Goal: Task Accomplishment & Management: Use online tool/utility

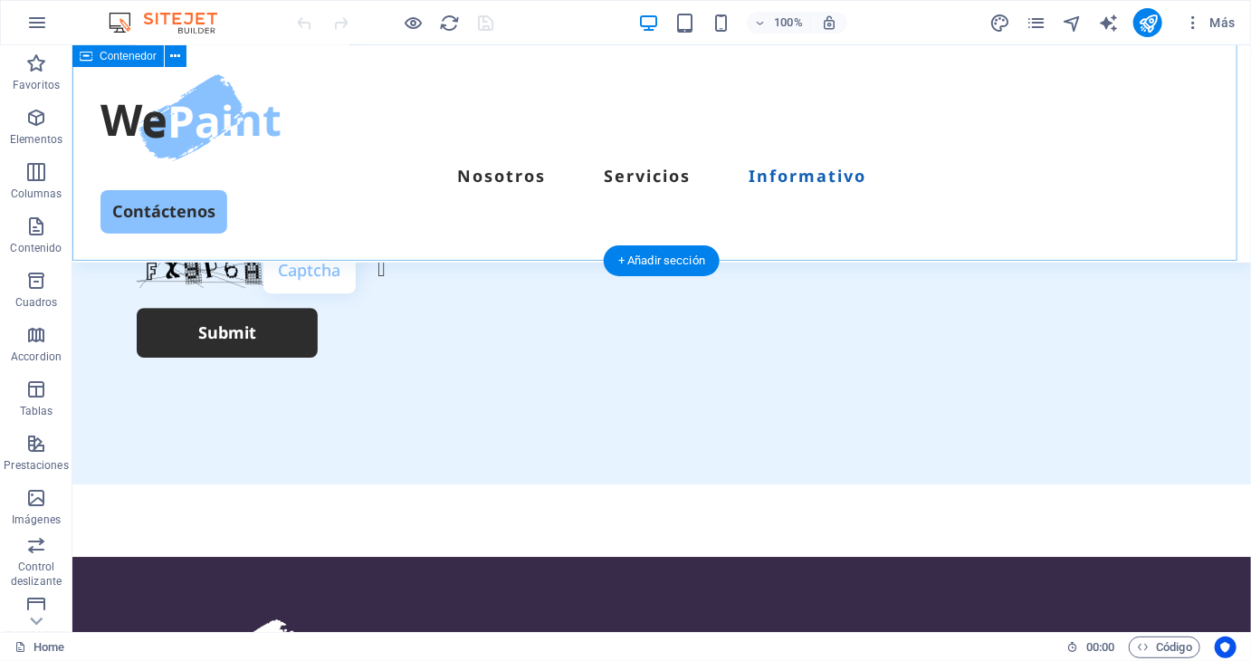
scroll to position [5611, 0]
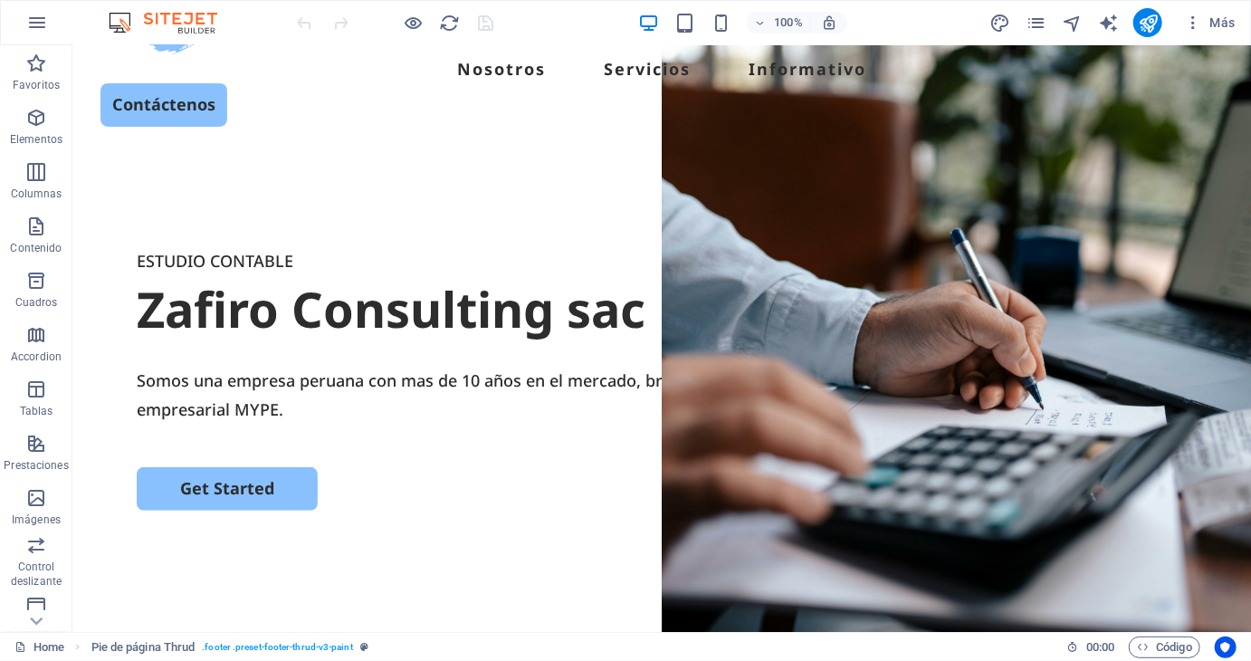
scroll to position [0, 0]
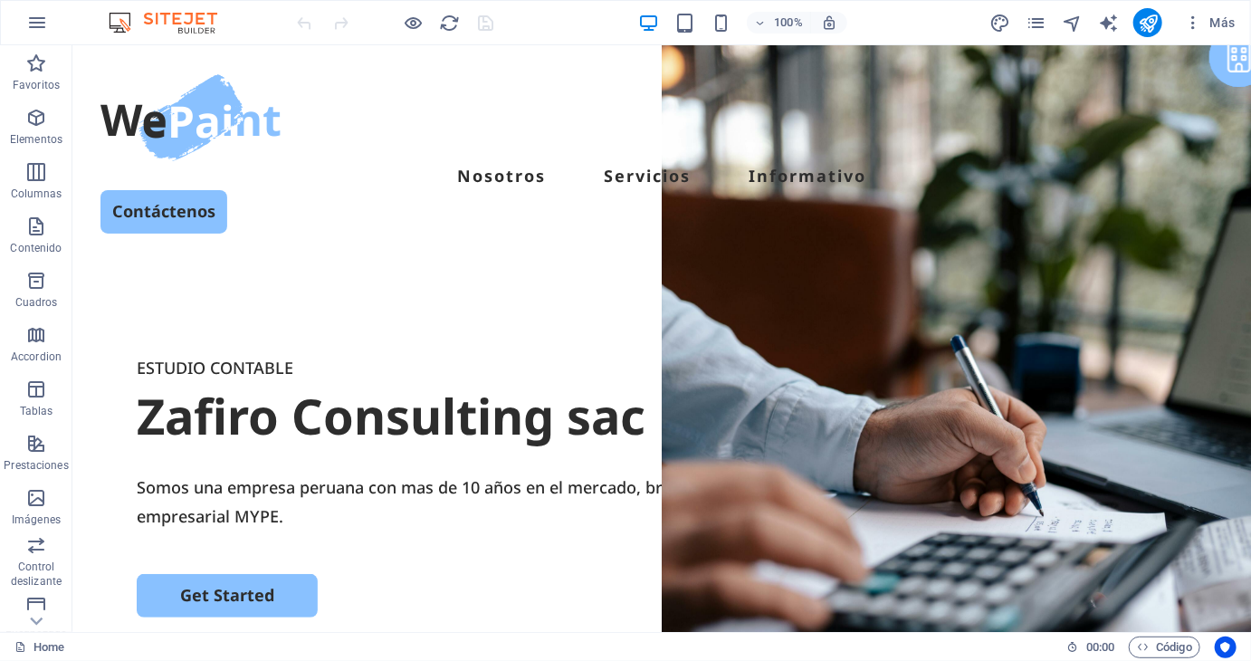
drag, startPoint x: 1242, startPoint y: 579, endPoint x: 1321, endPoint y: 89, distance: 496.9
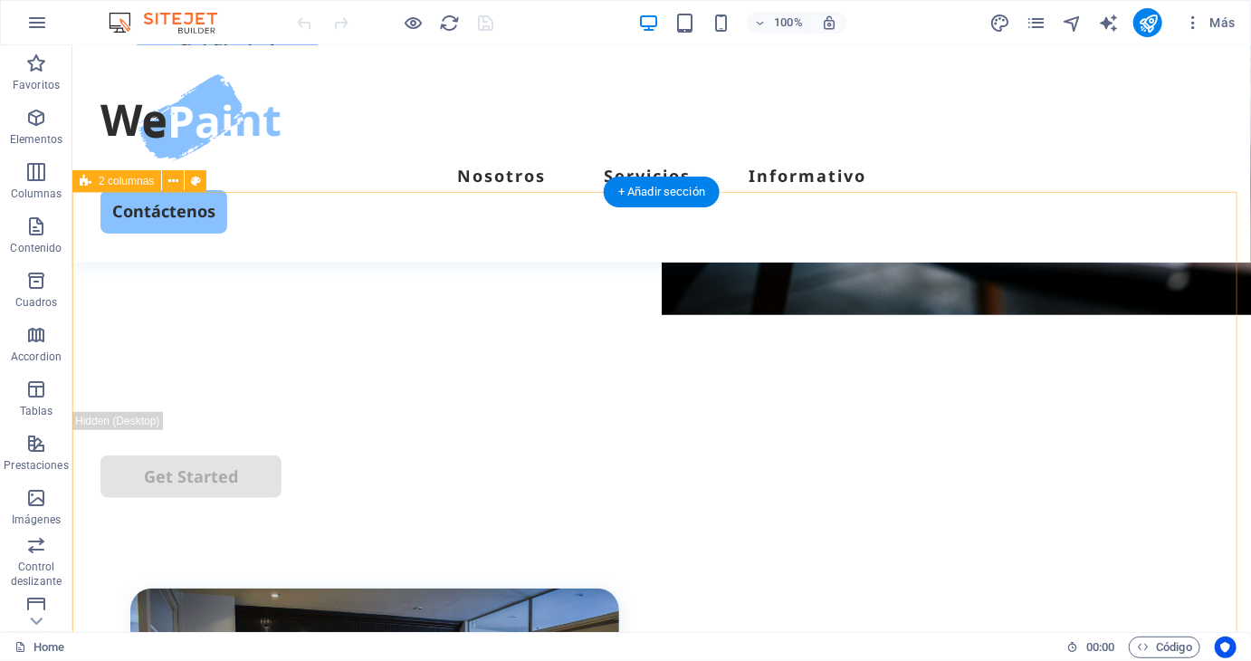
scroll to position [452, 0]
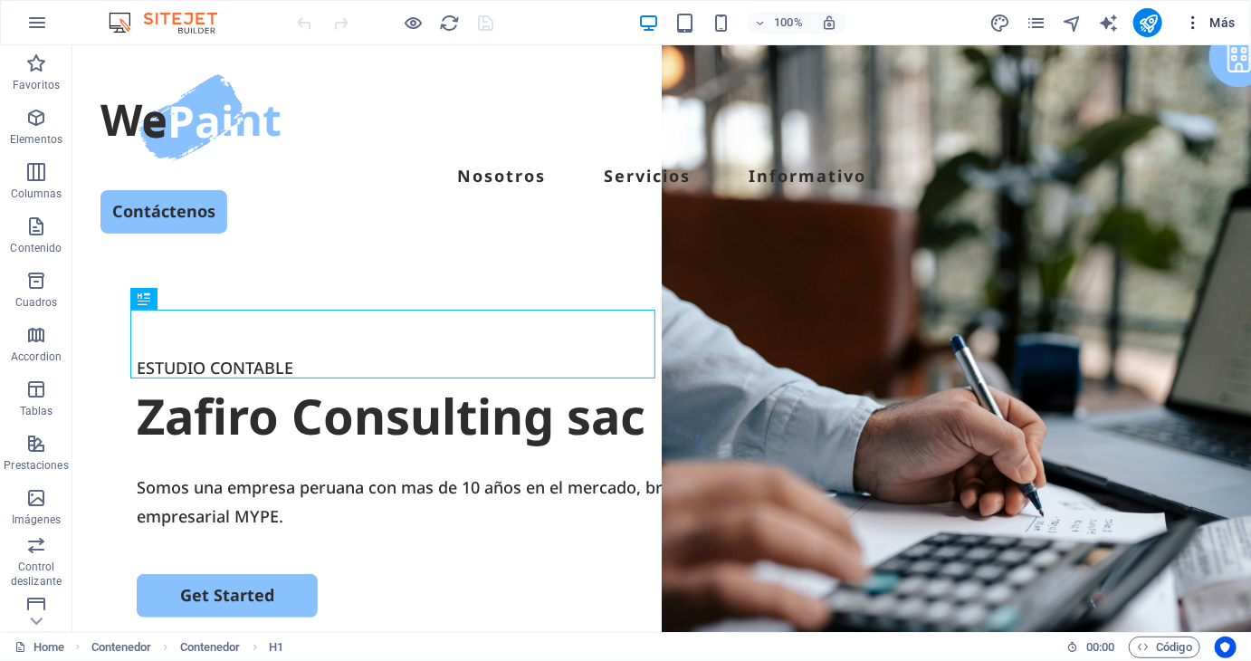
click at [1190, 27] on icon "button" at bounding box center [1193, 23] width 18 height 18
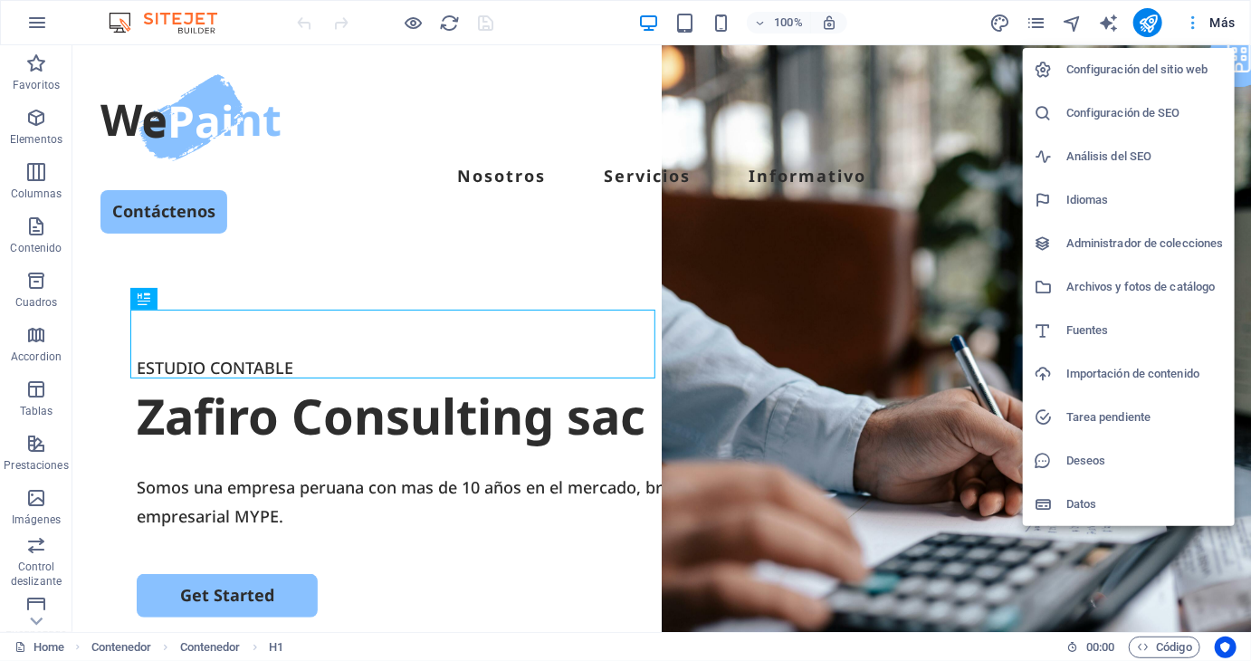
click at [1190, 27] on div at bounding box center [625, 330] width 1251 height 661
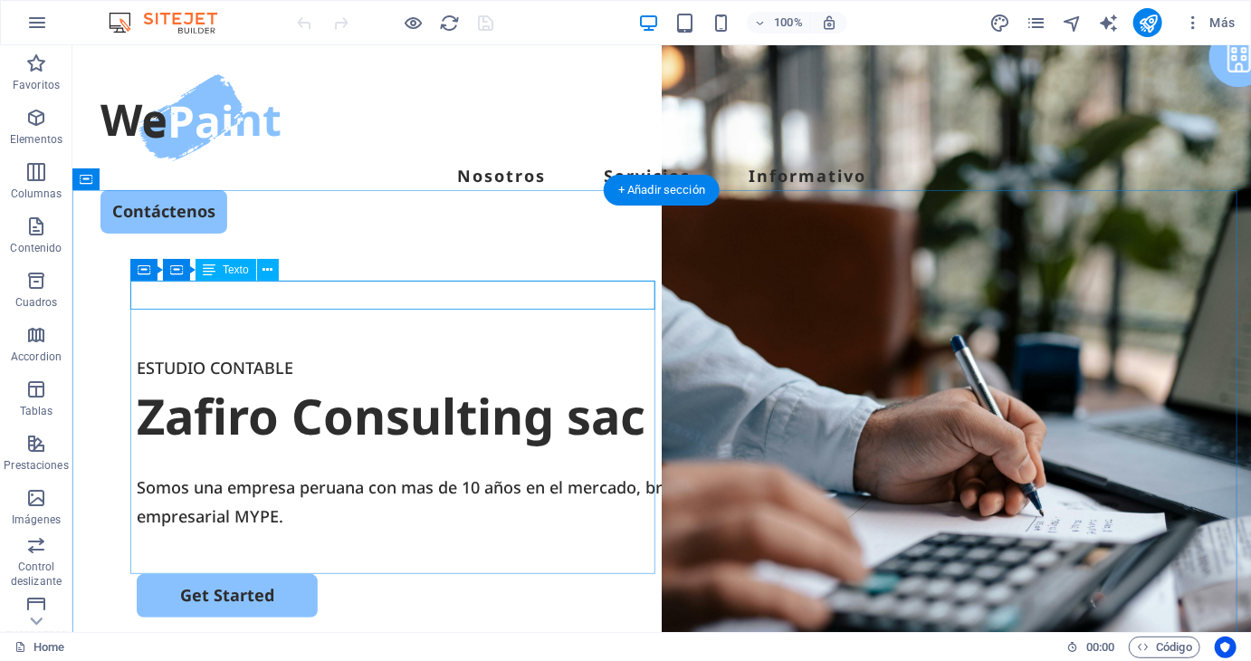
click at [223, 352] on div "ESTUDIO CONTABLE" at bounding box center [661, 366] width 1050 height 29
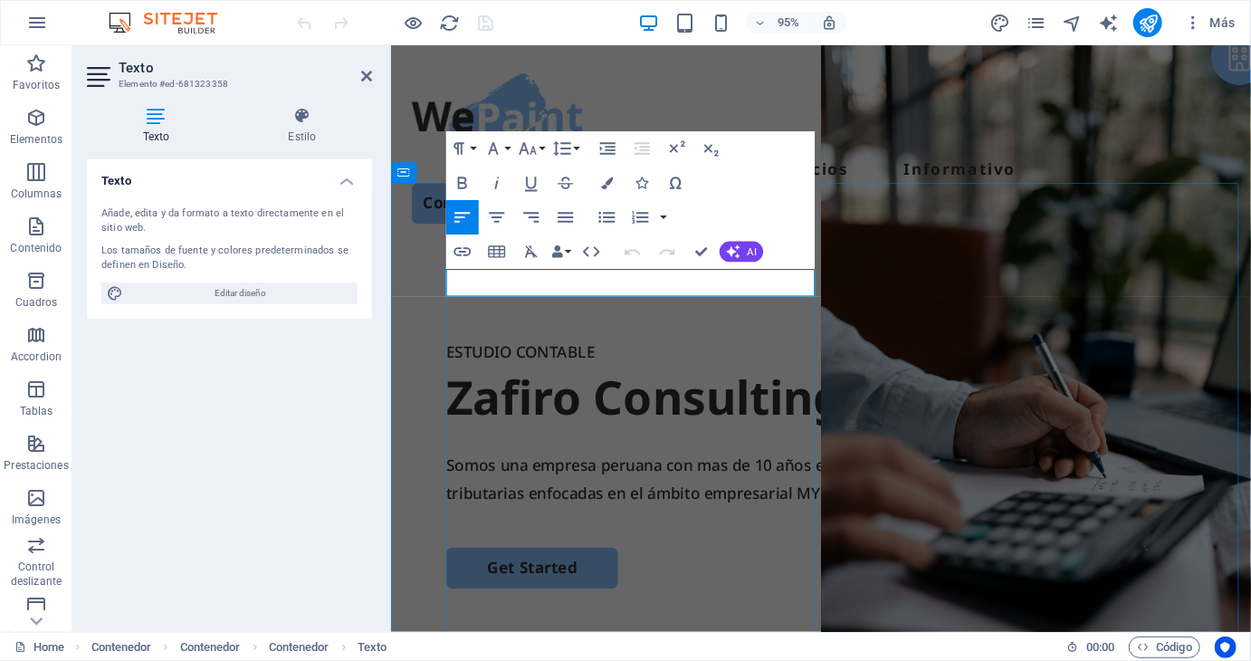
click at [571, 352] on p "ESTUDIO CONTABLE" at bounding box center [842, 366] width 789 height 29
click at [367, 73] on icon at bounding box center [366, 76] width 11 height 14
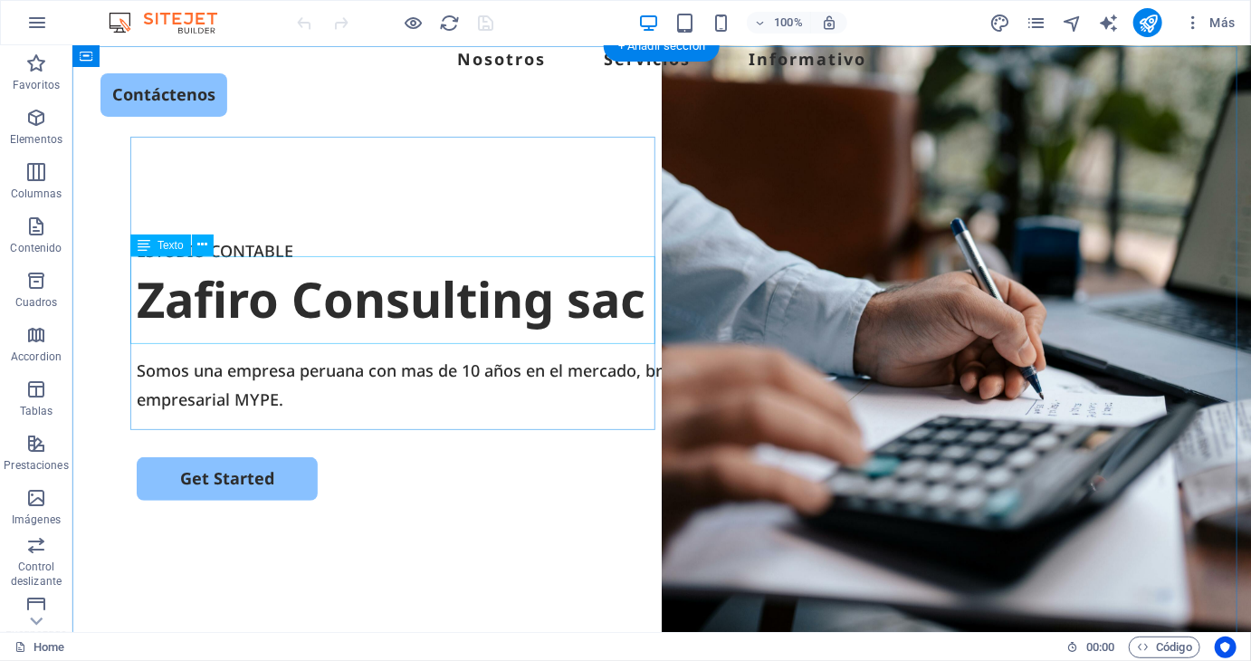
scroll to position [90, 0]
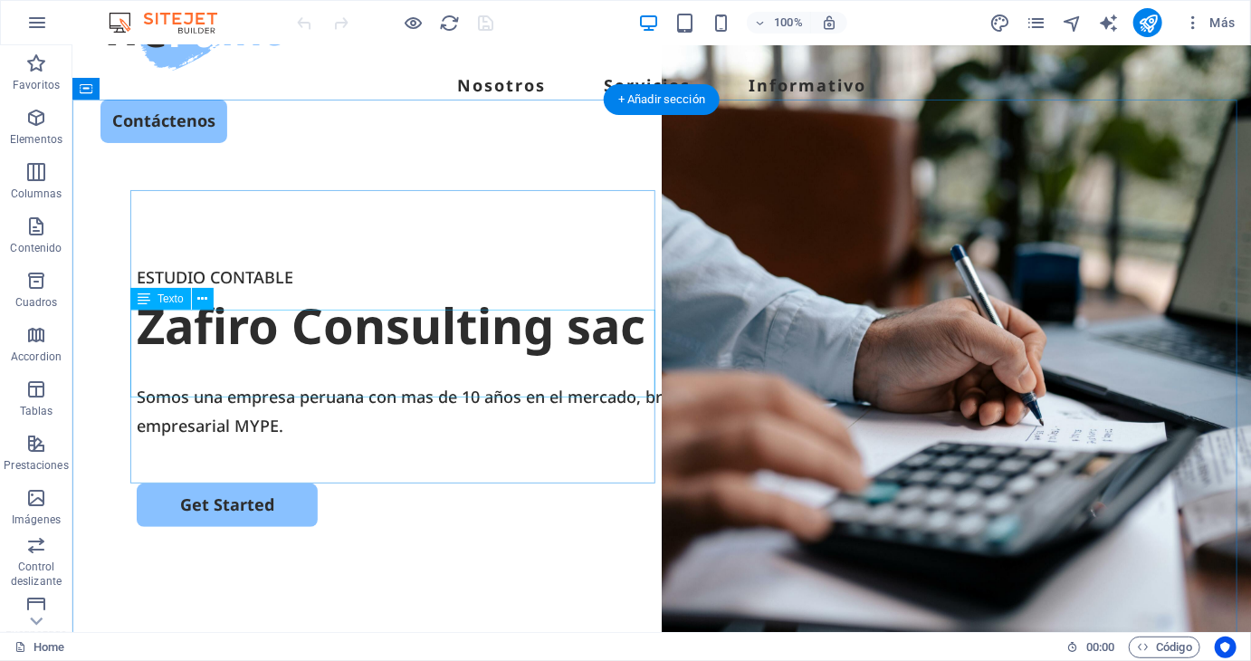
click at [249, 381] on div "Somos una empresa peruana con mas de 10 años en el mercado, brindando solucione…" at bounding box center [661, 410] width 1050 height 59
click at [296, 381] on div "Somos una empresa peruana con mas de 10 años en el mercado, brindando solucione…" at bounding box center [661, 410] width 1050 height 59
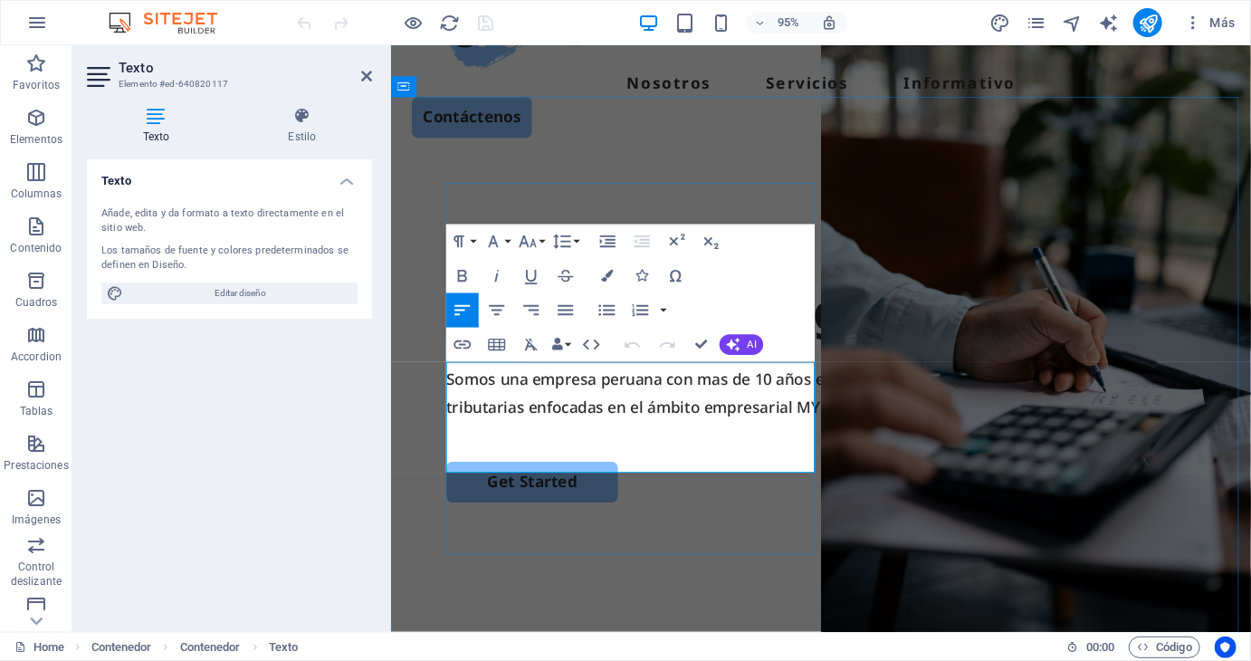
drag, startPoint x: 452, startPoint y: 390, endPoint x: 497, endPoint y: 409, distance: 48.2
click at [497, 409] on span "Somos una empresa peruana con mas de 10 años en el mercado, brindando solucione…" at bounding box center [832, 410] width 769 height 51
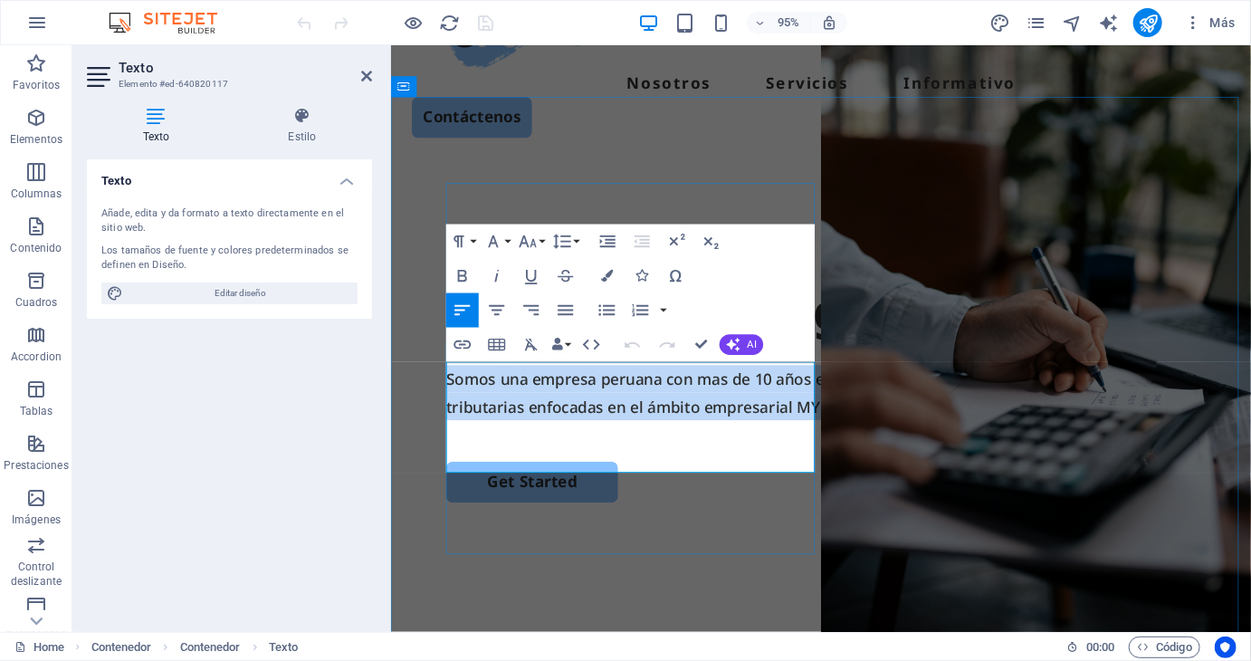
drag, startPoint x: 447, startPoint y: 386, endPoint x: 538, endPoint y: 474, distance: 126.1
click at [538, 440] on p "Somos una empresa peruana con mas de 10 años en el mercado, brindando solucione…" at bounding box center [842, 410] width 789 height 59
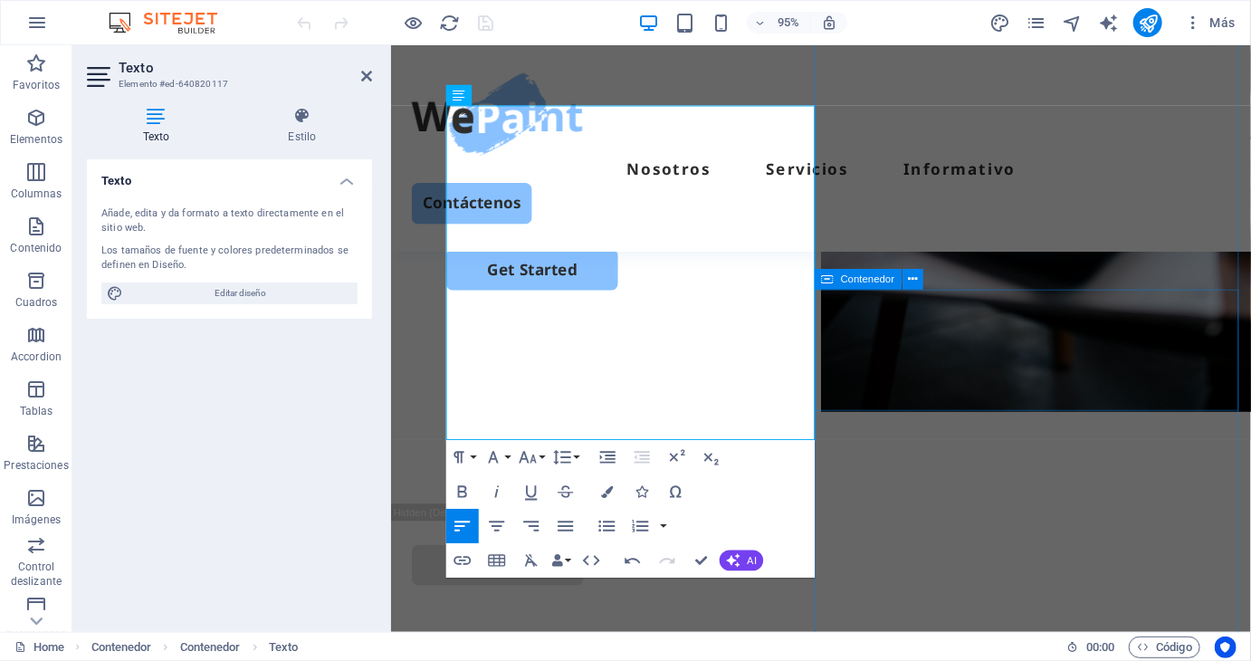
scroll to position [362, 0]
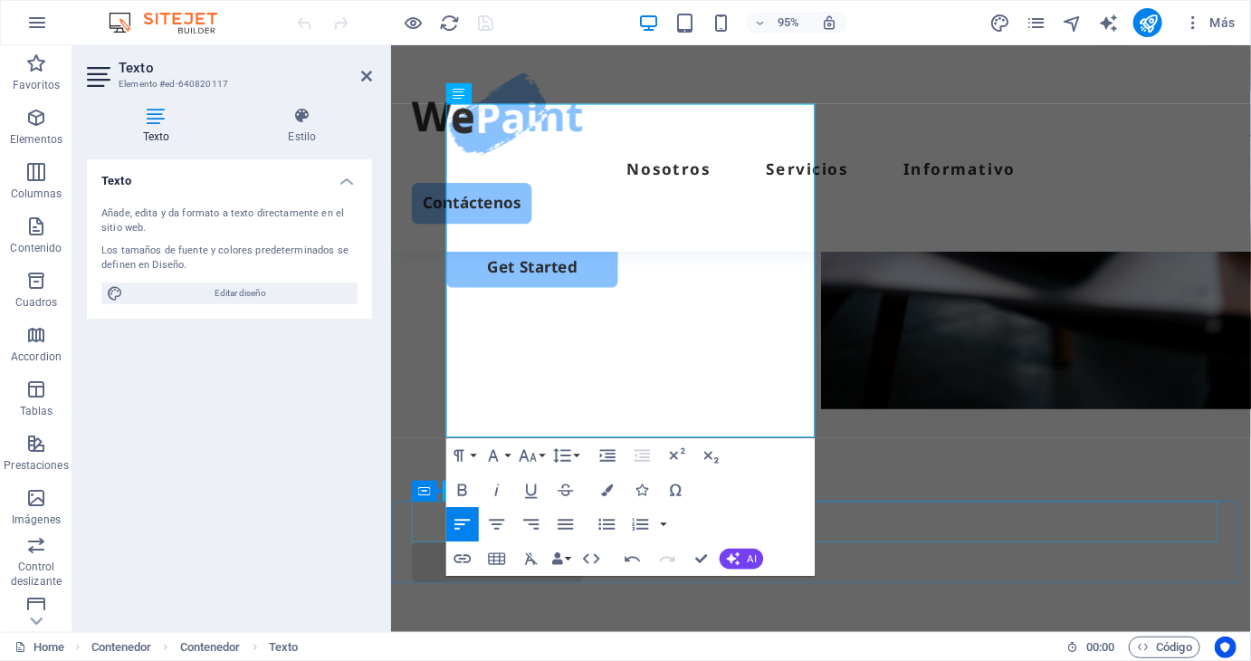
click at [909, 529] on div at bounding box center [843, 545] width 862 height 43
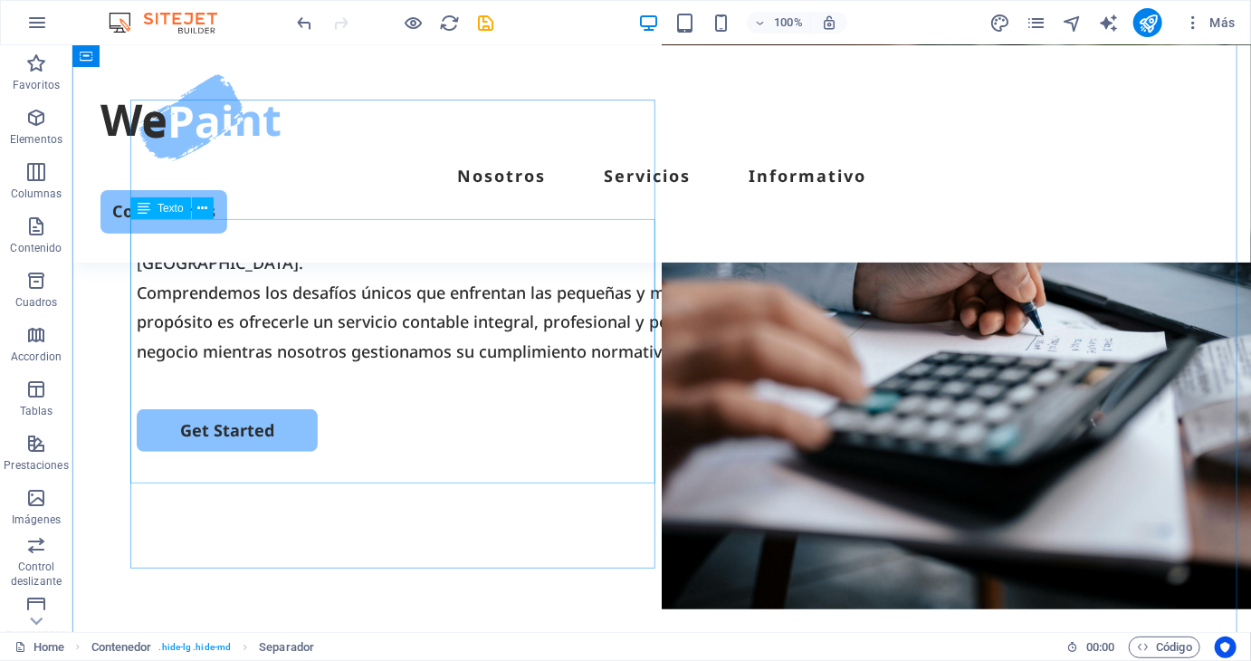
scroll to position [90, 0]
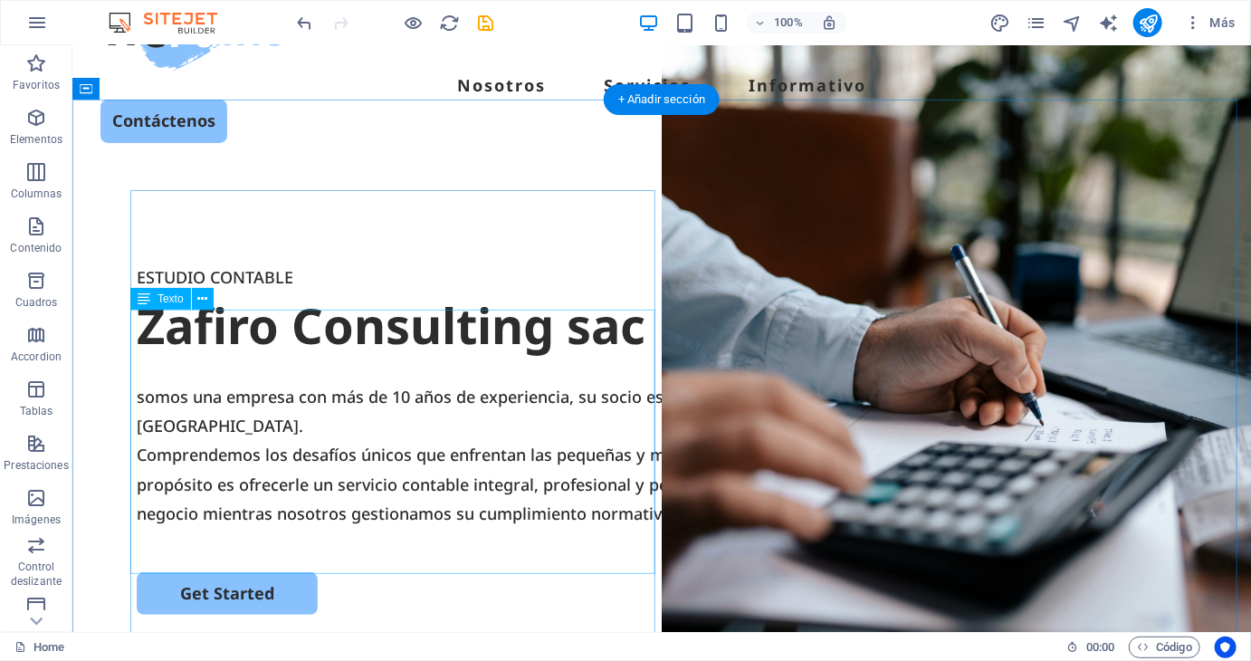
click at [137, 381] on div "somos una empresa con más de 10 años de experiencia, su socio estratégico para …" at bounding box center [661, 454] width 1050 height 147
click at [148, 381] on div "somos una empresa con más de 10 años de experiencia, su socio estratégico para …" at bounding box center [661, 454] width 1050 height 147
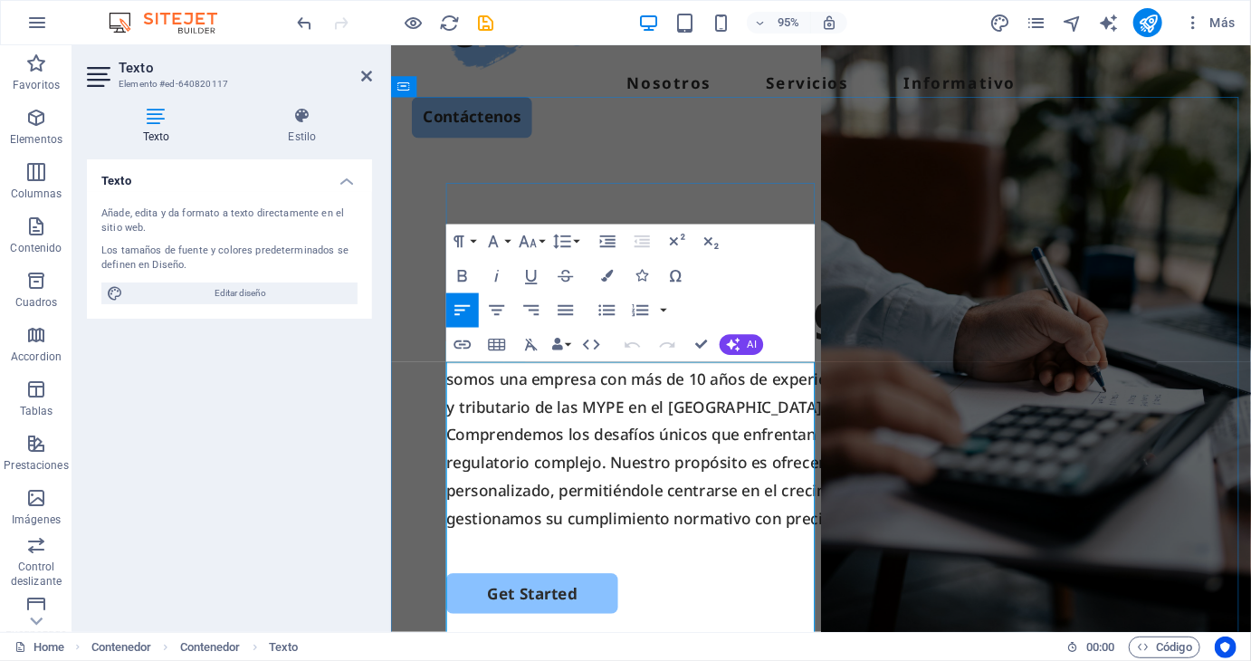
click at [453, 391] on p "somos una empresa con más de 10 años de experiencia, su socio estratégico para …" at bounding box center [842, 410] width 789 height 59
click at [181, 479] on div "Texto Añade, edita y da formato a texto directamente en el sitio web. Los tamañ…" at bounding box center [229, 388] width 285 height 458
click at [369, 78] on icon at bounding box center [366, 76] width 11 height 14
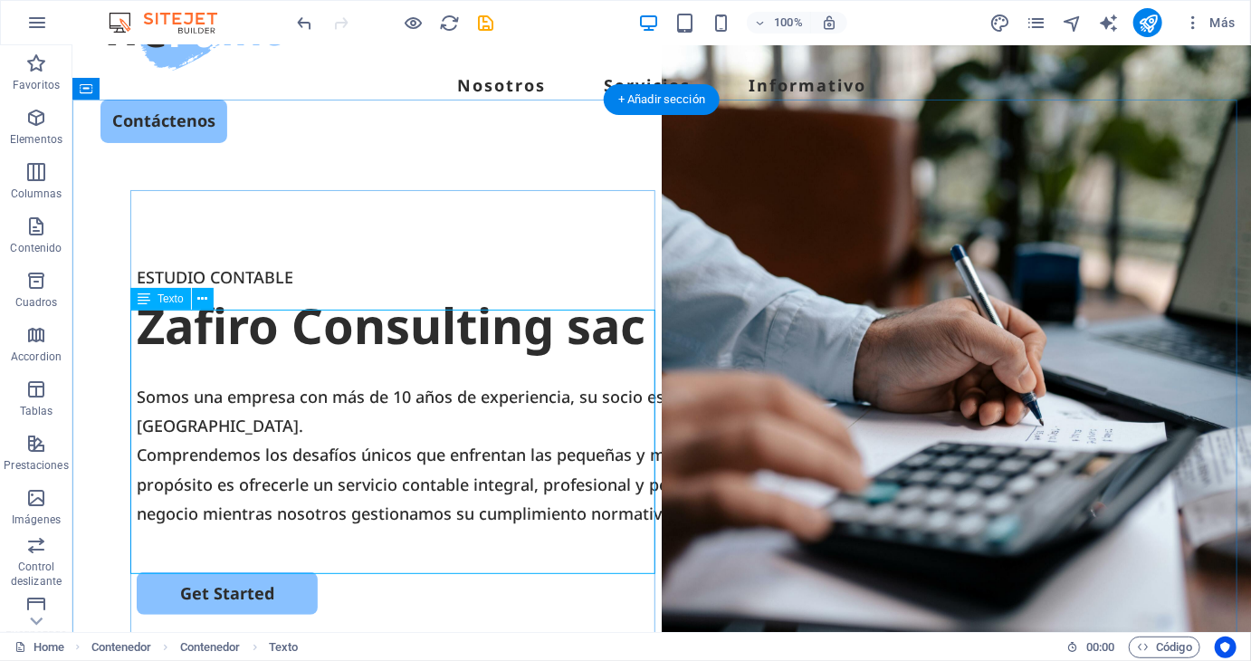
click at [368, 445] on div "Somos una empresa con más de 10 años de experiencia, su socio estratégico para …" at bounding box center [661, 454] width 1050 height 147
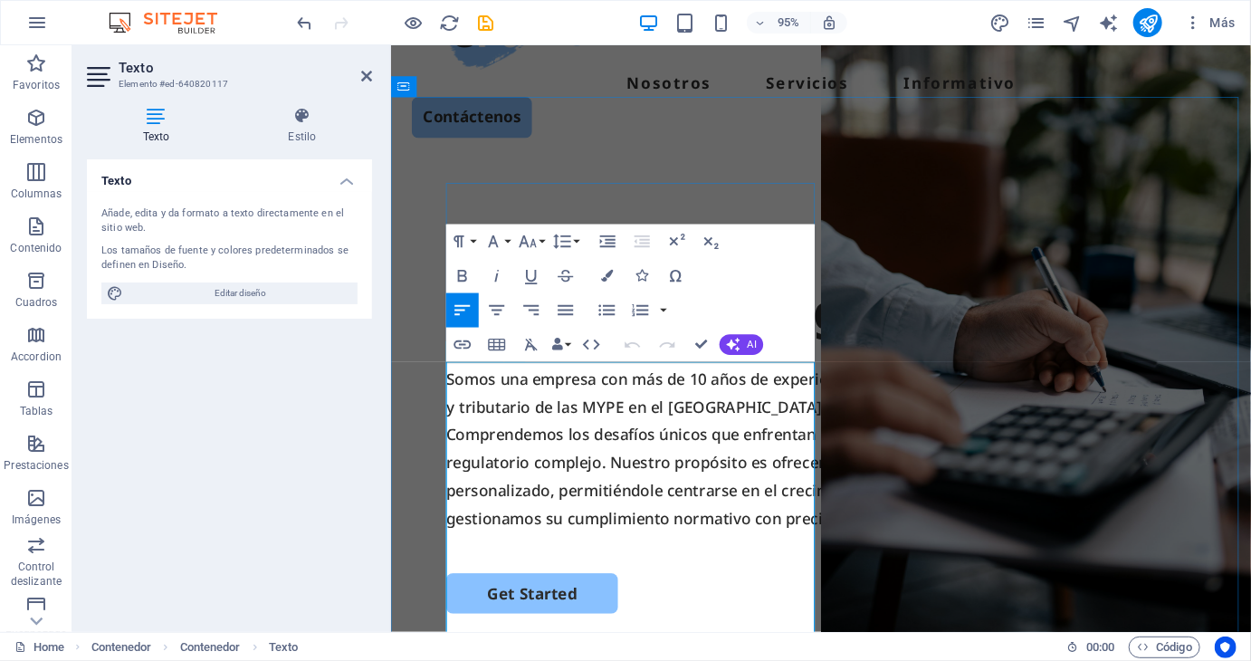
scroll to position [181, 0]
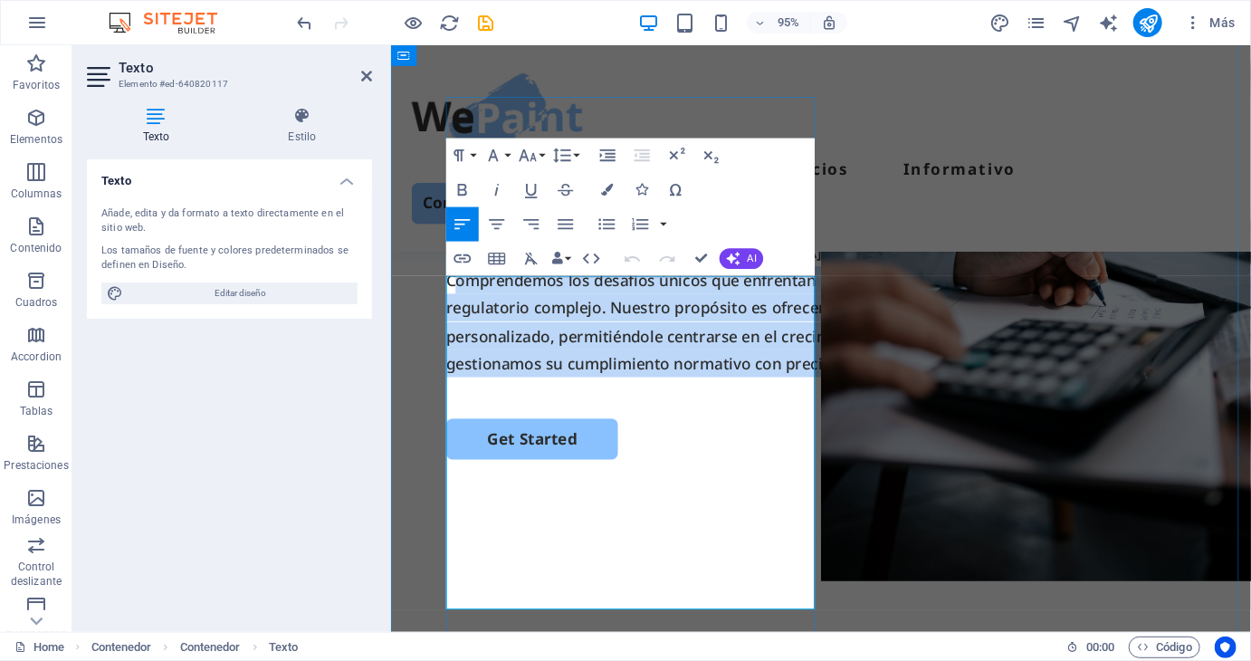
drag, startPoint x: 456, startPoint y: 389, endPoint x: 713, endPoint y: 615, distance: 342.4
click at [713, 395] on p "Comprendemos los desafíos únicos que enfrentan las pequeñas y medianas empresas…" at bounding box center [842, 336] width 789 height 118
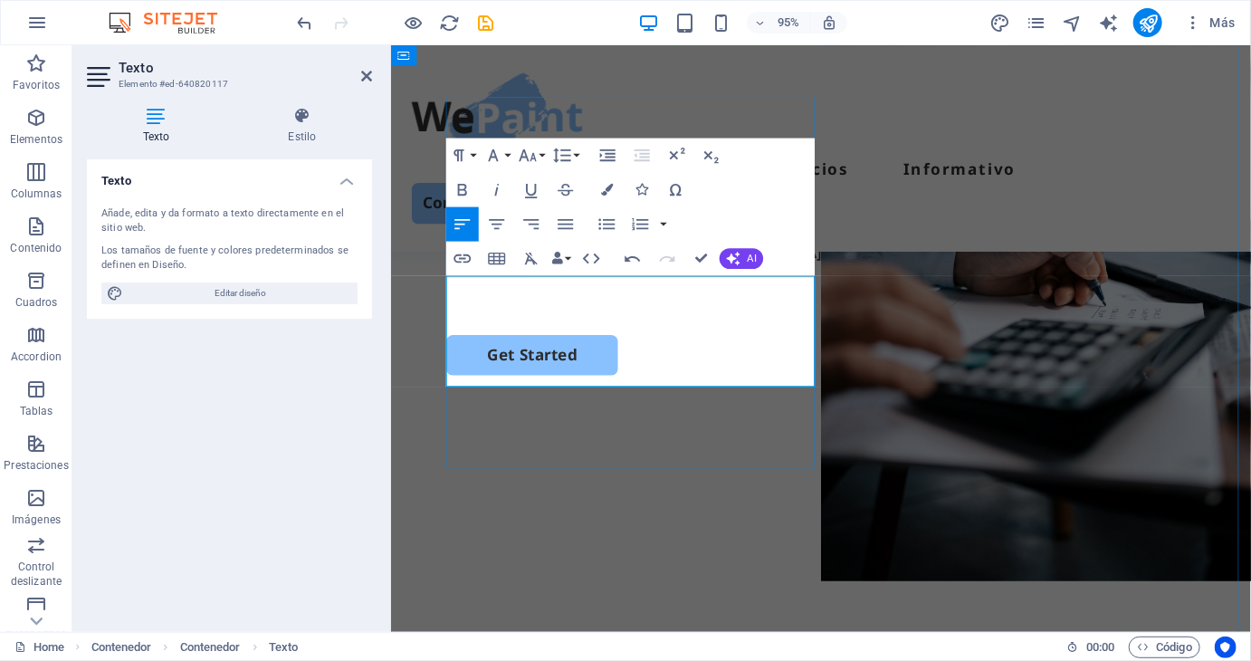
click at [537, 277] on p "Somos una empresa con más de 10 años de experiencia, su socio estratégico para …" at bounding box center [842, 247] width 789 height 59
drag, startPoint x: 565, startPoint y: 333, endPoint x: 818, endPoint y: 372, distance: 256.4
click at [818, 277] on p "Somos una empresa peruana con más de 10 años de experiencia, su socio estratégi…" at bounding box center [842, 247] width 789 height 59
drag, startPoint x: 718, startPoint y: 371, endPoint x: 591, endPoint y: 354, distance: 127.9
click at [631, 277] on p "Somos una empresa peruana con más de 10 años de experiencia en mercado contable…" at bounding box center [842, 247] width 789 height 59
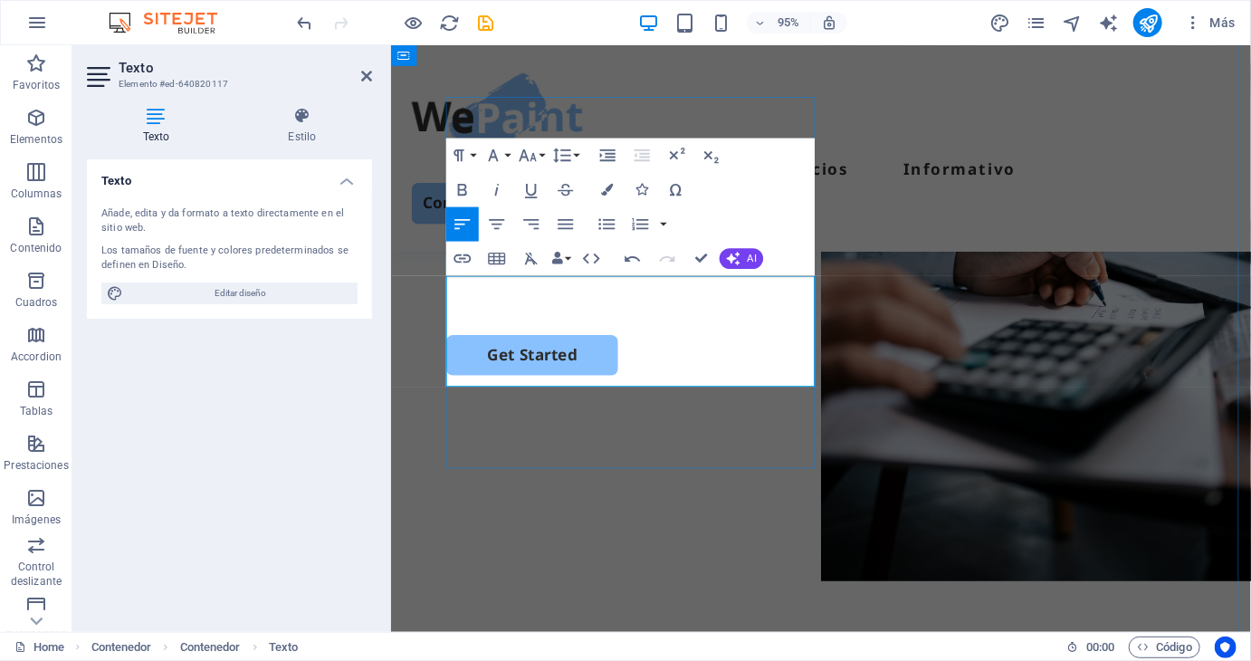
drag, startPoint x: 704, startPoint y: 362, endPoint x: 448, endPoint y: 293, distance: 265.2
click at [448, 277] on p "Somos una empresa peruana con más de 10 años de experiencia en mercado contable…" at bounding box center [842, 247] width 789 height 59
copy p "Somos una empresa peruana con más de 10 años de experiencia en mercado contable…"
click at [713, 277] on p "Somos una empresa peruana con más de 10 años de experiencia en mercado contable…" at bounding box center [842, 247] width 789 height 59
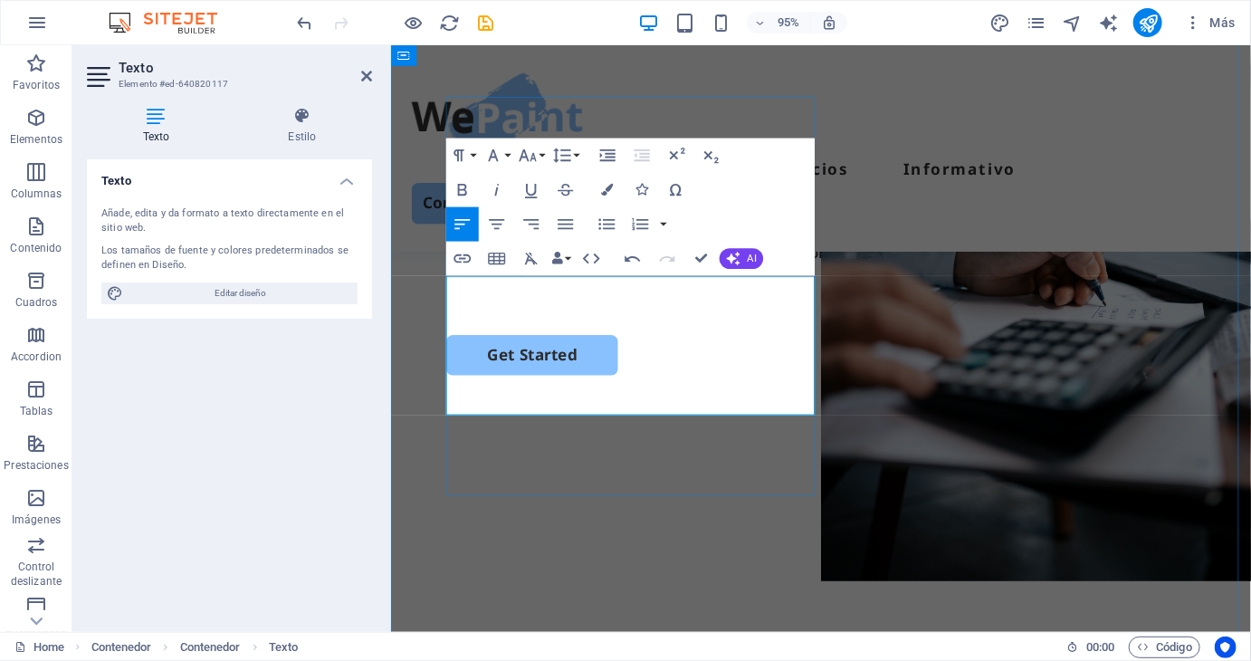
click at [687, 277] on p "Somos una empresa peruana con más de 10 años de experiencia en mercado contable…" at bounding box center [842, 247] width 789 height 59
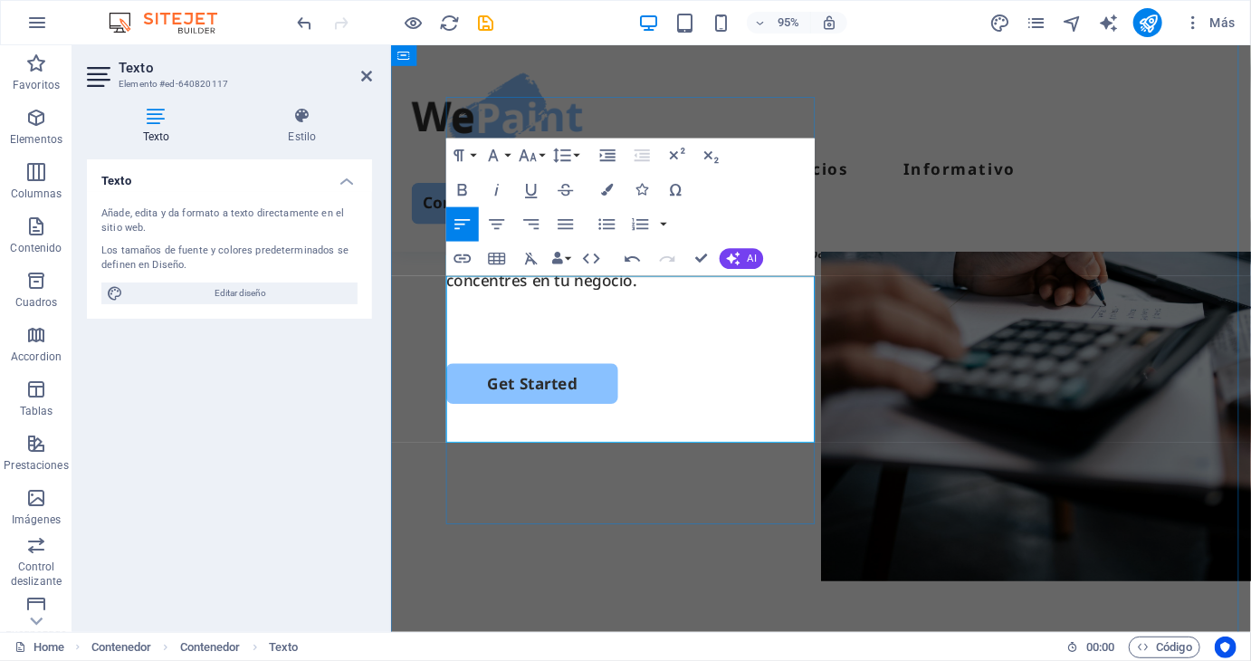
click at [747, 306] on p "Somos una empresa peruana con más de 10 años de experiencia en mercado contable…" at bounding box center [842, 262] width 789 height 88
drag, startPoint x: 663, startPoint y: 414, endPoint x: 446, endPoint y: 297, distance: 246.6
click at [446, 297] on div "ESTUDIO CONTABLE Zafiro Consulting sac Somos una empresa peruana con más de 10 …" at bounding box center [842, 356] width 905 height 697
copy p "Somos una empresa peruana con más de 10 años de experiencia en mercado contable…"
click at [687, 306] on p "Somos una empresa peruana con más de 10 años de experiencia en mercado contable…" at bounding box center [842, 262] width 789 height 88
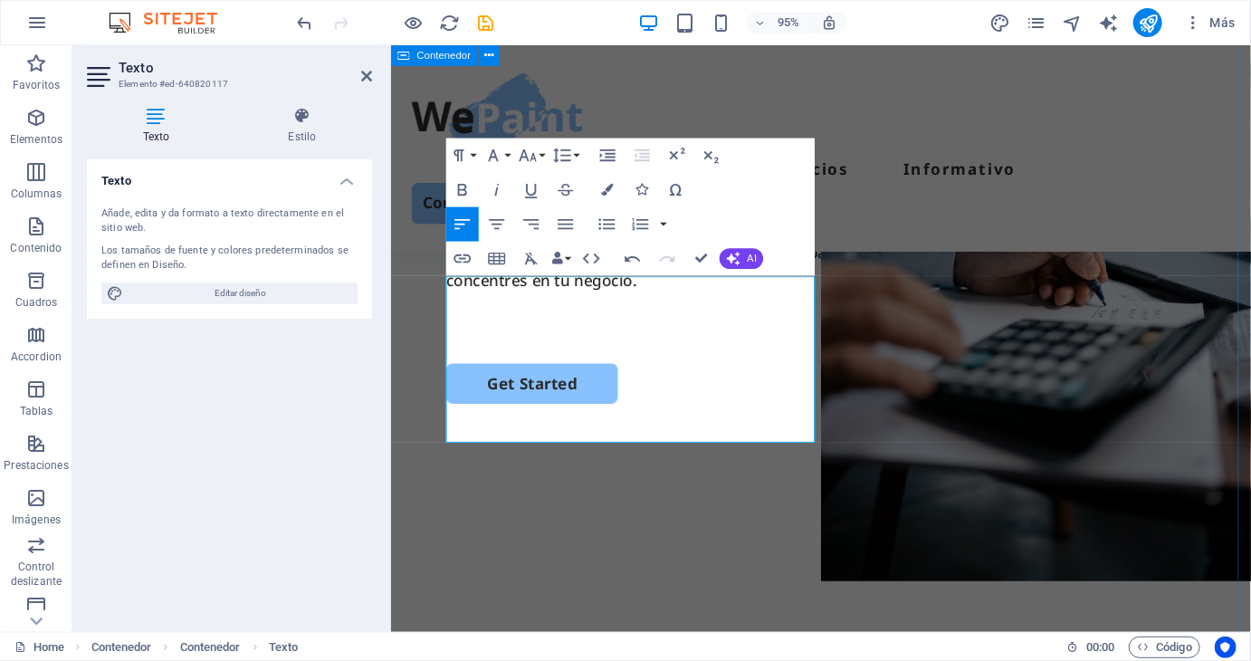
drag, startPoint x: 664, startPoint y: 426, endPoint x: 591, endPoint y: 304, distance: 142.5
click at [433, 289] on div "ESTUDIO CONTABLE Zafiro Consulting sac Somos una empresa peruana con más de 10 …" at bounding box center [842, 356] width 905 height 697
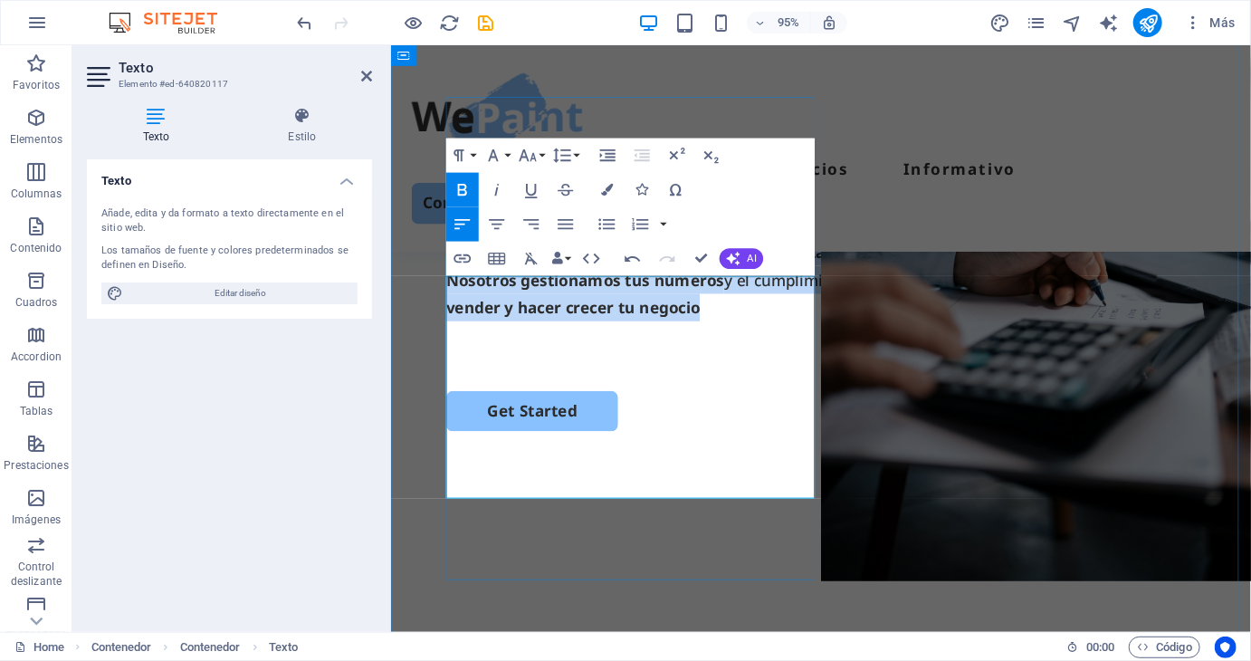
drag, startPoint x: 452, startPoint y: 300, endPoint x: 829, endPoint y: 481, distance: 418.9
click at [829, 365] on div "Somos la asesoría contable y tributaria que tu MYPE necesita para crecer. Con m…" at bounding box center [842, 291] width 789 height 147
click at [467, 192] on icon "button" at bounding box center [462, 190] width 9 height 12
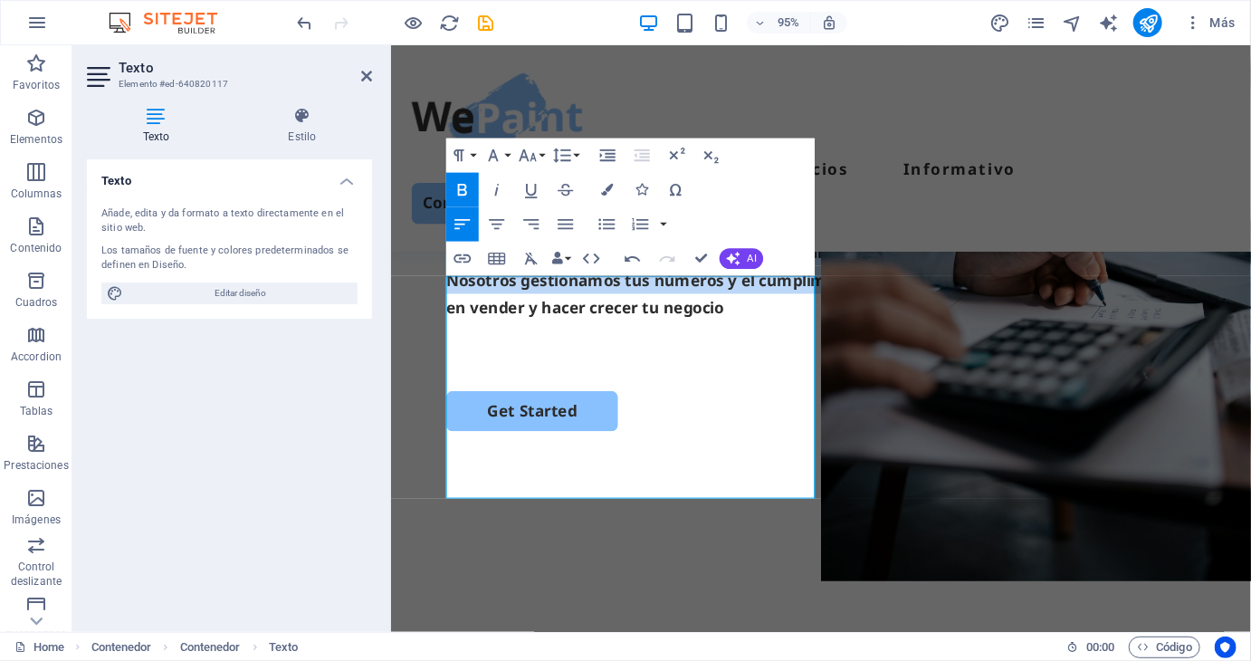
click at [467, 192] on icon "button" at bounding box center [462, 190] width 9 height 12
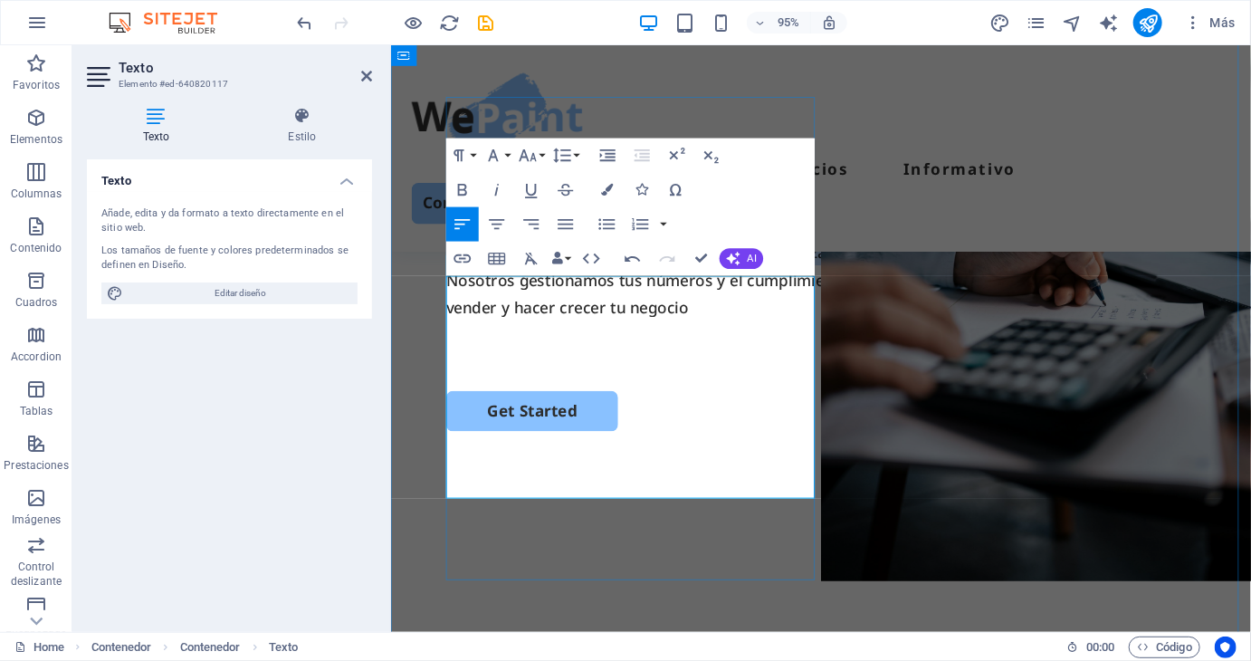
click at [554, 277] on p "Somos la asesoría contable y tributaria que tu MYPE necesita para crecer. Con m…" at bounding box center [842, 247] width 789 height 59
click at [583, 277] on p "Somos la asesoría contable y tributaria que tu MYPE necesita para crecer. Con m…" at bounding box center [842, 247] width 789 height 59
click at [707, 277] on p "Somos un estudio contable y tributaria que tu MYPE necesita para crecer. Con má…" at bounding box center [842, 247] width 789 height 59
click at [707, 336] on p "Nosotros gestionamos tus números y el cumplimiento con SUNAT para que tú solo t…" at bounding box center [842, 306] width 789 height 59
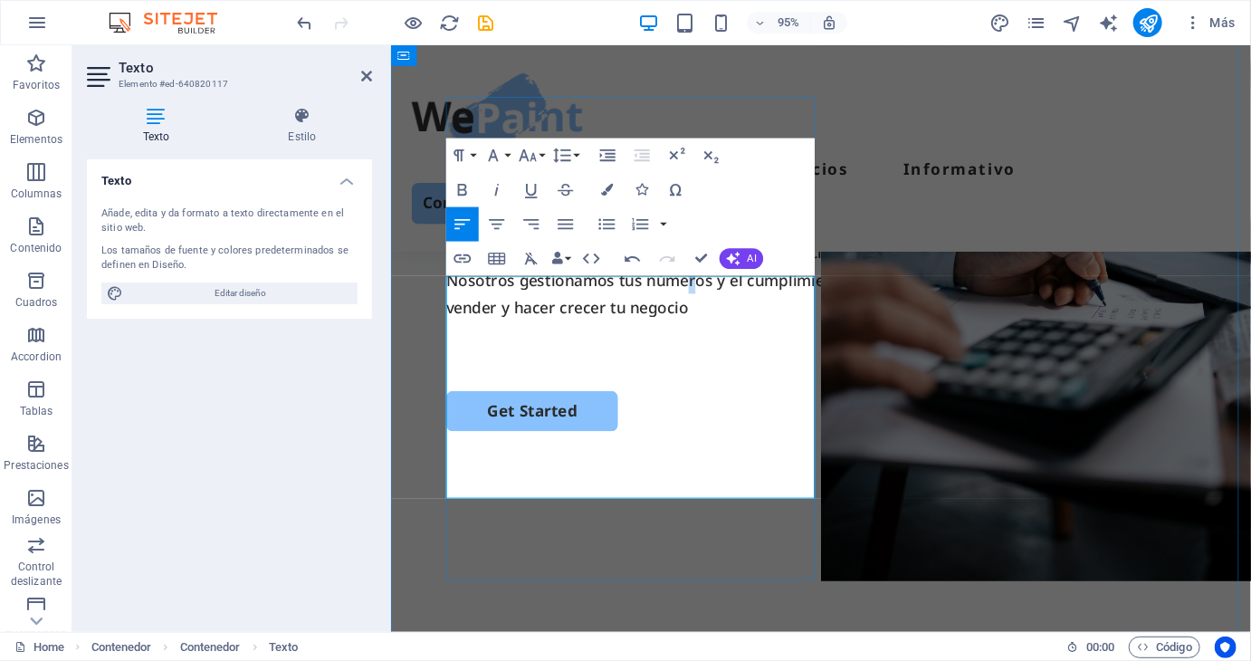
click at [707, 336] on p "Nosotros gestionamos tus números y el cumplimiento con SUNAT para que tú solo t…" at bounding box center [842, 306] width 789 height 59
click at [775, 336] on p "Nosotros gestionamos tu contabilidad para el cumplimiento con SUNAT para que tú…" at bounding box center [842, 306] width 789 height 59
click at [676, 336] on p "Nosotros gestionamos tu contabilidad y el cumplimiento con SUNAT para que tú so…" at bounding box center [842, 306] width 789 height 59
click at [767, 336] on p "Nosotros gestionamos tu contabilidad y el cumplimiento con SUNAT para que tú so…" at bounding box center [842, 306] width 789 height 59
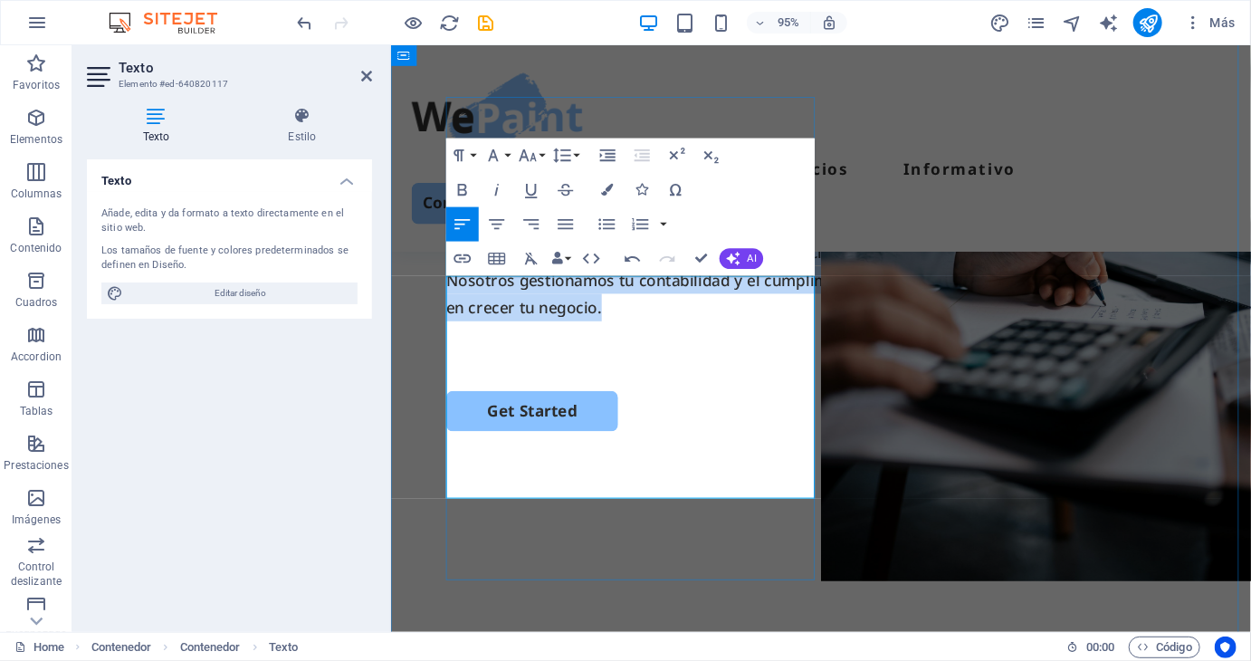
drag, startPoint x: 732, startPoint y: 478, endPoint x: 451, endPoint y: 285, distance: 341.1
click at [451, 285] on div "ESTUDIO CONTABLE Zafiro Consulting sac Somos un estudio contable que tu MYPE ne…" at bounding box center [842, 275] width 789 height 352
copy div "Somos un estudio contable que tu MYPE necesita para crecer. Con más de 10 años …"
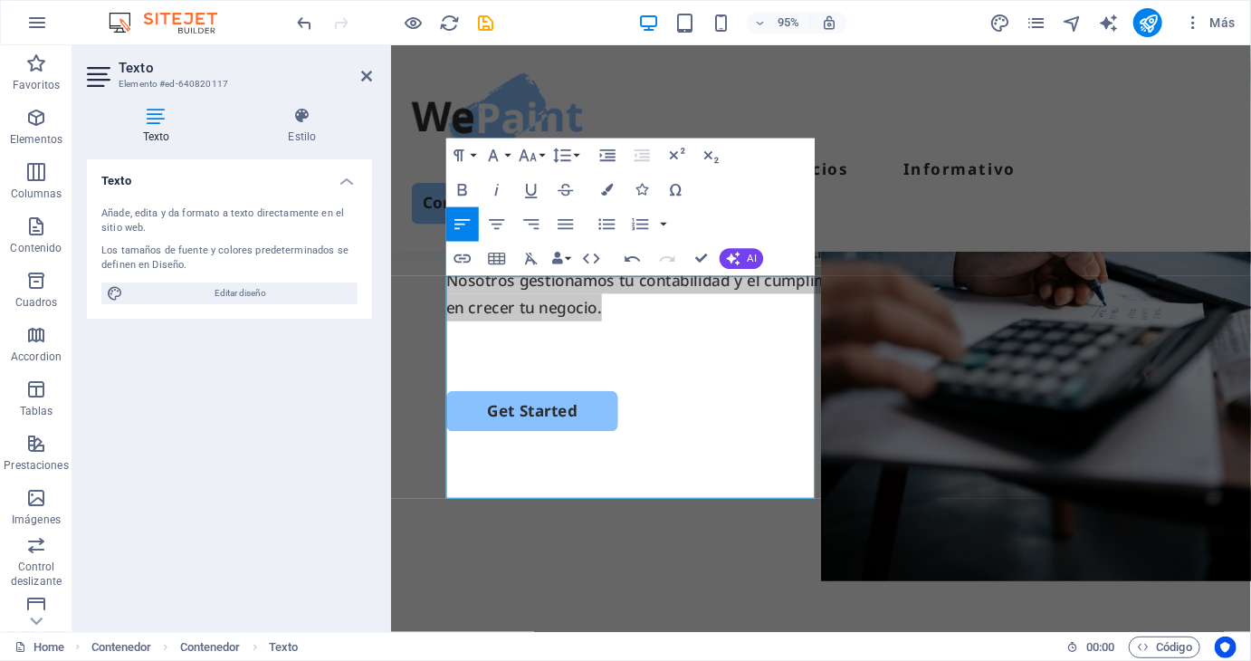
click at [220, 548] on div "Texto Añade, edita y da formato a texto directamente en el sitio web. Los tamañ…" at bounding box center [229, 388] width 285 height 458
drag, startPoint x: 368, startPoint y: 77, endPoint x: 296, endPoint y: 32, distance: 85.4
click at [368, 77] on icon at bounding box center [366, 76] width 11 height 14
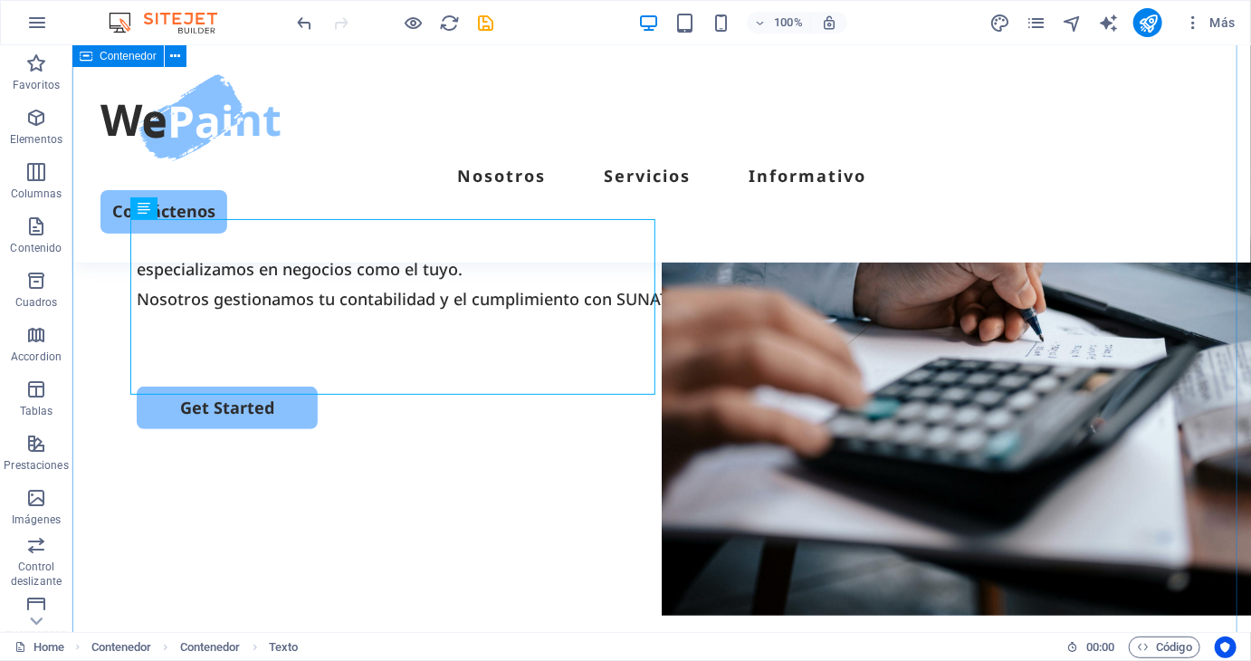
scroll to position [0, 0]
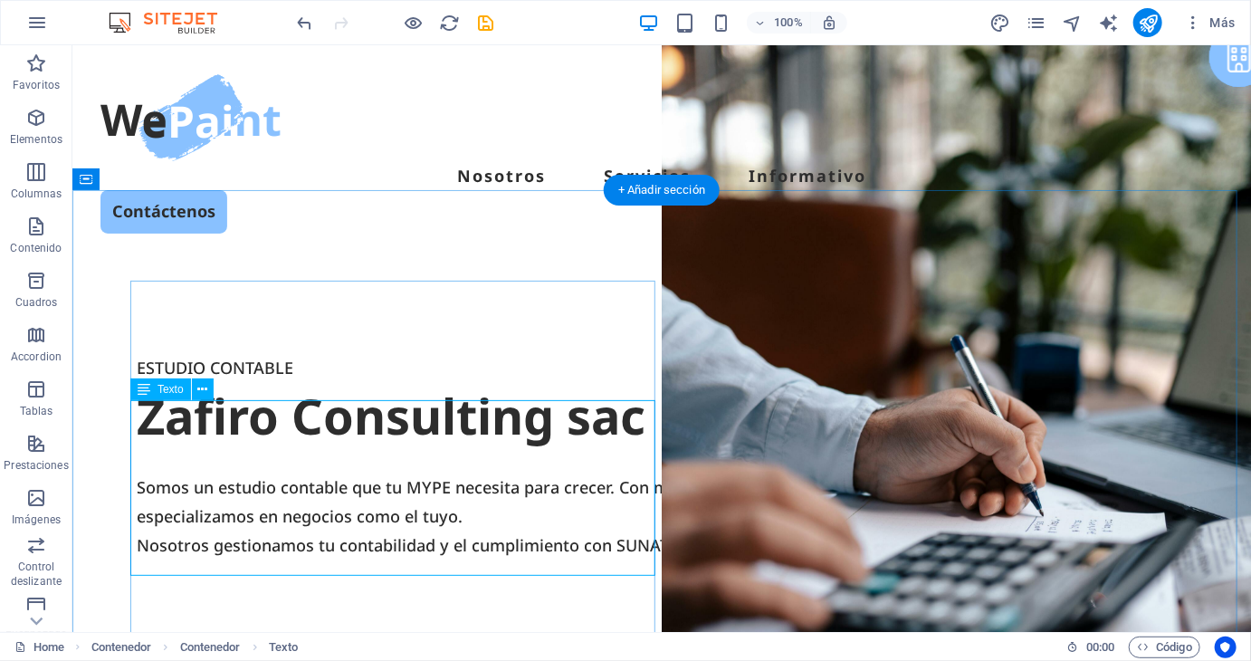
click at [472, 471] on div "Somos un estudio contable que tu MYPE necesita para crecer. Con más de 10 años …" at bounding box center [661, 530] width 1050 height 118
click at [443, 480] on div "Somos un estudio contable que tu MYPE necesita para crecer. Con más de 10 años …" at bounding box center [661, 530] width 1050 height 118
click at [322, 503] on div "Somos un estudio contable que tu MYPE necesita para crecer. Con más de 10 años …" at bounding box center [661, 530] width 1050 height 118
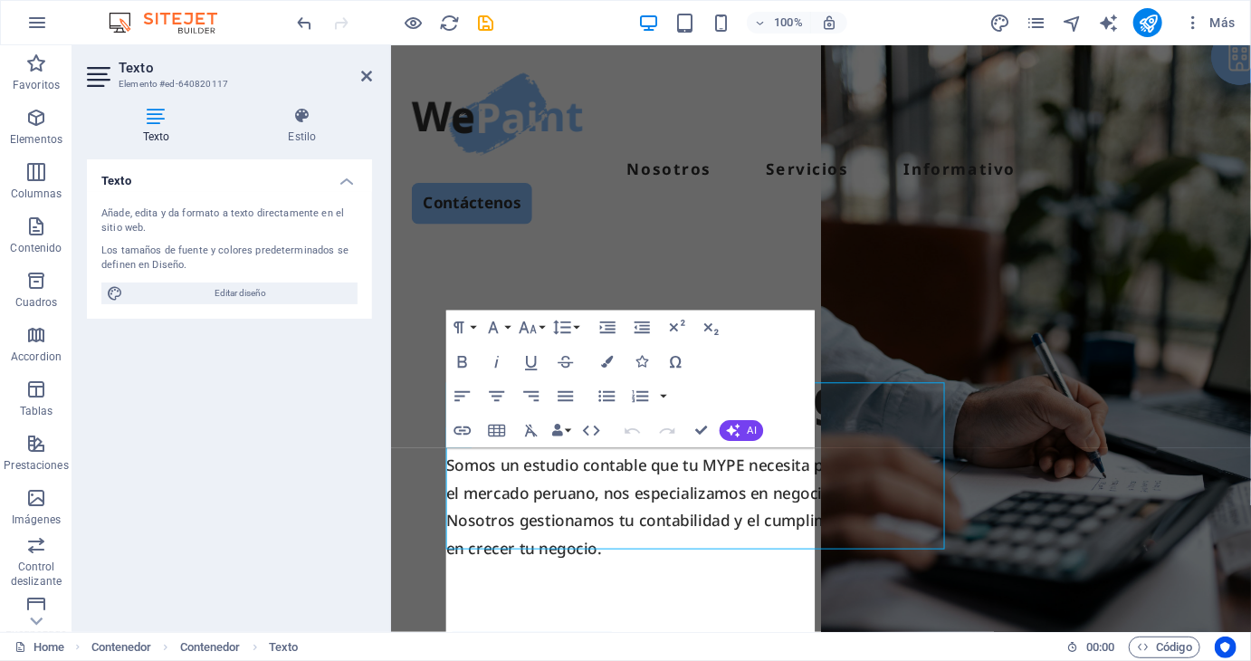
click at [323, 504] on div "Texto Añade, edita y da formato a texto directamente en el sitio web. Los tamañ…" at bounding box center [229, 388] width 285 height 458
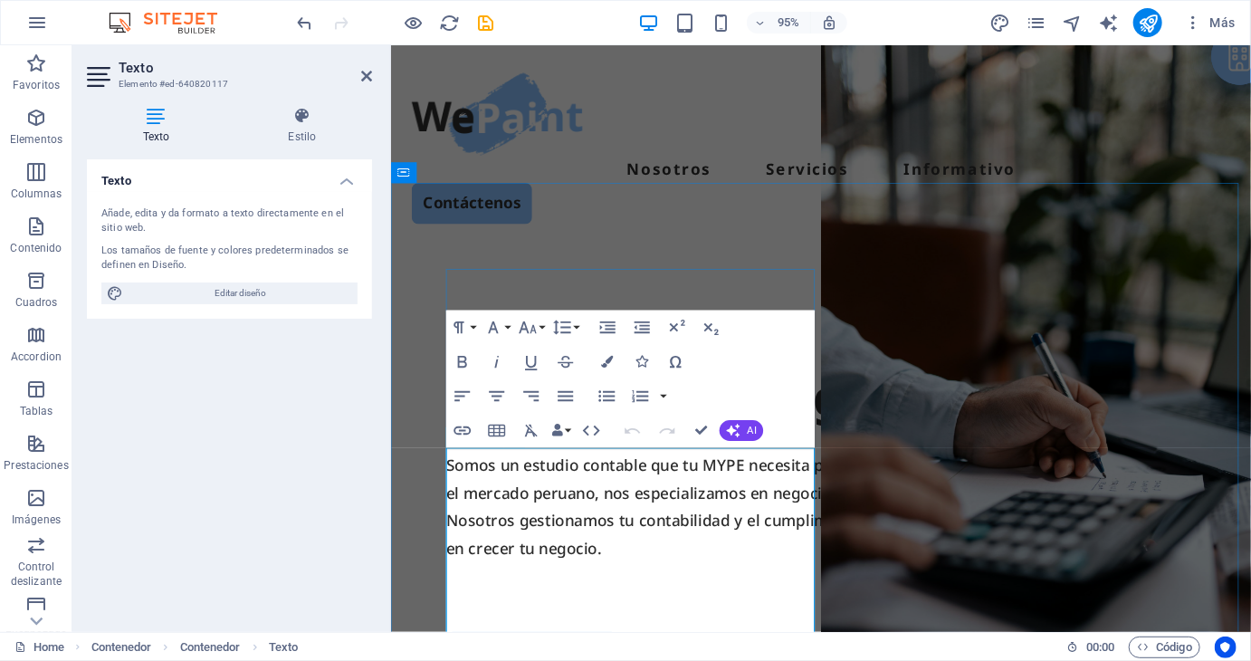
click at [619, 500] on p "Somos un estudio contable que tu MYPE necesita para crecer. Con más de 10 años …" at bounding box center [842, 500] width 789 height 59
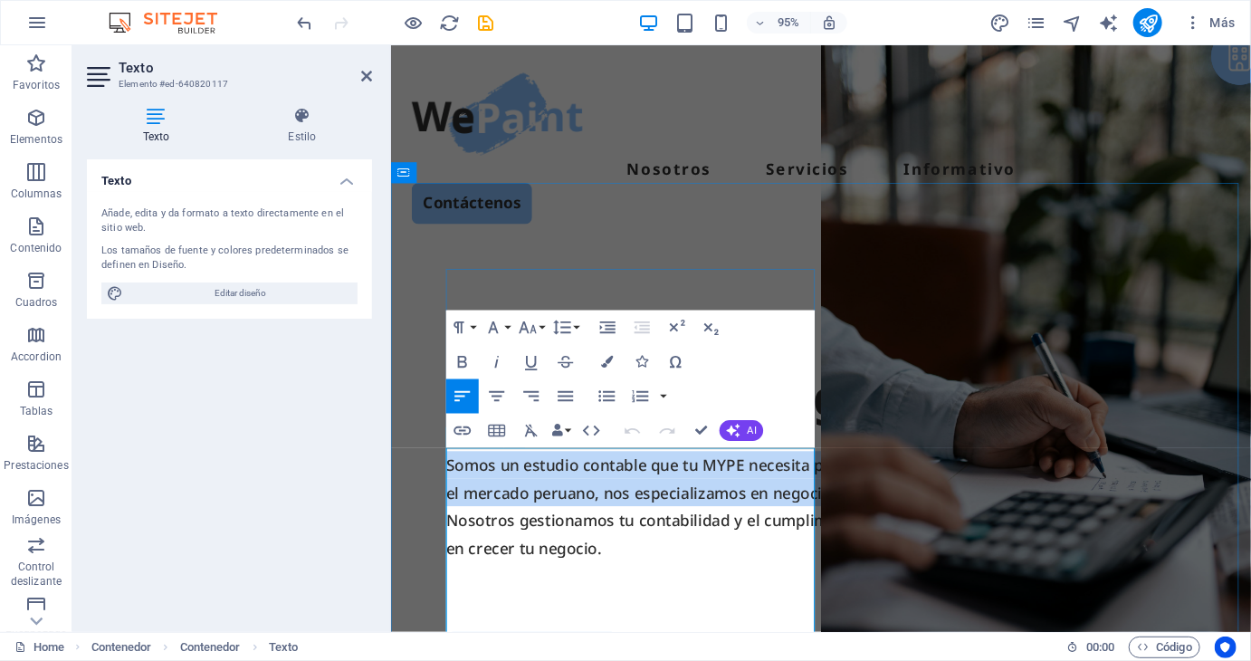
click at [619, 500] on p "Somos un estudio contable que tu MYPE necesita para crecer. Con más de 10 años …" at bounding box center [842, 500] width 789 height 59
click at [500, 501] on p "Somos un estudio contable que tu MYPE necesita para crecer. Con más de 10 años …" at bounding box center [842, 500] width 789 height 59
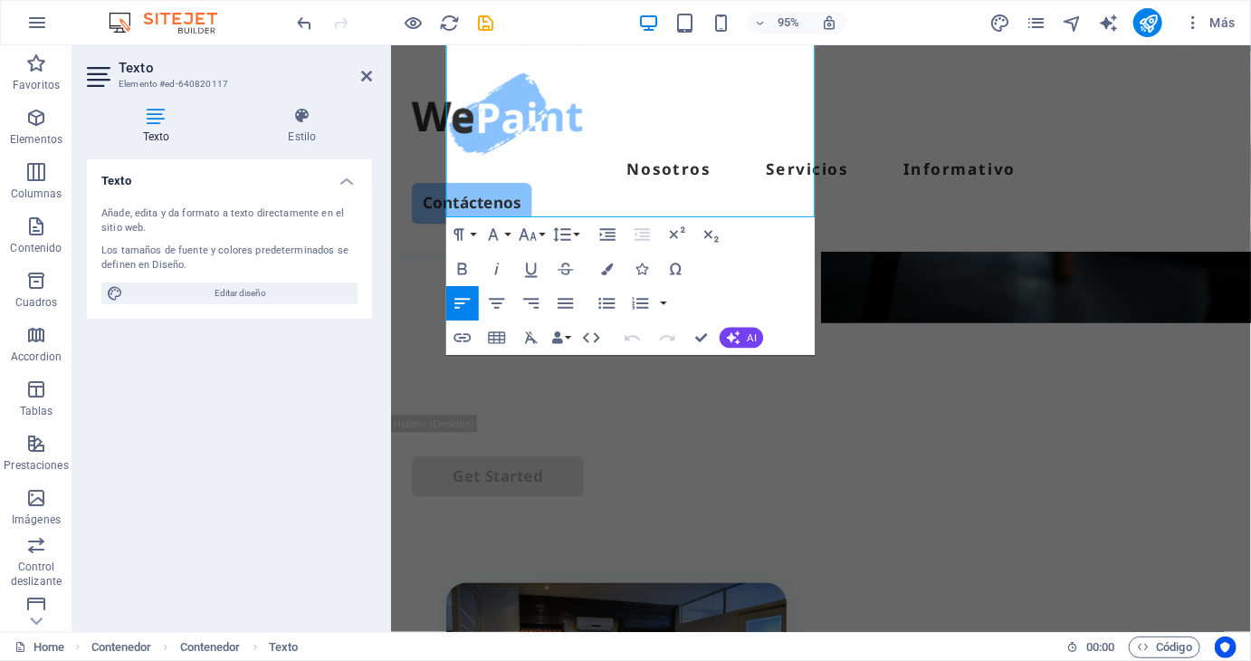
scroll to position [243, 0]
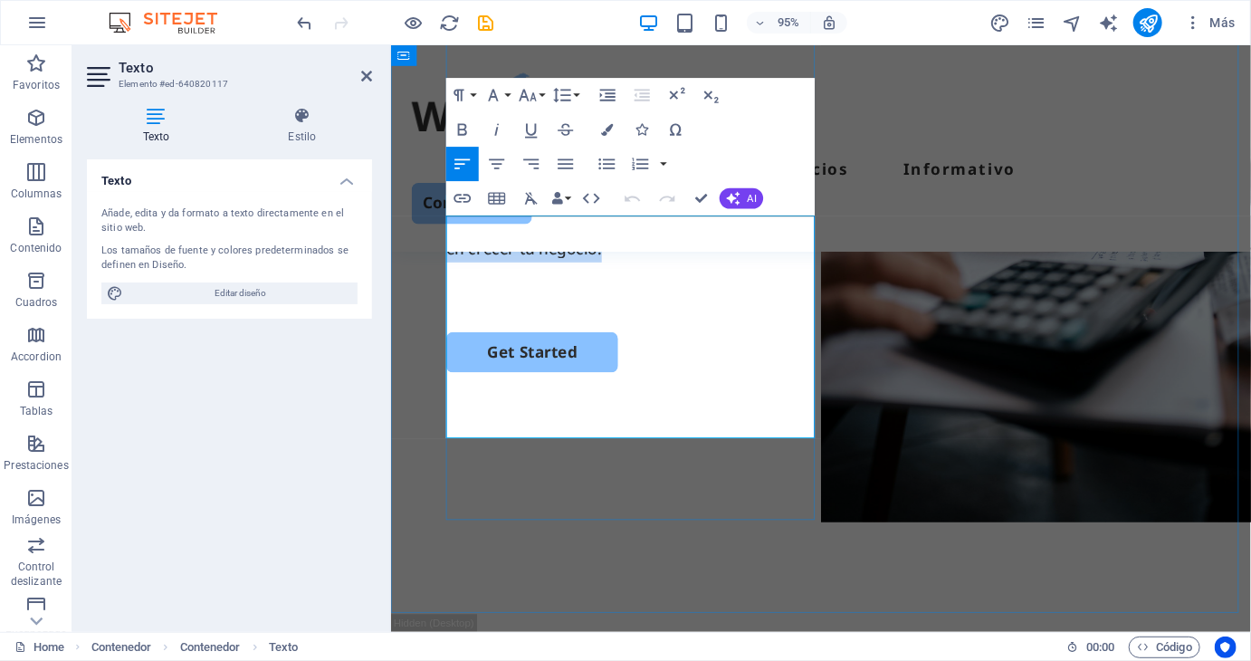
drag, startPoint x: 448, startPoint y: 481, endPoint x: 743, endPoint y: 420, distance: 301.4
click at [743, 302] on div "Somos un estudio contable que tu MYPE necesita para crecer. Con más de 10 años …" at bounding box center [842, 229] width 789 height 147
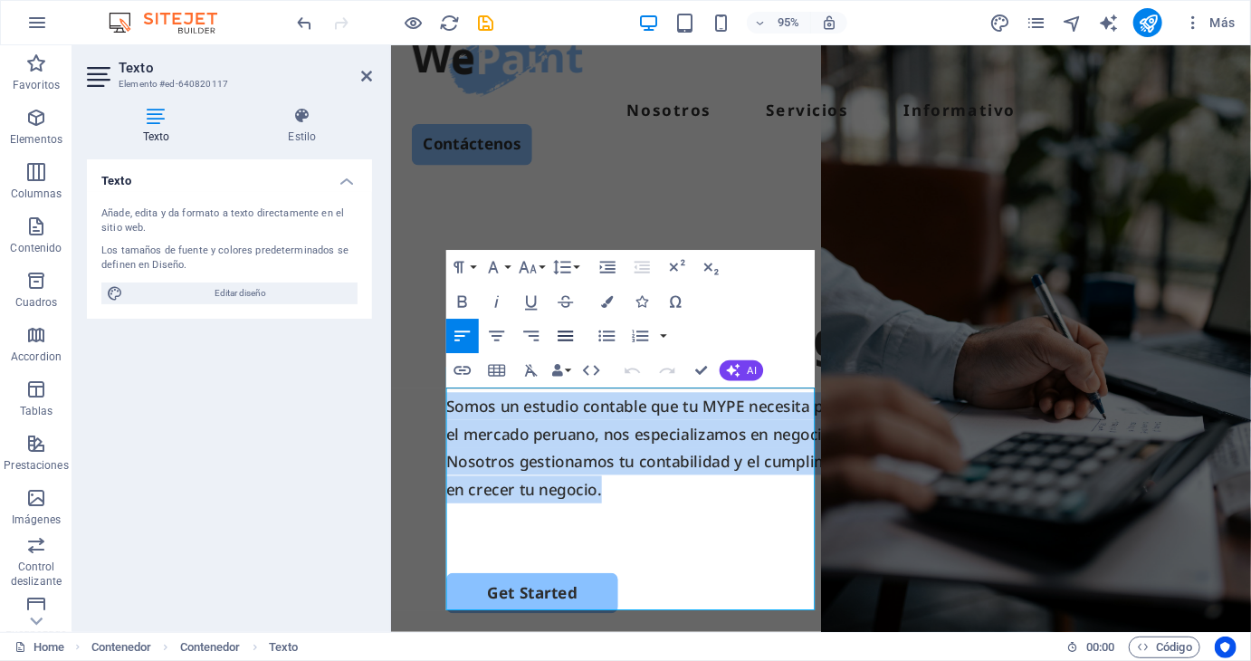
click at [567, 337] on icon "button" at bounding box center [565, 336] width 21 height 21
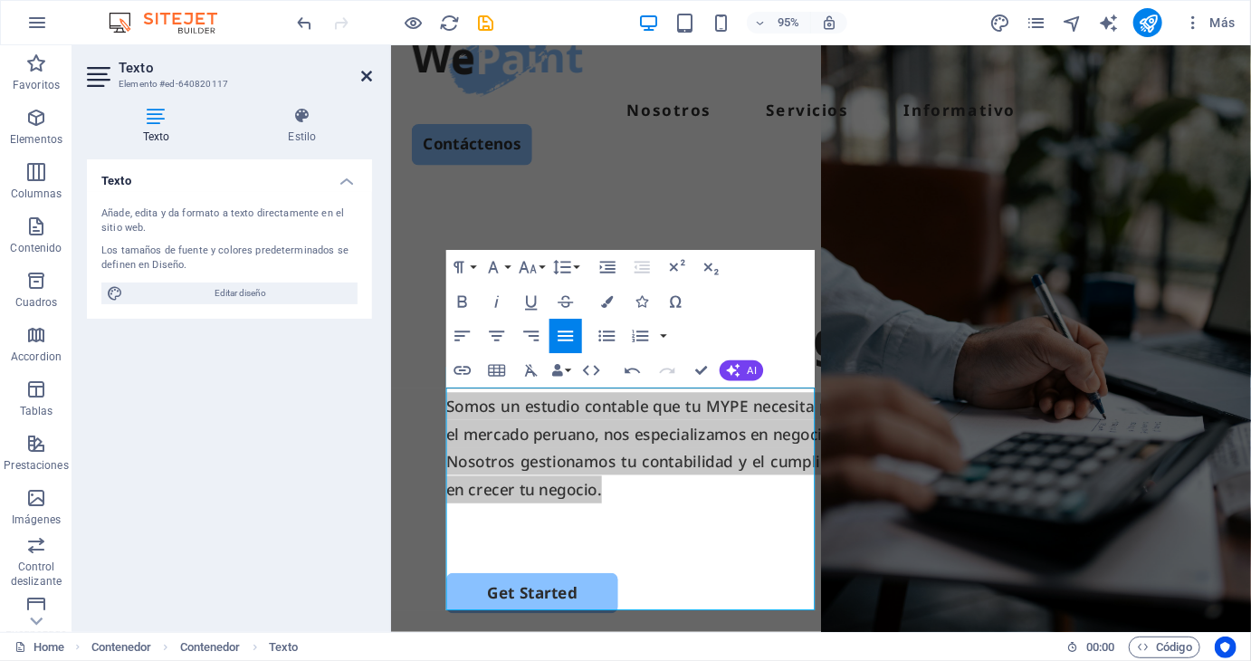
click at [364, 69] on icon at bounding box center [366, 76] width 11 height 14
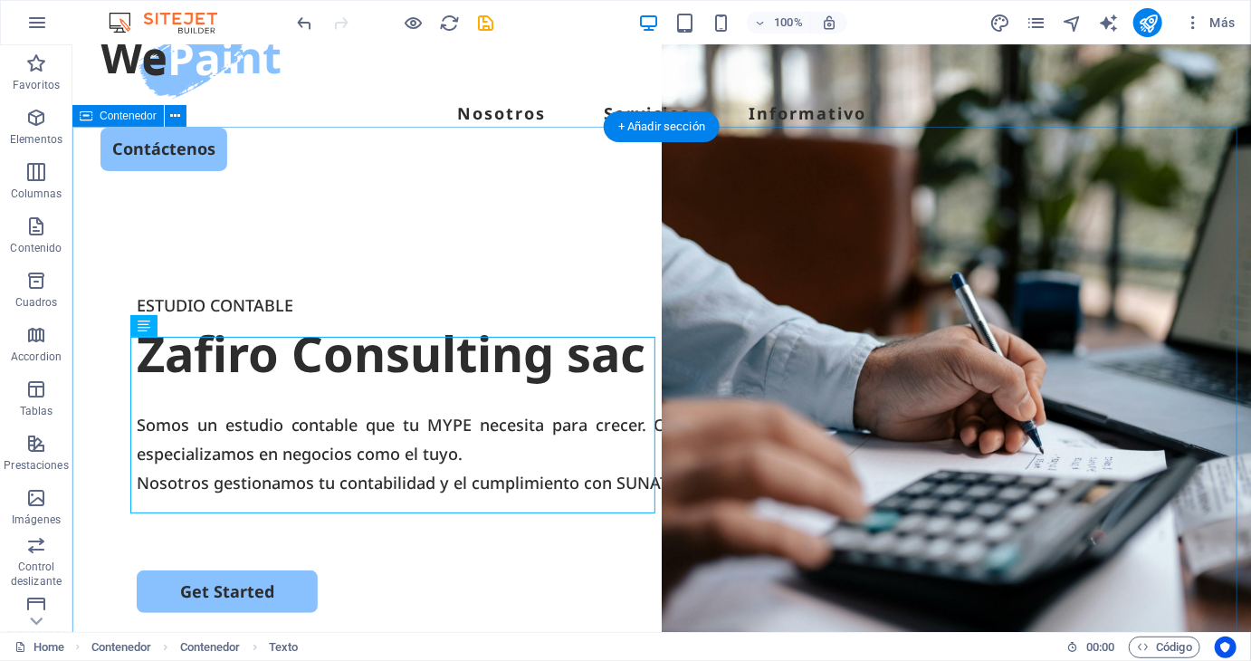
click at [111, 514] on div "ESTUDIO CONTABLE Zafiro Consulting sac Somos un estudio contable que tu MYPE ne…" at bounding box center [660, 547] width 1178 height 697
click at [620, 409] on div "Somos un estudio contable que tu MYPE necesita para crecer. Con más de 10 años …" at bounding box center [661, 468] width 1050 height 118
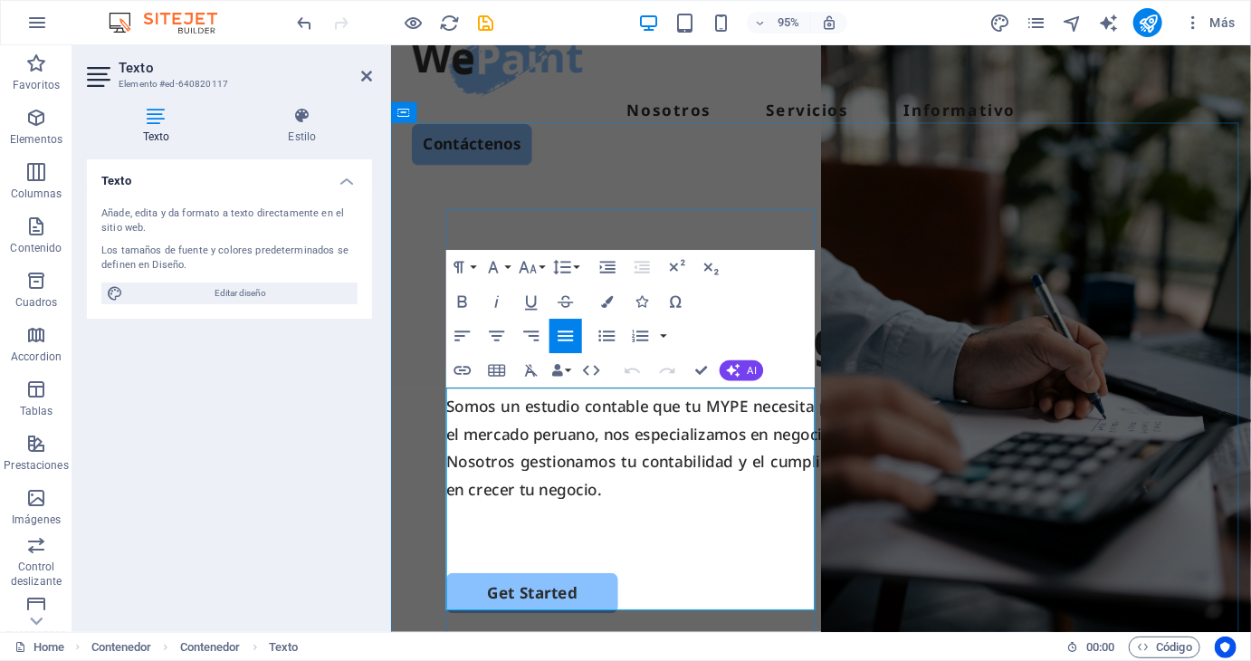
click at [546, 446] on p "Somos un estudio contable que tu MYPE necesita para crecer. Con más de 10 años …" at bounding box center [842, 438] width 789 height 59
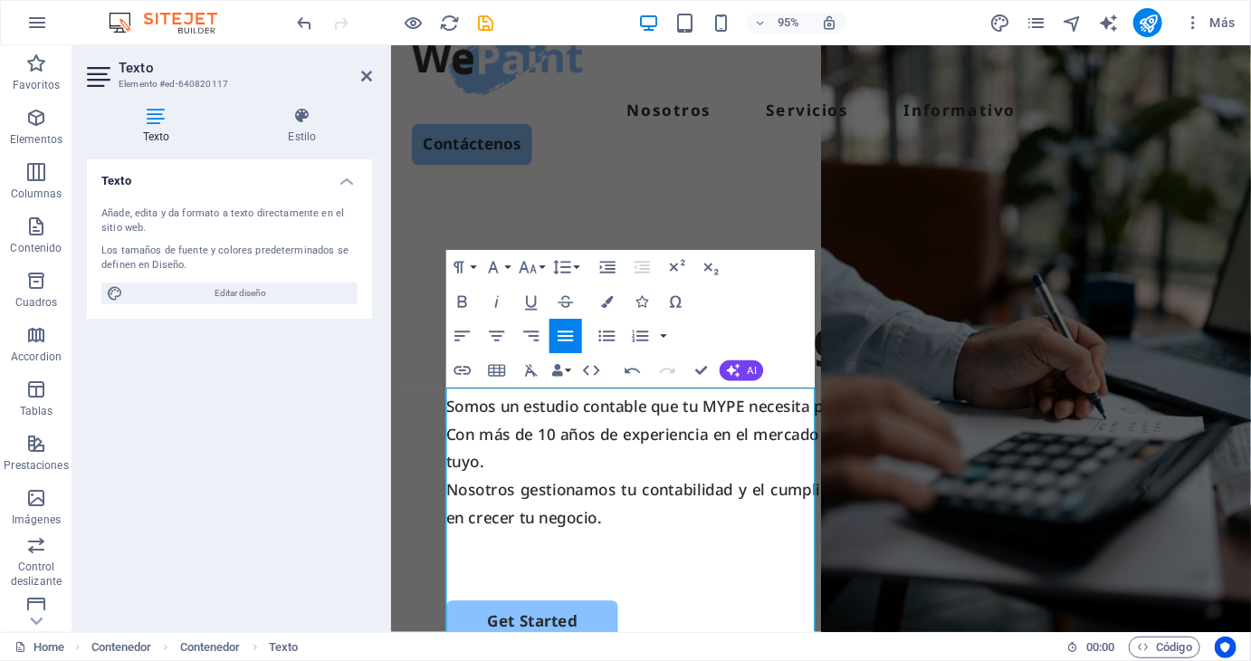
click at [357, 67] on h2 "Texto" at bounding box center [245, 68] width 253 height 16
click at [373, 76] on aside "Texto Elemento #ed-640820117 Texto Estilo Texto Añade, edita y da formato a tex…" at bounding box center [231, 338] width 319 height 586
click at [367, 77] on icon at bounding box center [366, 76] width 11 height 14
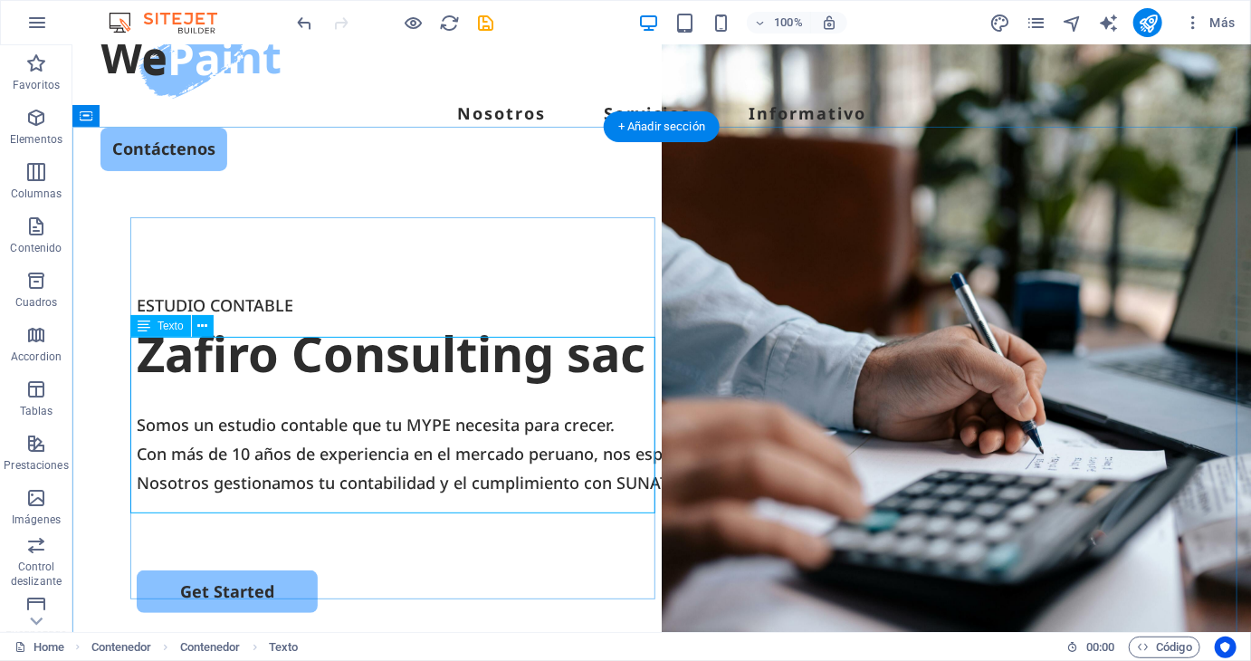
click at [616, 409] on div "Somos un estudio contable que tu MYPE necesita para crecer. Con más de 10 años …" at bounding box center [661, 468] width 1050 height 118
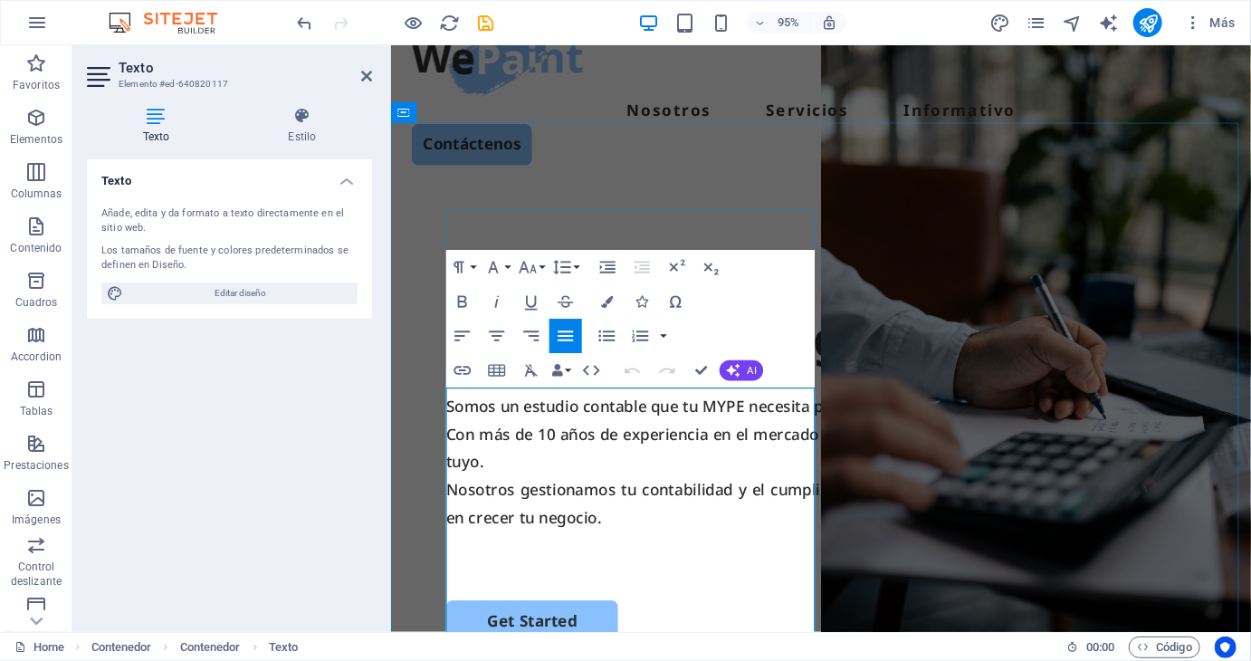
click at [661, 497] on p "Con más de 10 años de experiencia en el mercado peruano, nos especializamos en …" at bounding box center [842, 467] width 789 height 59
click at [278, 436] on div "Texto Añade, edita y da formato a texto directamente en el sitio web. Los tamañ…" at bounding box center [229, 388] width 285 height 458
click at [369, 69] on icon at bounding box center [366, 76] width 11 height 14
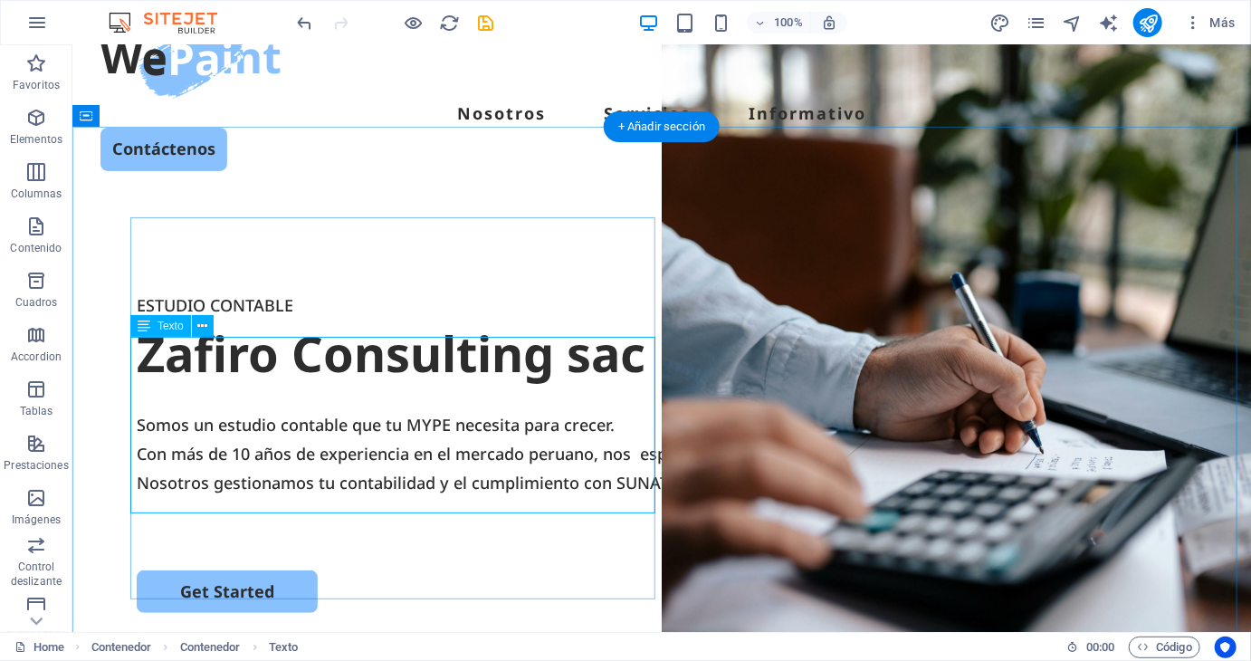
click at [509, 467] on div "Somos un estudio contable que tu MYPE necesita para crecer. Con más de 10 años …" at bounding box center [661, 468] width 1050 height 118
click at [512, 454] on div "Somos un estudio contable que tu MYPE necesita para crecer. Con más de 10 años …" at bounding box center [661, 468] width 1050 height 118
drag, startPoint x: 512, startPoint y: 454, endPoint x: 201, endPoint y: 476, distance: 312.1
click at [513, 454] on div "Somos un estudio contable que tu MYPE necesita para crecer. Con más de 10 años …" at bounding box center [661, 468] width 1050 height 118
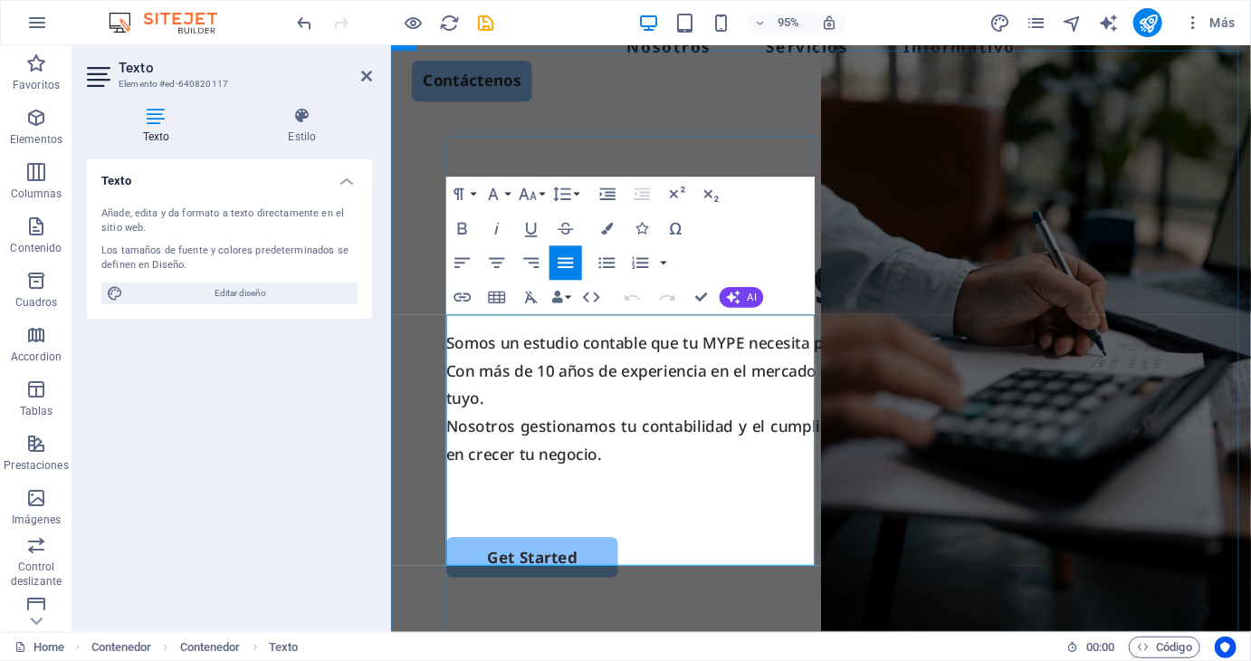
scroll to position [153, 0]
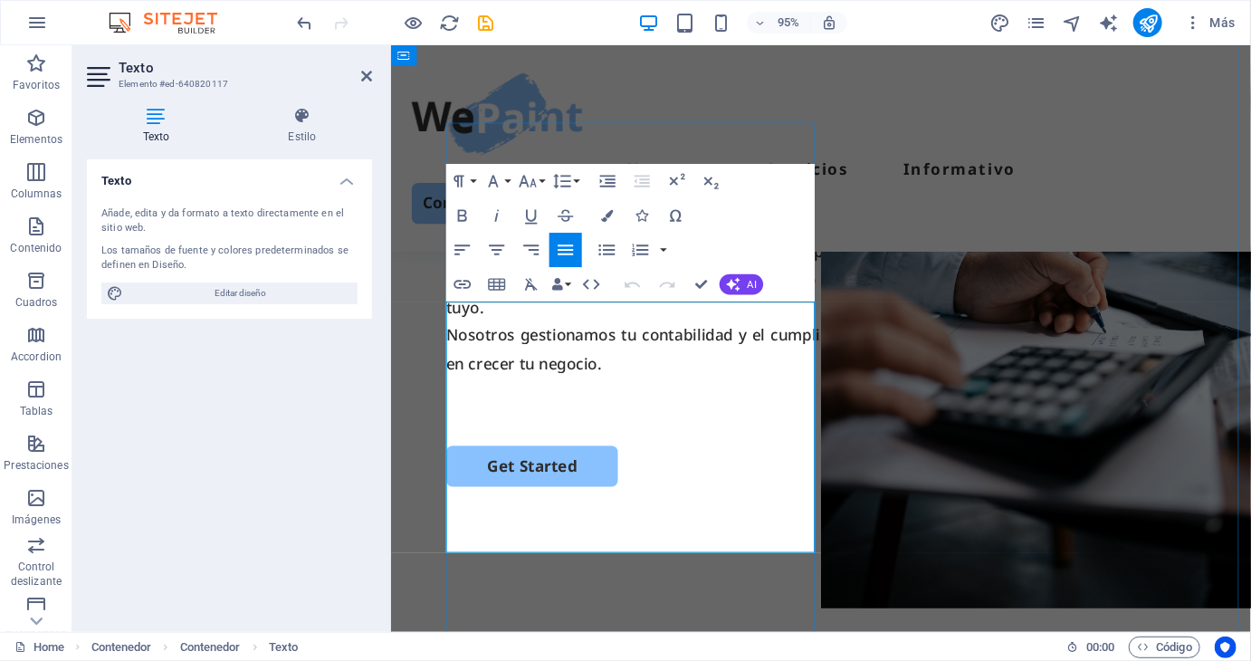
click at [595, 393] on p "Nosotros gestionamos tu contabilidad y el cumplimiento con SUNAT para que tú so…" at bounding box center [842, 363] width 789 height 59
drag, startPoint x: 364, startPoint y: 75, endPoint x: 316, endPoint y: 64, distance: 49.2
click at [364, 75] on icon at bounding box center [366, 76] width 11 height 14
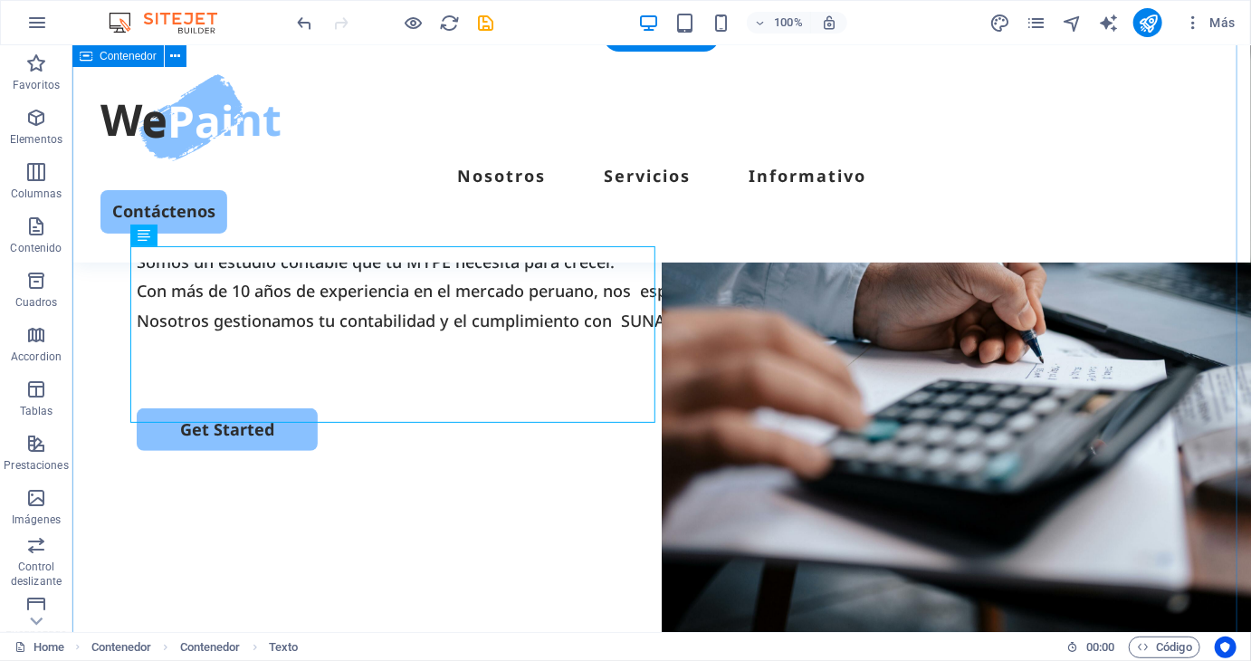
click at [466, 560] on div "ESTUDIO CONTABLE Zafiro Consulting sac Somos un estudio contable que tu MYPE ne…" at bounding box center [660, 384] width 1178 height 697
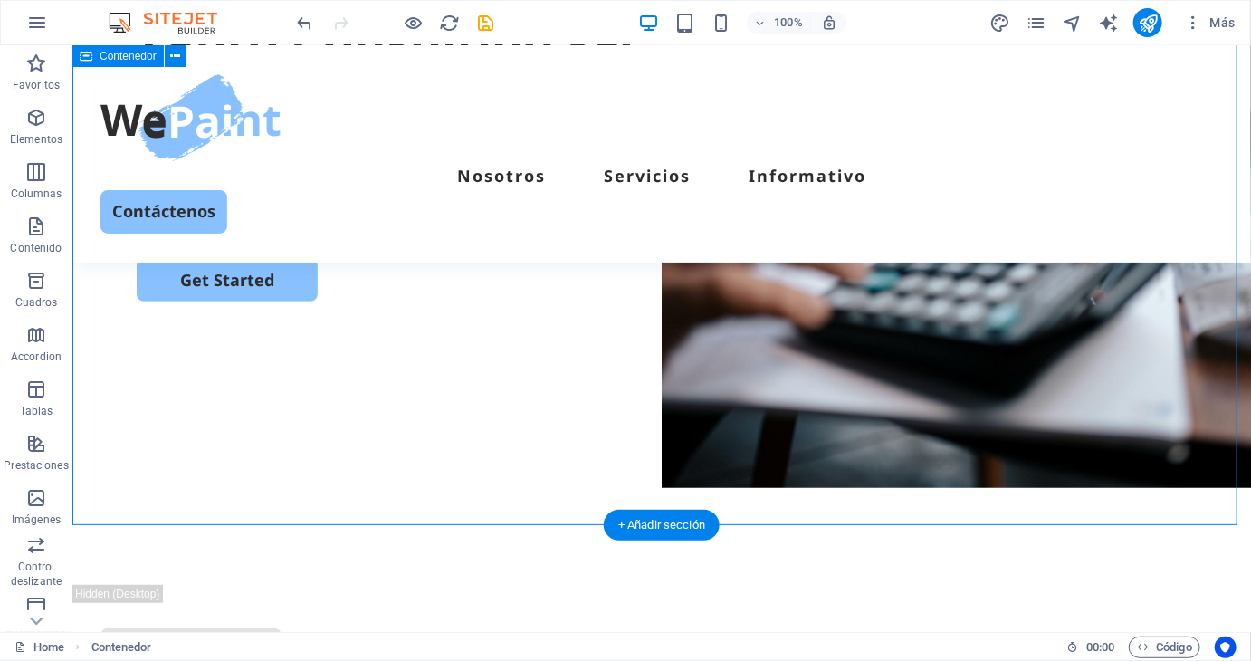
scroll to position [362, 0]
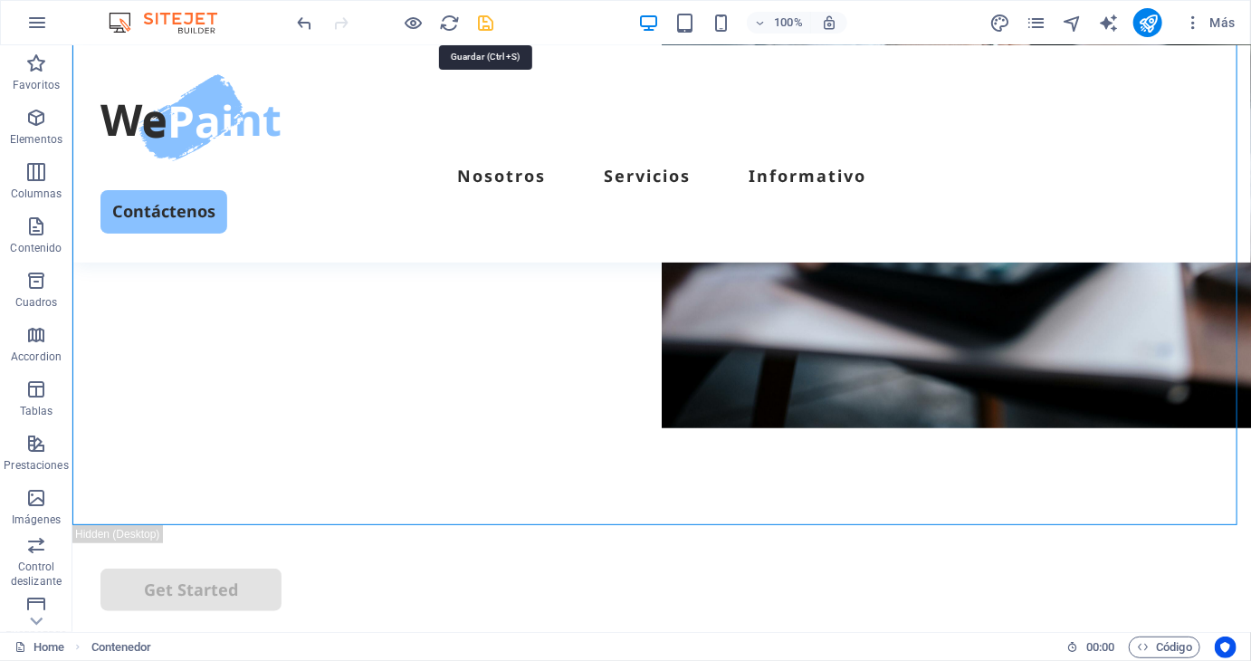
click at [485, 30] on icon "save" at bounding box center [486, 23] width 21 height 21
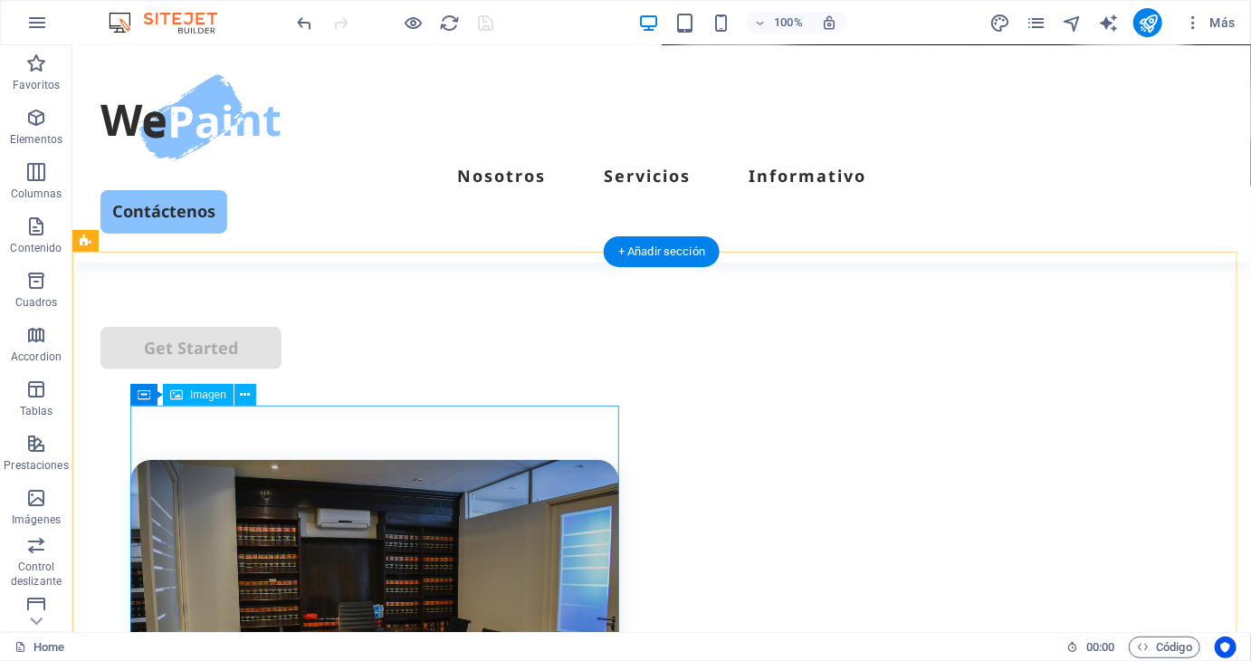
scroll to position [724, 0]
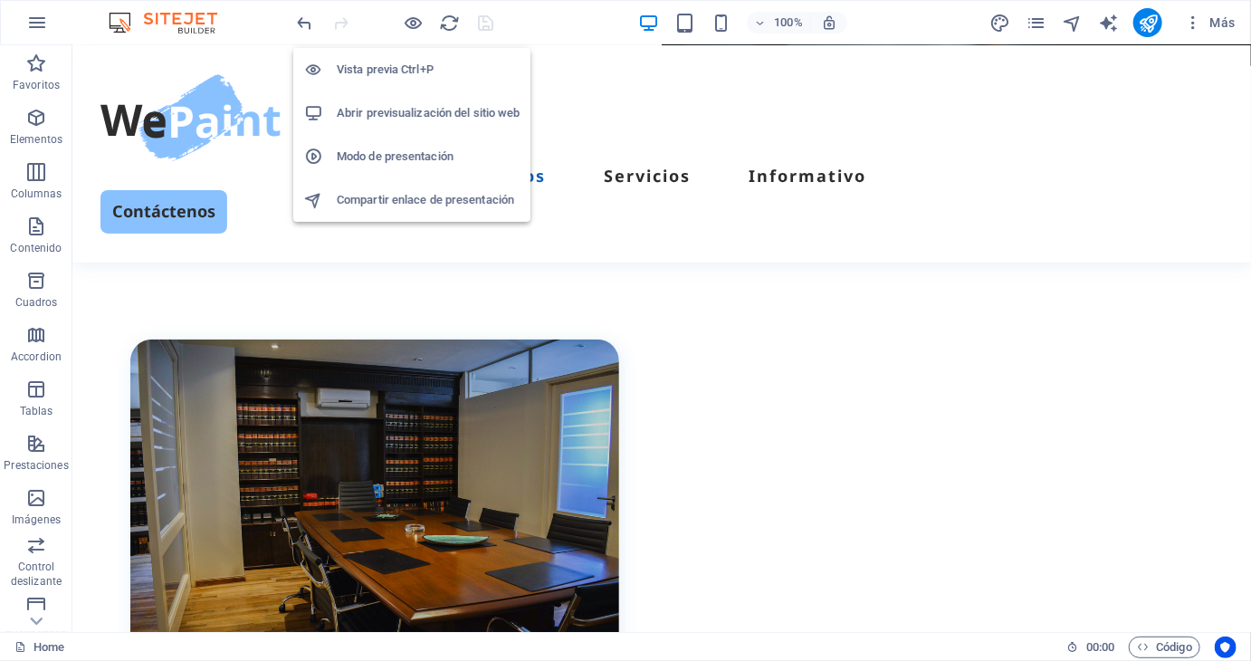
click at [403, 67] on h6 "Vista previa Ctrl+P" at bounding box center [428, 70] width 183 height 22
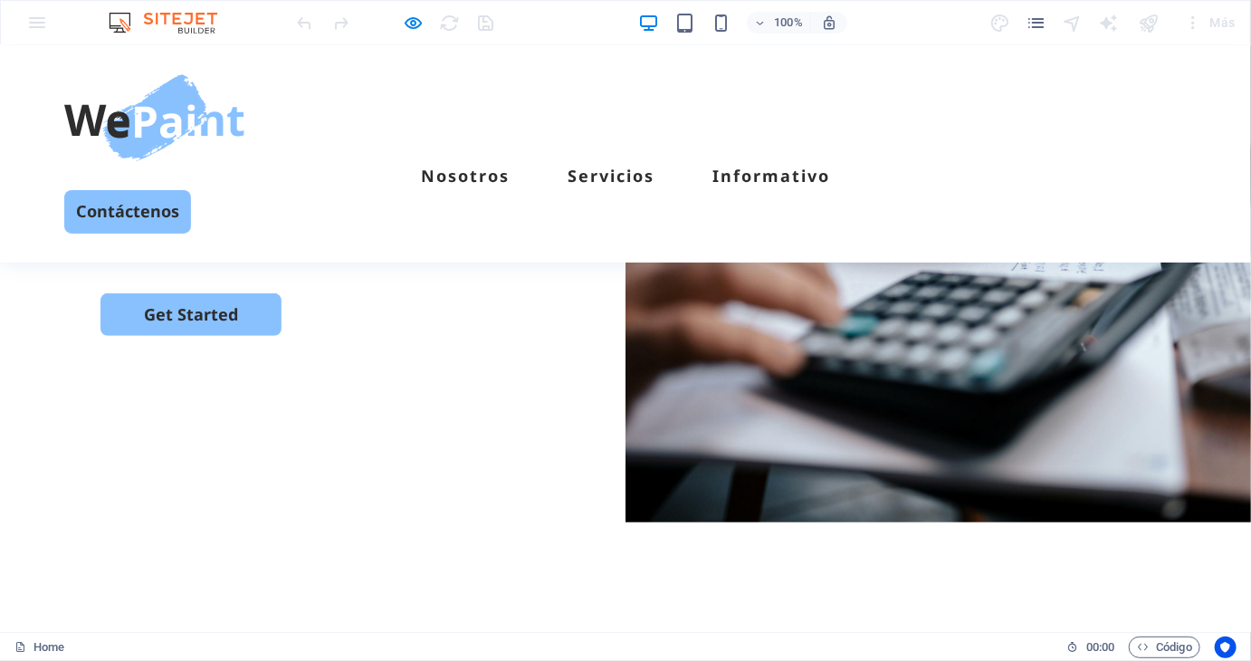
scroll to position [181, 0]
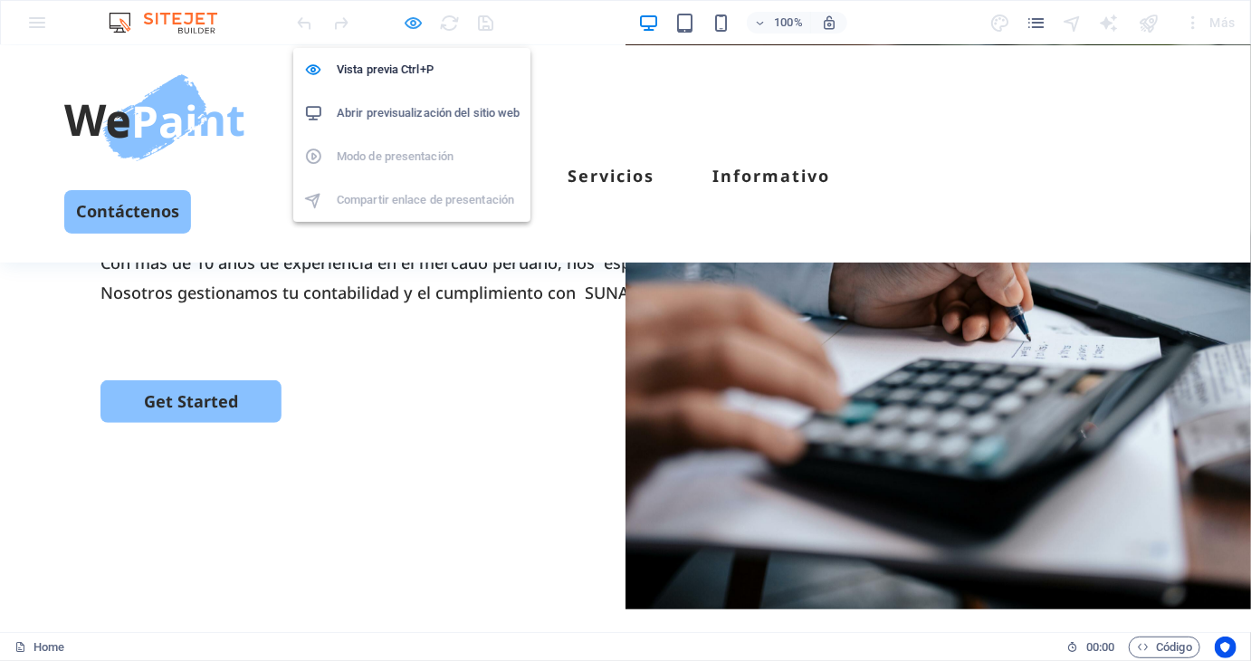
click at [419, 27] on icon "button" at bounding box center [414, 23] width 21 height 21
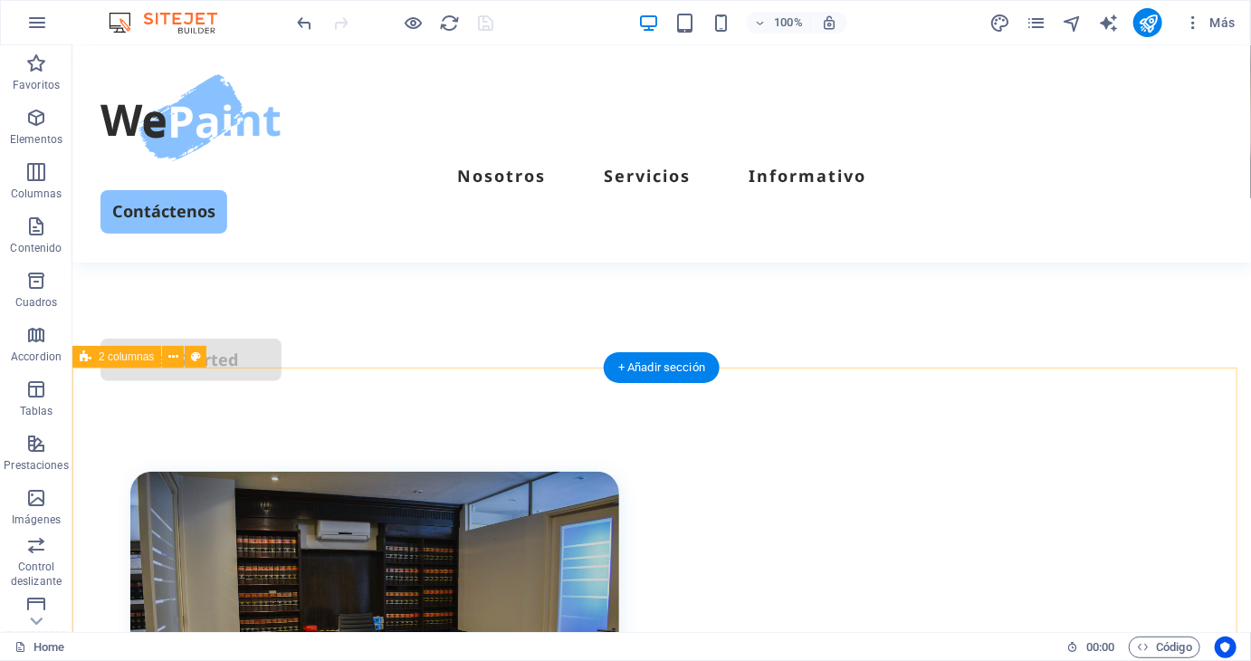
scroll to position [633, 0]
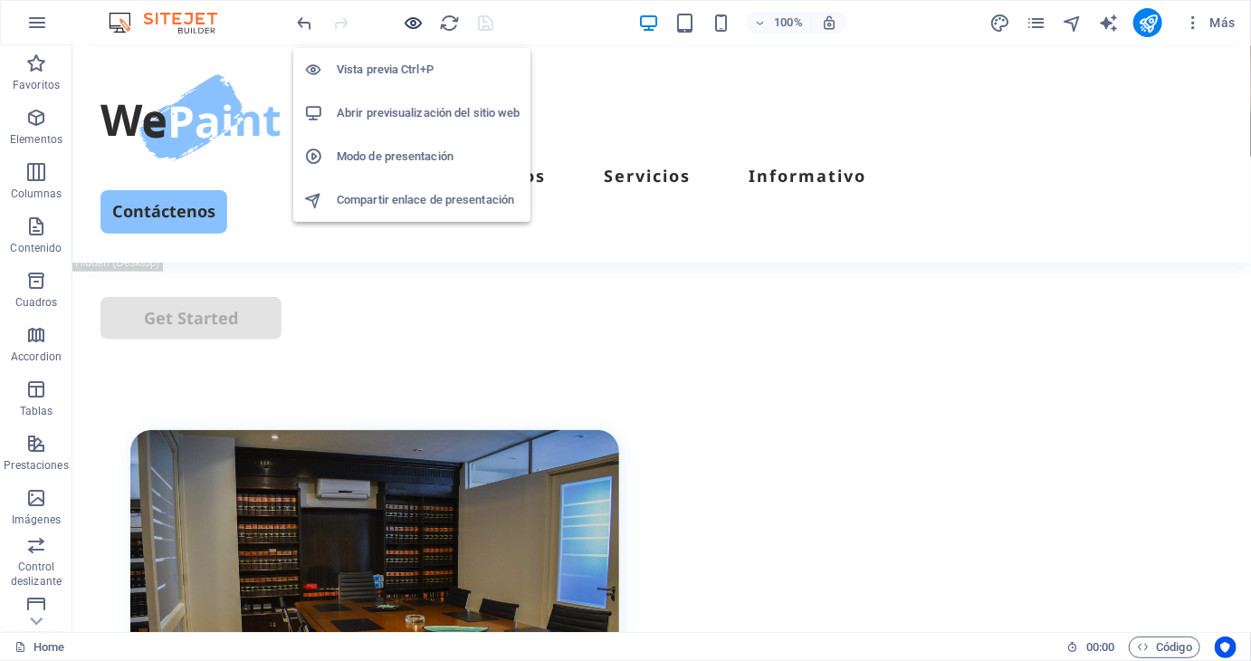
click at [409, 16] on icon "button" at bounding box center [414, 23] width 21 height 21
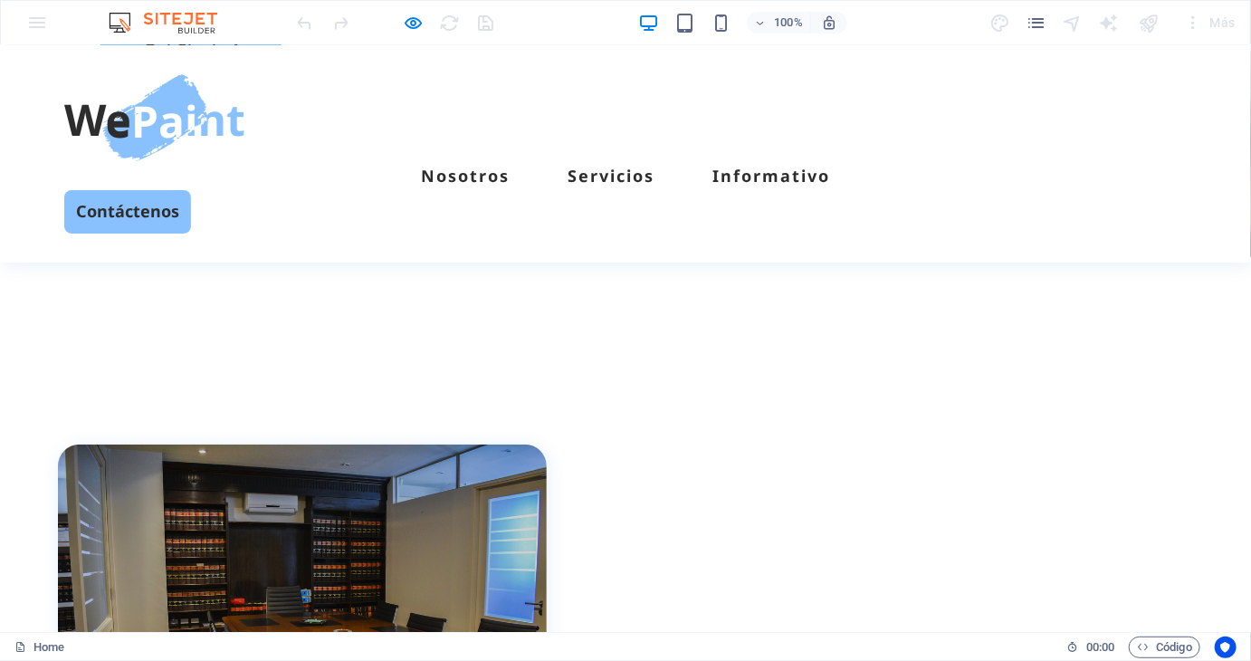
scroll to position [543, 0]
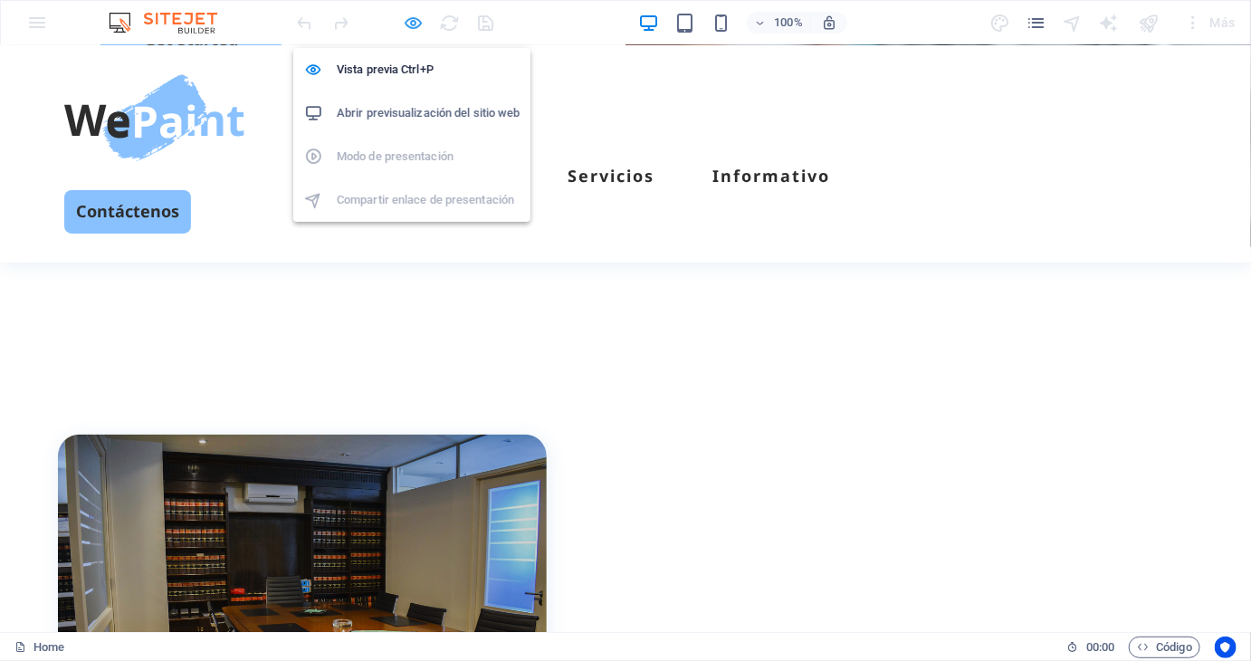
click at [416, 15] on icon "button" at bounding box center [414, 23] width 21 height 21
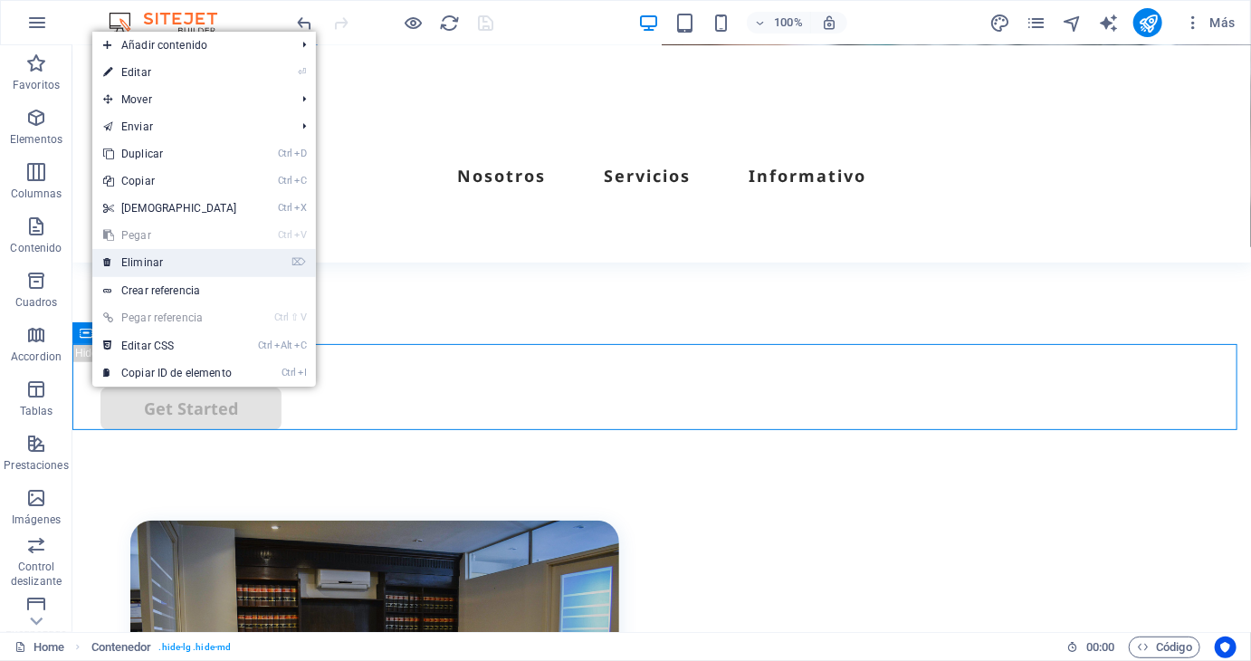
click at [182, 262] on link "⌦ Eliminar" at bounding box center [170, 262] width 156 height 27
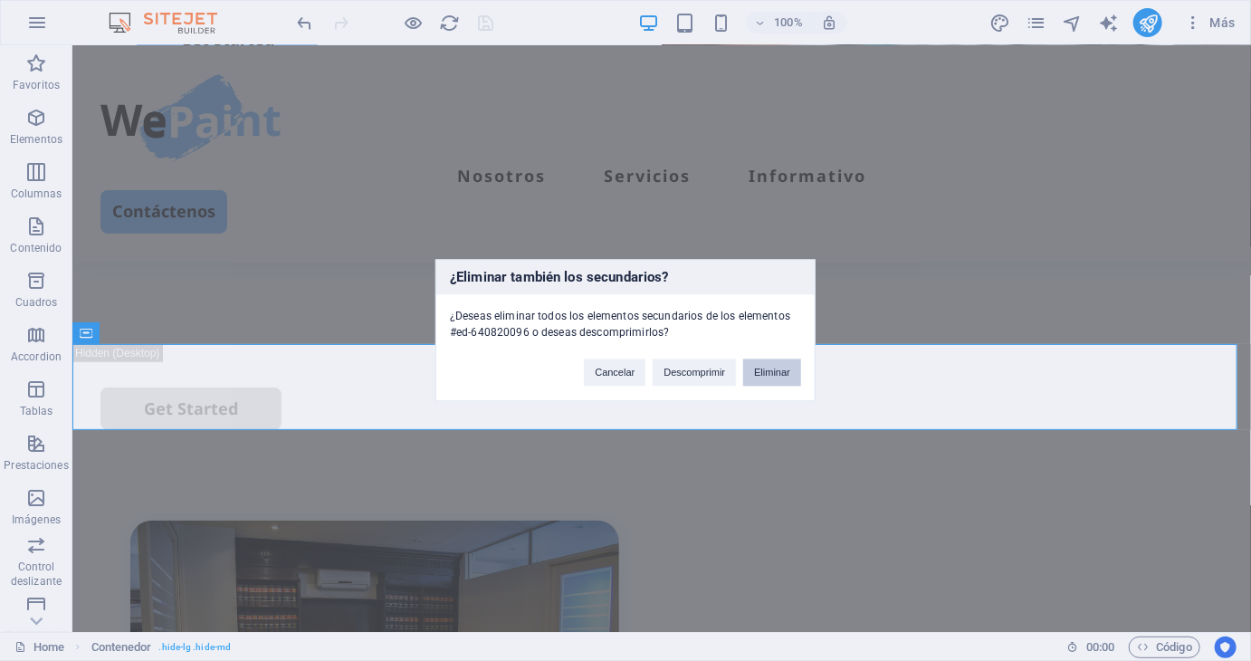
click at [778, 377] on button "Eliminar" at bounding box center [772, 372] width 58 height 27
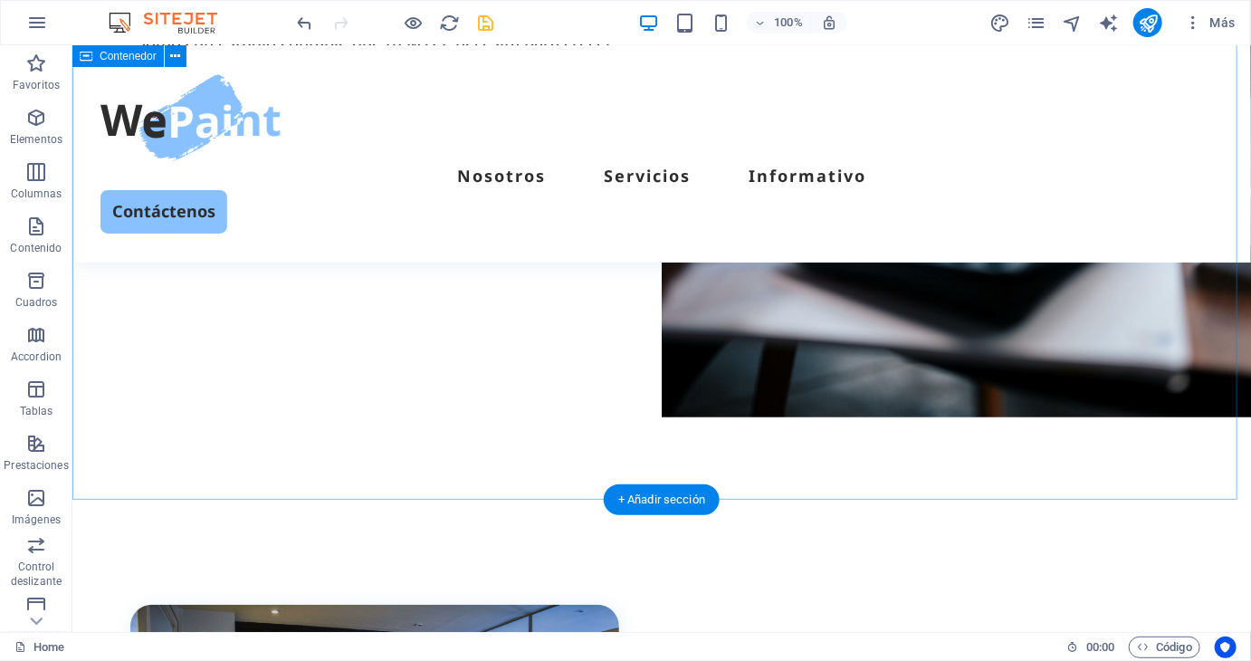
scroll to position [362, 0]
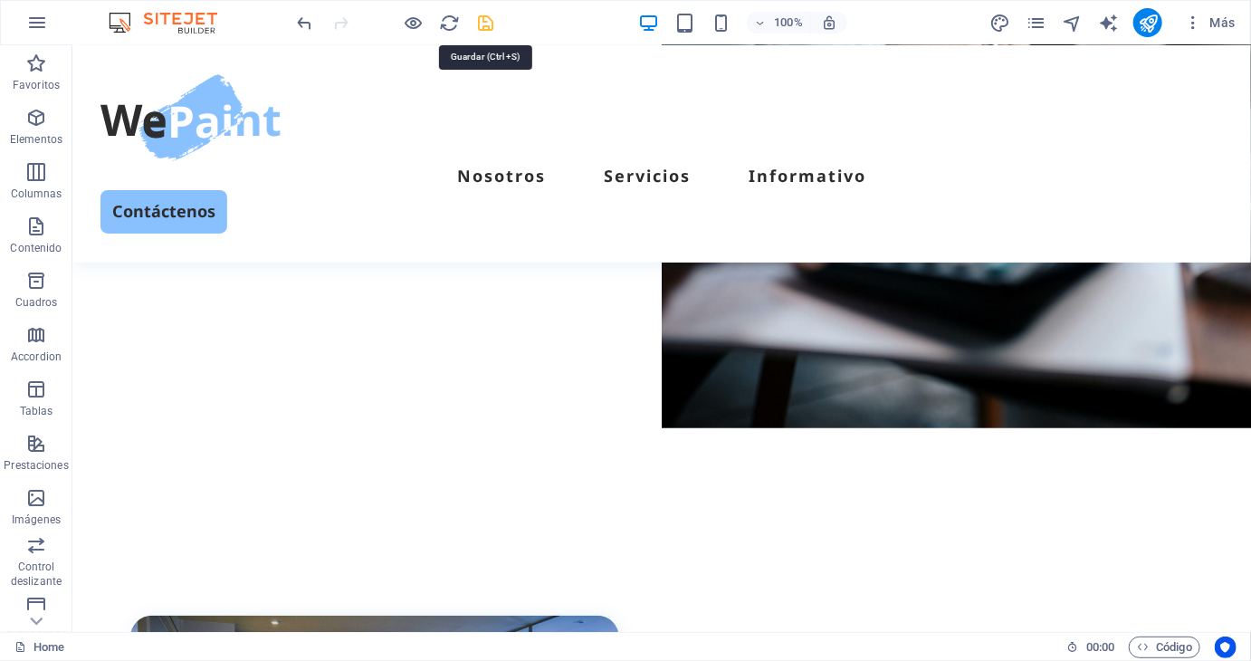
click at [495, 24] on icon "save" at bounding box center [486, 23] width 21 height 21
checkbox input "false"
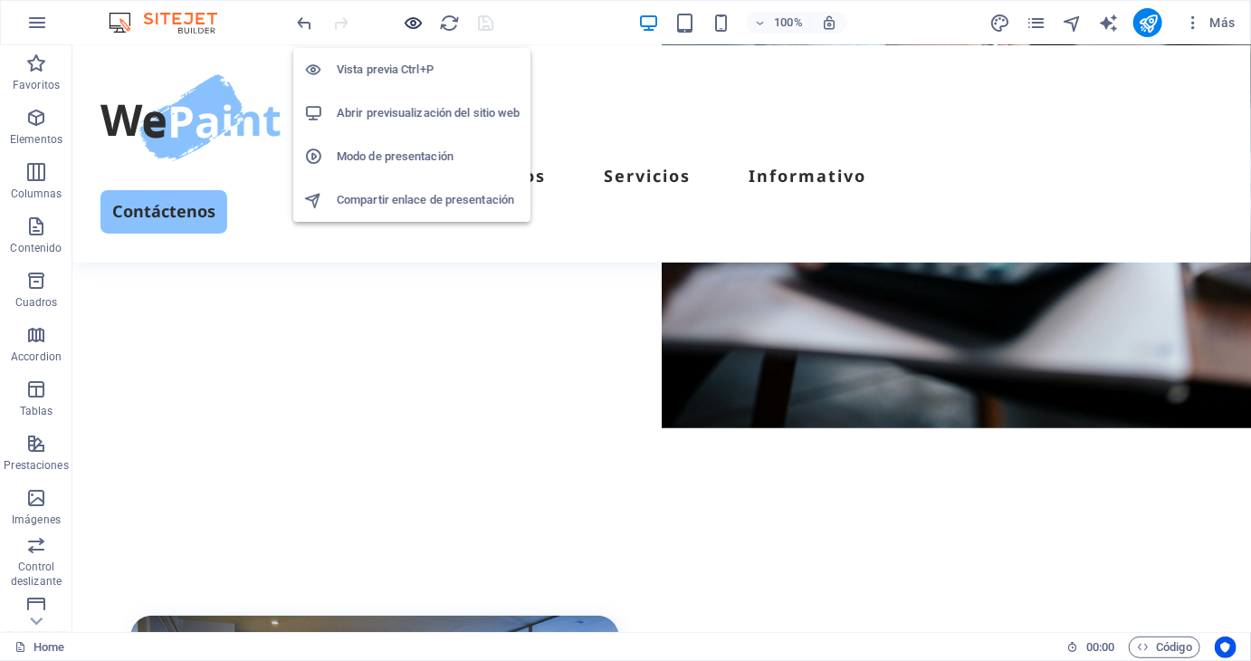
click at [409, 18] on icon "button" at bounding box center [414, 23] width 21 height 21
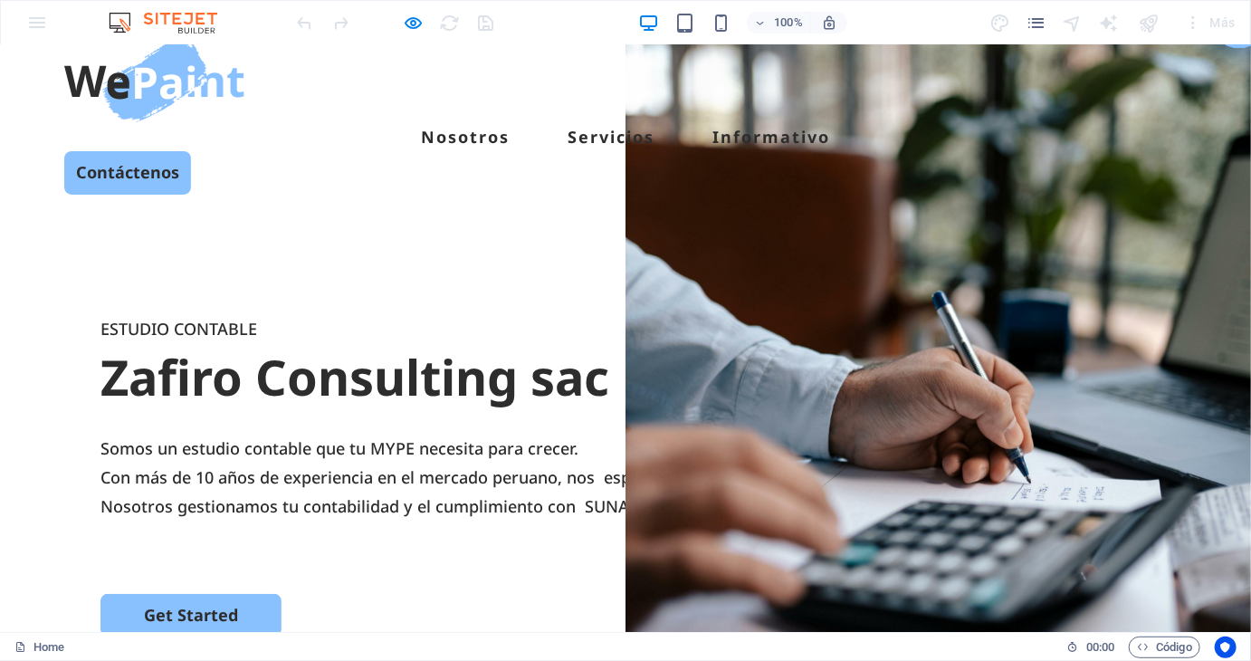
scroll to position [0, 0]
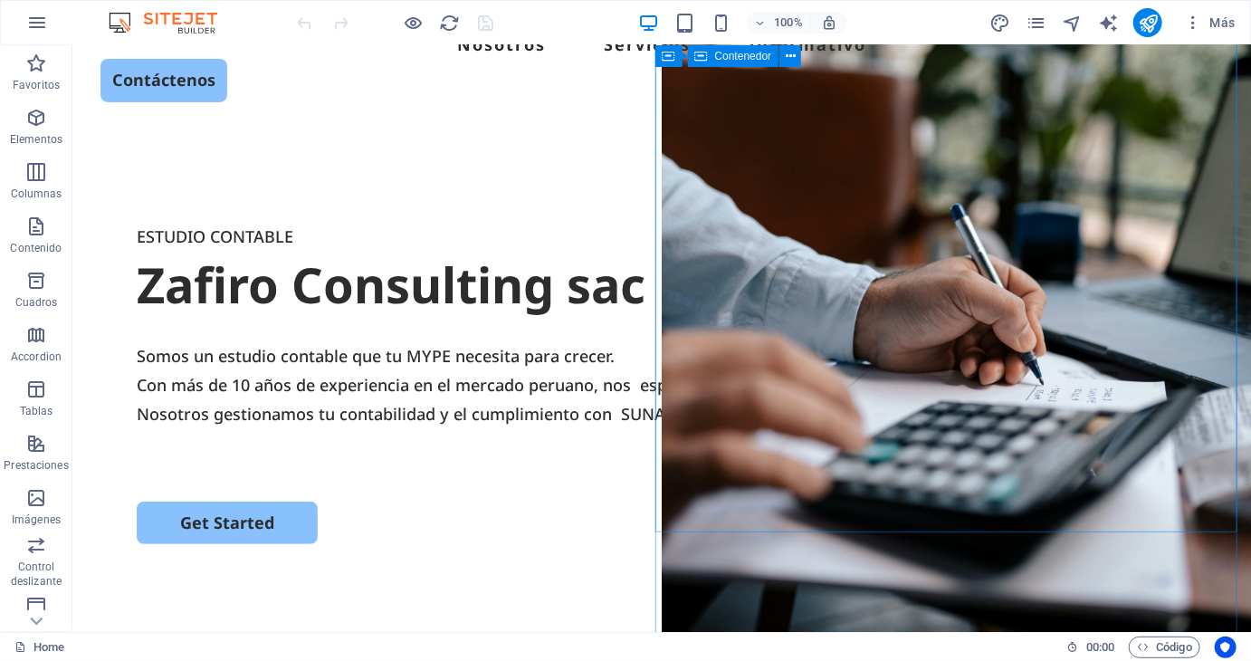
scroll to position [90, 0]
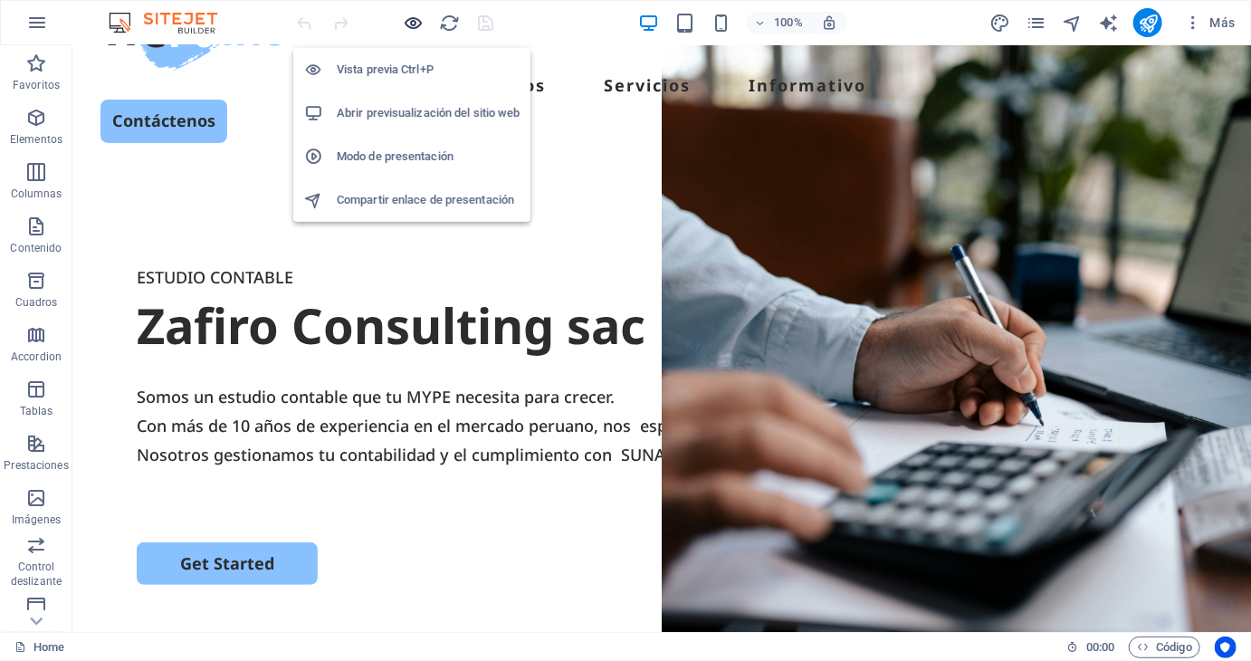
click at [411, 19] on icon "button" at bounding box center [414, 23] width 21 height 21
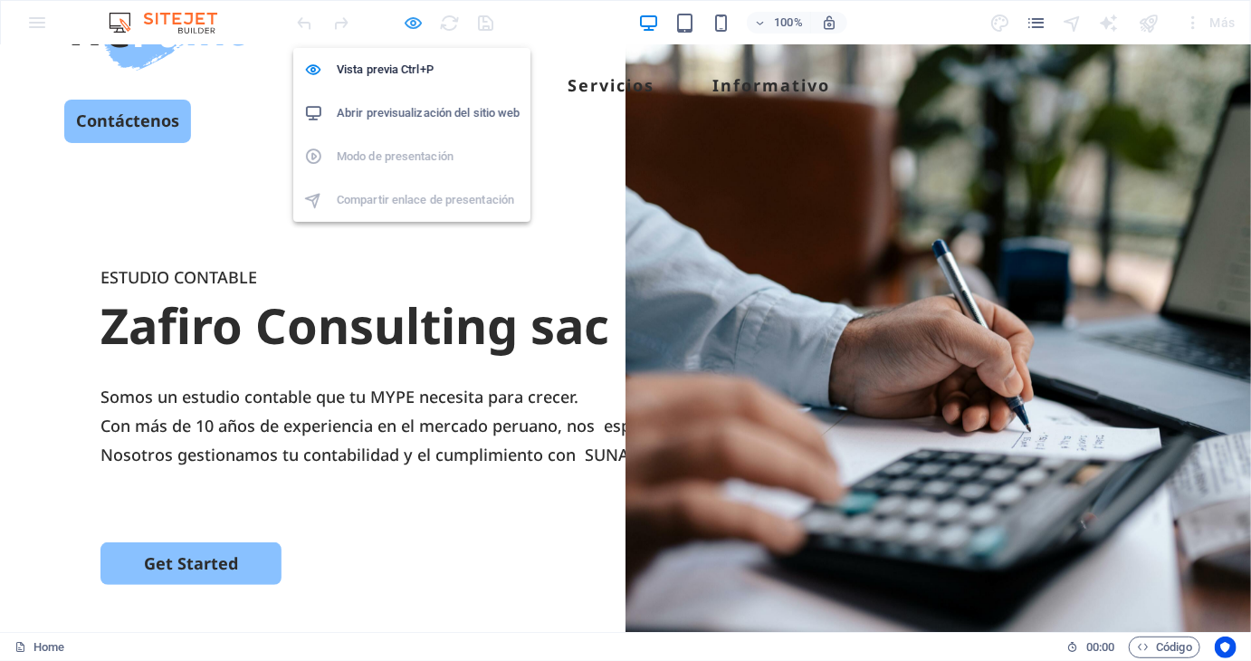
click at [416, 23] on icon "button" at bounding box center [414, 23] width 21 height 21
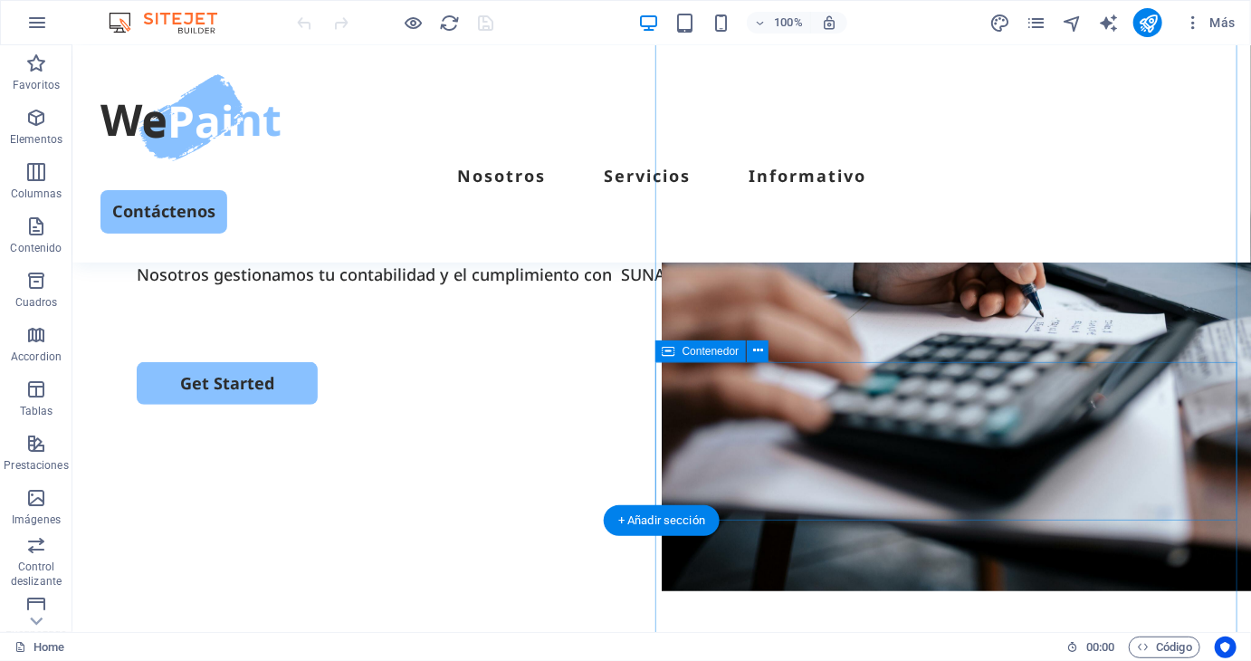
scroll to position [271, 0]
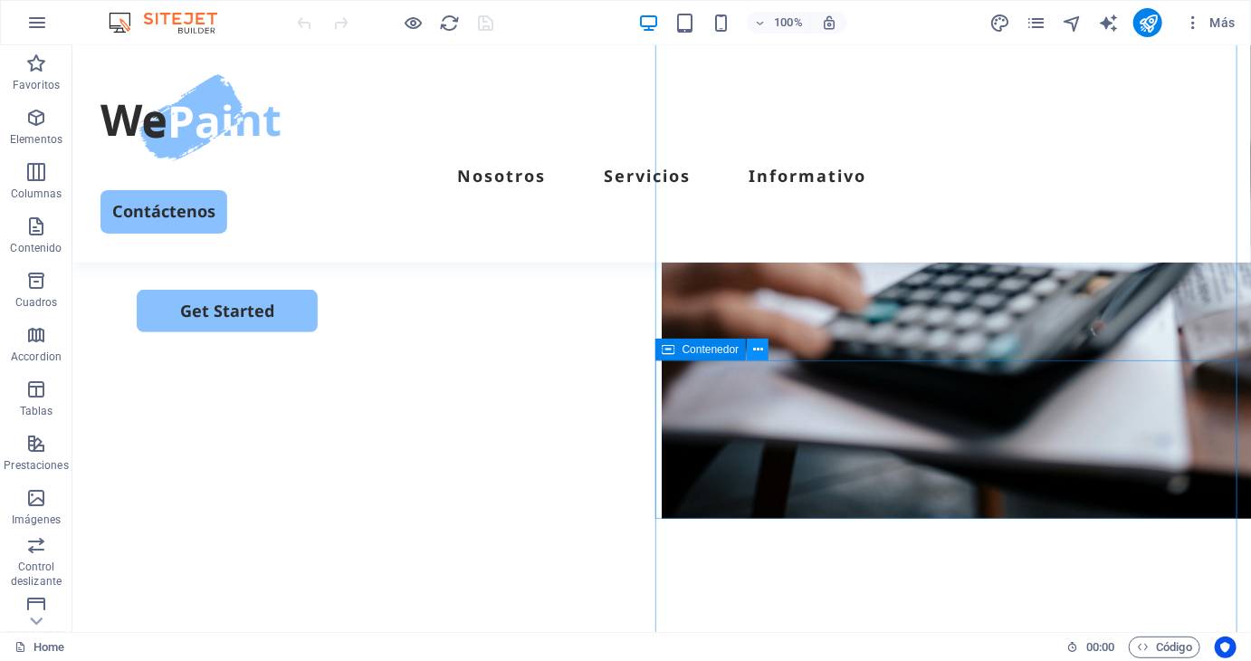
click at [766, 348] on button at bounding box center [758, 349] width 22 height 22
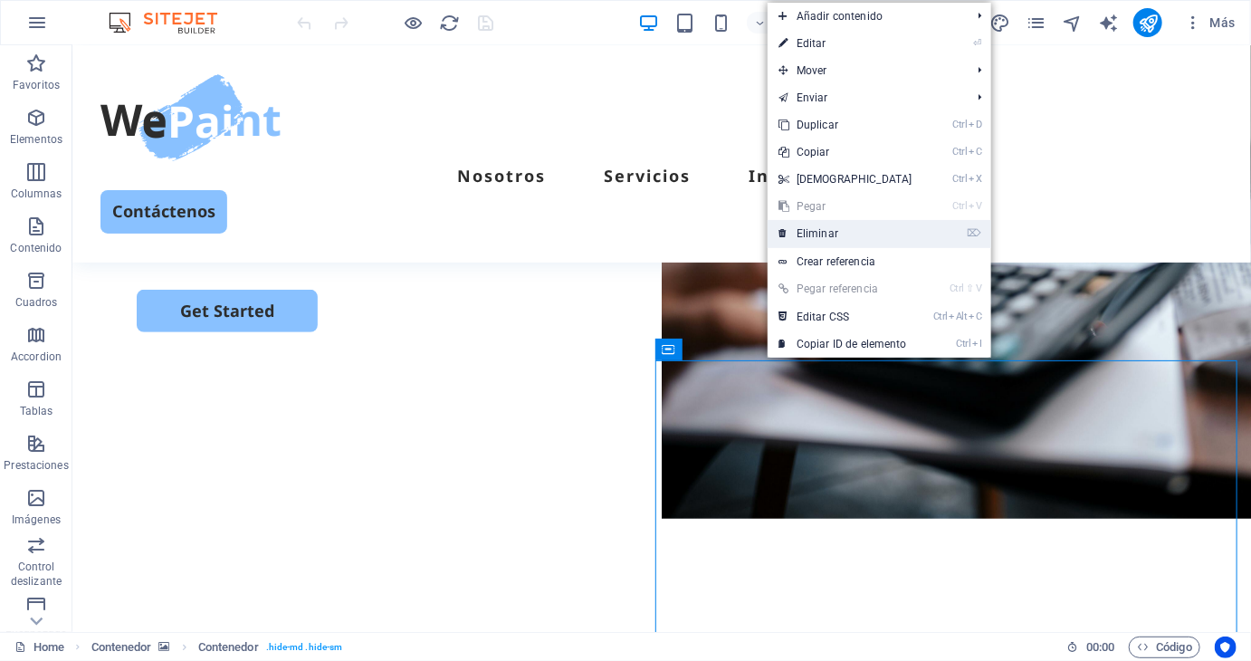
click at [833, 233] on link "⌦ Eliminar" at bounding box center [845, 233] width 156 height 27
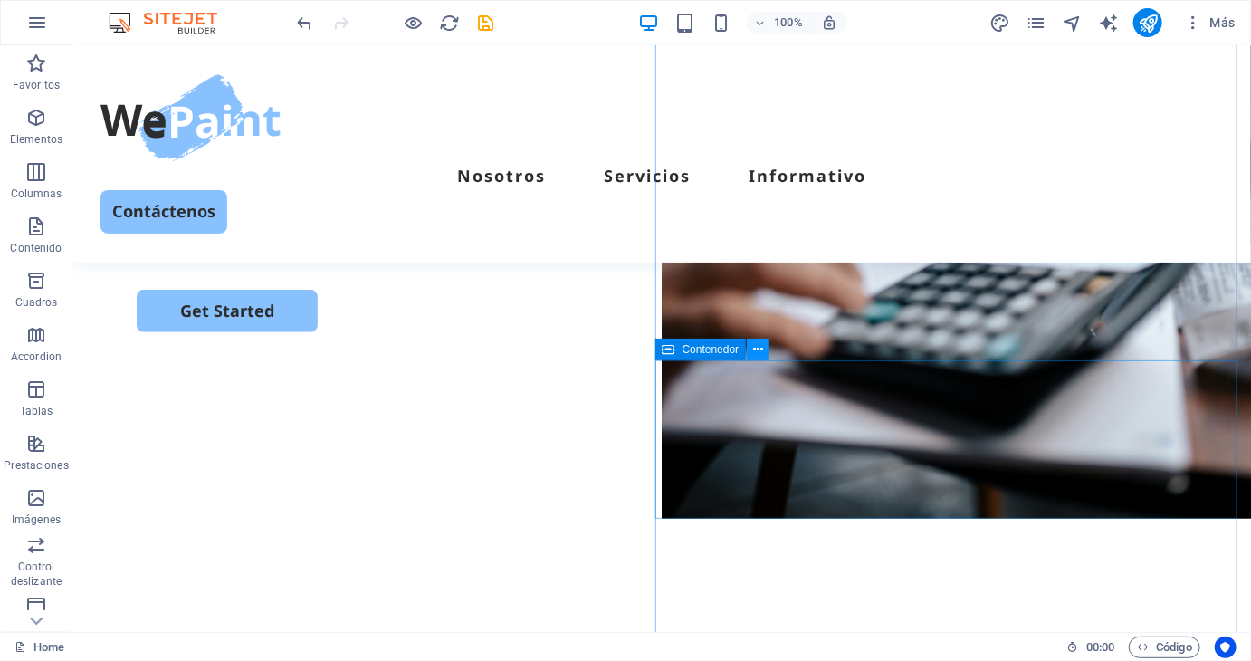
click at [765, 345] on button at bounding box center [758, 349] width 22 height 22
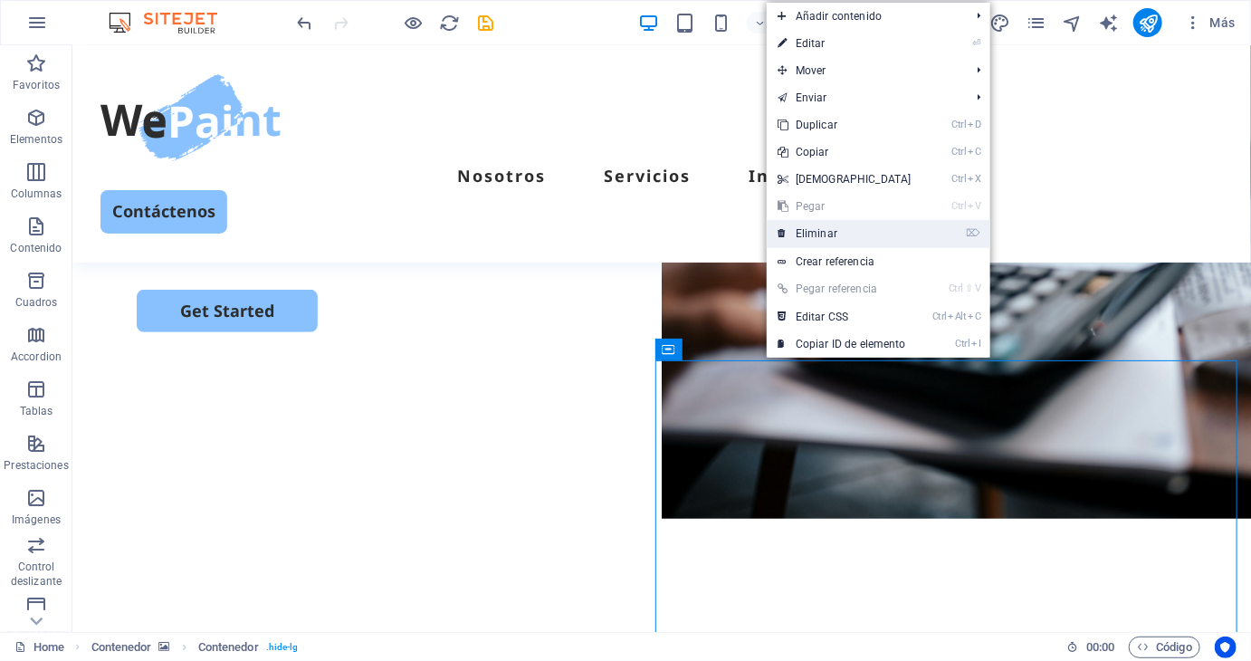
click at [829, 232] on link "⌦ Eliminar" at bounding box center [845, 233] width 156 height 27
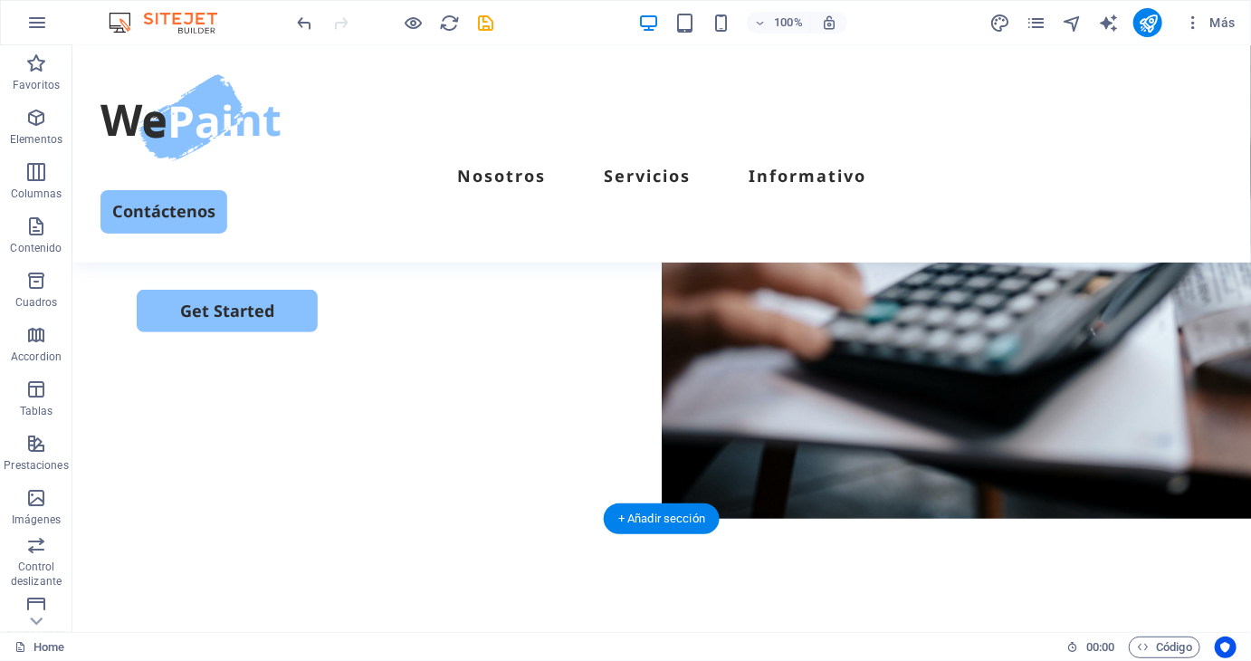
click at [812, 408] on figure at bounding box center [955, 145] width 589 height 745
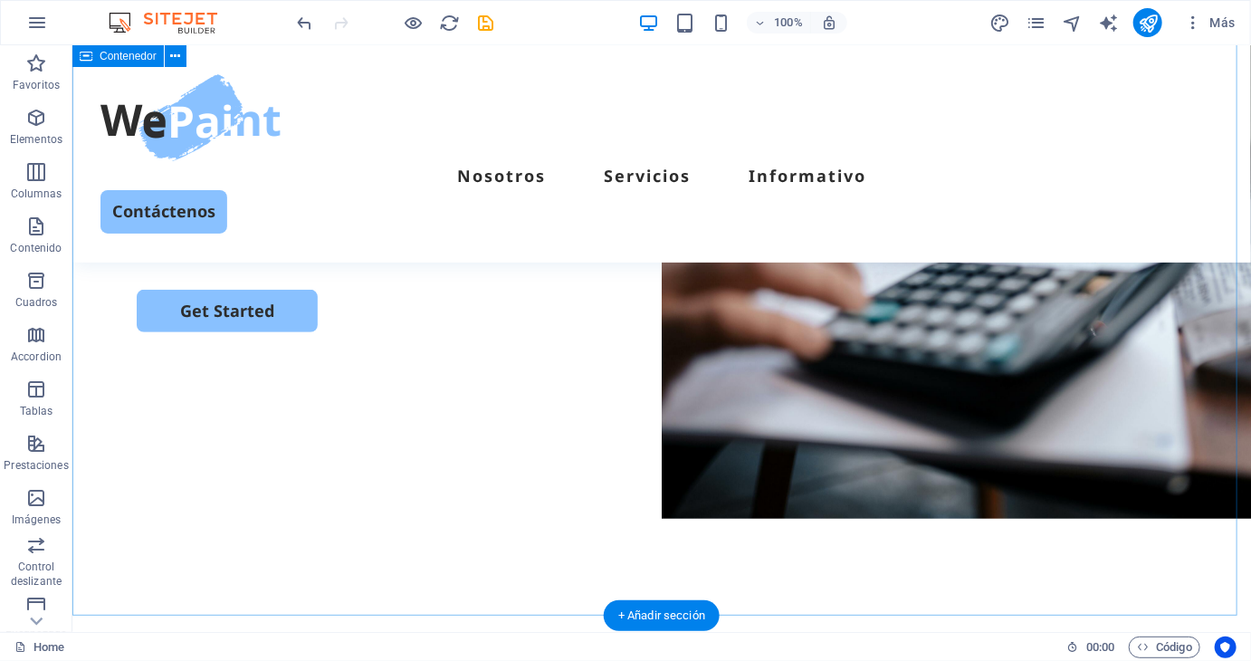
click at [998, 578] on div "ESTUDIO CONTABLE Zafiro Consulting sac Somos un estudio contable que tu MYPE ne…" at bounding box center [660, 266] width 1178 height 697
select select "px"
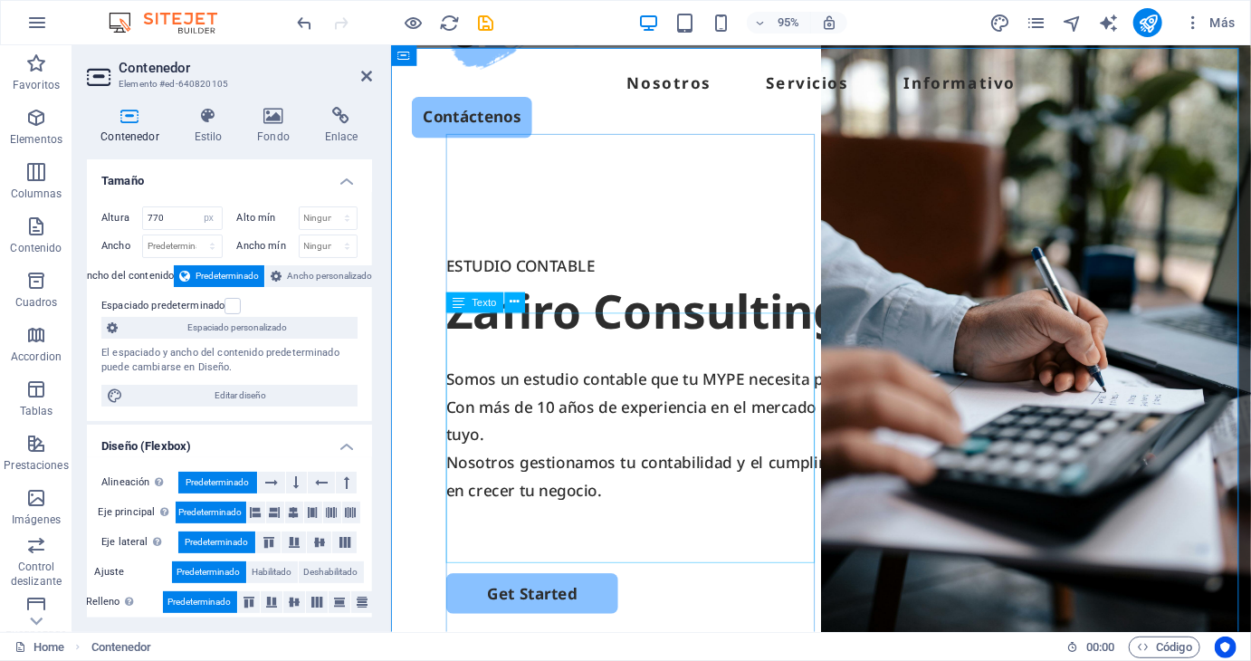
scroll to position [90, 0]
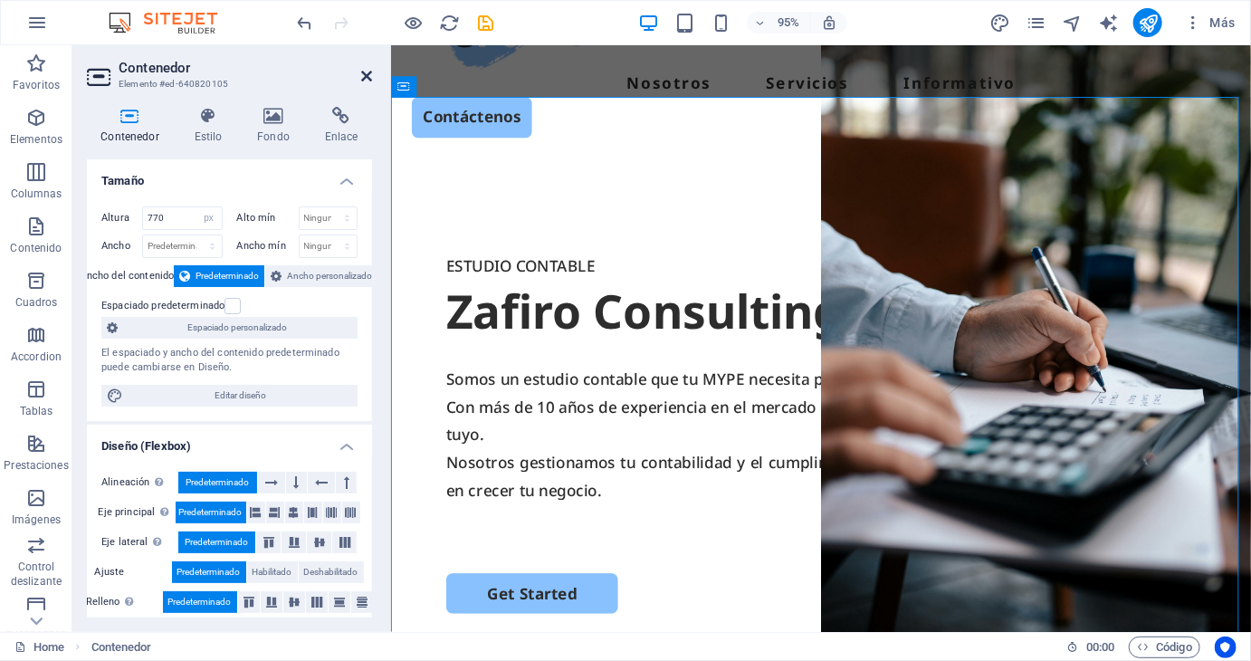
click at [367, 70] on icon at bounding box center [366, 76] width 11 height 14
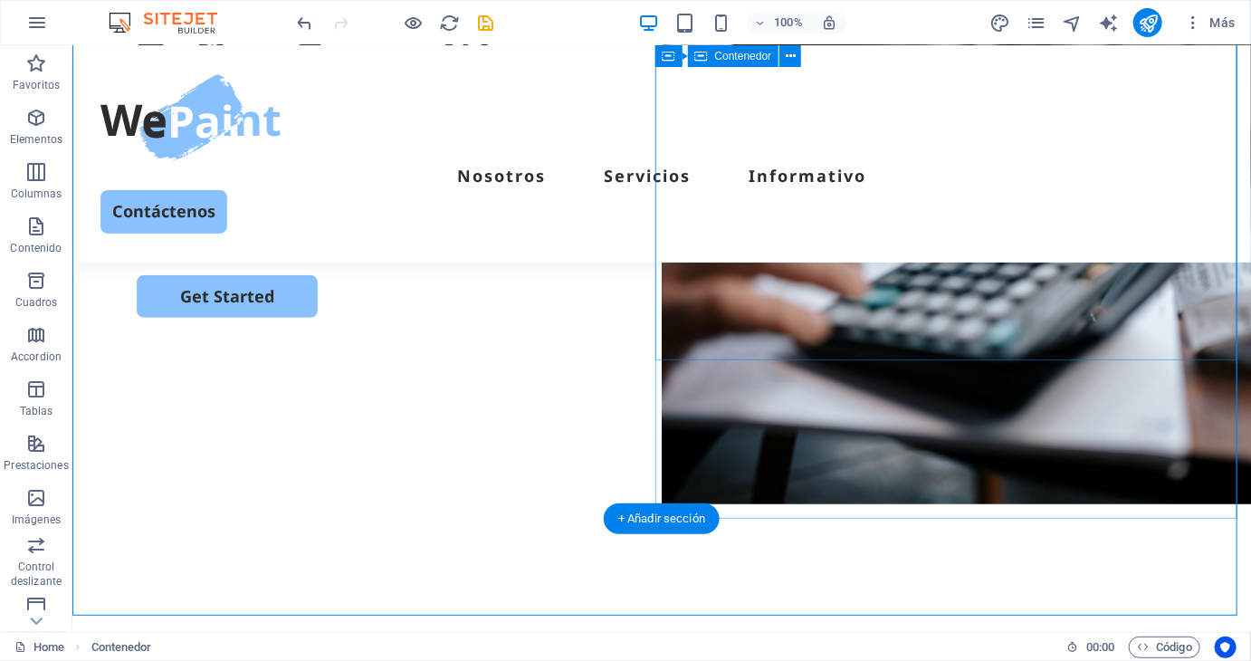
scroll to position [452, 0]
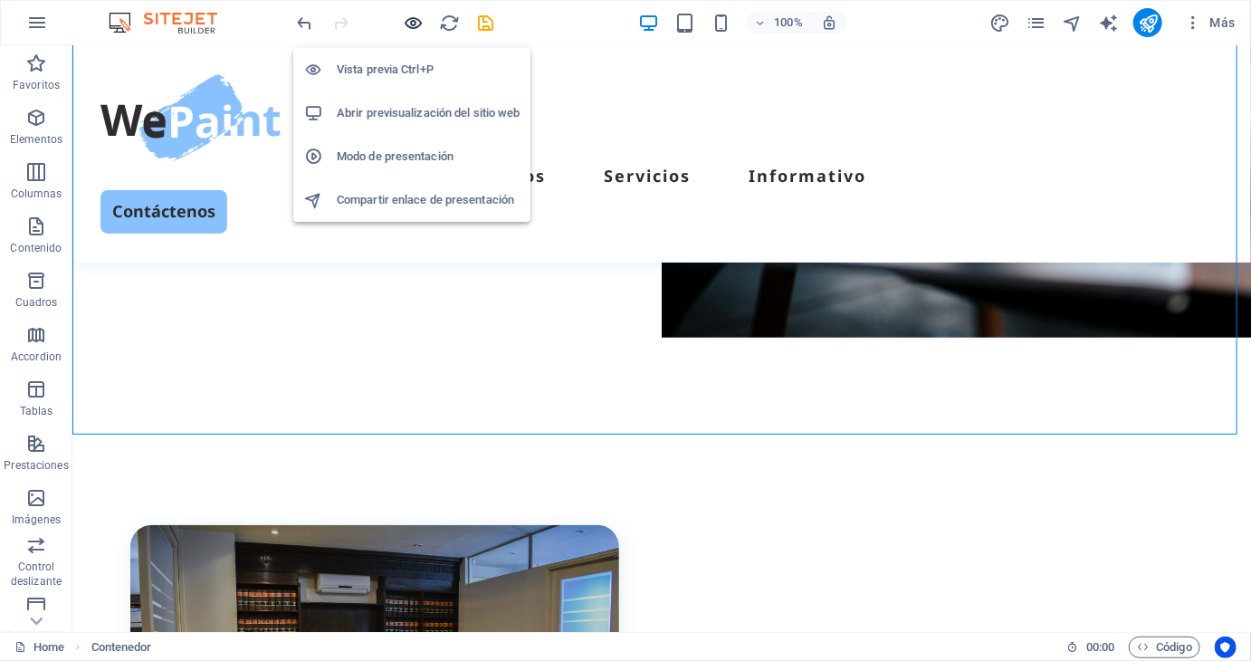
click at [413, 13] on icon "button" at bounding box center [414, 23] width 21 height 21
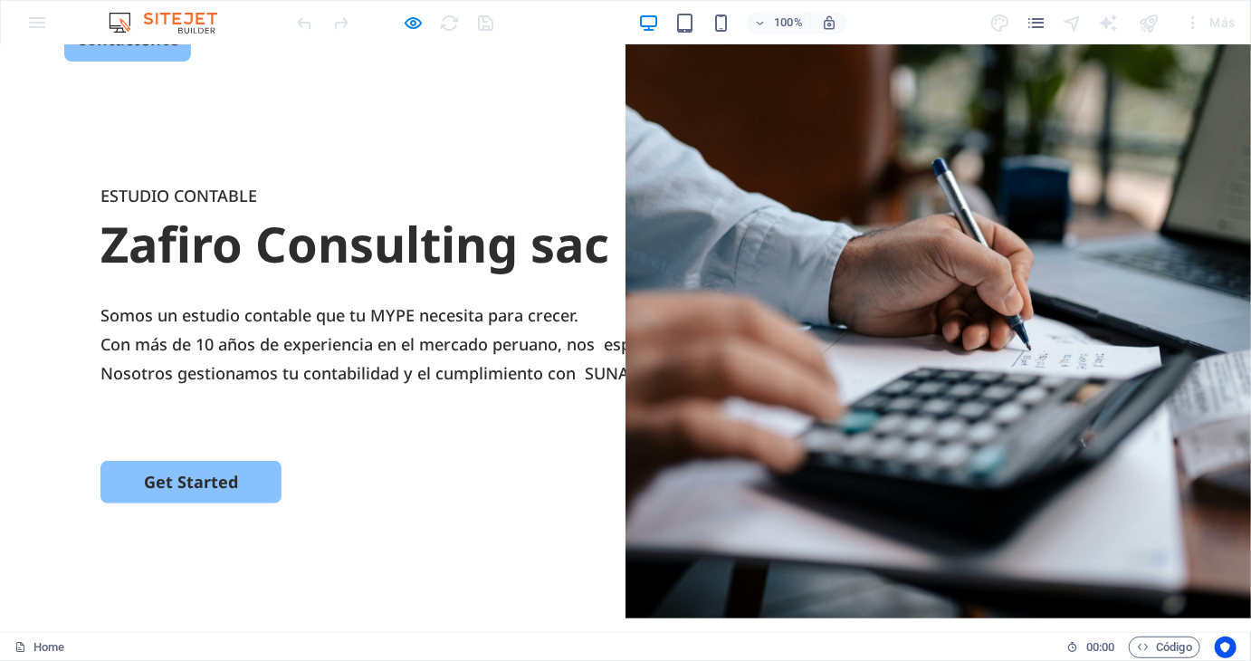
scroll to position [181, 0]
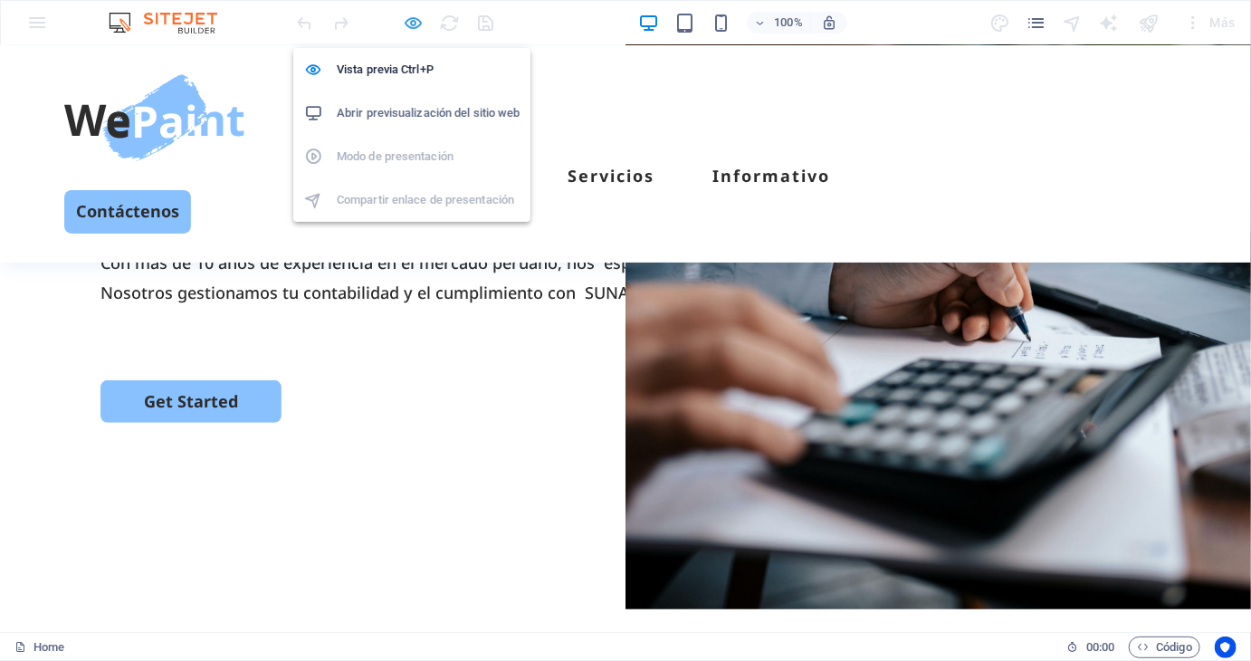
click at [418, 25] on icon "button" at bounding box center [414, 23] width 21 height 21
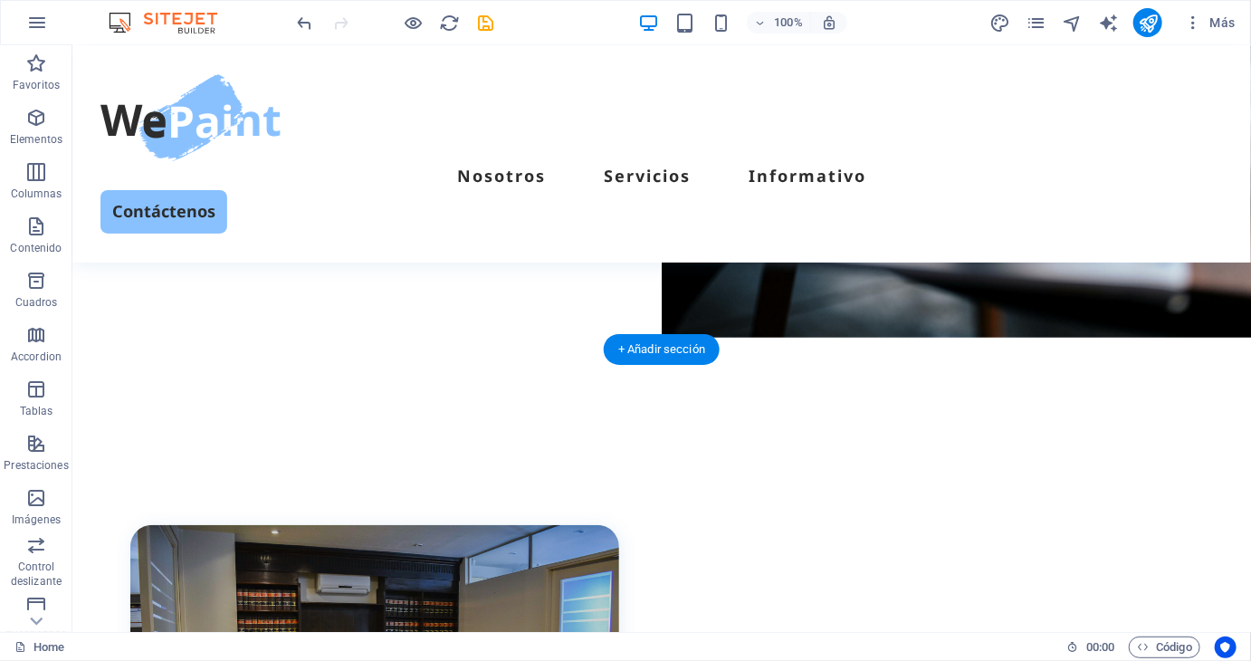
scroll to position [271, 0]
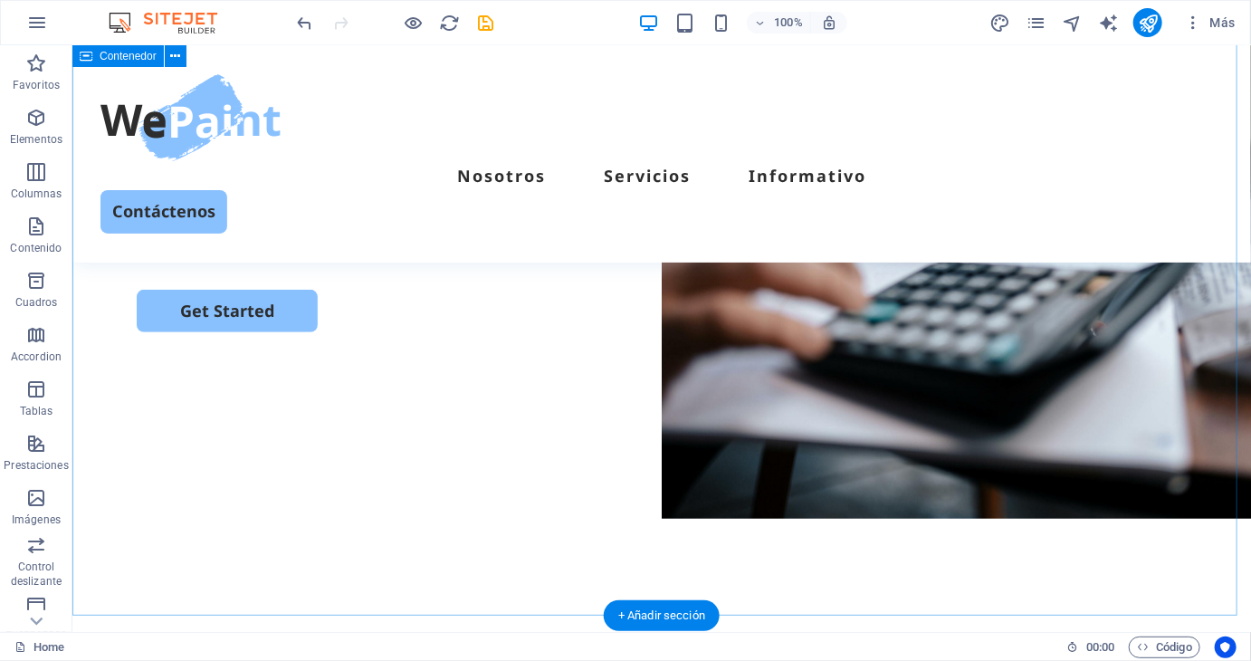
click at [414, 519] on div "ESTUDIO CONTABLE Zafiro Consulting sac Somos un estudio contable que tu MYPE ne…" at bounding box center [660, 266] width 1178 height 697
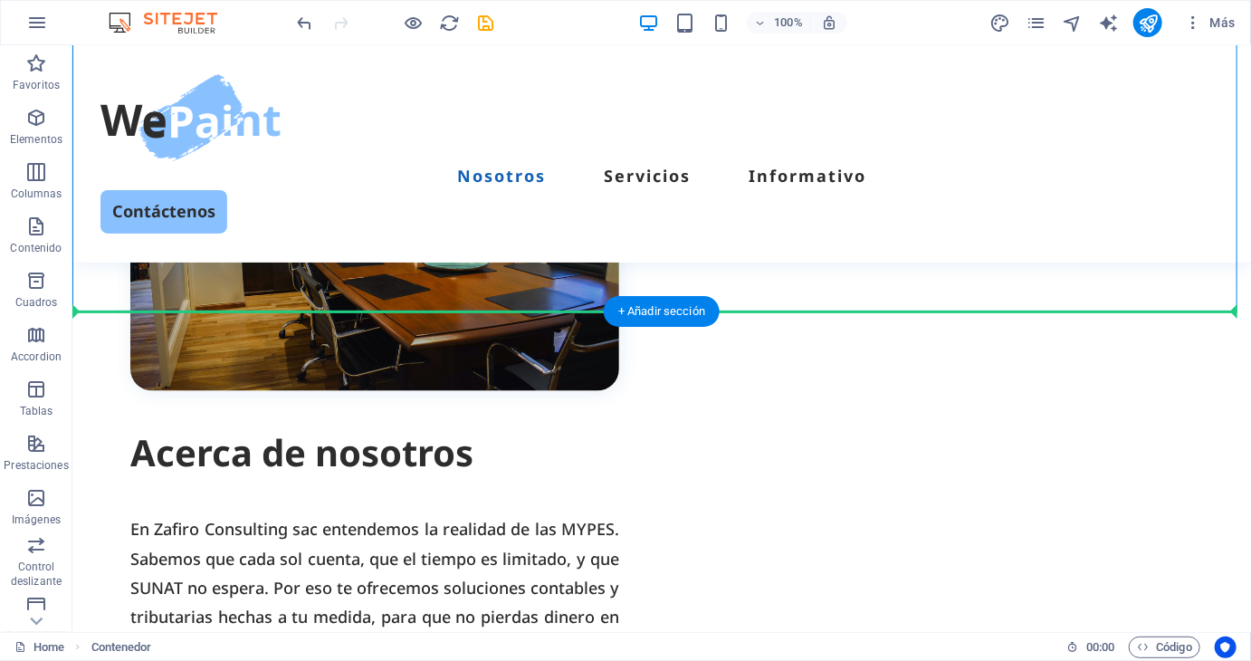
drag, startPoint x: 365, startPoint y: 612, endPoint x: 372, endPoint y: 597, distance: 16.2
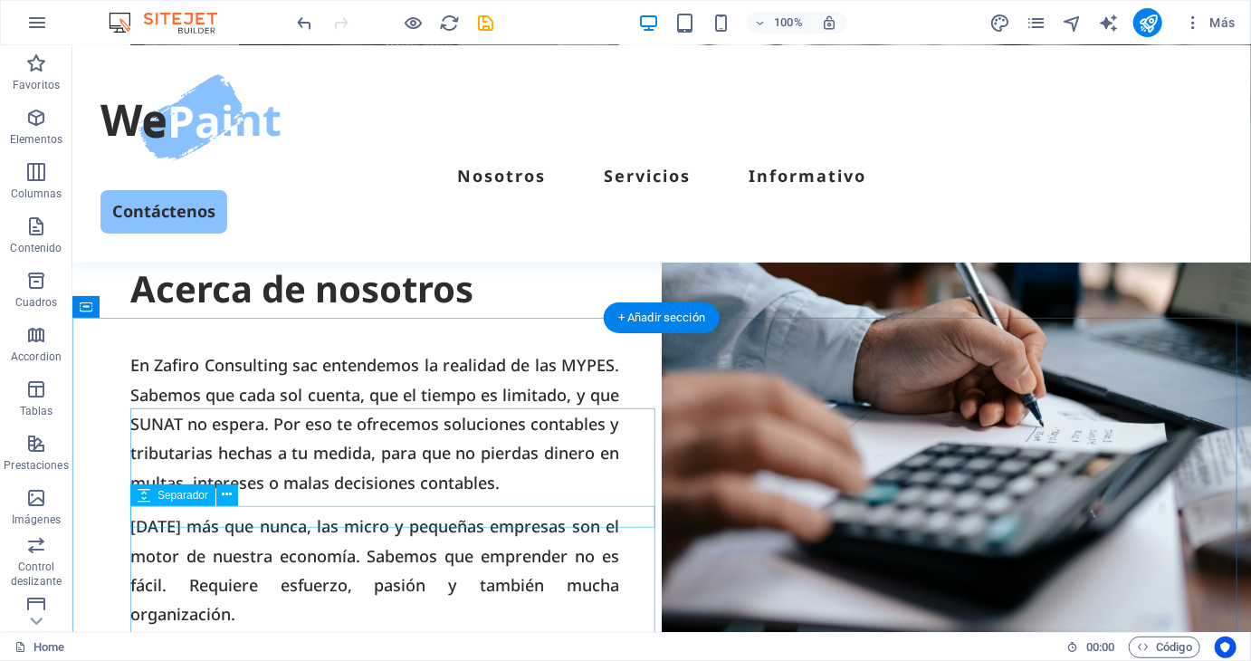
scroll to position [181, 0]
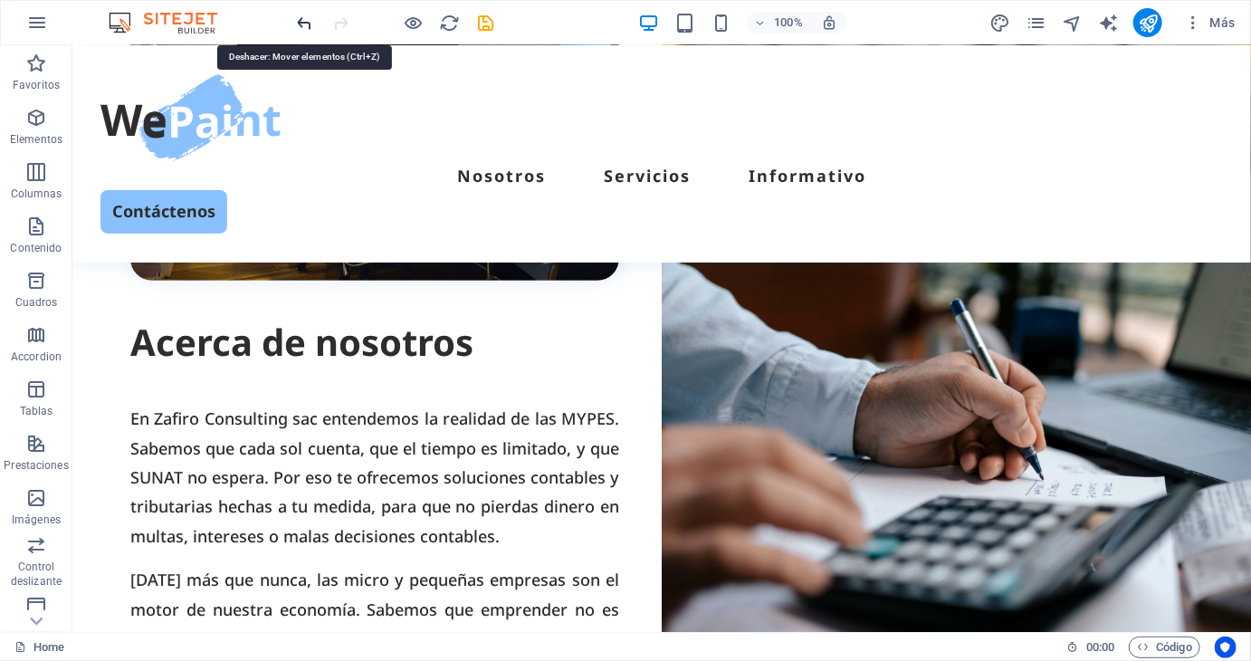
click at [308, 26] on icon "undo" at bounding box center [305, 23] width 21 height 21
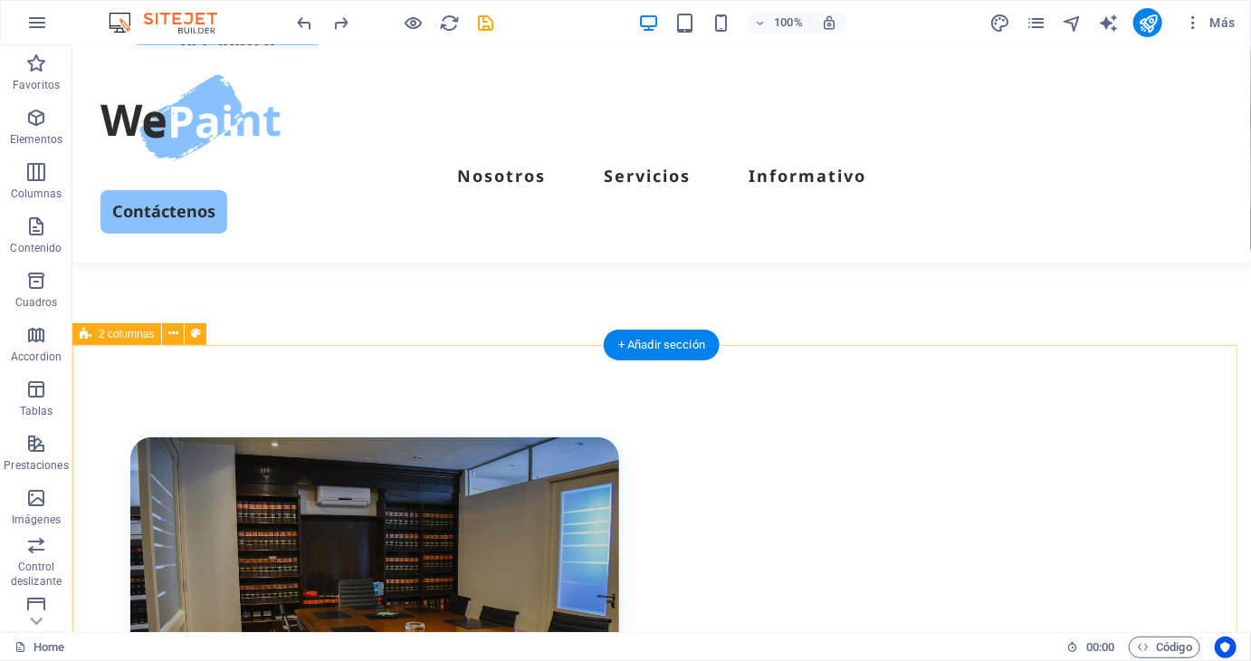
scroll to position [543, 0]
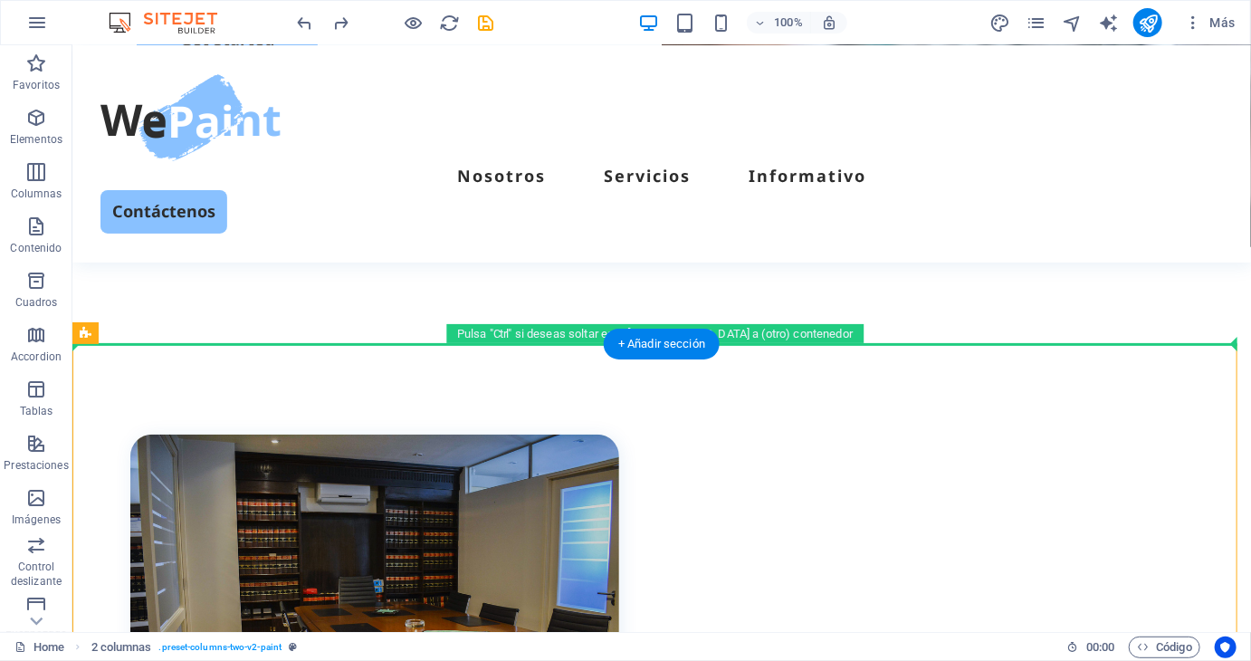
drag, startPoint x: 505, startPoint y: 344, endPoint x: 512, endPoint y: 253, distance: 90.8
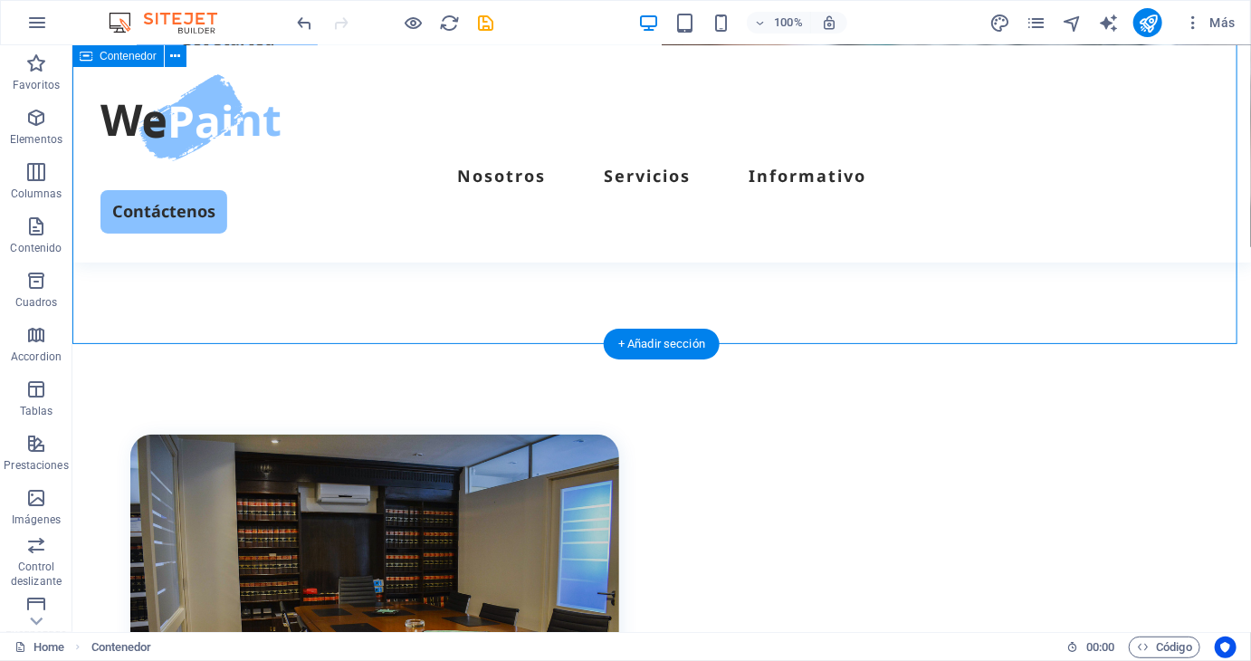
drag, startPoint x: 509, startPoint y: 340, endPoint x: 512, endPoint y: 242, distance: 98.7
select select "px"
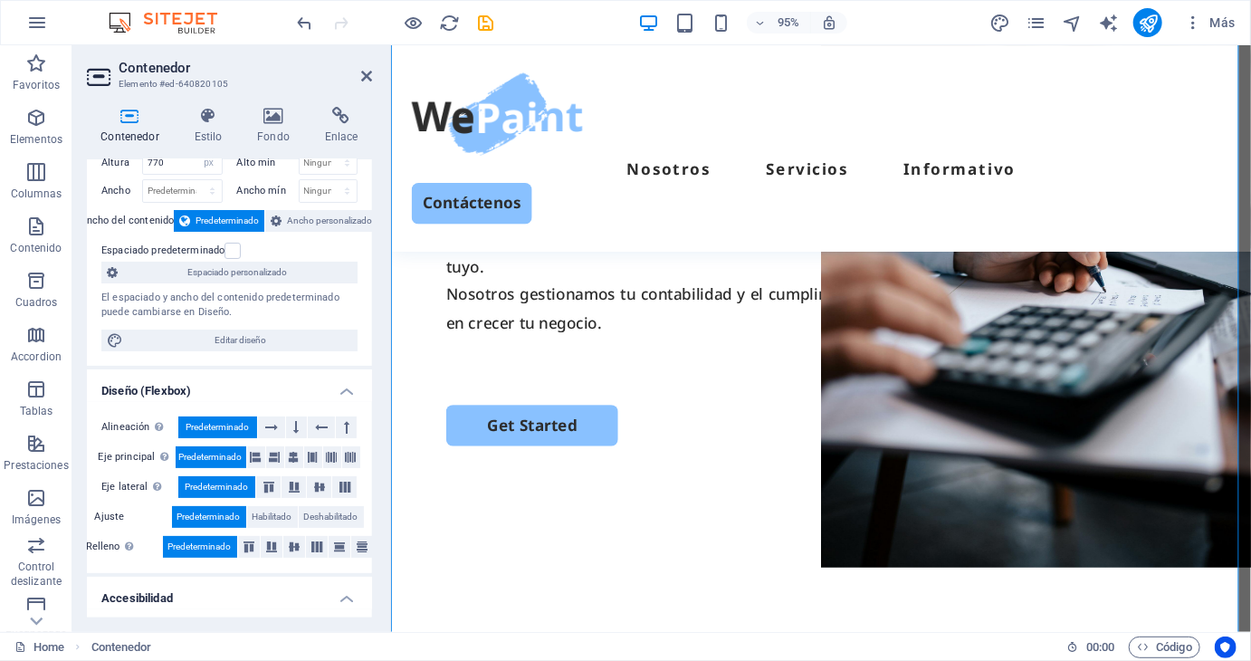
scroll to position [0, 0]
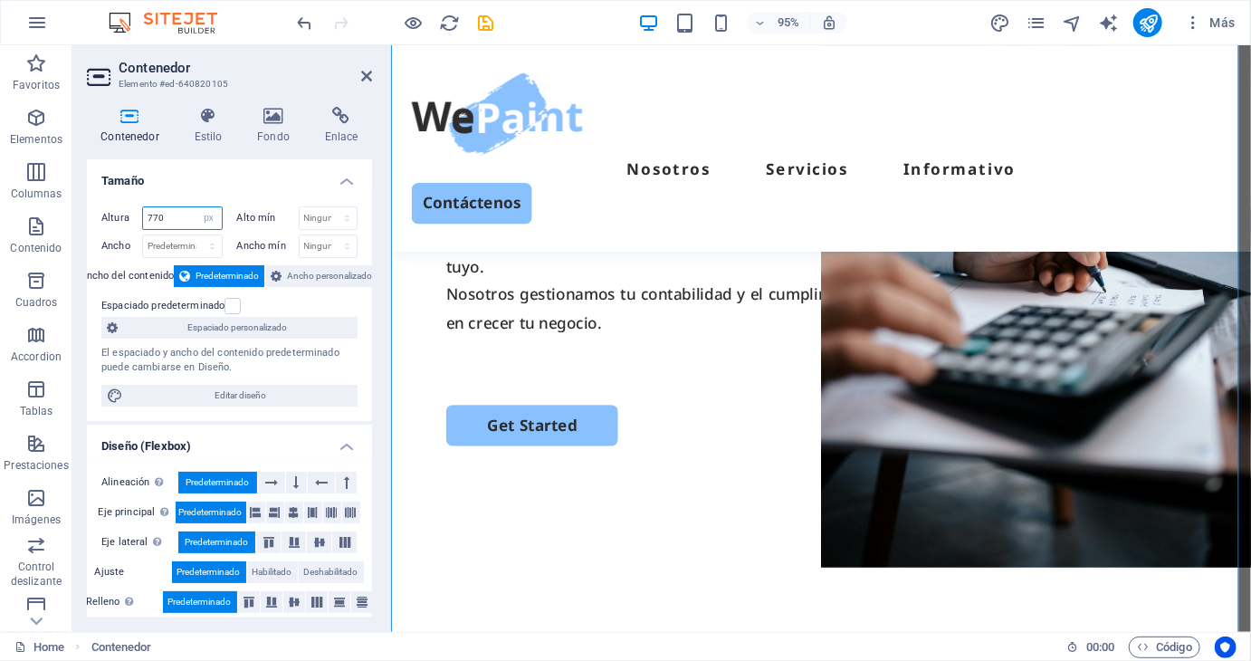
click at [173, 212] on input "770" at bounding box center [182, 218] width 79 height 22
type input "7"
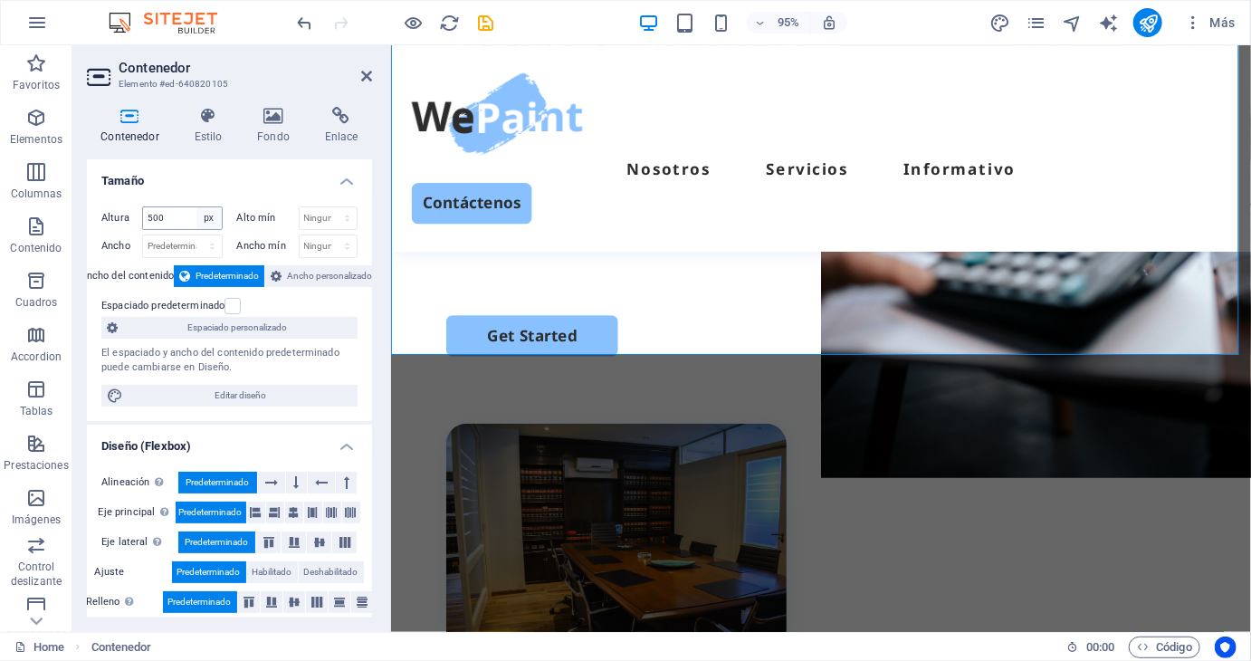
scroll to position [271, 0]
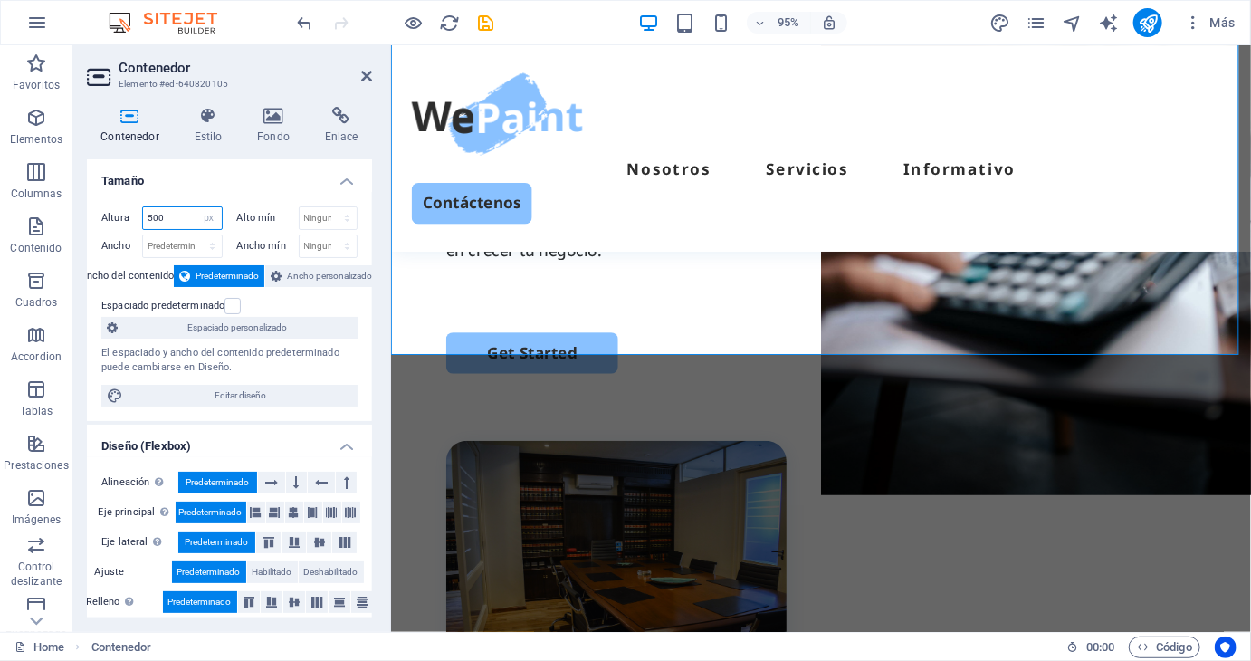
click at [188, 218] on input "500" at bounding box center [182, 218] width 79 height 22
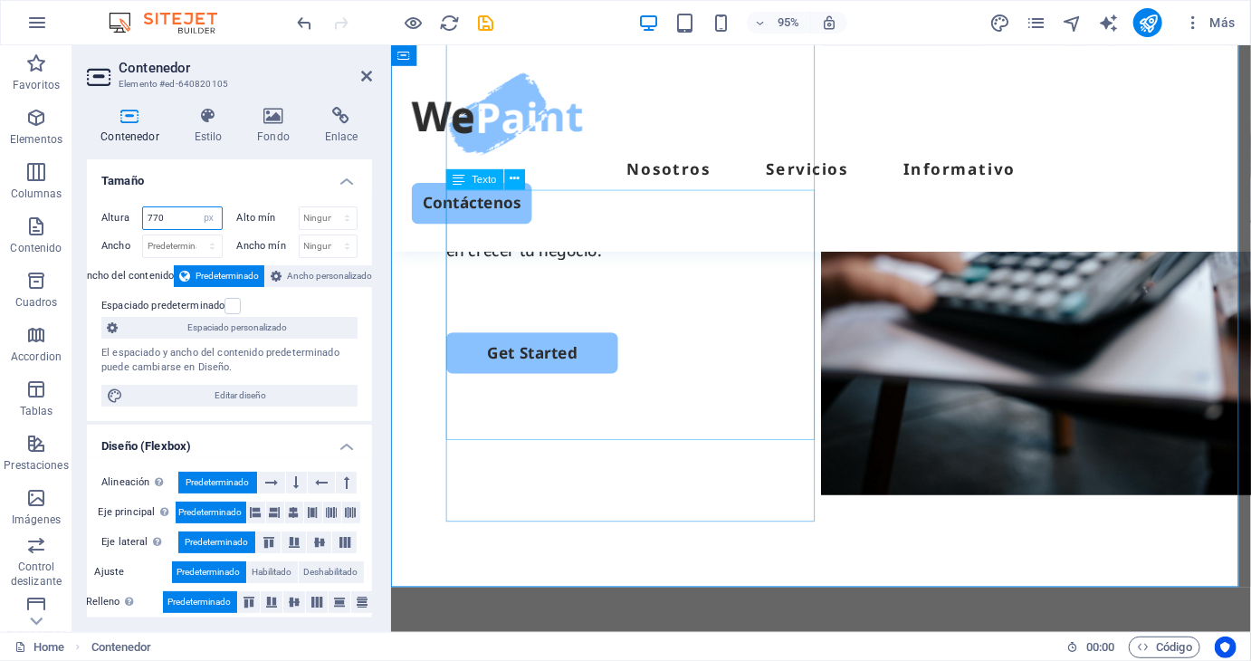
type input "770"
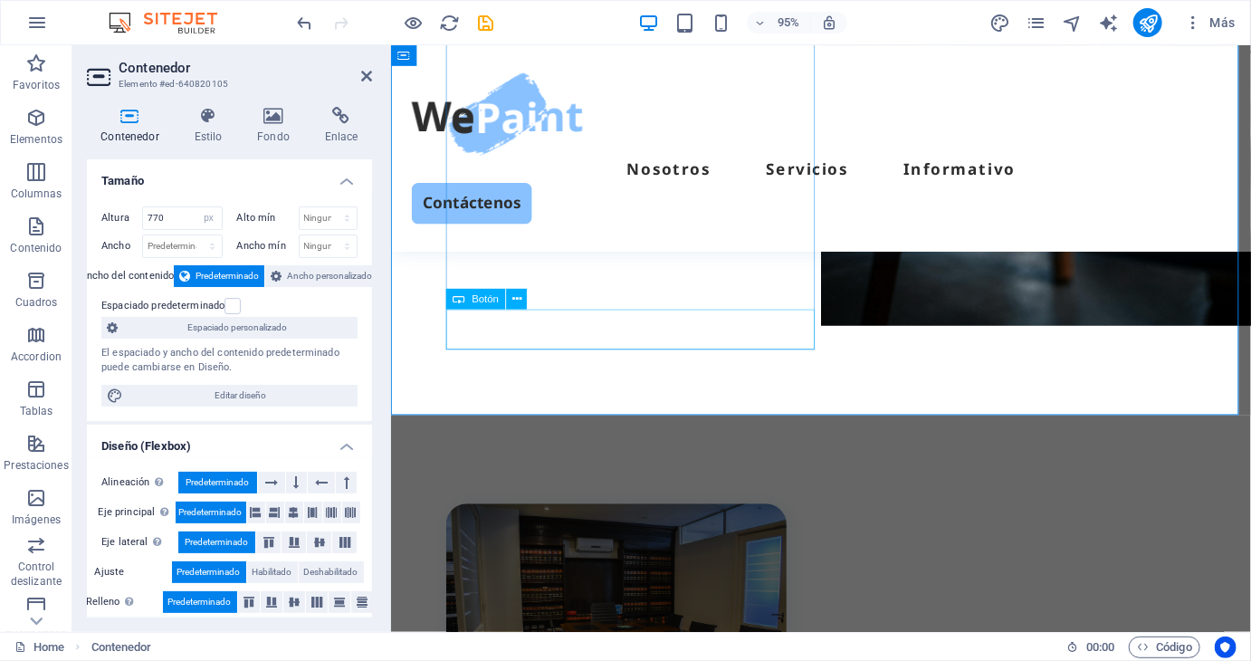
scroll to position [452, 0]
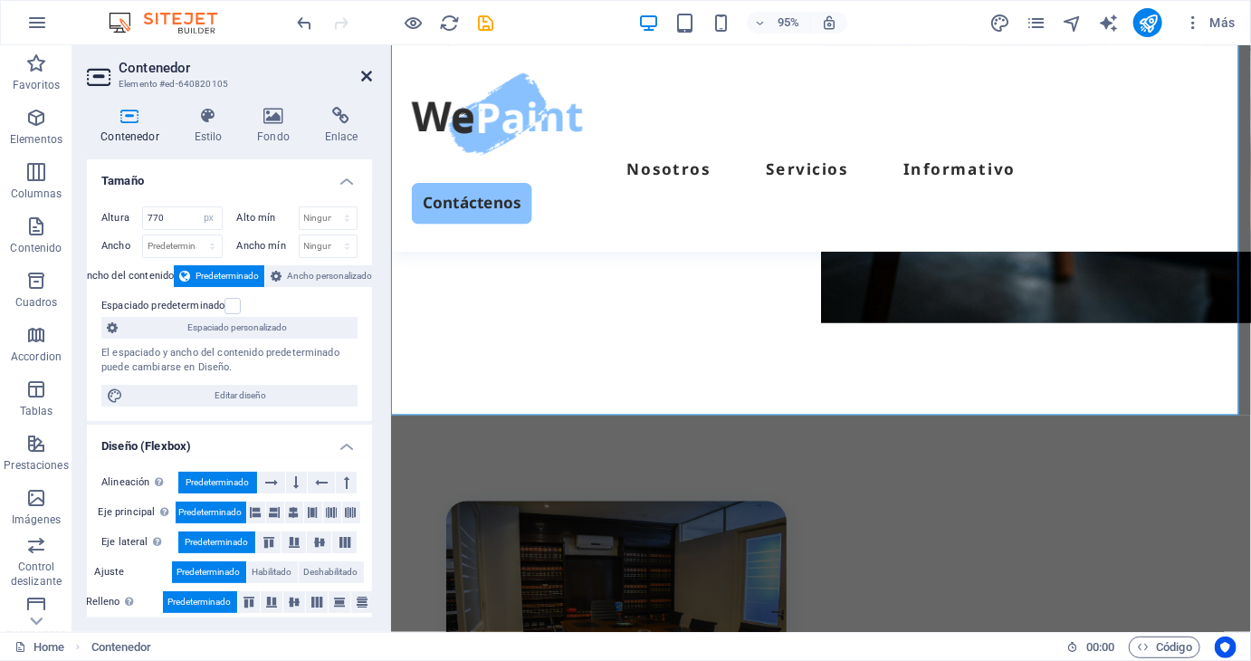
click at [369, 71] on icon at bounding box center [366, 76] width 11 height 14
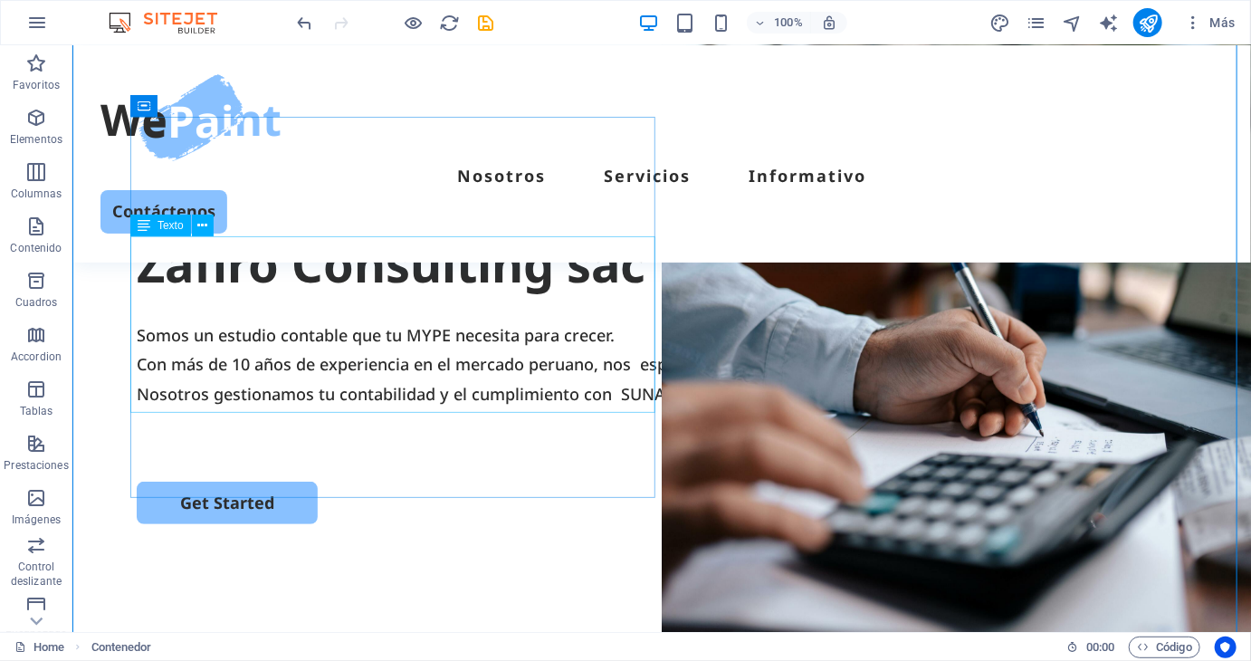
scroll to position [181, 0]
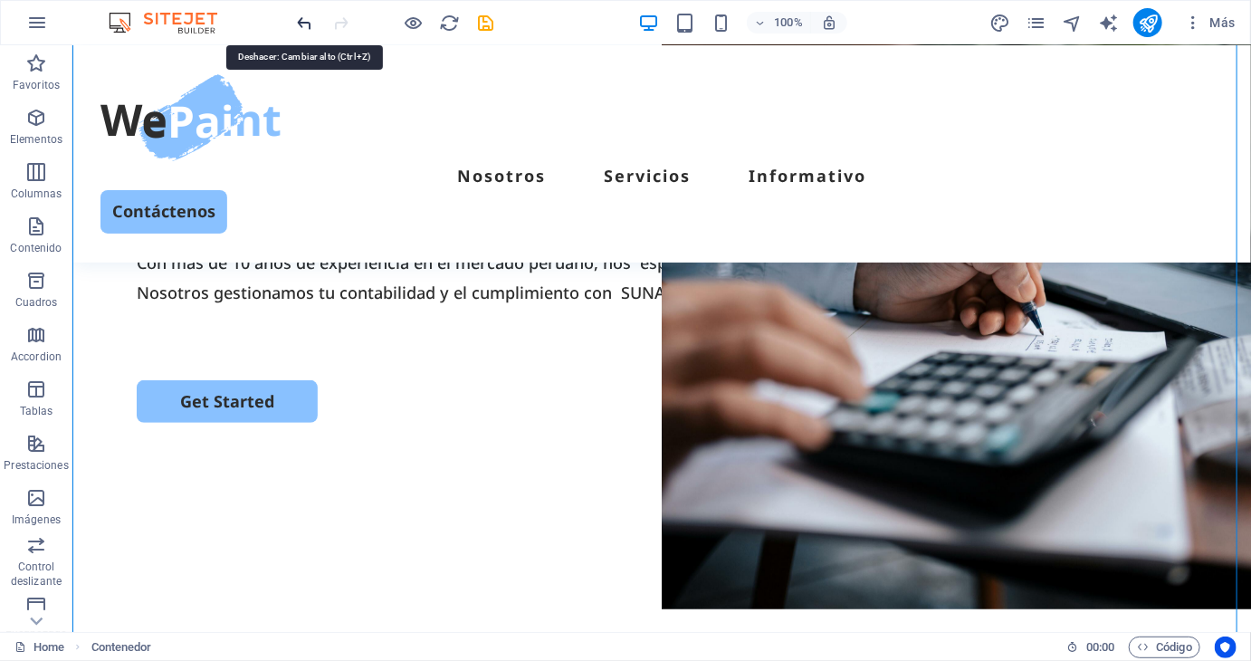
click at [309, 28] on icon "undo" at bounding box center [305, 23] width 21 height 21
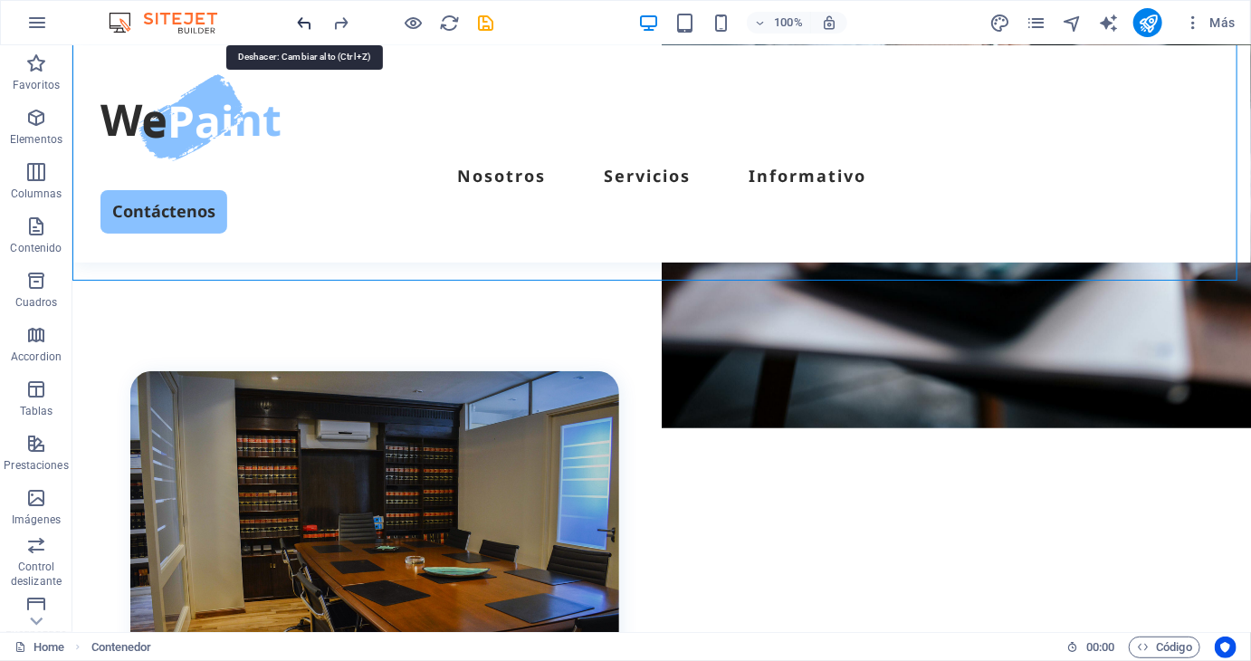
click at [310, 22] on icon "undo" at bounding box center [305, 23] width 21 height 21
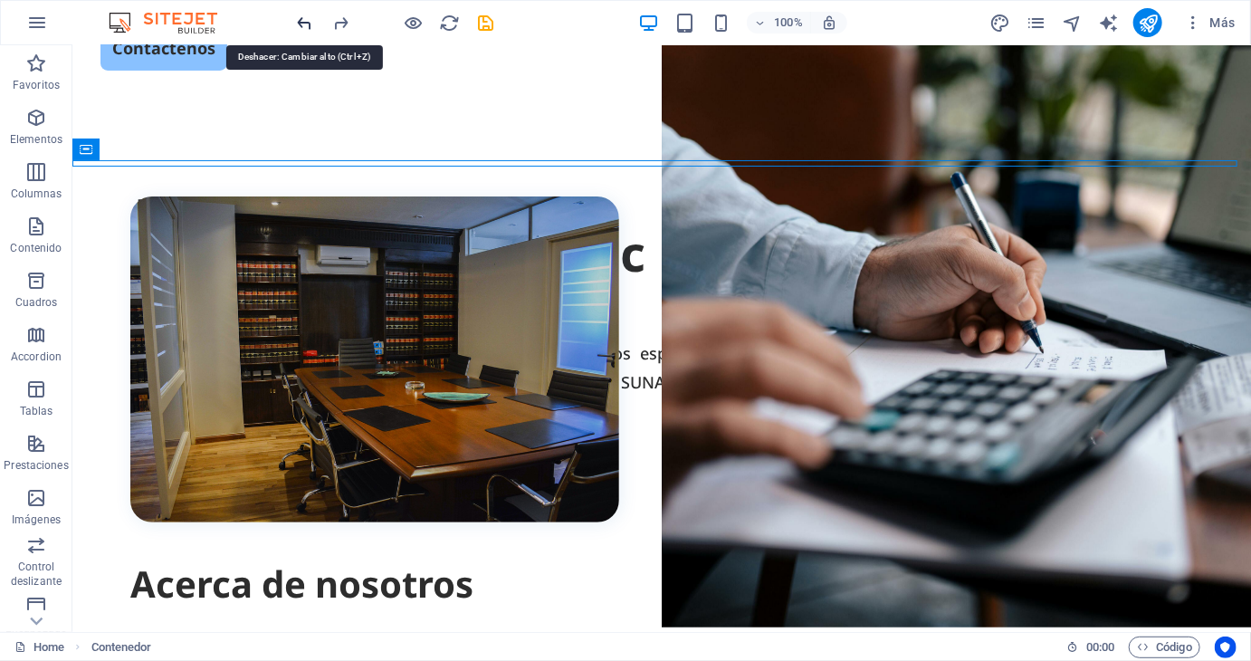
scroll to position [0, 0]
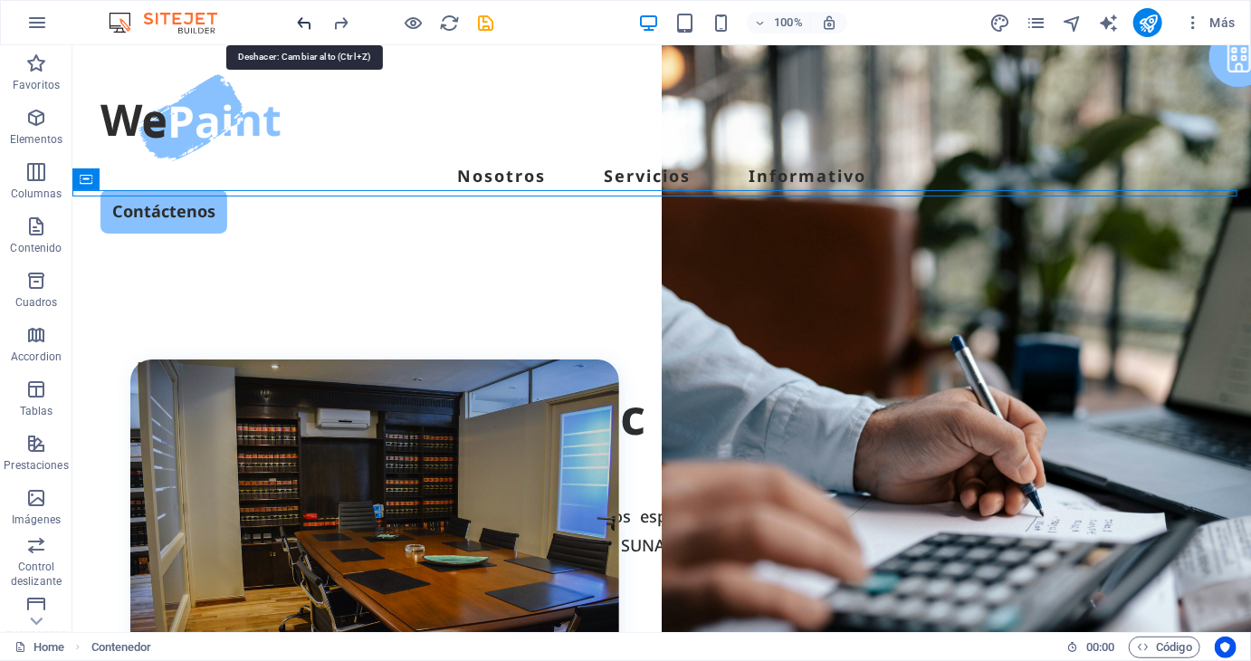
click at [310, 22] on icon "undo" at bounding box center [305, 23] width 21 height 21
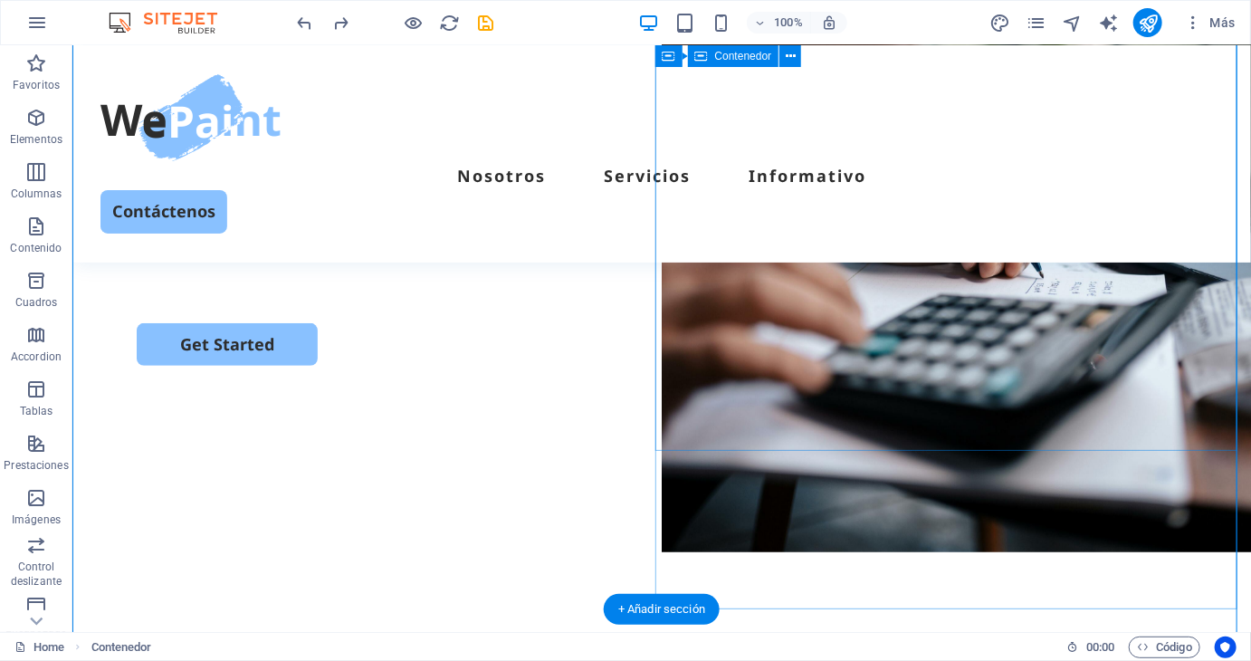
scroll to position [181, 0]
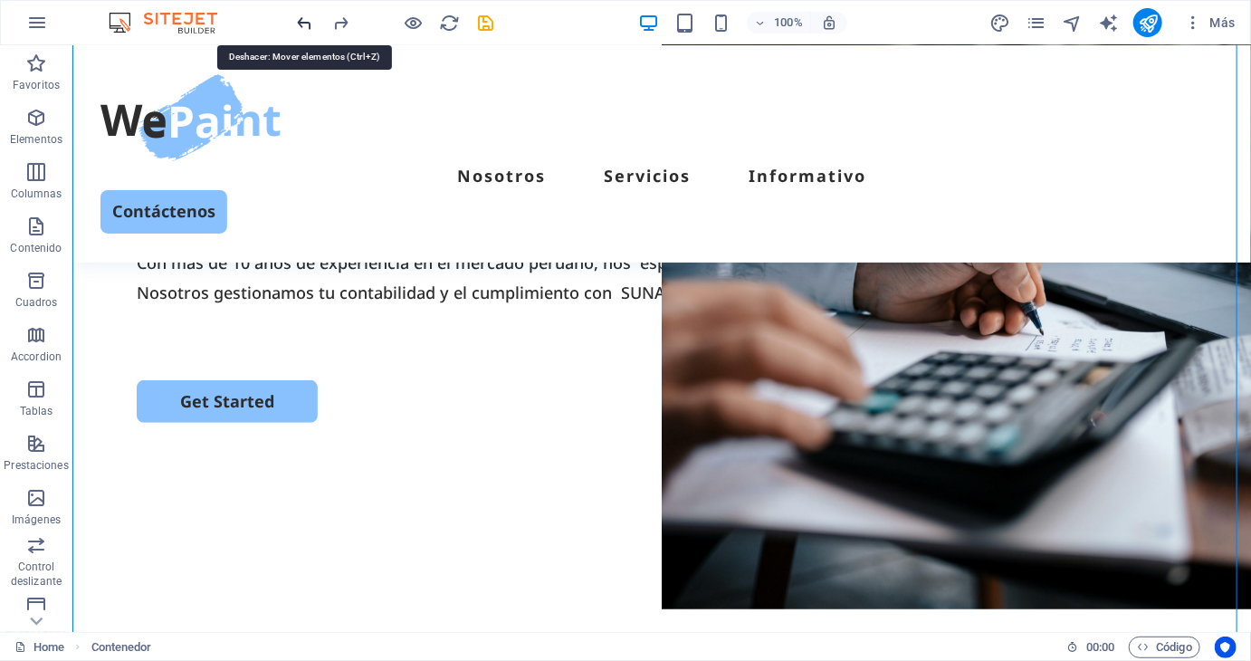
click at [304, 23] on icon "undo" at bounding box center [305, 23] width 21 height 21
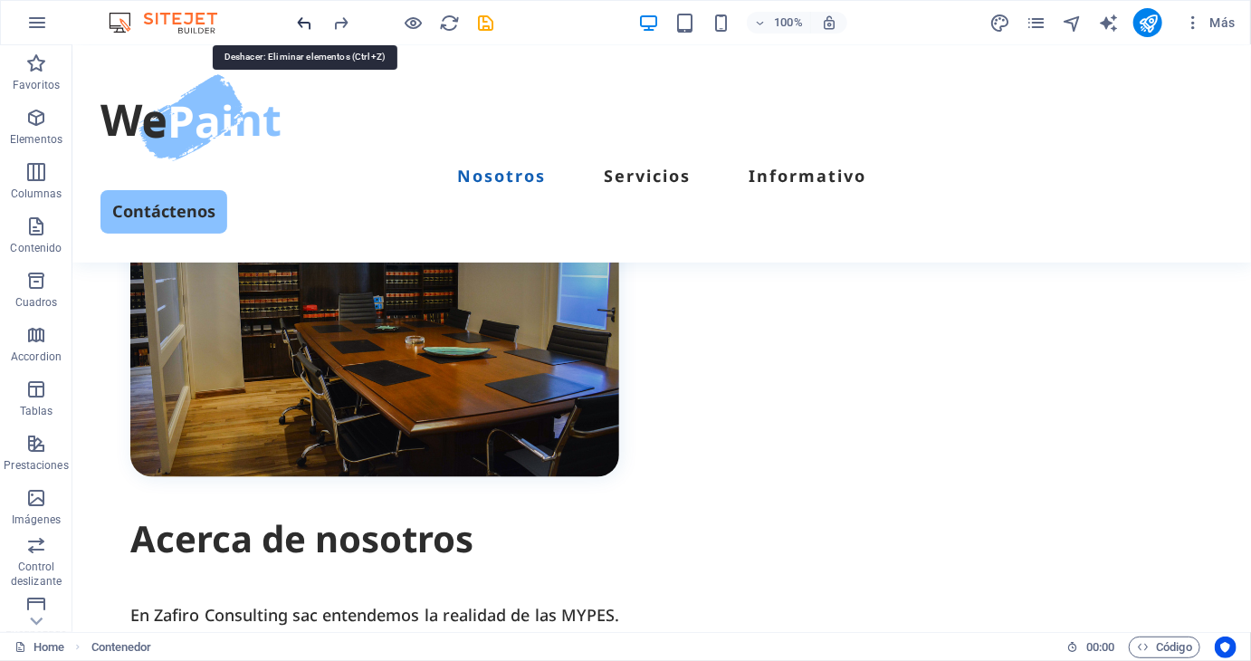
scroll to position [865, 0]
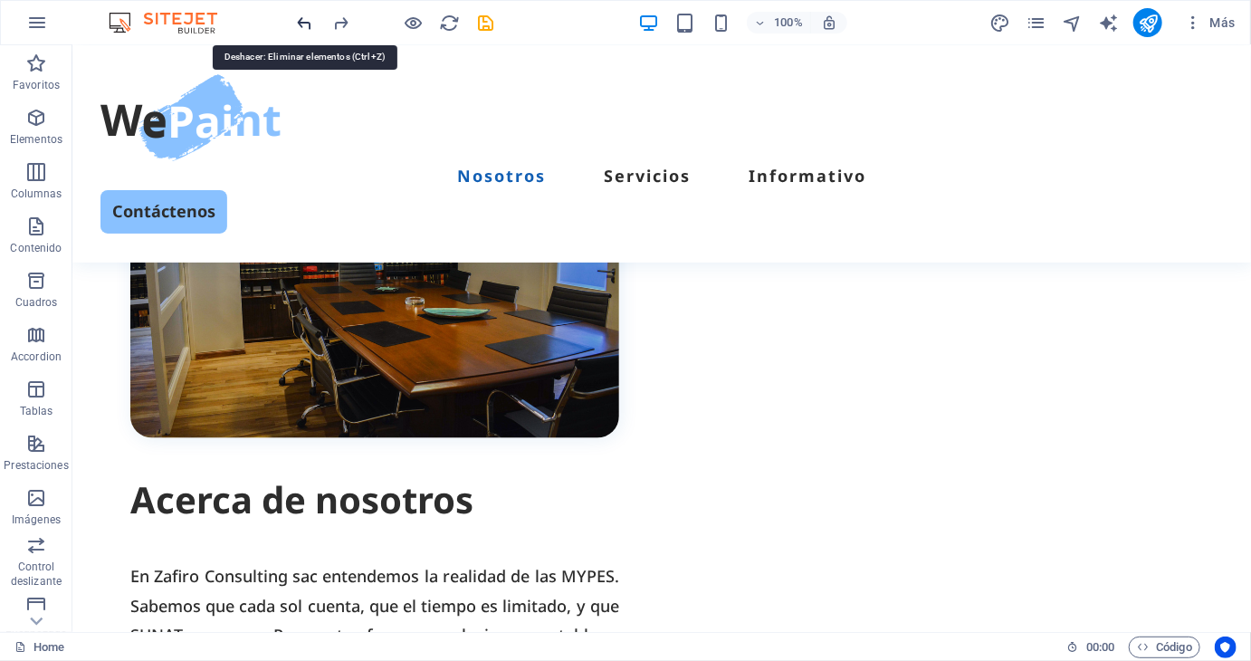
click at [304, 23] on icon "undo" at bounding box center [305, 23] width 21 height 21
click at [304, 15] on icon "undo" at bounding box center [305, 23] width 21 height 21
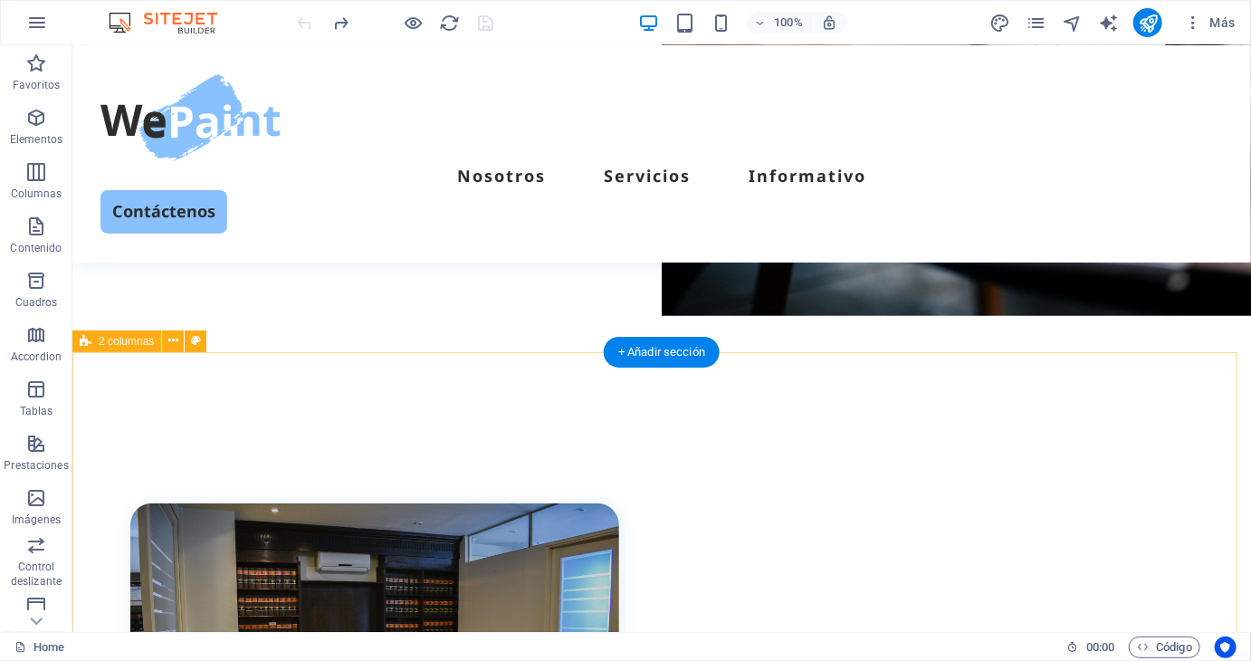
scroll to position [362, 0]
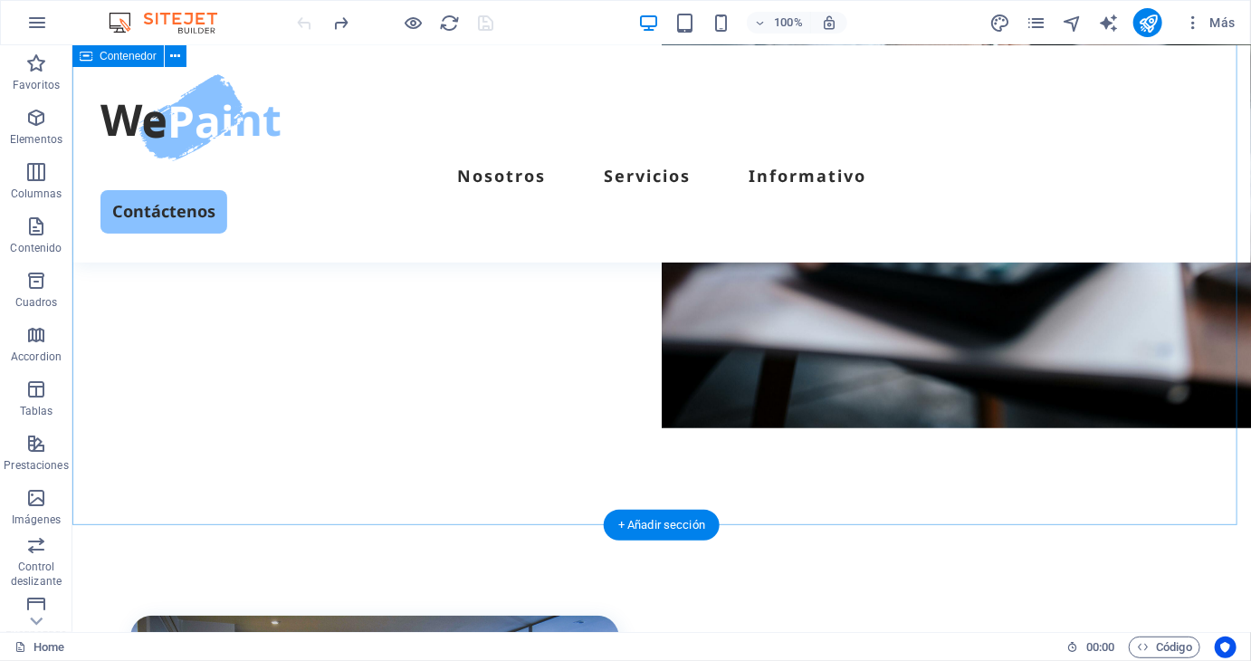
click at [731, 471] on div "ESTUDIO CONTABLE Zafiro Consulting sac Somos un estudio contable que tu MYPE ne…" at bounding box center [660, 175] width 1178 height 697
select select "px"
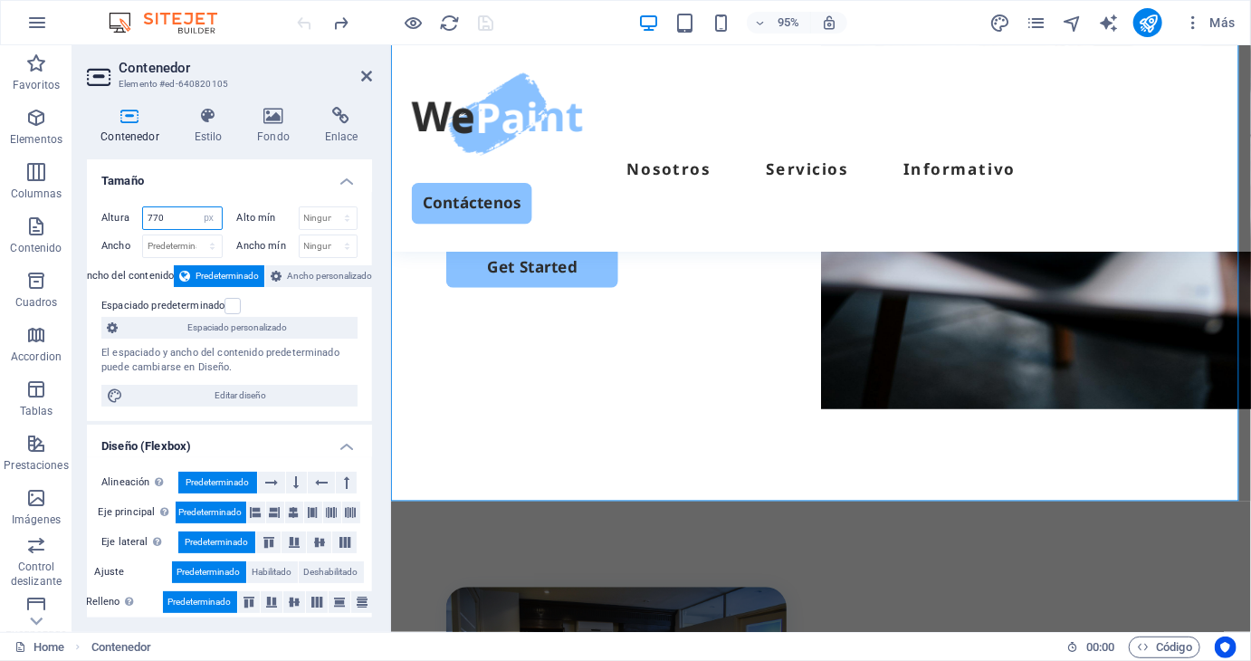
click at [178, 217] on input "770" at bounding box center [182, 218] width 79 height 22
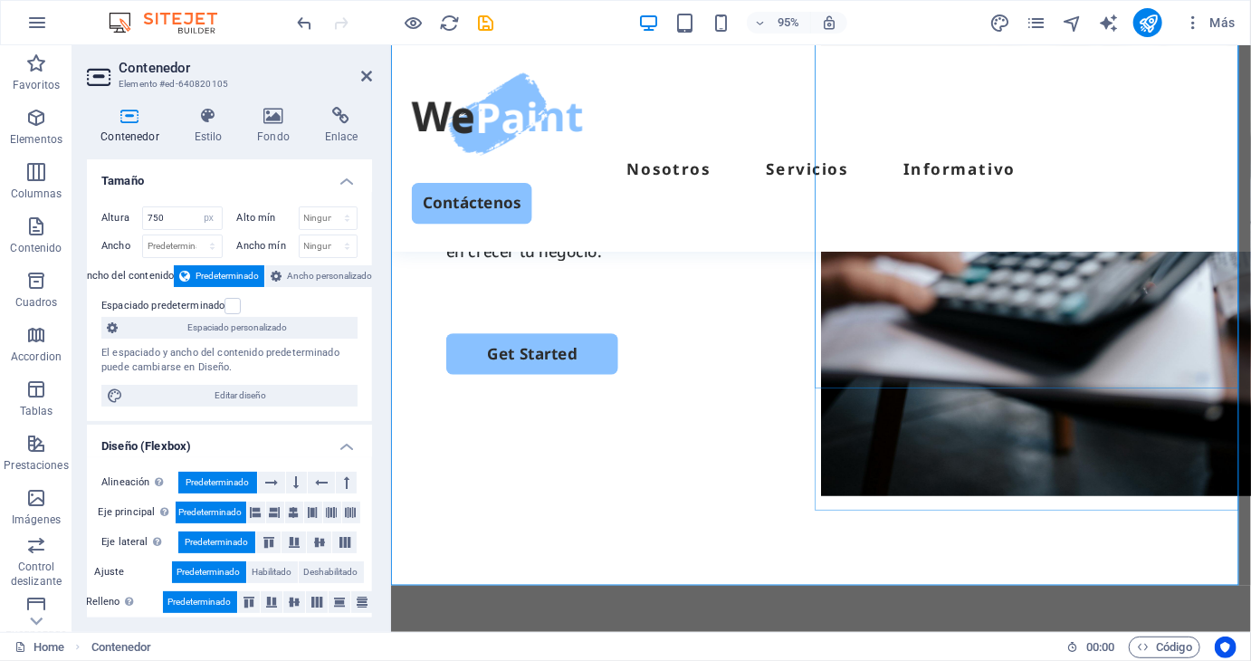
scroll to position [271, 0]
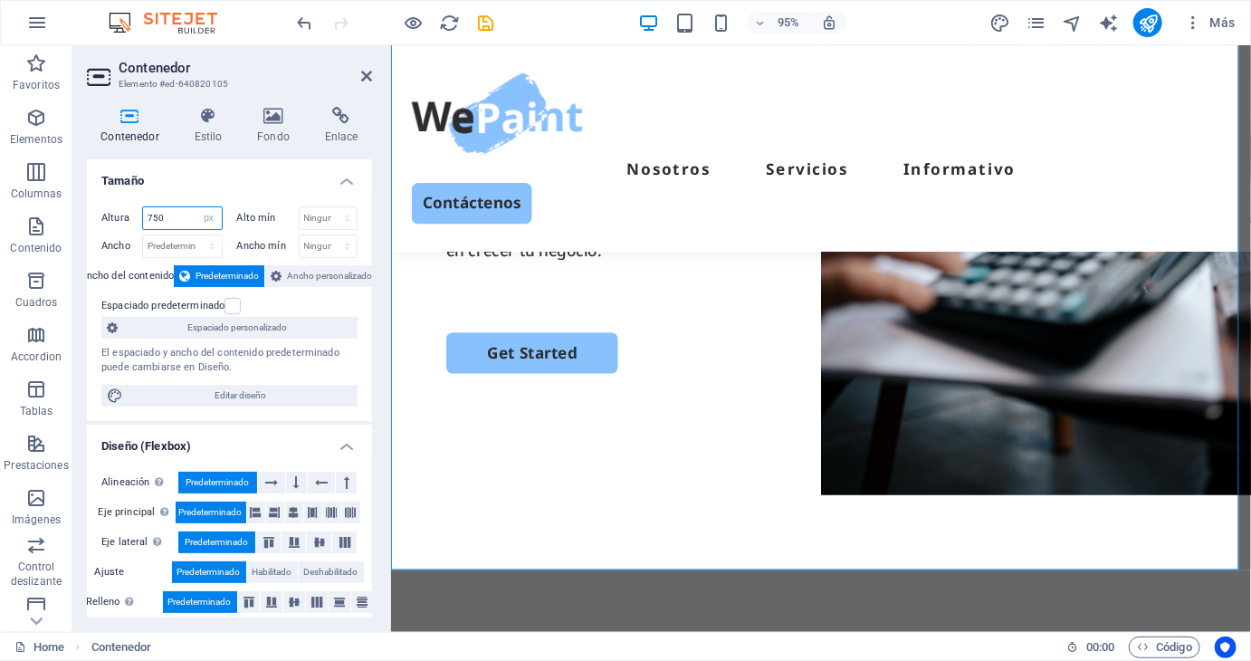
click at [161, 210] on input "750" at bounding box center [182, 218] width 79 height 22
click at [166, 211] on input "750" at bounding box center [182, 218] width 79 height 22
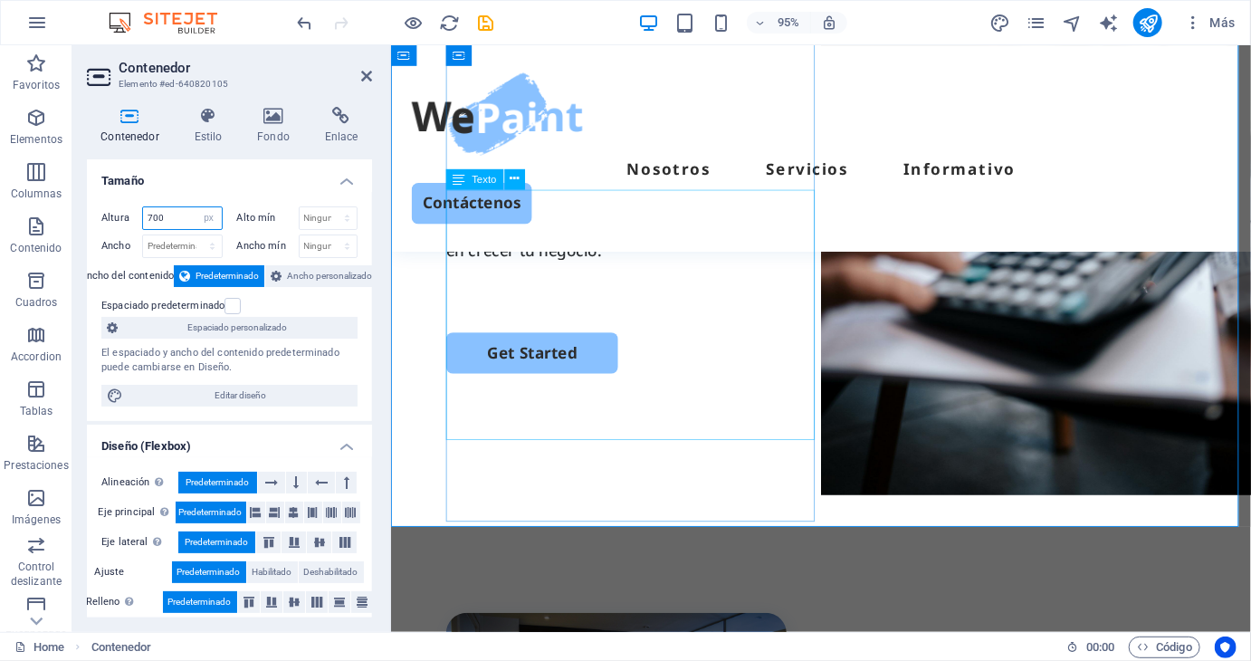
type input "700"
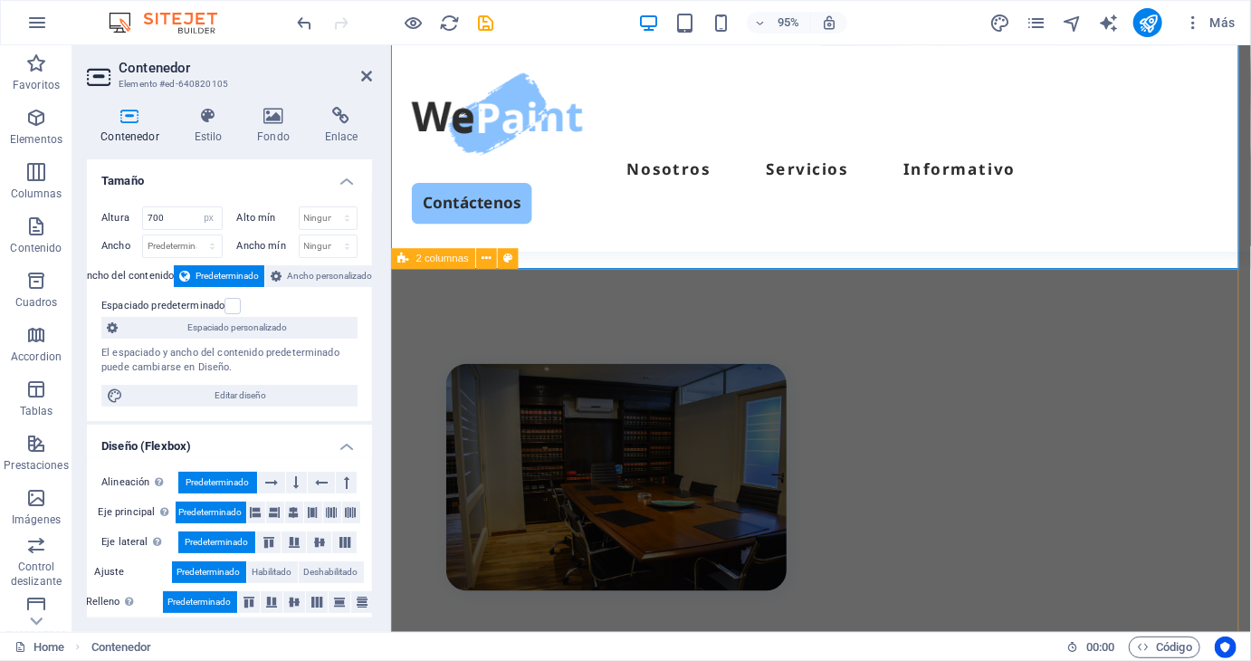
scroll to position [543, 0]
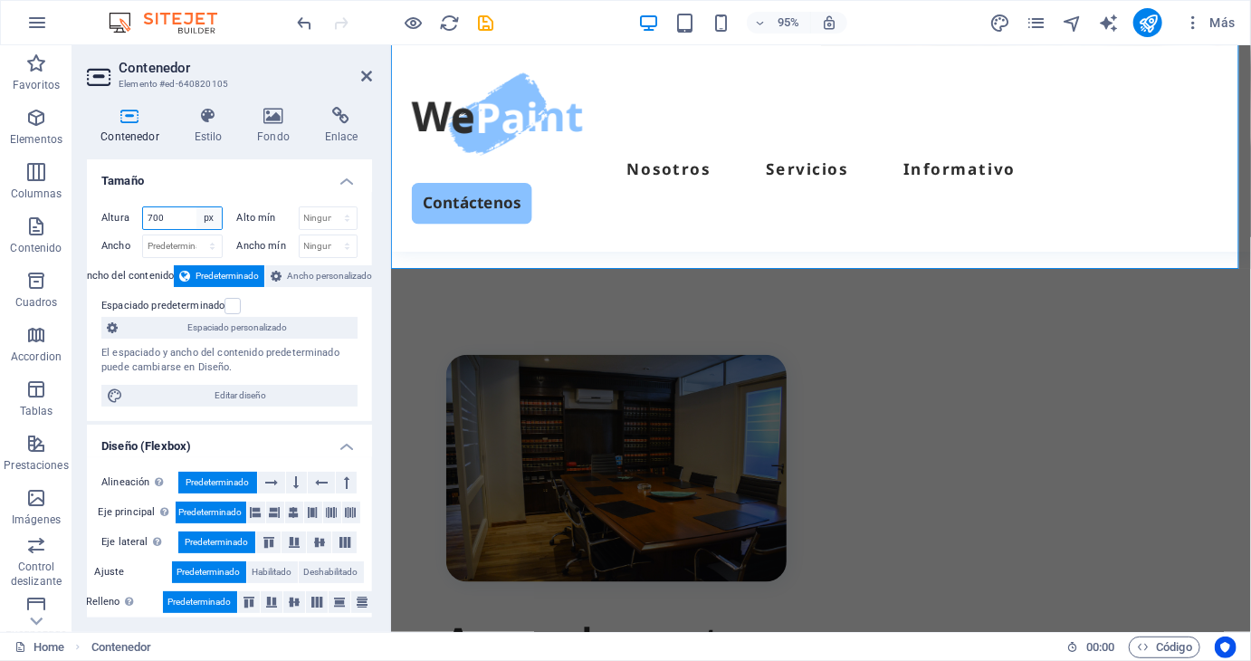
click at [196, 214] on select "Predeterminado px rem % vh vw" at bounding box center [208, 218] width 25 height 22
click at [181, 221] on input "700" at bounding box center [182, 218] width 79 height 22
click at [369, 77] on icon at bounding box center [366, 76] width 11 height 14
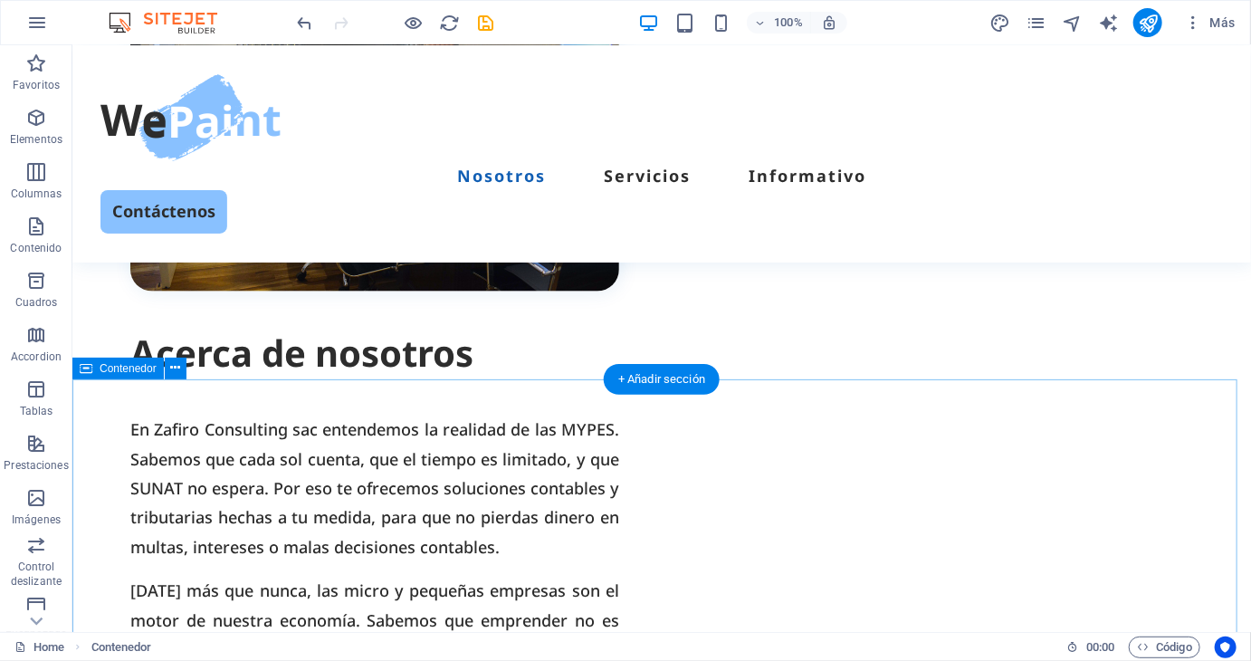
scroll to position [1079, 0]
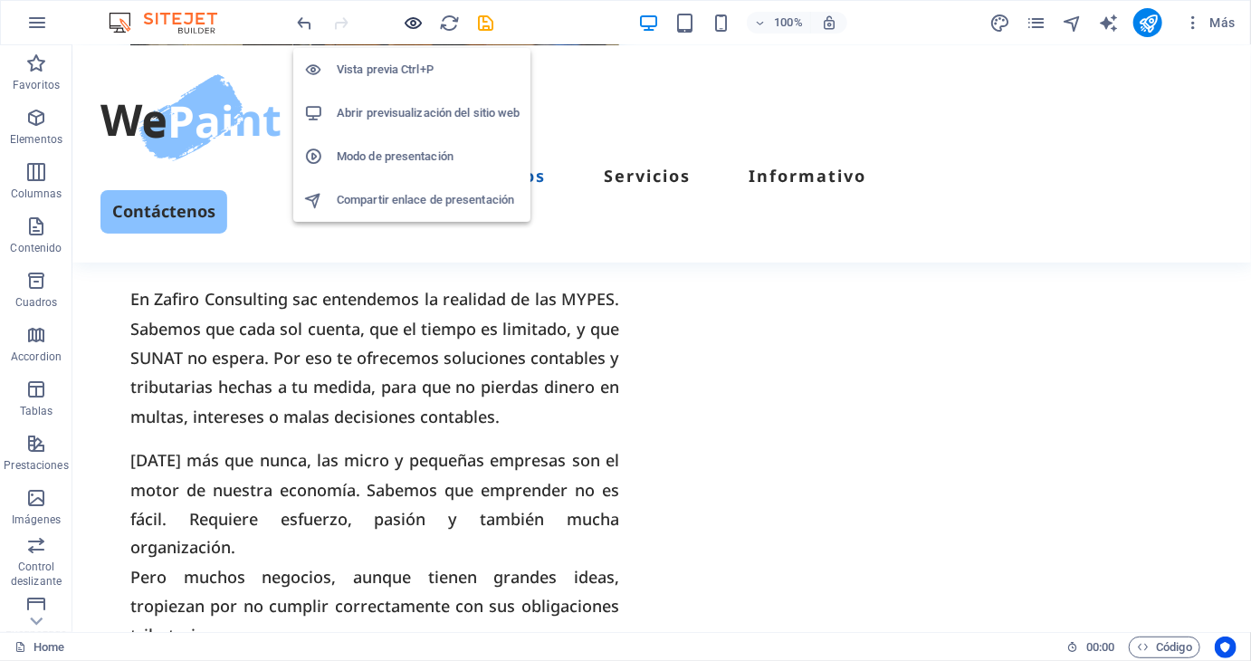
click at [411, 26] on icon "button" at bounding box center [414, 23] width 21 height 21
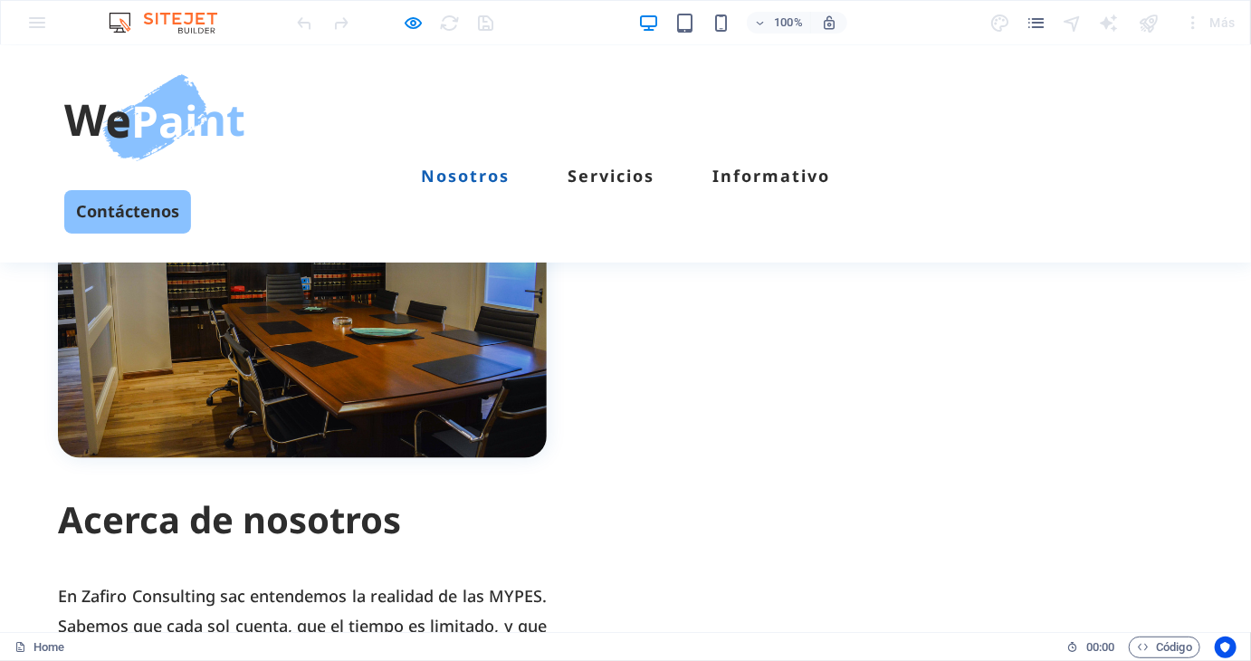
scroll to position [995, 0]
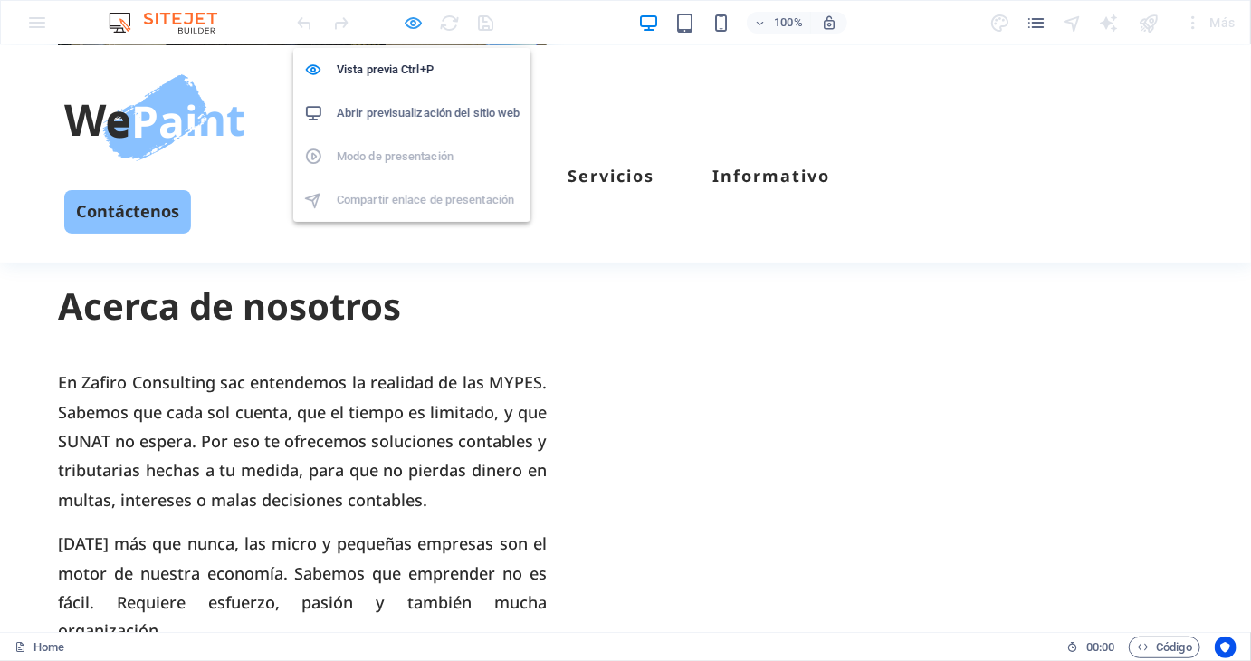
click at [407, 22] on icon "button" at bounding box center [414, 23] width 21 height 21
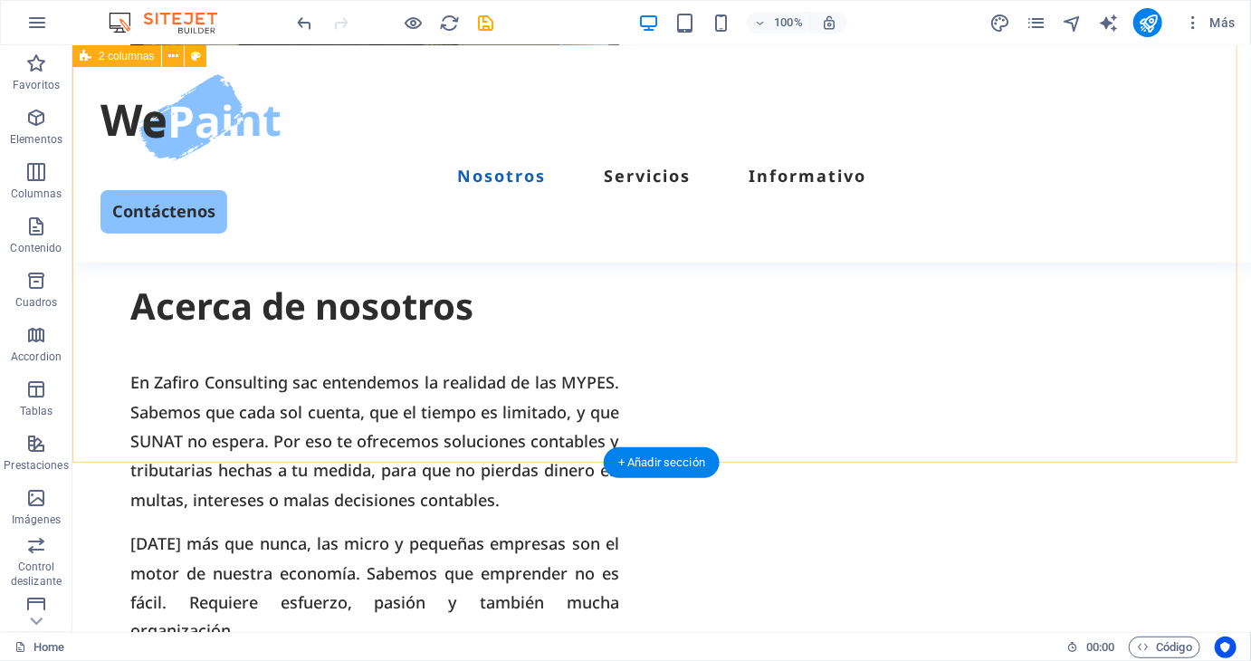
click at [457, 397] on div "Acerca de nosotros En Zafiro Consulting sac entendemos la realidad de las MYPES…" at bounding box center [660, 325] width 1178 height 996
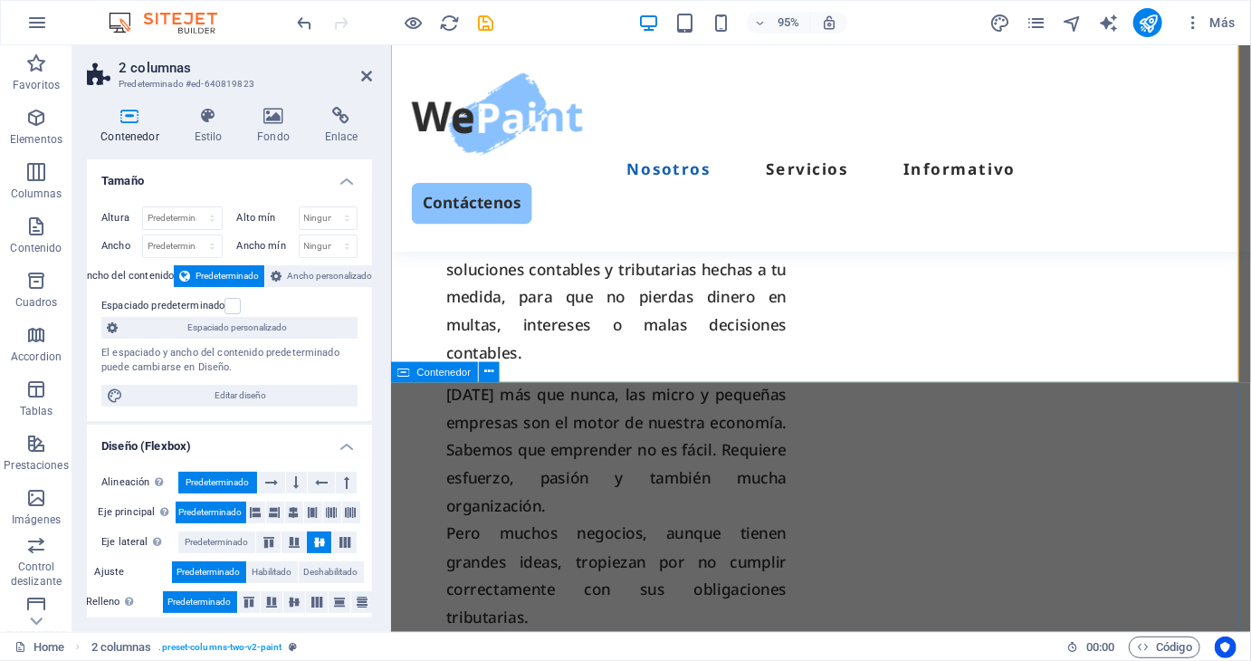
scroll to position [1205, 0]
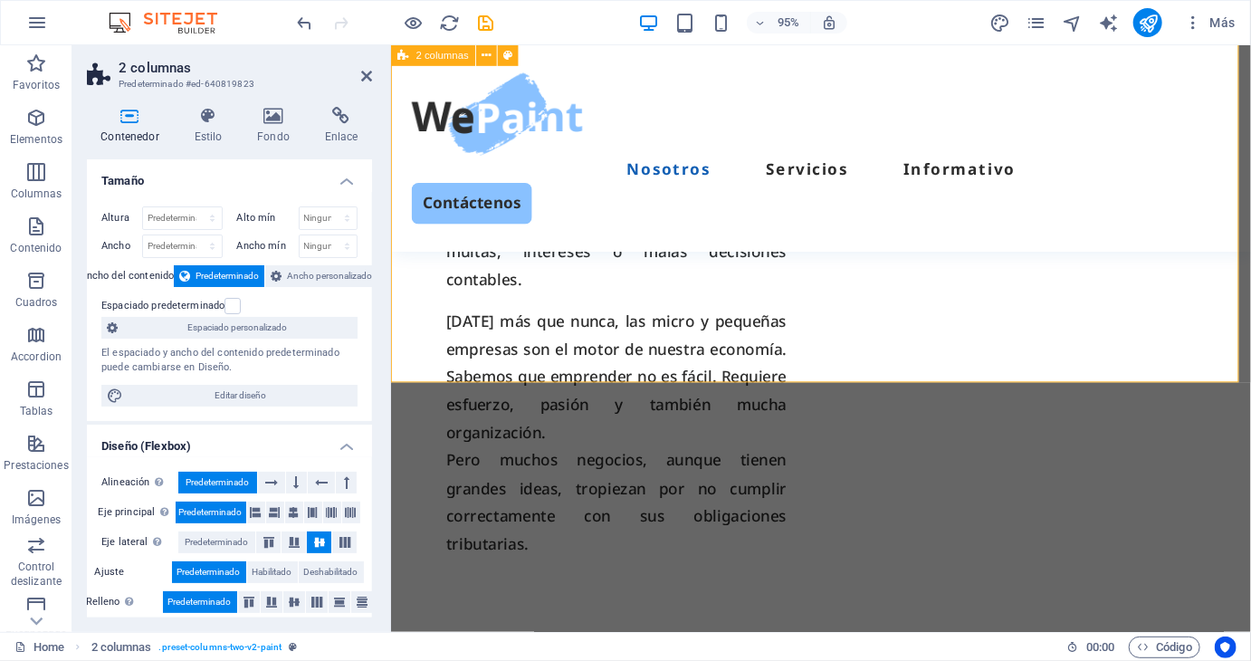
click at [621, 310] on div "Acerca de nosotros En Zafiro Consulting sac entendemos la realidad de las MYPES…" at bounding box center [842, 146] width 905 height 1056
click at [543, 283] on div "Acerca de nosotros En Zafiro Consulting sac entendemos la realidad de las MYPES…" at bounding box center [842, 146] width 905 height 1056
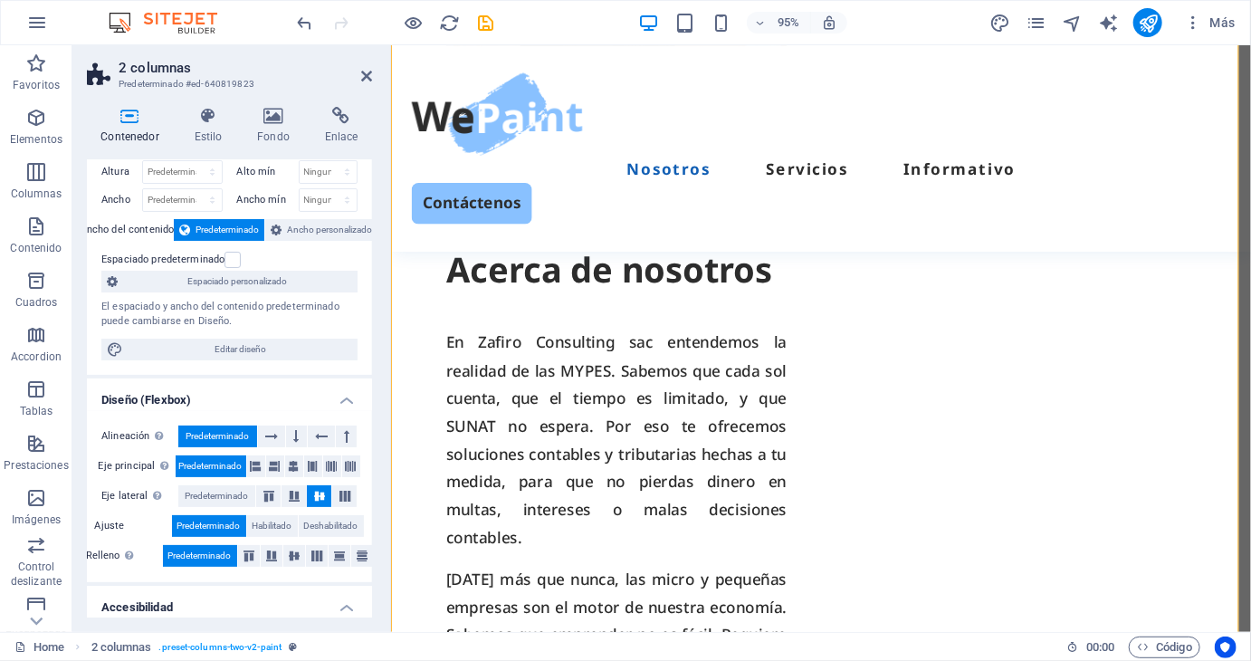
scroll to position [0, 0]
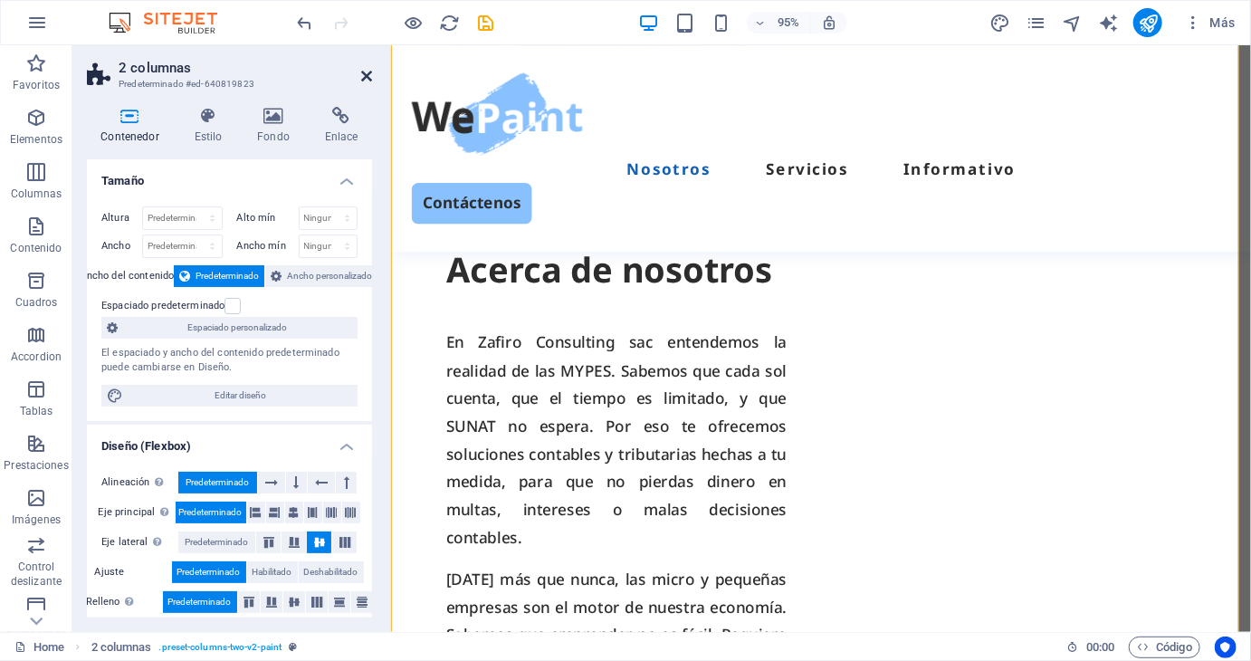
click at [366, 76] on icon at bounding box center [366, 76] width 11 height 14
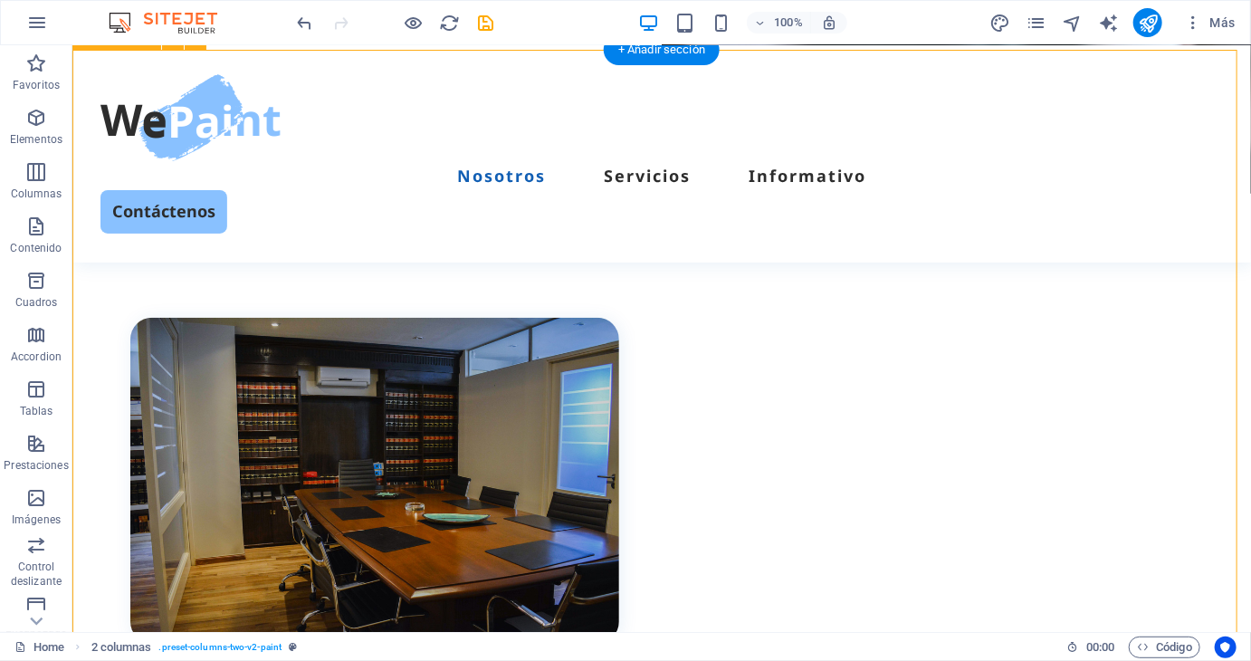
scroll to position [452, 0]
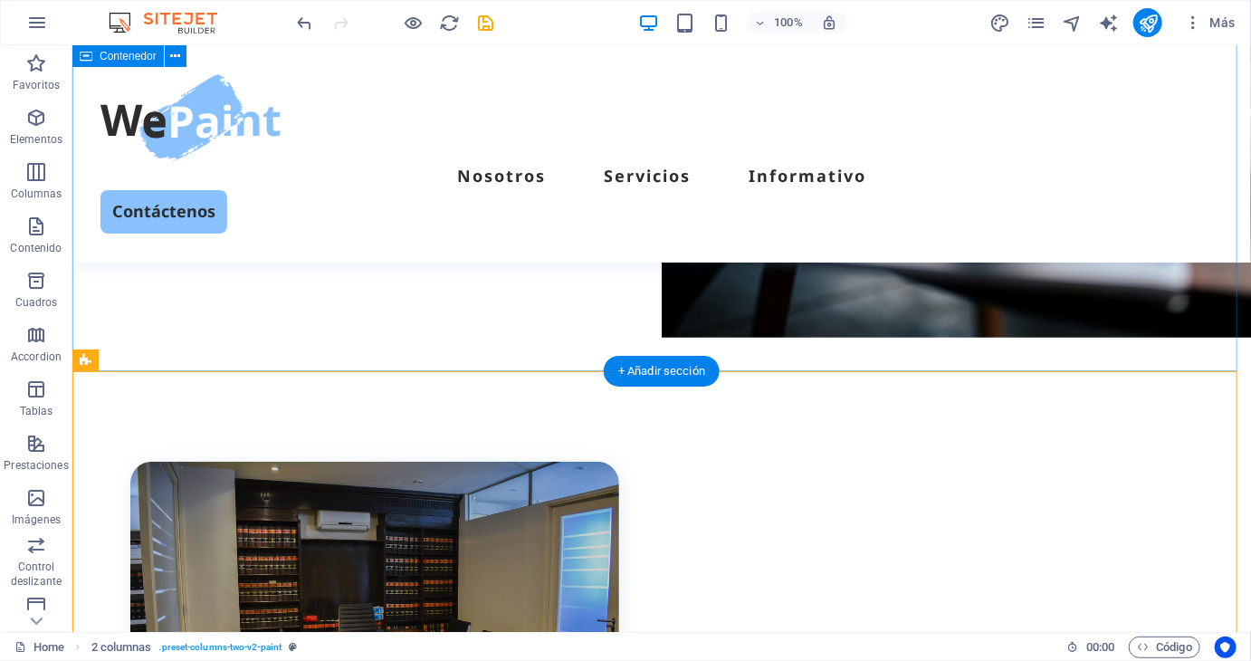
click at [519, 315] on div "ESTUDIO CONTABLE Zafiro Consulting sac Somos un estudio contable que tu MYPE ne…" at bounding box center [660, 53] width 1178 height 633
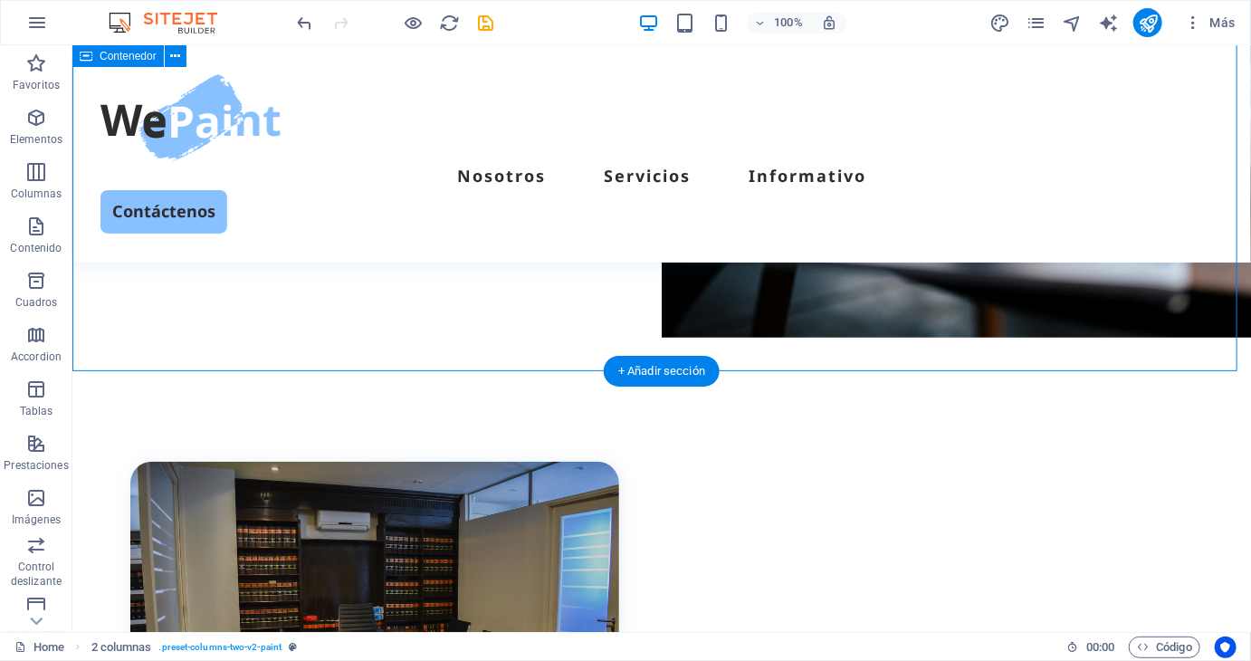
click at [519, 315] on div "ESTUDIO CONTABLE Zafiro Consulting sac Somos un estudio contable que tu MYPE ne…" at bounding box center [660, 53] width 1178 height 633
select select "px"
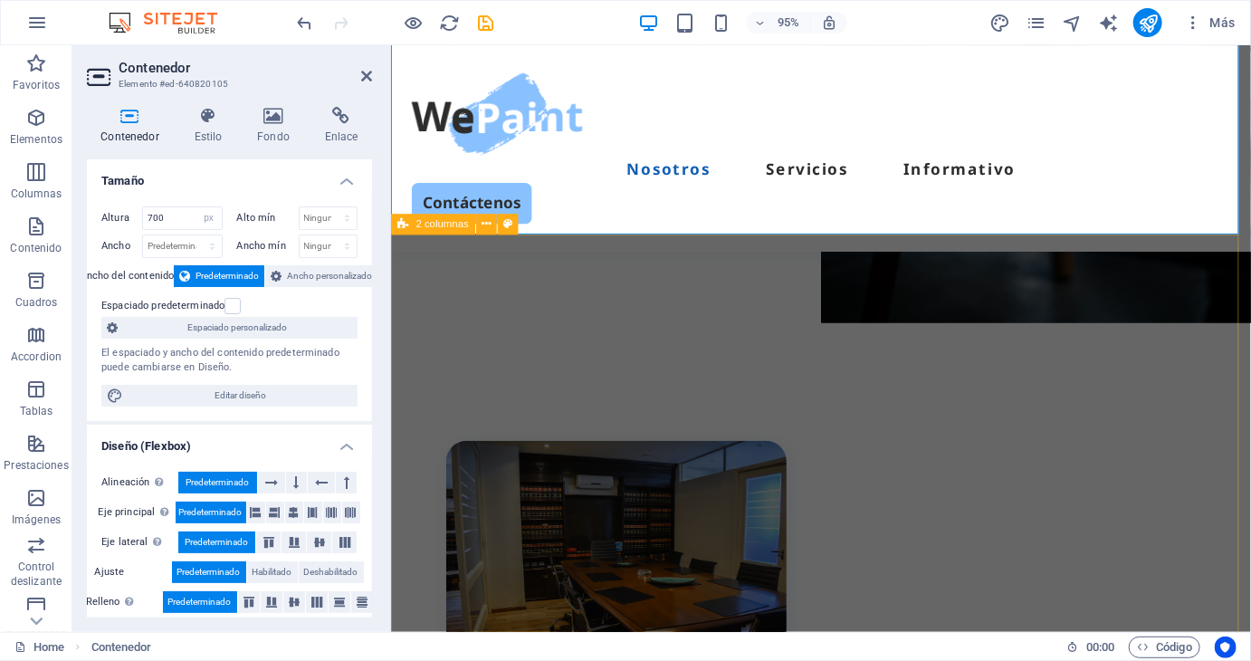
scroll to position [579, 0]
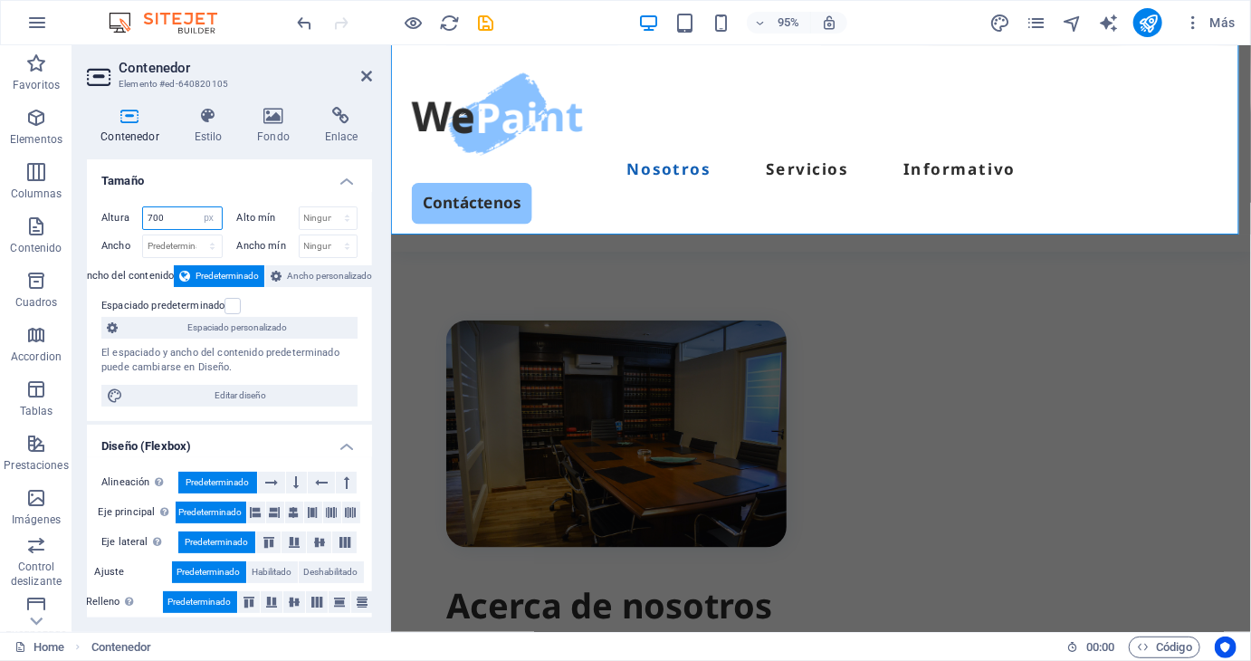
click at [177, 214] on input "700" at bounding box center [182, 218] width 79 height 22
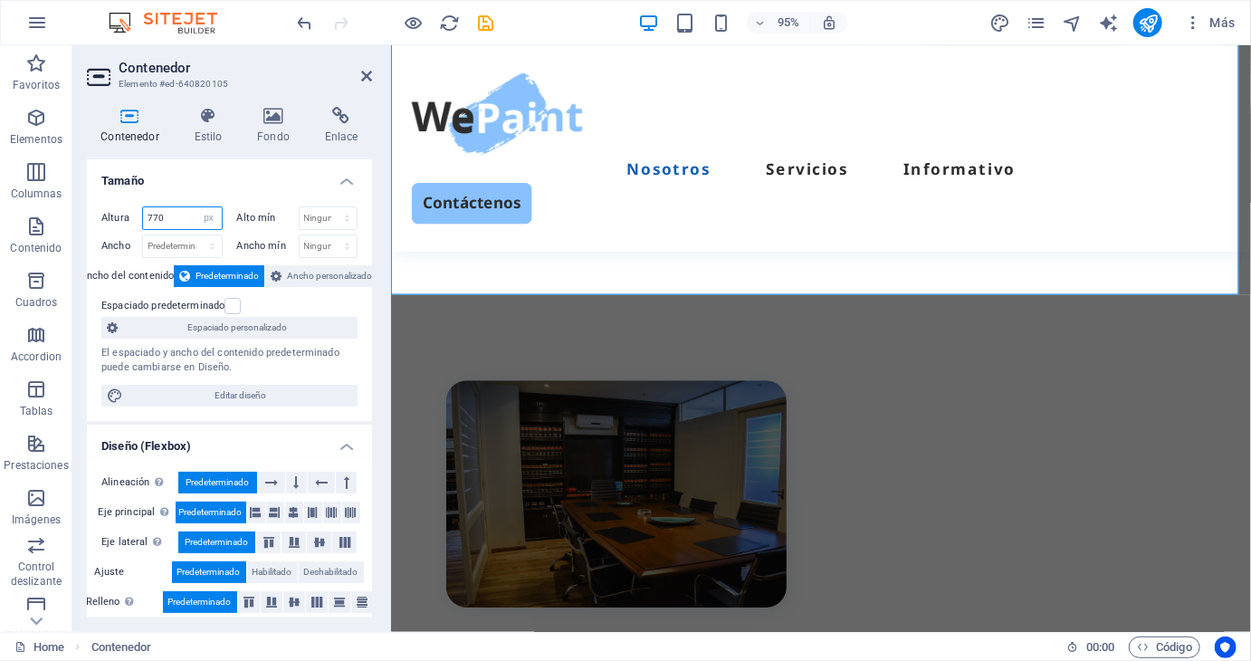
drag, startPoint x: 190, startPoint y: 217, endPoint x: -70, endPoint y: 203, distance: 260.1
click at [0, 203] on html "zafiroconsulting.pe Home Favoritos Elementos Columnas Contenido Cuadros Accordi…" at bounding box center [625, 330] width 1251 height 661
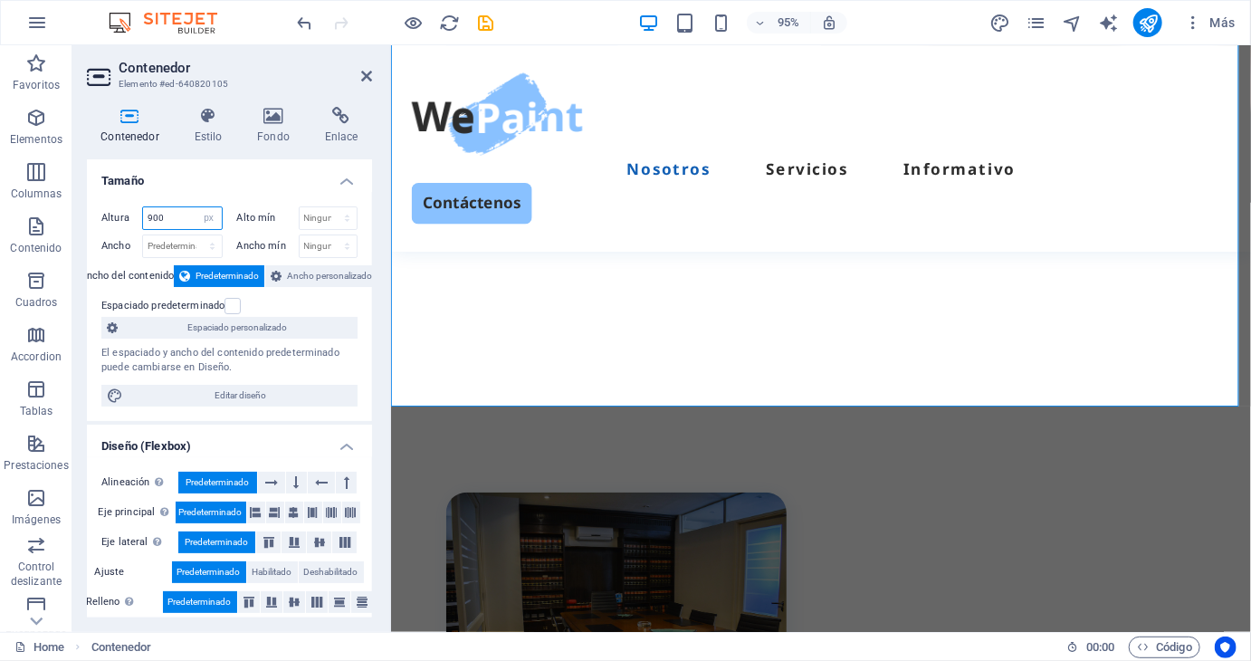
type input "900"
click at [369, 84] on header "Contenedor Elemento #ed-640820105" at bounding box center [229, 68] width 285 height 47
click at [367, 81] on icon at bounding box center [366, 76] width 11 height 14
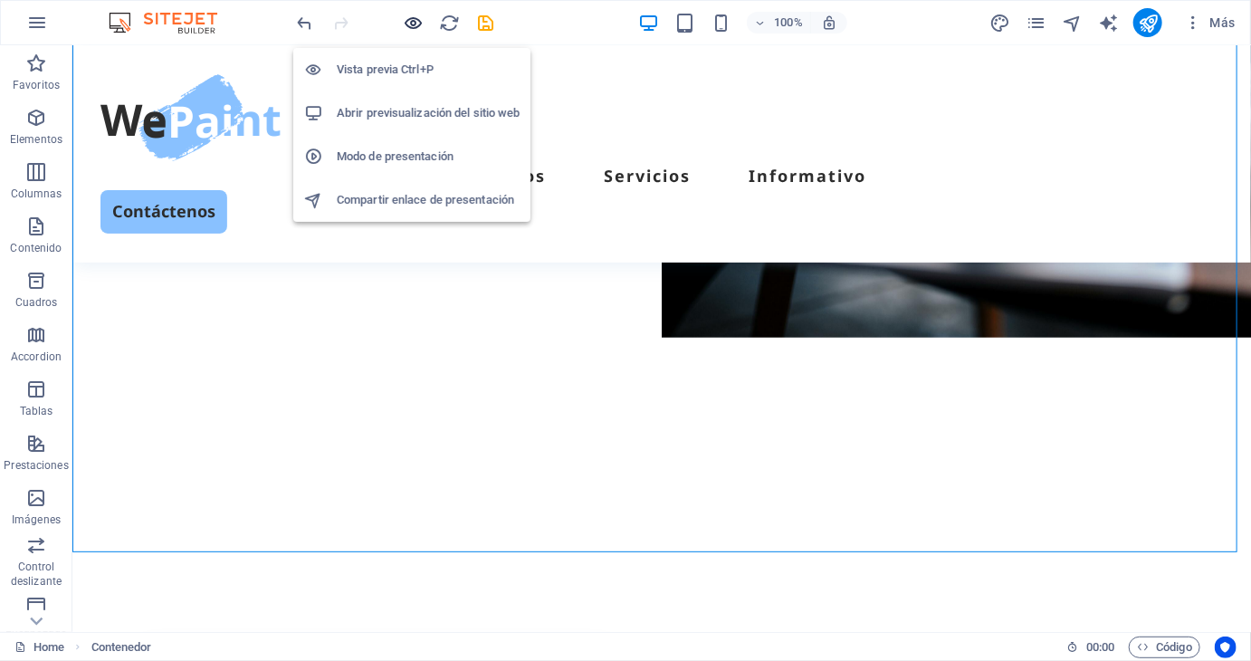
click at [409, 16] on icon "button" at bounding box center [414, 23] width 21 height 21
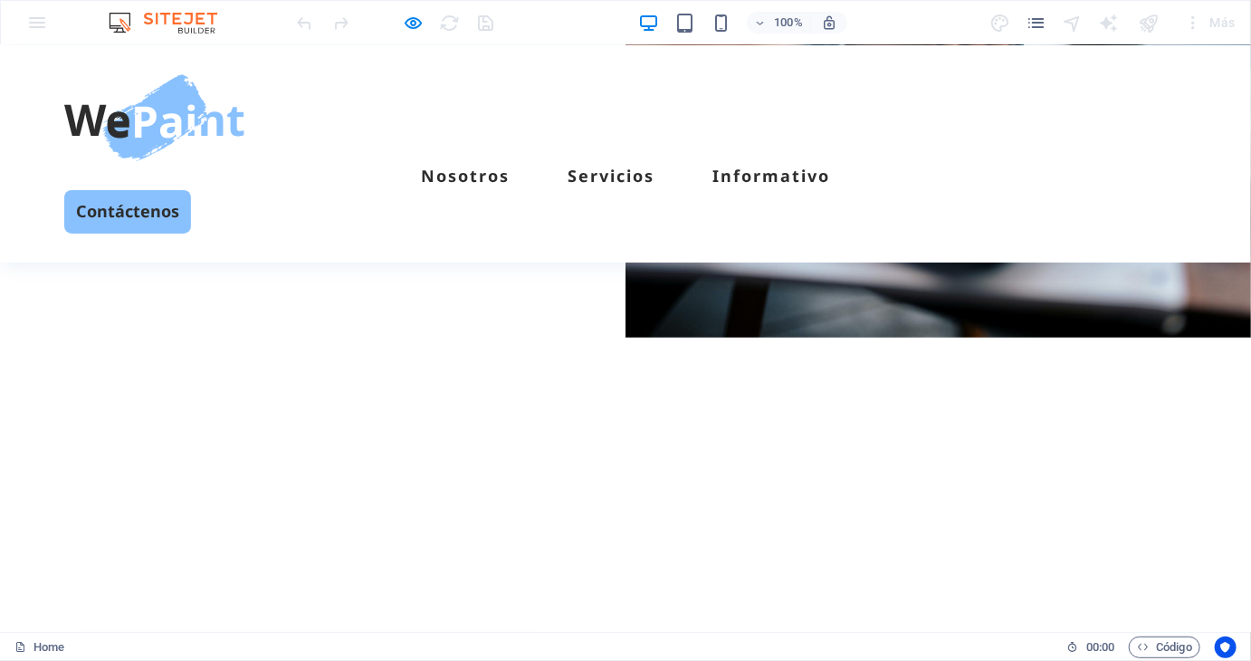
scroll to position [181, 0]
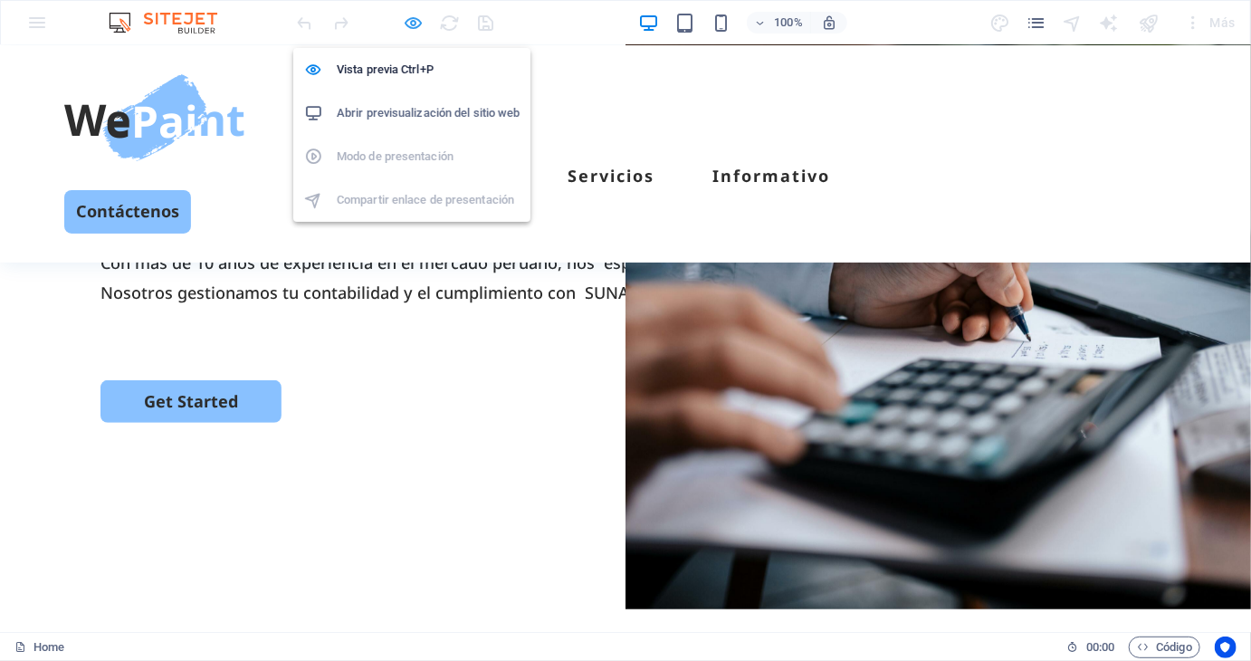
click at [415, 16] on icon "button" at bounding box center [414, 23] width 21 height 21
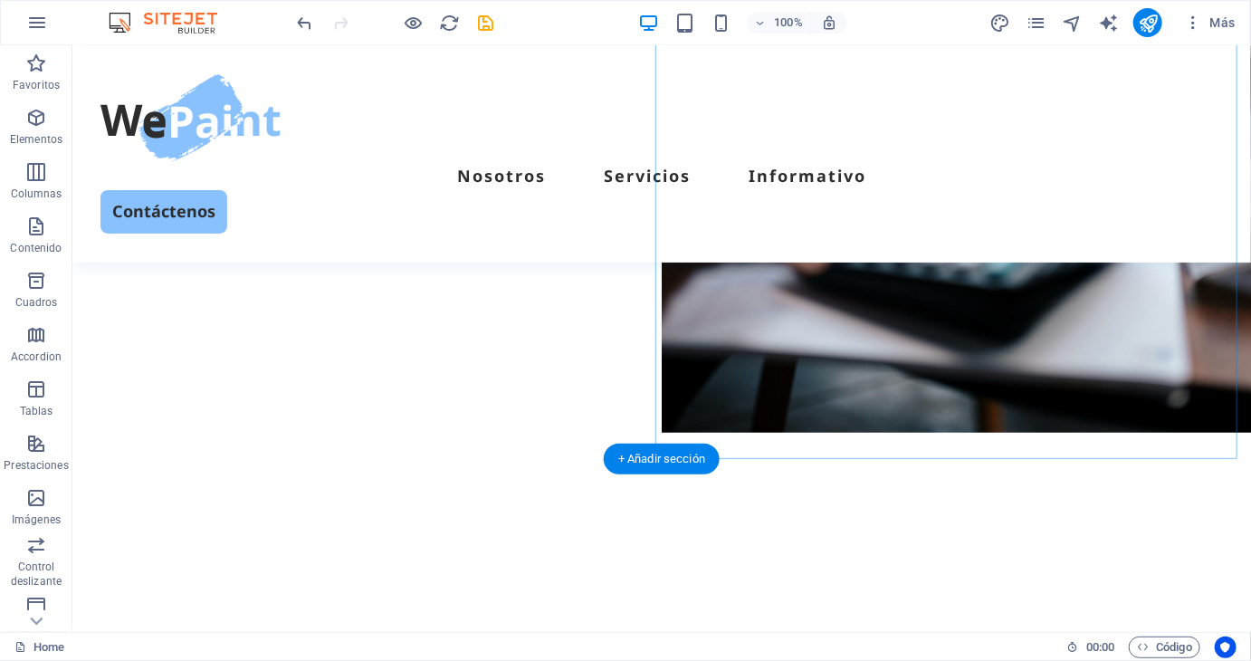
scroll to position [362, 0]
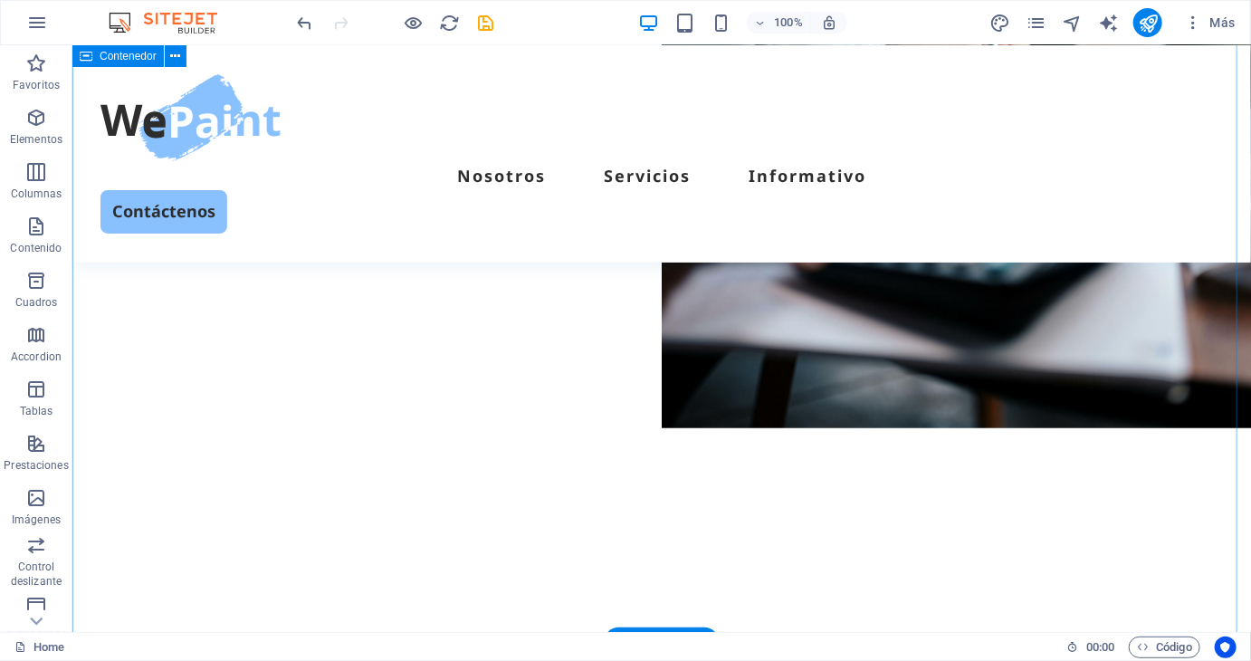
click at [552, 330] on div "ESTUDIO CONTABLE Zafiro Consulting sac Somos un estudio contable que tu MYPE ne…" at bounding box center [660, 234] width 1178 height 814
click at [874, 478] on div "ESTUDIO CONTABLE Zafiro Consulting sac Somos un estudio contable que tu MYPE ne…" at bounding box center [660, 234] width 1178 height 814
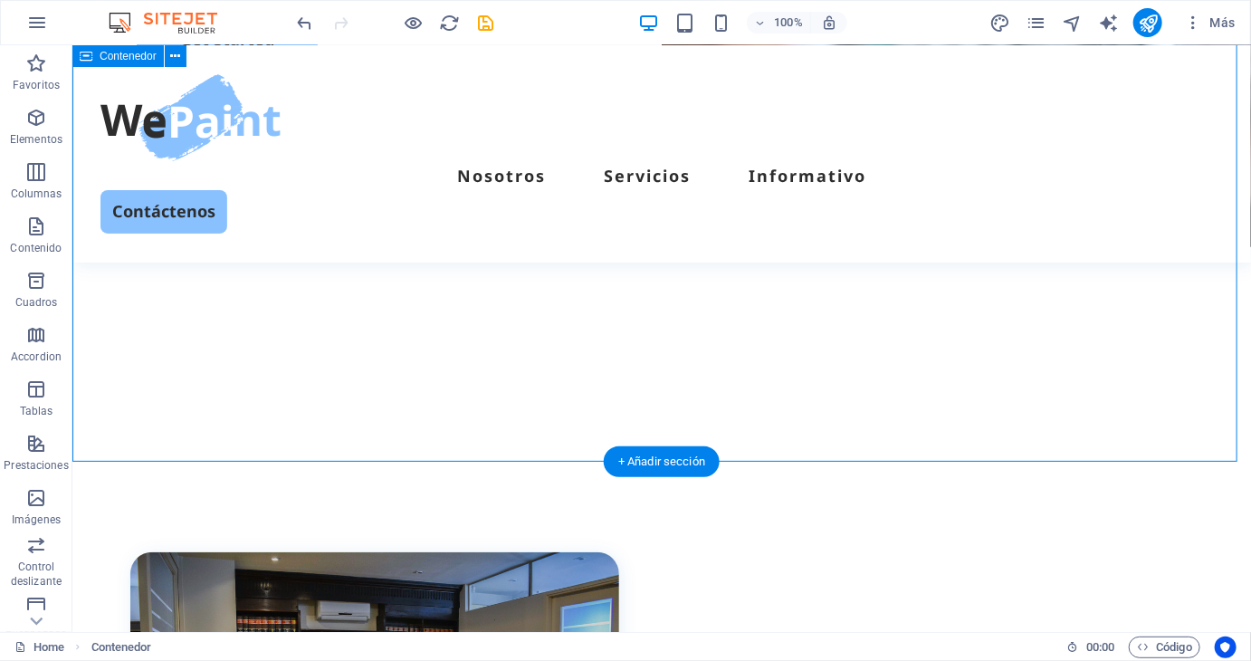
click at [609, 386] on div "ESTUDIO CONTABLE Zafiro Consulting sac Somos un estudio contable que tu MYPE ne…" at bounding box center [660, 53] width 1178 height 814
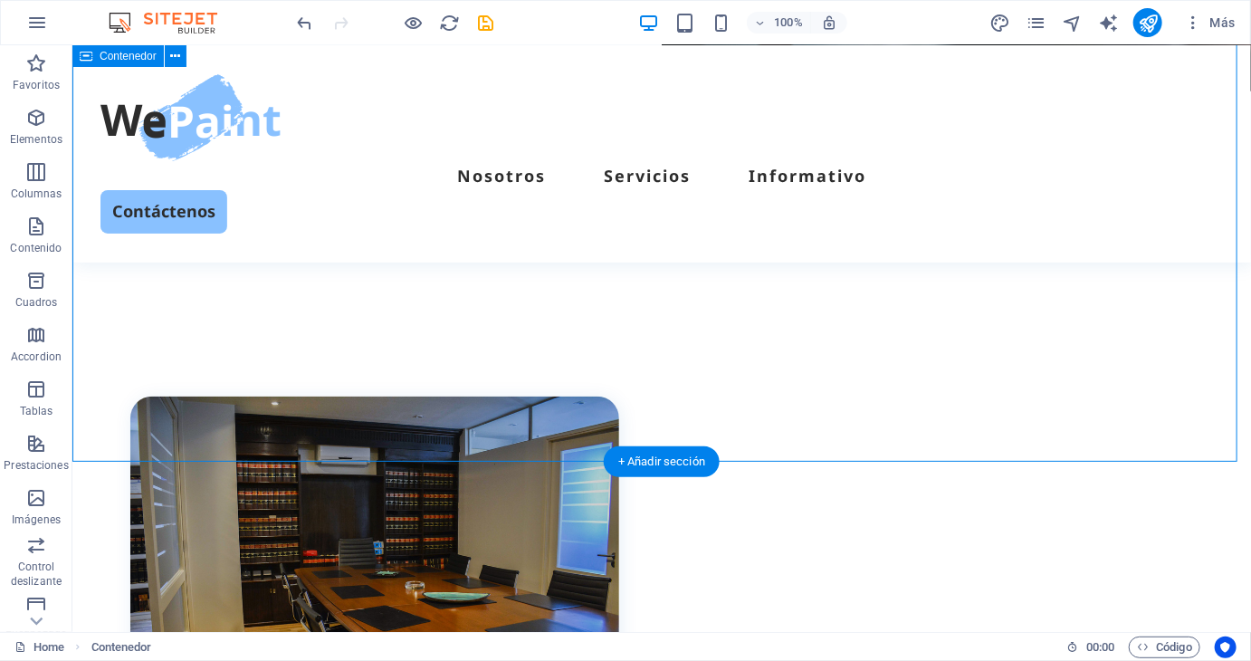
select select "px"
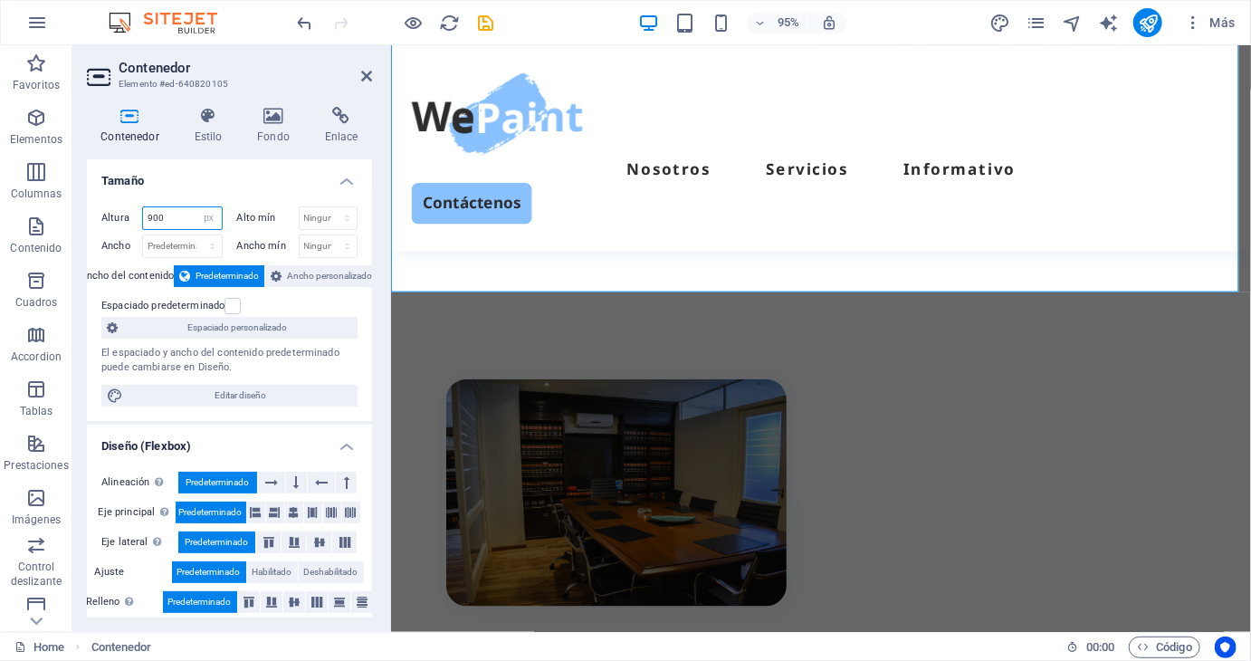
click at [170, 211] on input "900" at bounding box center [182, 218] width 79 height 22
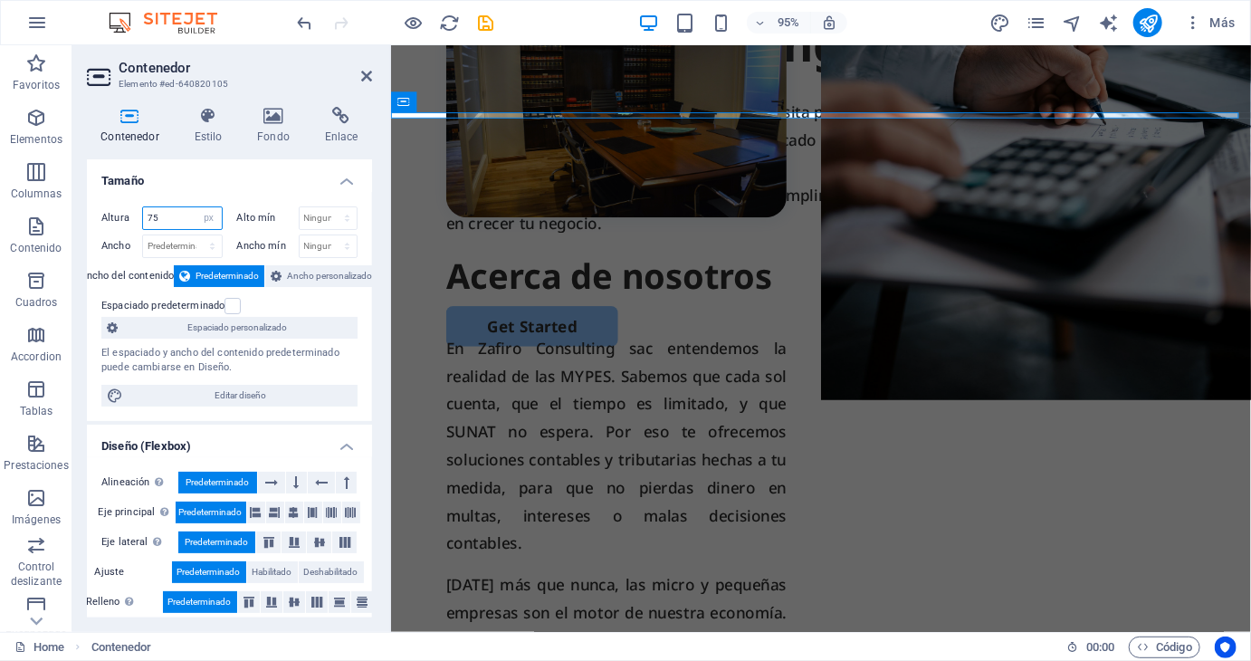
scroll to position [0, 0]
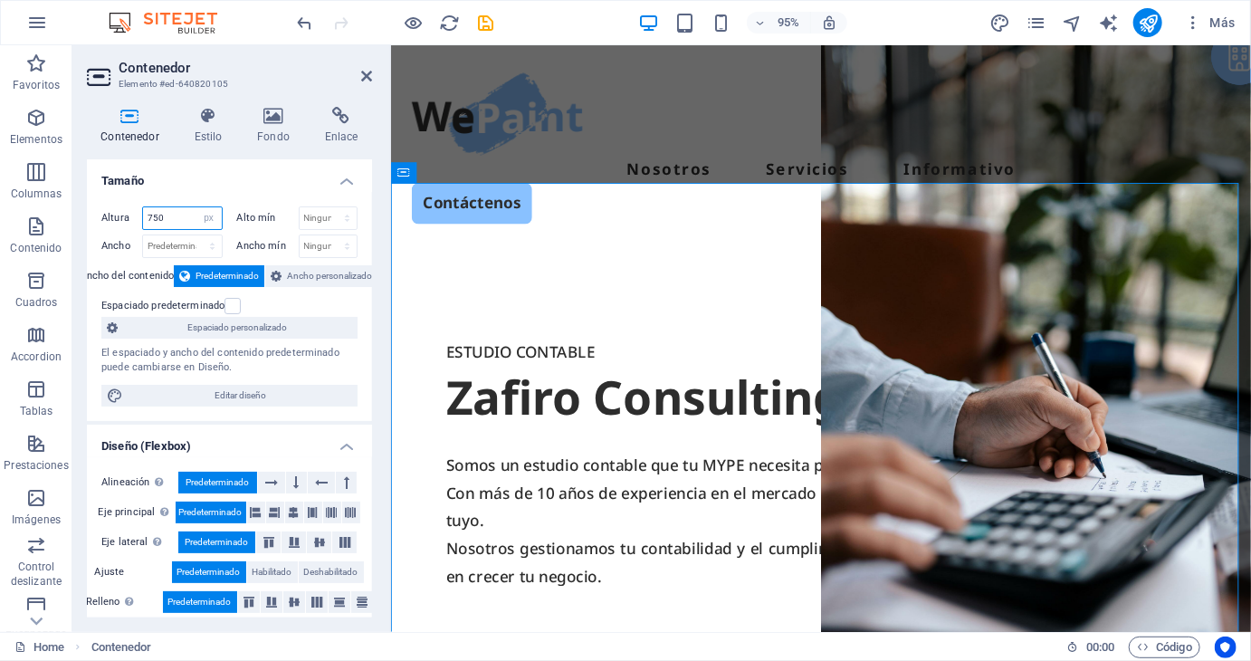
type input "750"
click at [368, 65] on h2 "Contenedor" at bounding box center [245, 68] width 253 height 16
click at [366, 67] on header "Contenedor Elemento #ed-640820105" at bounding box center [229, 68] width 285 height 47
click at [367, 71] on icon at bounding box center [366, 76] width 11 height 14
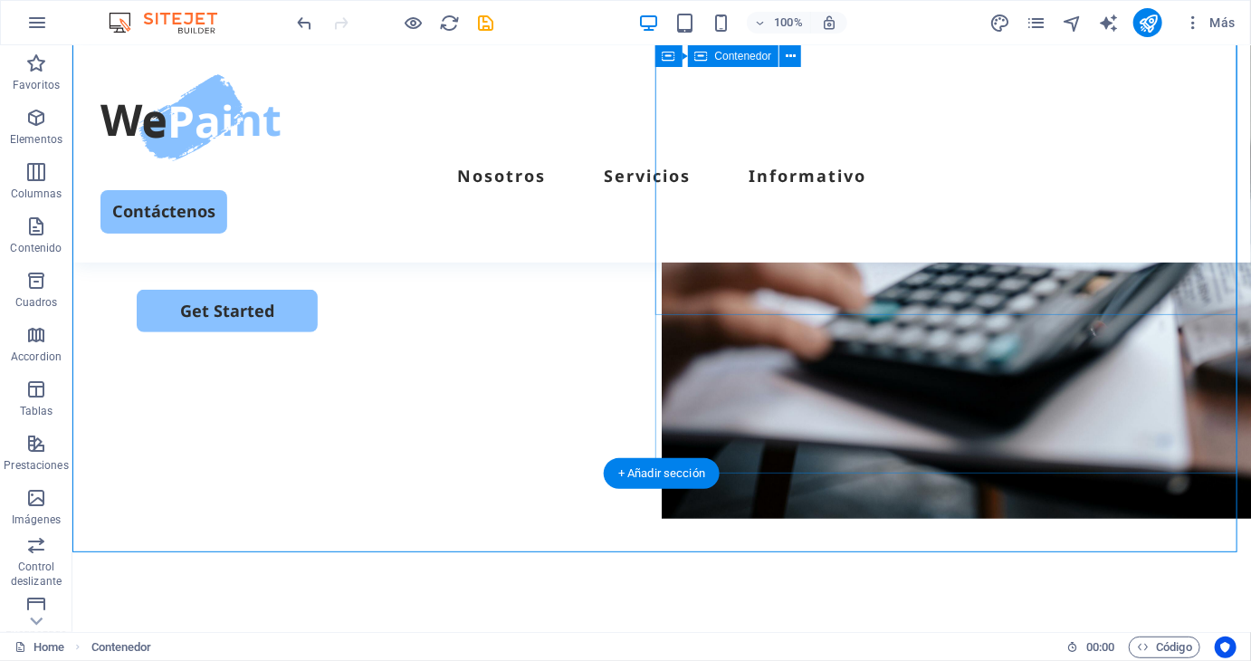
scroll to position [452, 0]
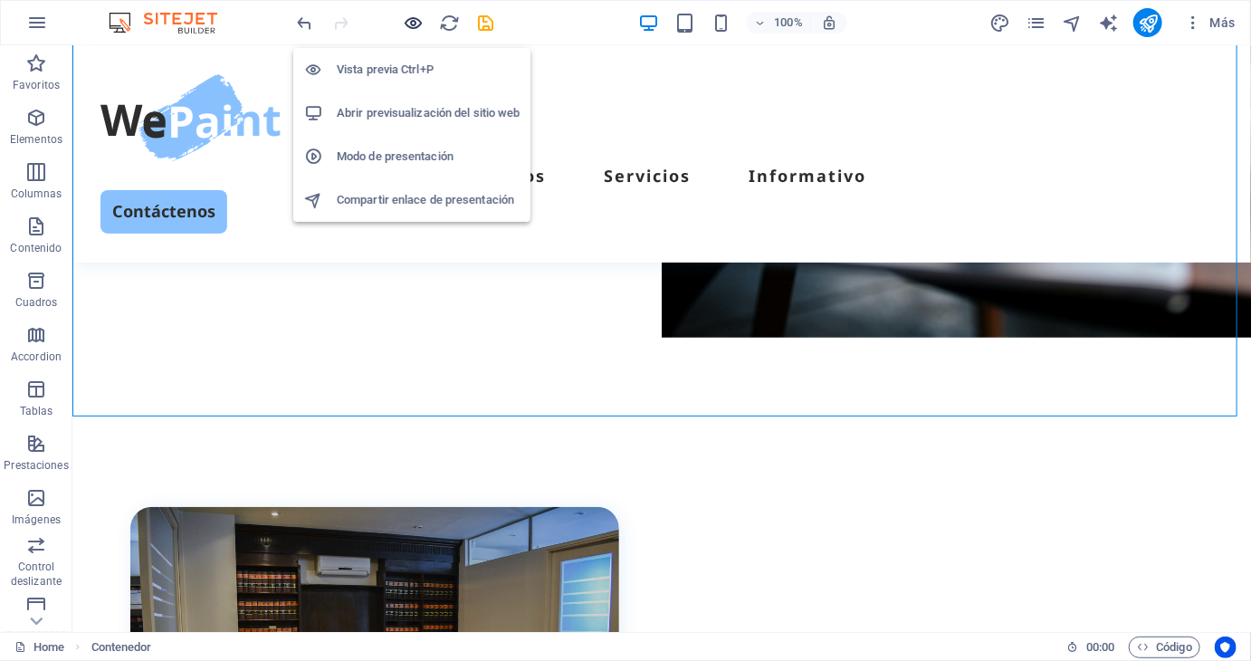
click at [405, 19] on icon "button" at bounding box center [414, 23] width 21 height 21
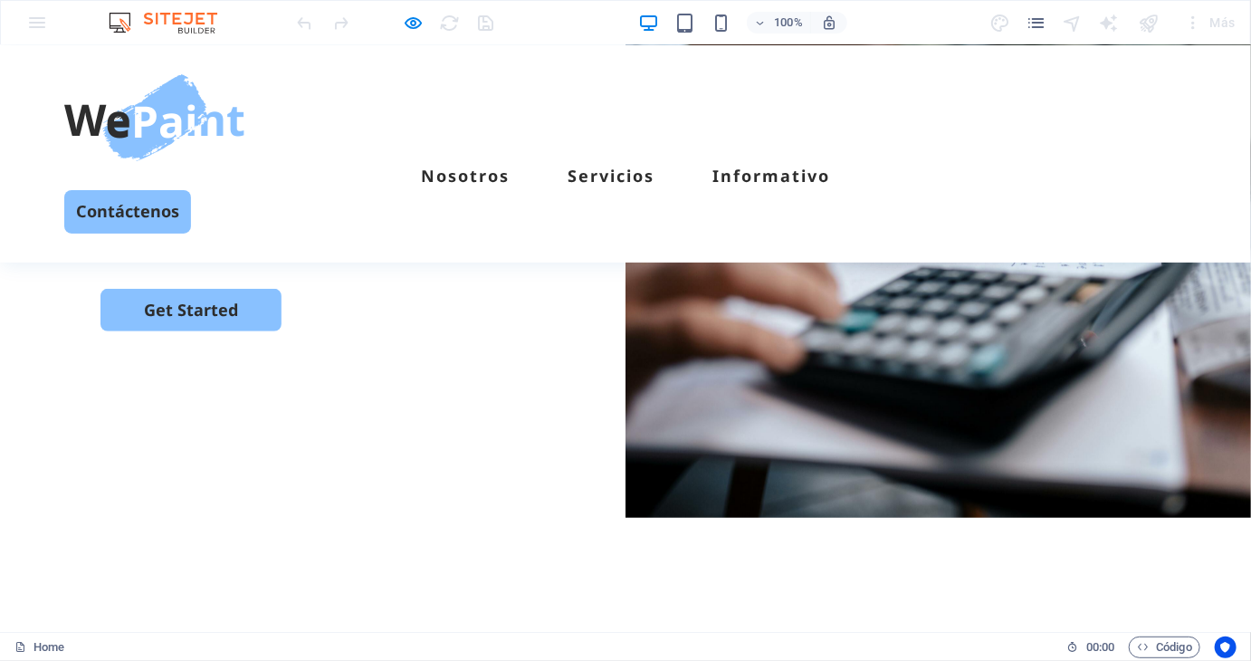
scroll to position [271, 0]
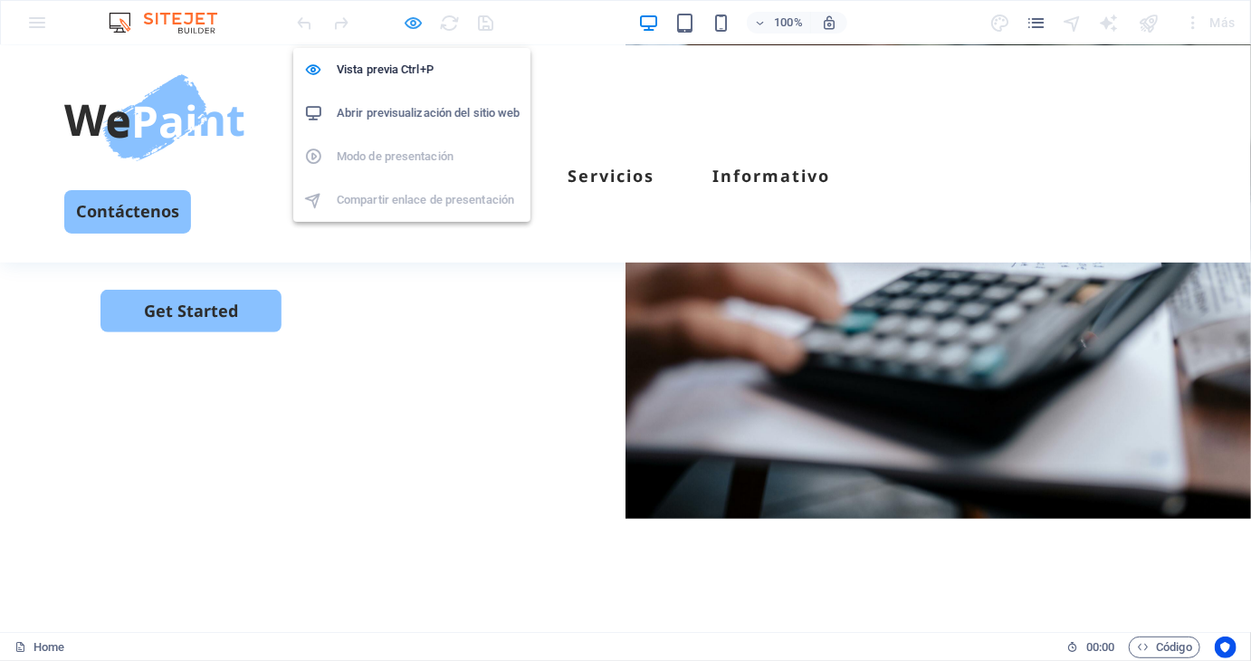
click at [413, 22] on icon "button" at bounding box center [414, 23] width 21 height 21
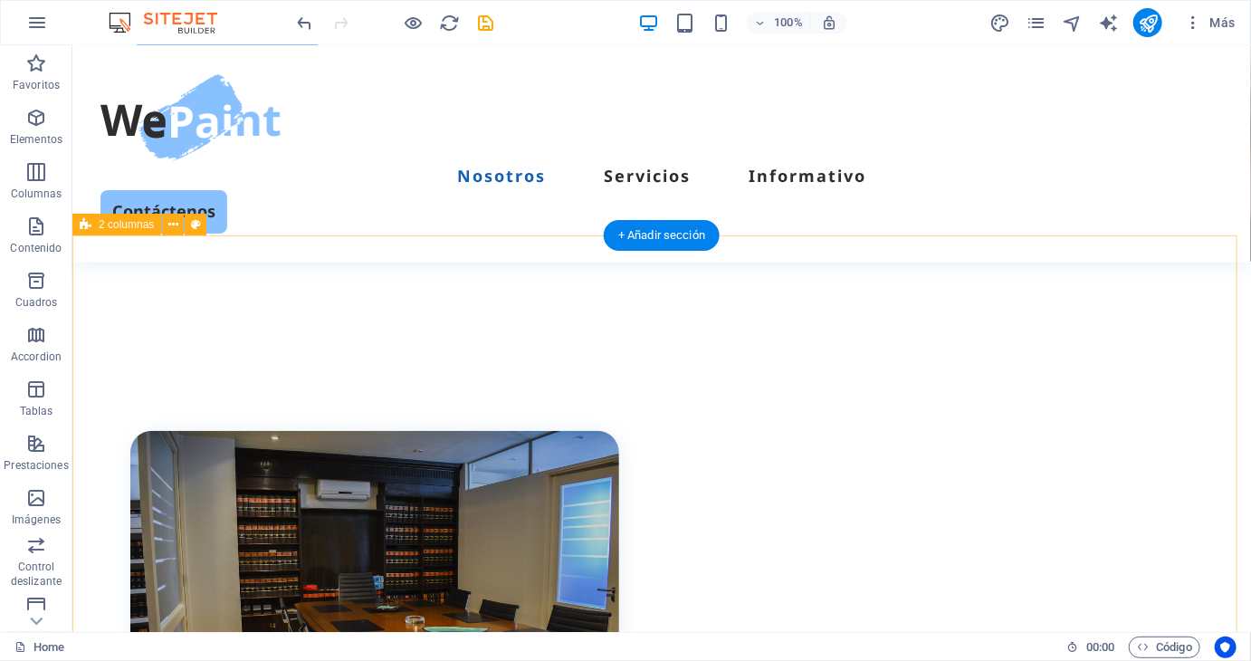
scroll to position [633, 0]
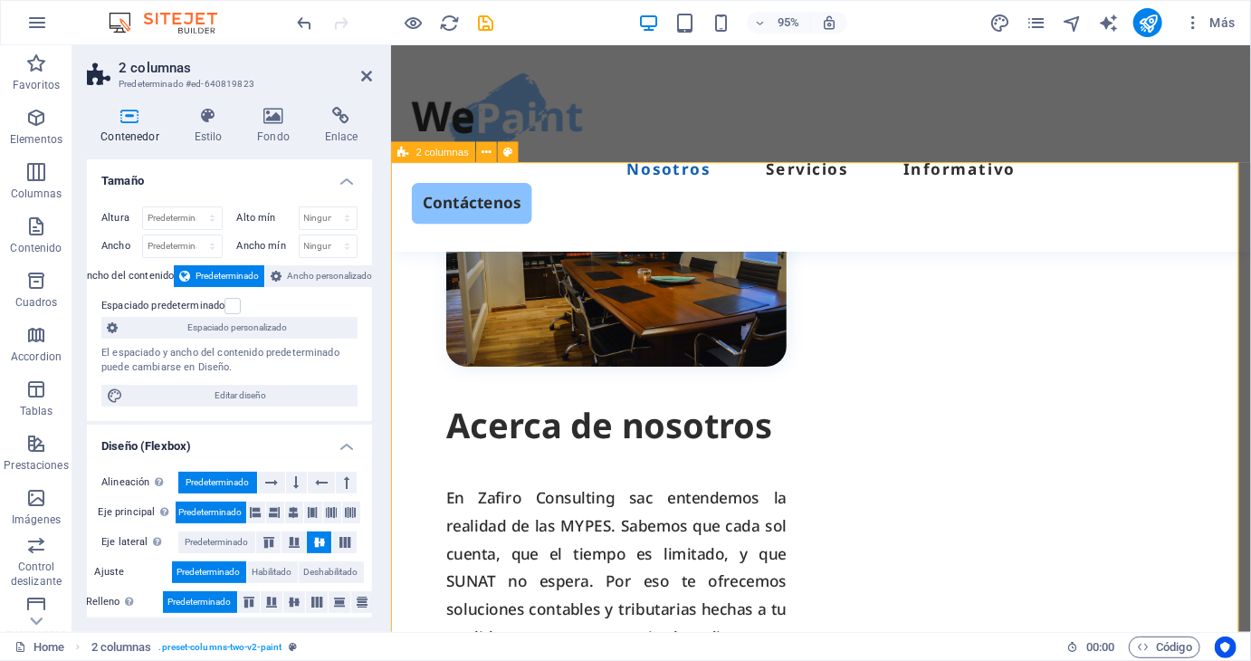
scroll to position [543, 0]
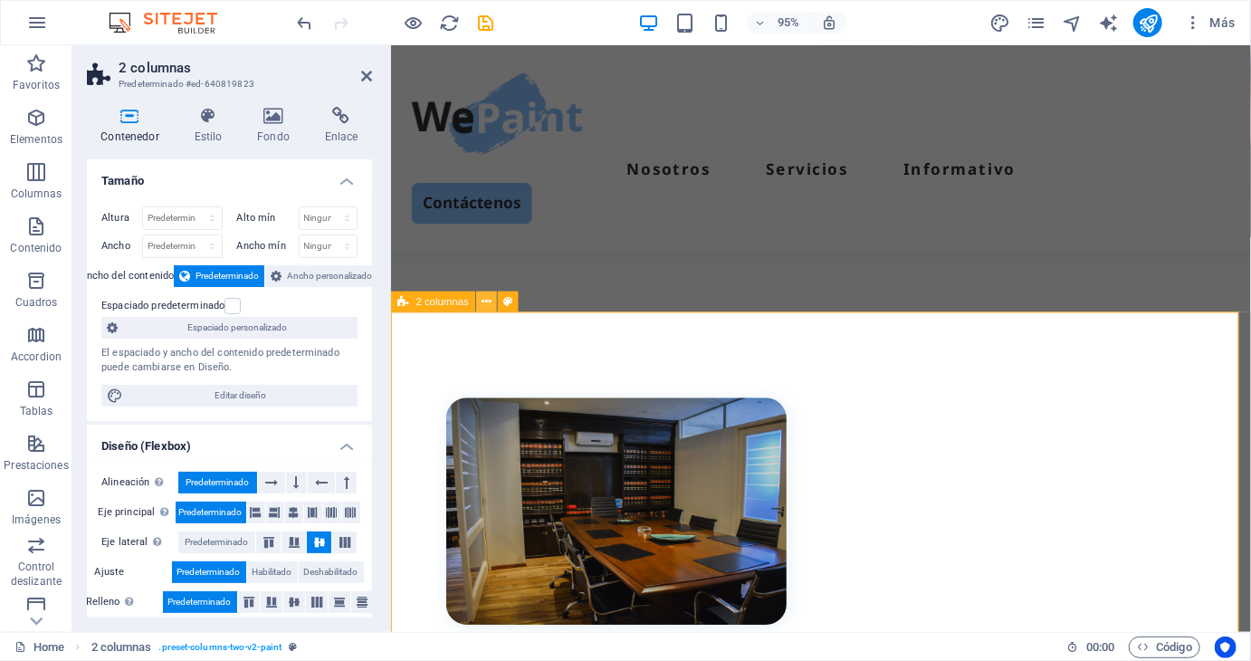
click at [488, 305] on icon at bounding box center [486, 301] width 9 height 18
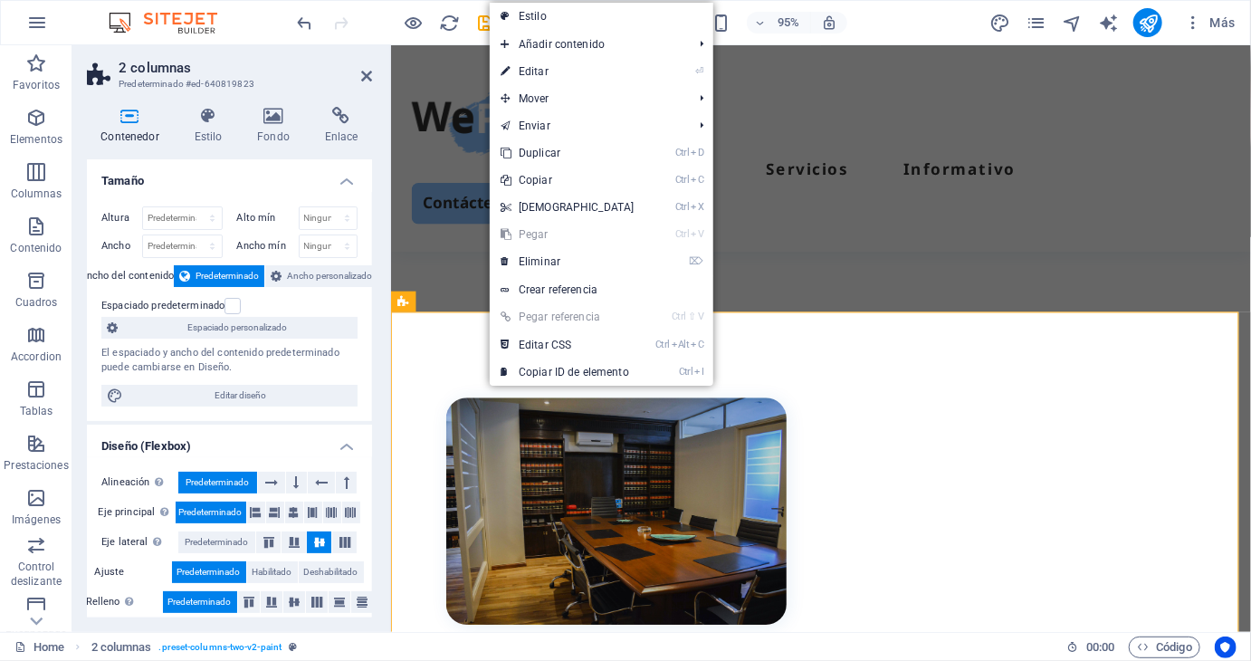
click at [194, 190] on li "Tamaño Altura Predeterminado px rem % vh vw Alto mín Ninguno px rem % vh vw Anc…" at bounding box center [229, 290] width 285 height 262
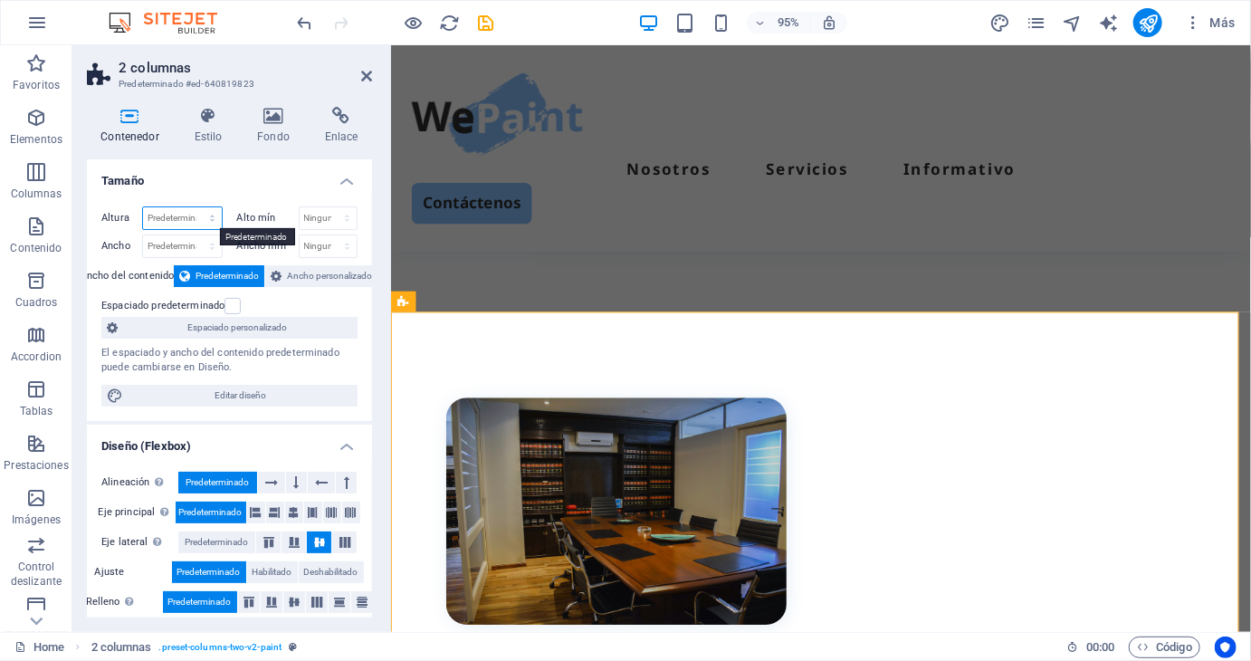
click at [177, 218] on select "Predeterminado px rem % vh vw" at bounding box center [182, 218] width 79 height 22
select select "px"
click at [194, 207] on select "Predeterminado px rem % vh vw" at bounding box center [182, 218] width 79 height 22
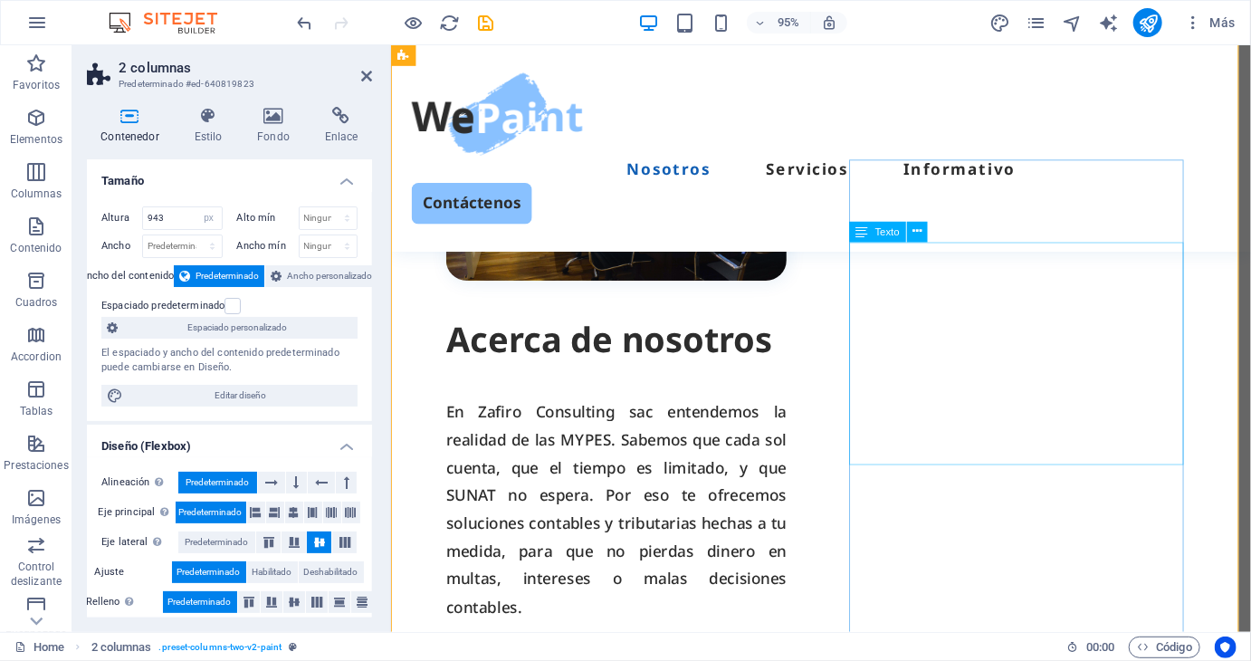
scroll to position [724, 0]
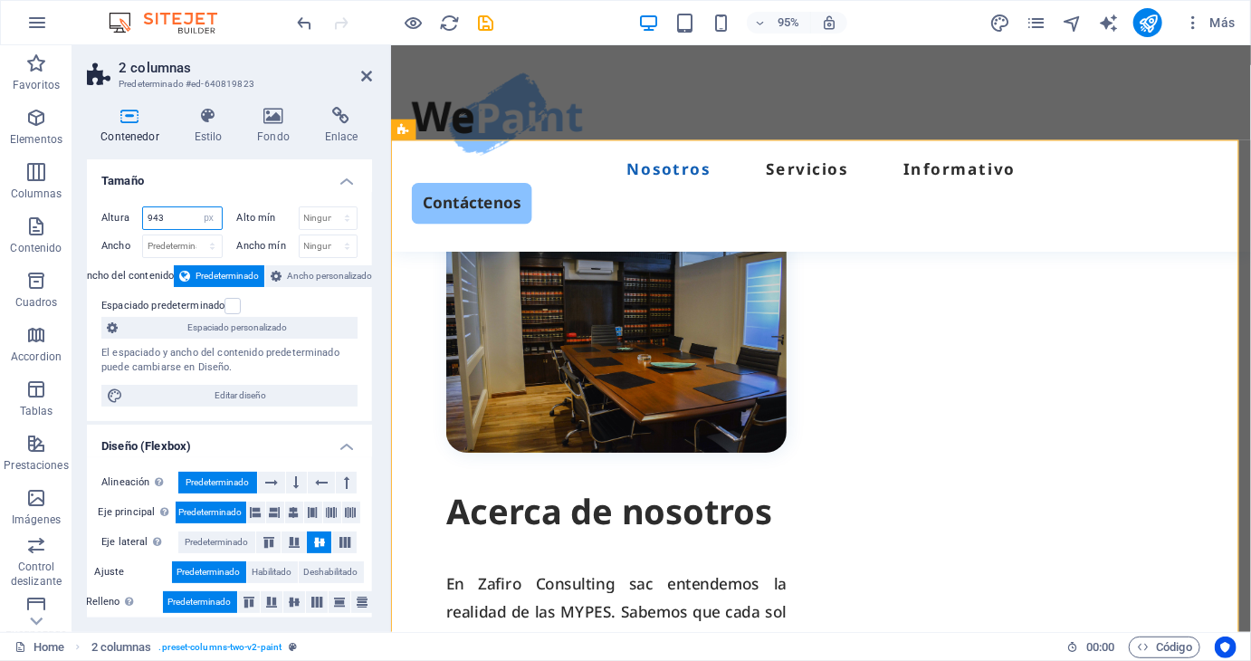
click at [192, 218] on input "943" at bounding box center [182, 218] width 79 height 22
type input "800"
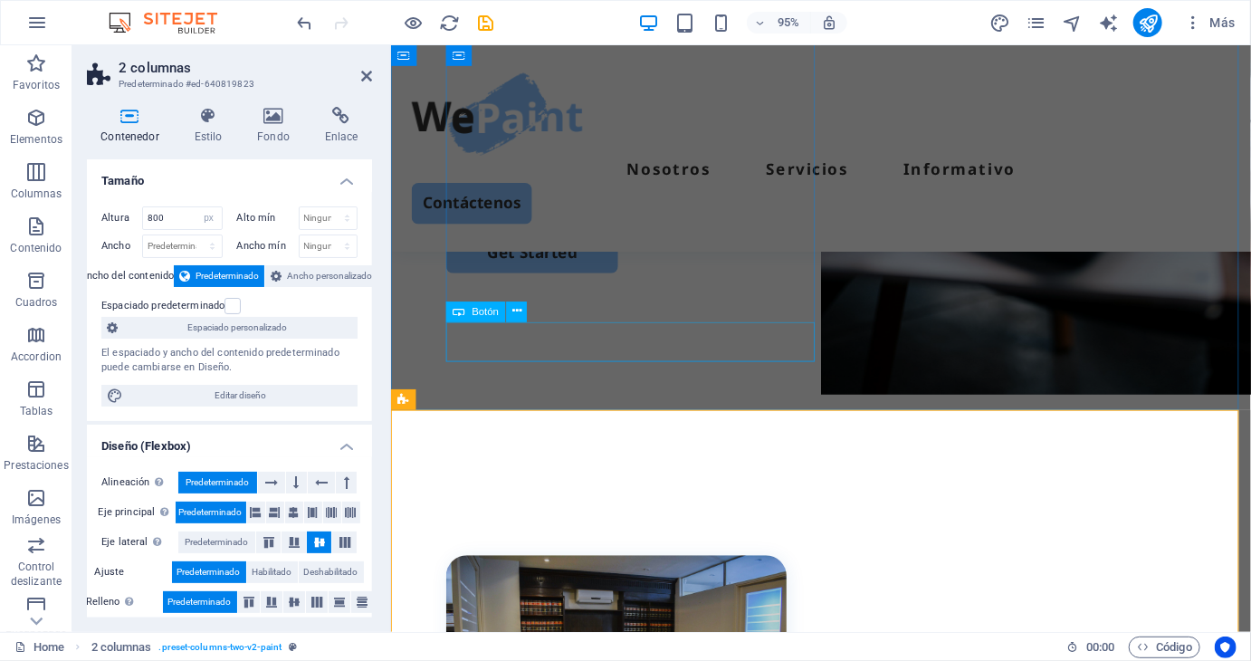
scroll to position [362, 0]
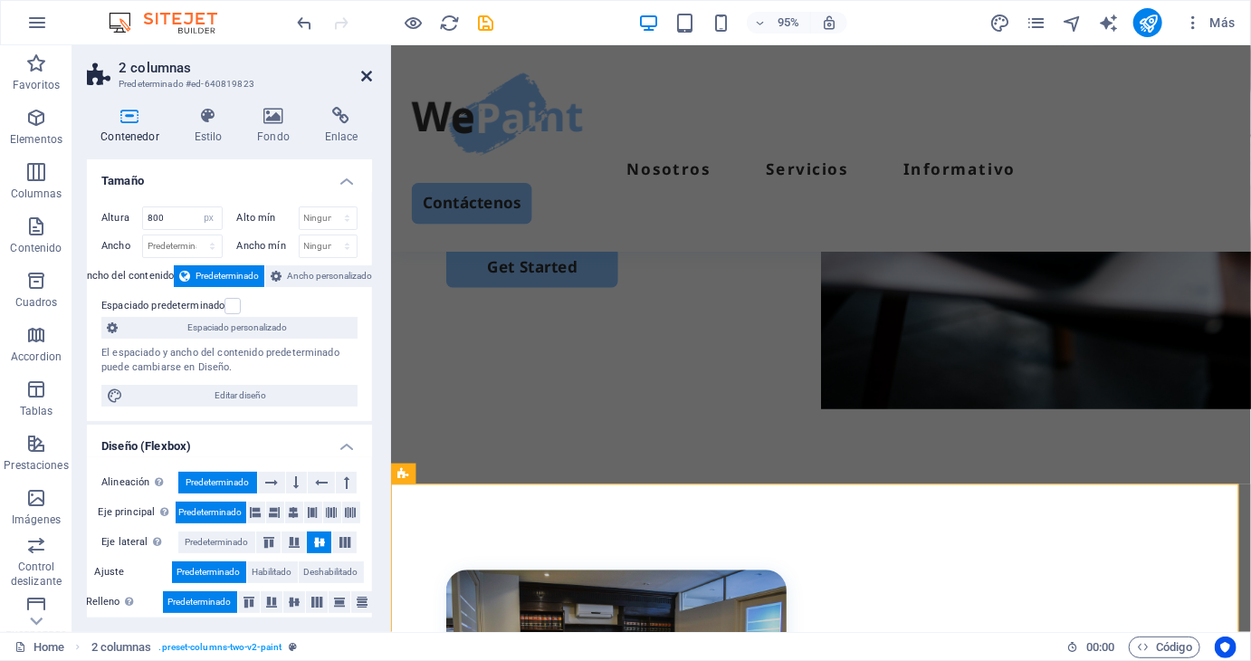
click at [363, 70] on icon at bounding box center [366, 76] width 11 height 14
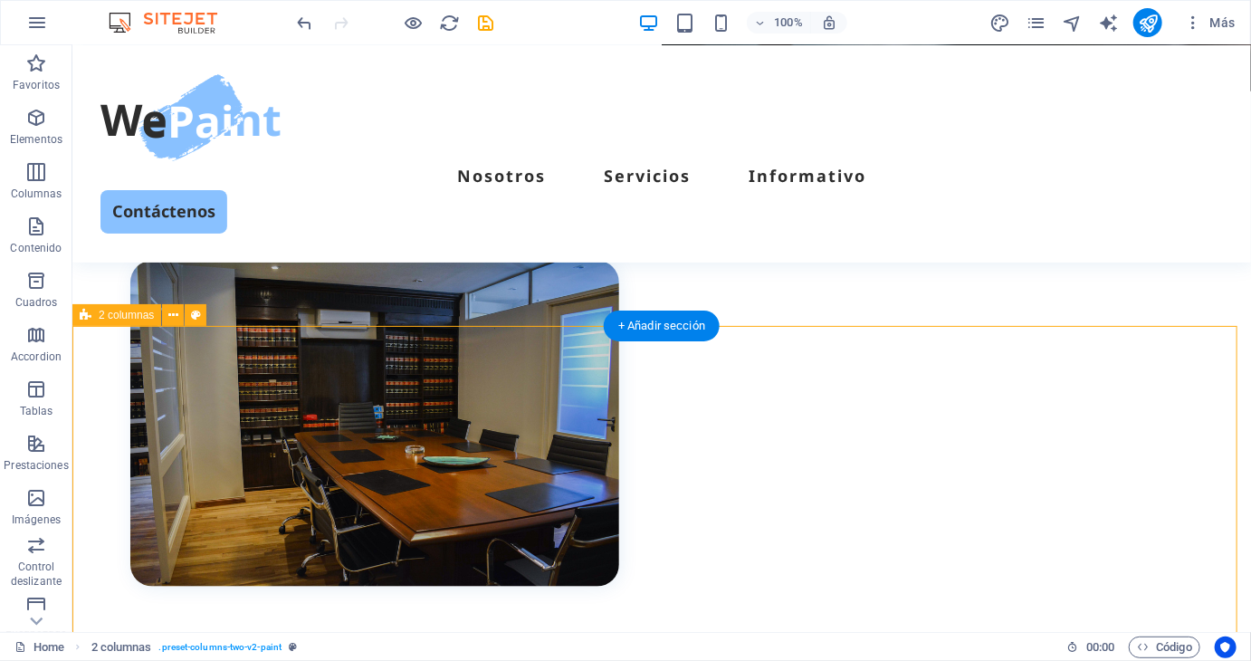
select select "px"
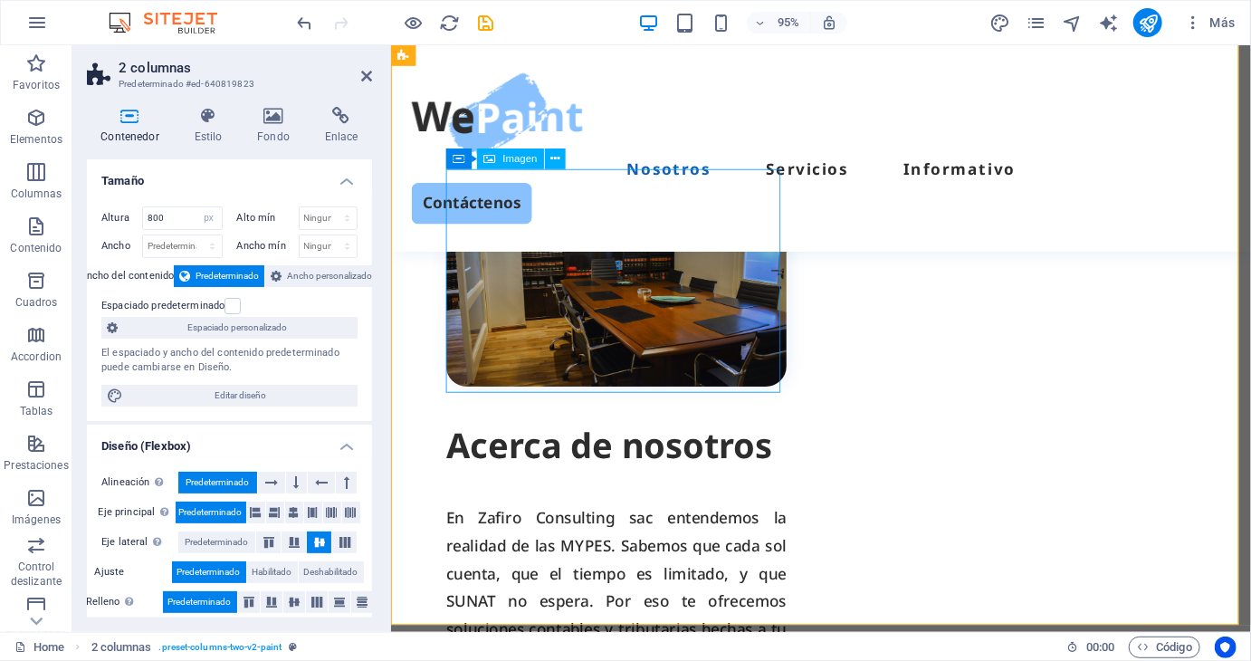
scroll to position [789, 0]
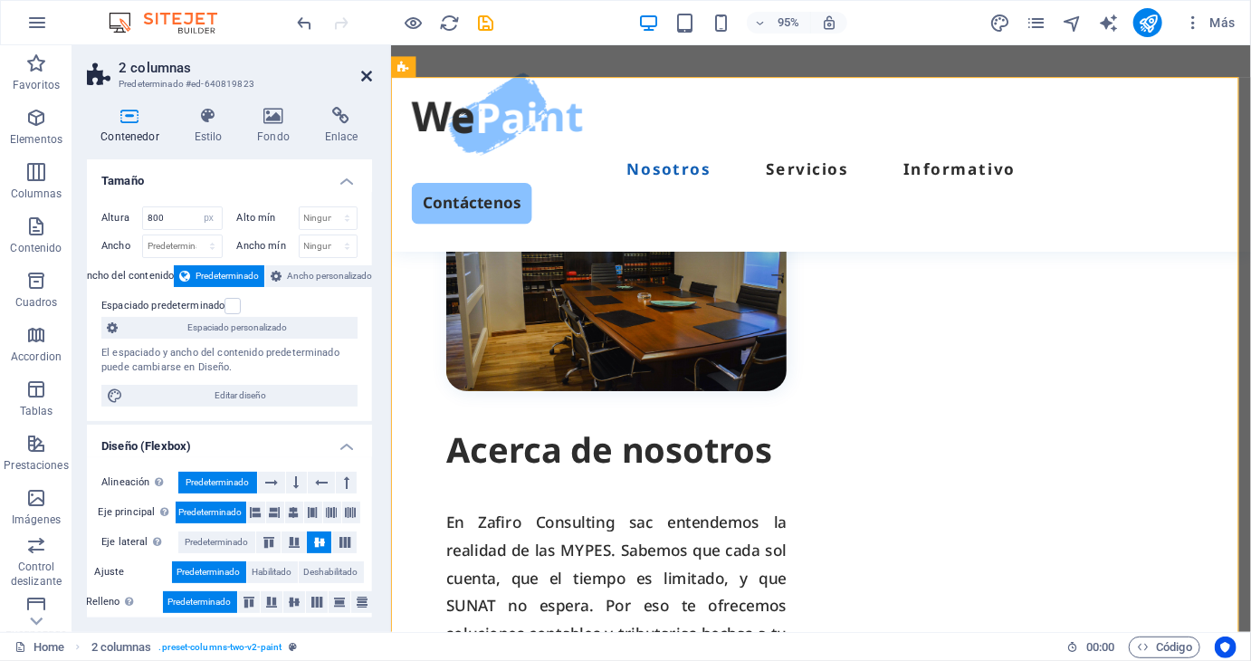
click at [369, 75] on icon at bounding box center [366, 76] width 11 height 14
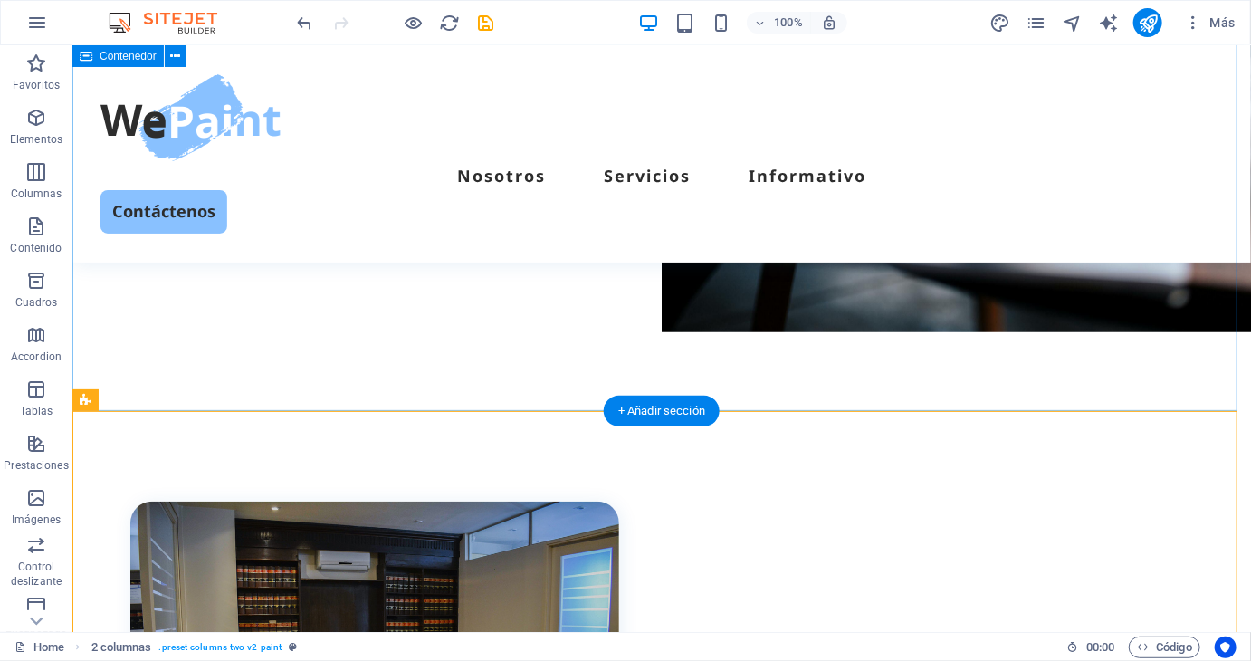
scroll to position [427, 0]
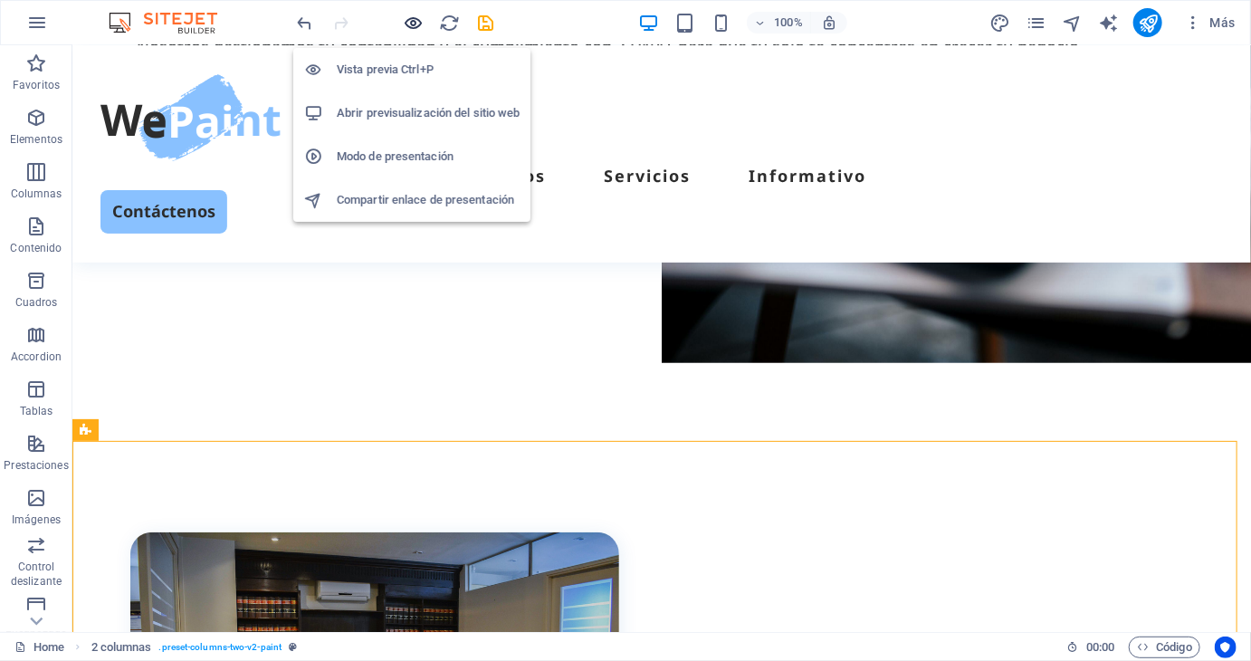
click at [419, 23] on icon "button" at bounding box center [414, 23] width 21 height 21
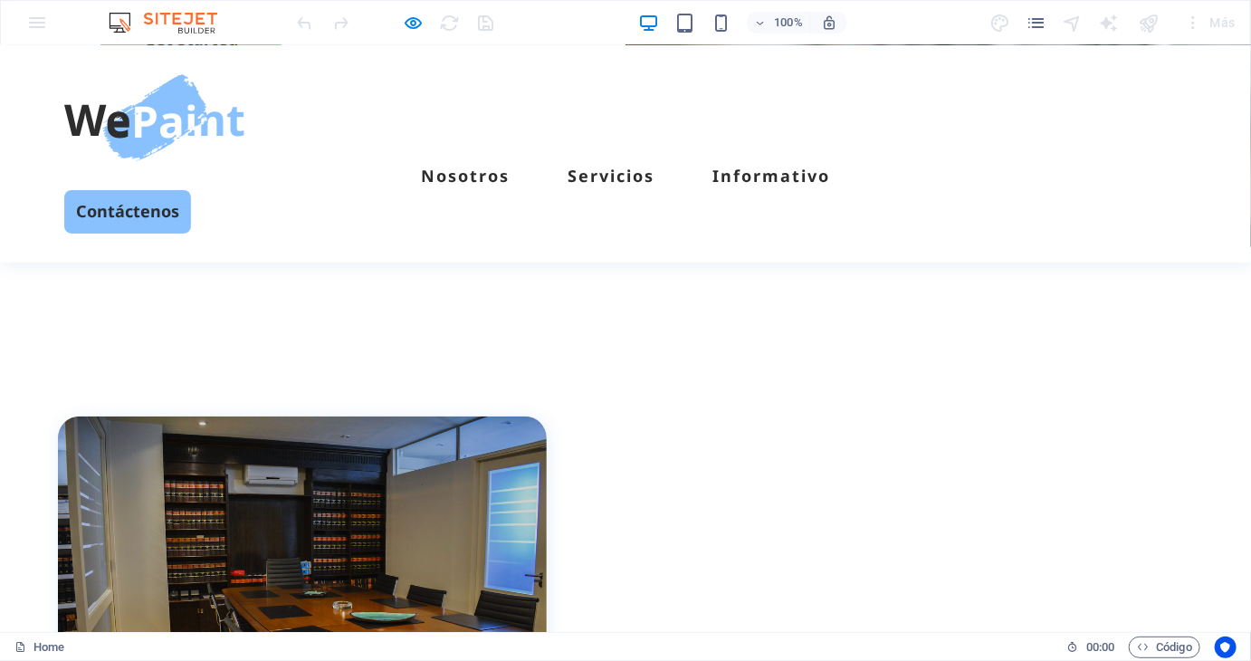
scroll to position [271, 0]
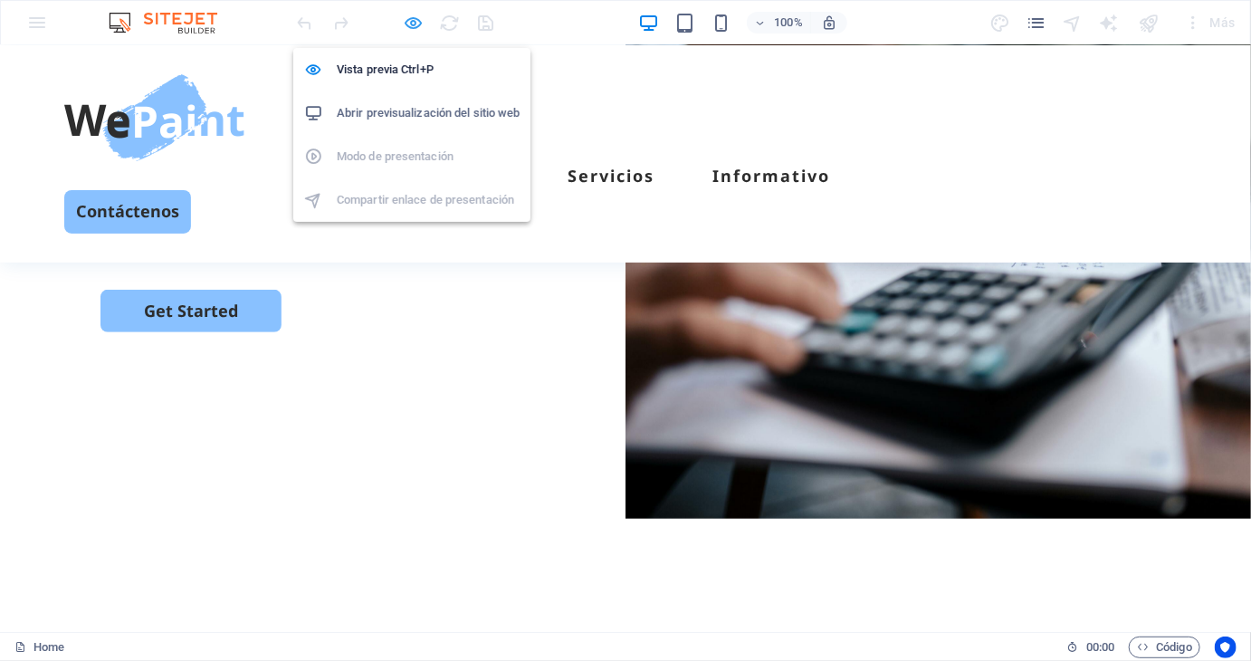
click at [412, 21] on icon "button" at bounding box center [414, 23] width 21 height 21
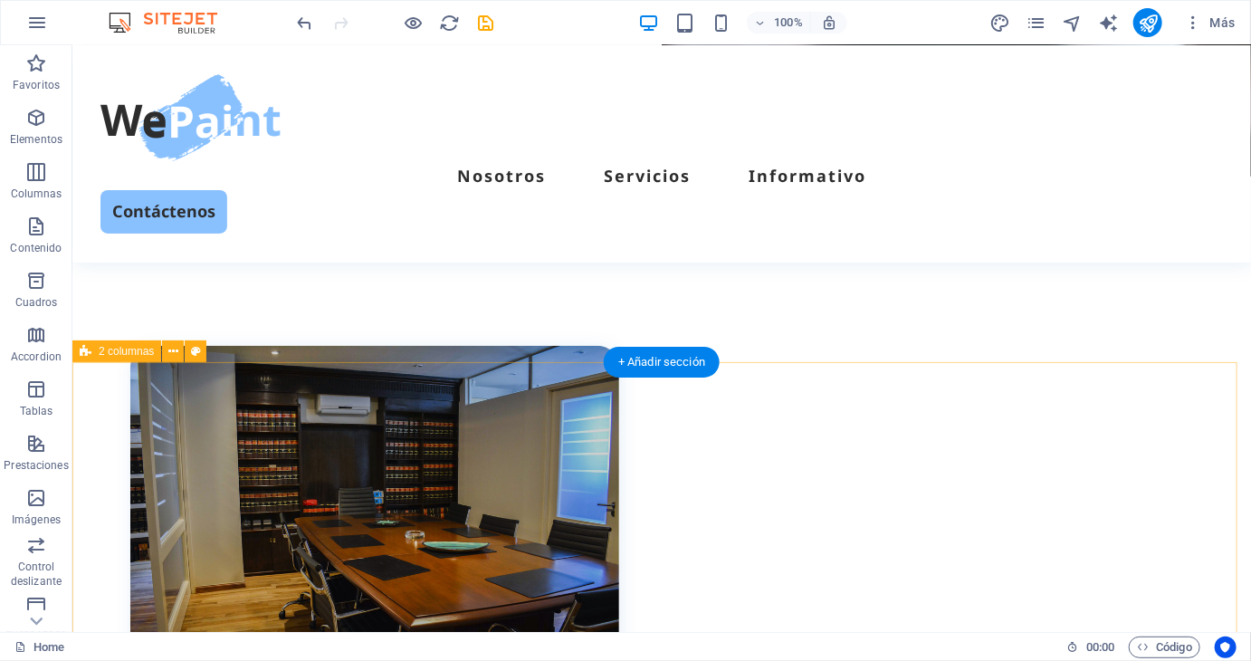
scroll to position [633, 0]
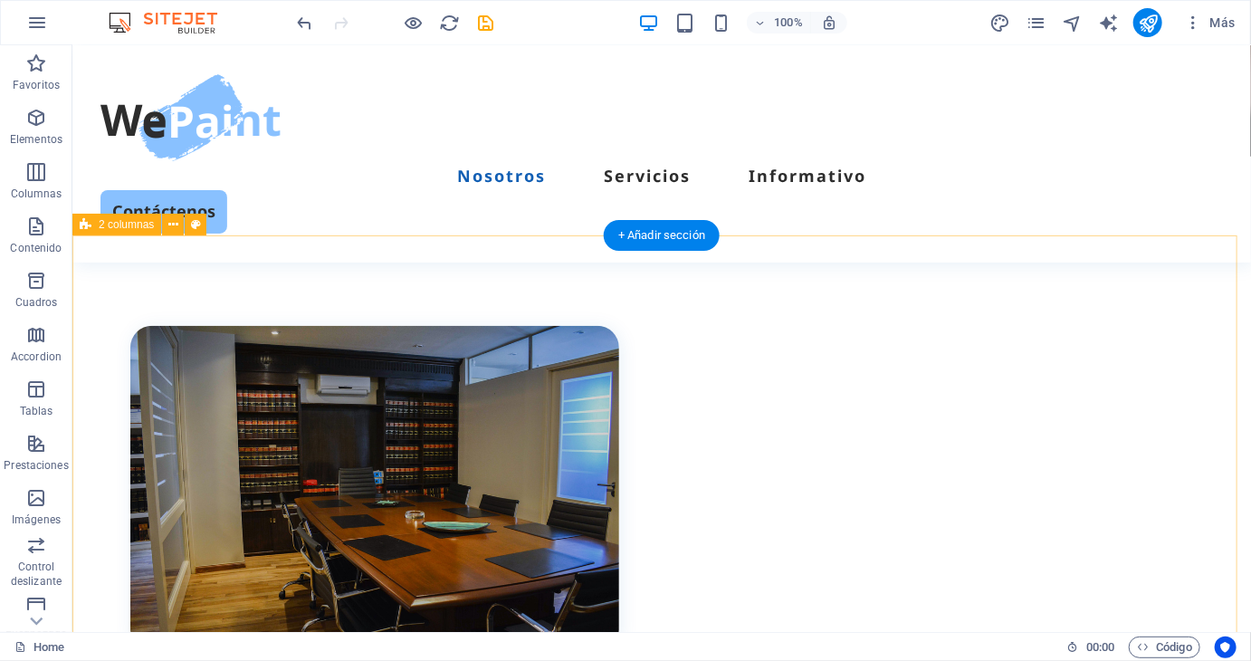
click at [765, 338] on div "Acerca de nosotros En Zafiro Consulting sac entendemos la realidad de las MYPES…" at bounding box center [660, 596] width 1178 height 724
select select "px"
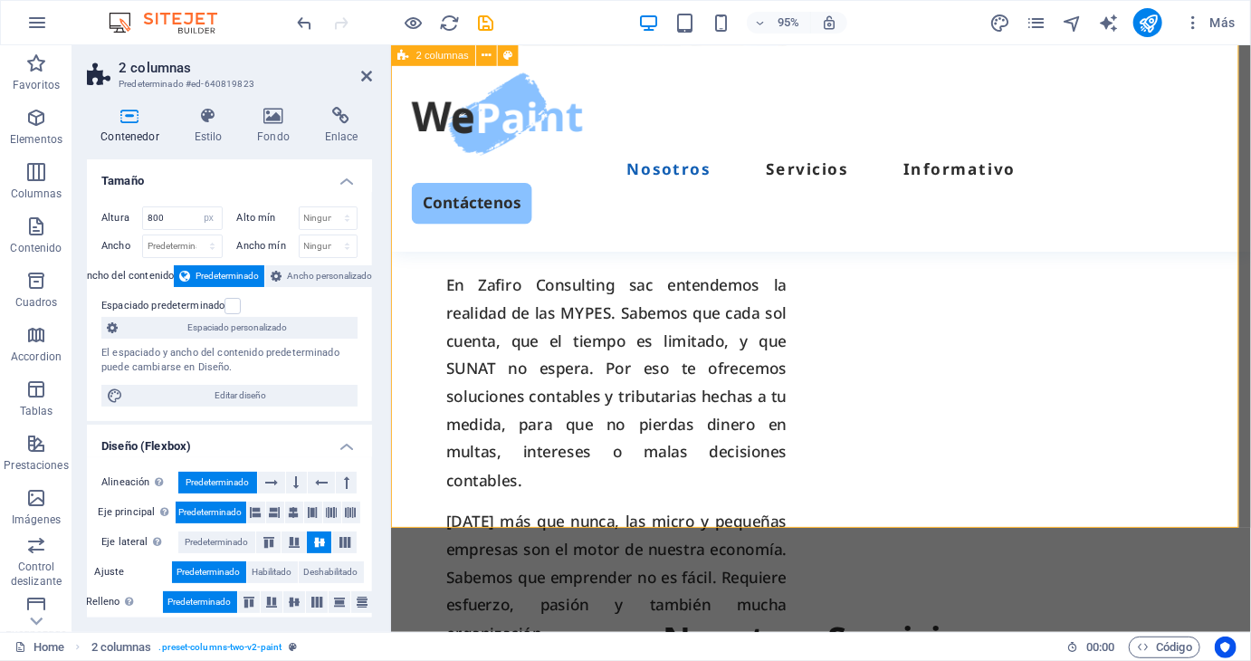
scroll to position [1086, 0]
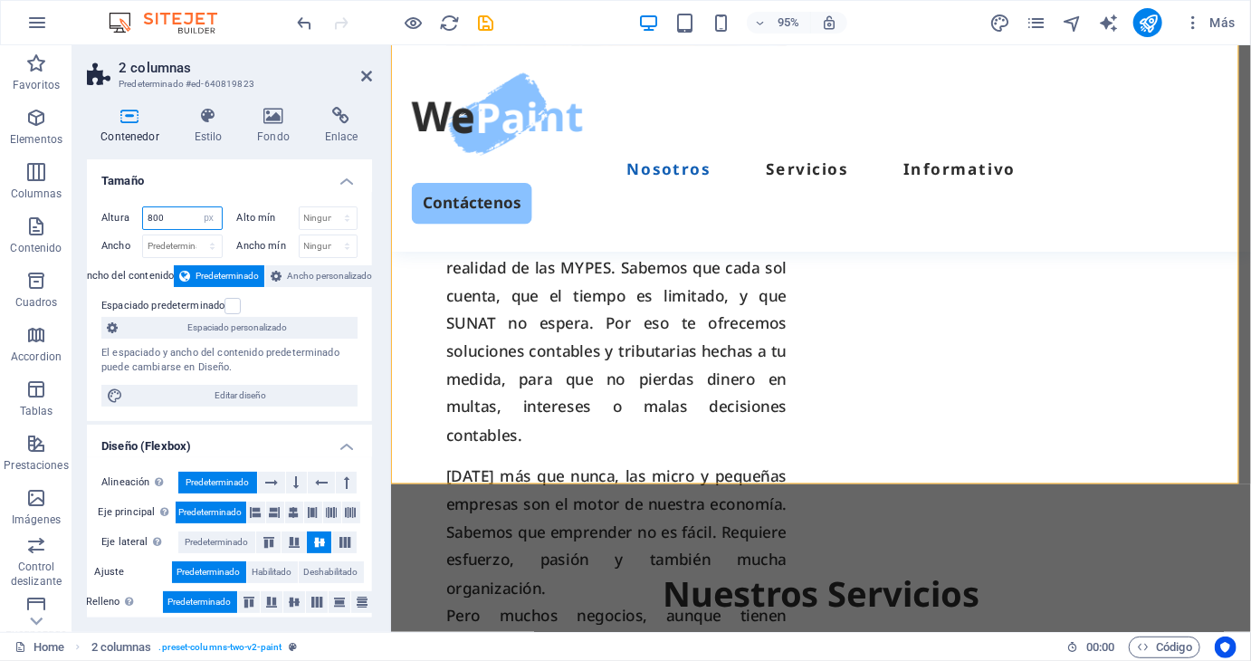
click at [171, 214] on input "800" at bounding box center [182, 218] width 79 height 22
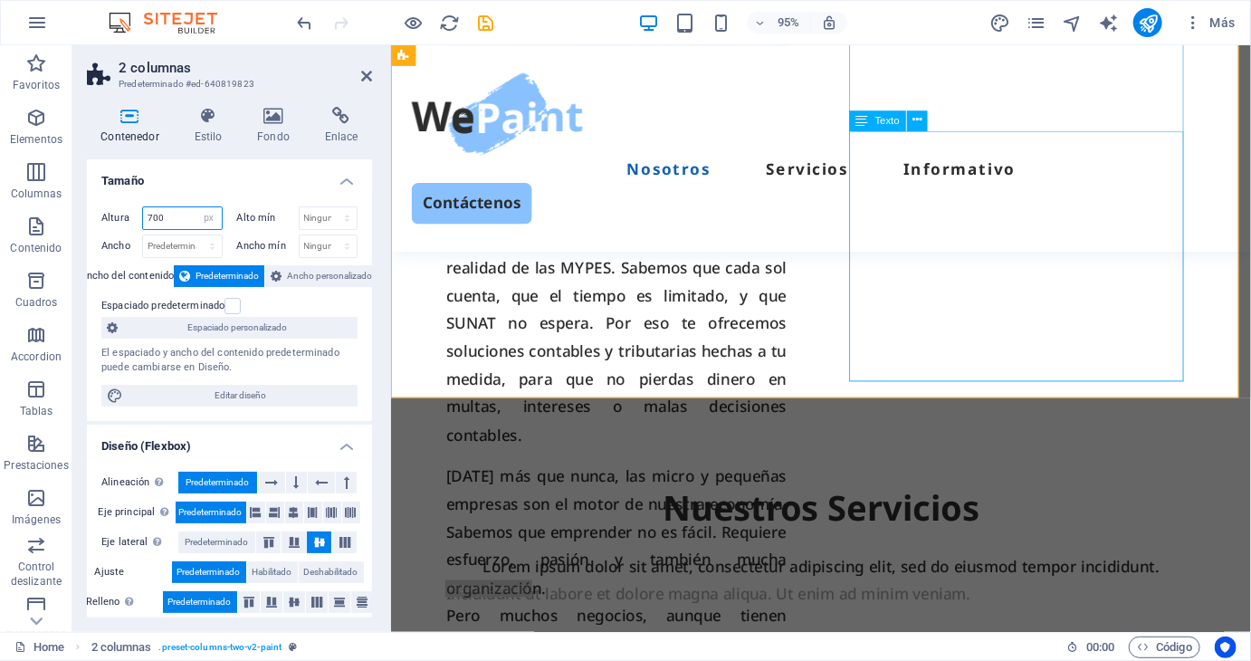
type input "700"
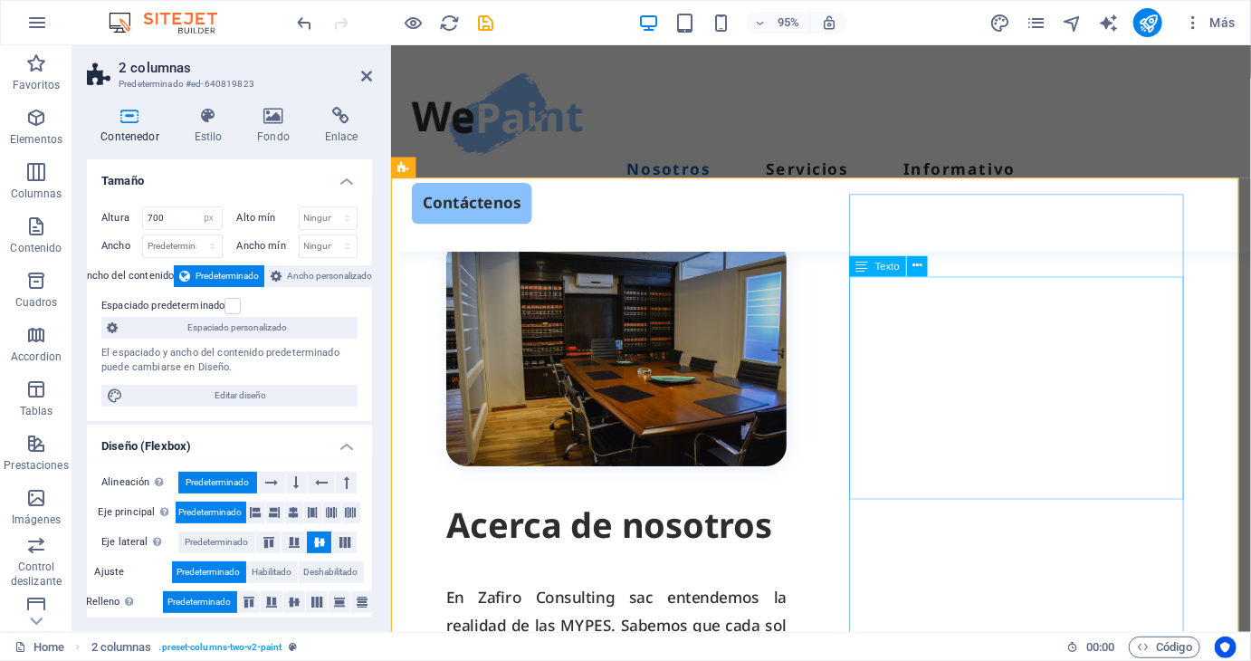
scroll to position [633, 0]
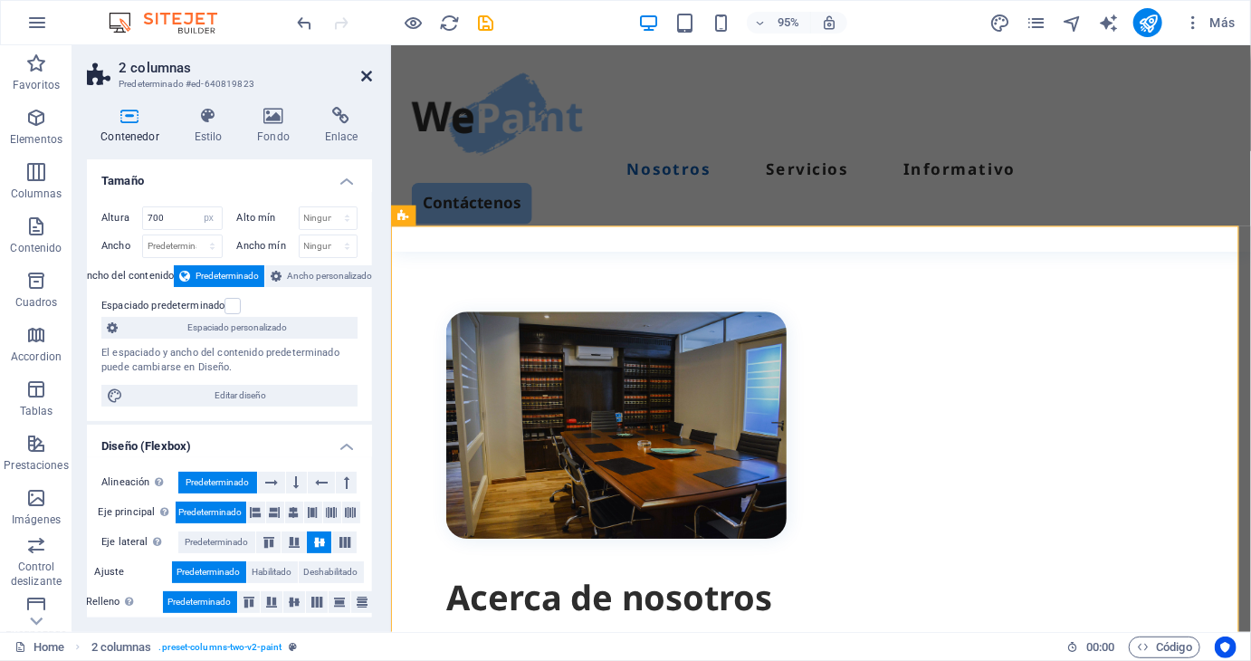
click at [370, 79] on icon at bounding box center [366, 76] width 11 height 14
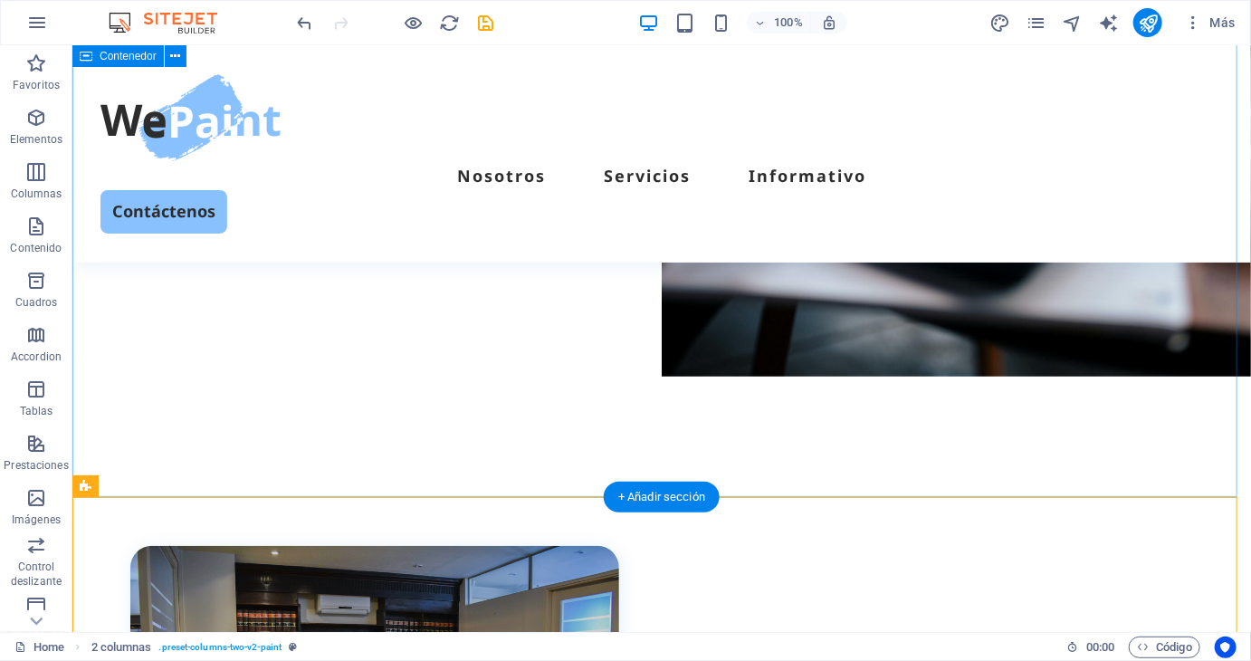
scroll to position [326, 0]
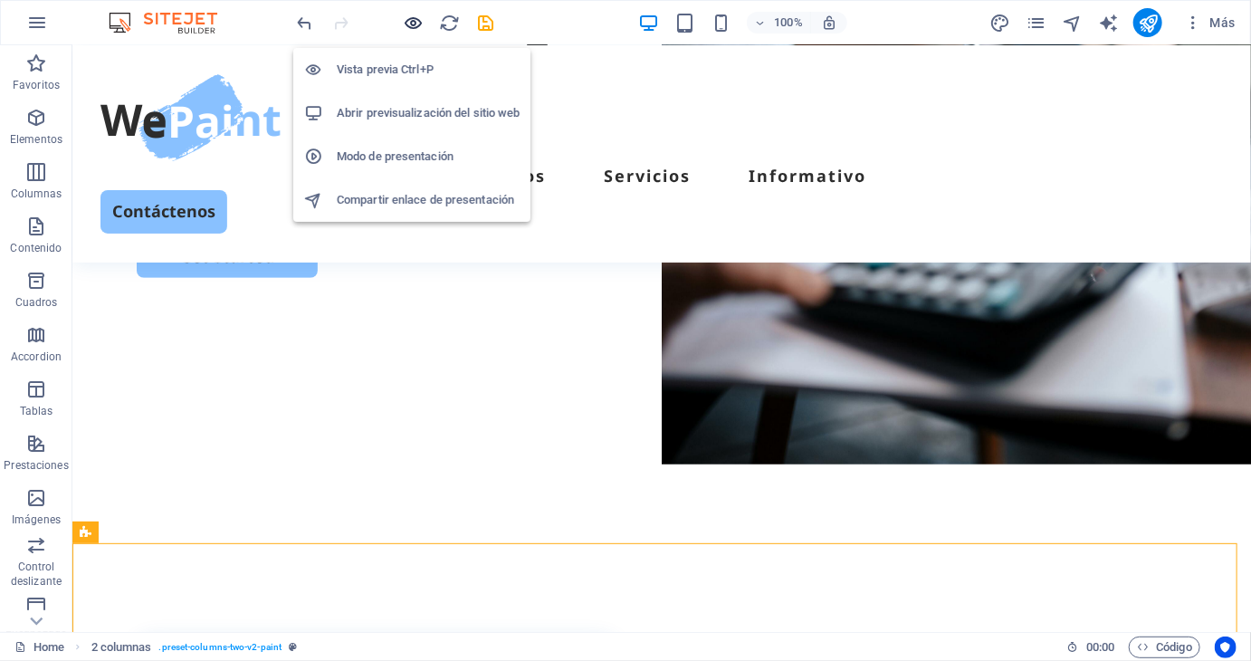
click at [410, 19] on icon "button" at bounding box center [414, 23] width 21 height 21
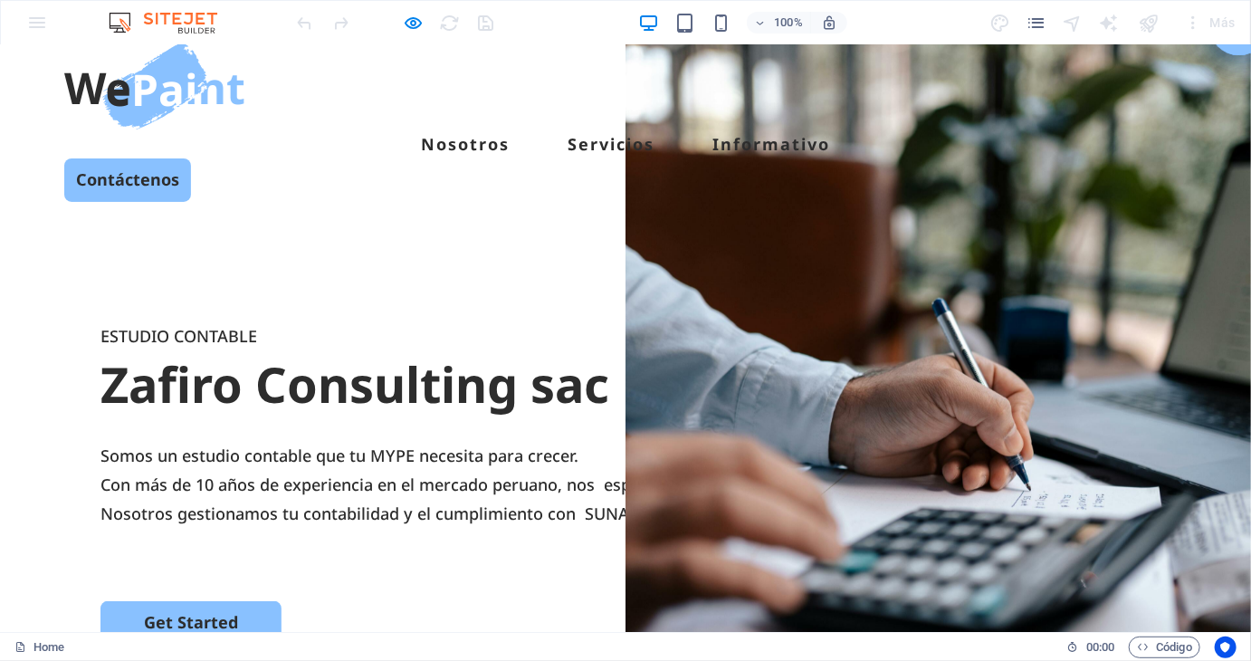
scroll to position [0, 0]
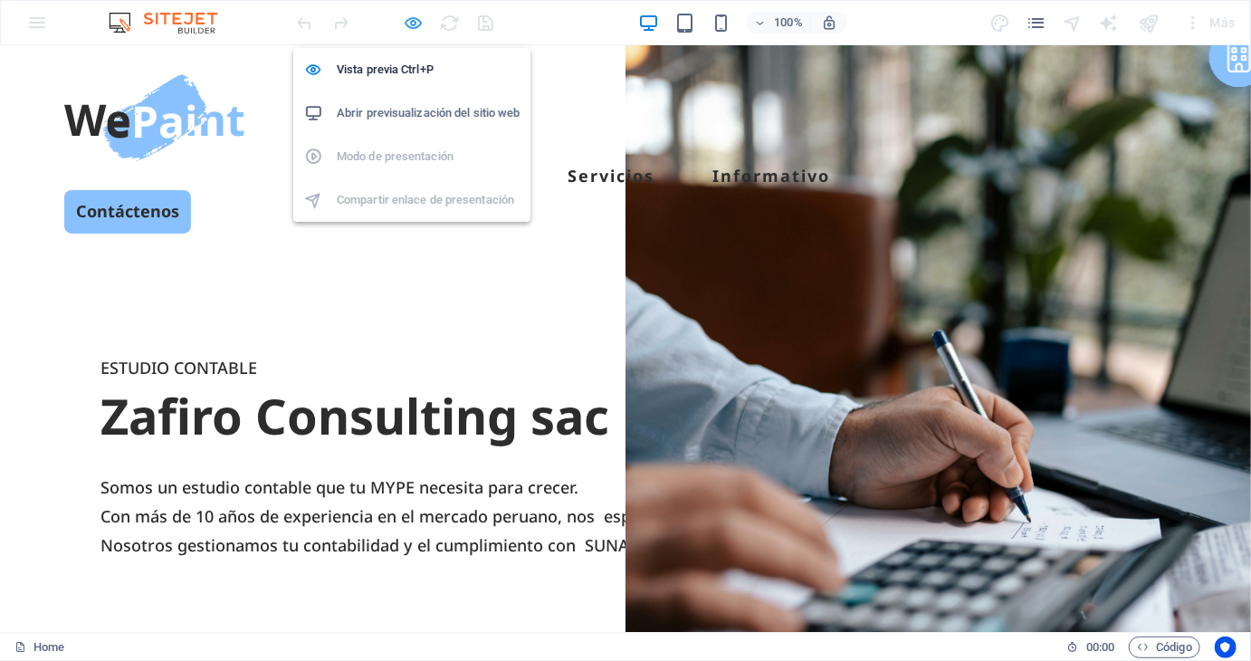
click at [411, 20] on icon "button" at bounding box center [414, 23] width 21 height 21
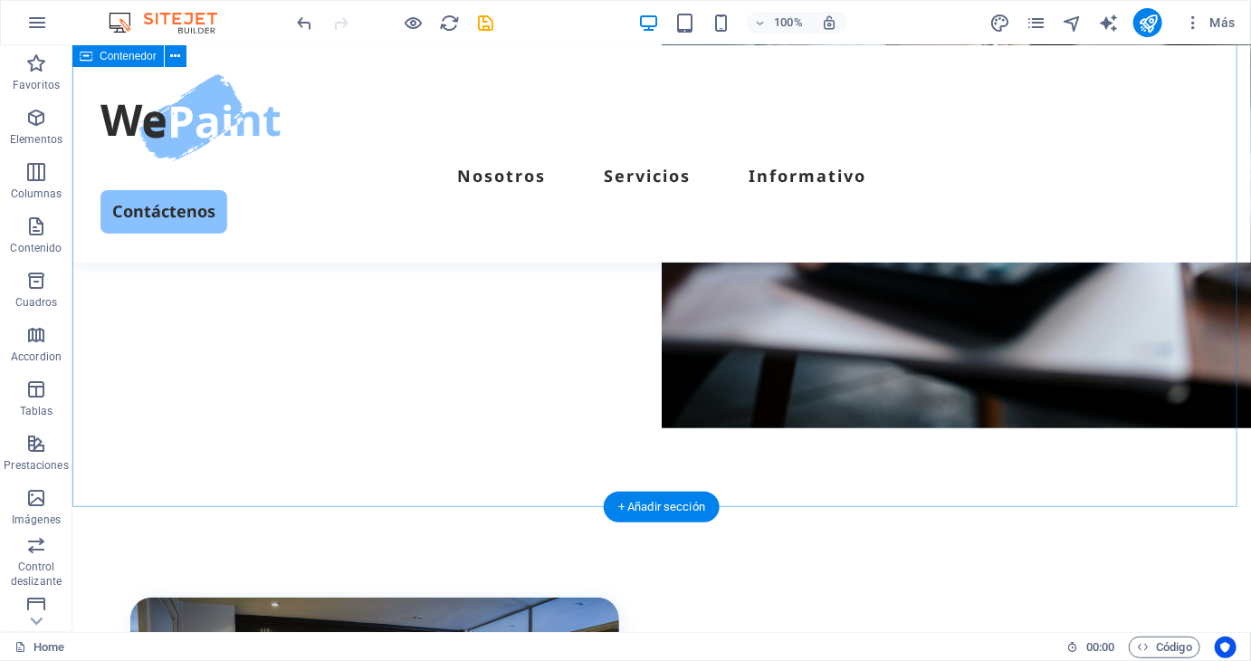
click at [493, 444] on div "ESTUDIO CONTABLE Zafiro Consulting sac Somos un estudio contable que tu MYPE ne…" at bounding box center [660, 166] width 1178 height 679
select select "px"
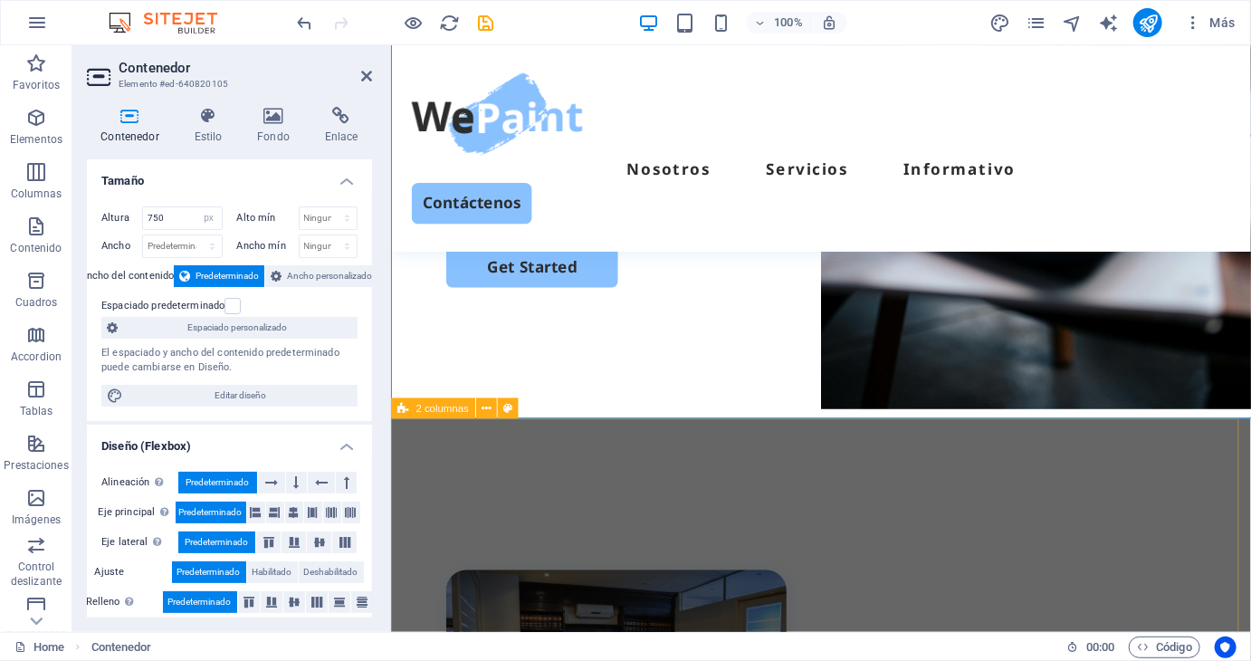
scroll to position [431, 0]
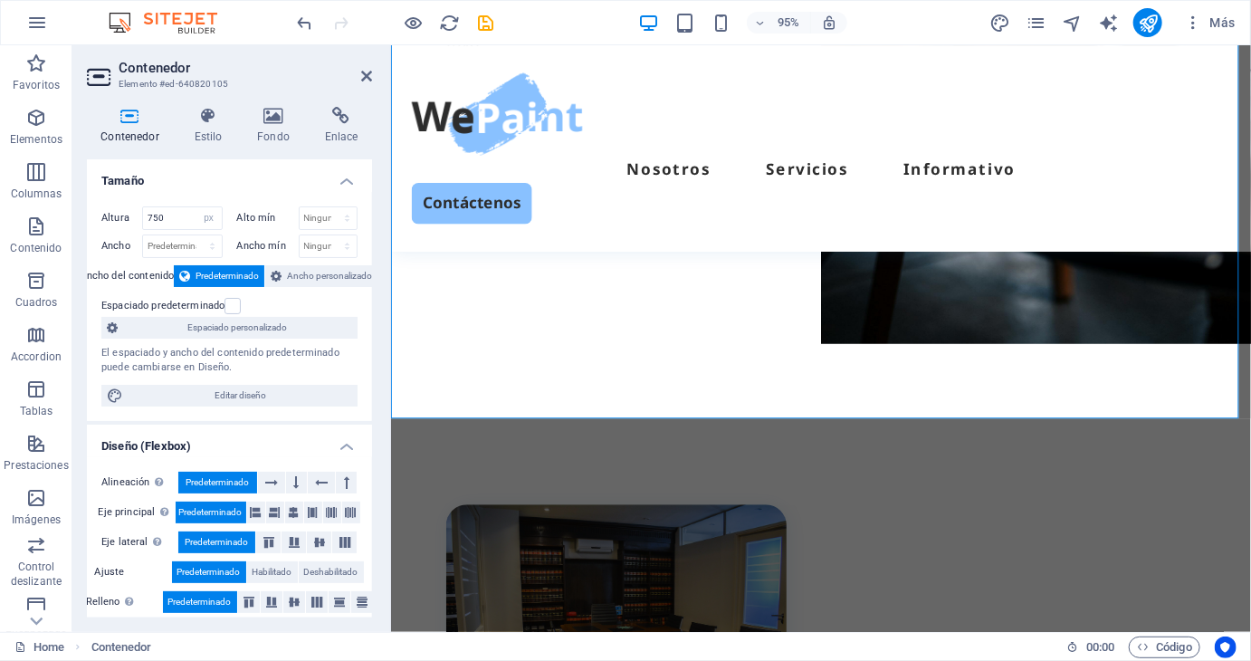
click at [176, 200] on div "Altura 750 Predeterminado px rem % vh vw Alto mín Ninguno px rem % vh vw Ancho …" at bounding box center [229, 306] width 285 height 229
click at [176, 219] on input "750" at bounding box center [182, 218] width 79 height 22
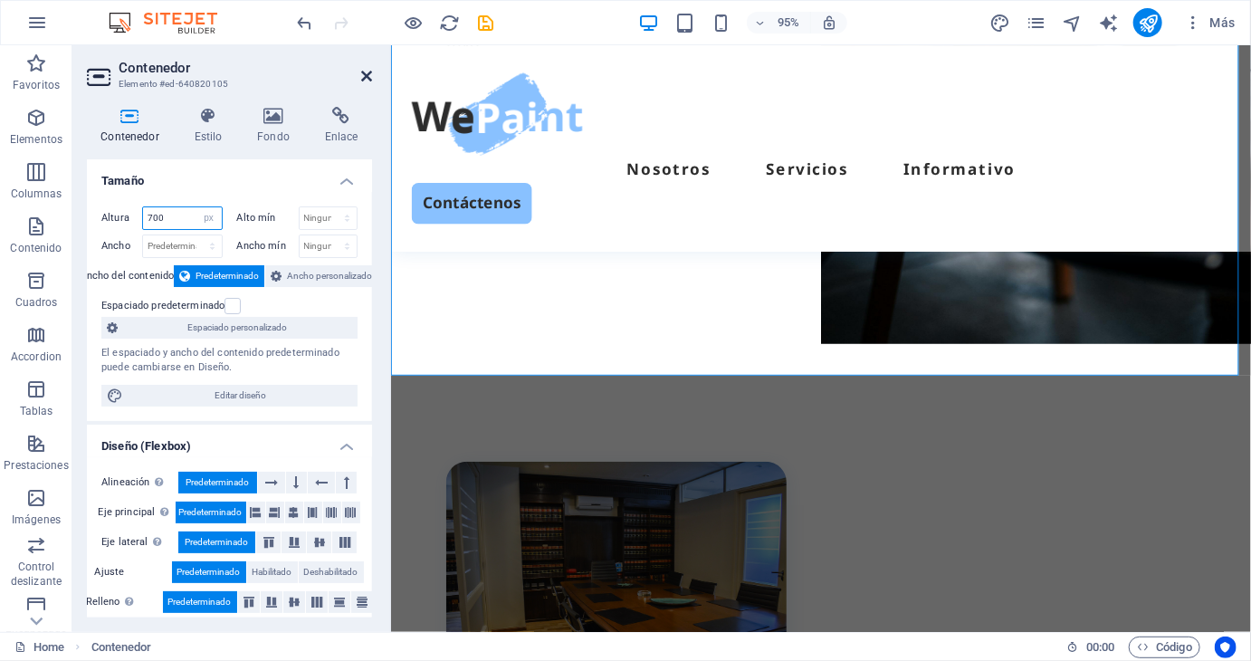
type input "700"
click at [367, 80] on icon at bounding box center [366, 76] width 11 height 14
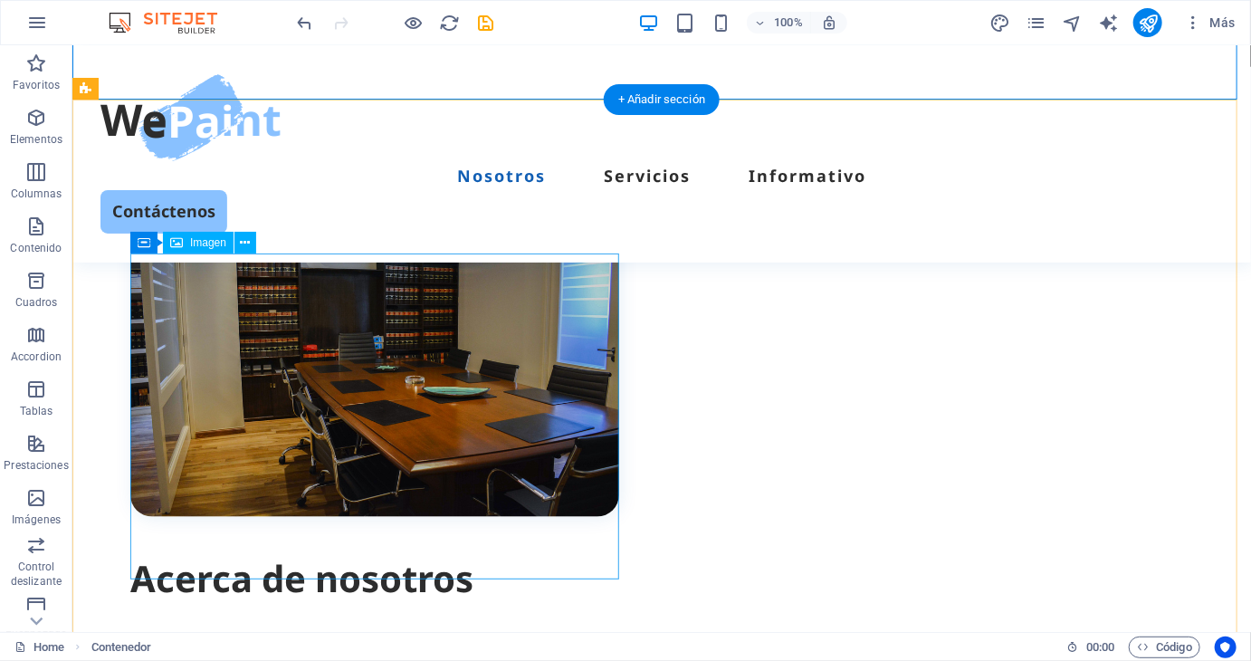
scroll to position [724, 0]
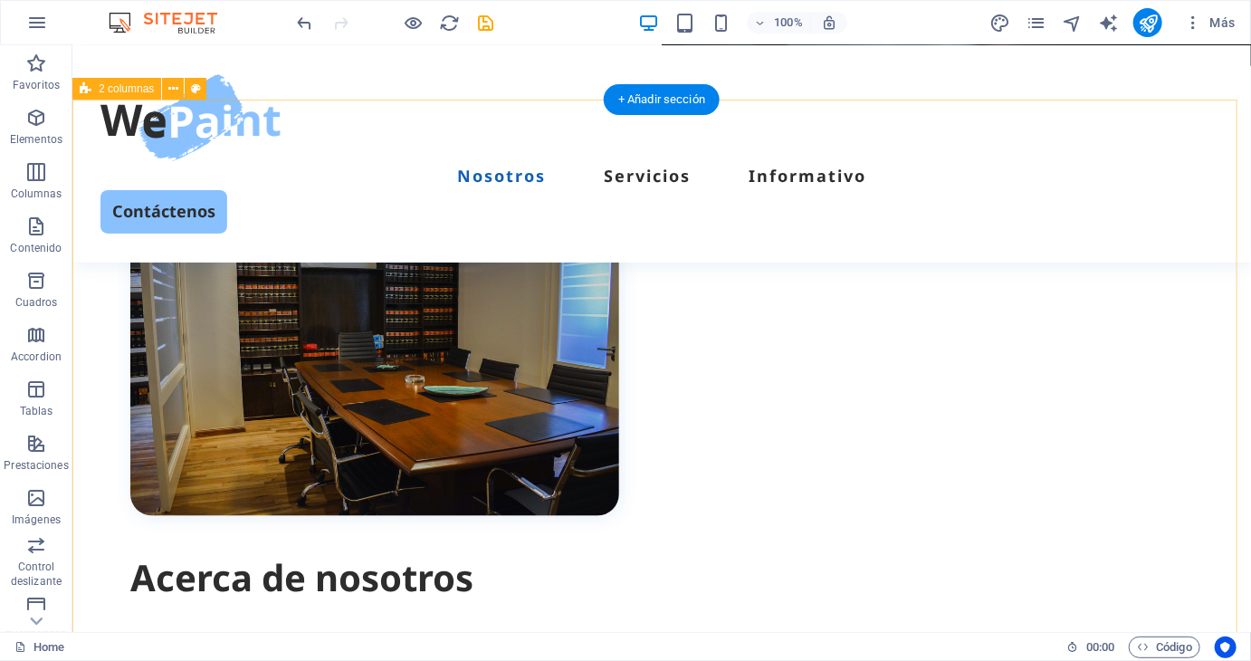
click at [661, 252] on div "Acerca de nosotros En Zafiro Consulting sac entendemos la realidad de las MYPES…" at bounding box center [660, 415] width 1178 height 633
select select "px"
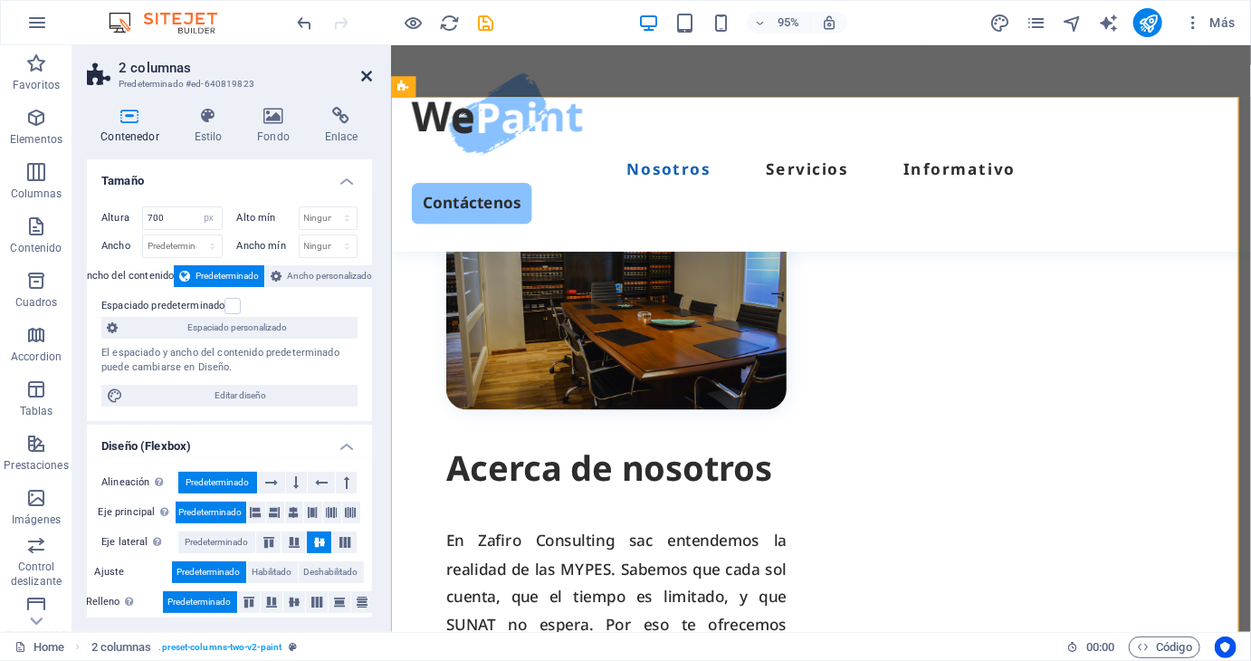
click at [371, 73] on icon at bounding box center [366, 76] width 11 height 14
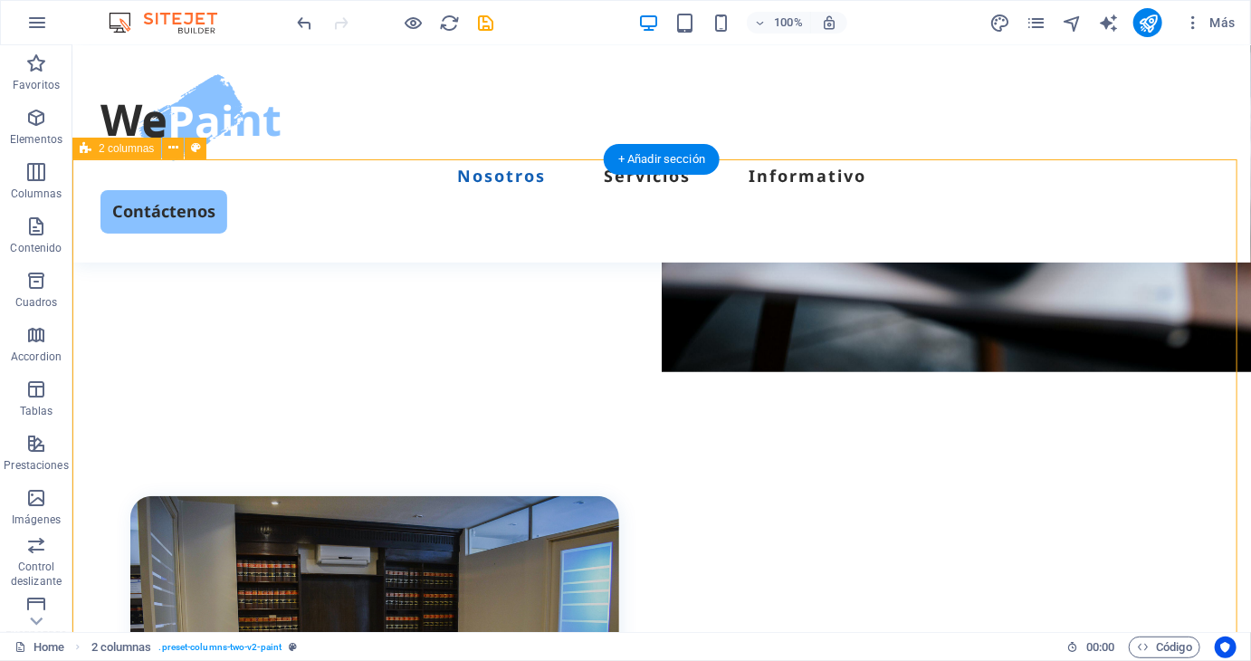
scroll to position [271, 0]
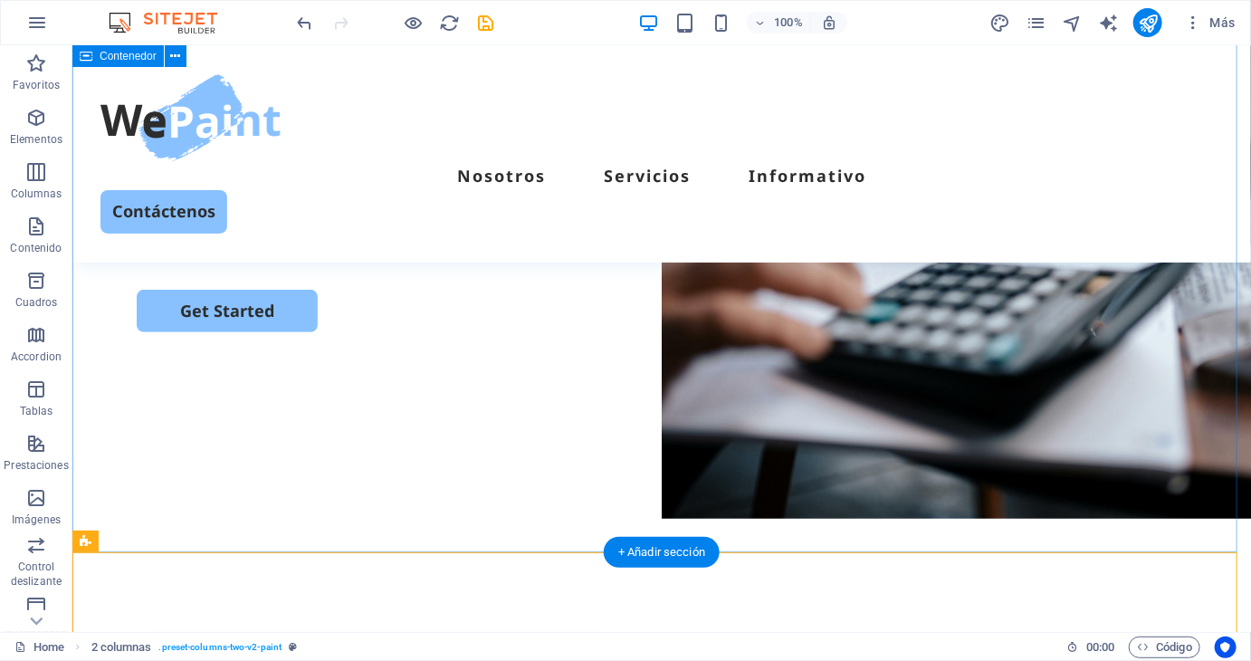
click at [459, 446] on div "ESTUDIO CONTABLE Zafiro Consulting sac Somos un estudio contable que tu MYPE ne…" at bounding box center [660, 234] width 1178 height 633
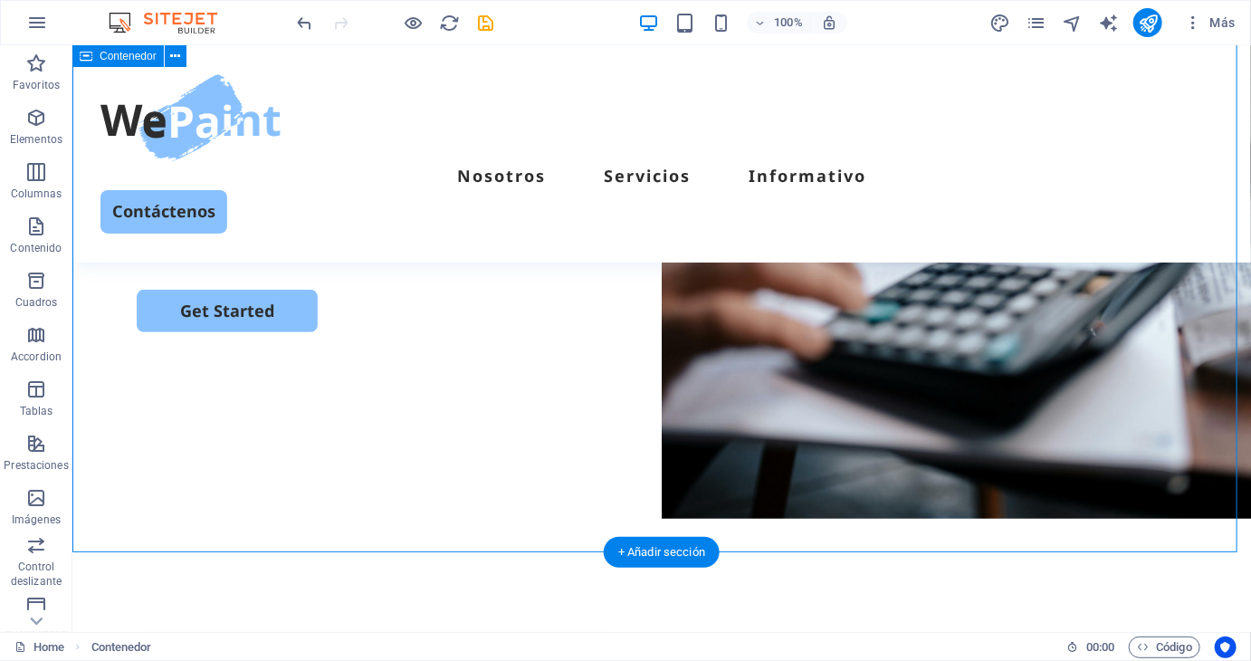
click at [459, 446] on div "ESTUDIO CONTABLE Zafiro Consulting sac Somos un estudio contable que tu MYPE ne…" at bounding box center [660, 234] width 1178 height 633
select select "px"
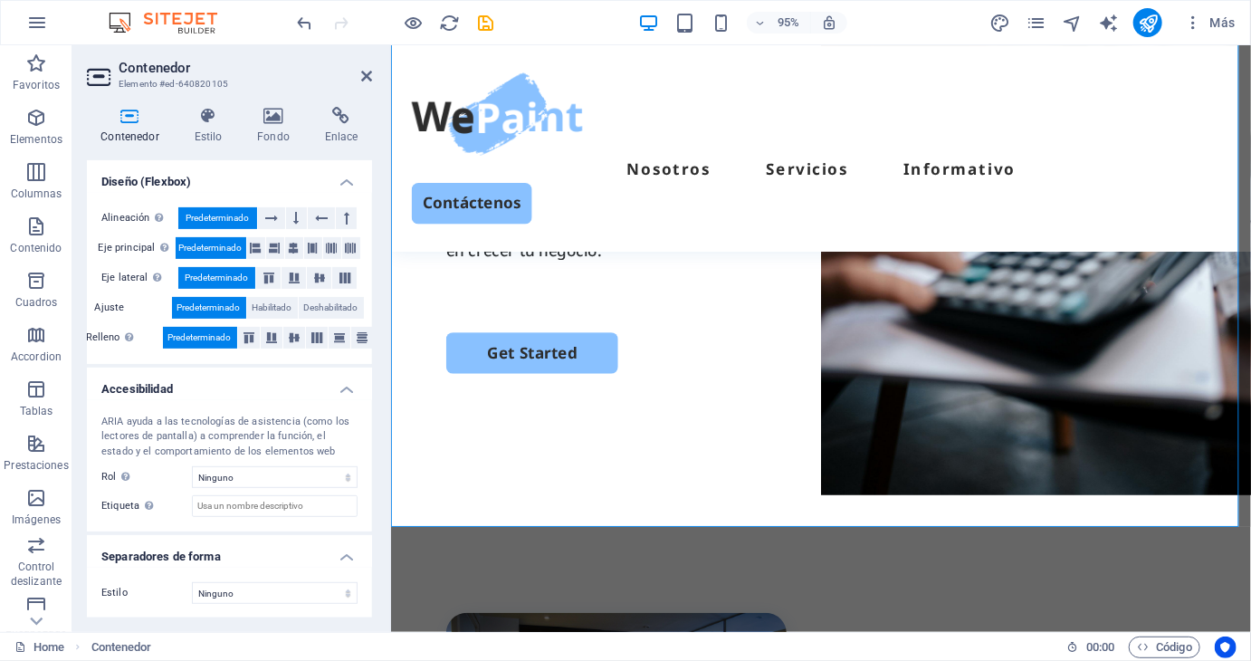
scroll to position [0, 0]
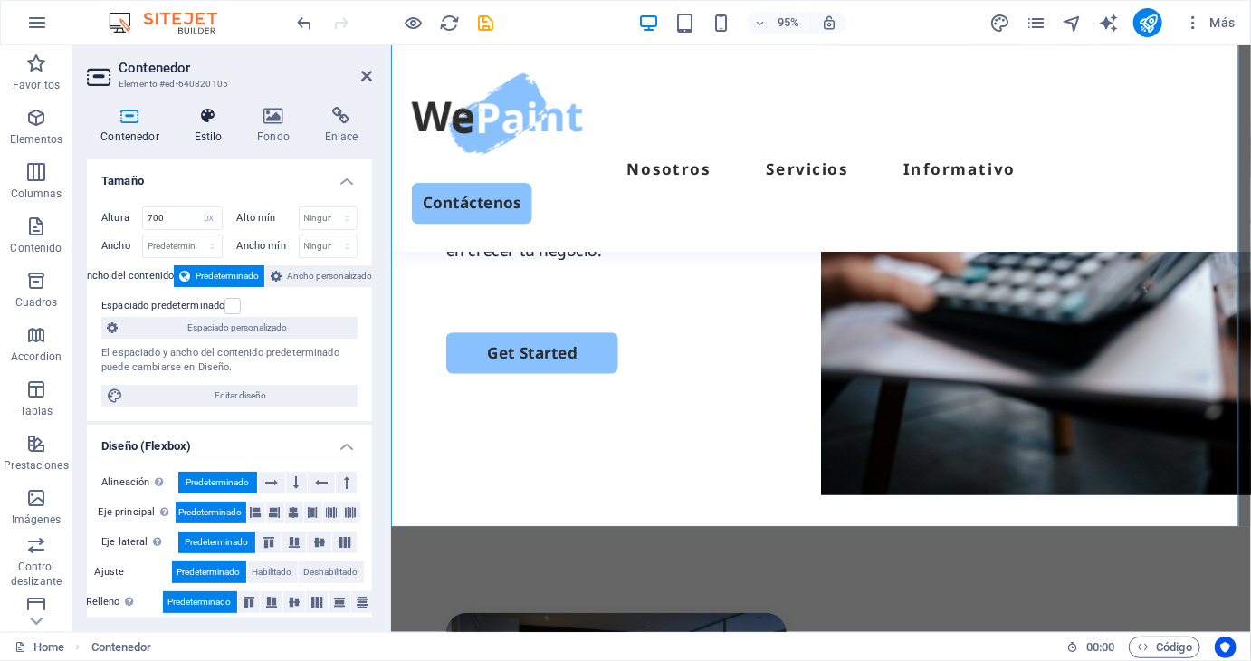
click at [195, 130] on h4 "Estilo" at bounding box center [211, 126] width 63 height 38
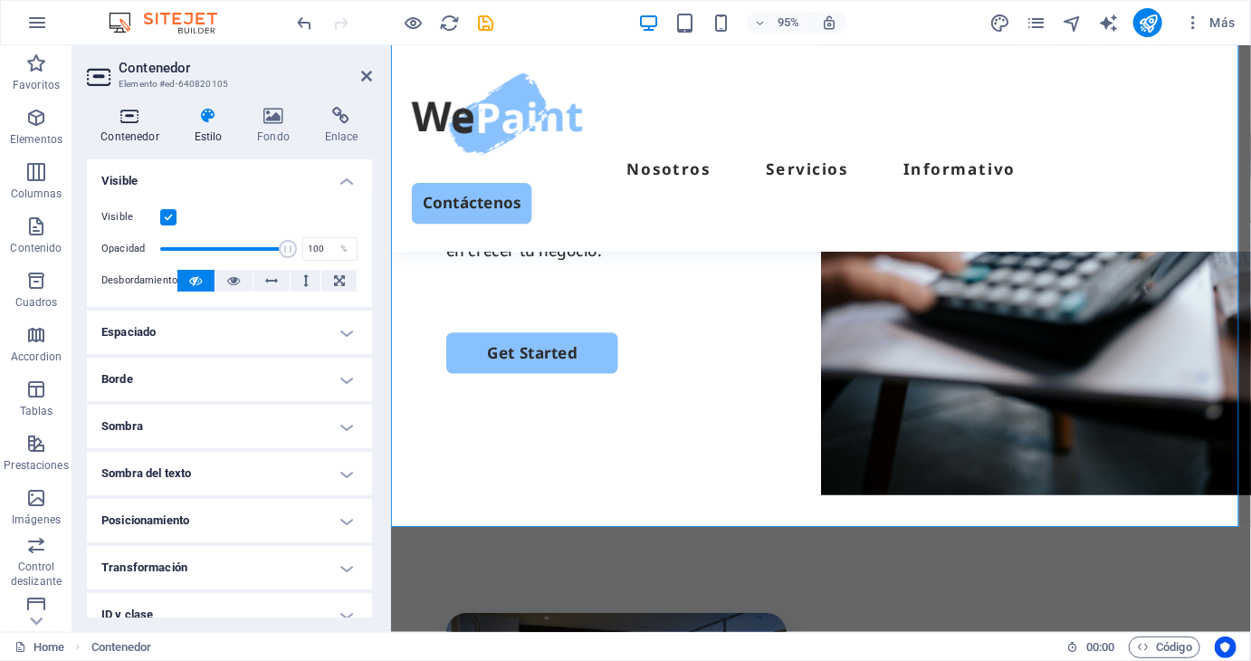
click at [123, 131] on h4 "Contenedor" at bounding box center [133, 126] width 93 height 38
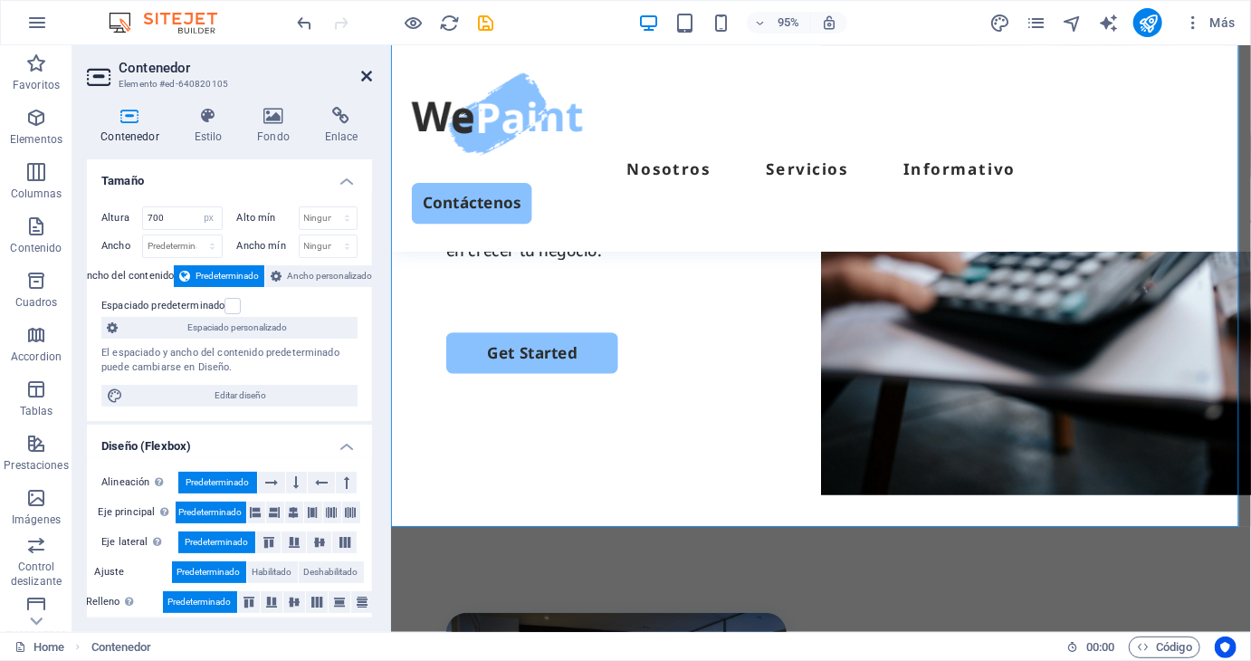
click at [367, 74] on icon at bounding box center [366, 76] width 11 height 14
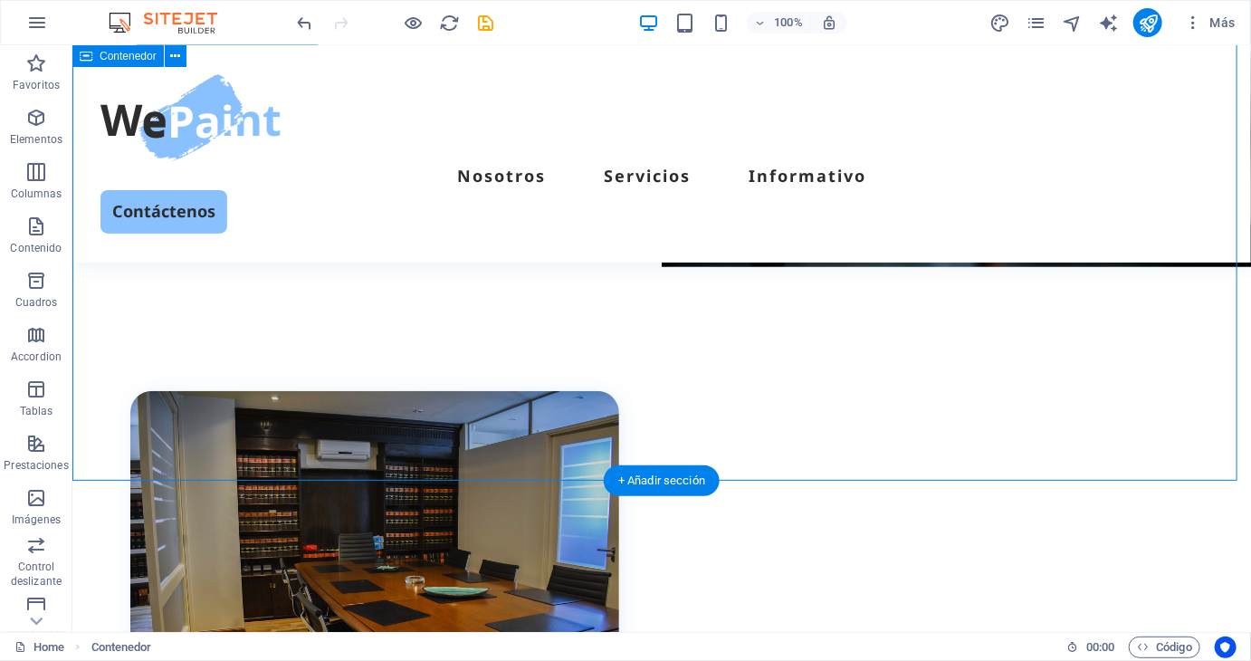
scroll to position [633, 0]
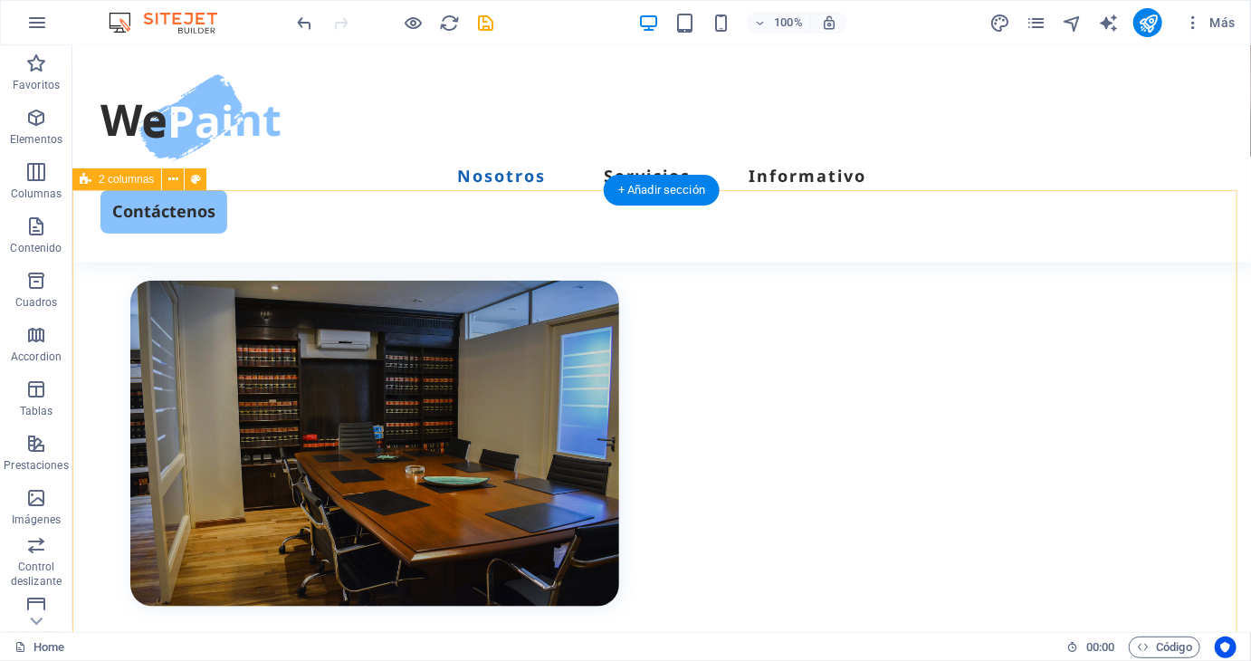
click at [638, 280] on div "Acerca de nosotros En Zafiro Consulting sac entendemos la realidad de las MYPES…" at bounding box center [660, 505] width 1178 height 633
select select "px"
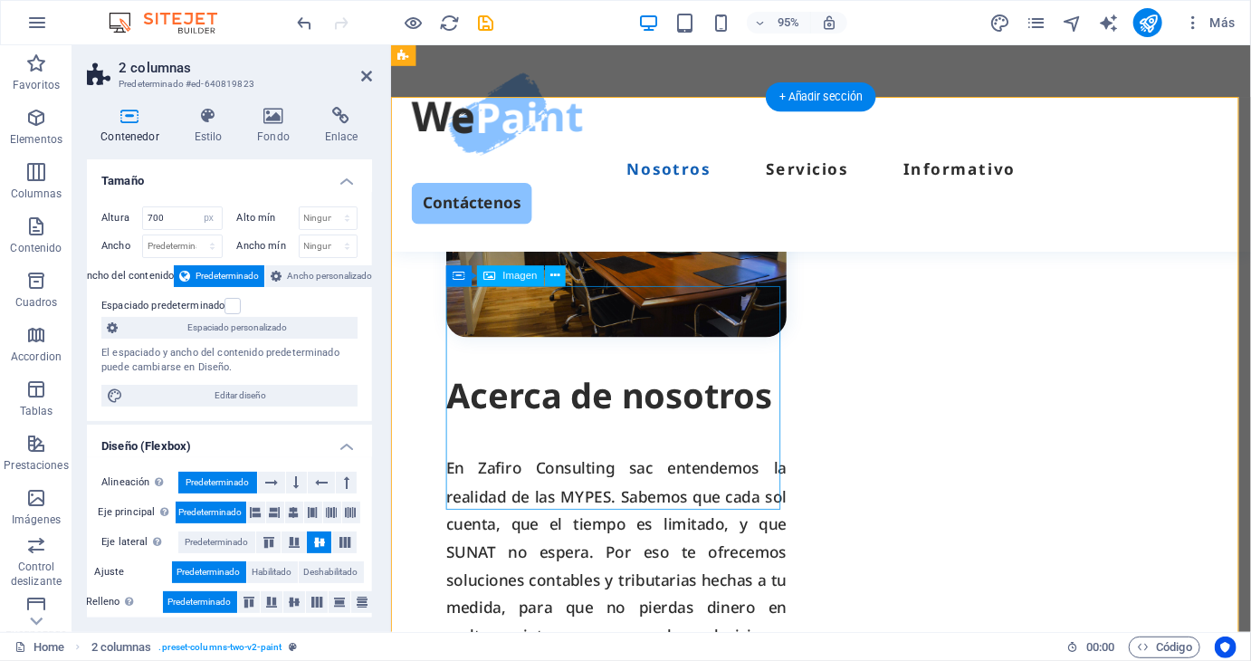
scroll to position [724, 0]
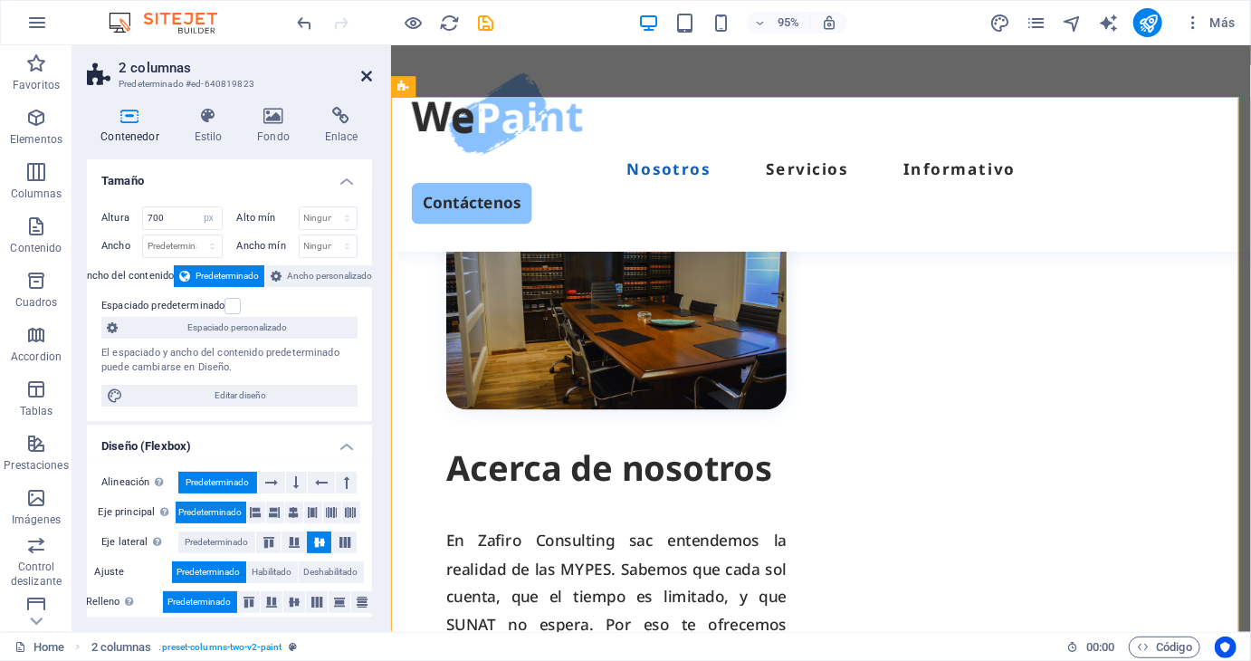
click at [364, 77] on icon at bounding box center [366, 76] width 11 height 14
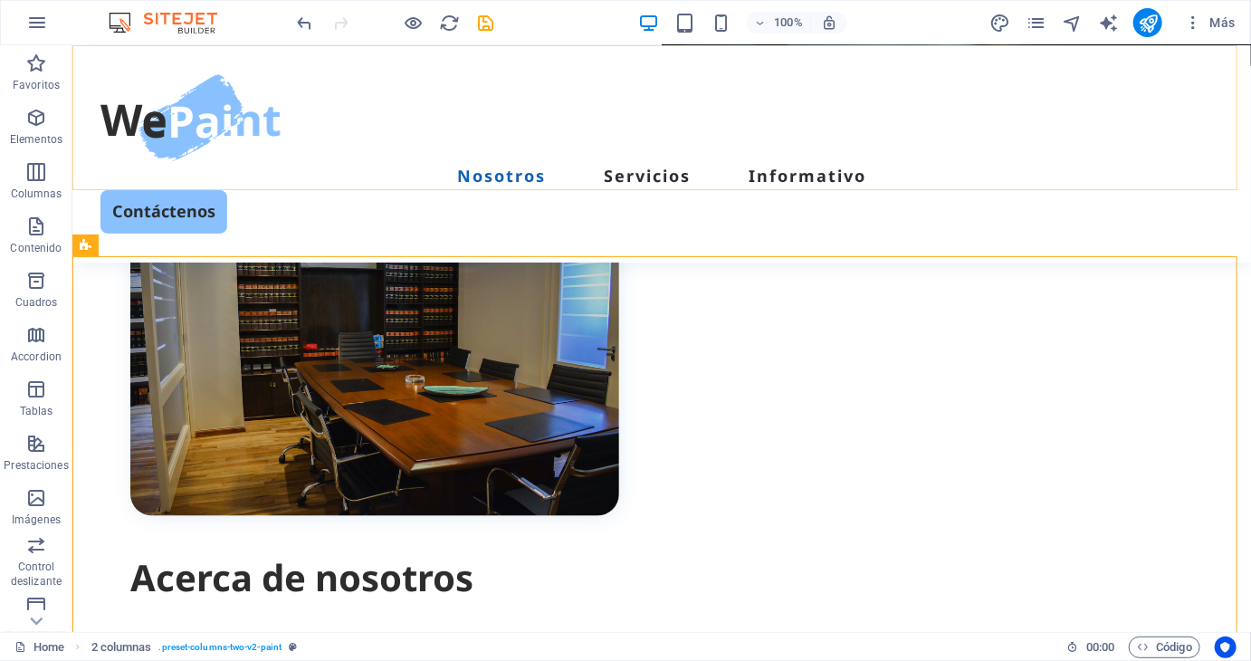
scroll to position [567, 0]
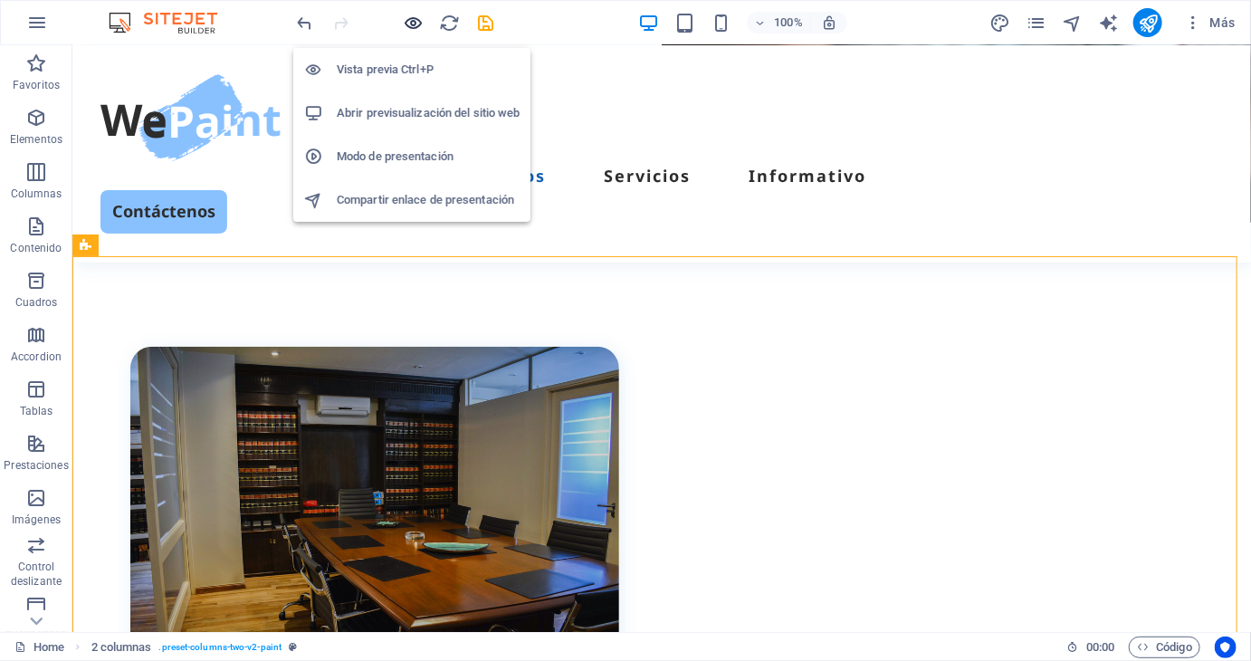
click at [406, 18] on icon "button" at bounding box center [414, 23] width 21 height 21
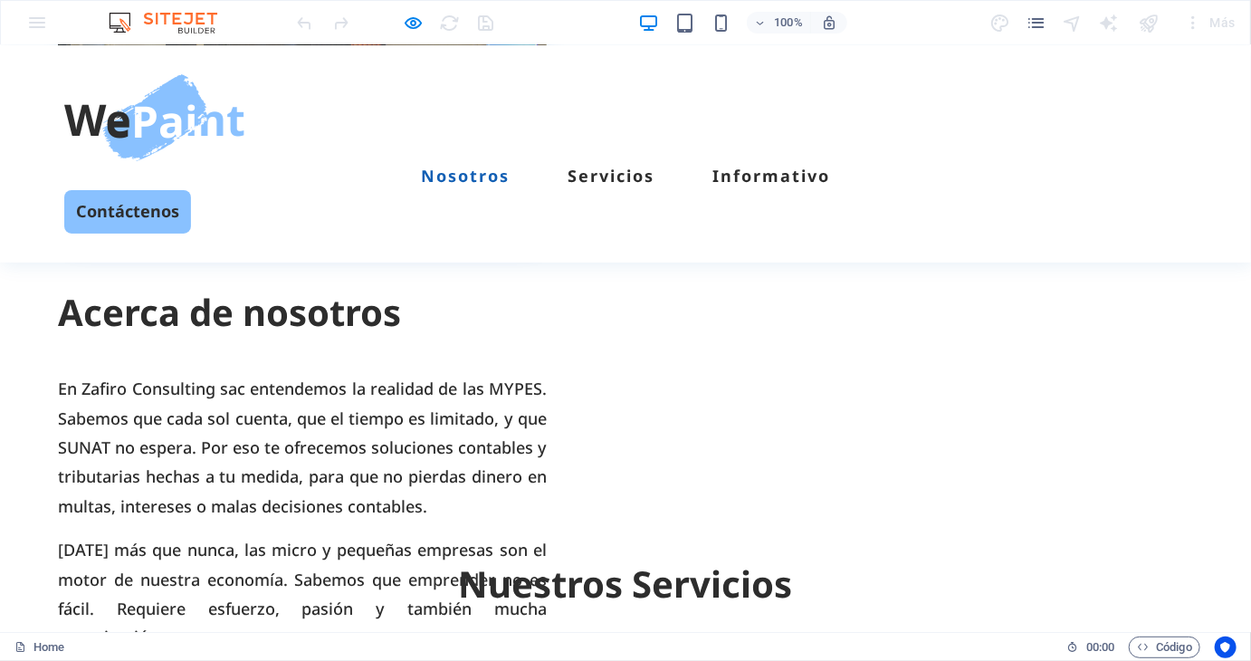
scroll to position [1086, 0]
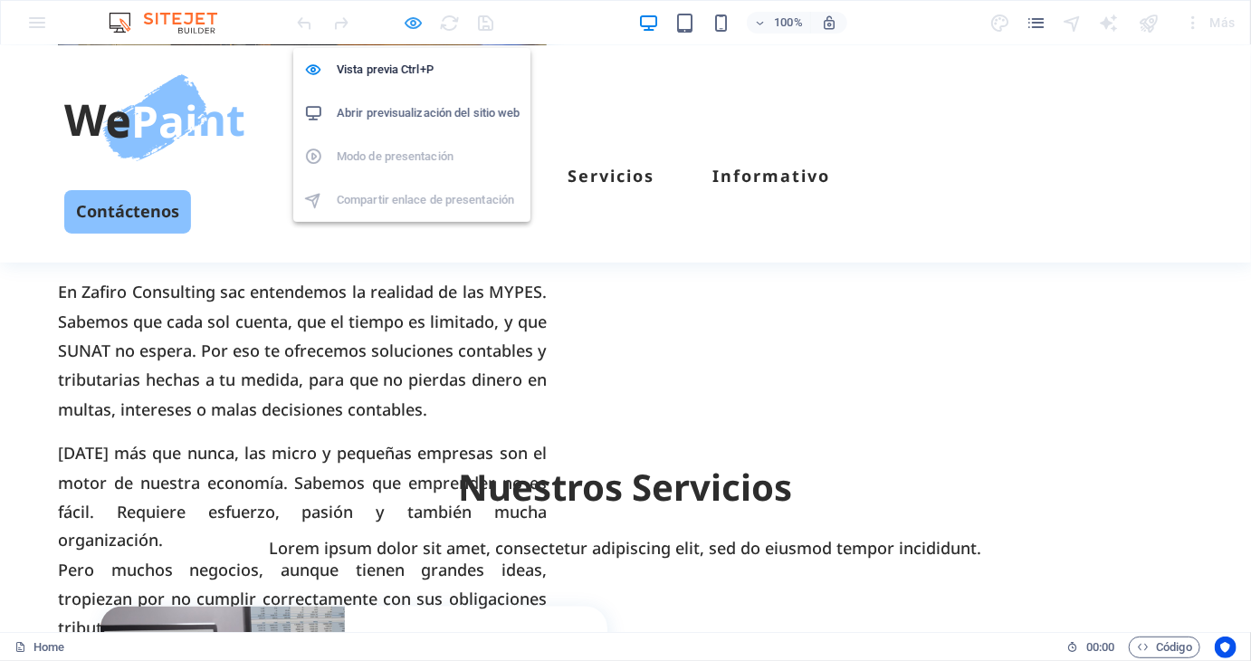
click at [416, 19] on icon "button" at bounding box center [414, 23] width 21 height 21
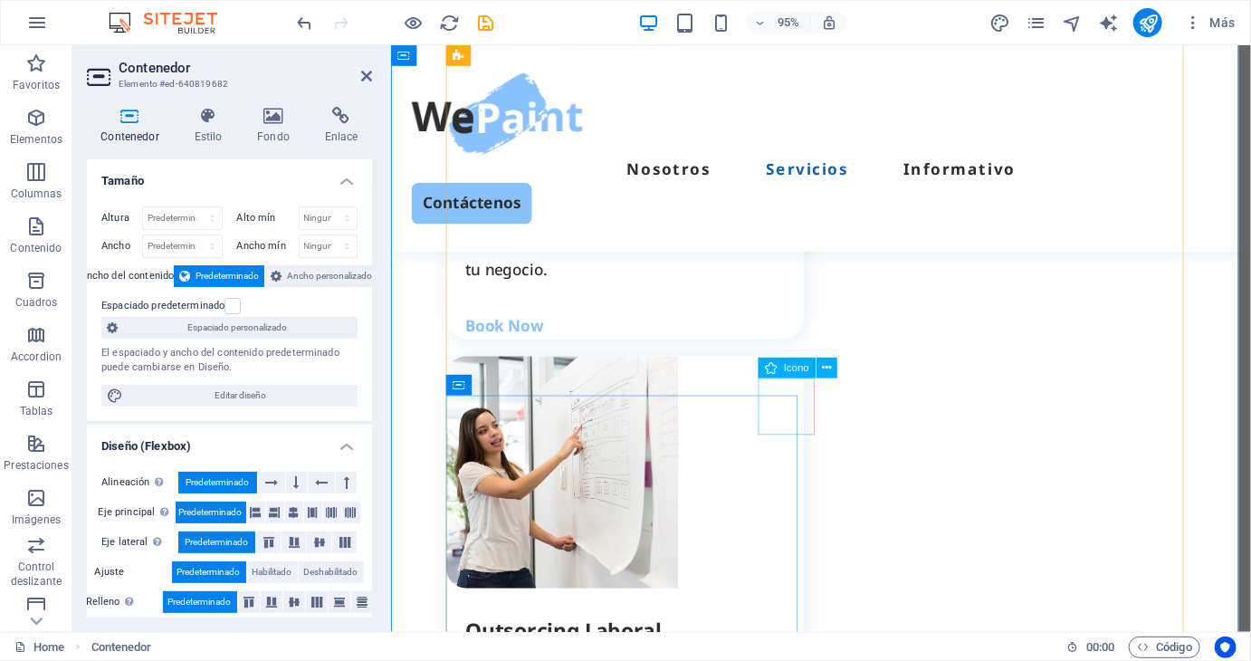
scroll to position [1764, 0]
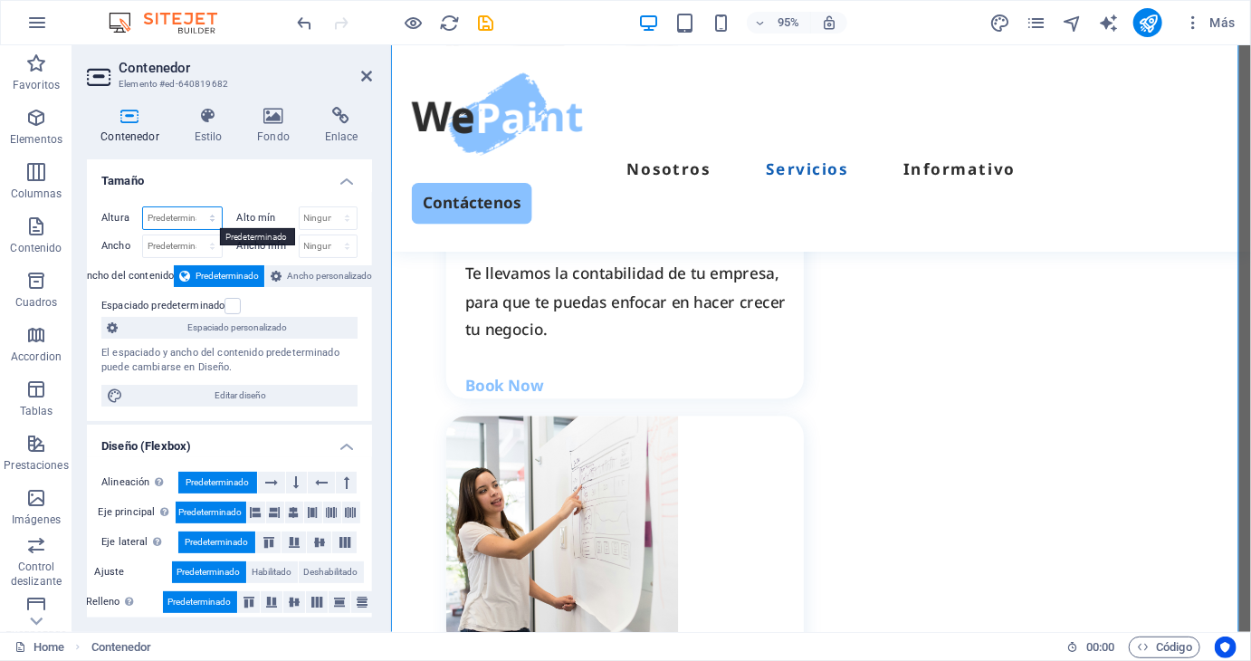
click at [211, 214] on select "Predeterminado px rem % vh vw" at bounding box center [182, 218] width 79 height 22
select select "px"
click at [194, 207] on select "Predeterminado px rem % vh vw" at bounding box center [182, 218] width 79 height 22
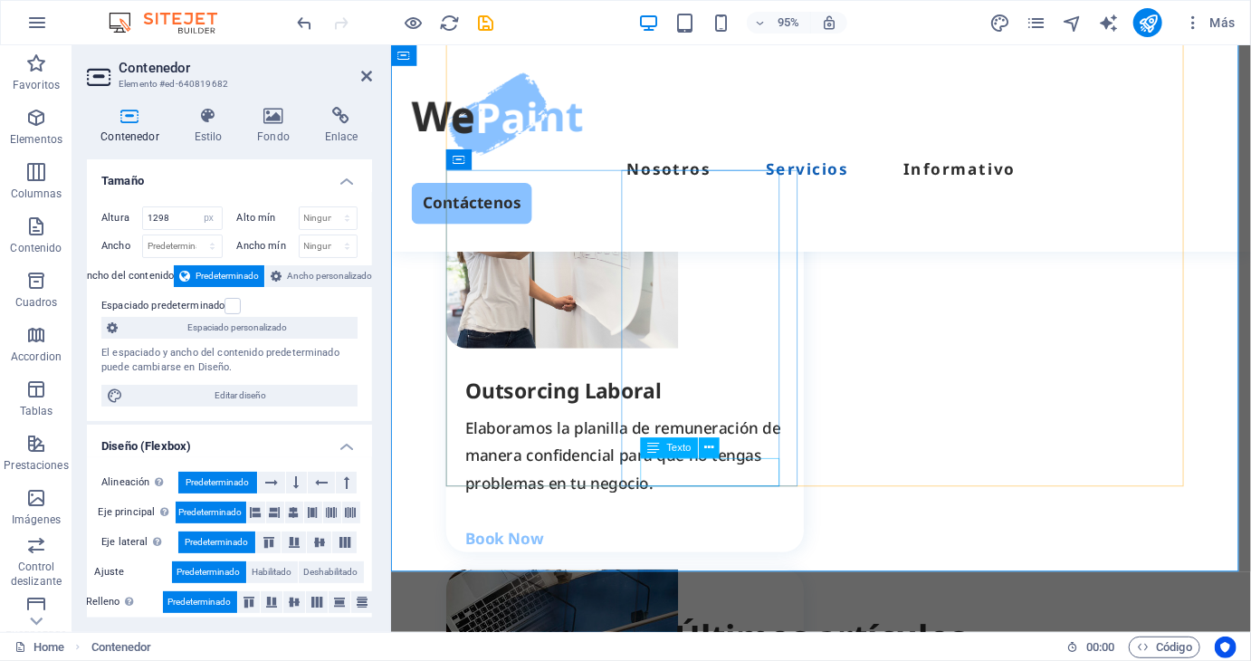
scroll to position [1945, 0]
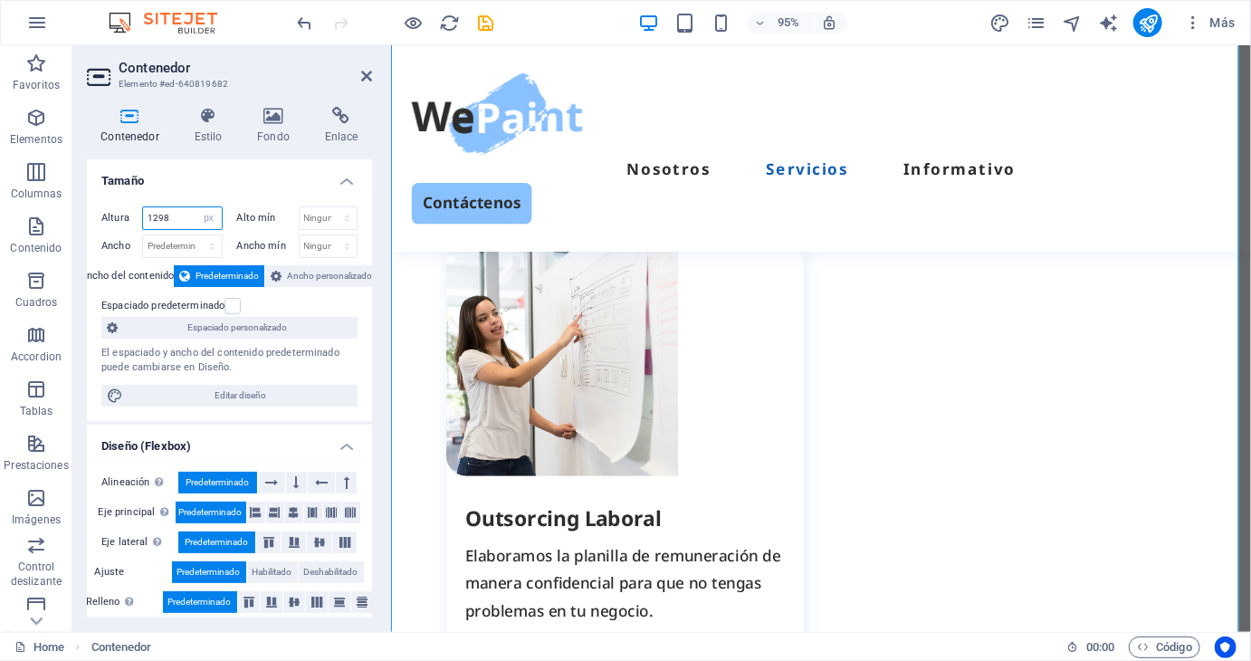
click at [179, 211] on input "1298" at bounding box center [182, 218] width 79 height 22
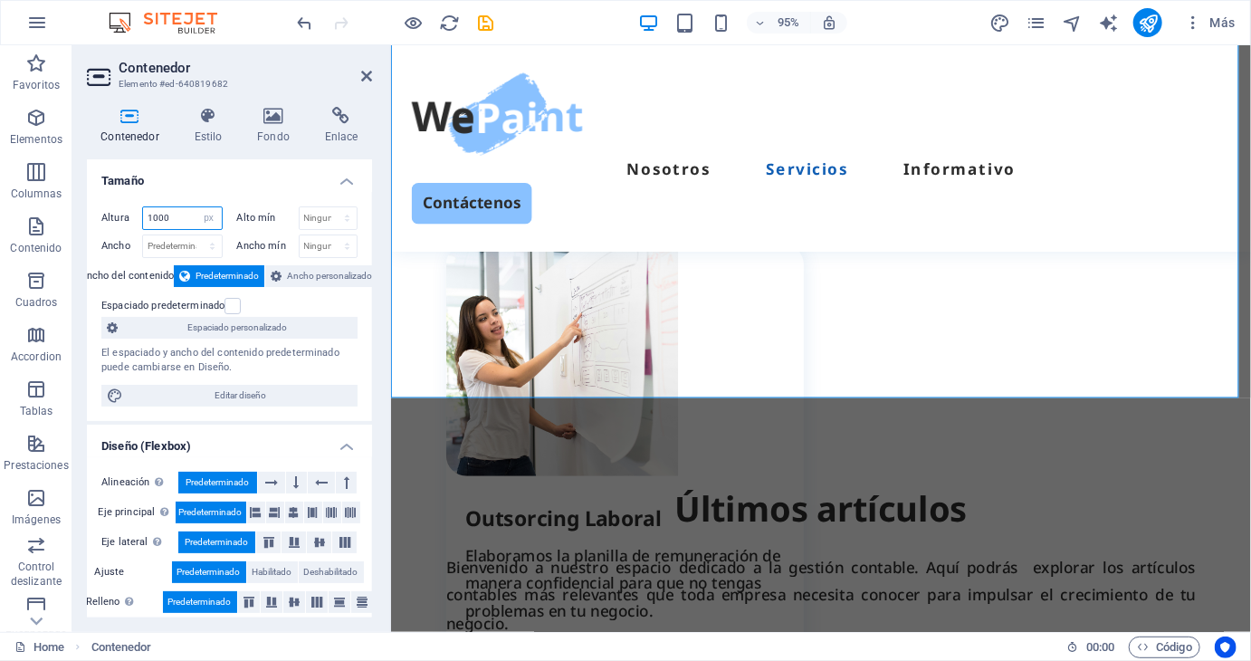
drag, startPoint x: 172, startPoint y: 220, endPoint x: 83, endPoint y: 242, distance: 91.3
click at [83, 242] on div "Contenedor Estilo Fondo Enlace Tamaño Altura 1000 Predeterminado px rem % vh vw…" at bounding box center [229, 361] width 314 height 539
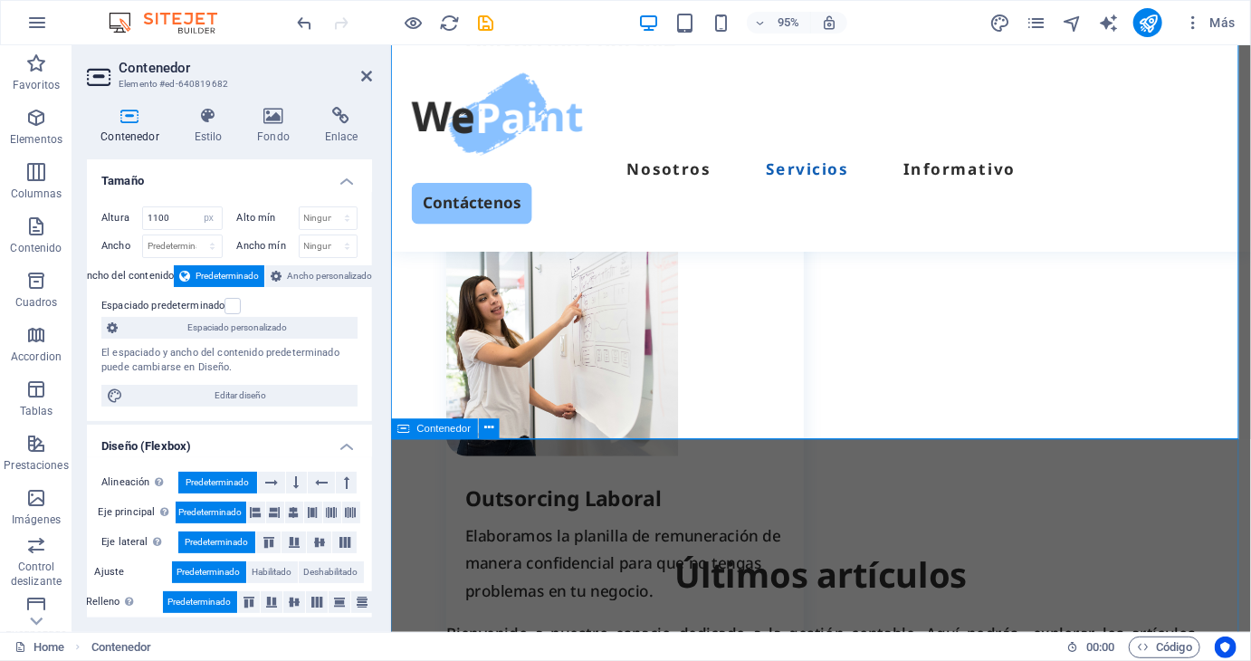
scroll to position [2035, 0]
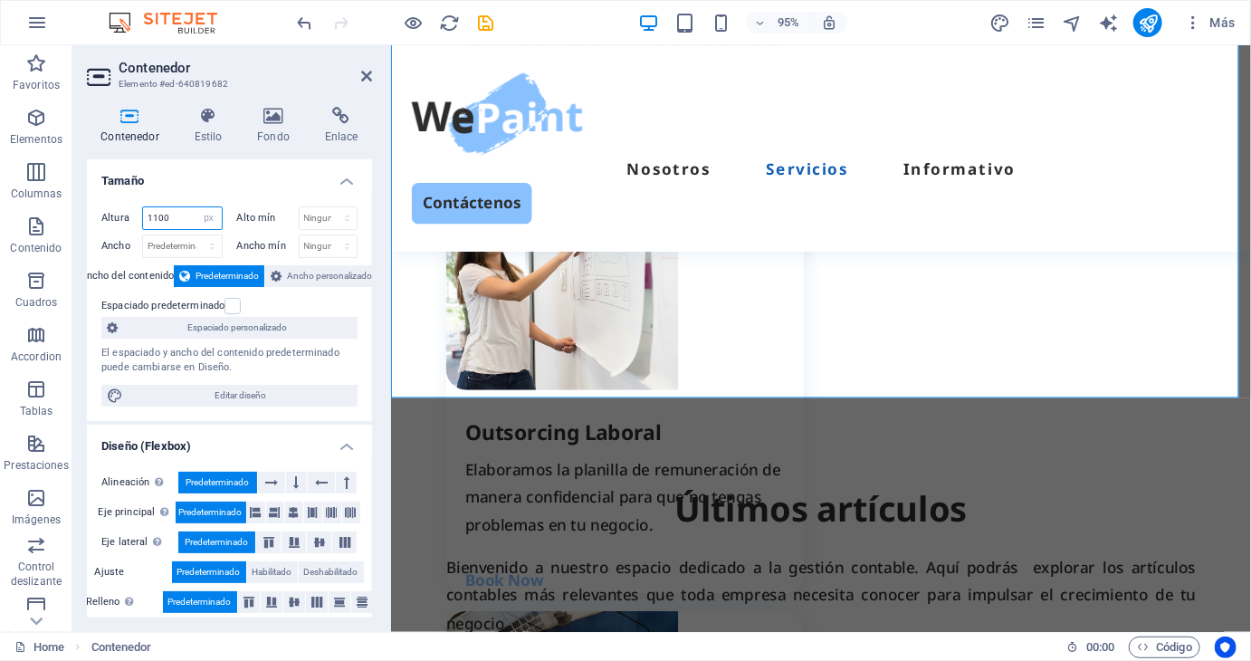
click at [177, 217] on input "1100" at bounding box center [182, 218] width 79 height 22
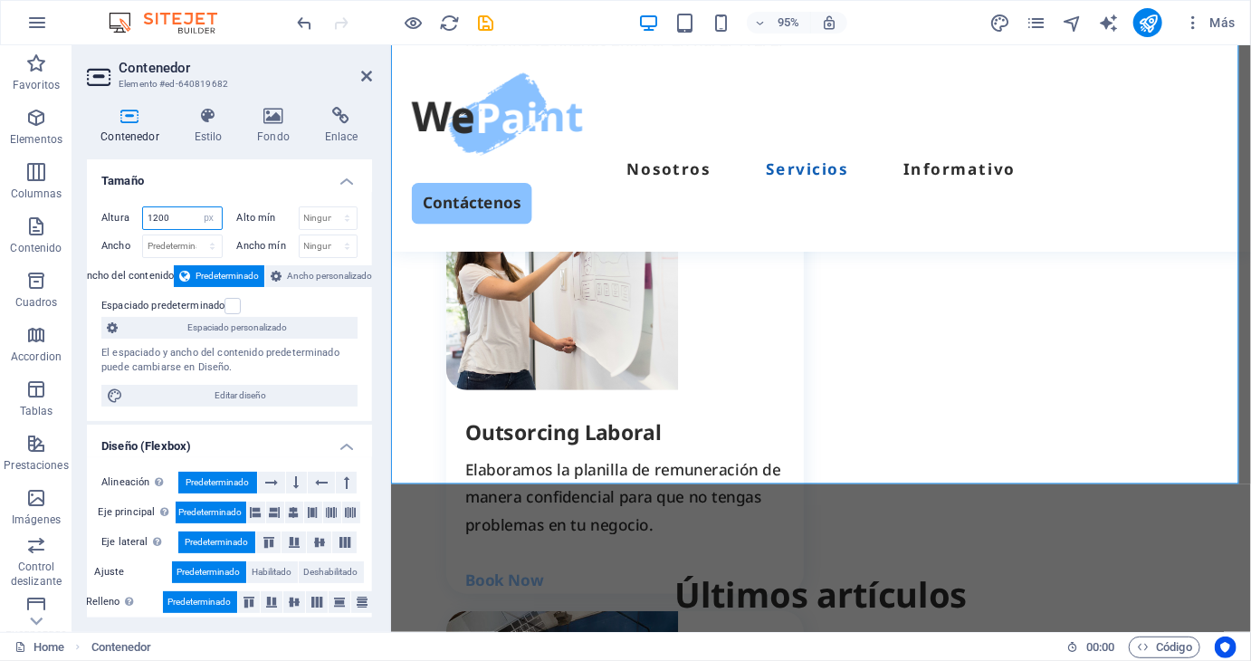
click at [176, 214] on input "1200" at bounding box center [182, 218] width 79 height 22
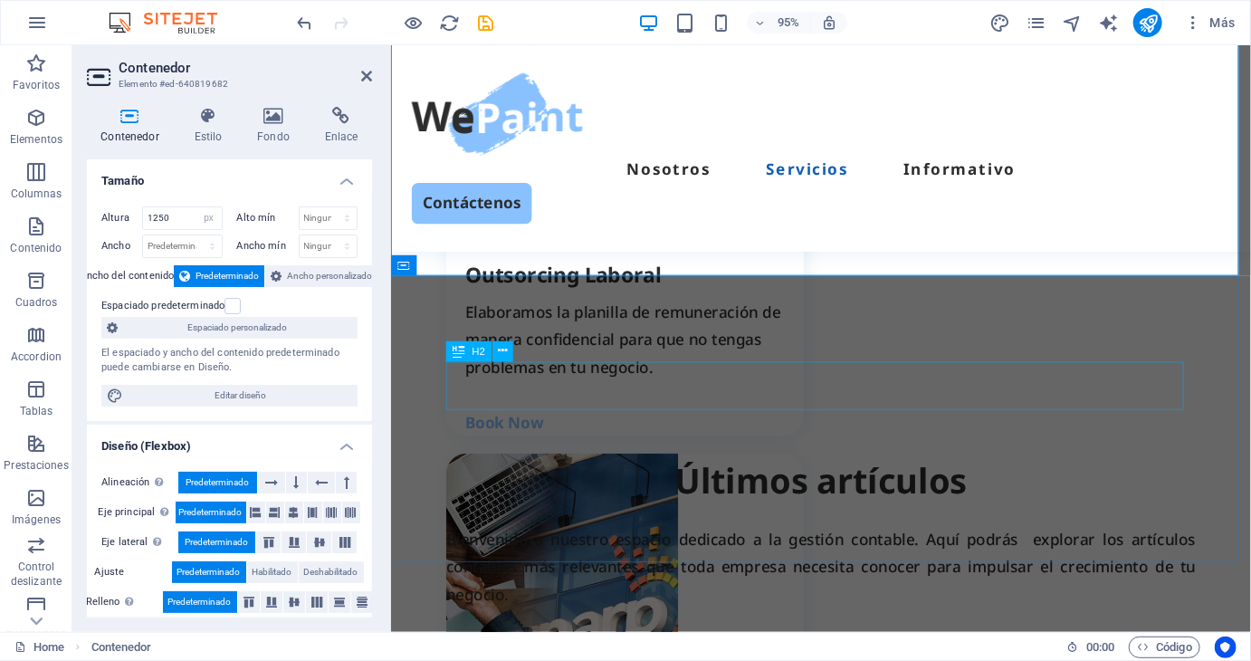
scroll to position [2307, 0]
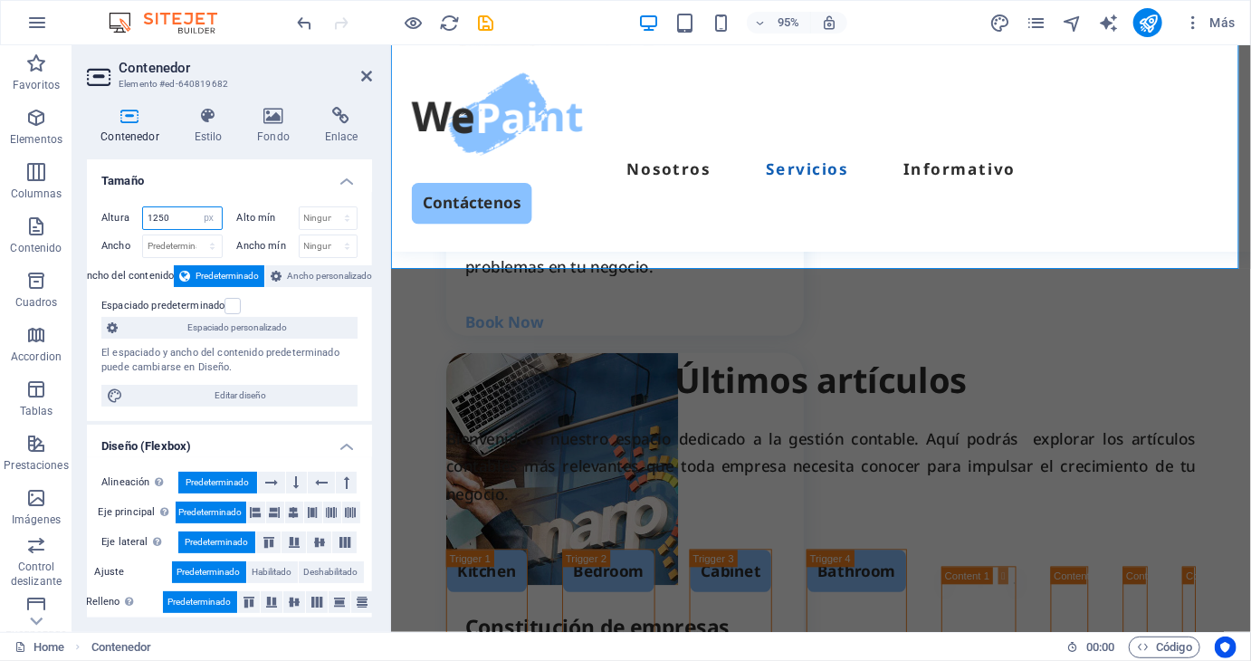
click at [174, 214] on input "1250" at bounding box center [182, 218] width 79 height 22
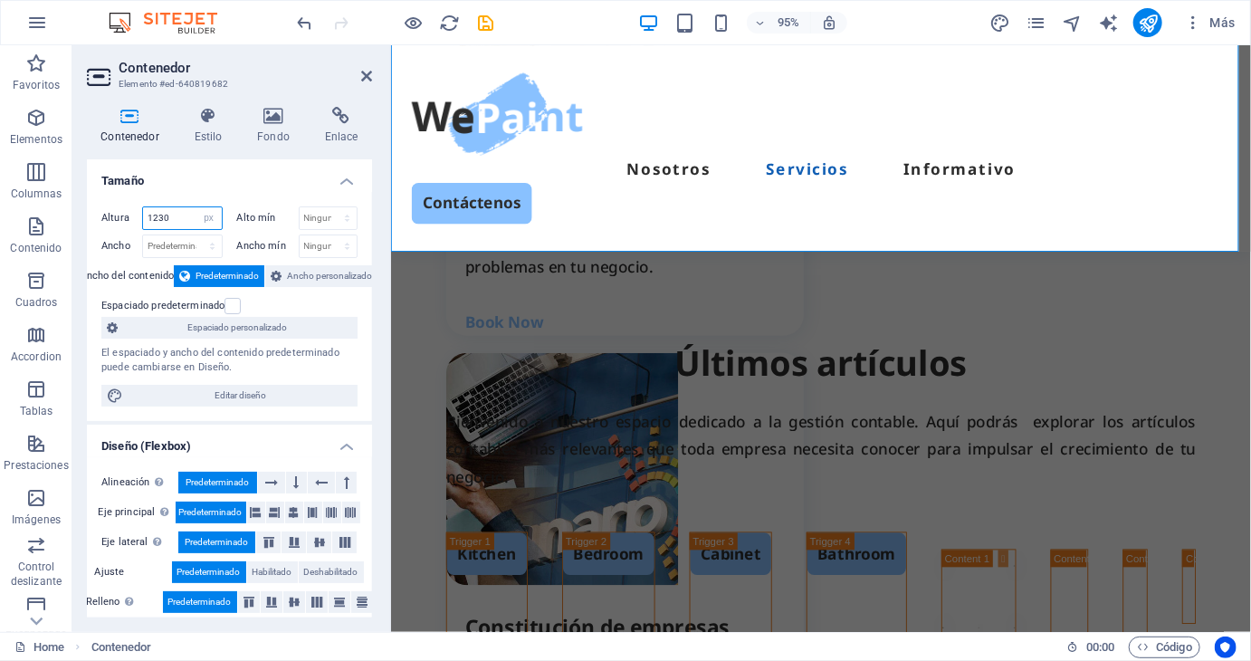
type input "1230"
click at [267, 193] on div "Altura 1230 Predeterminado px rem % vh vw Alto mín Ninguno px rem % vh vw Ancho…" at bounding box center [229, 306] width 285 height 229
click at [369, 69] on icon at bounding box center [366, 76] width 11 height 14
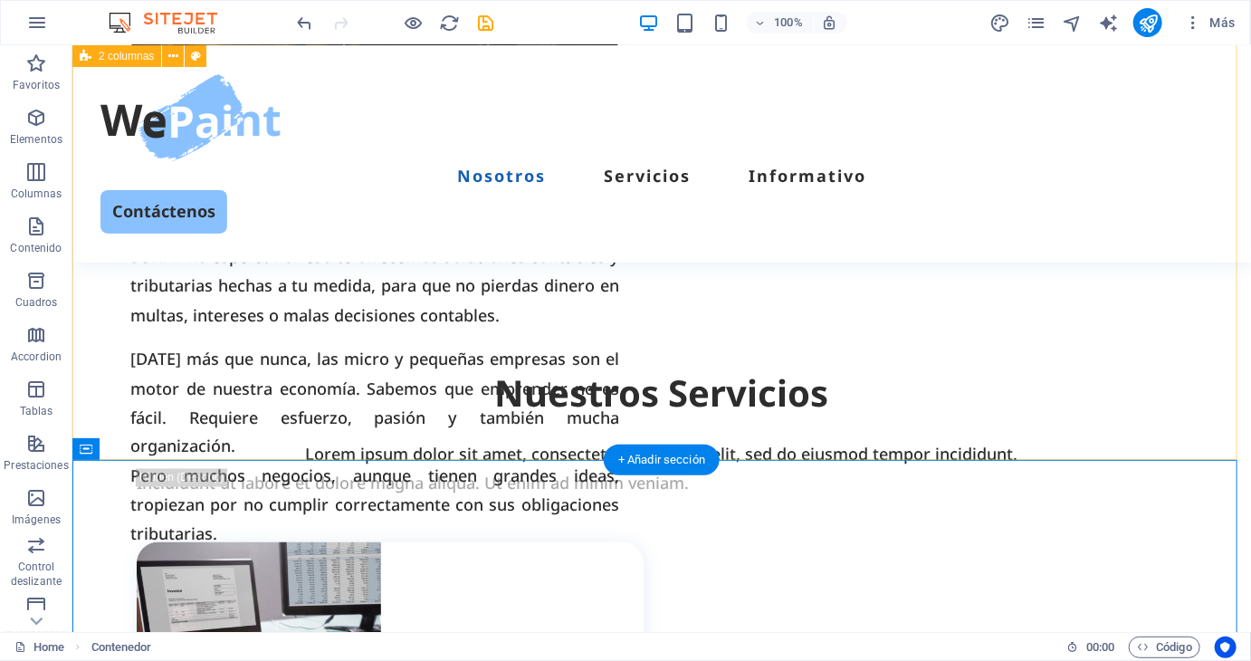
scroll to position [818, 0]
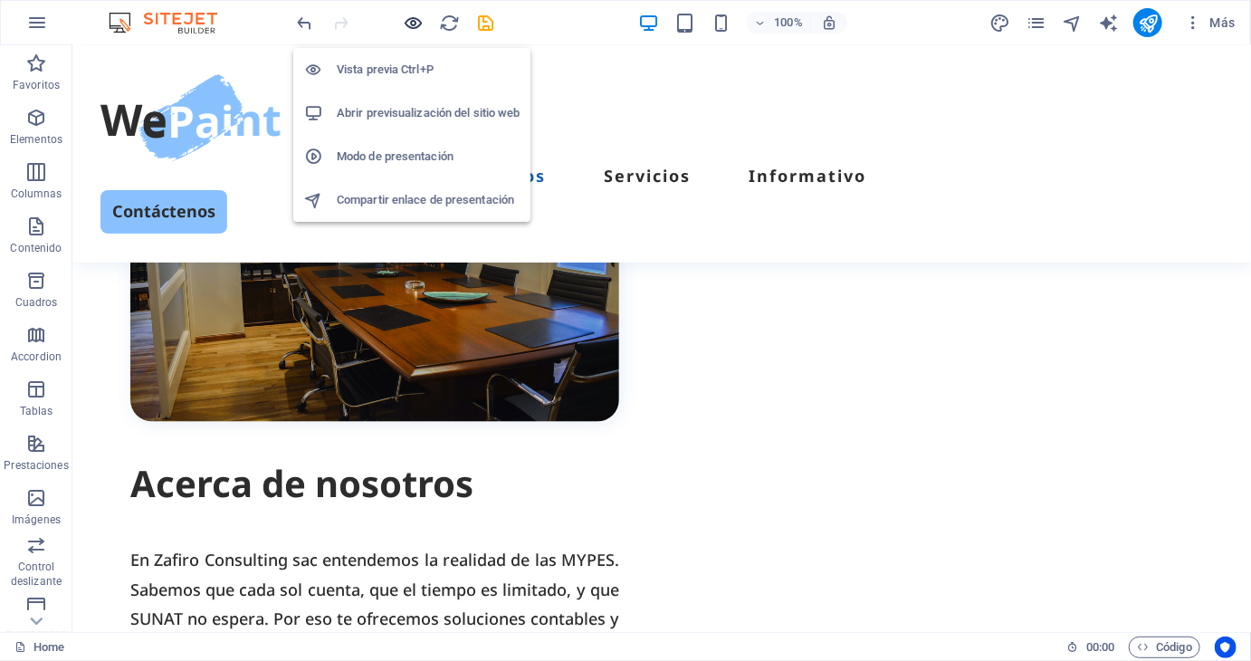
click at [416, 26] on icon "button" at bounding box center [414, 23] width 21 height 21
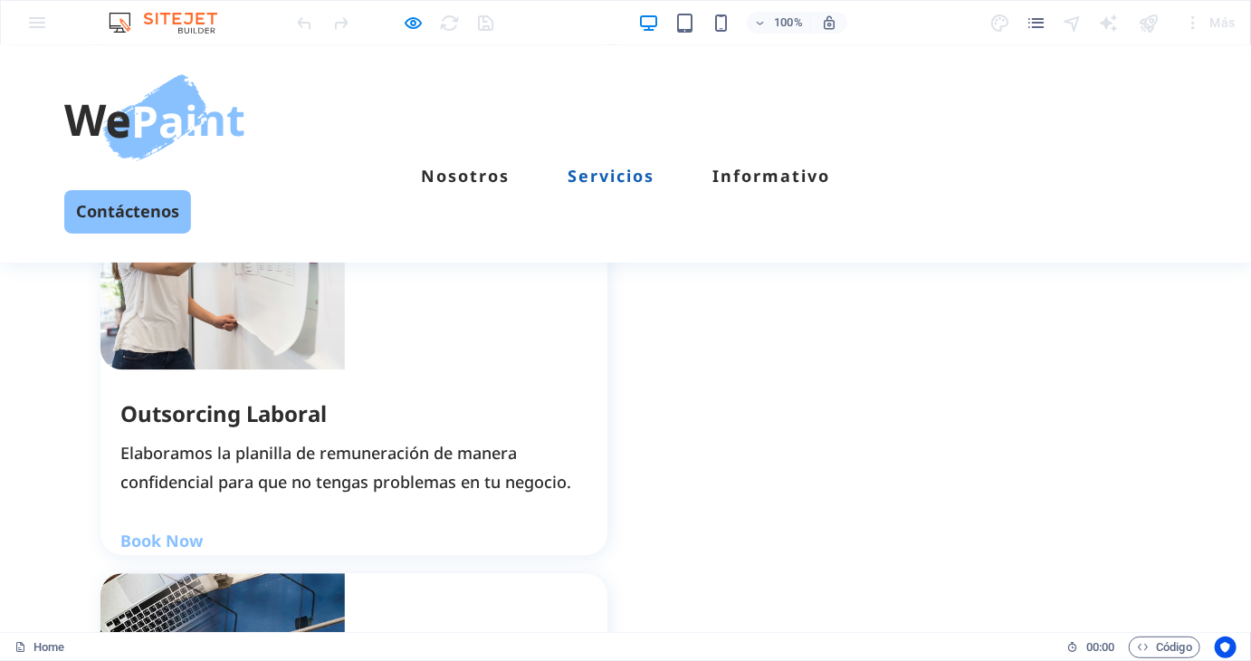
scroll to position [1991, 0]
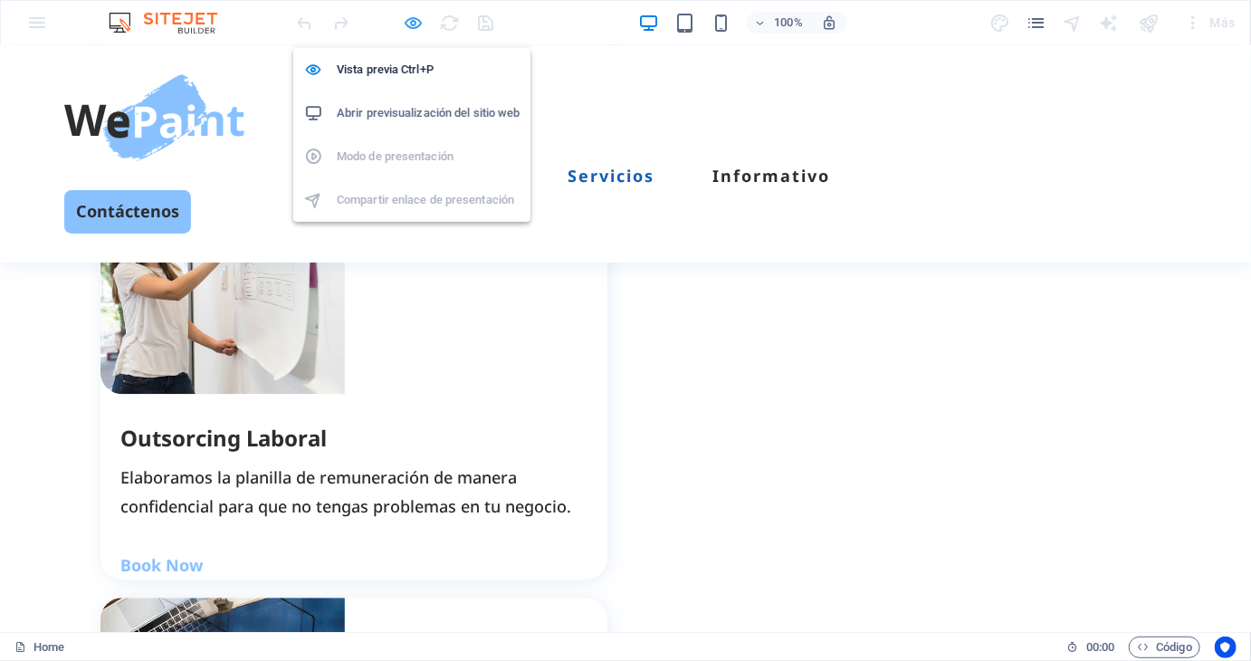
click at [418, 29] on icon "button" at bounding box center [414, 23] width 21 height 21
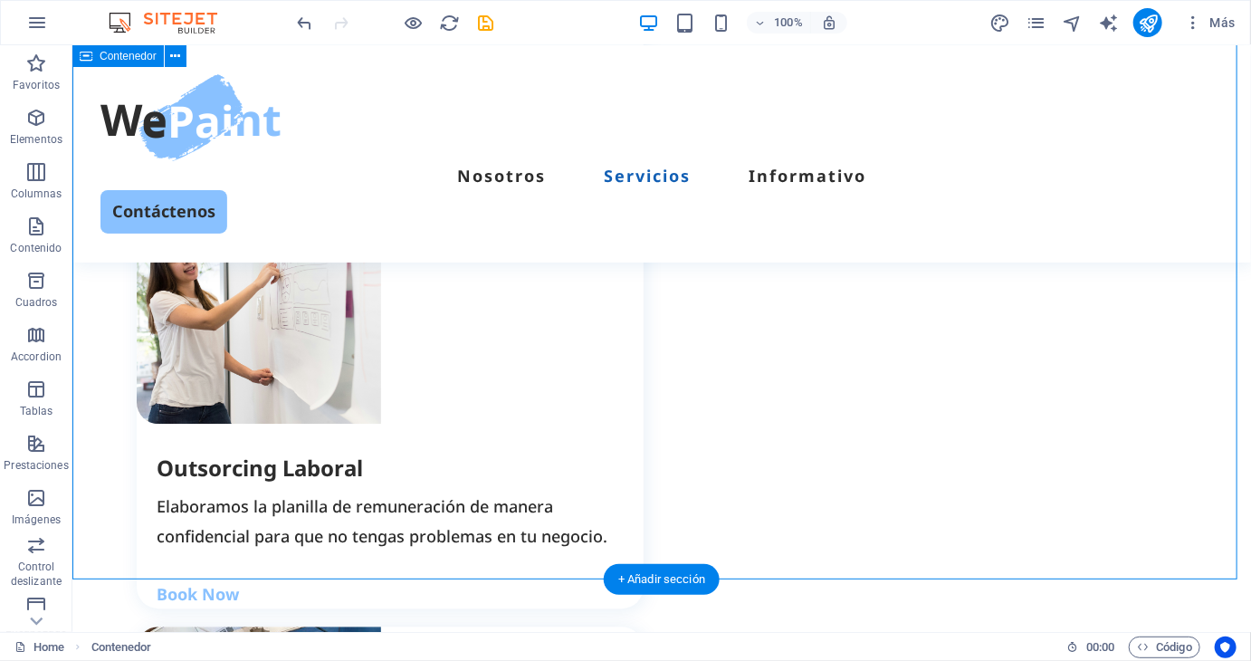
click at [747, 475] on div "Nuestros Servicios Lorem ipsum dolor sit amet, consectetur adipiscing elit, sed…" at bounding box center [660, 21] width 1178 height 1113
click at [779, 478] on div "Nuestros Servicios Lorem ipsum dolor sit amet, consectetur adipiscing elit, sed…" at bounding box center [660, 21] width 1178 height 1113
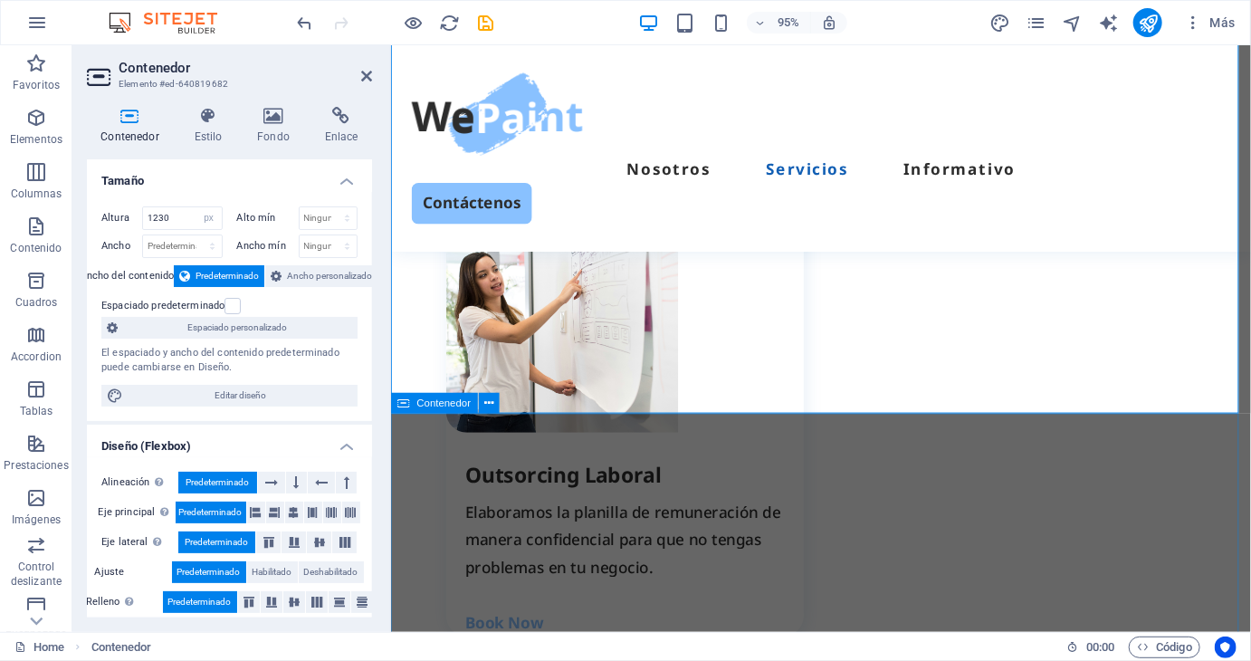
scroll to position [2137, 0]
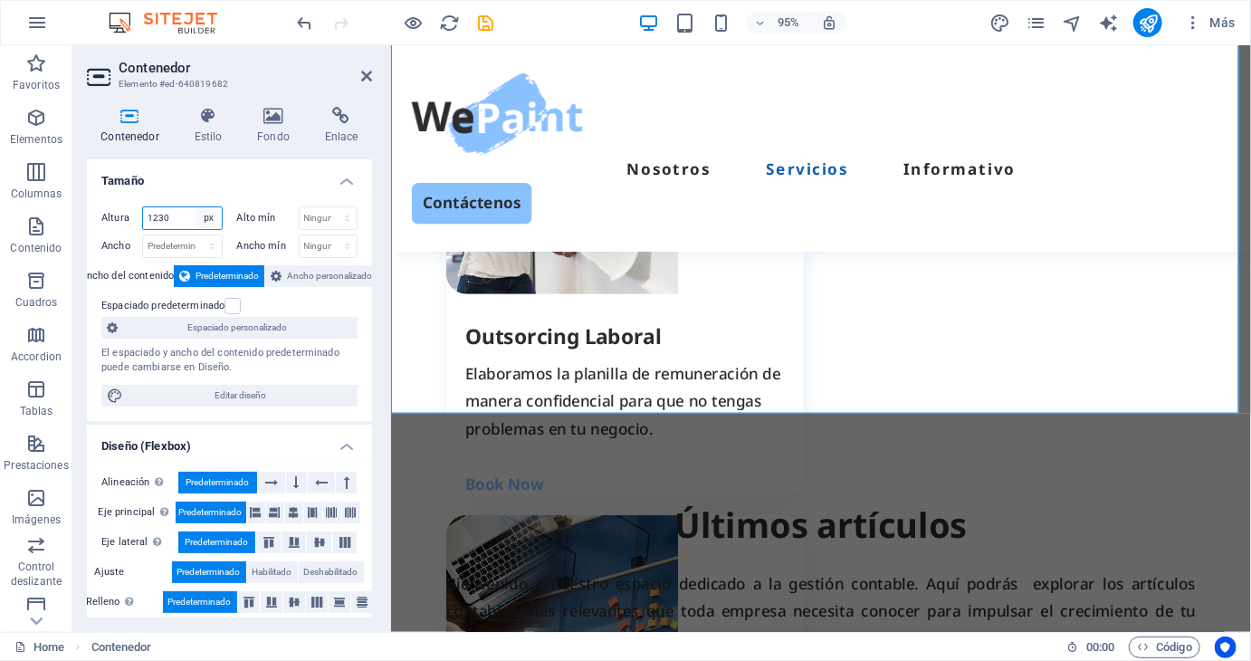
click at [209, 211] on select "Predeterminado px rem % vh vw" at bounding box center [208, 218] width 25 height 22
select select "default"
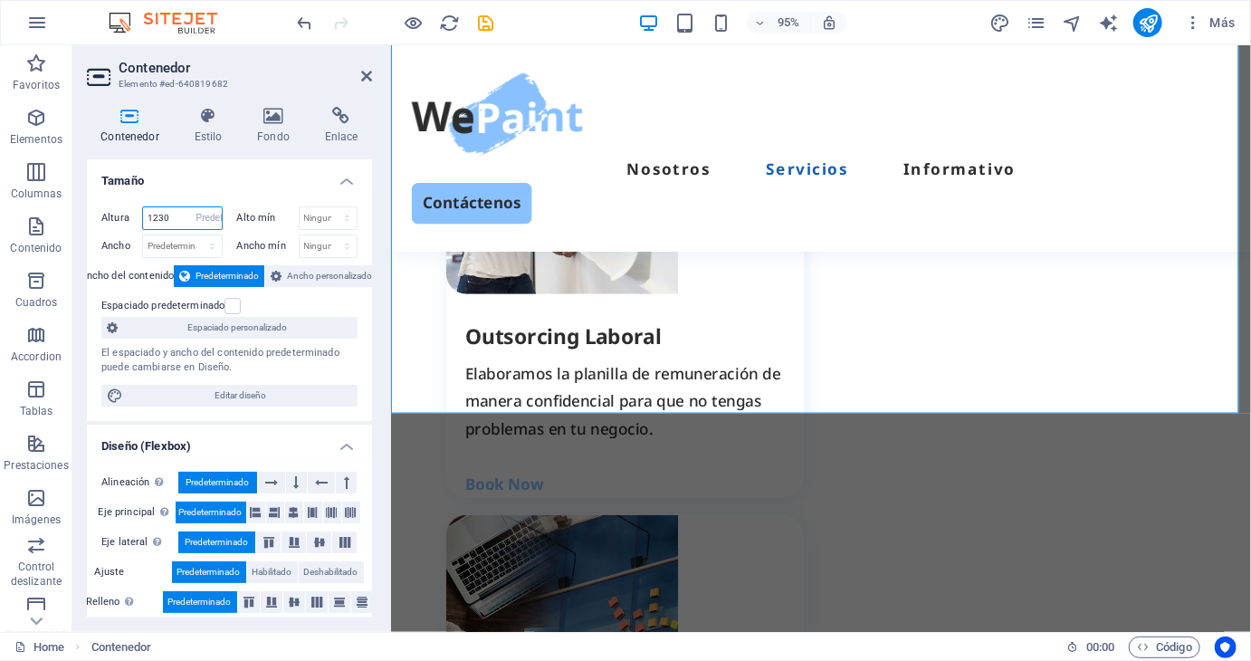
click at [196, 207] on select "Predeterminado px rem % vh vw" at bounding box center [208, 218] width 25 height 22
select select "DISABLED_OPTION_VALUE"
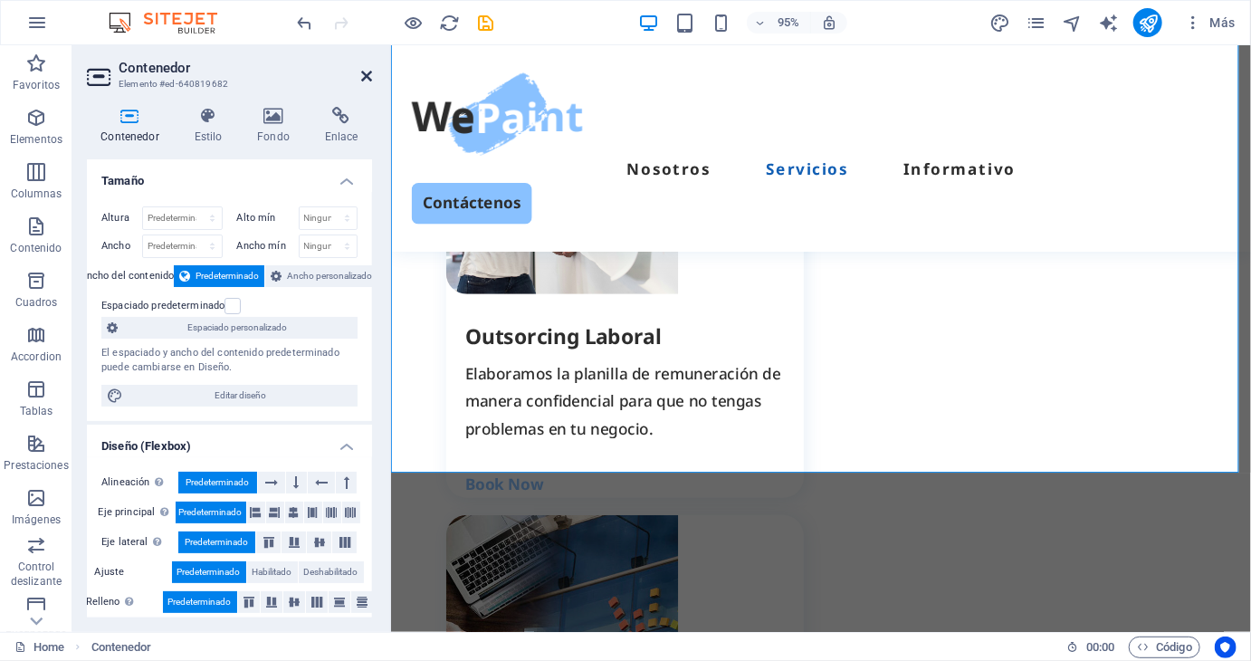
click at [364, 70] on icon at bounding box center [366, 76] width 11 height 14
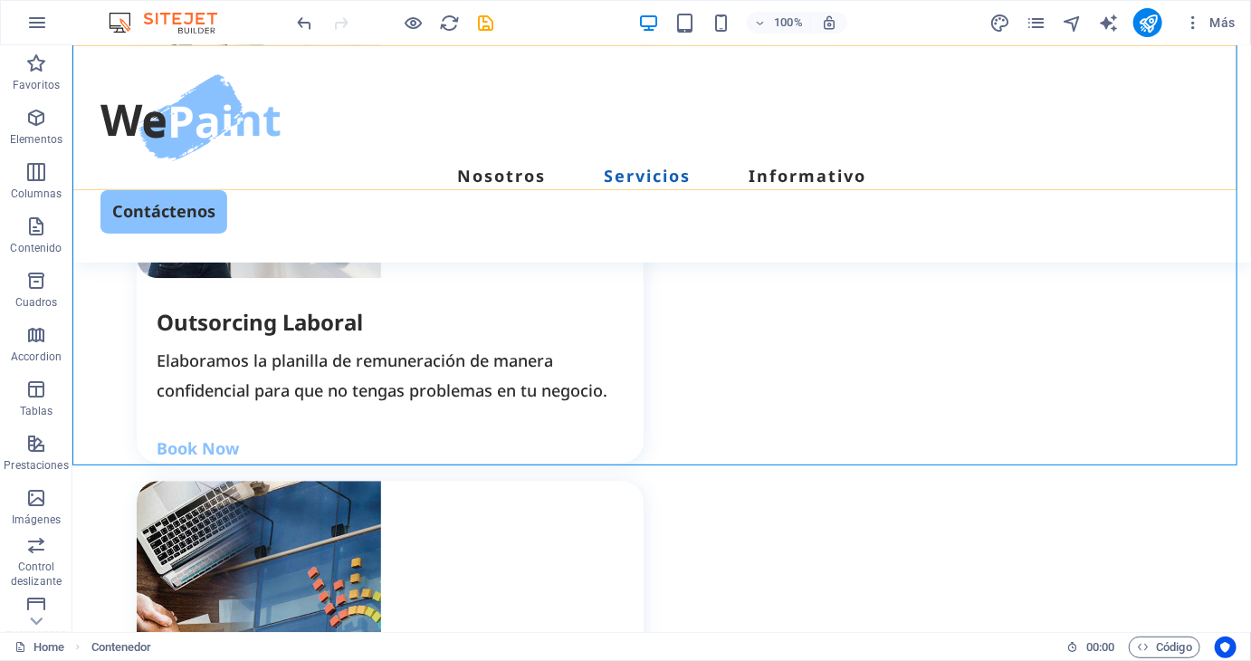
scroll to position [1991, 0]
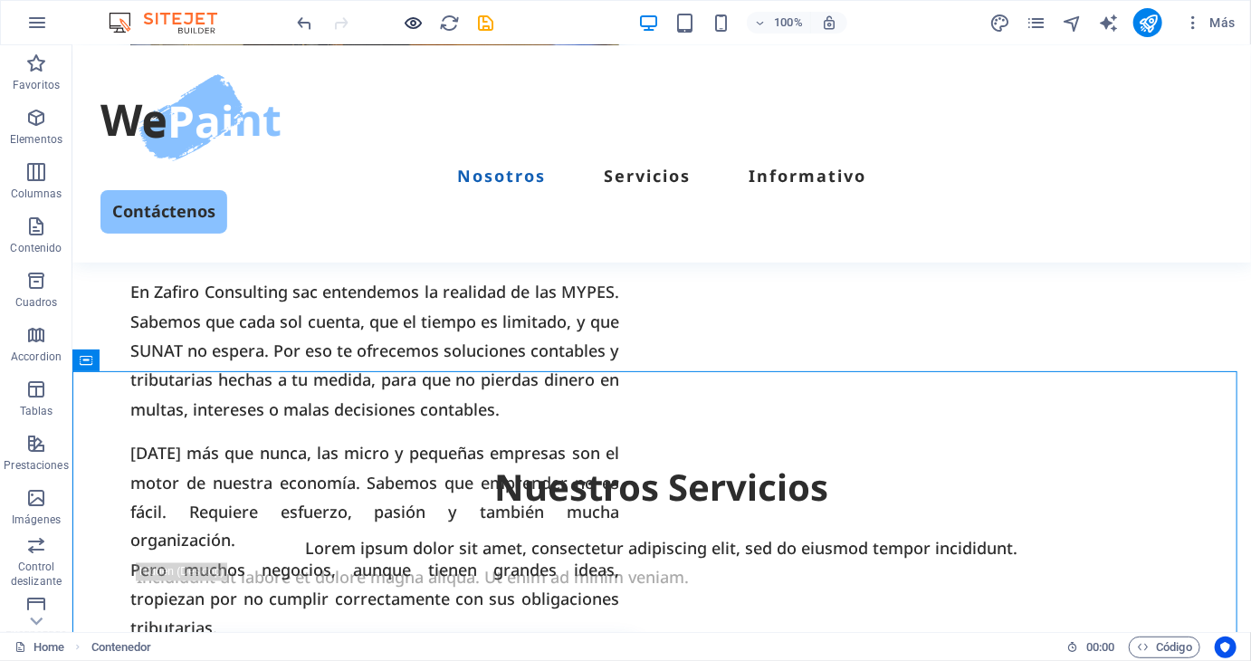
click at [405, 20] on icon "button" at bounding box center [414, 23] width 21 height 21
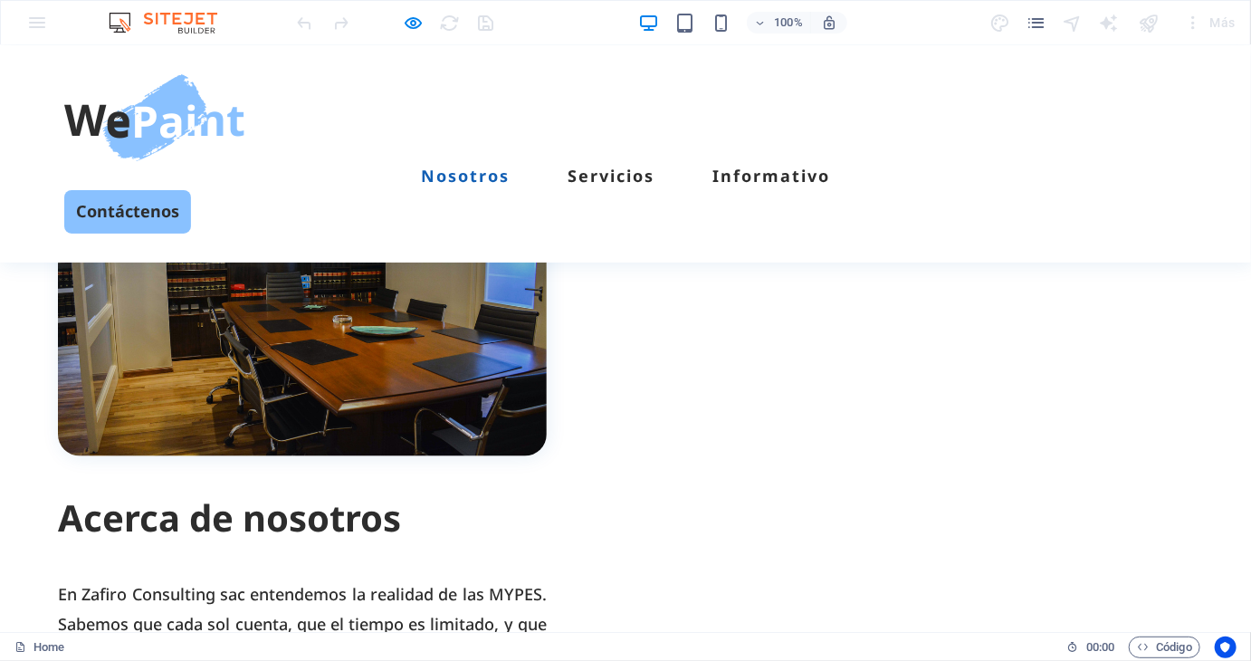
scroll to position [814, 0]
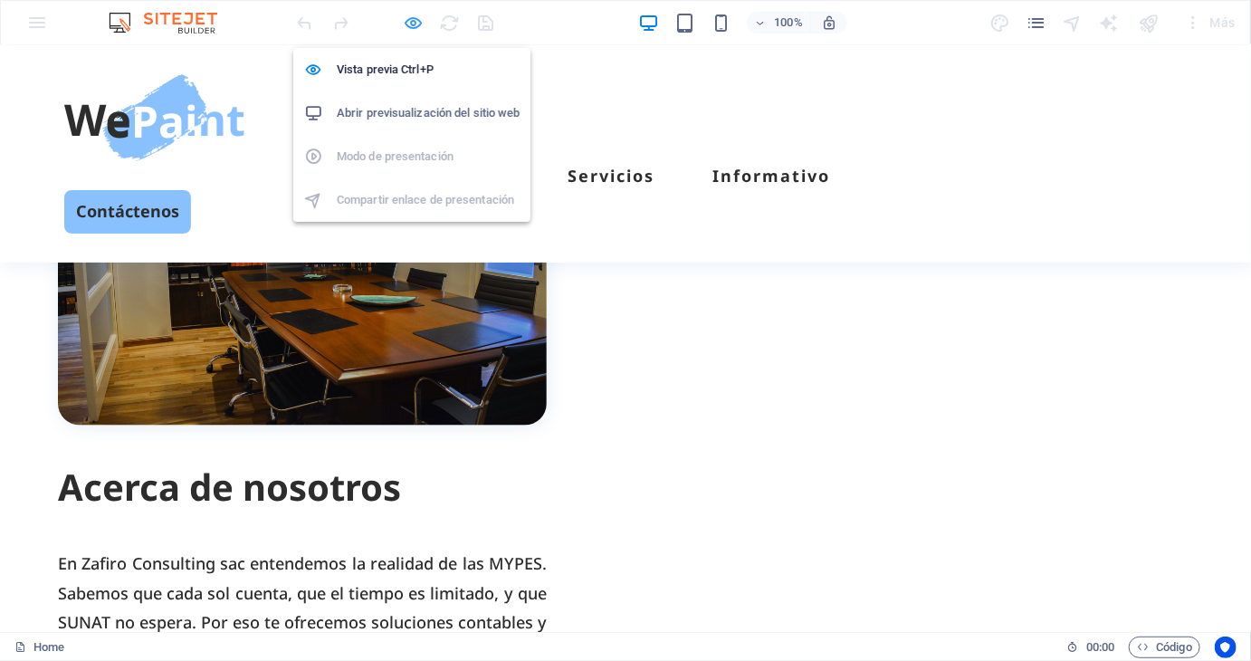
click at [408, 20] on icon "button" at bounding box center [414, 23] width 21 height 21
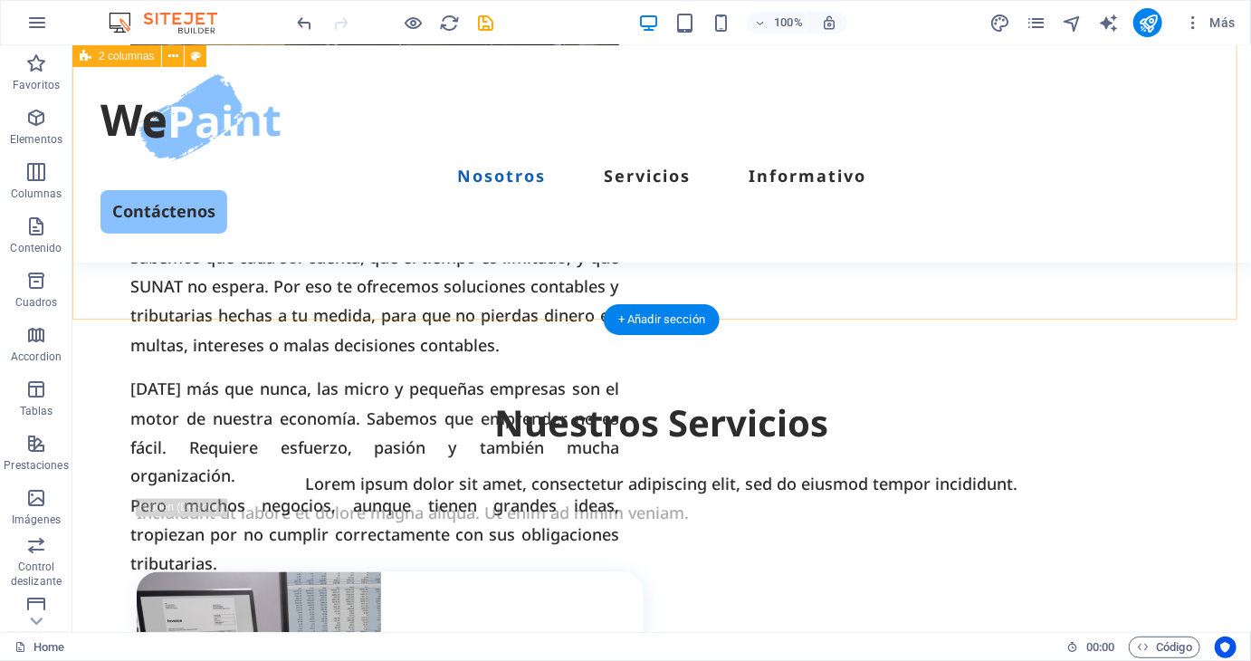
scroll to position [1176, 0]
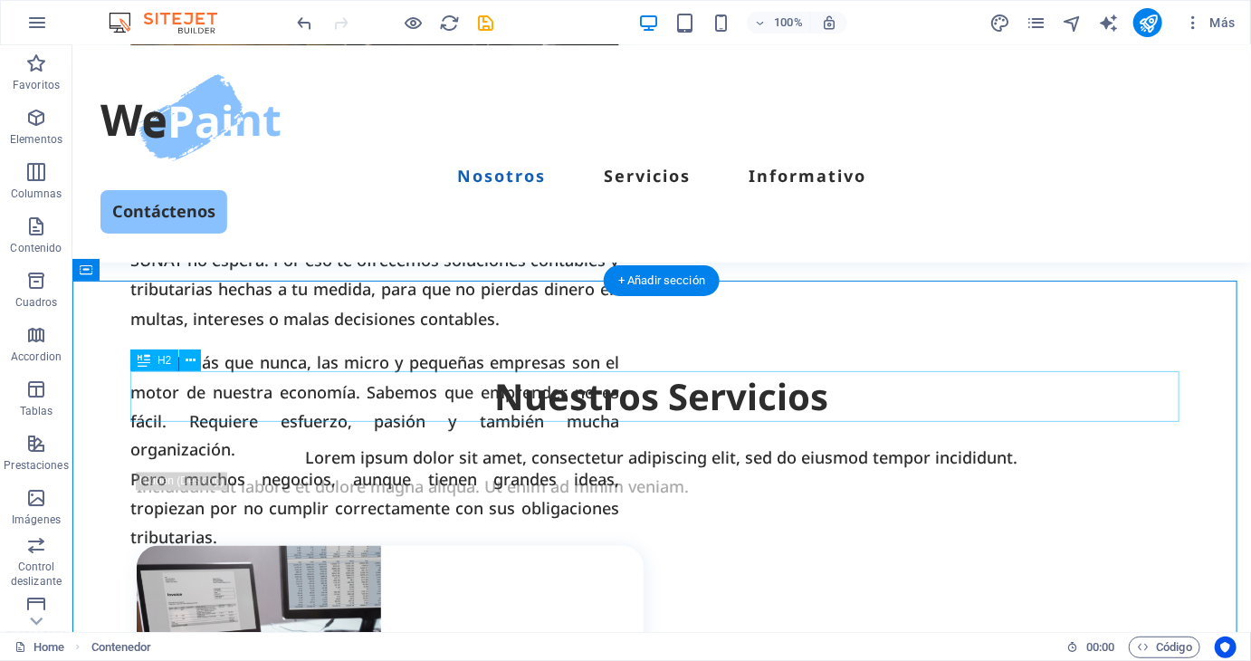
click at [573, 386] on div "Nuestros Servicios" at bounding box center [661, 395] width 1050 height 51
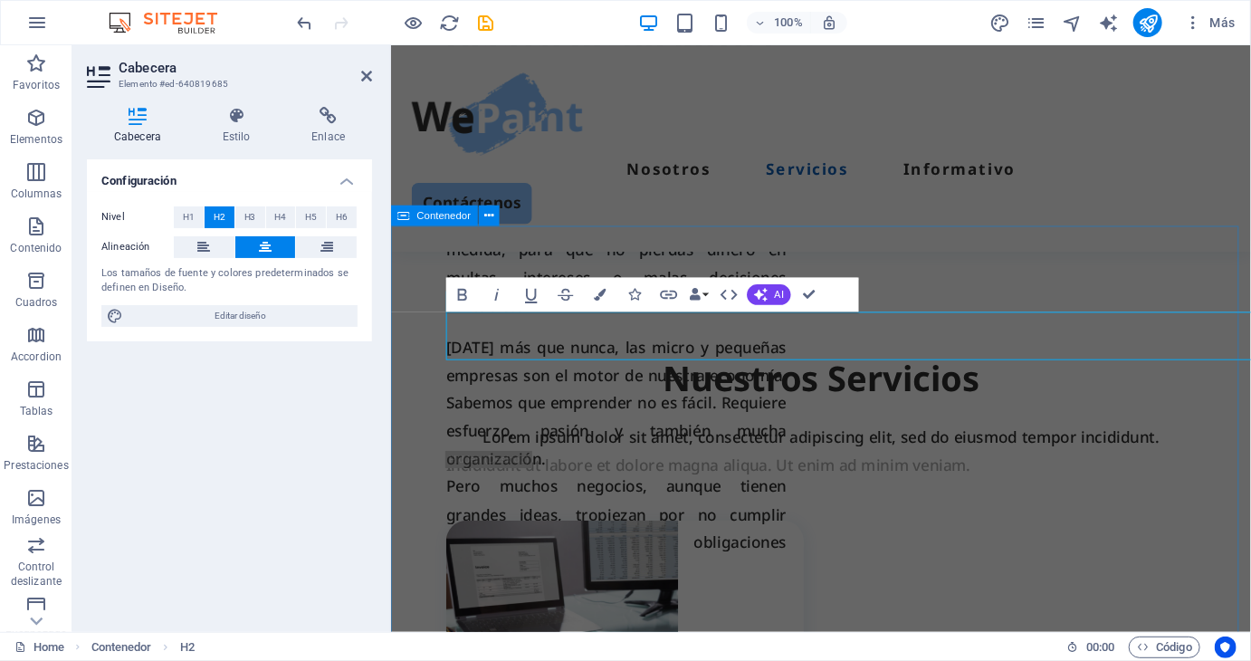
scroll to position [1221, 0]
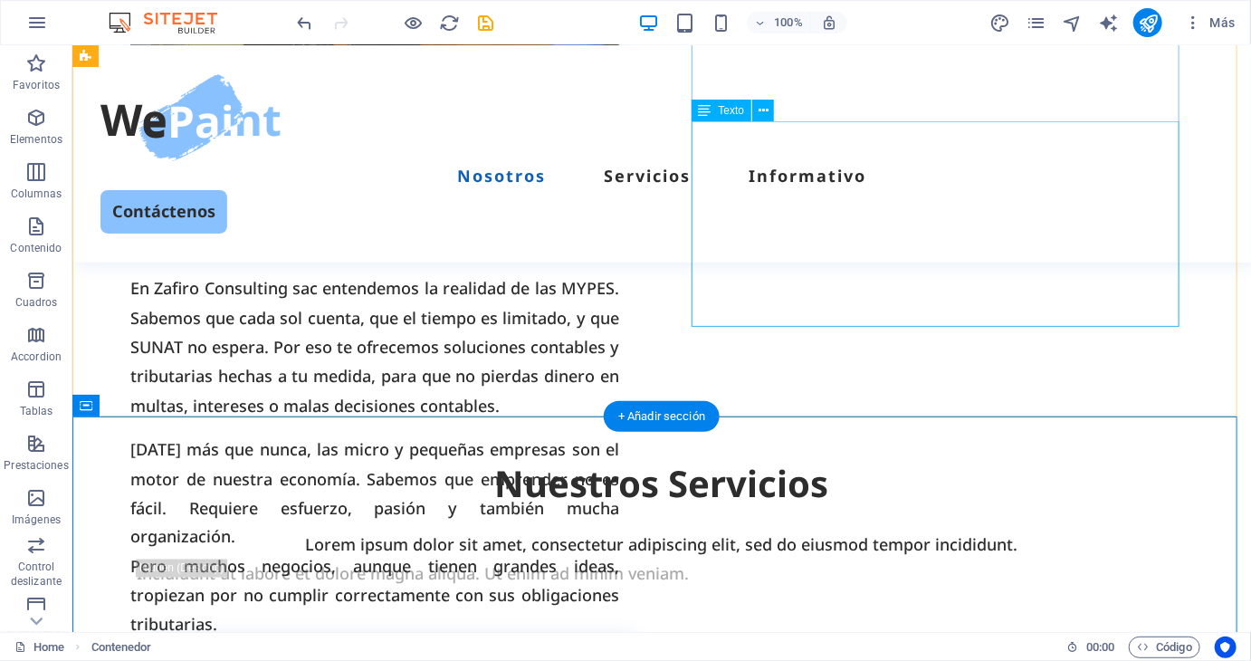
scroll to position [1040, 0]
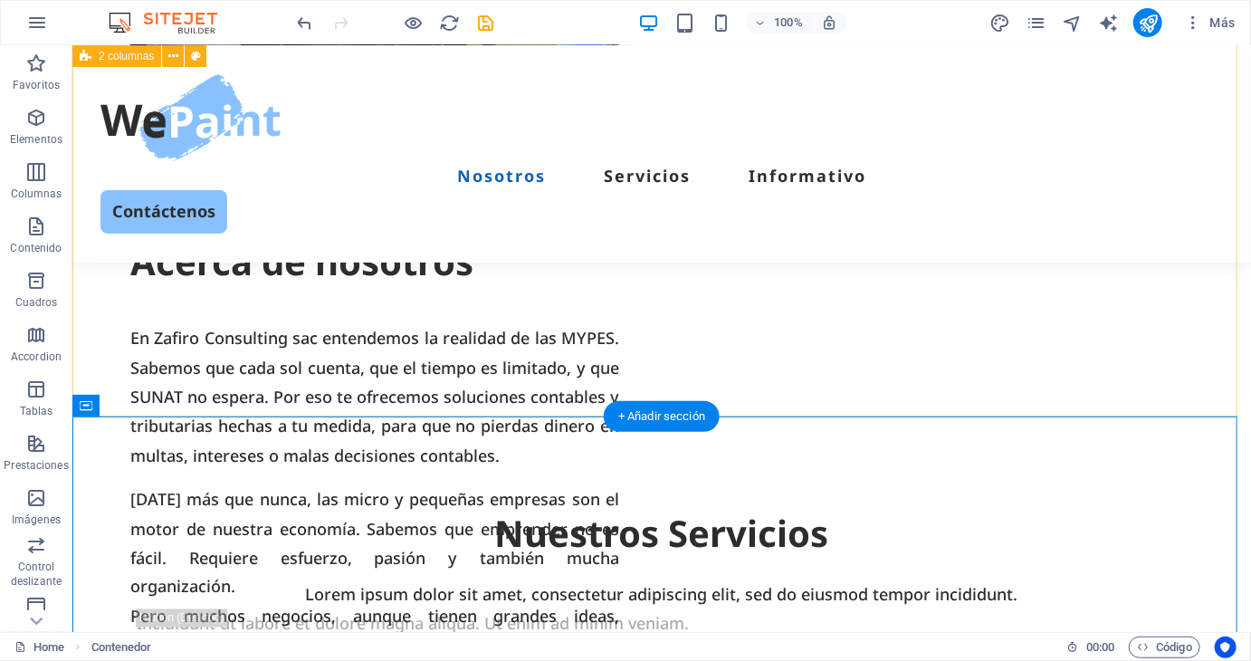
click at [524, 348] on div "Acerca de nosotros En Zafiro Consulting sac entendemos la realidad de las MYPES…" at bounding box center [660, 99] width 1178 height 633
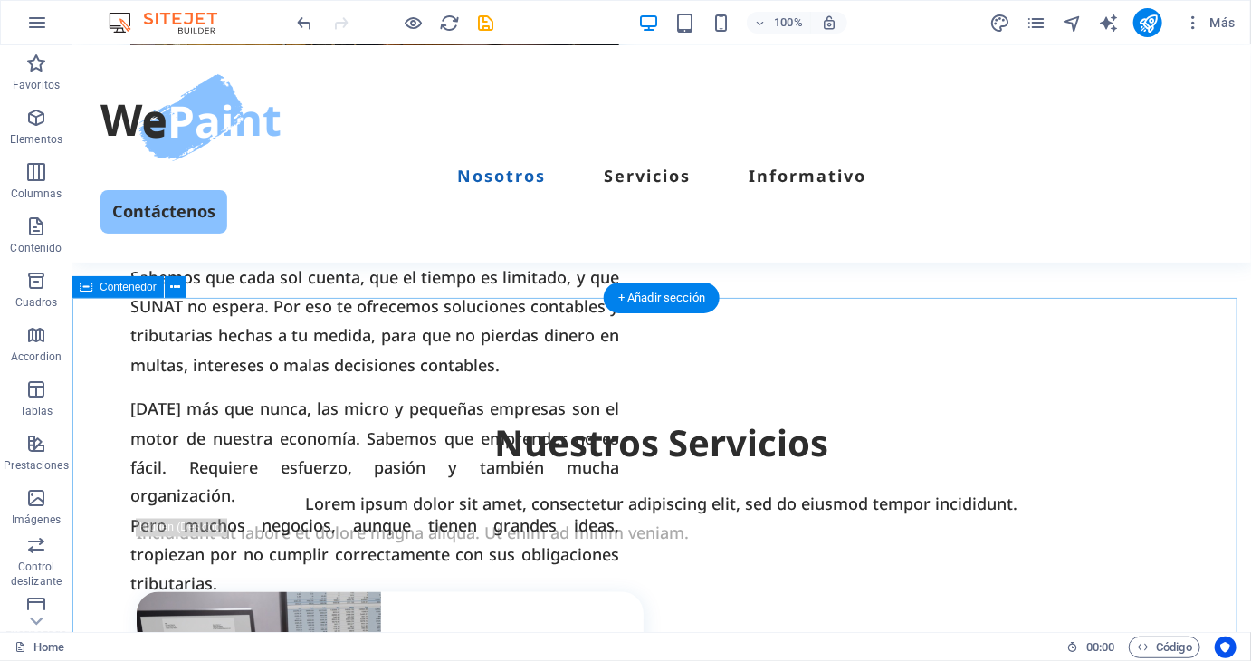
scroll to position [1311, 0]
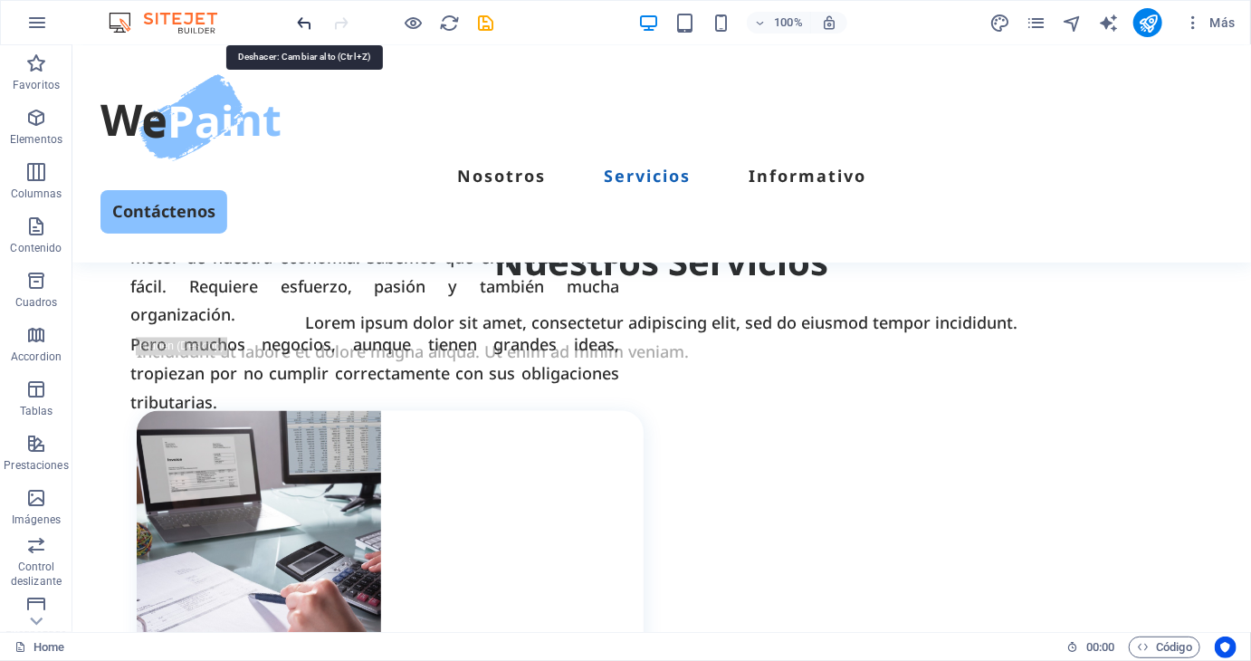
click at [308, 25] on icon "undo" at bounding box center [305, 23] width 21 height 21
click at [308, 26] on icon "undo" at bounding box center [305, 23] width 21 height 21
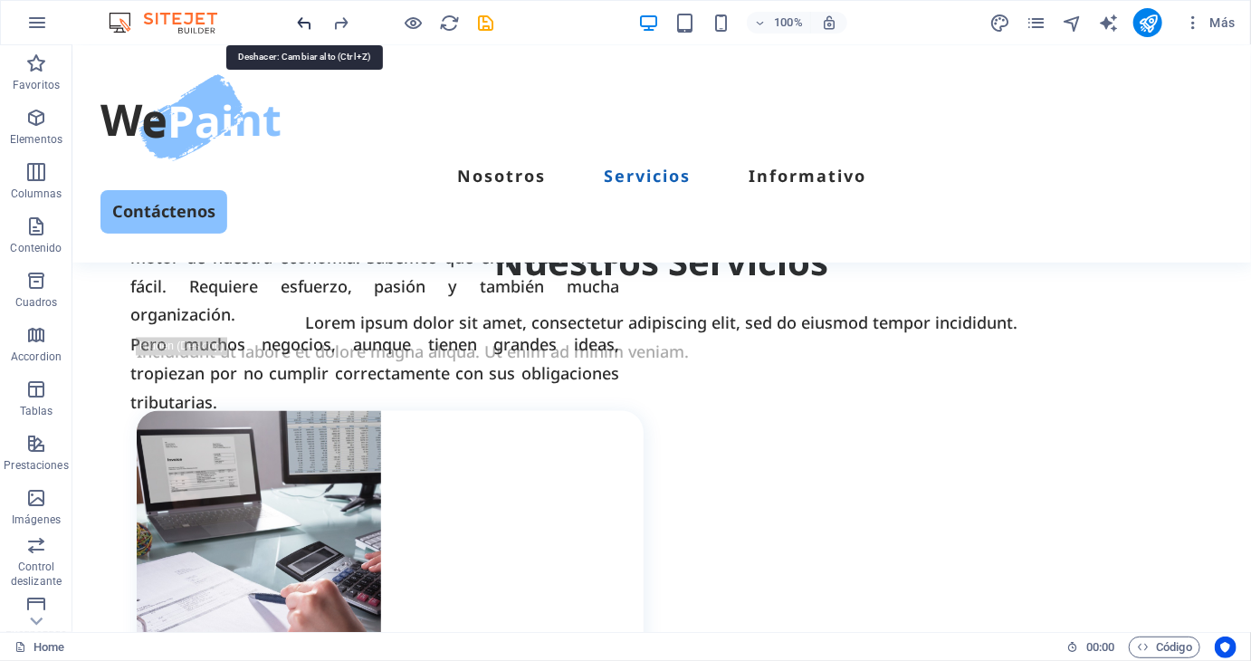
click at [308, 26] on icon "undo" at bounding box center [305, 23] width 21 height 21
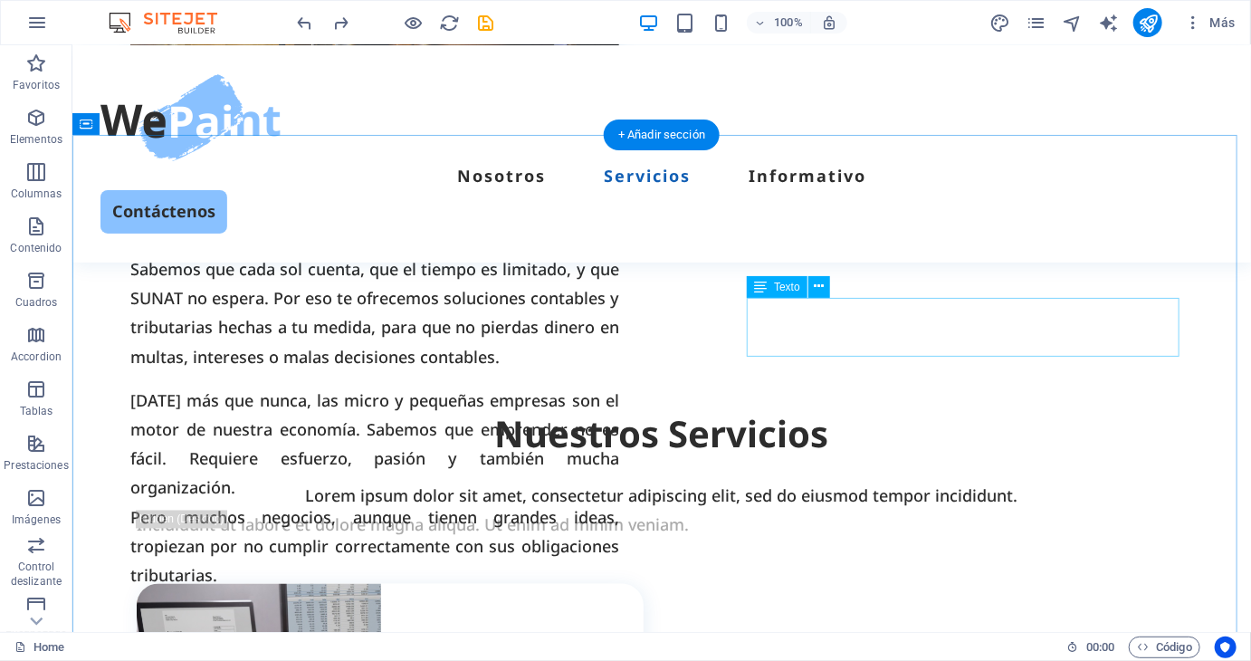
scroll to position [1367, 0]
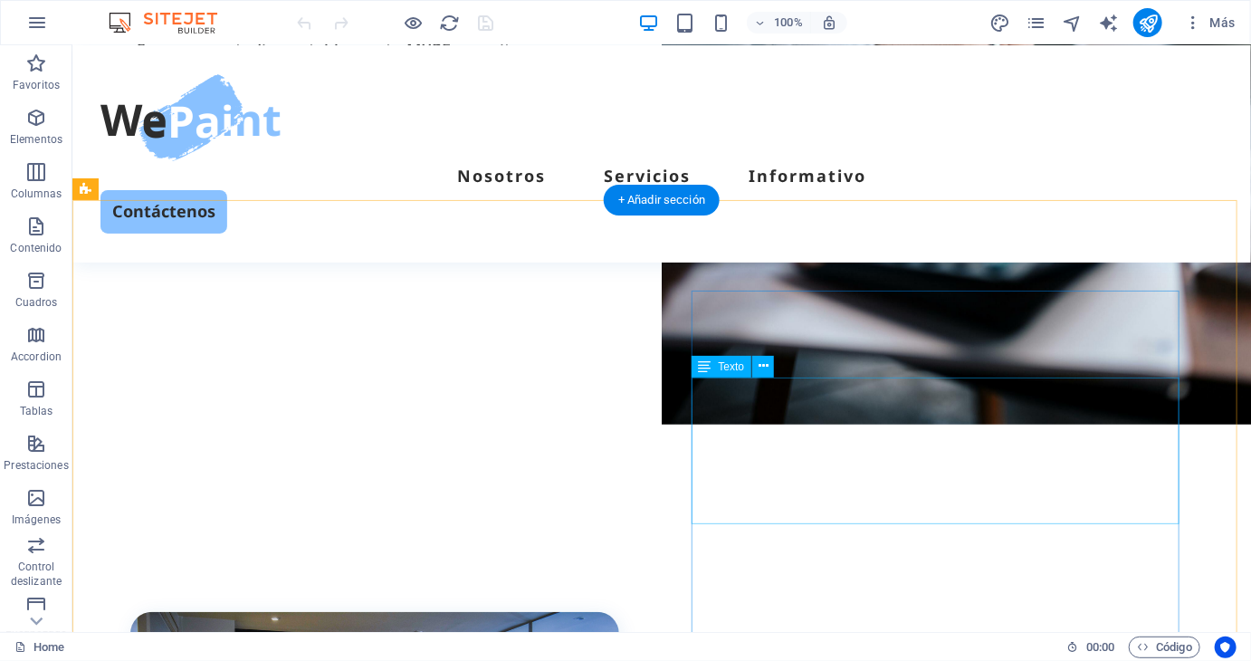
scroll to position [362, 0]
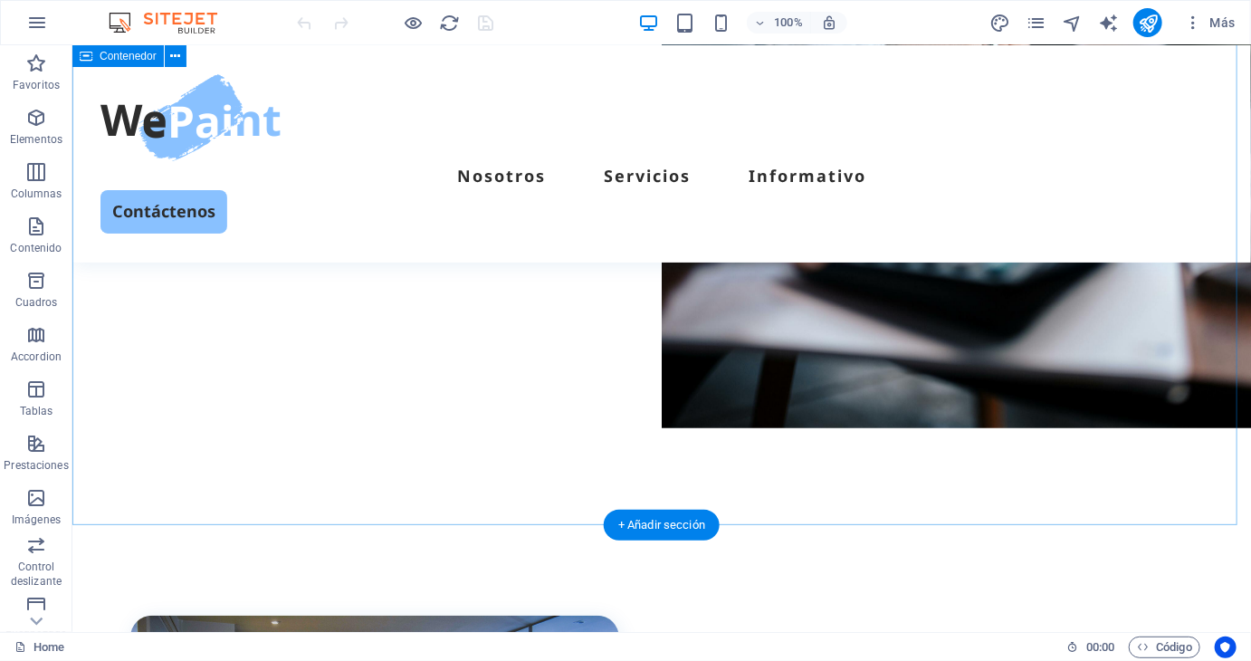
click at [478, 395] on div "ESTUDIO CONTABLE Zafiro Consulting sac Somos un estudio contable que tu MYPE ne…" at bounding box center [660, 175] width 1178 height 697
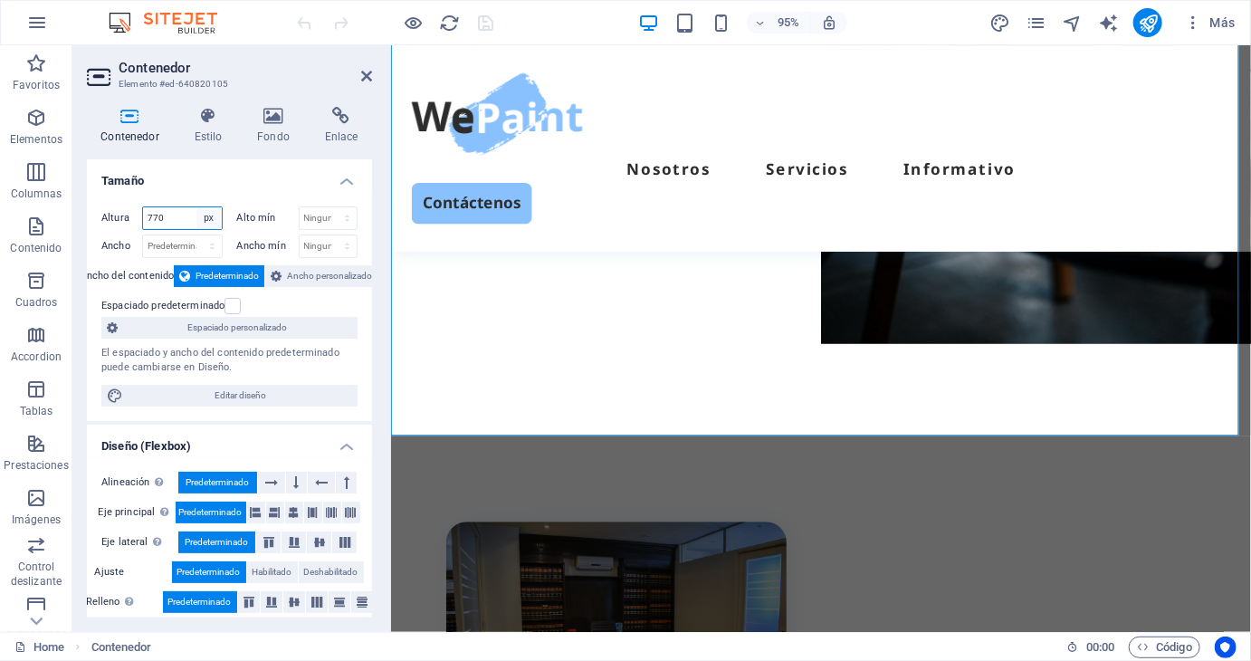
click at [212, 219] on select "Predeterminado px rem % vh vw" at bounding box center [208, 218] width 25 height 22
select select "default"
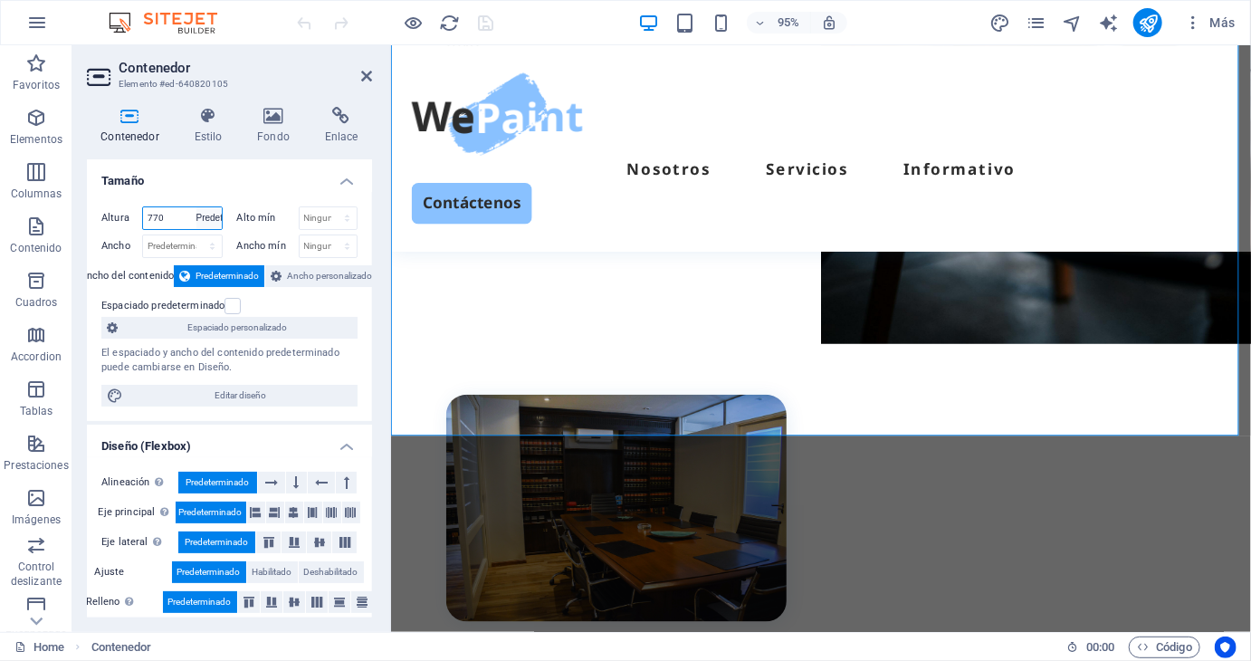
click at [196, 207] on select "Predeterminado px rem % vh vw" at bounding box center [208, 218] width 25 height 22
select select "DISABLED_OPTION_VALUE"
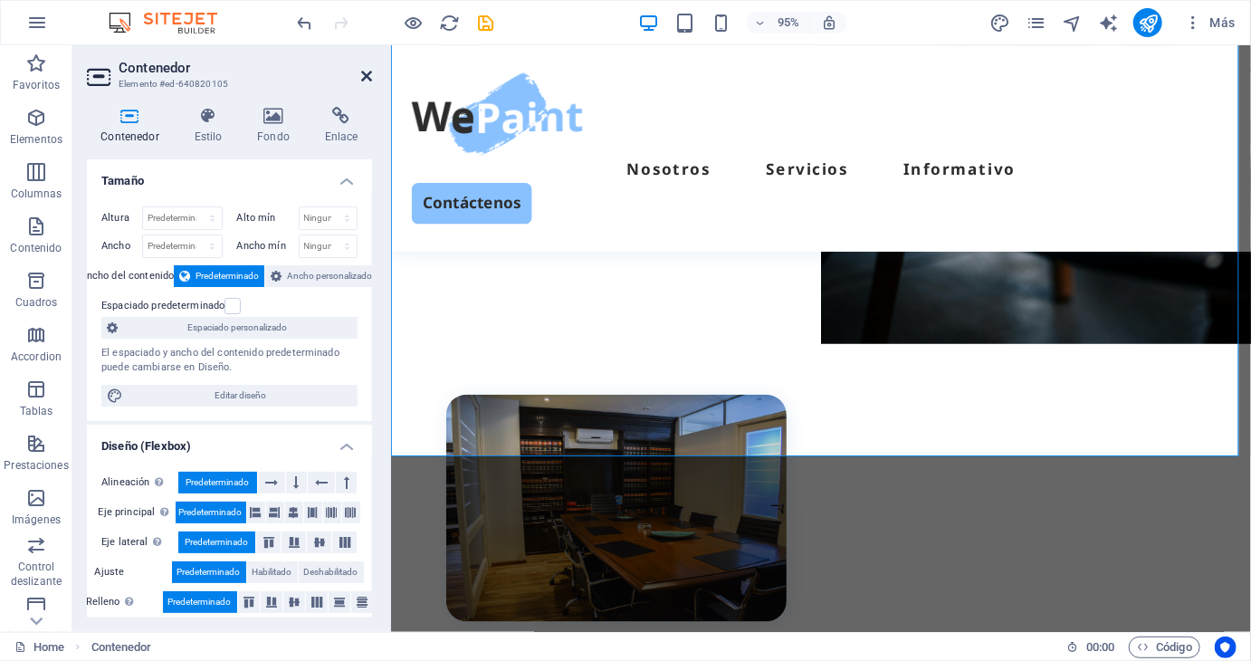
click at [365, 81] on icon at bounding box center [366, 76] width 11 height 14
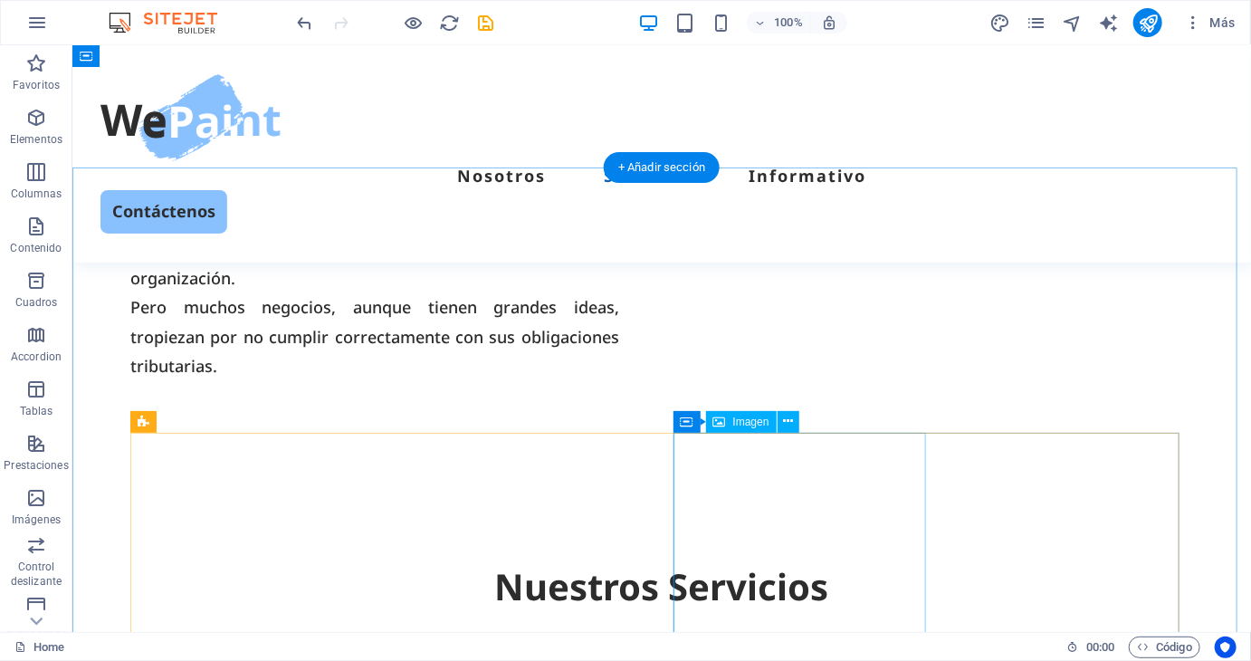
scroll to position [1176, 0]
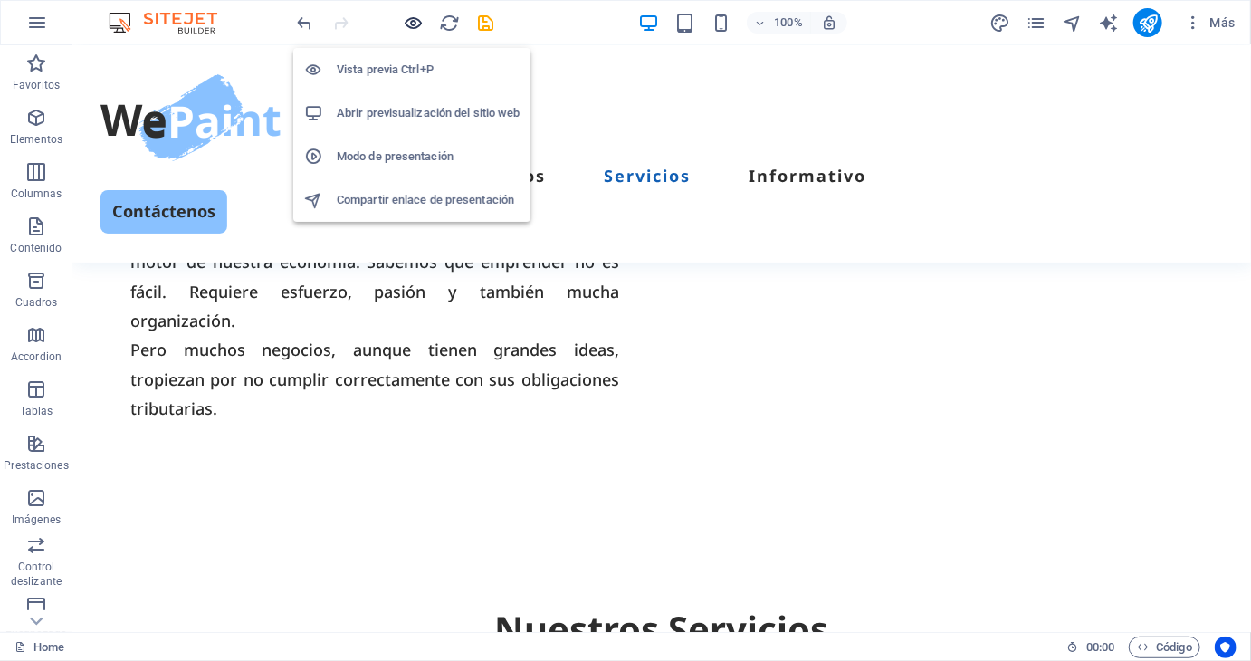
click at [406, 15] on icon "button" at bounding box center [414, 23] width 21 height 21
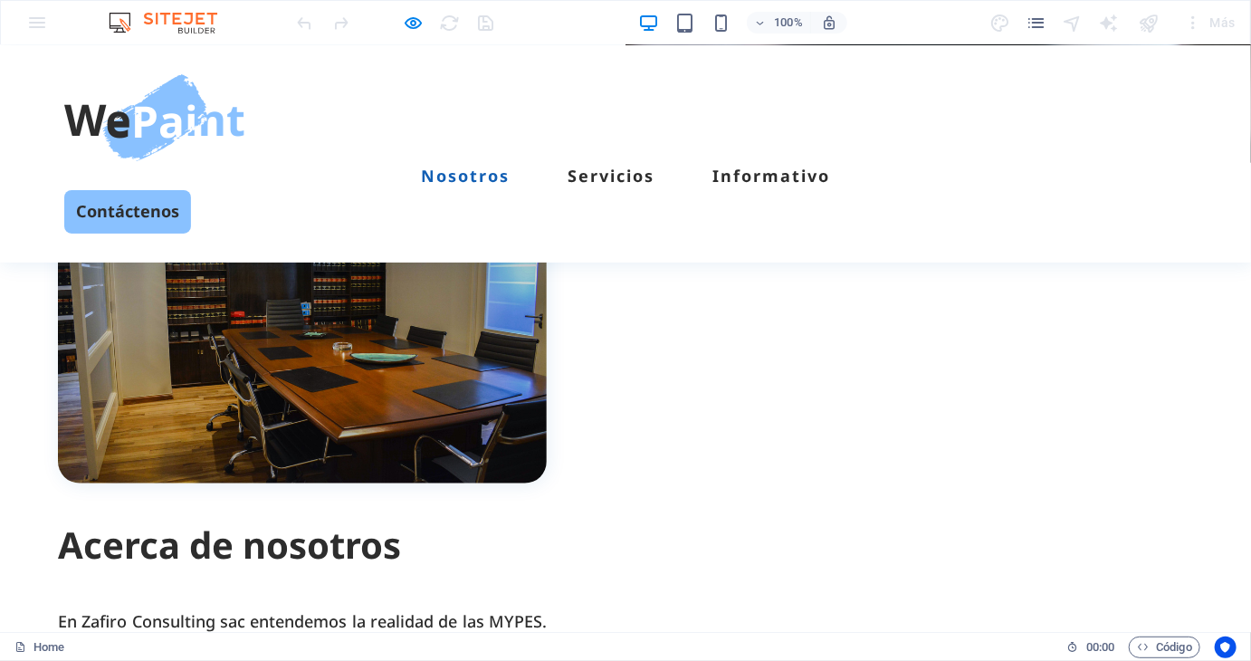
scroll to position [362, 0]
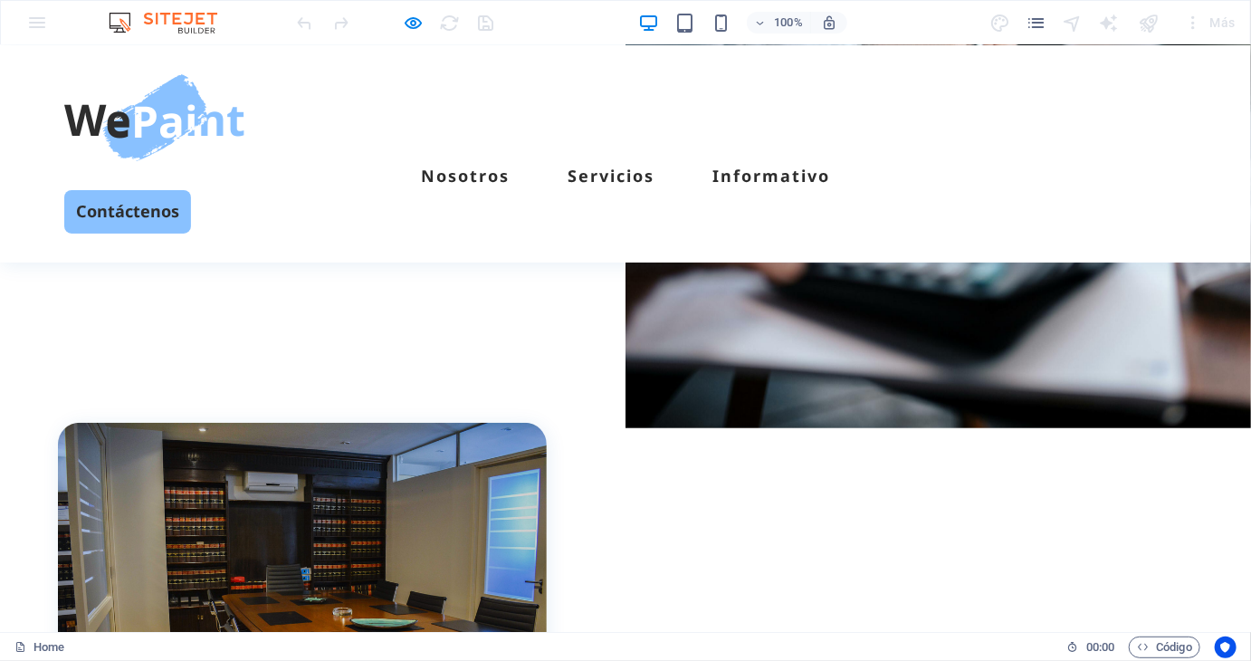
click at [453, 326] on div "ESTUDIO CONTABLE Zafiro Consulting sac Somos un estudio contable que tu MYPE ne…" at bounding box center [625, 79] width 1251 height 504
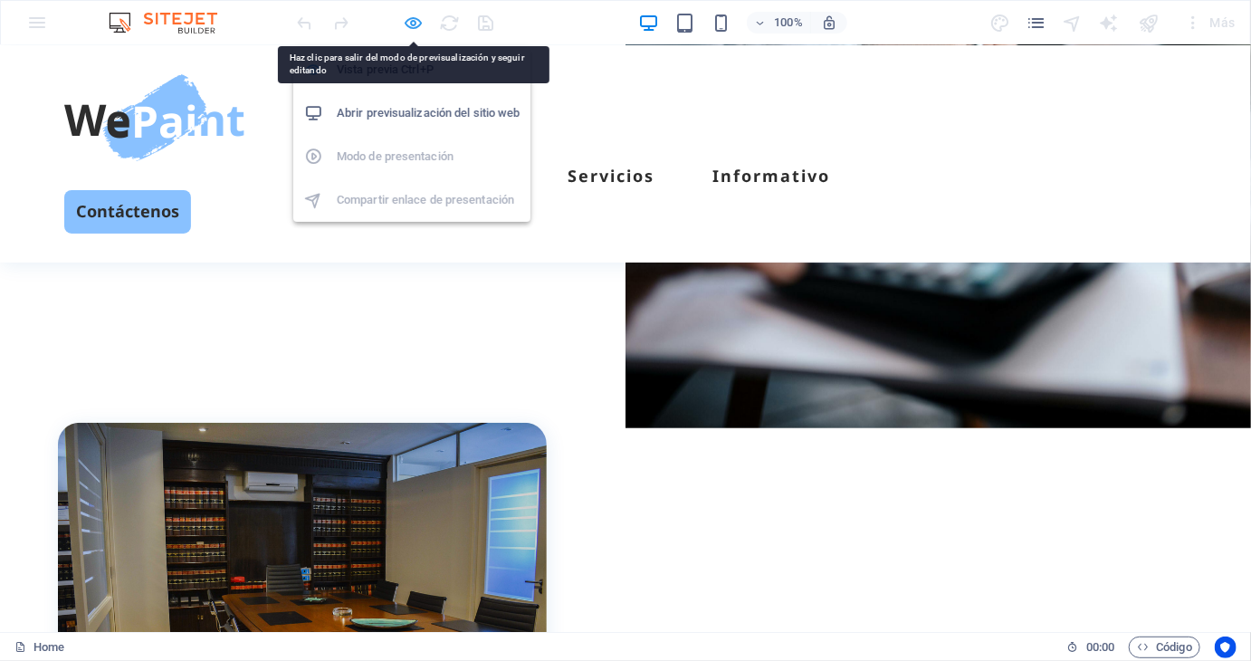
click at [413, 15] on icon "button" at bounding box center [414, 23] width 21 height 21
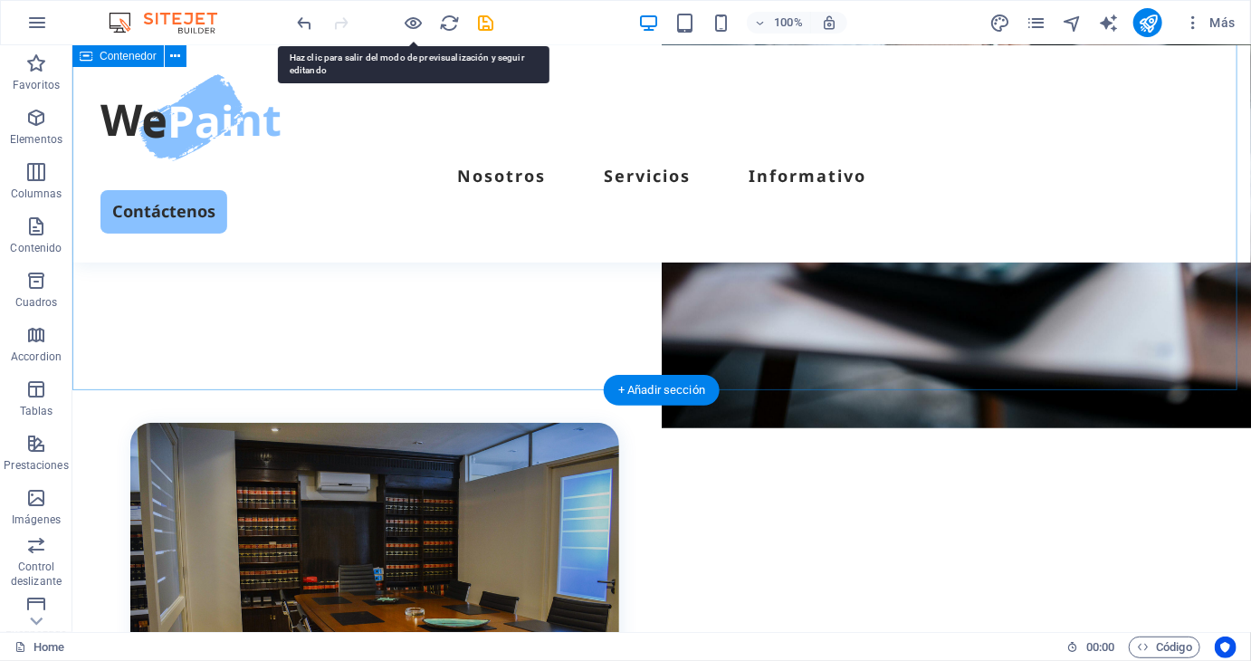
click at [517, 329] on div "ESTUDIO CONTABLE Zafiro Consulting sac Somos un estudio contable que tu MYPE ne…" at bounding box center [660, 79] width 1178 height 504
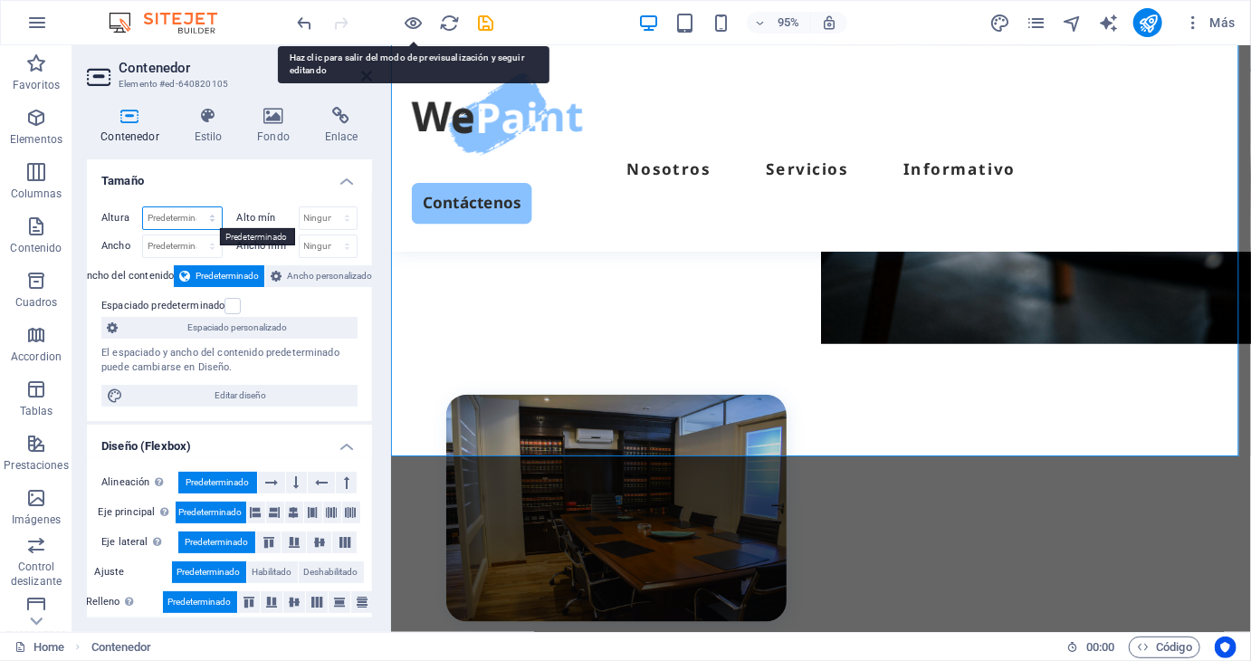
click at [184, 218] on select "Predeterminado px rem % vh vw" at bounding box center [182, 218] width 79 height 22
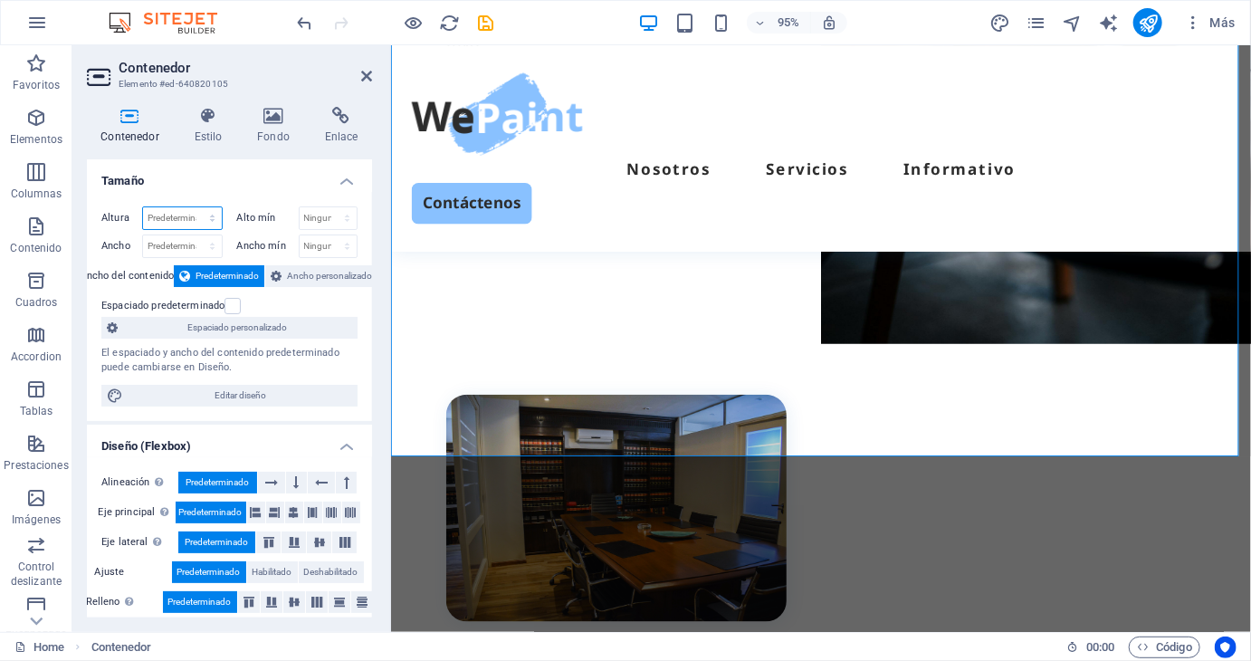
select select "px"
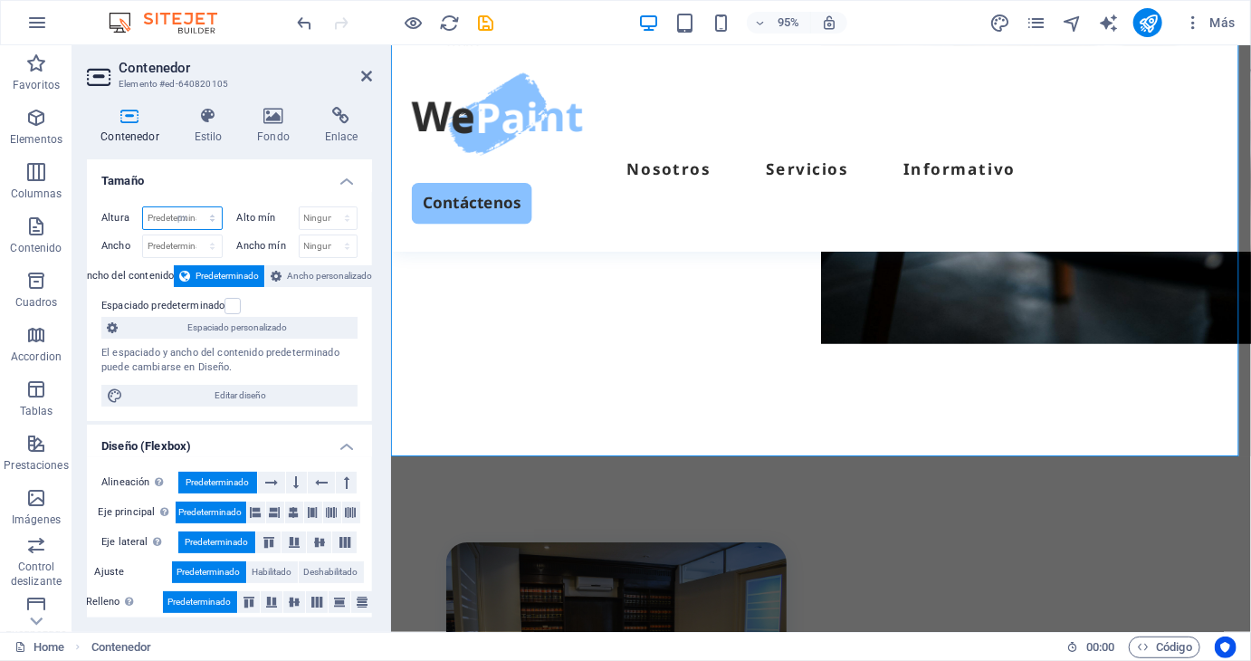
click at [194, 207] on select "Predeterminado px rem % vh vw" at bounding box center [182, 218] width 79 height 22
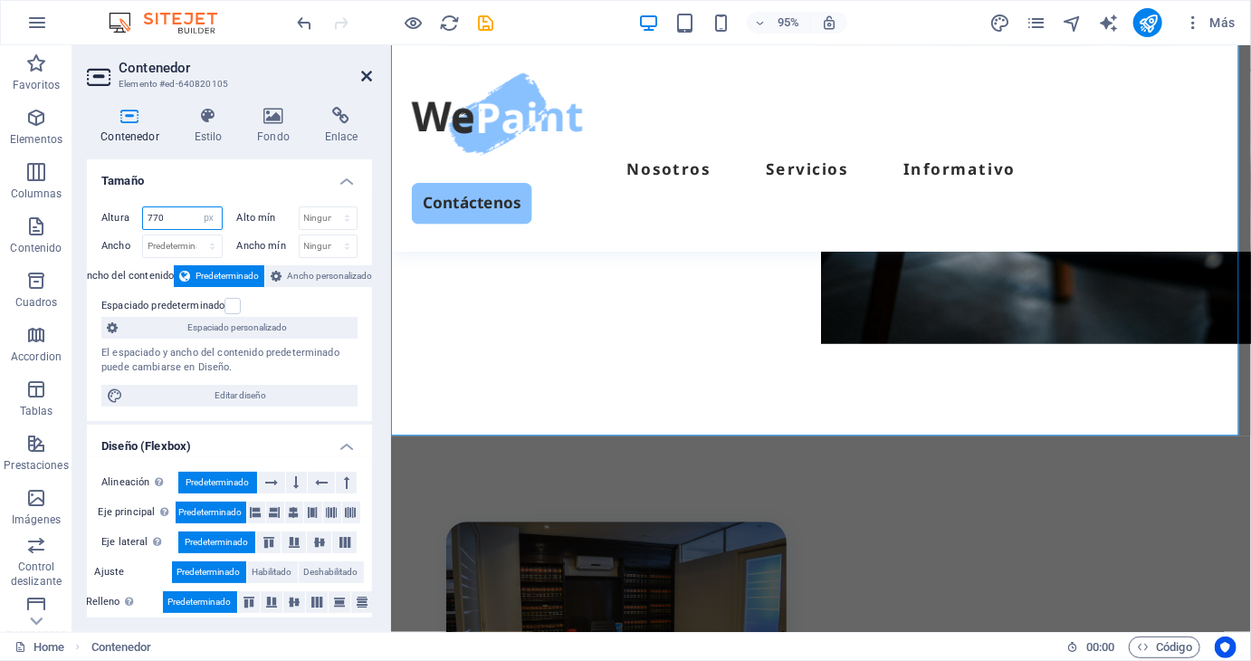
type input "770"
click at [371, 70] on icon at bounding box center [366, 76] width 11 height 14
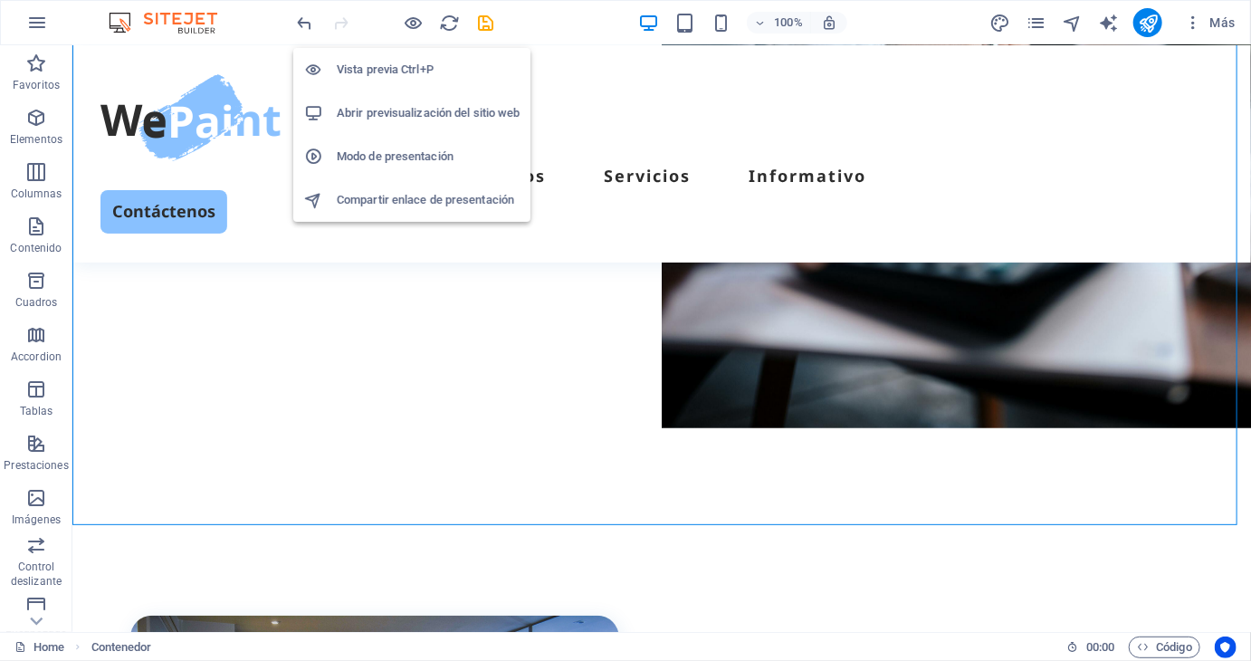
drag, startPoint x: 418, startPoint y: 21, endPoint x: 463, endPoint y: 41, distance: 49.4
click at [418, 20] on icon "button" at bounding box center [414, 23] width 21 height 21
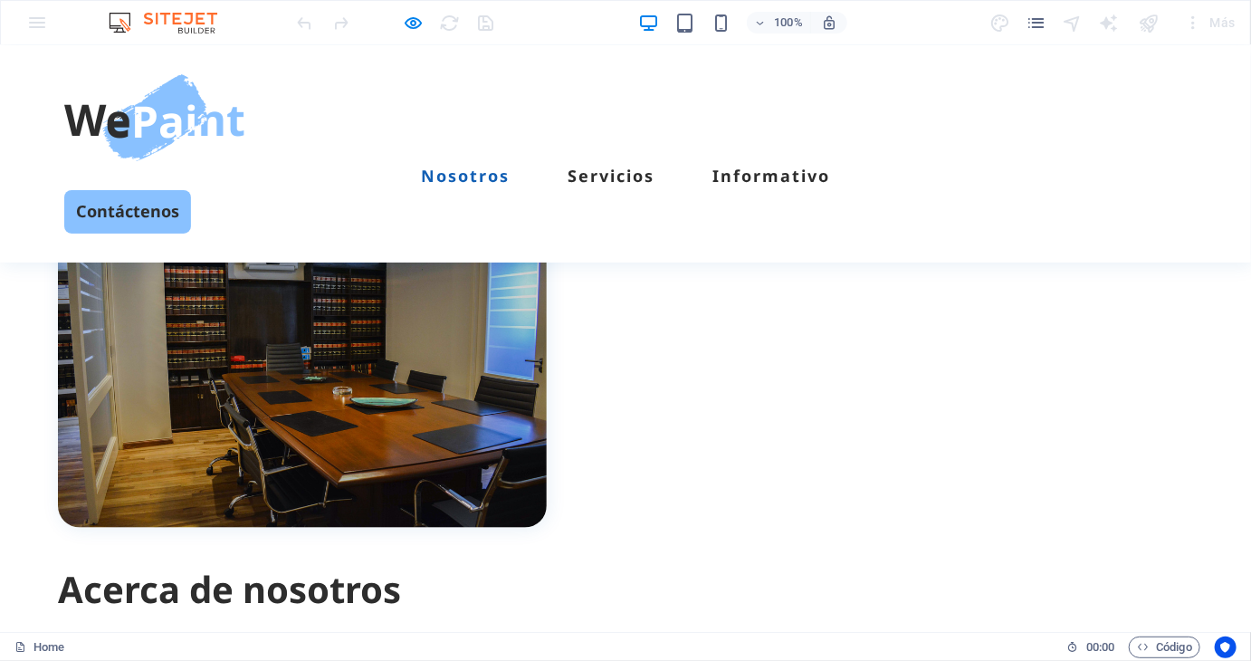
scroll to position [724, 0]
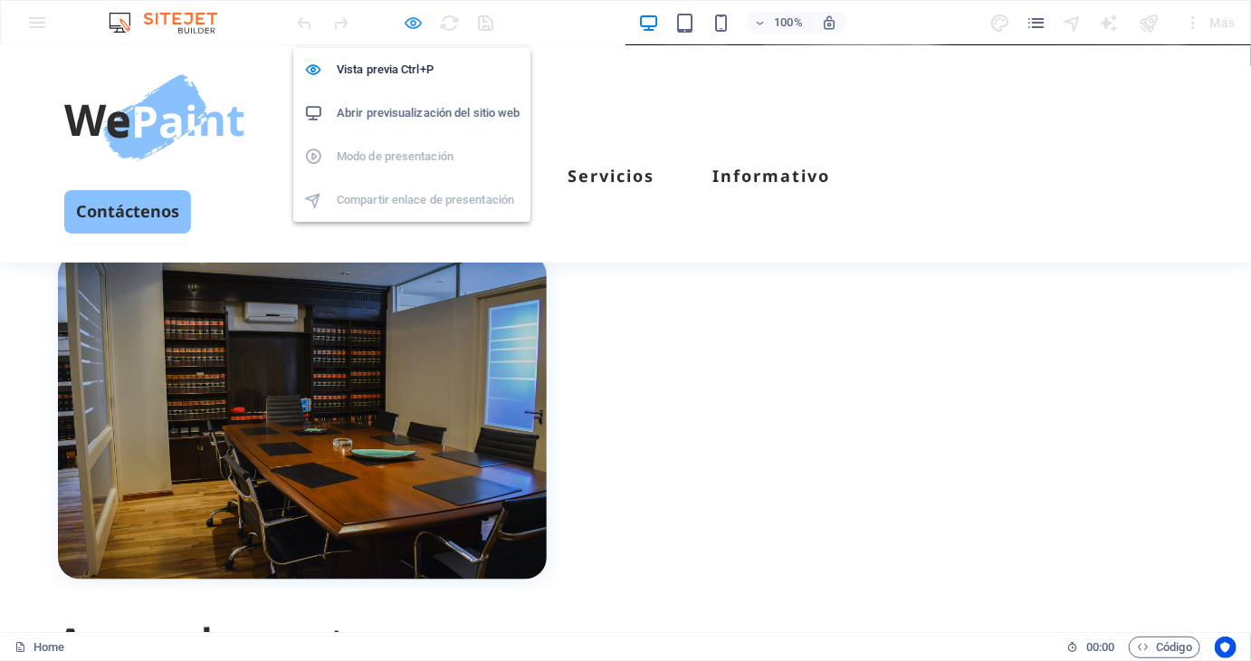
click at [415, 19] on icon "button" at bounding box center [414, 23] width 21 height 21
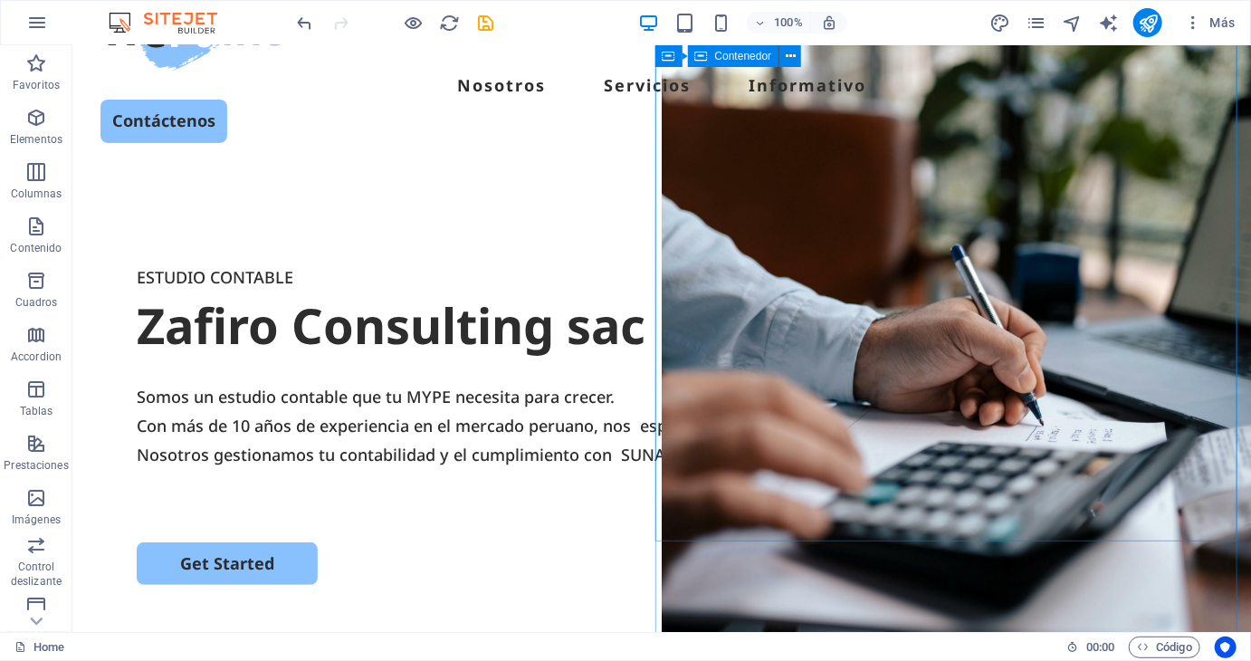
scroll to position [0, 0]
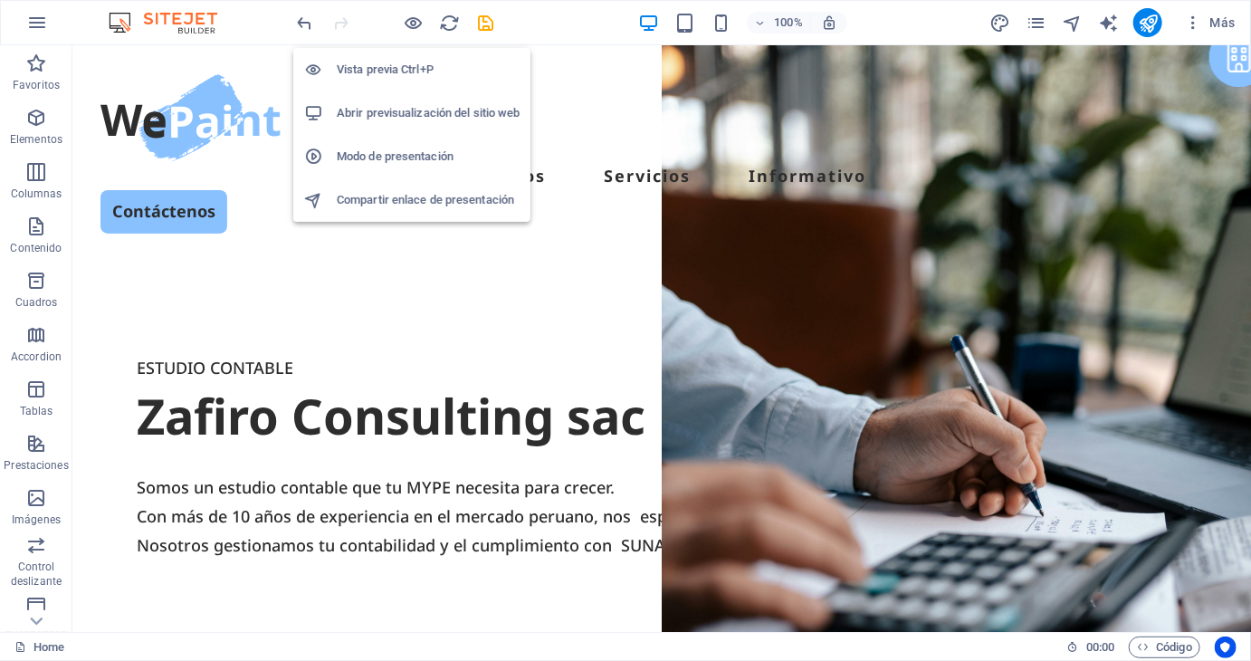
click at [407, 120] on h6 "Abrir previsualización del sitio web" at bounding box center [428, 113] width 183 height 22
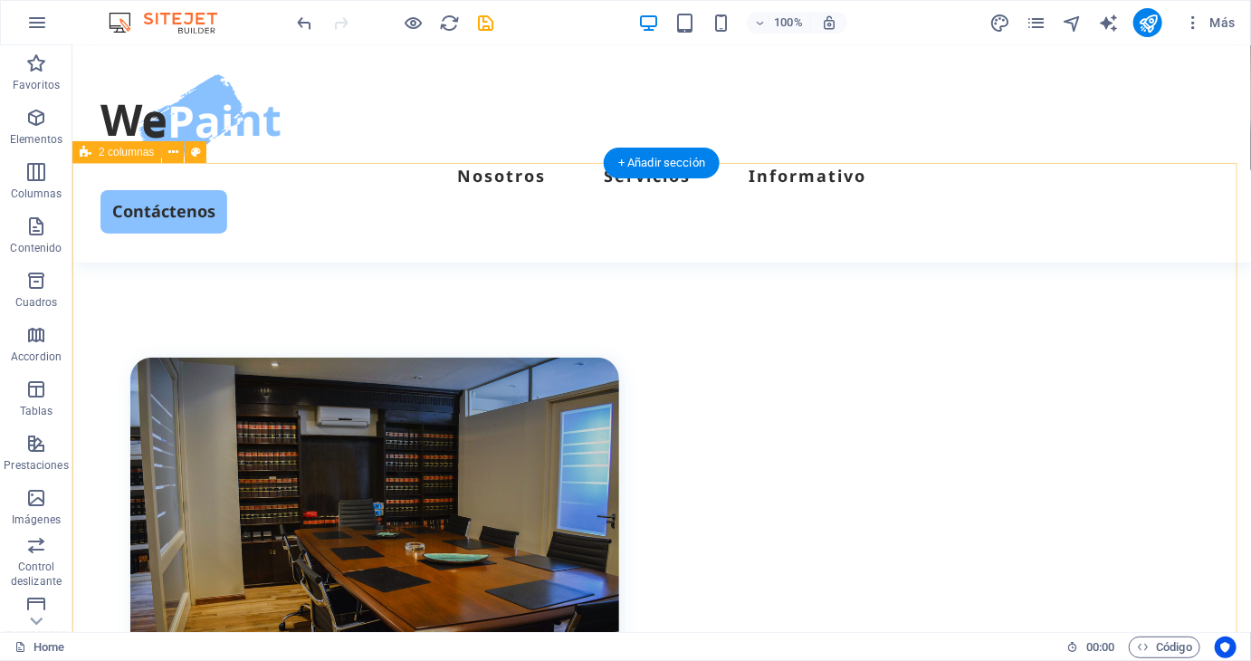
scroll to position [543, 0]
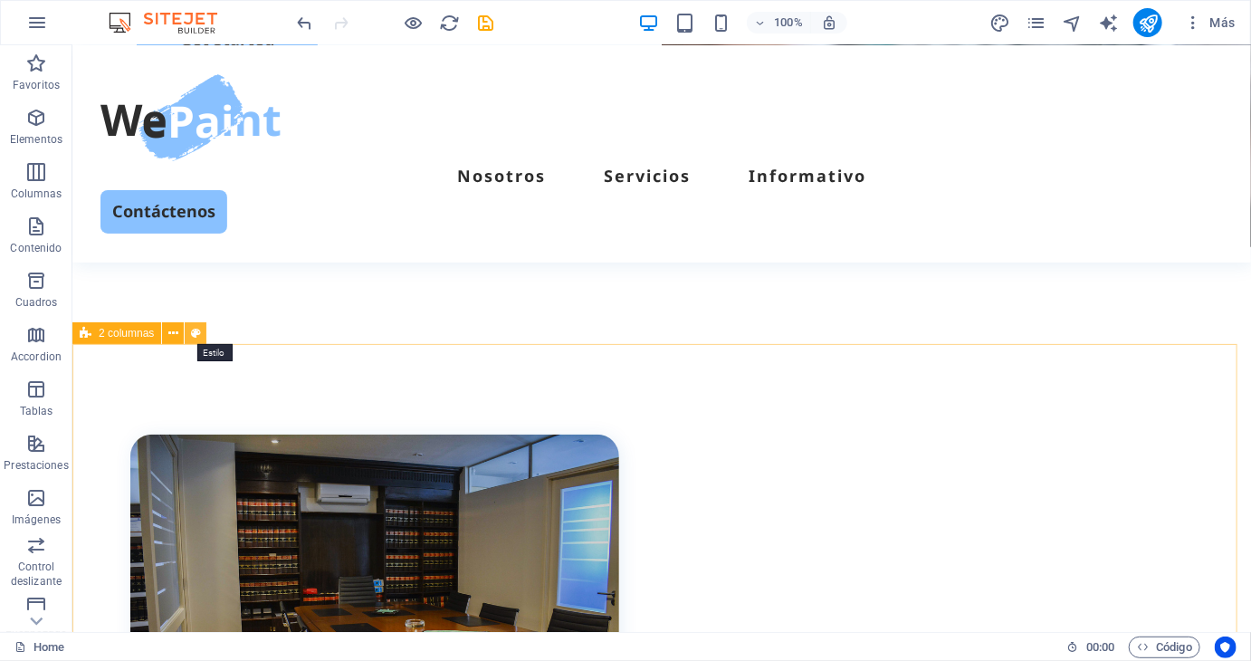
click at [198, 342] on icon at bounding box center [196, 333] width 10 height 19
select select "rem"
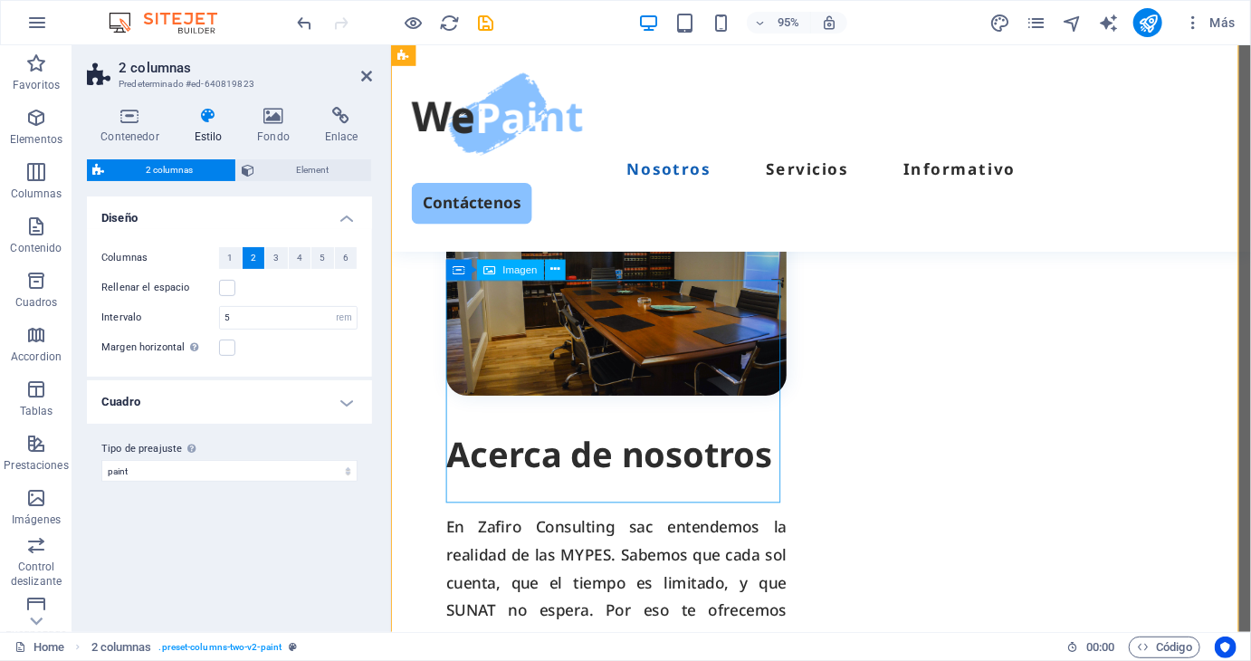
scroll to position [789, 0]
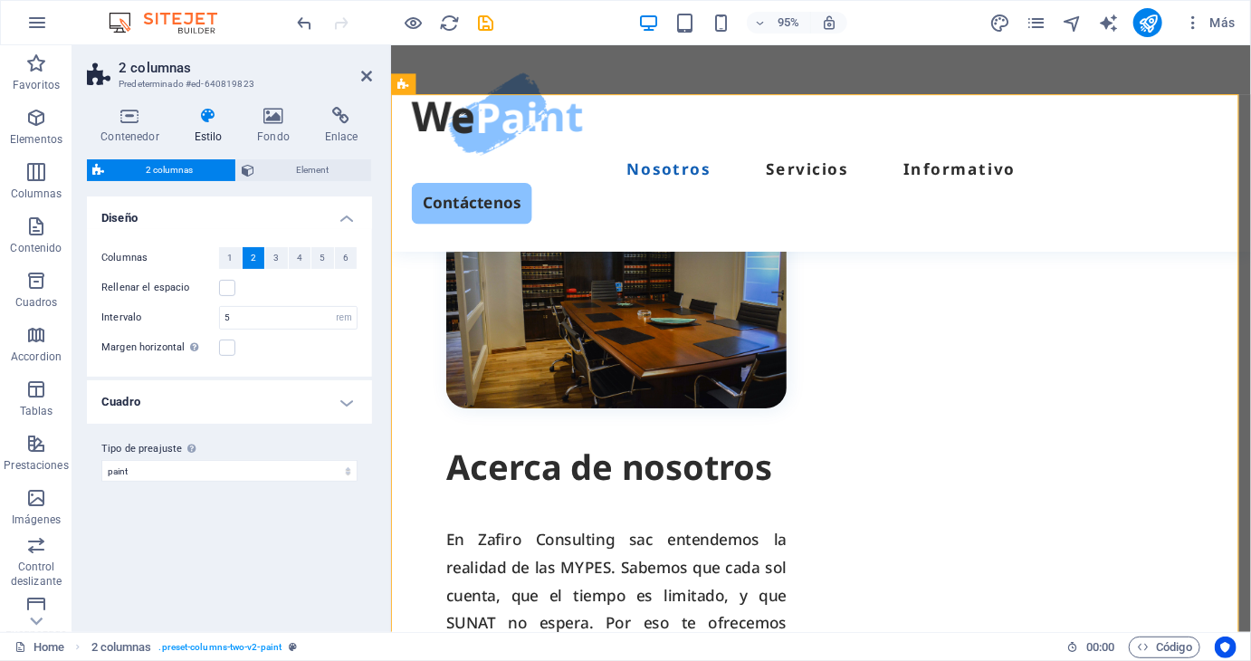
click at [352, 402] on h4 "Cuadro" at bounding box center [229, 401] width 285 height 43
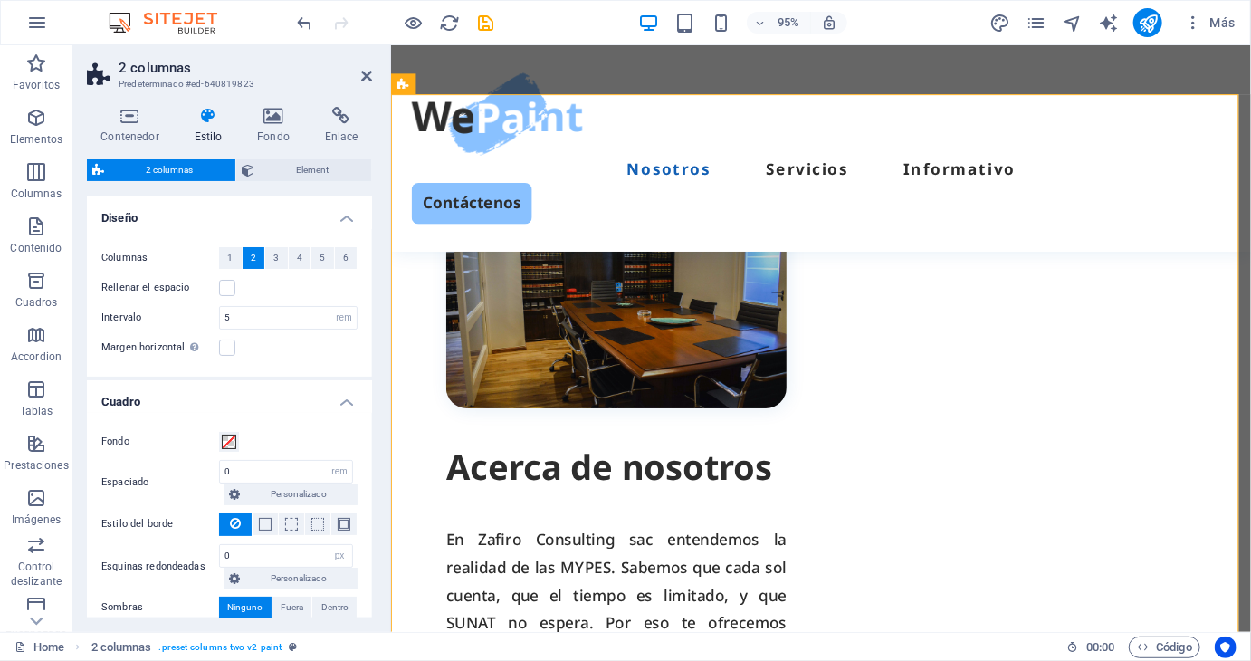
scroll to position [90, 0]
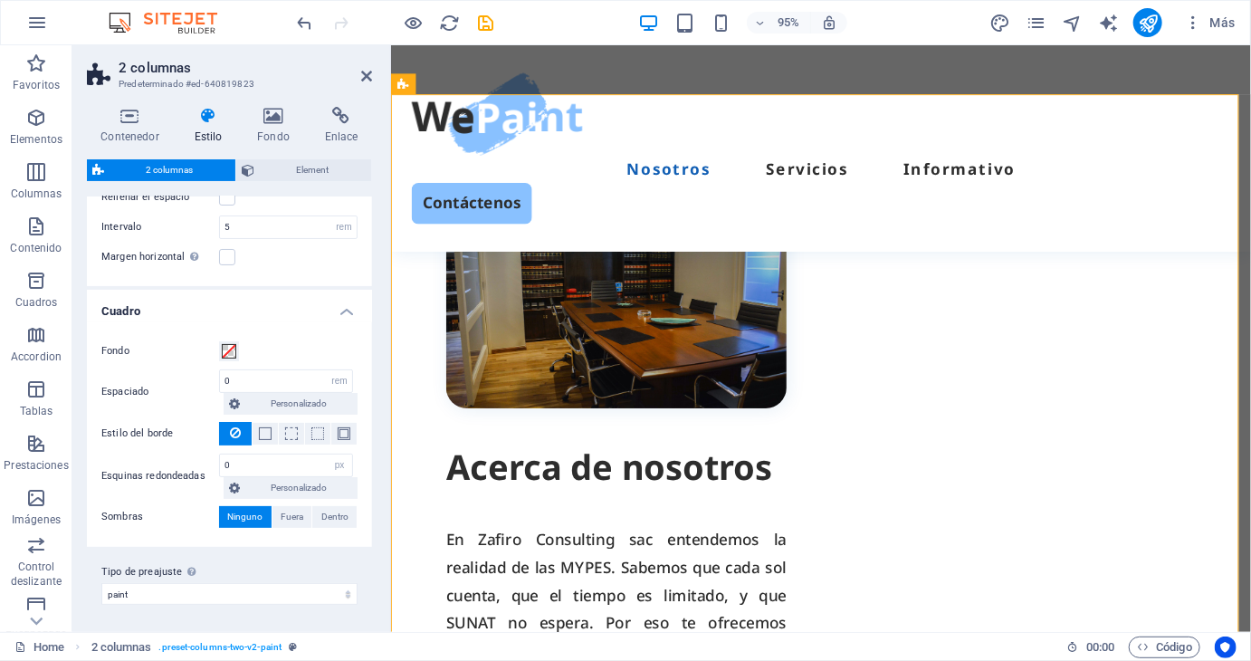
click at [337, 304] on h4 "Cuadro" at bounding box center [229, 306] width 285 height 33
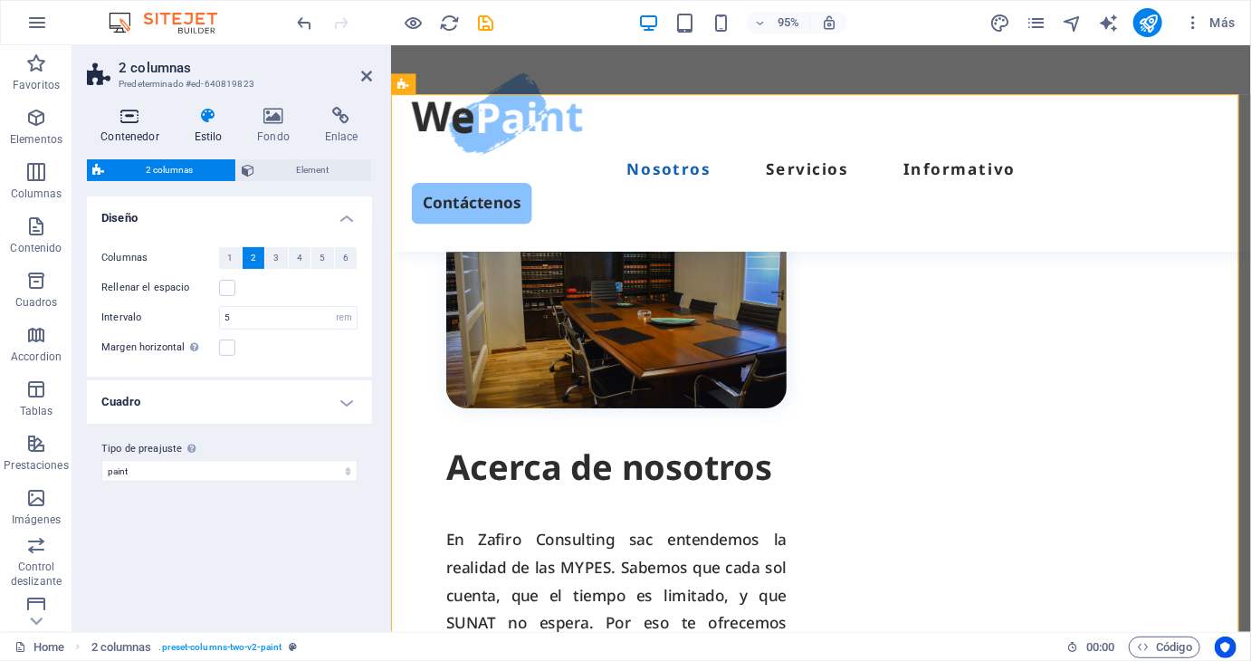
click at [135, 110] on icon at bounding box center [130, 116] width 86 height 18
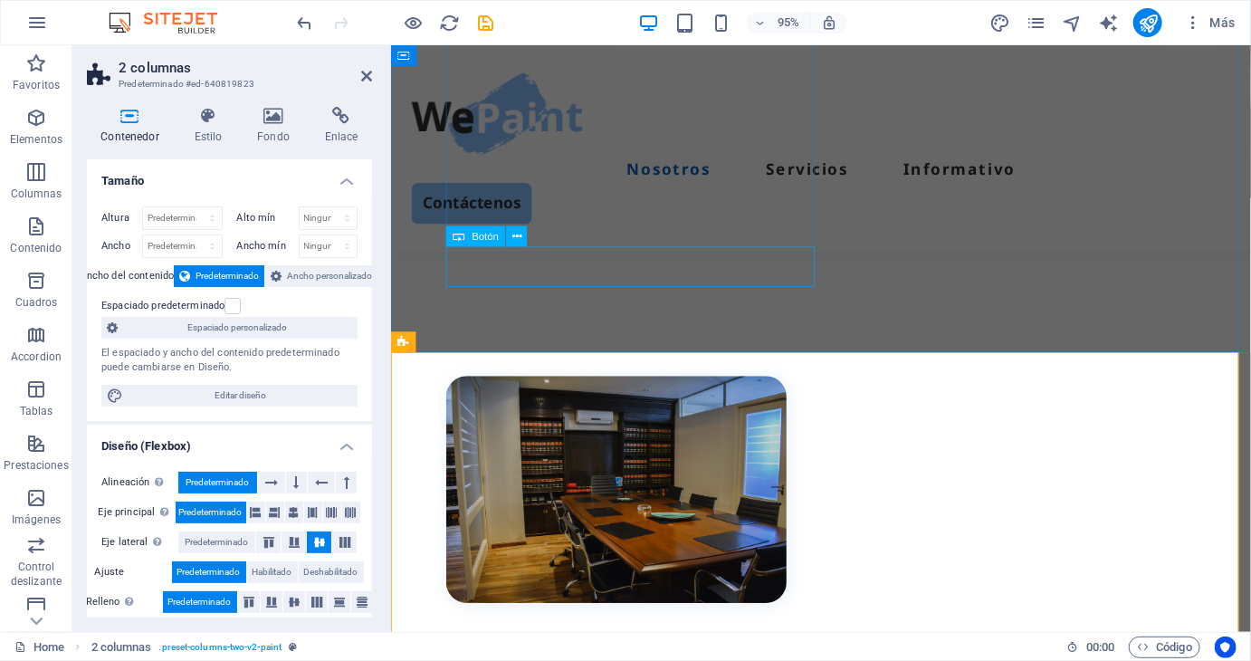
scroll to position [608, 0]
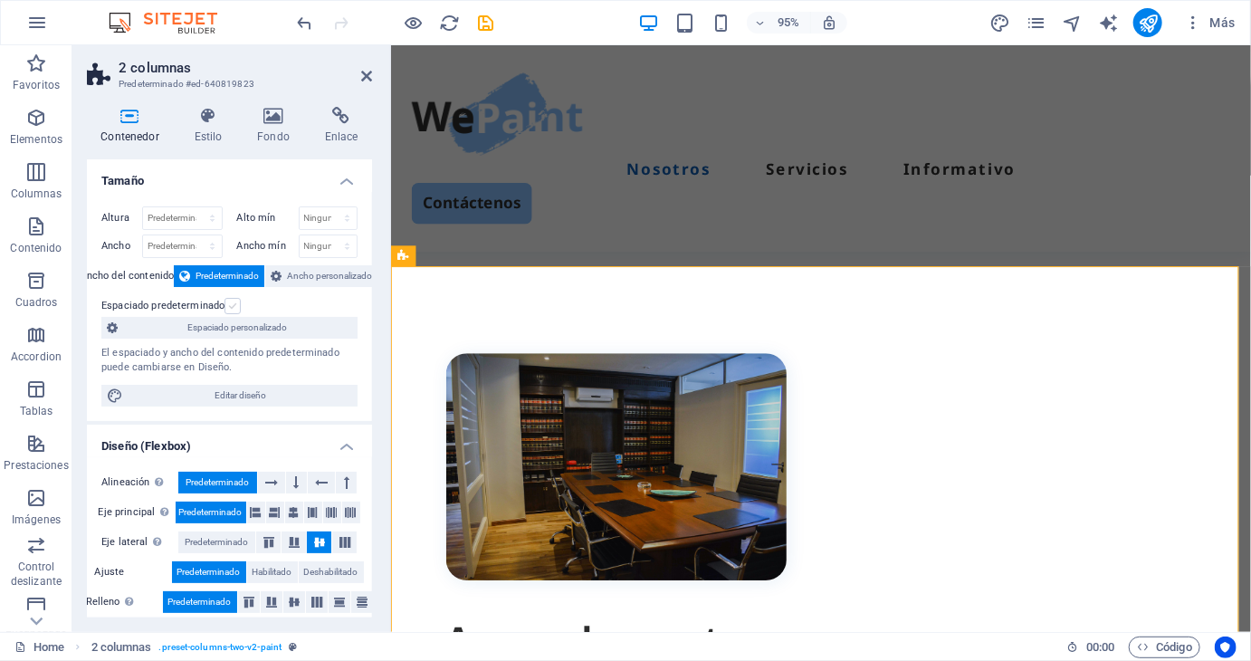
click at [236, 307] on label at bounding box center [232, 306] width 16 height 16
click at [0, 0] on input "Espaciado predeterminado" at bounding box center [0, 0] width 0 height 0
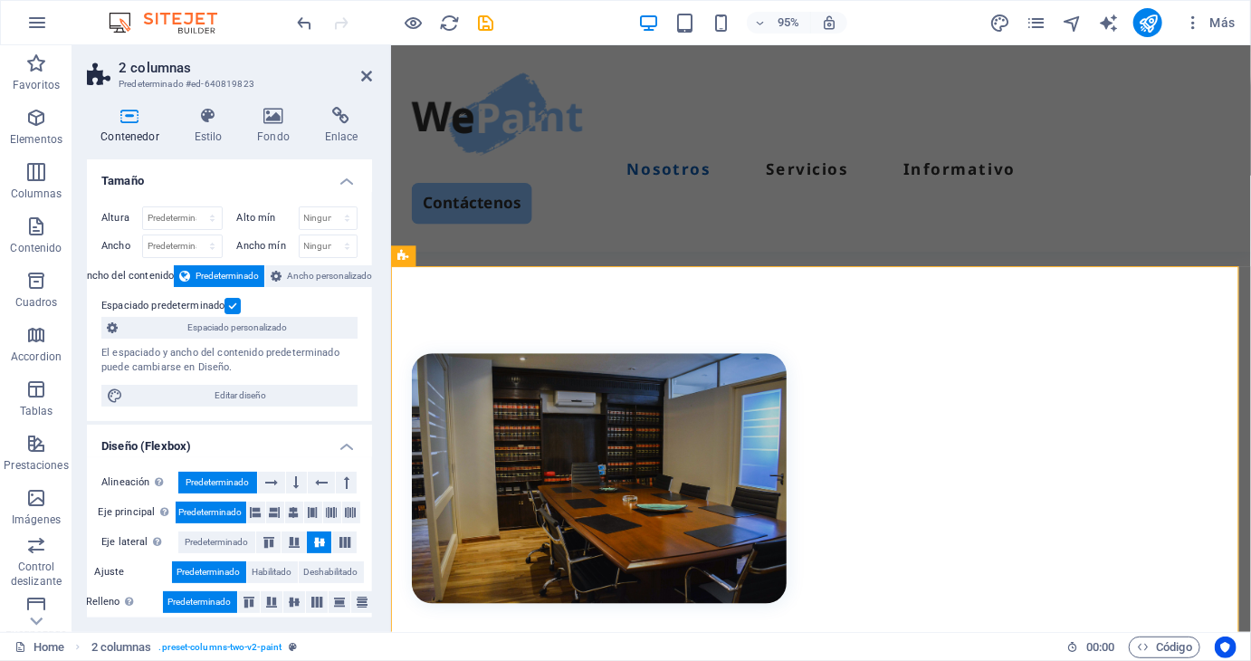
click at [236, 307] on label at bounding box center [232, 306] width 16 height 16
click at [0, 0] on input "Espaciado predeterminado" at bounding box center [0, 0] width 0 height 0
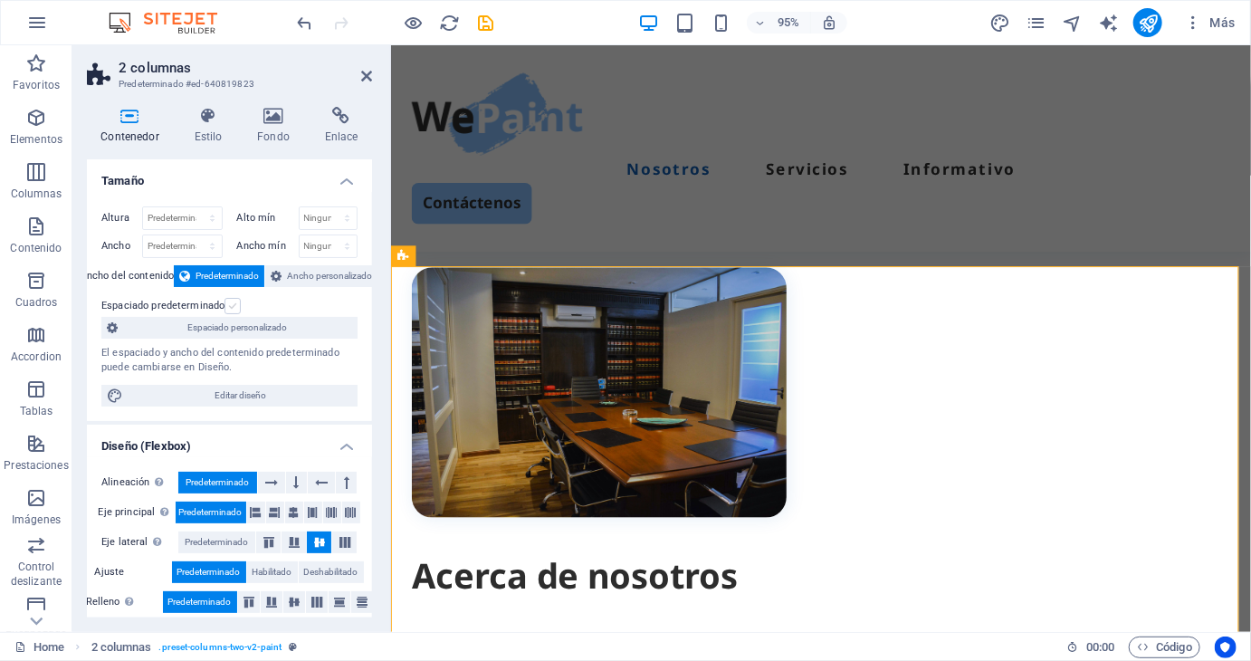
click at [236, 307] on label at bounding box center [232, 306] width 16 height 16
click at [0, 0] on input "Espaciado predeterminado" at bounding box center [0, 0] width 0 height 0
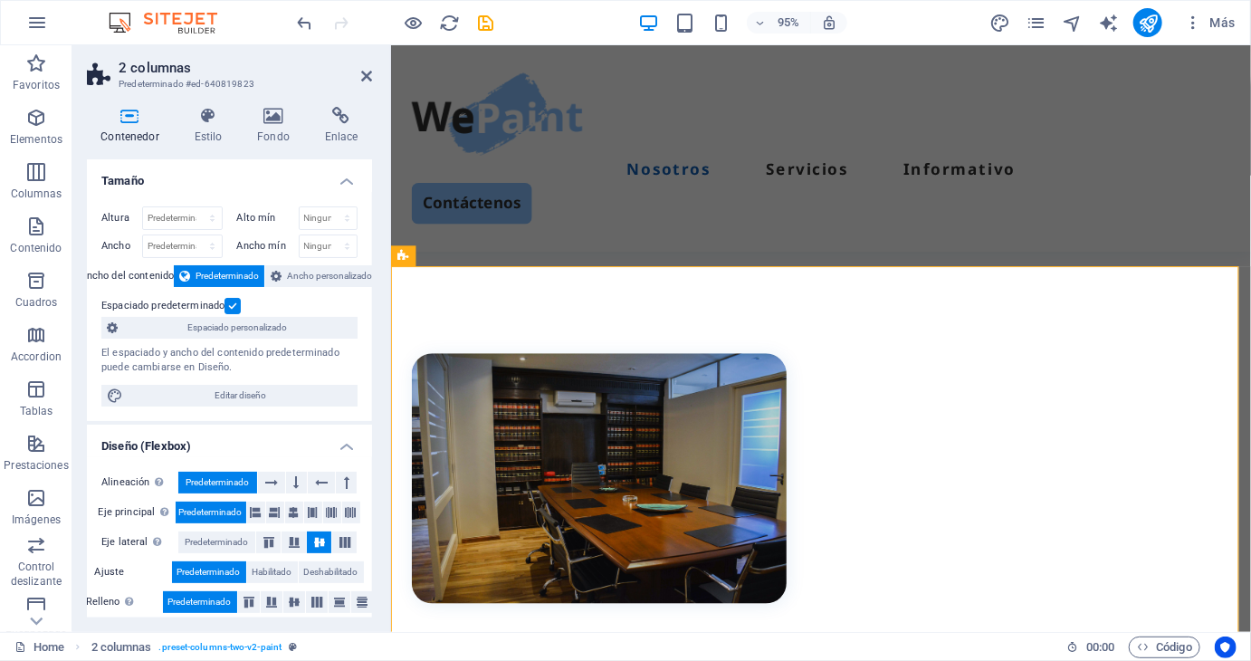
click at [230, 301] on label at bounding box center [232, 306] width 16 height 16
click at [0, 0] on input "Espaciado predeterminado" at bounding box center [0, 0] width 0 height 0
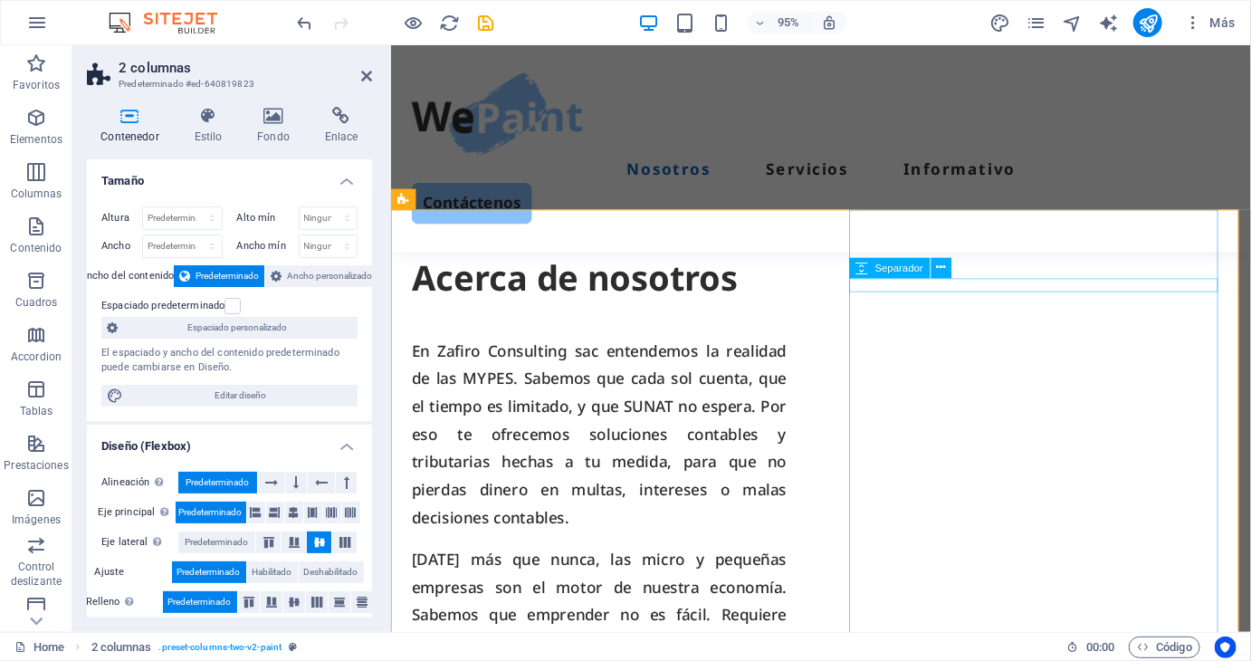
scroll to position [970, 0]
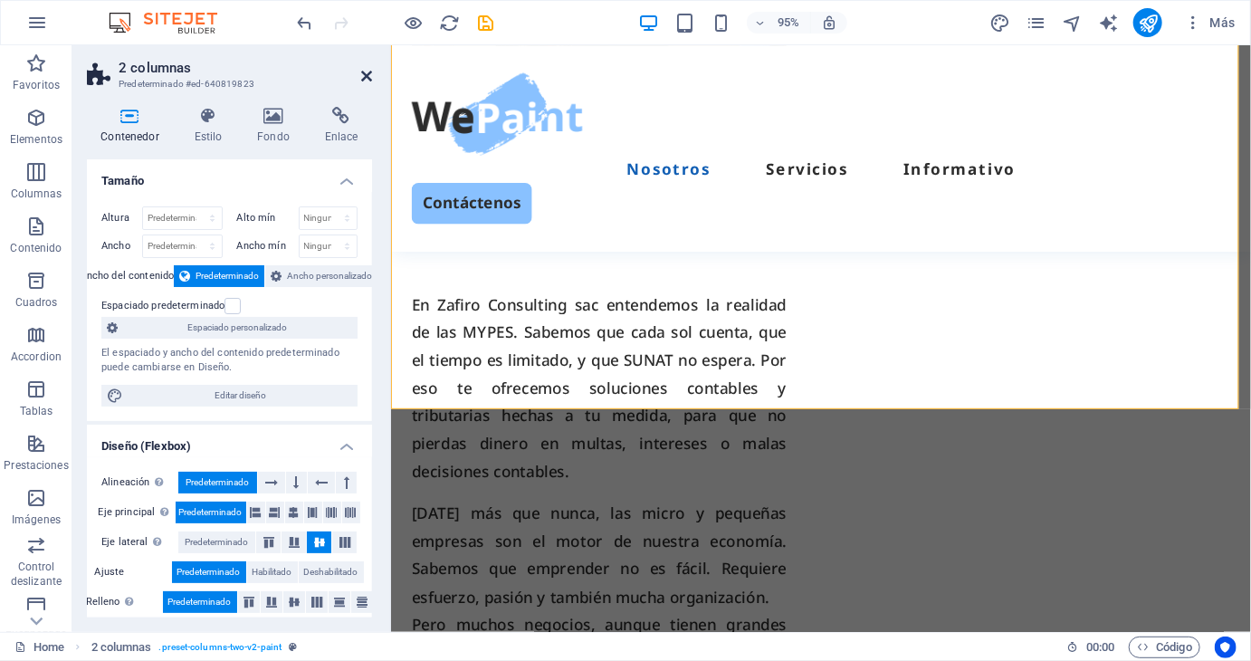
click at [362, 81] on icon at bounding box center [366, 76] width 11 height 14
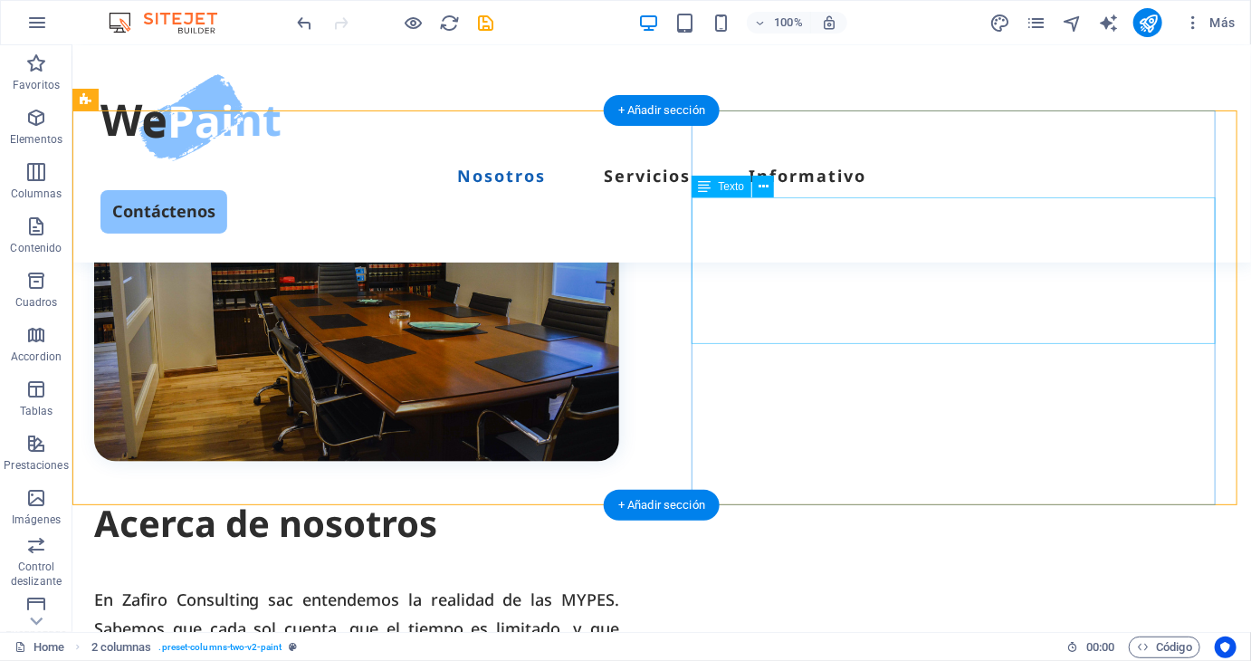
scroll to position [595, 0]
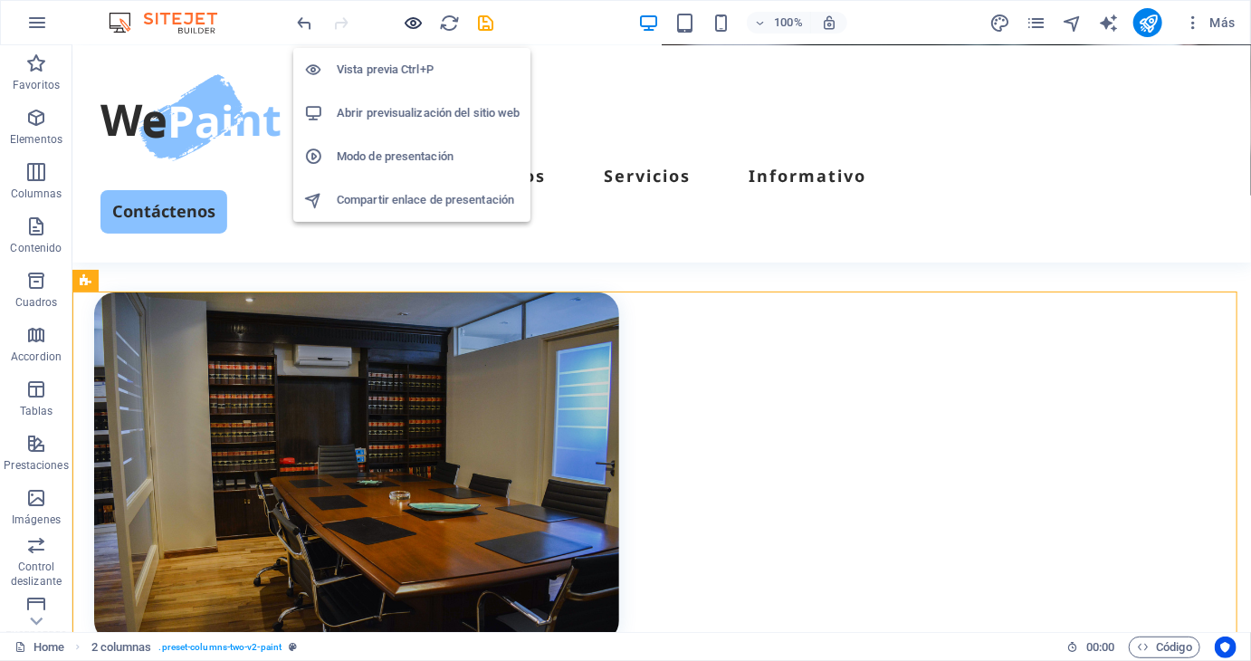
click at [408, 15] on icon "button" at bounding box center [414, 23] width 21 height 21
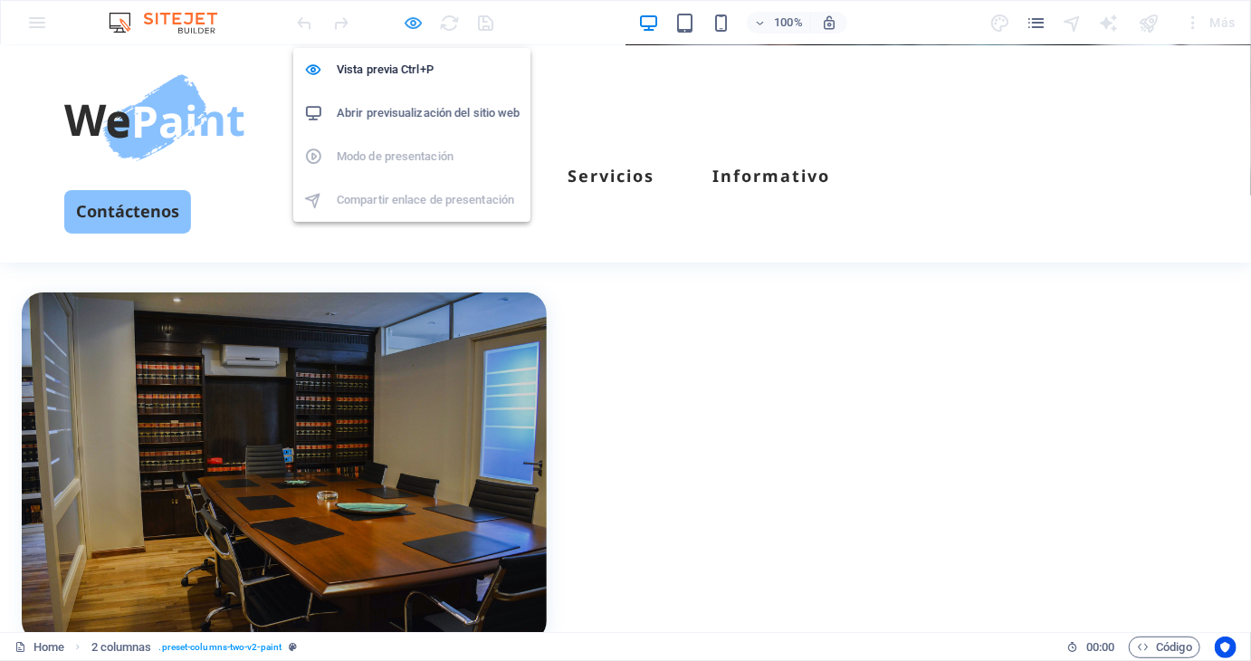
click at [413, 20] on icon "button" at bounding box center [414, 23] width 21 height 21
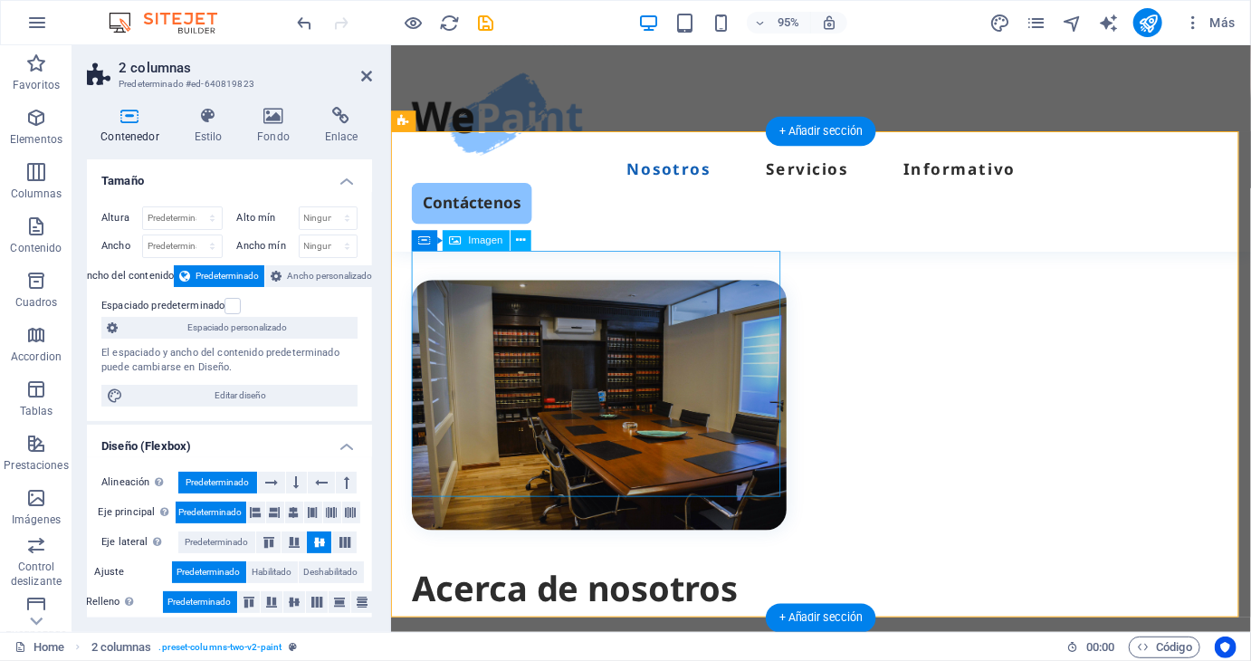
scroll to position [751, 0]
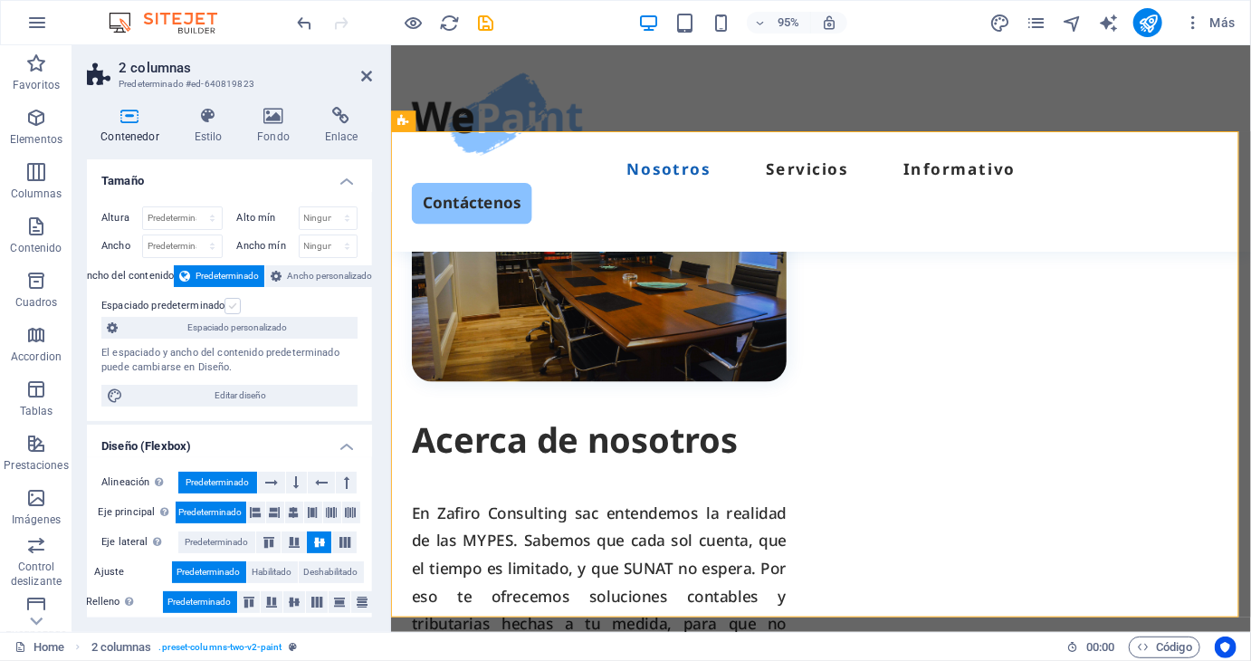
click at [231, 303] on label at bounding box center [232, 306] width 16 height 16
click at [0, 0] on input "Espaciado predeterminado" at bounding box center [0, 0] width 0 height 0
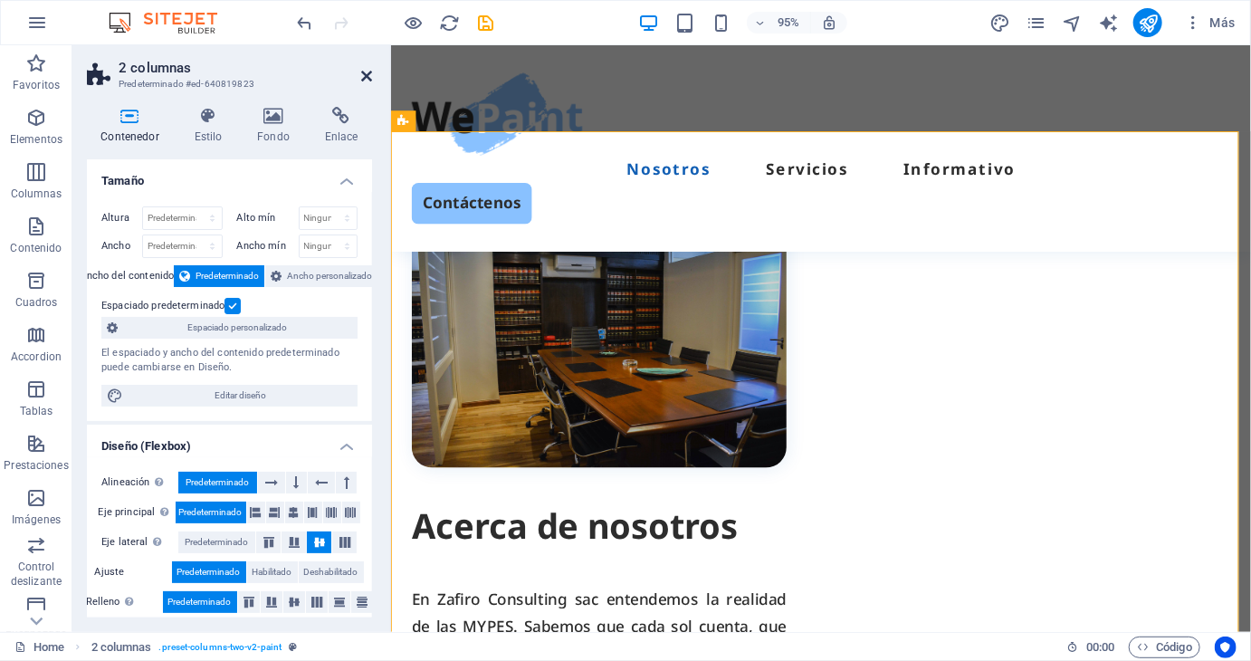
click at [366, 78] on icon at bounding box center [366, 76] width 11 height 14
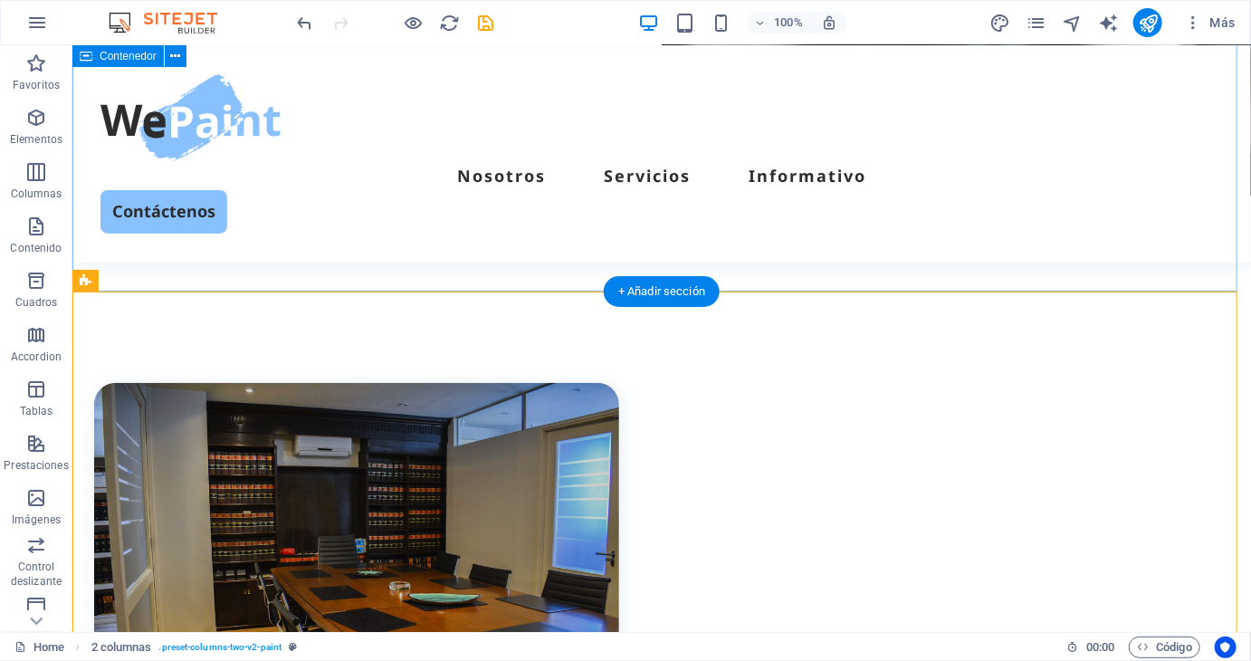
scroll to position [414, 0]
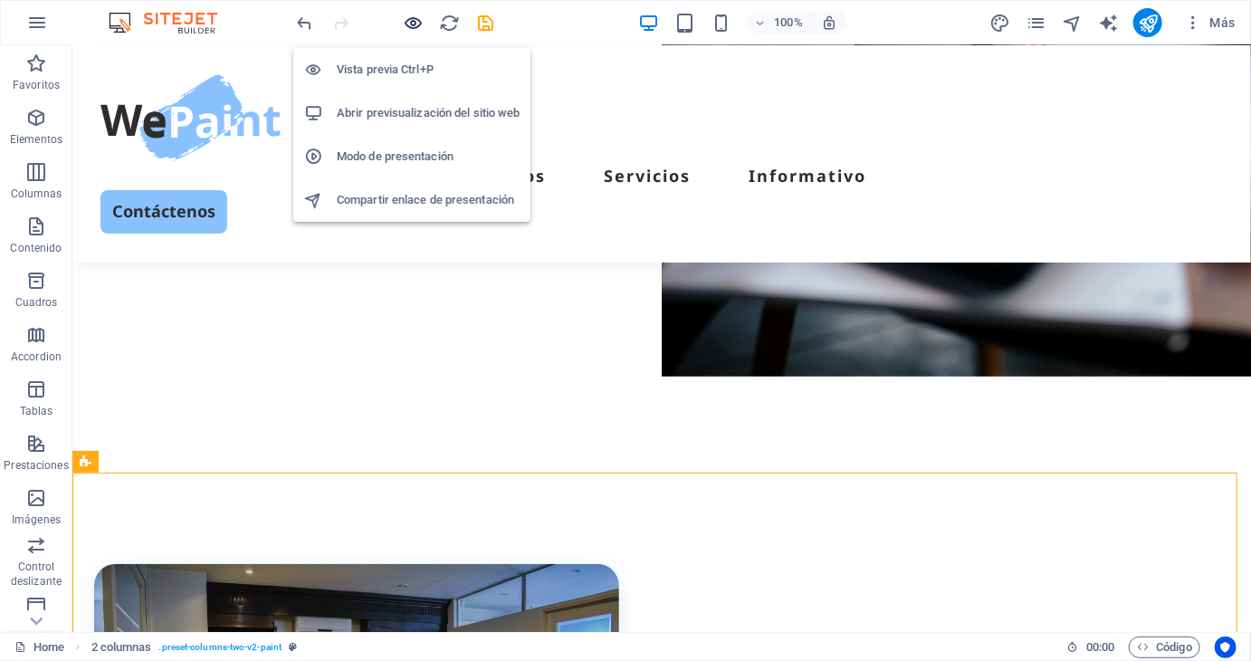
click at [410, 26] on icon "button" at bounding box center [414, 23] width 21 height 21
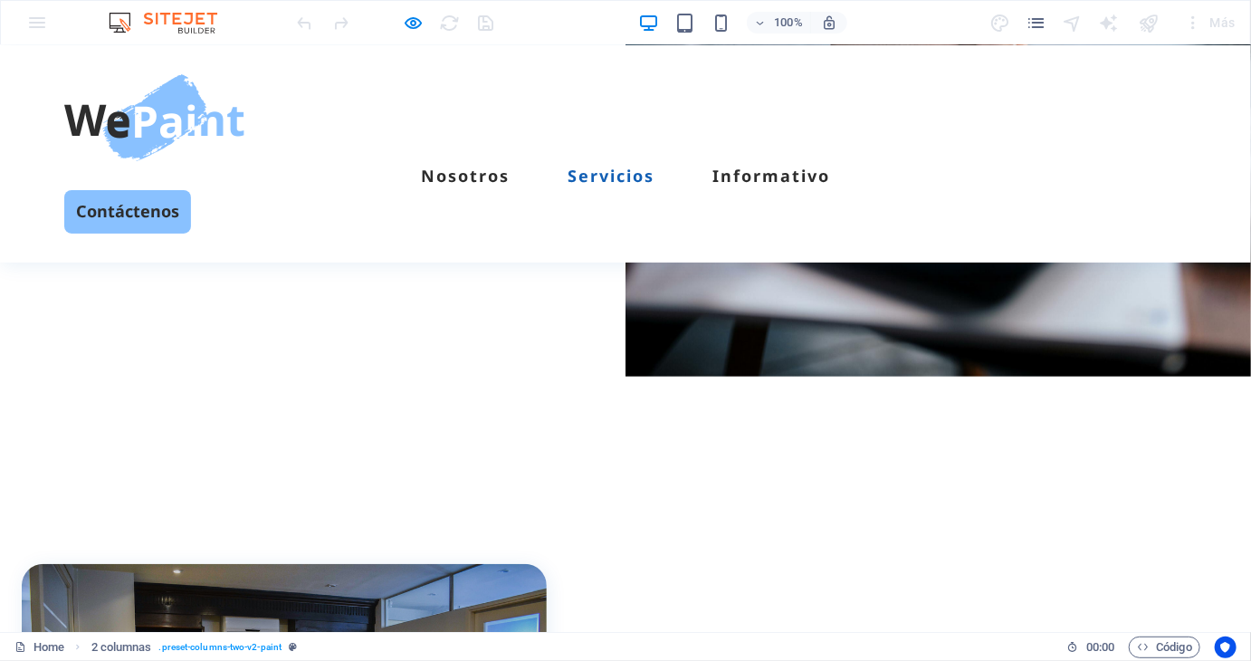
scroll to position [142, 0]
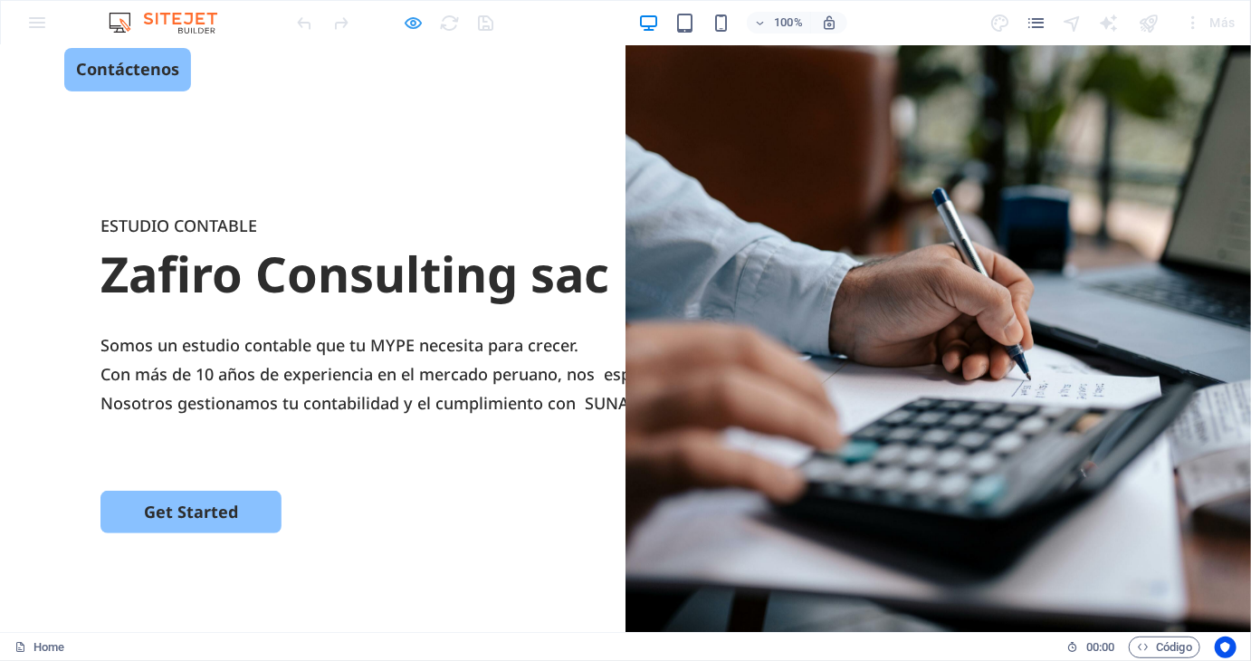
drag, startPoint x: 405, startPoint y: 9, endPoint x: 407, endPoint y: 26, distance: 17.4
click at [405, 24] on div at bounding box center [395, 22] width 203 height 29
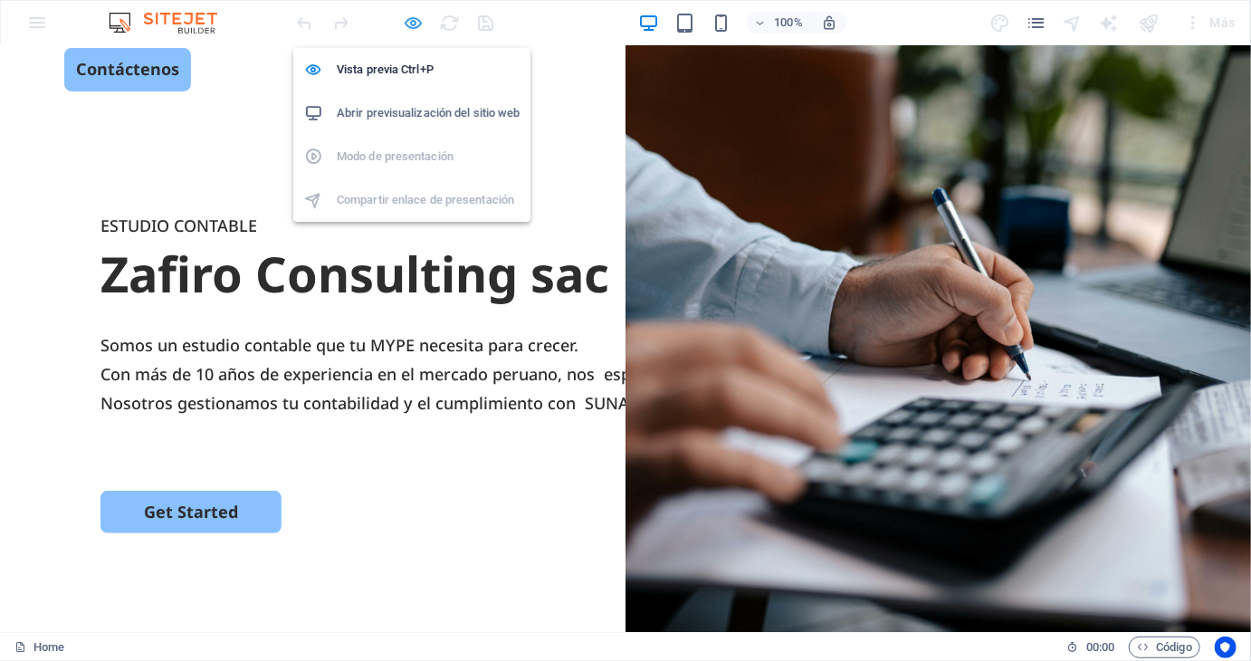
click at [412, 24] on icon "button" at bounding box center [414, 23] width 21 height 21
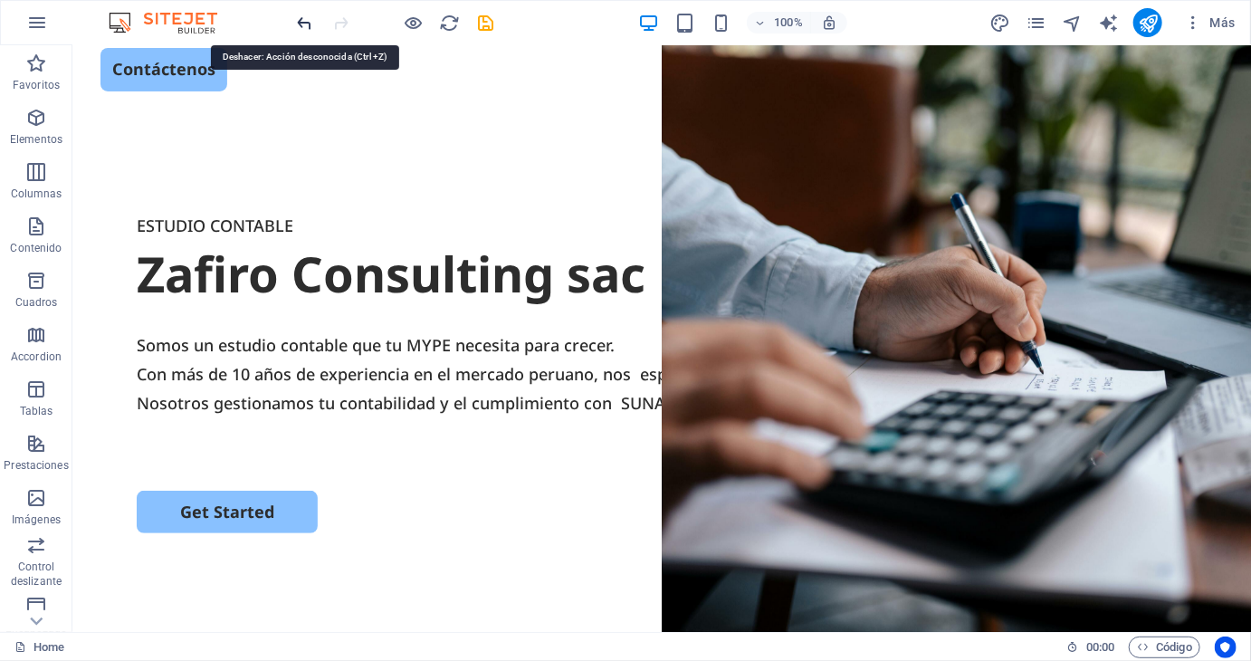
click at [304, 24] on icon "undo" at bounding box center [305, 23] width 21 height 21
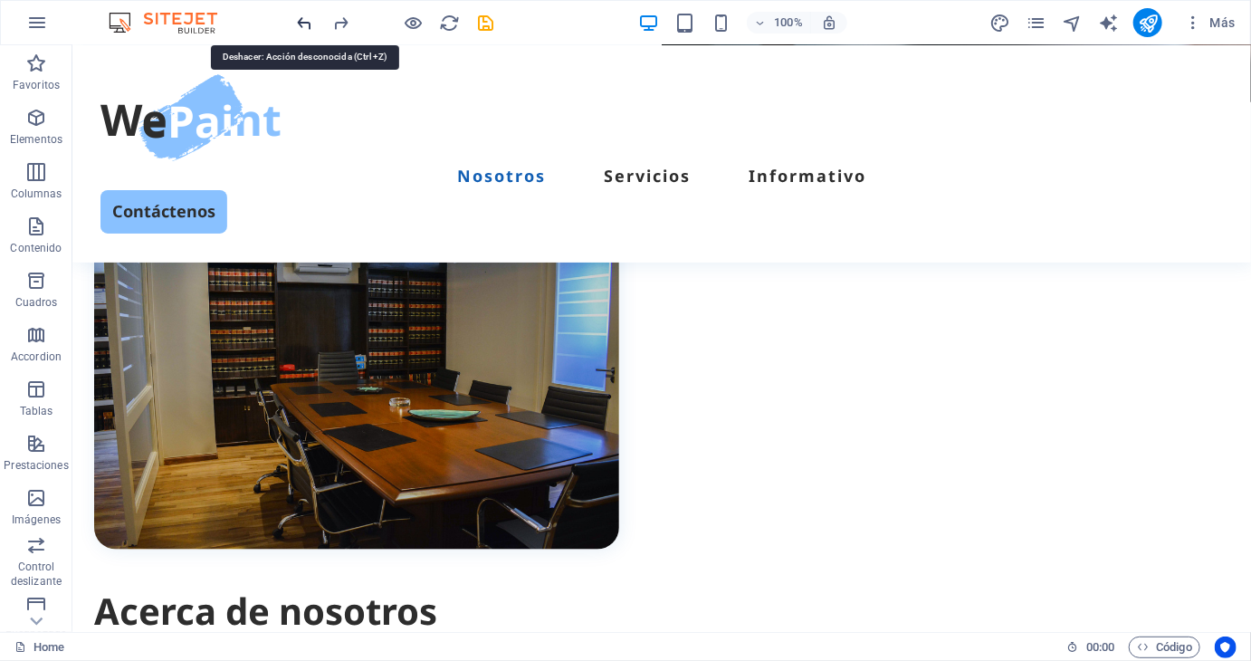
scroll to position [746, 0]
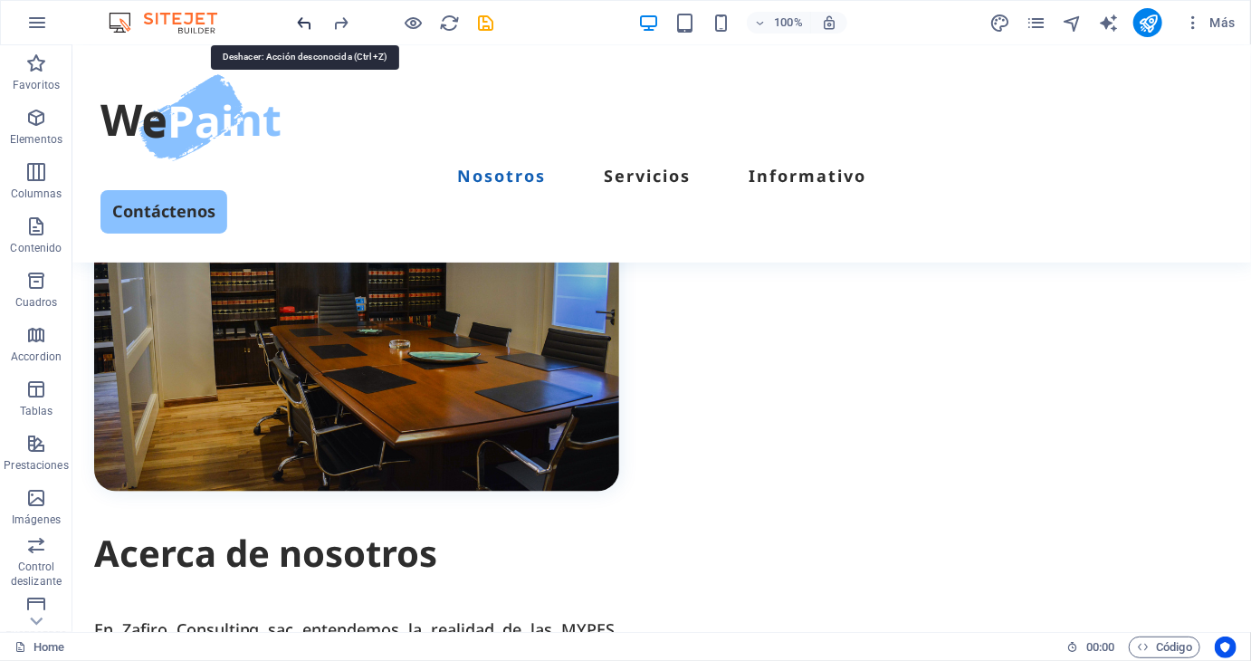
click at [304, 24] on icon "undo" at bounding box center [305, 23] width 21 height 21
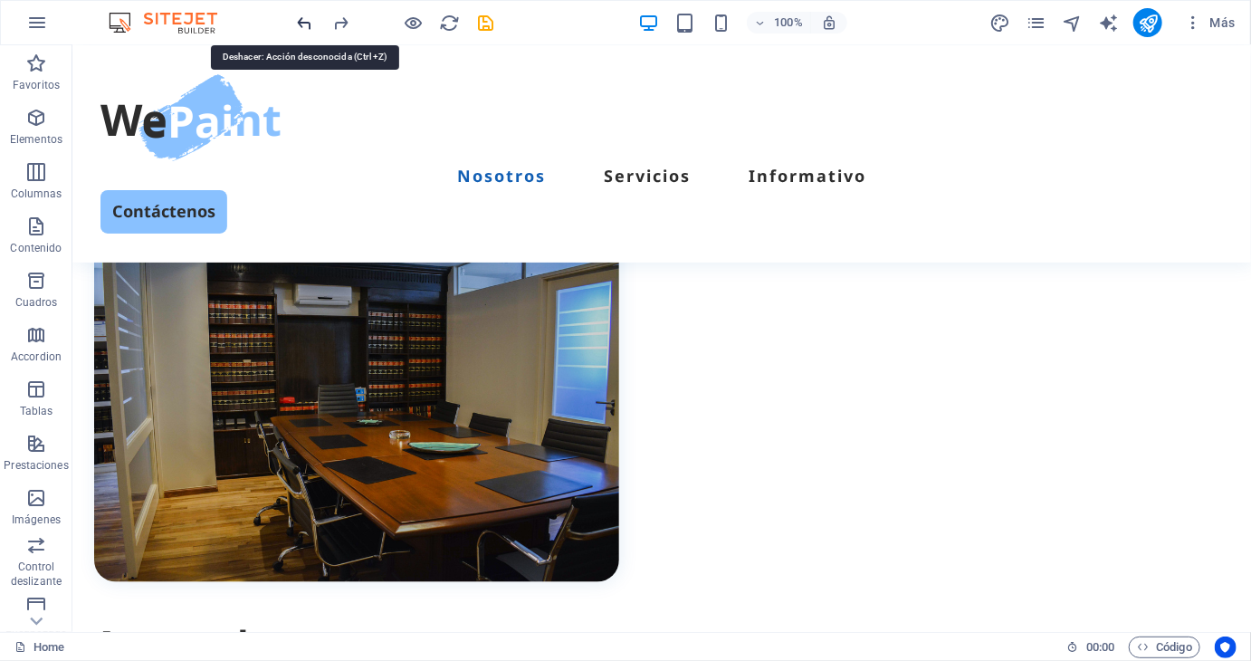
click at [304, 24] on icon "undo" at bounding box center [305, 23] width 21 height 21
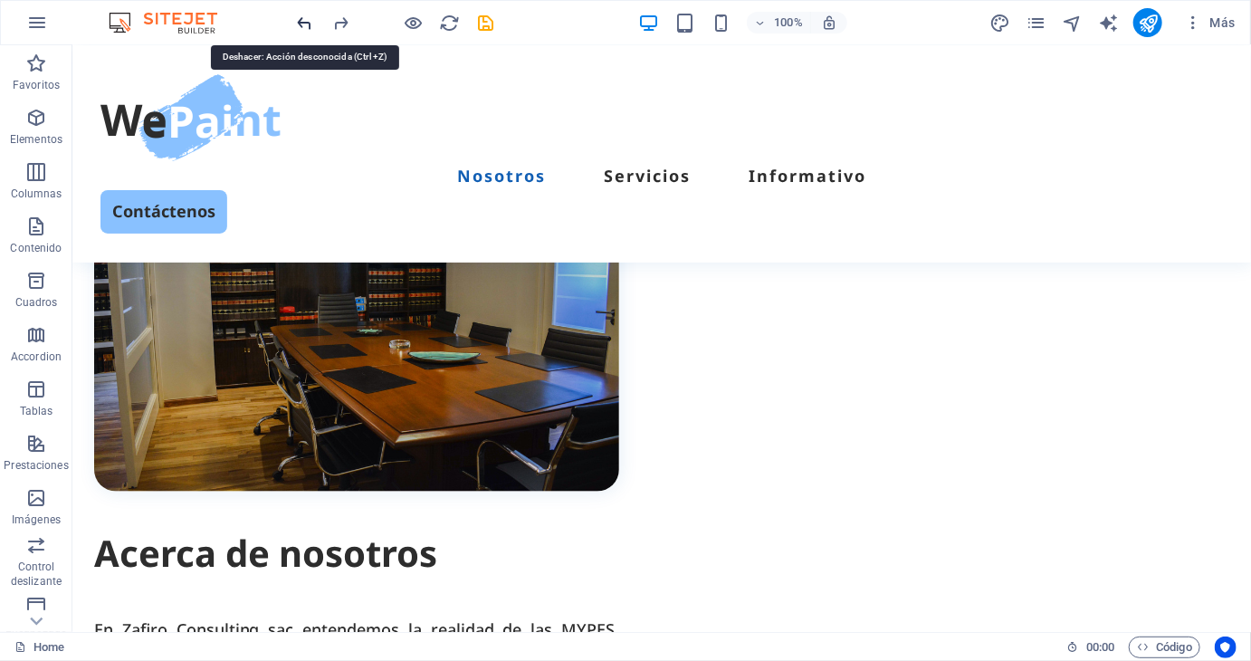
click at [304, 24] on icon "undo" at bounding box center [305, 23] width 21 height 21
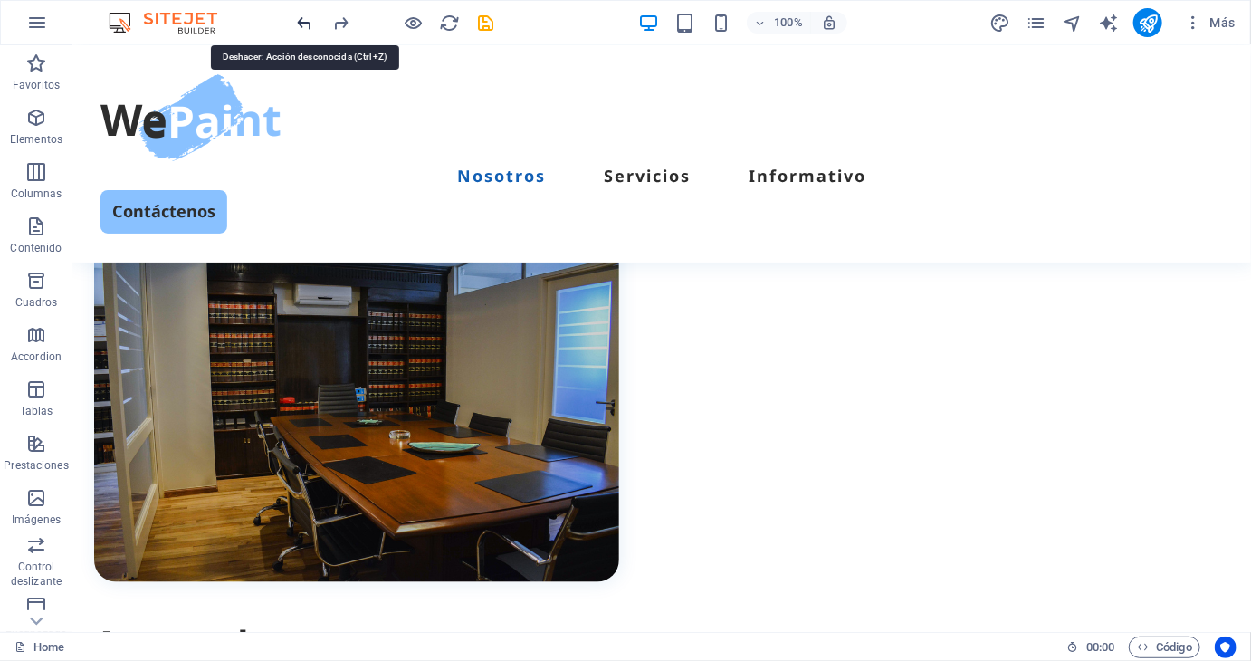
click at [304, 24] on icon "undo" at bounding box center [305, 23] width 21 height 21
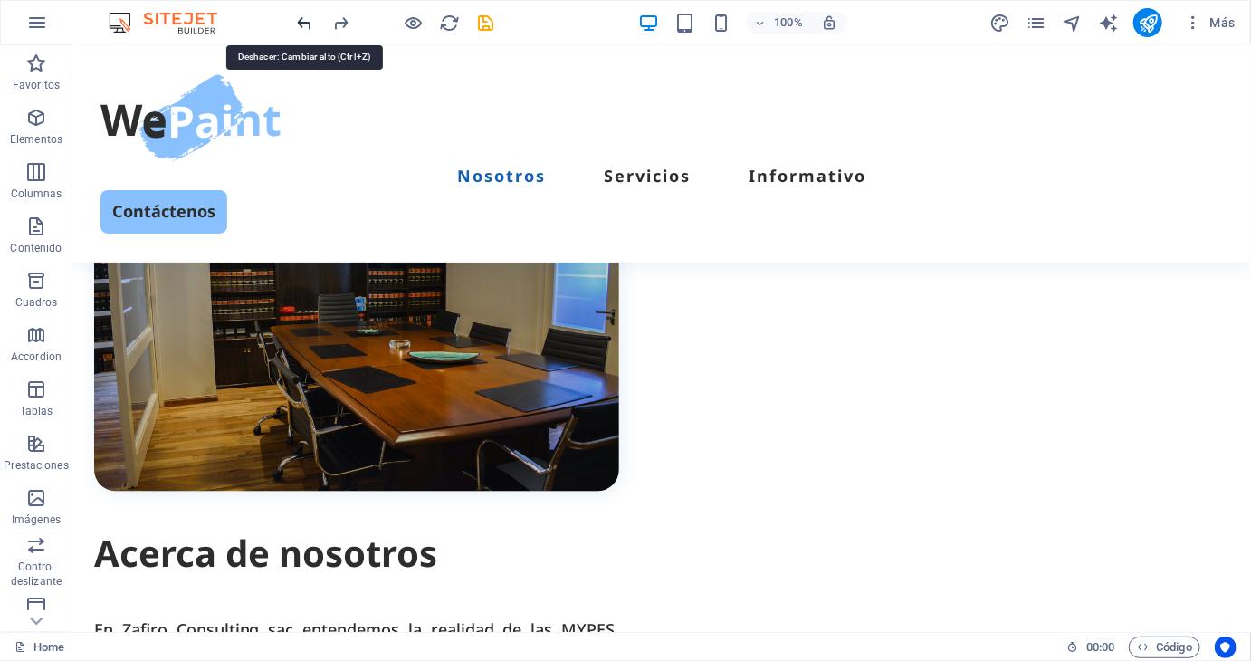
click at [304, 24] on icon "undo" at bounding box center [305, 23] width 21 height 21
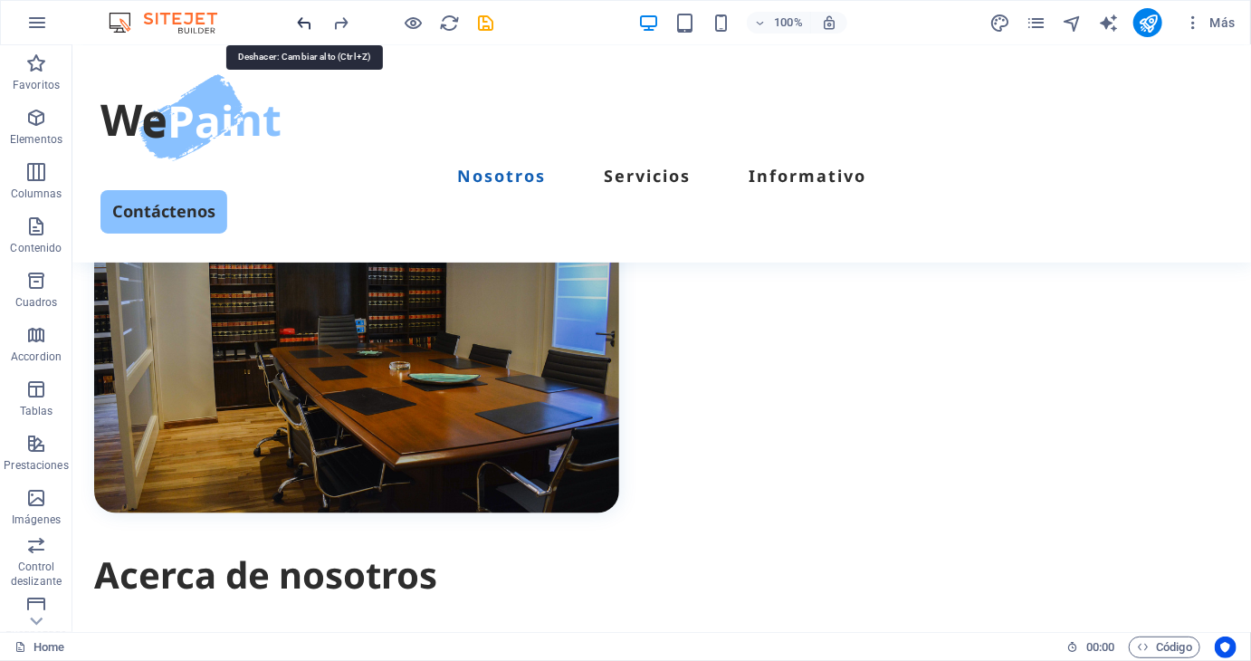
click at [304, 24] on icon "undo" at bounding box center [305, 23] width 21 height 21
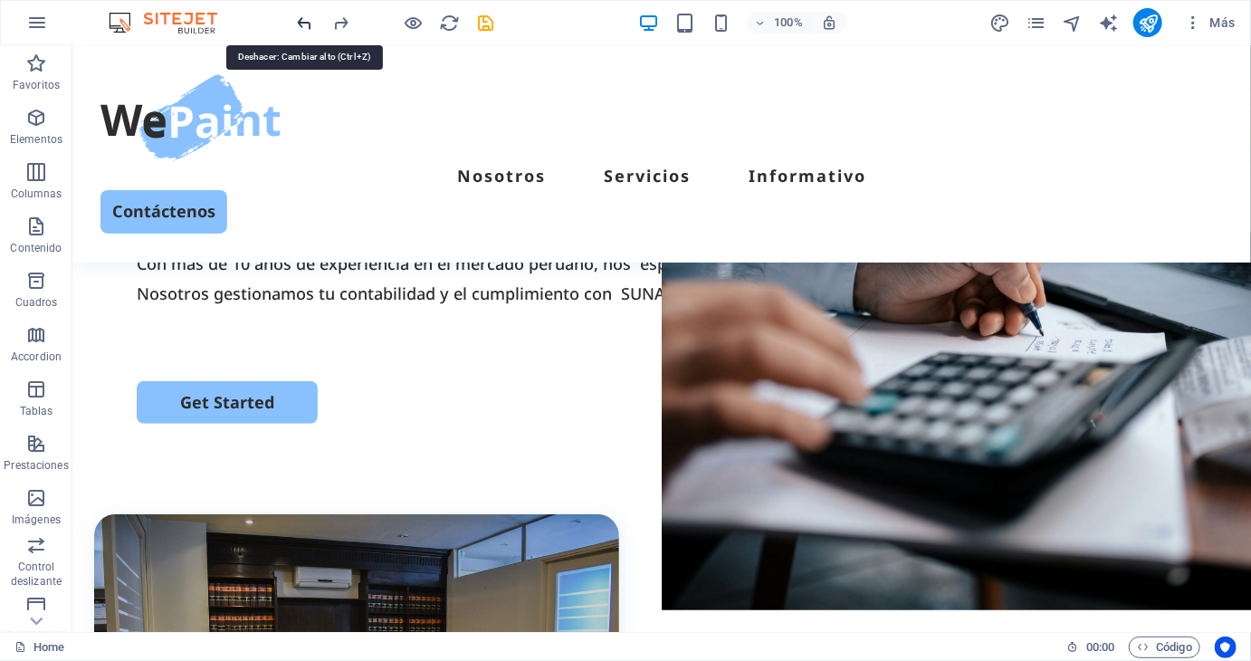
click at [304, 24] on icon "undo" at bounding box center [305, 23] width 21 height 21
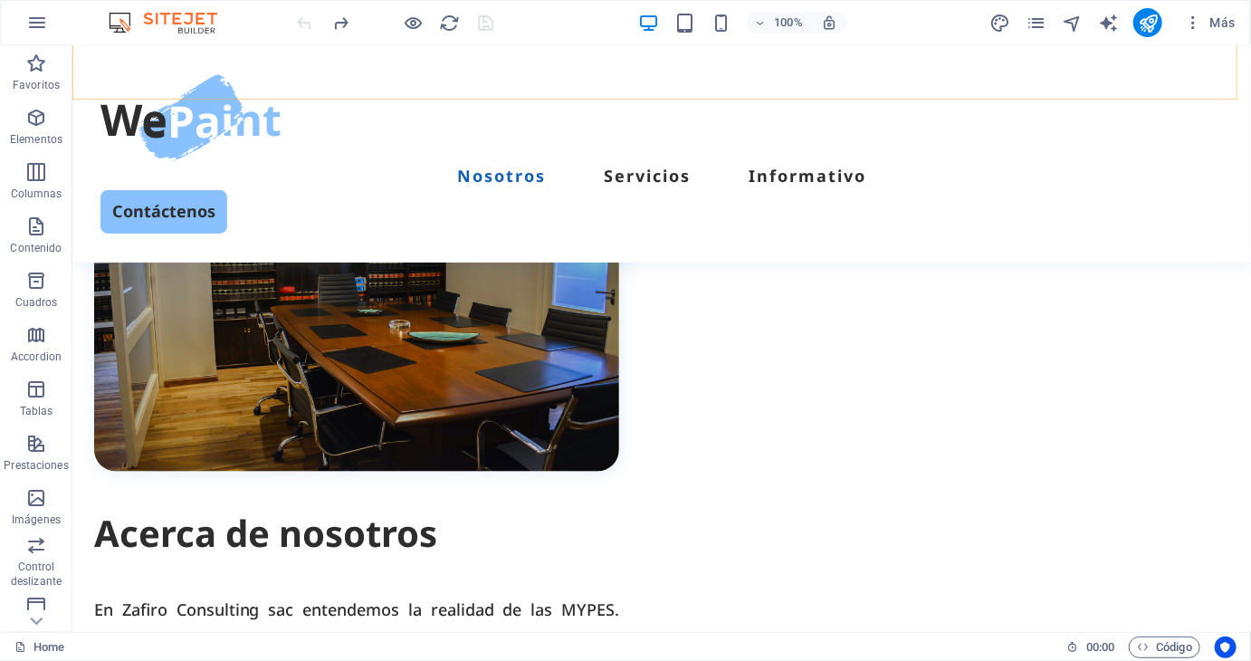
scroll to position [675, 0]
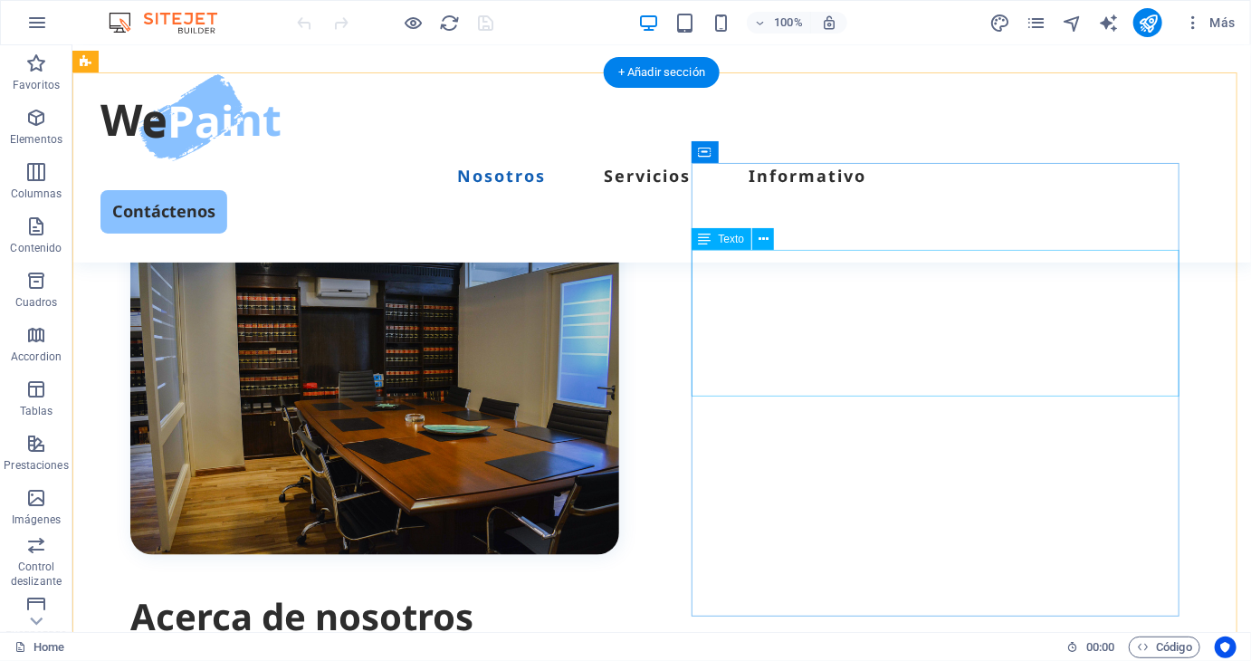
scroll to position [724, 0]
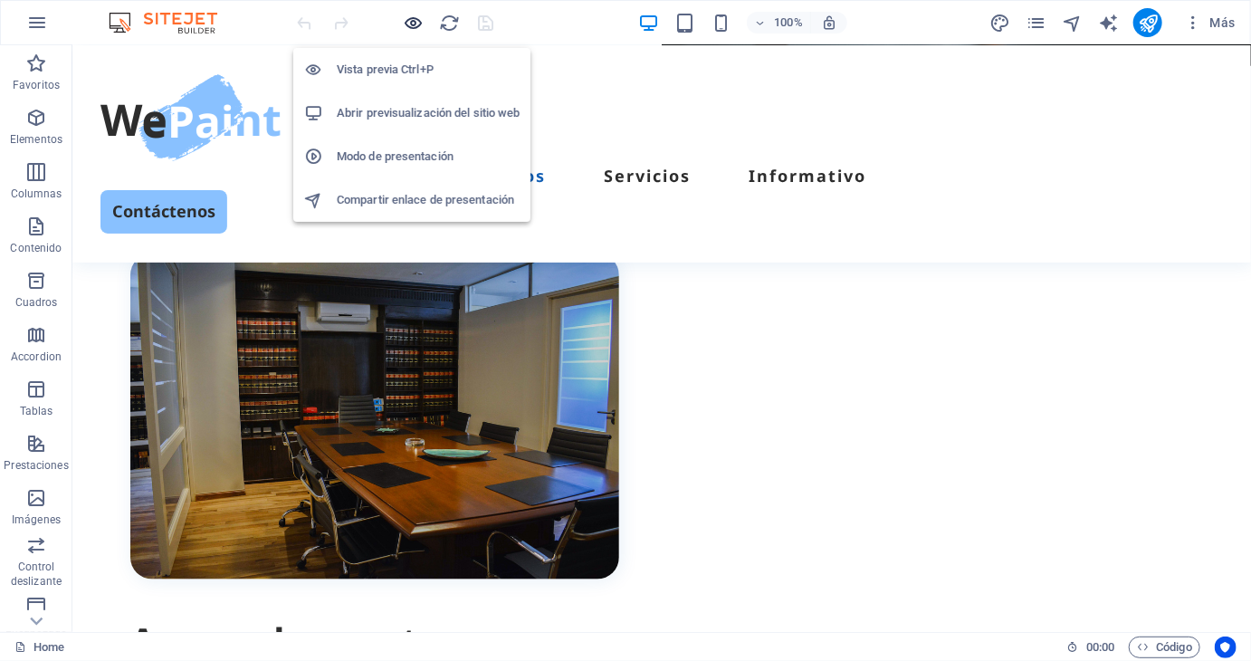
click at [409, 28] on icon "button" at bounding box center [414, 23] width 21 height 21
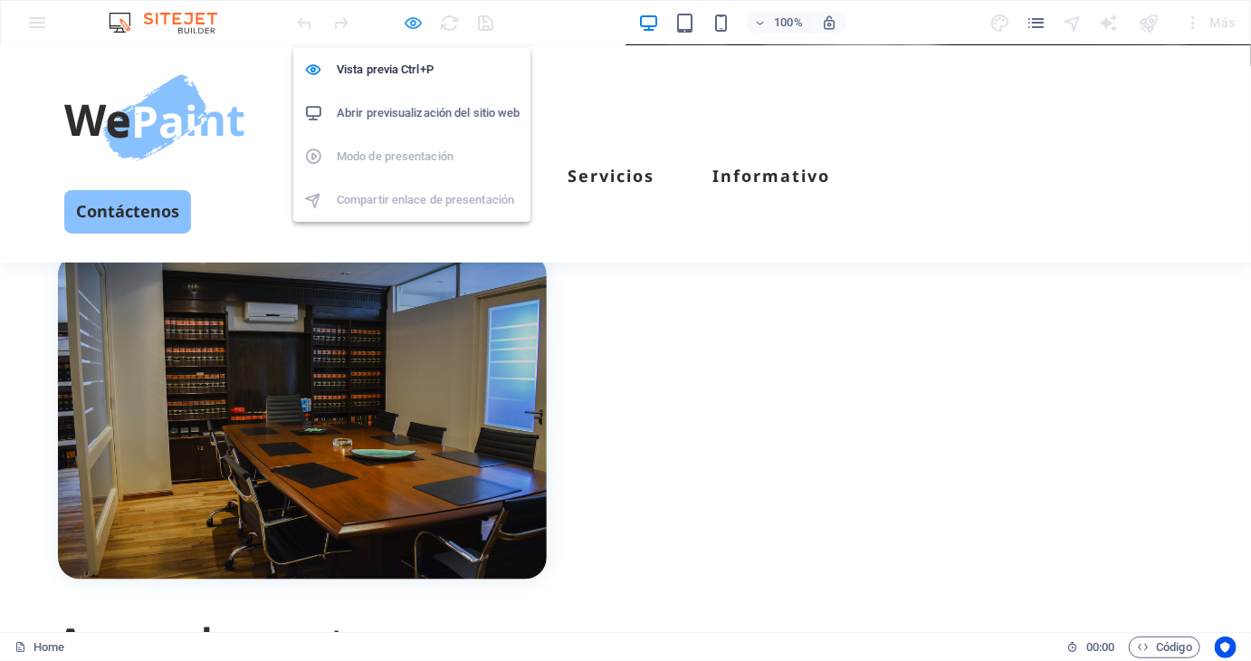
click at [417, 26] on icon "button" at bounding box center [414, 23] width 21 height 21
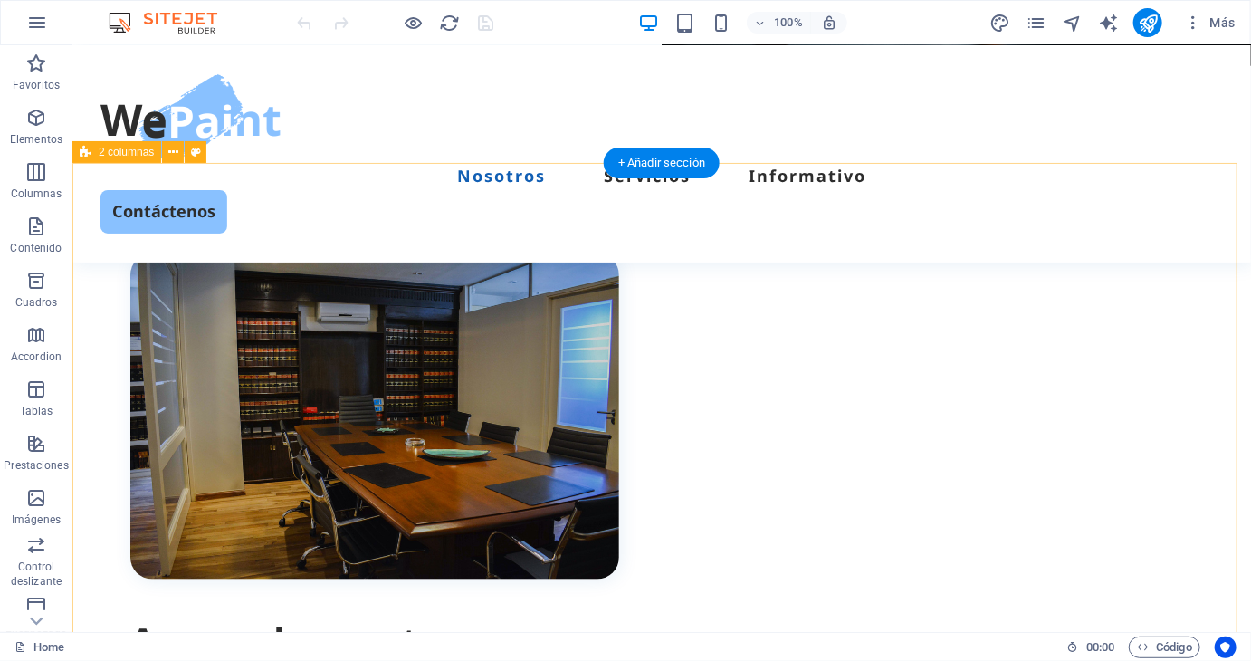
click at [803, 239] on div "Acerca de nosotros En Zafiro Consulting sac entendemos la realidad de las MYPES…" at bounding box center [660, 660] width 1178 height 996
click at [452, 232] on div "Acerca de nosotros En Zafiro Consulting sac entendemos la realidad de las MYPES…" at bounding box center [660, 660] width 1178 height 996
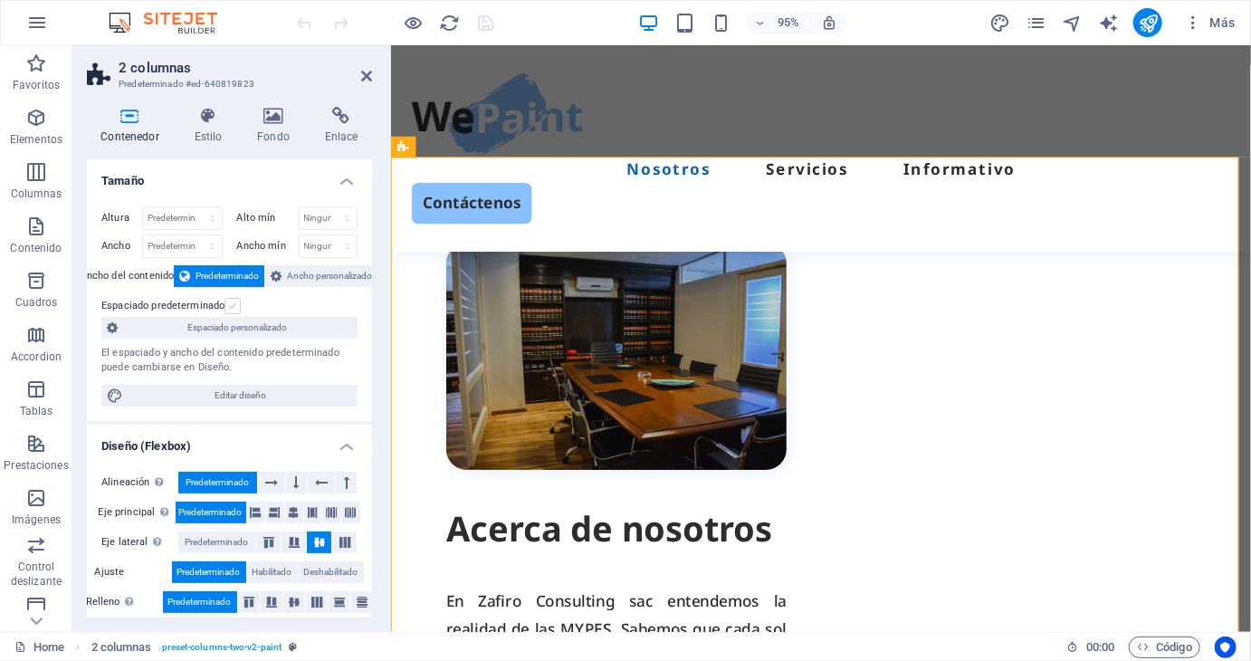
click at [235, 309] on label at bounding box center [232, 306] width 16 height 16
click at [0, 0] on input "Espaciado predeterminado" at bounding box center [0, 0] width 0 height 0
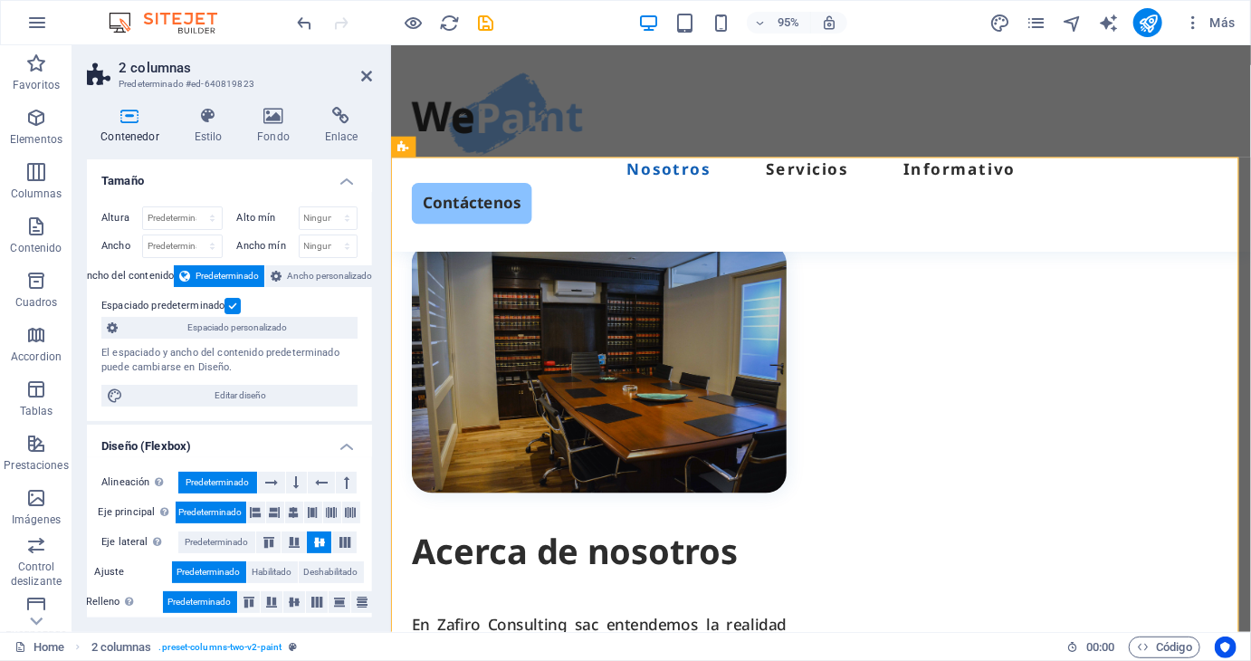
click at [235, 309] on label at bounding box center [232, 306] width 16 height 16
click at [0, 0] on input "Espaciado predeterminado" at bounding box center [0, 0] width 0 height 0
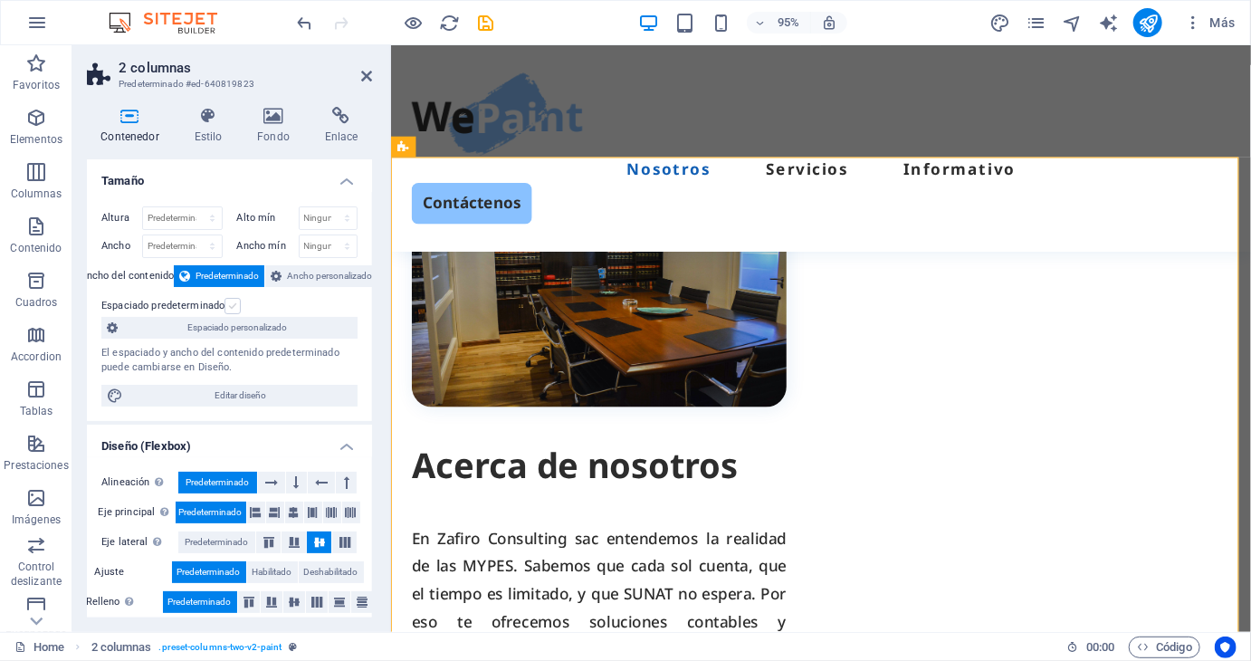
click at [235, 309] on label at bounding box center [232, 306] width 16 height 16
click at [0, 0] on input "Espaciado predeterminado" at bounding box center [0, 0] width 0 height 0
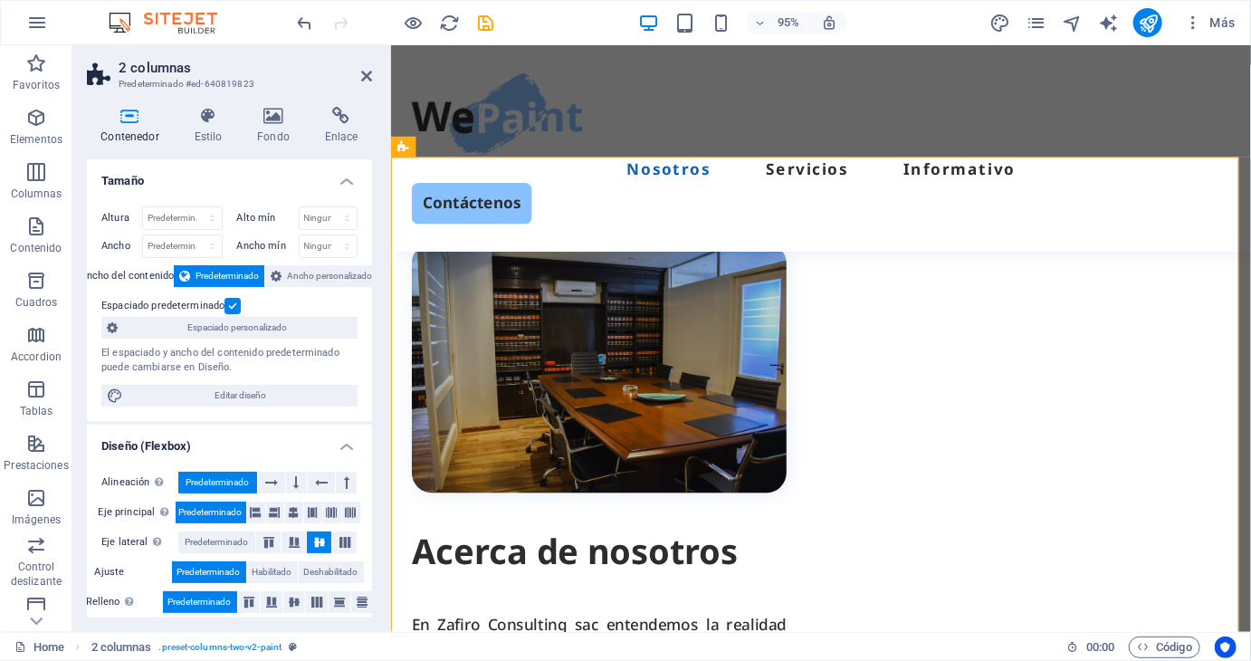
click at [235, 309] on label at bounding box center [232, 306] width 16 height 16
click at [0, 0] on input "Espaciado predeterminado" at bounding box center [0, 0] width 0 height 0
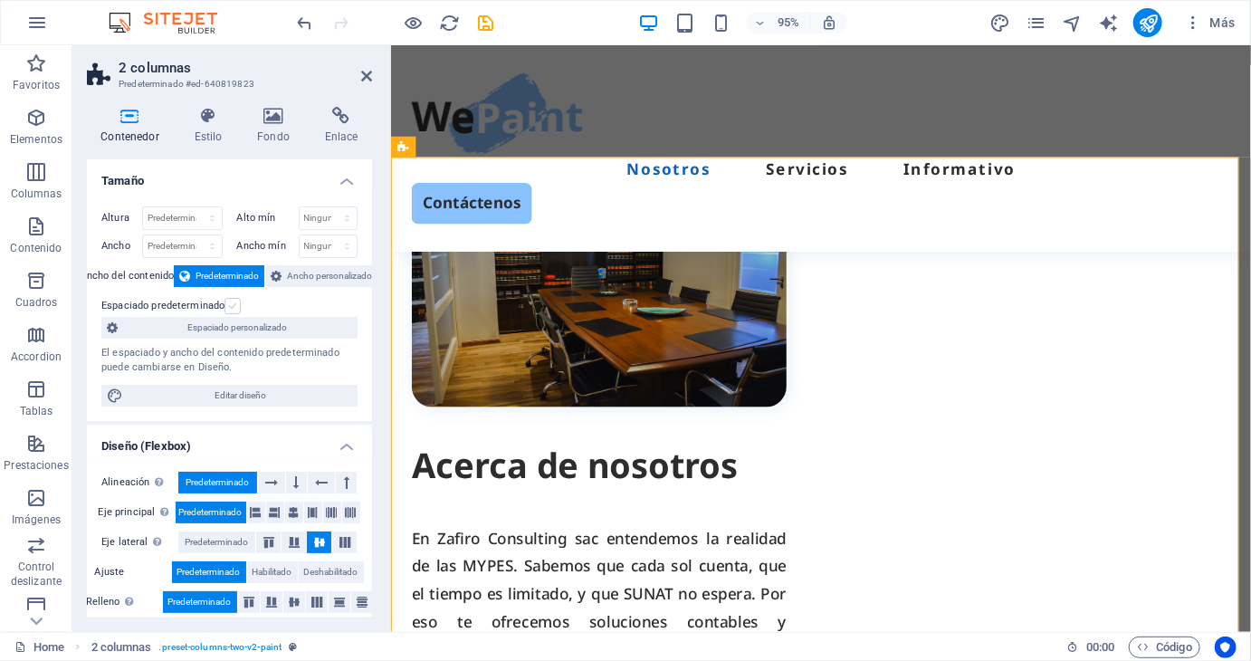
click at [235, 309] on label at bounding box center [232, 306] width 16 height 16
click at [0, 0] on input "Espaciado predeterminado" at bounding box center [0, 0] width 0 height 0
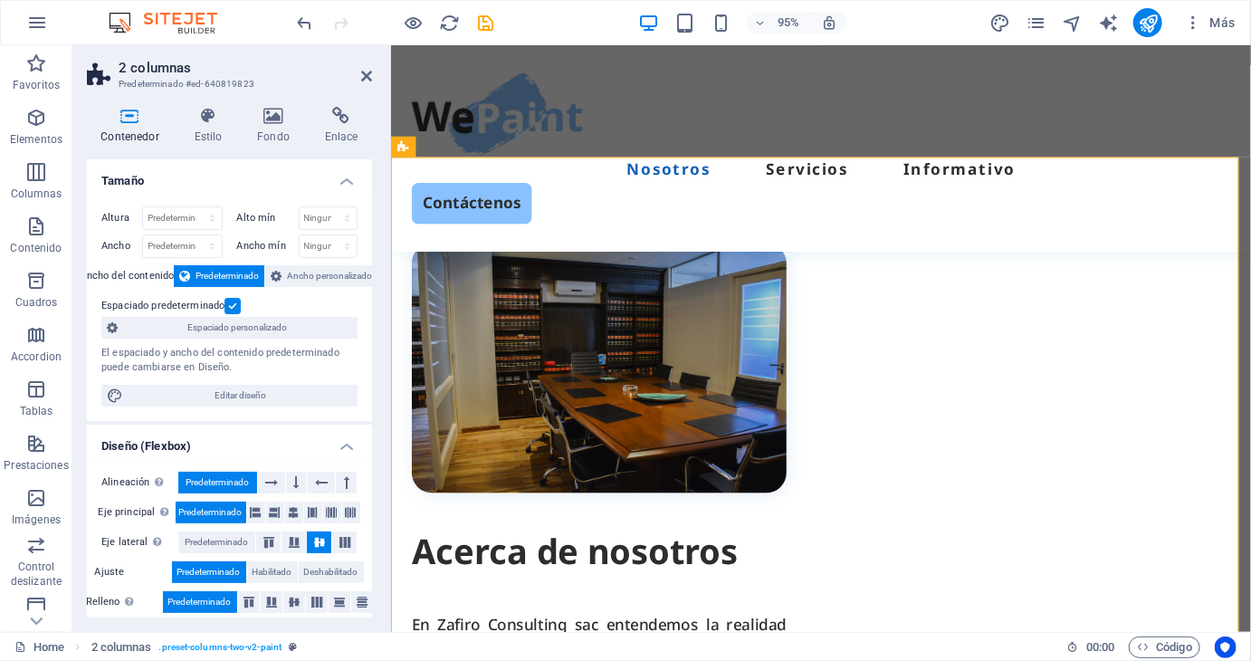
click at [235, 309] on label at bounding box center [232, 306] width 16 height 16
click at [0, 0] on input "Espaciado predeterminado" at bounding box center [0, 0] width 0 height 0
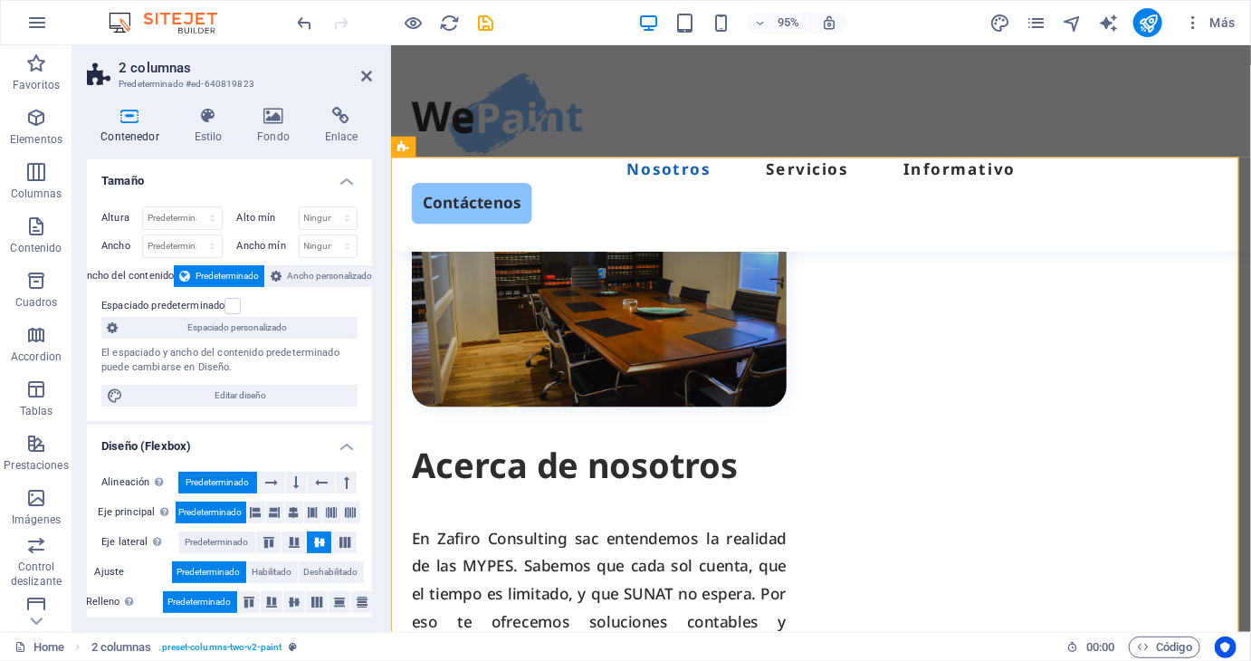
click at [234, 280] on span "Predeterminado" at bounding box center [226, 276] width 63 height 22
click at [281, 276] on button "Ancho personalizado" at bounding box center [321, 276] width 112 height 22
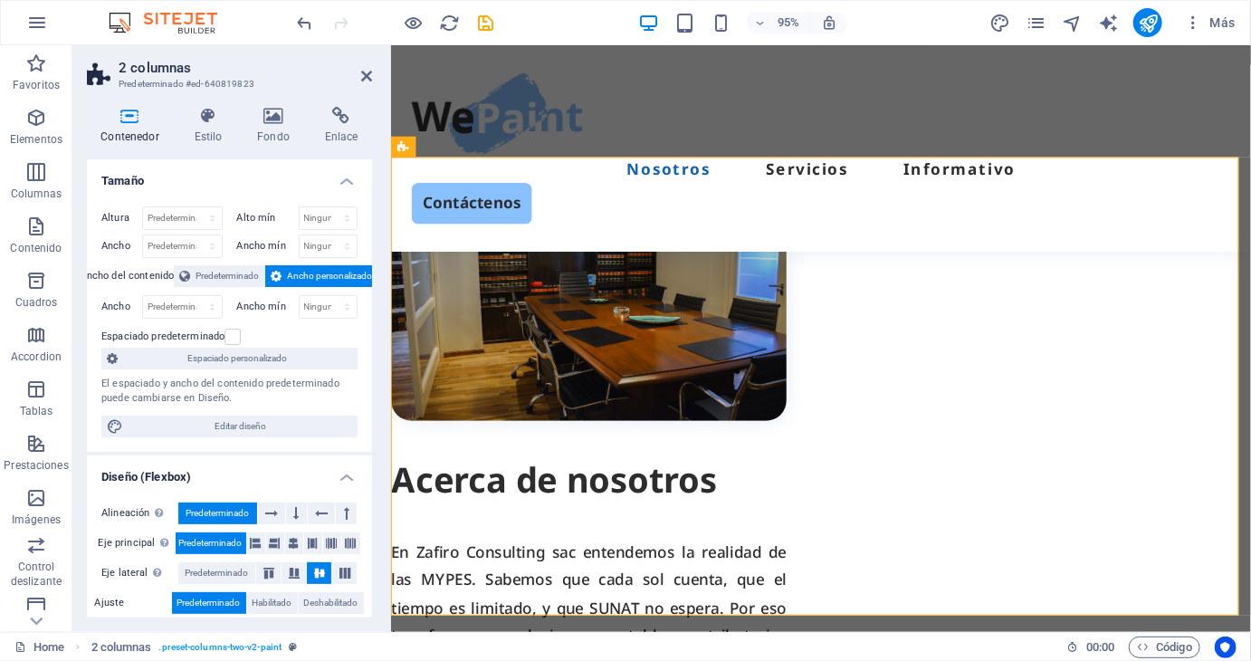
click at [281, 276] on button "Ancho personalizado" at bounding box center [321, 276] width 112 height 22
click at [239, 282] on span "Predeterminado" at bounding box center [226, 276] width 63 height 22
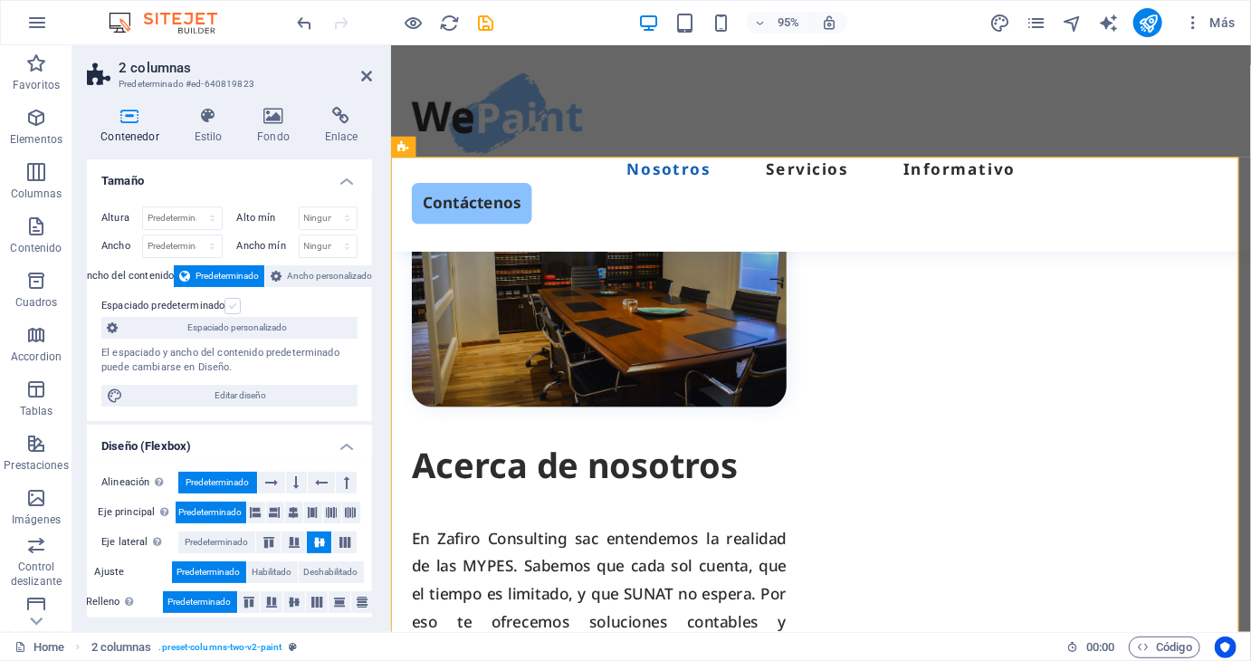
click at [230, 306] on label at bounding box center [232, 306] width 16 height 16
click at [0, 0] on input "Espaciado predeterminado" at bounding box center [0, 0] width 0 height 0
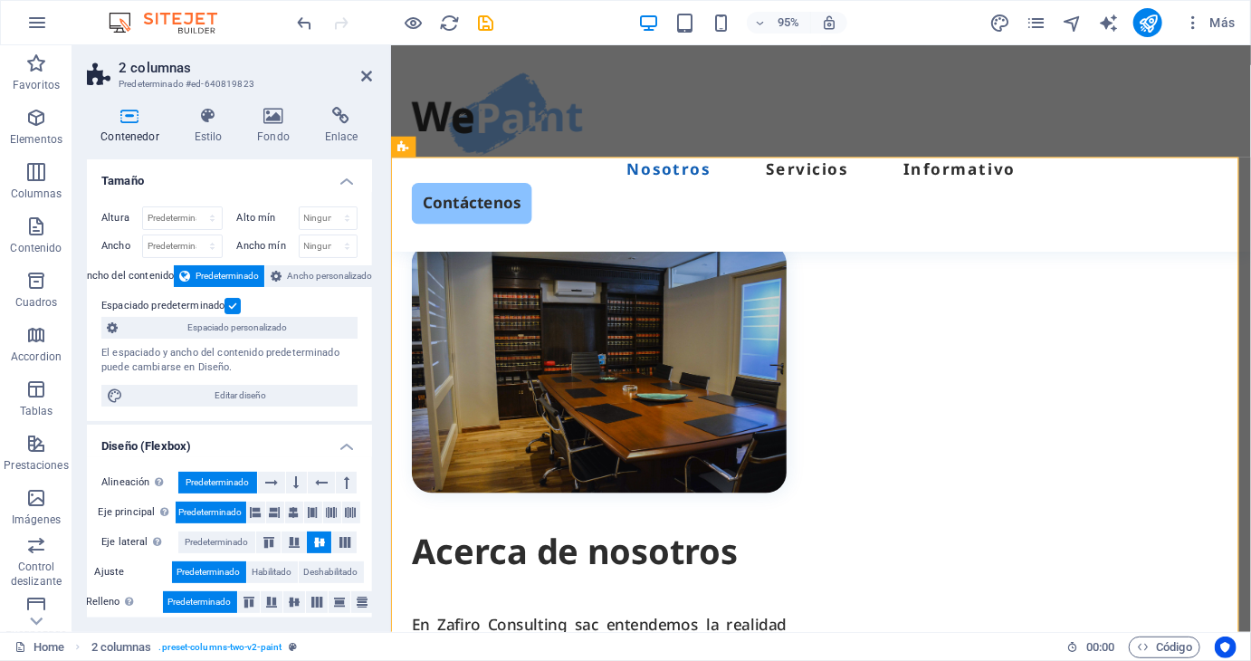
click at [230, 306] on label at bounding box center [232, 306] width 16 height 16
click at [0, 0] on input "Espaciado predeterminado" at bounding box center [0, 0] width 0 height 0
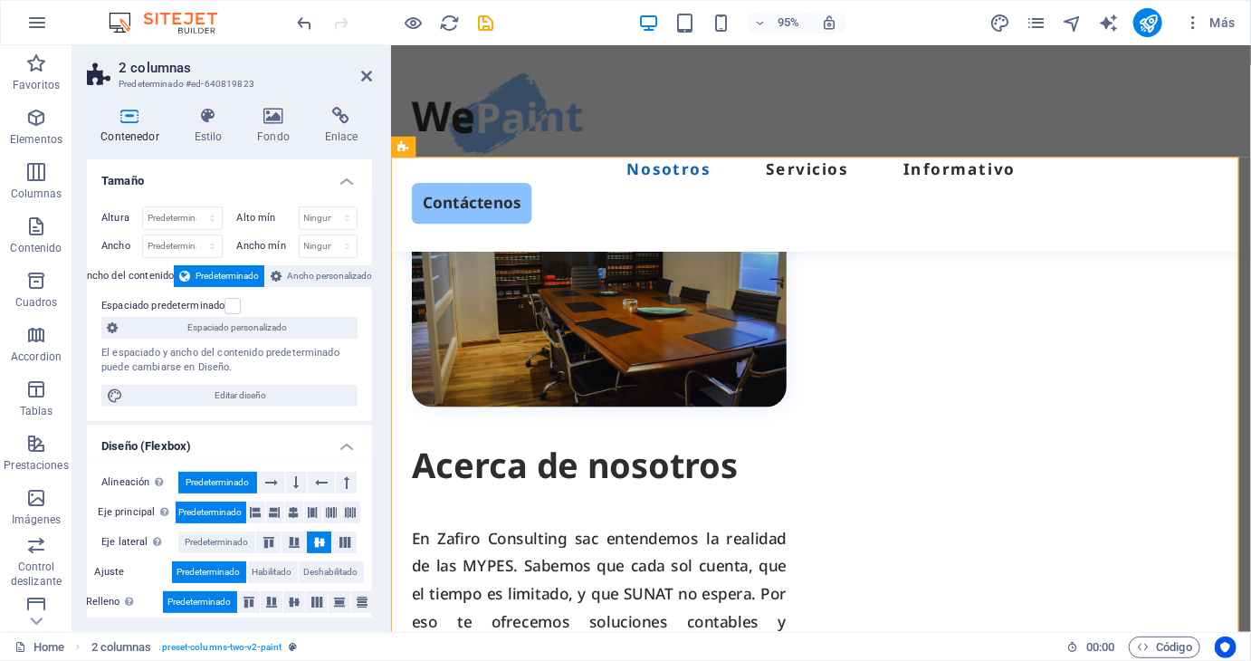
click at [358, 83] on header "2 columnas Predeterminado #ed-640819823" at bounding box center [229, 68] width 285 height 47
click at [369, 78] on icon at bounding box center [366, 76] width 11 height 14
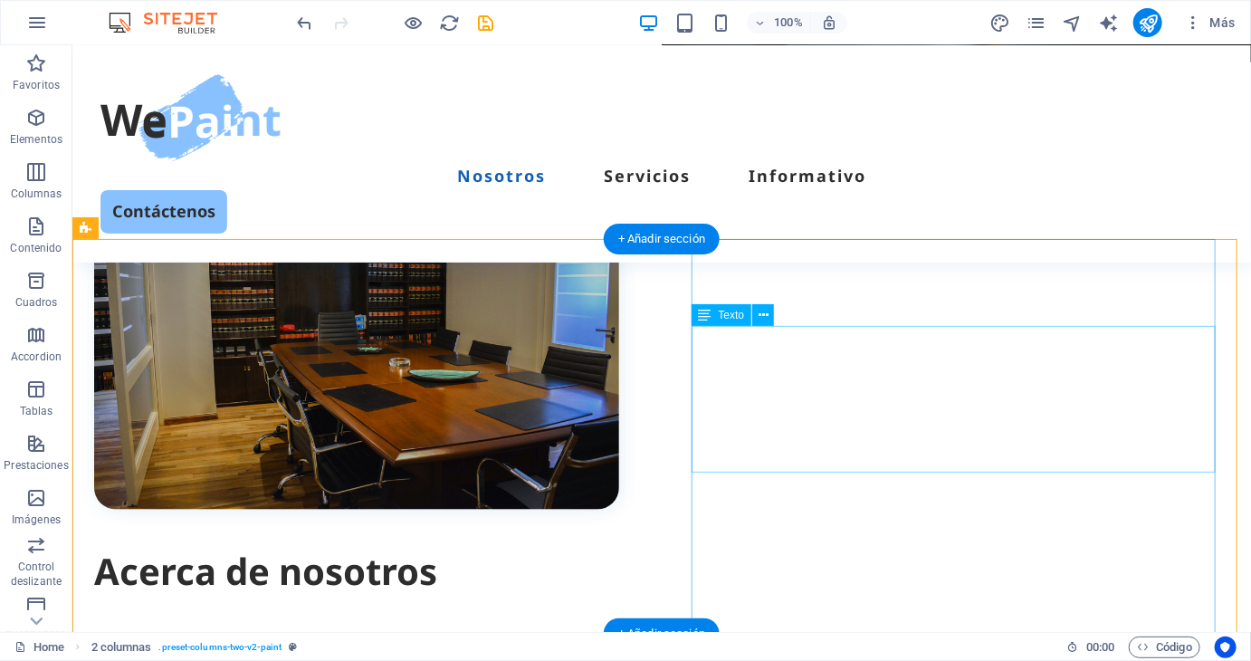
scroll to position [814, 0]
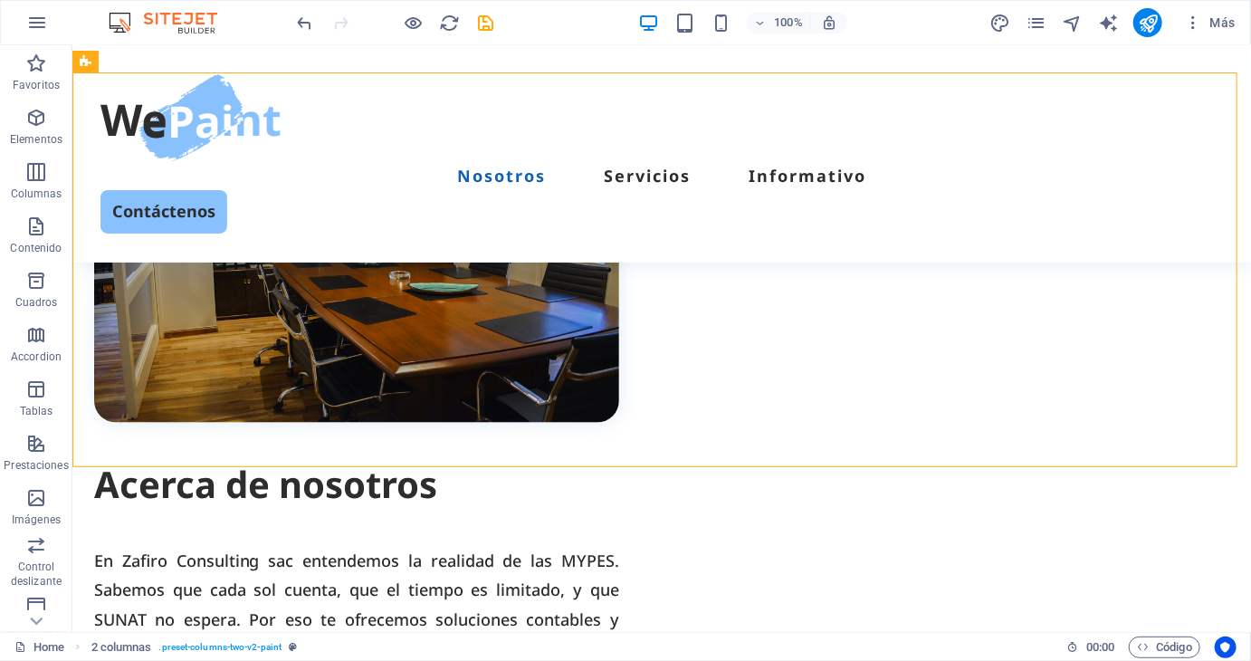
click at [412, 33] on div at bounding box center [395, 22] width 203 height 29
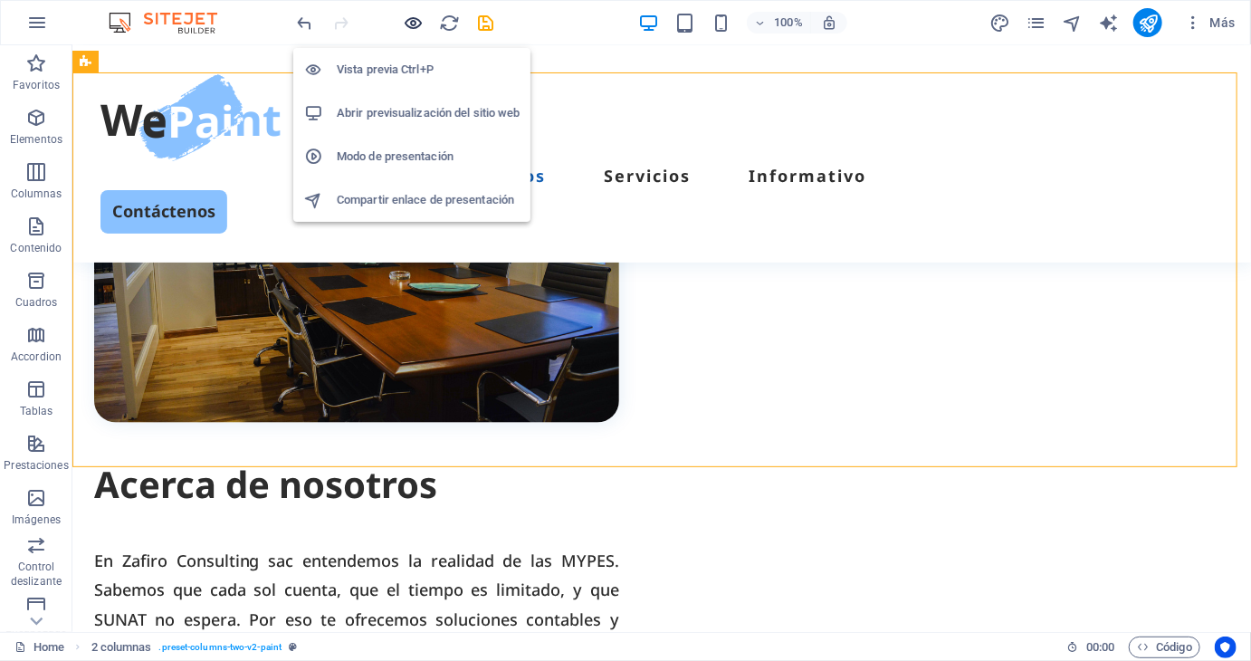
click at [419, 23] on icon "button" at bounding box center [414, 23] width 21 height 21
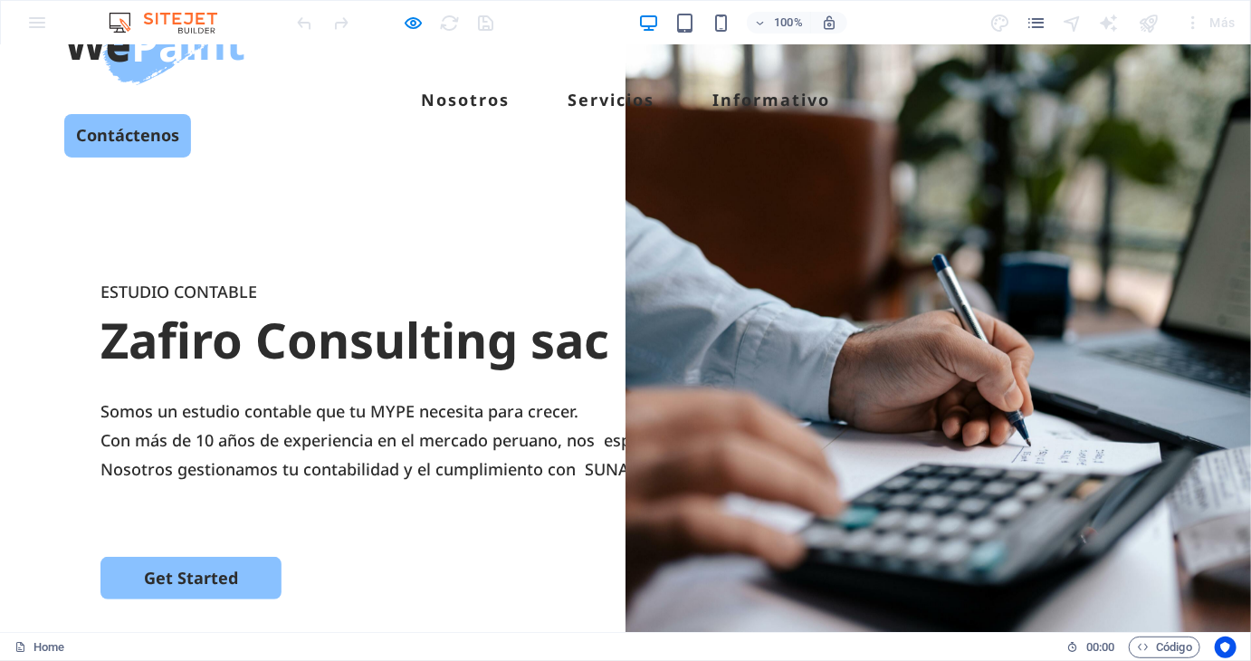
scroll to position [0, 0]
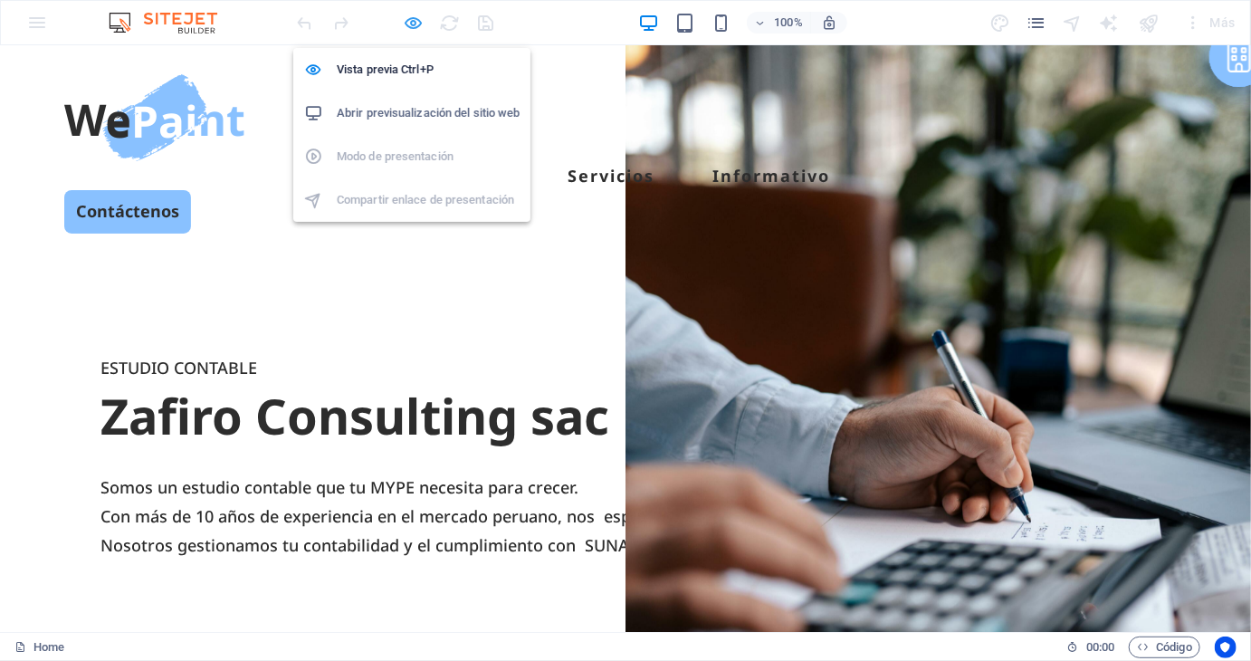
click at [404, 15] on icon "button" at bounding box center [414, 23] width 21 height 21
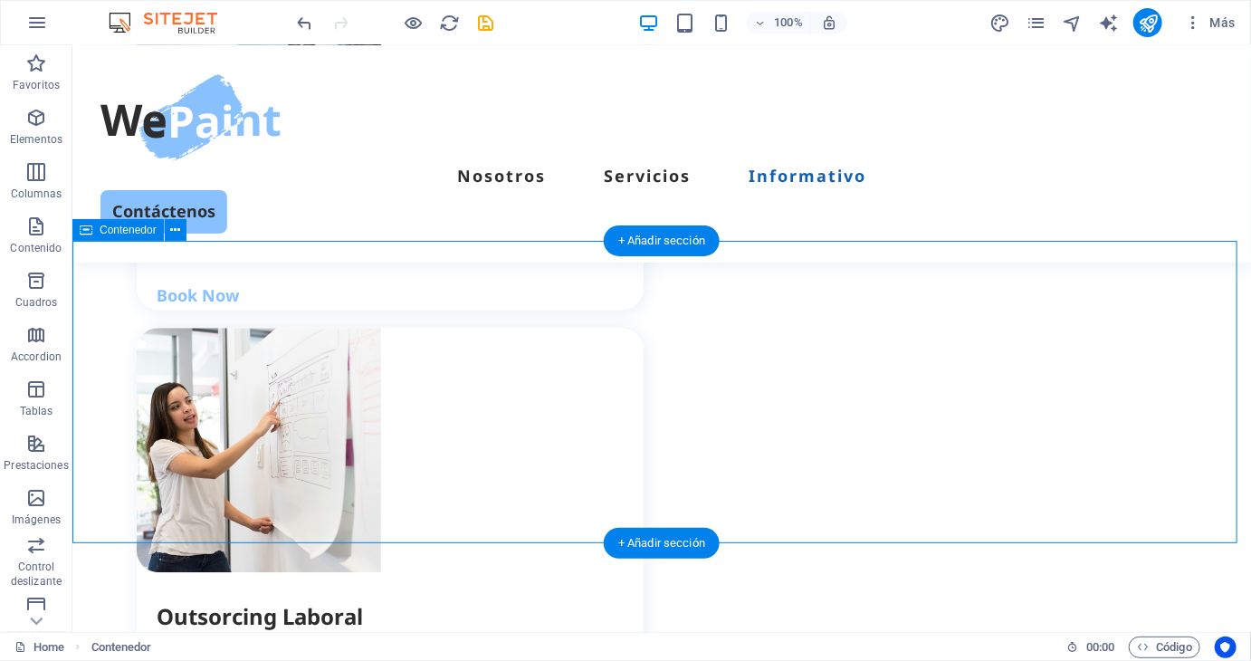
scroll to position [2081, 0]
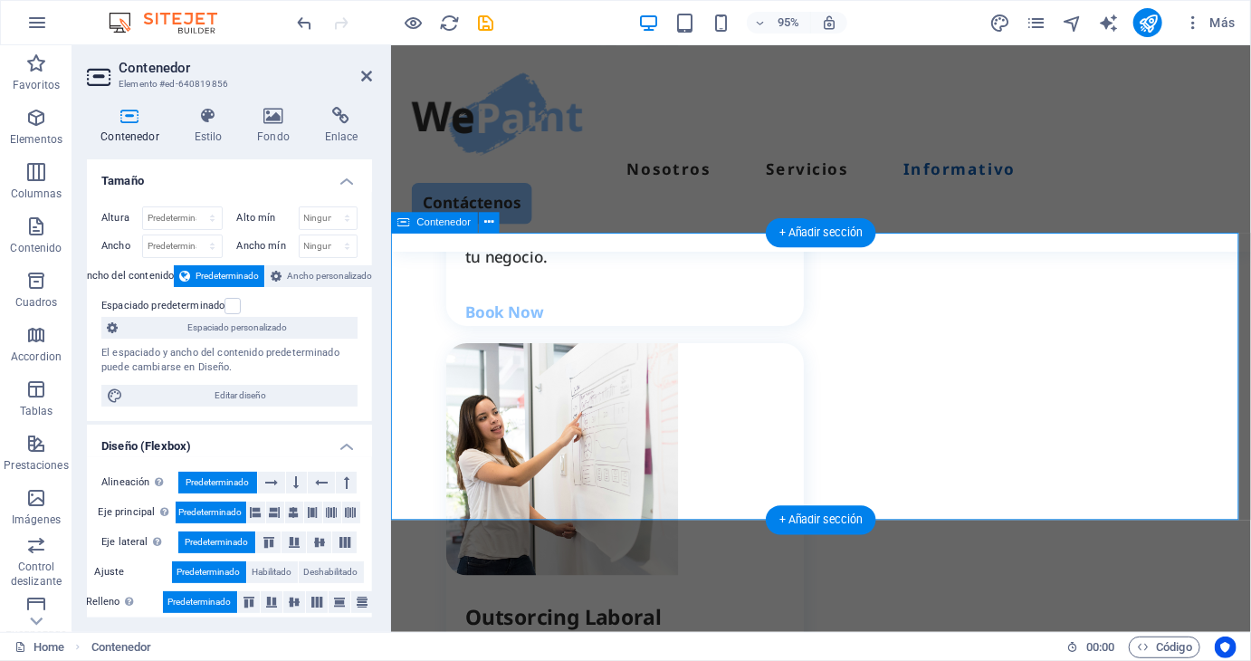
scroll to position [2331, 0]
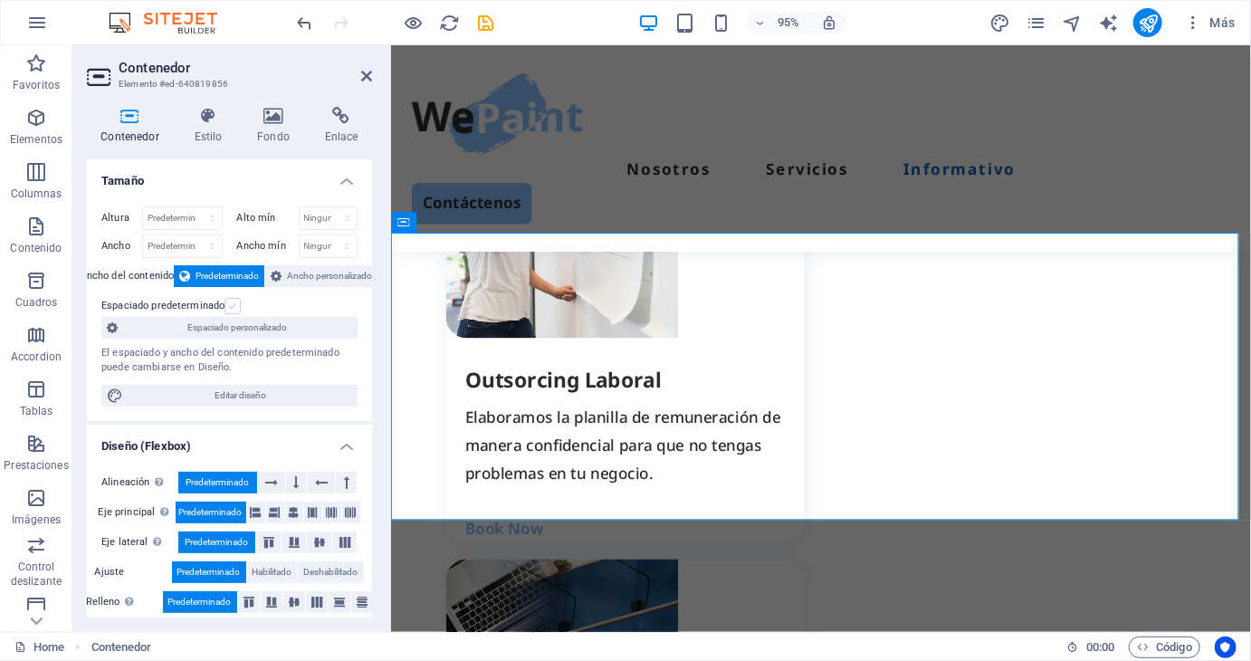
click at [230, 308] on label at bounding box center [232, 306] width 16 height 16
click at [0, 0] on input "Espaciado predeterminado" at bounding box center [0, 0] width 0 height 0
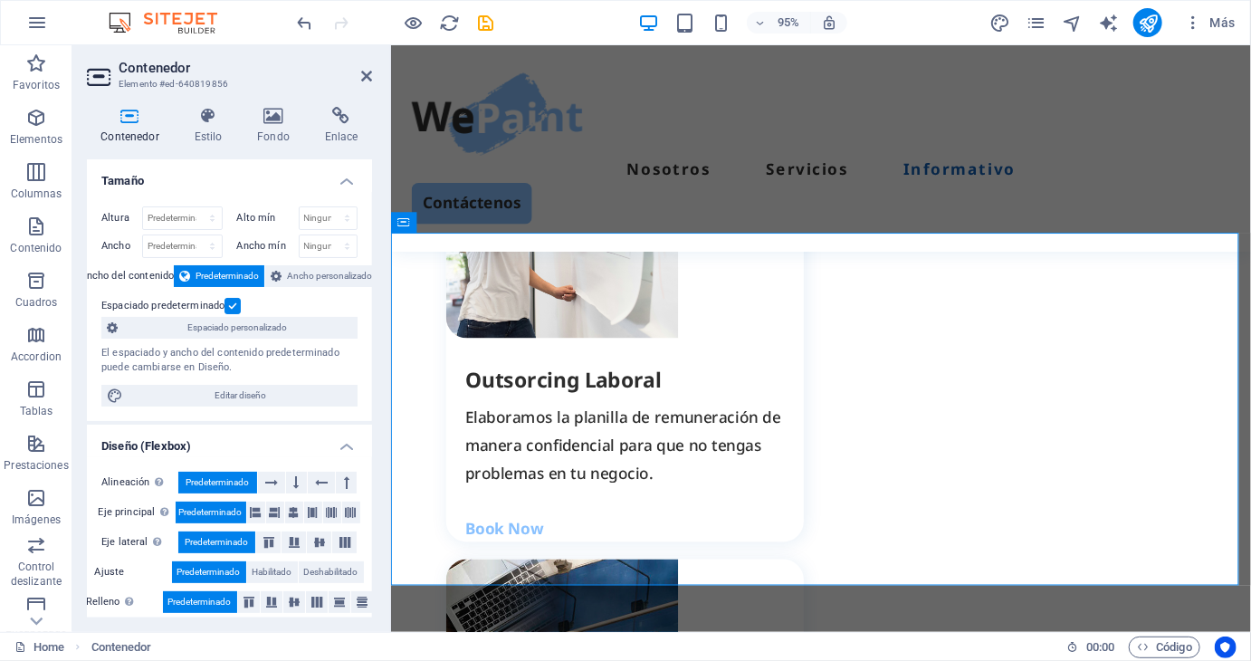
click at [230, 308] on label at bounding box center [232, 306] width 16 height 16
click at [0, 0] on input "Espaciado predeterminado" at bounding box center [0, 0] width 0 height 0
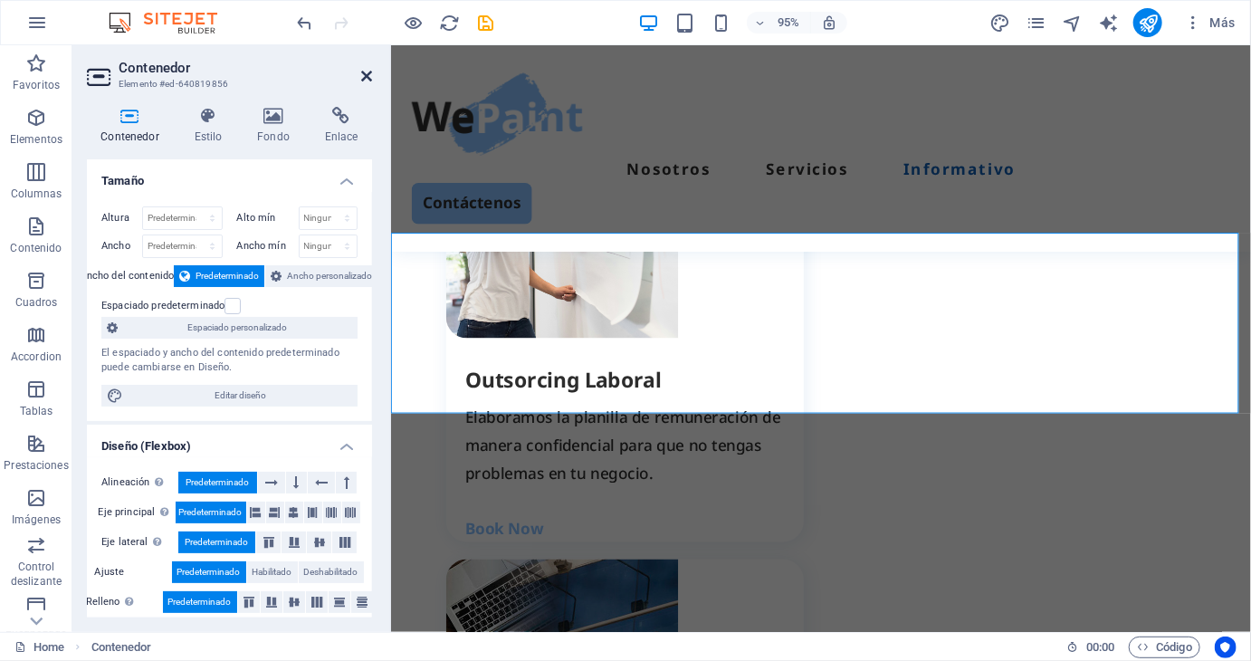
click at [363, 75] on icon at bounding box center [366, 76] width 11 height 14
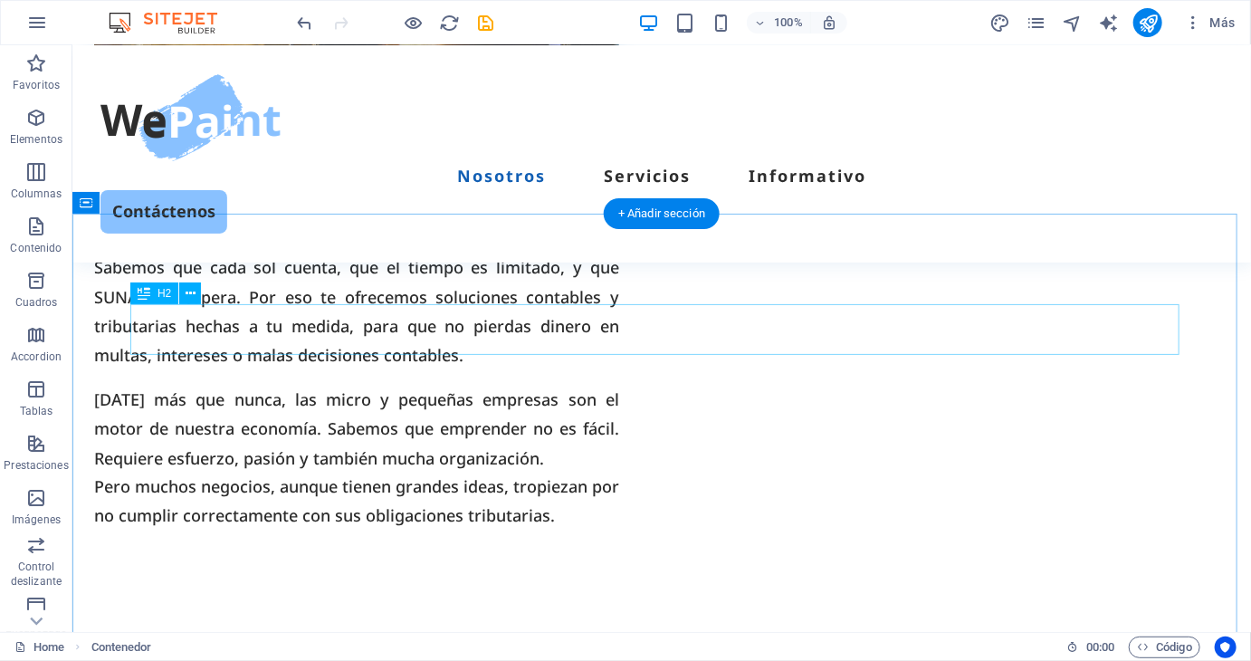
scroll to position [995, 0]
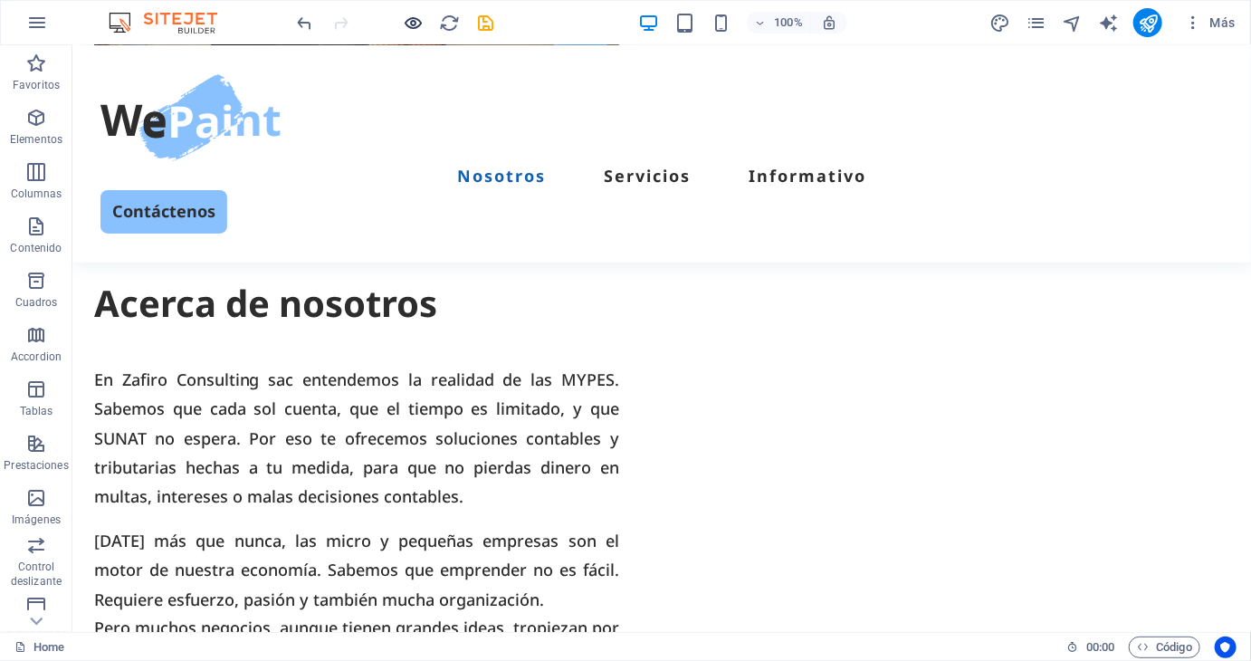
drag, startPoint x: 424, startPoint y: 10, endPoint x: 413, endPoint y: 23, distance: 17.3
click at [424, 9] on div at bounding box center [395, 22] width 203 height 29
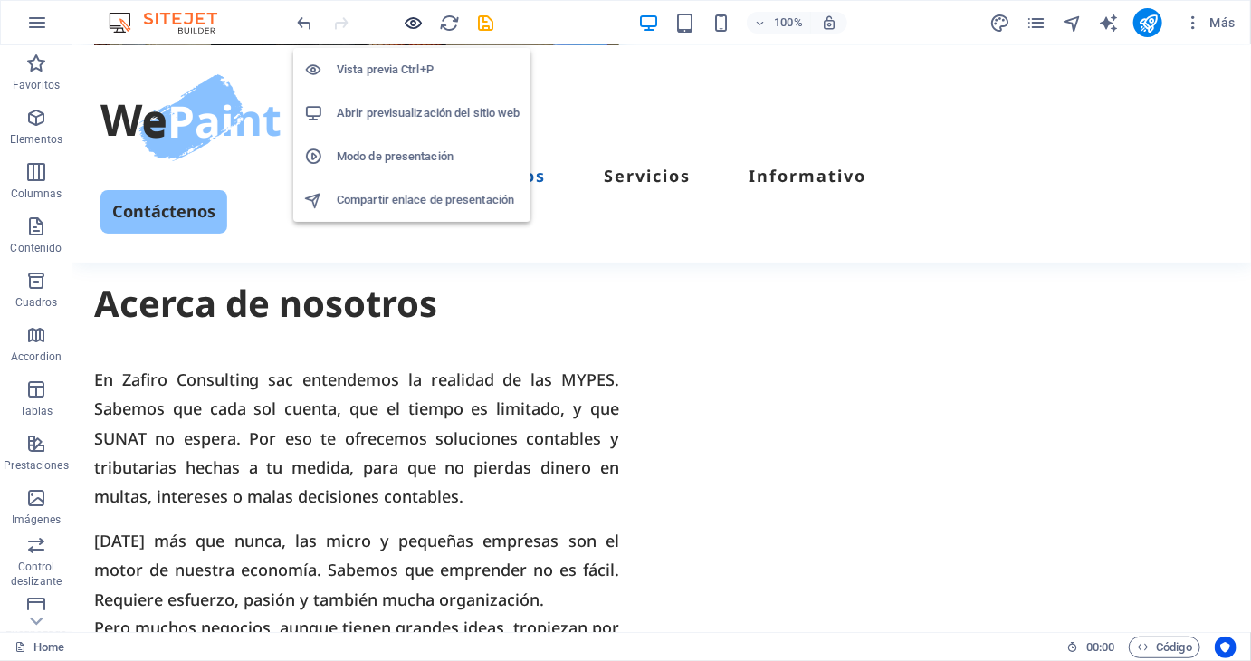
click at [413, 24] on icon "button" at bounding box center [414, 23] width 21 height 21
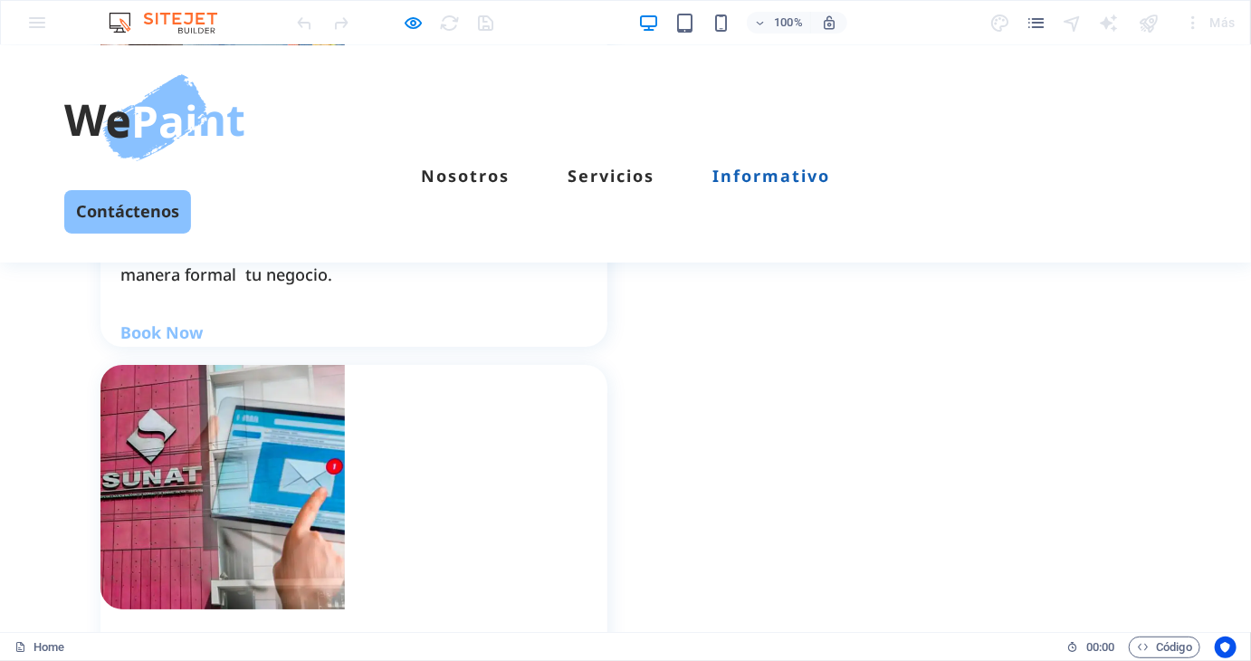
scroll to position [2896, 0]
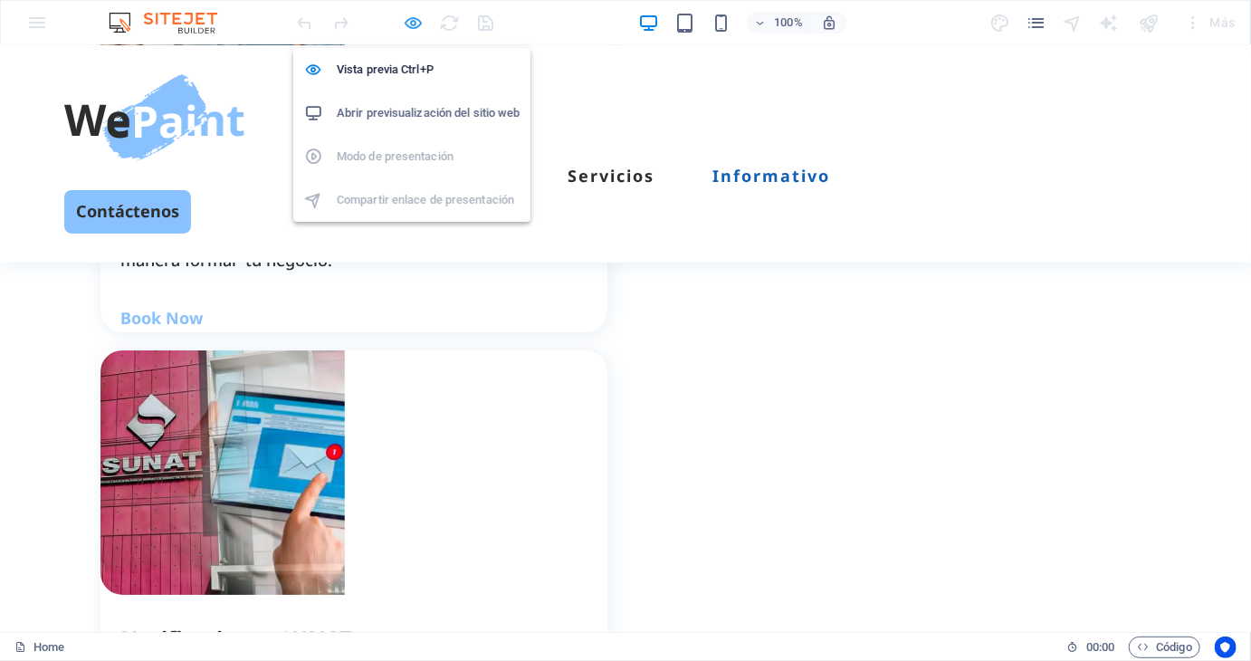
click at [413, 26] on icon "button" at bounding box center [414, 23] width 21 height 21
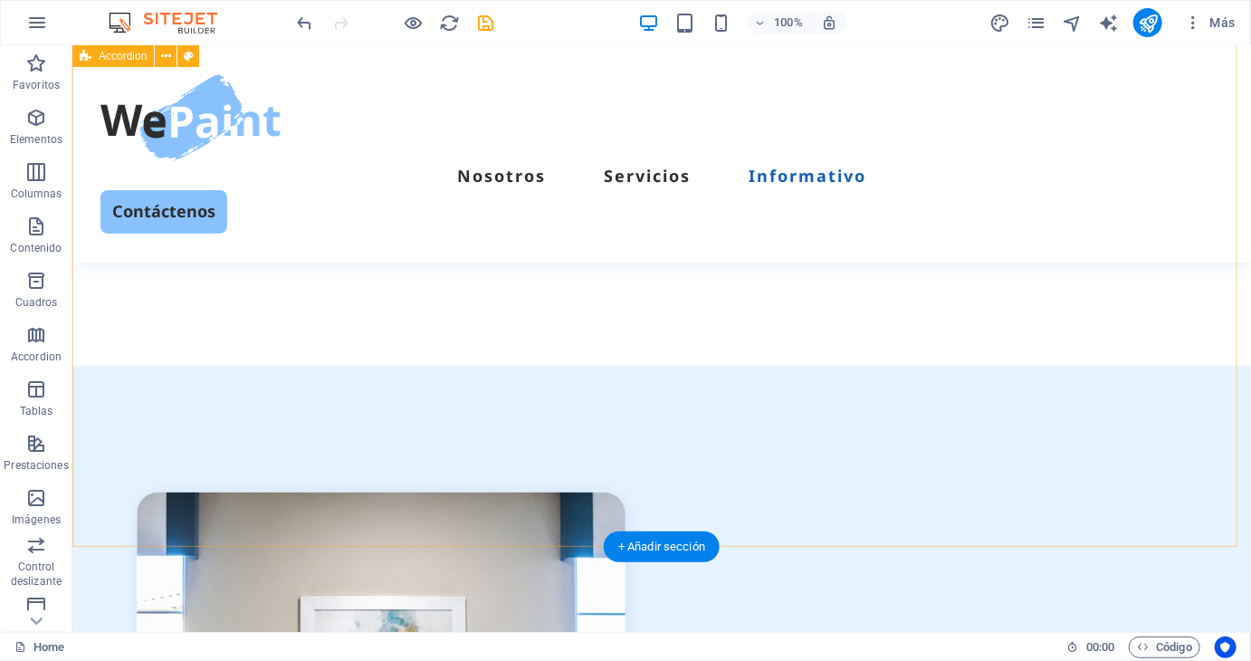
scroll to position [4164, 0]
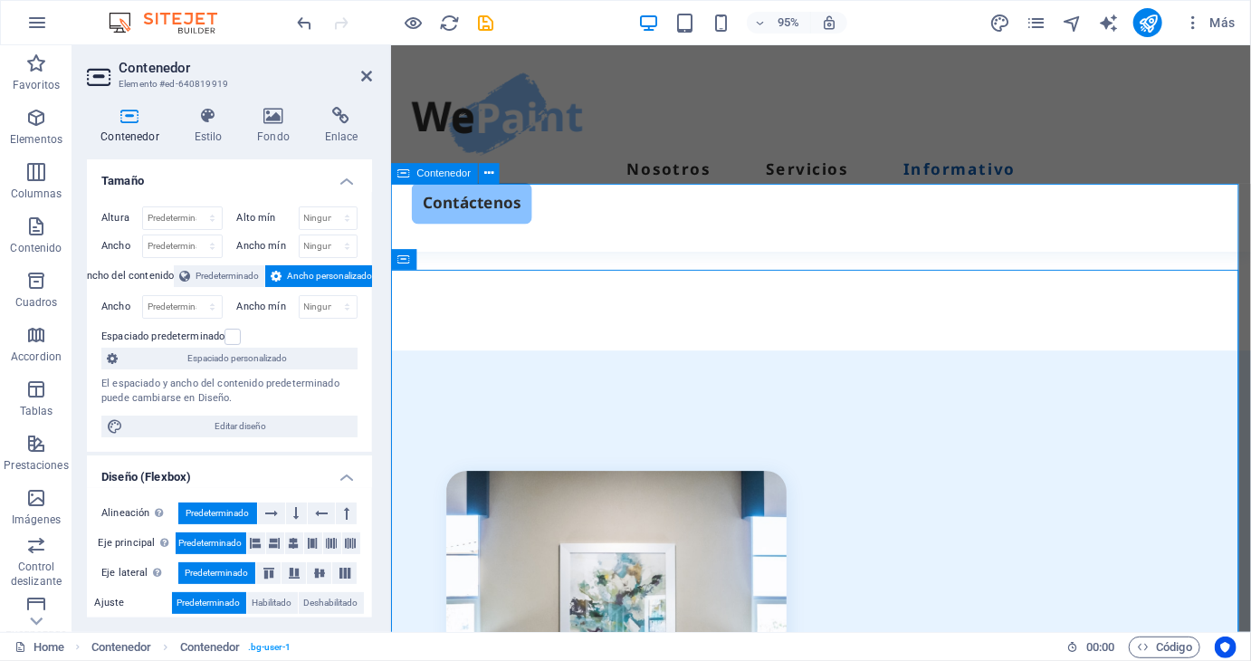
scroll to position [3912, 0]
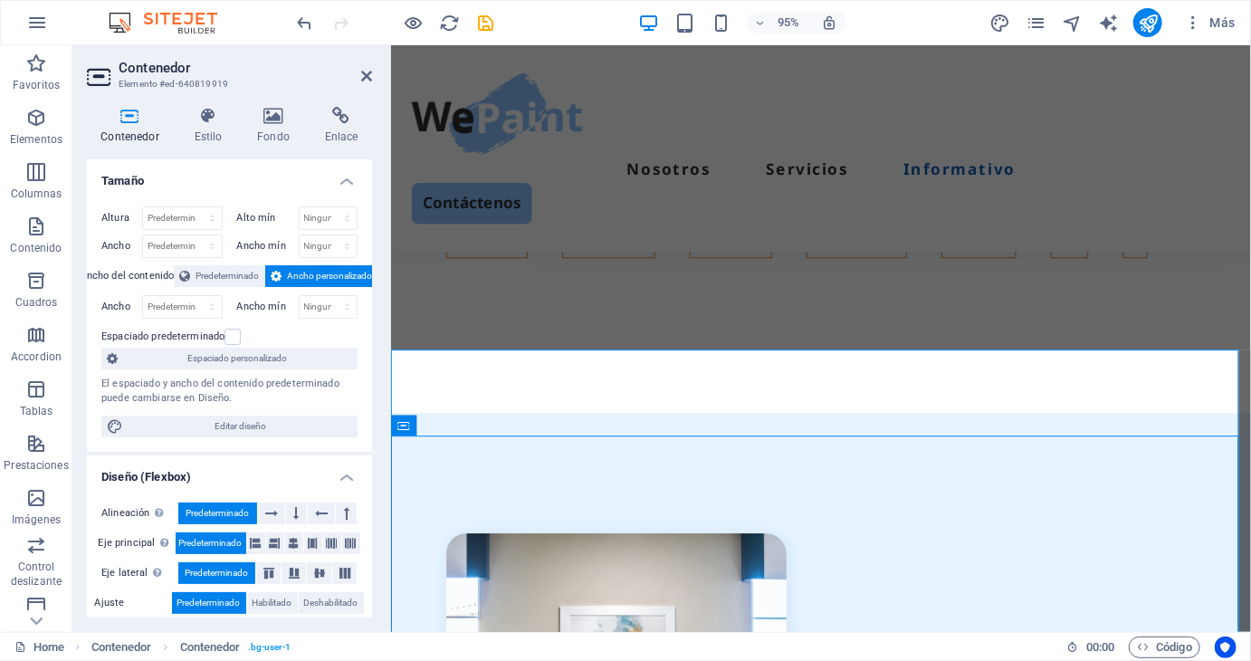
click at [359, 79] on header "Contenedor Elemento #ed-640819919" at bounding box center [229, 68] width 285 height 47
drag, startPoint x: 366, startPoint y: 77, endPoint x: 323, endPoint y: 45, distance: 53.0
click at [366, 77] on icon at bounding box center [366, 76] width 11 height 14
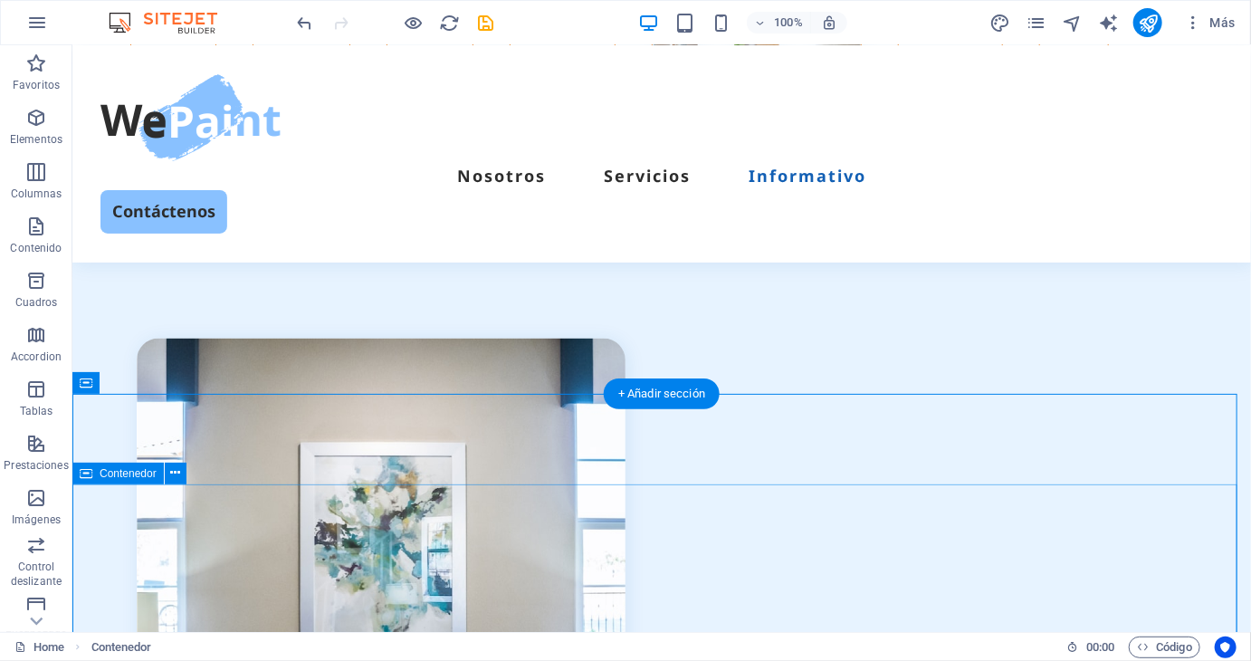
scroll to position [4073, 0]
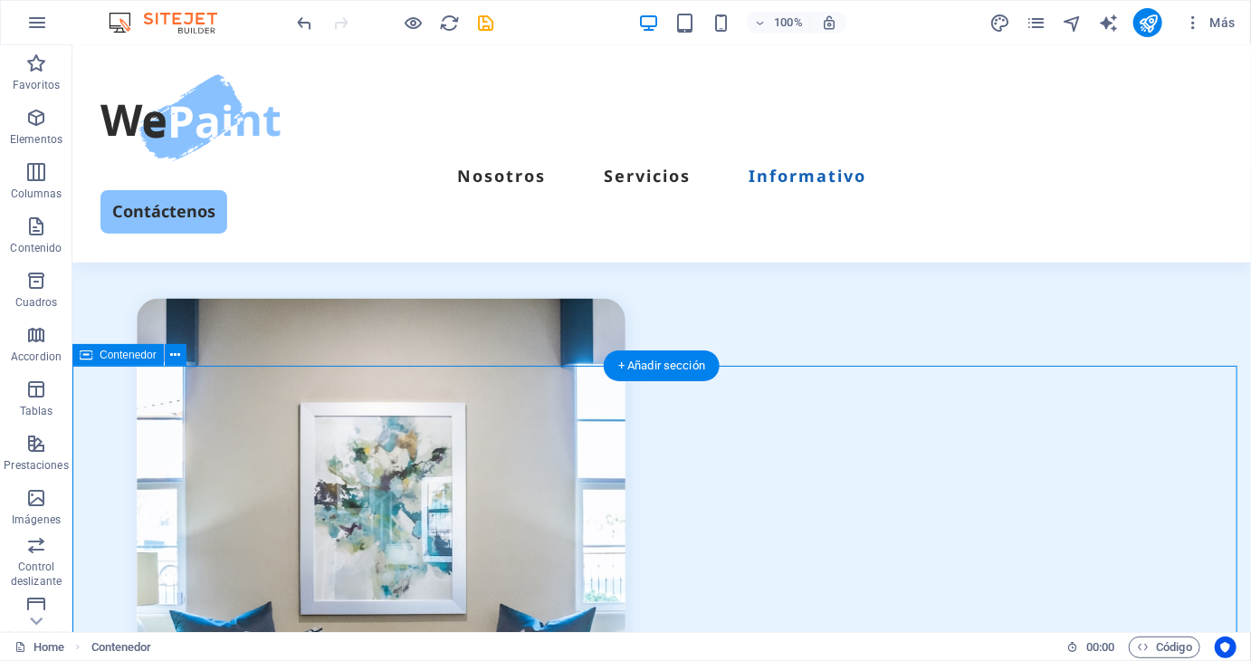
scroll to position [4254, 0]
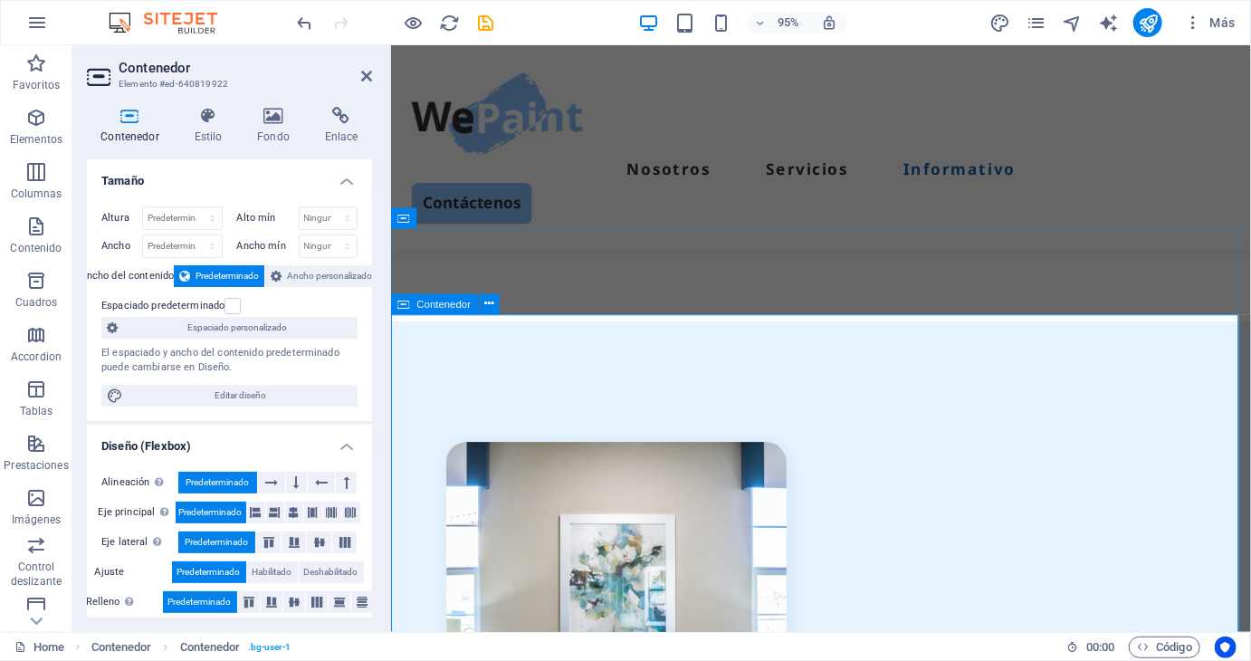
scroll to position [4003, 0]
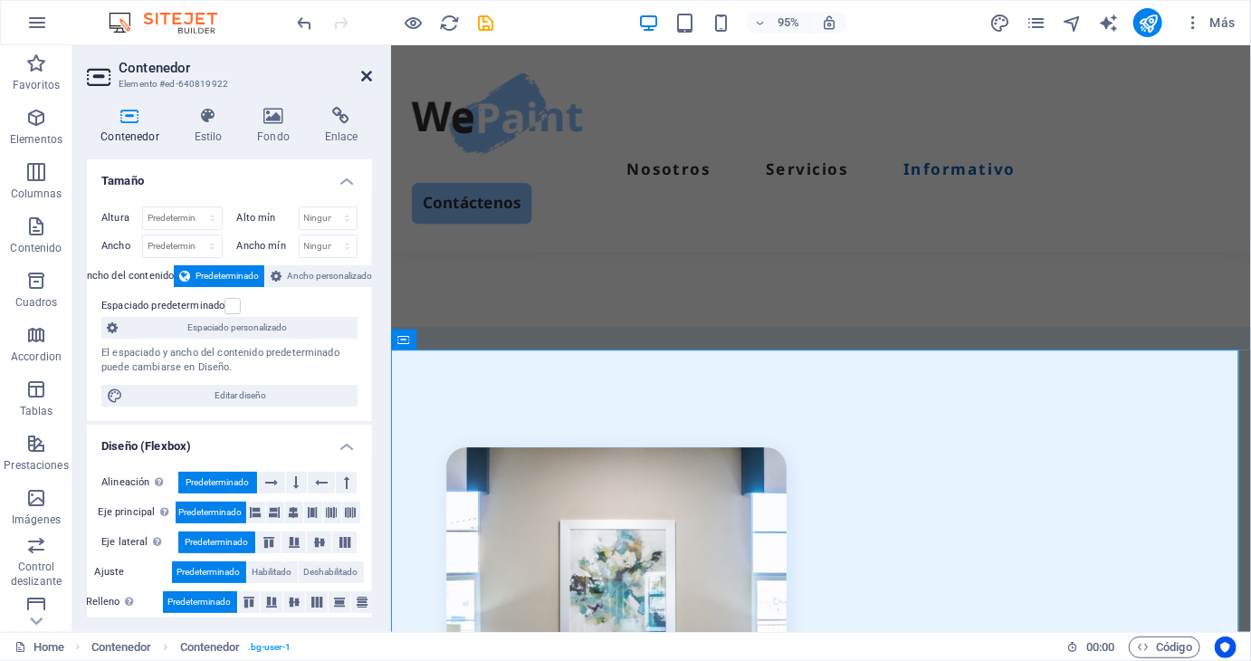
click at [369, 69] on icon at bounding box center [366, 76] width 11 height 14
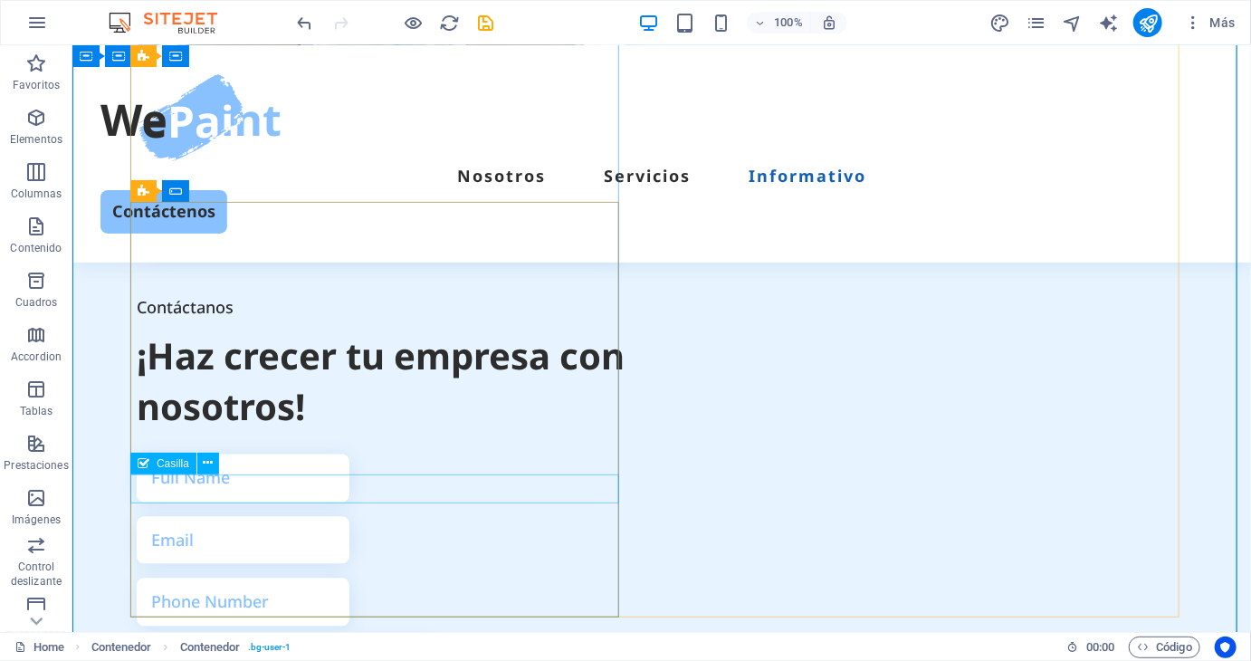
scroll to position [4707, 0]
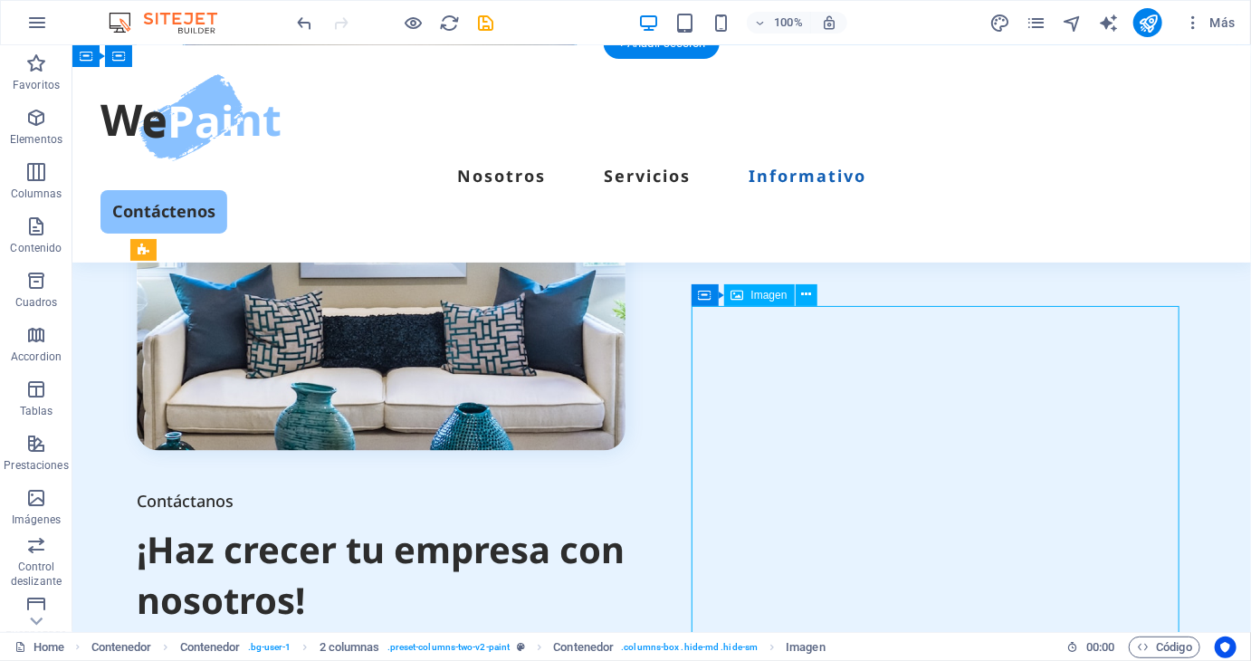
scroll to position [4345, 0]
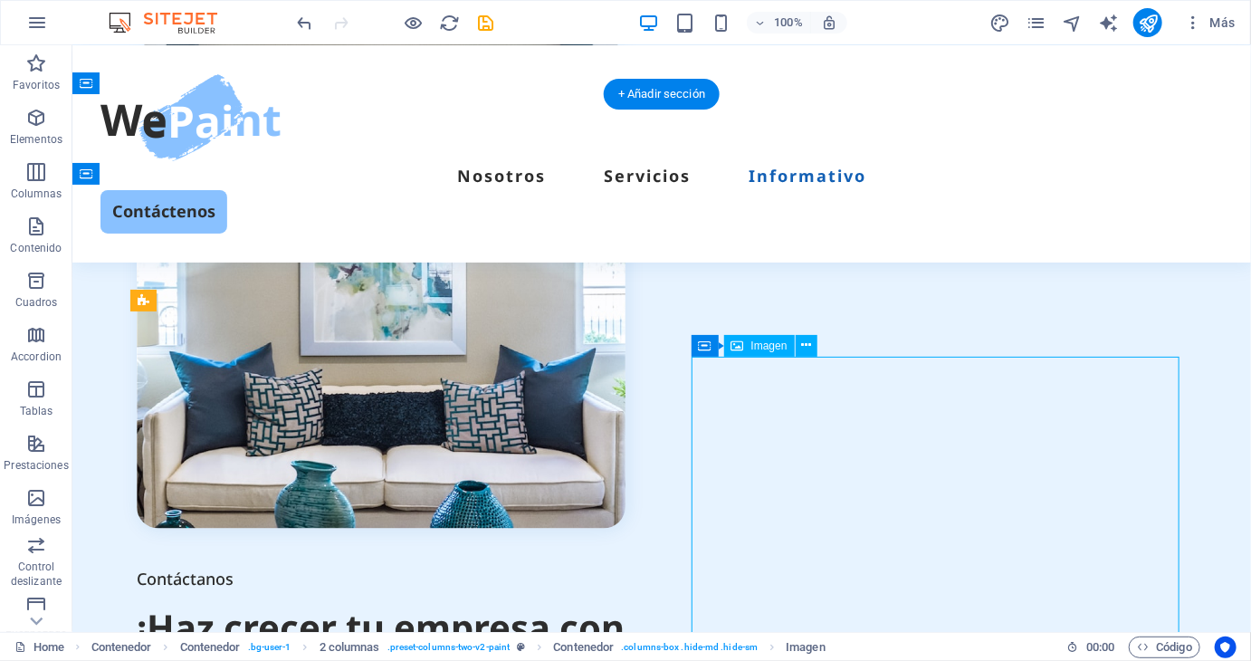
click at [624, 467] on figure at bounding box center [380, 283] width 489 height 489
select select "%"
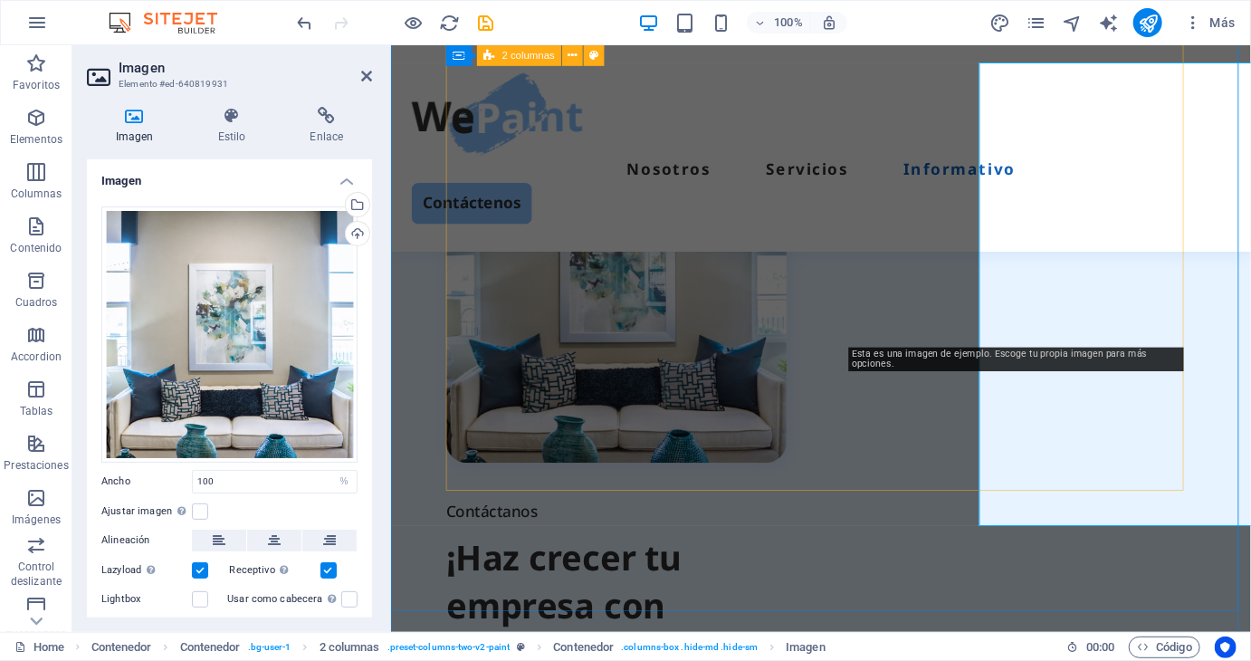
scroll to position [4638, 0]
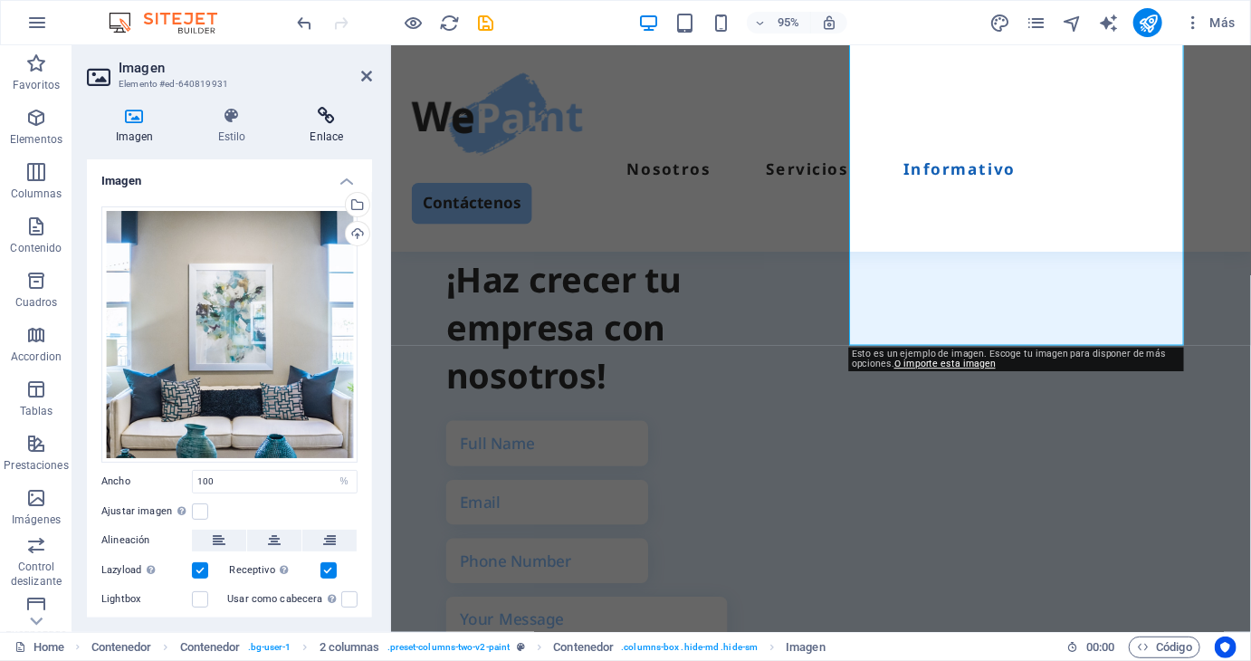
click at [315, 140] on h4 "Enlace" at bounding box center [326, 126] width 90 height 38
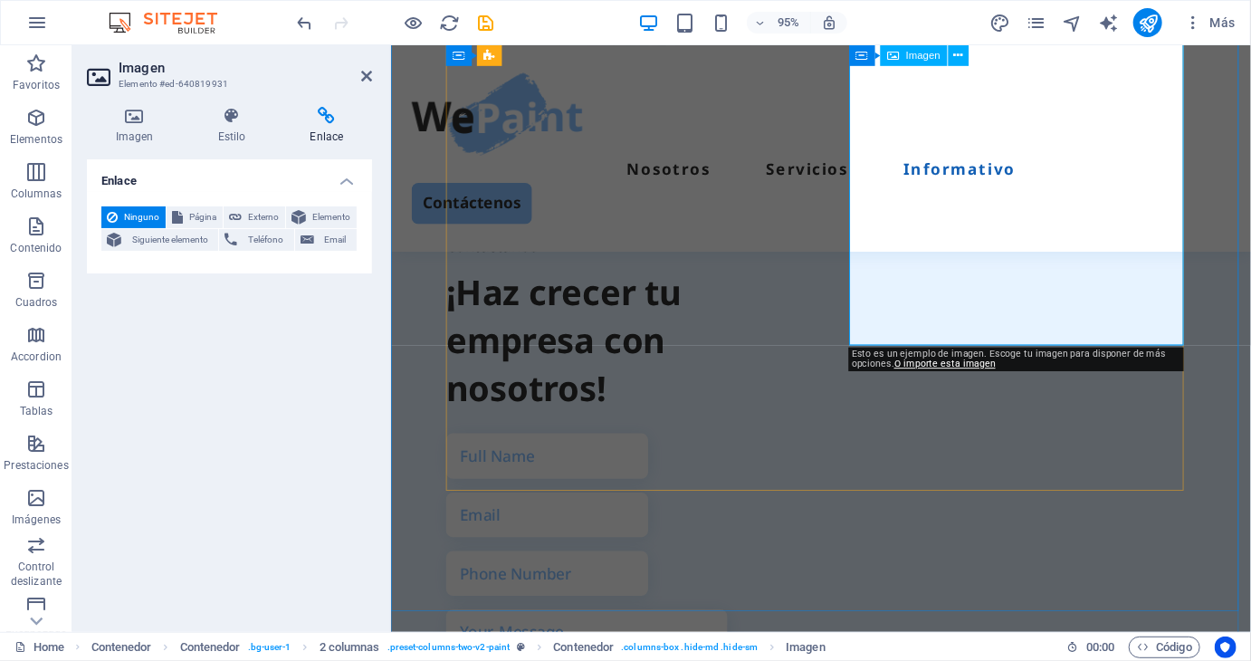
scroll to position [4366, 0]
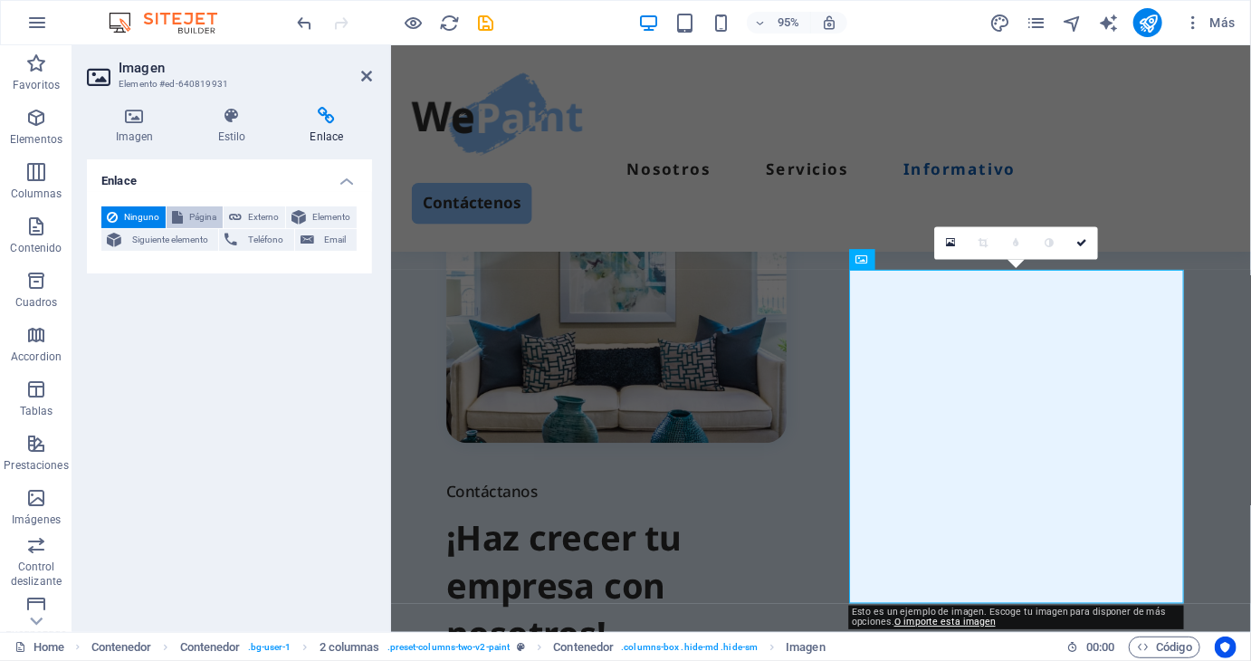
click at [193, 213] on span "Página" at bounding box center [202, 217] width 29 height 22
select select
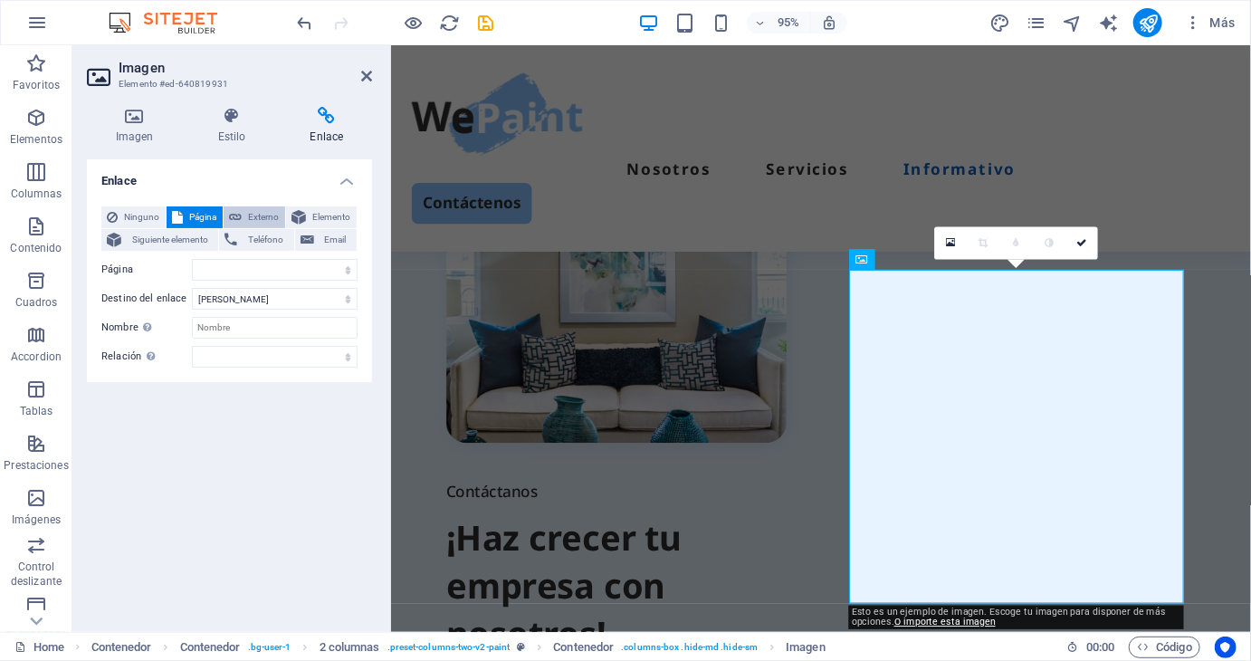
click at [271, 214] on span "Externo" at bounding box center [263, 217] width 33 height 22
select select "blank"
click at [315, 216] on span "Elemento" at bounding box center [331, 217] width 40 height 22
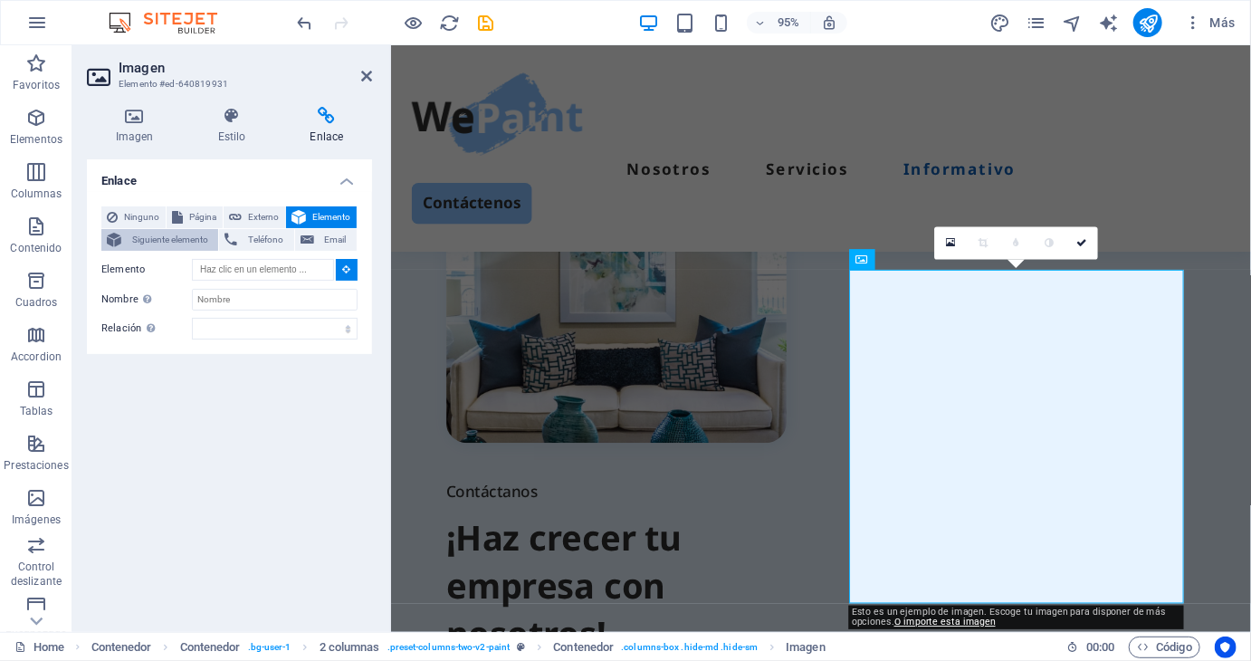
click at [188, 238] on span "Siguiente elemento" at bounding box center [170, 240] width 86 height 22
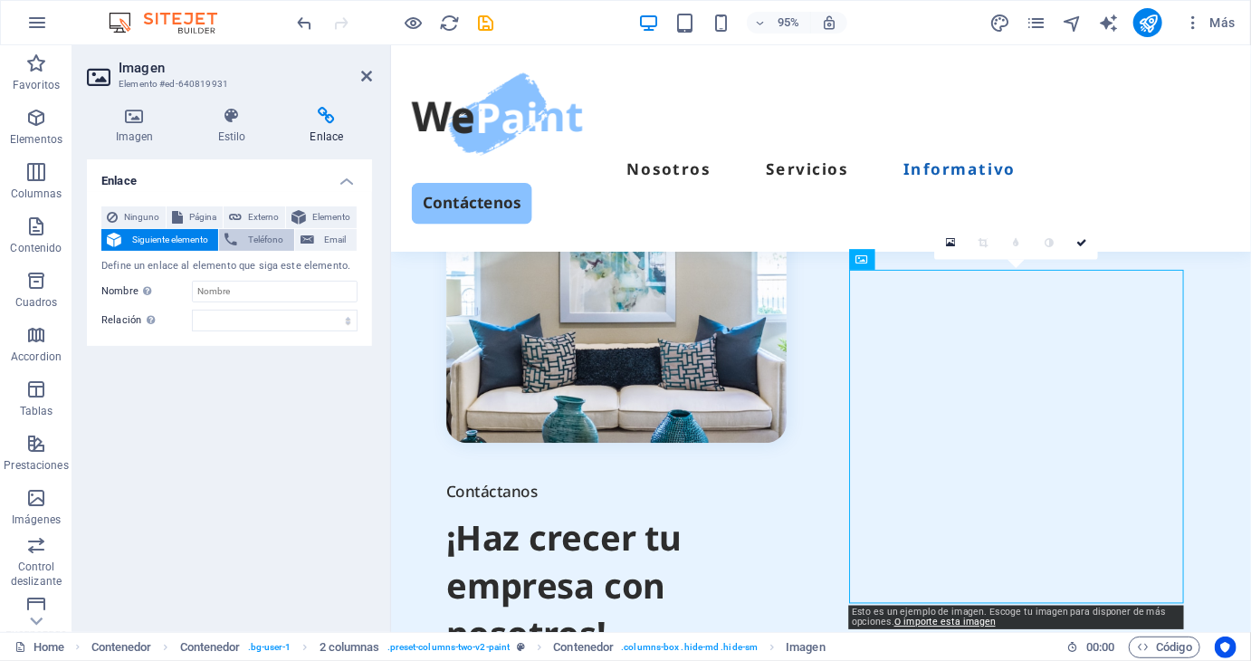
click at [270, 242] on span "Teléfono" at bounding box center [265, 240] width 45 height 22
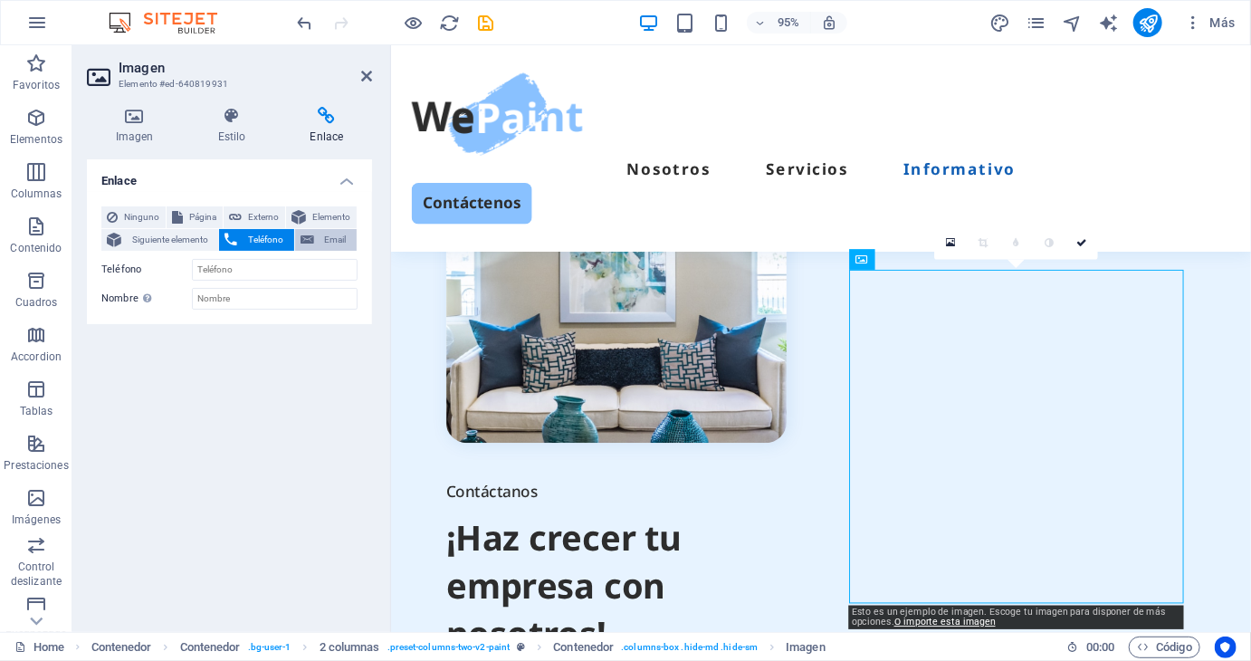
click at [316, 238] on button "Email" at bounding box center [326, 240] width 62 height 22
click at [134, 218] on span "Ninguno" at bounding box center [141, 217] width 37 height 22
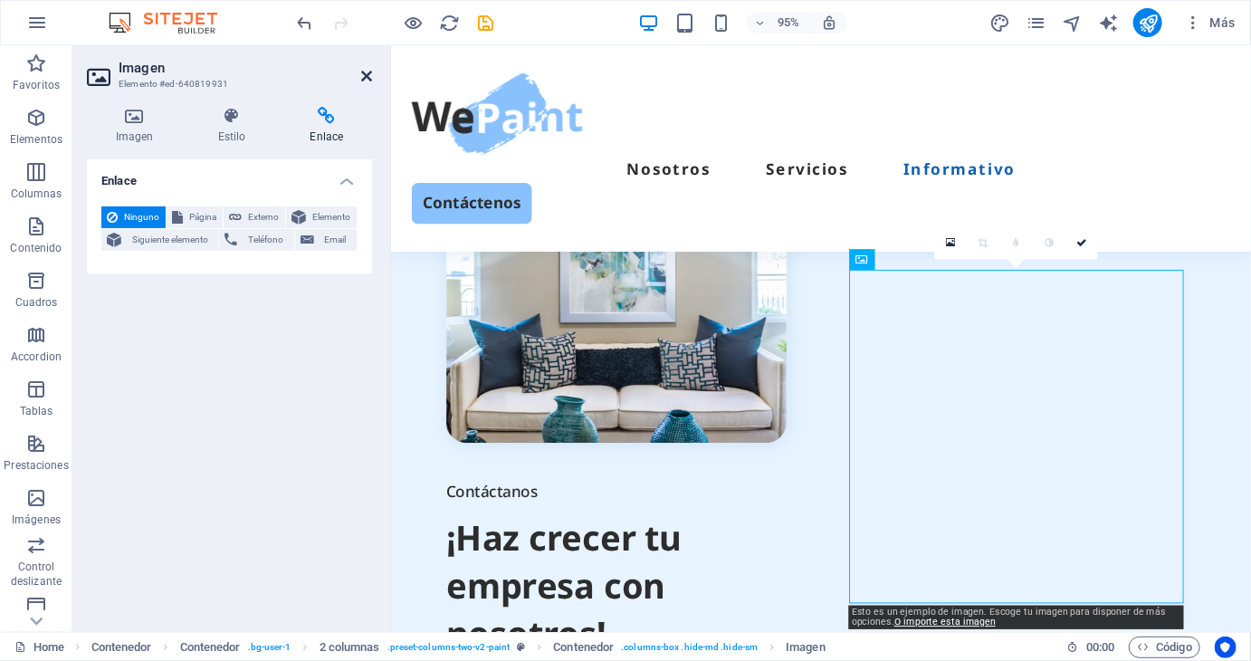
click at [369, 74] on icon at bounding box center [366, 76] width 11 height 14
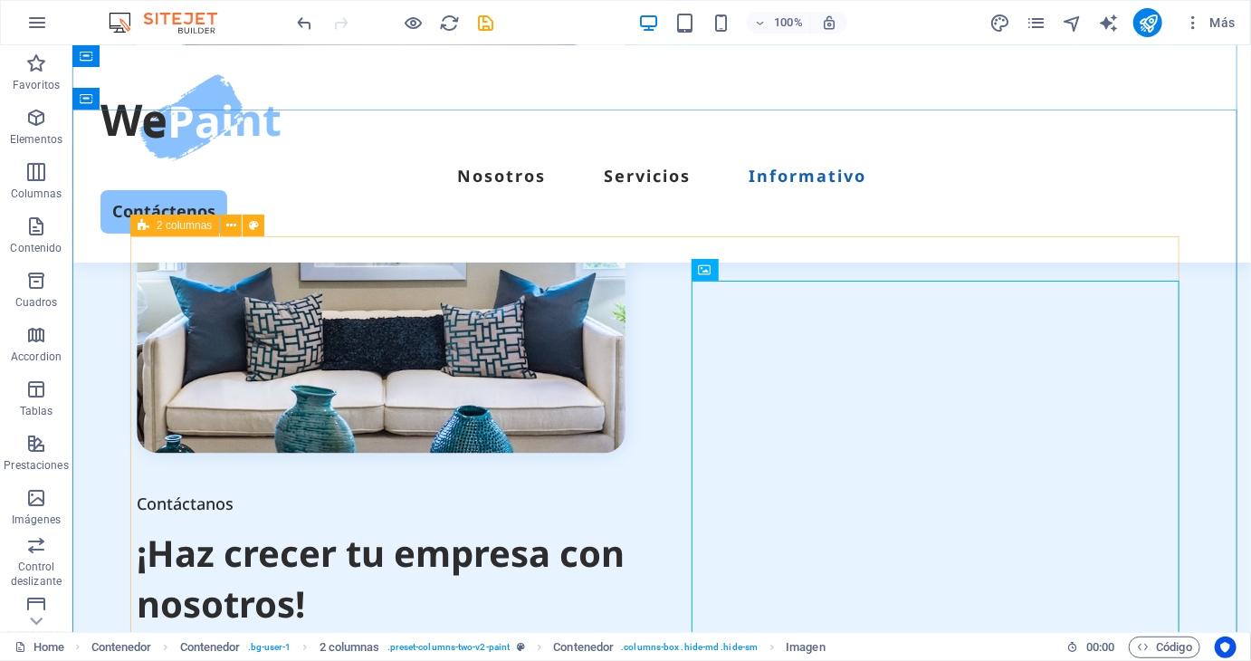
scroll to position [4239, 0]
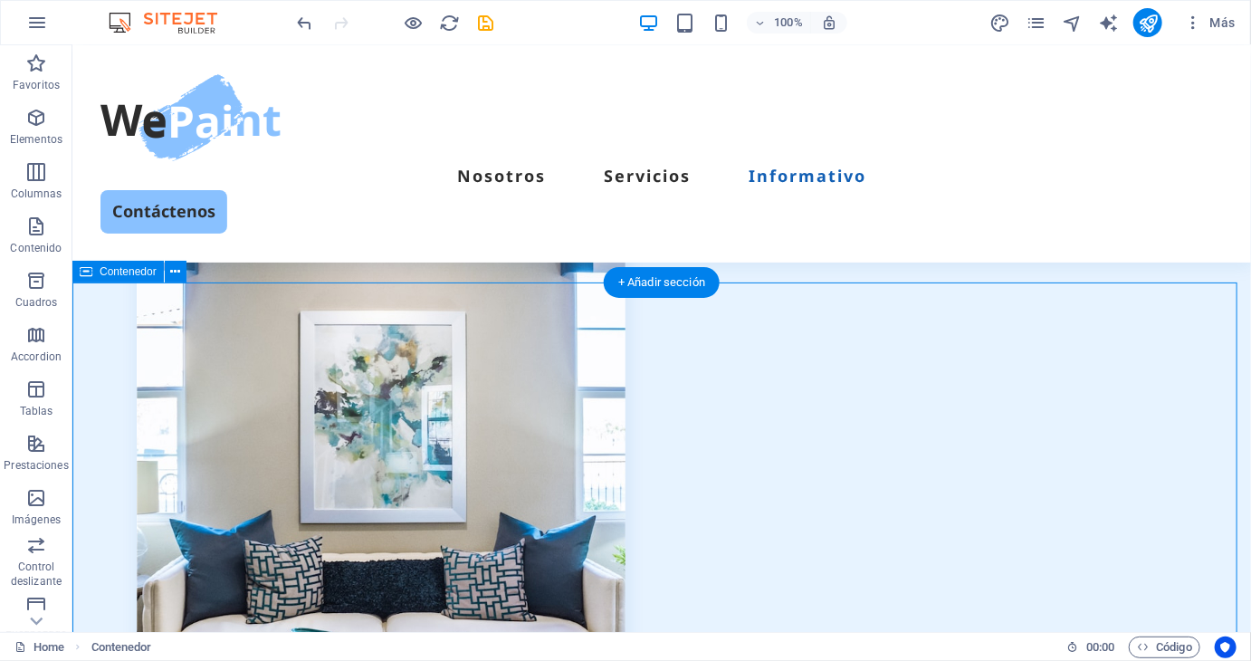
scroll to position [4148, 0]
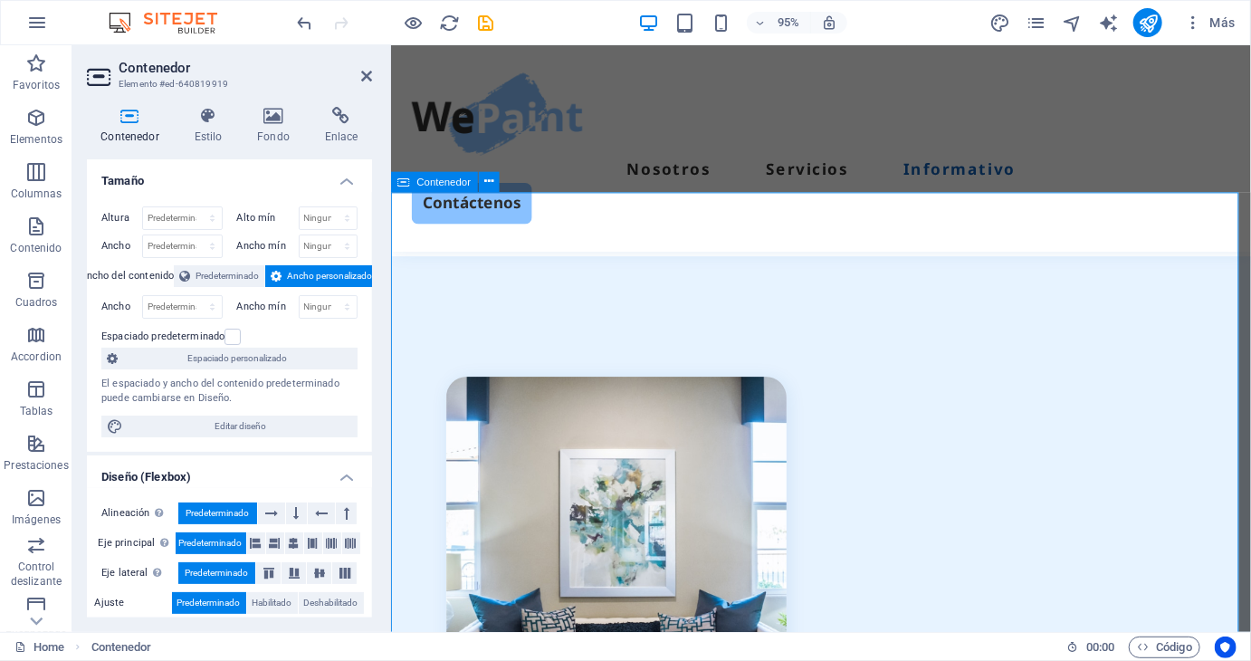
click at [231, 338] on label at bounding box center [232, 337] width 16 height 16
click at [0, 0] on input "Espaciado predeterminado" at bounding box center [0, 0] width 0 height 0
click at [231, 338] on label at bounding box center [232, 337] width 16 height 16
click at [0, 0] on input "Espaciado predeterminado" at bounding box center [0, 0] width 0 height 0
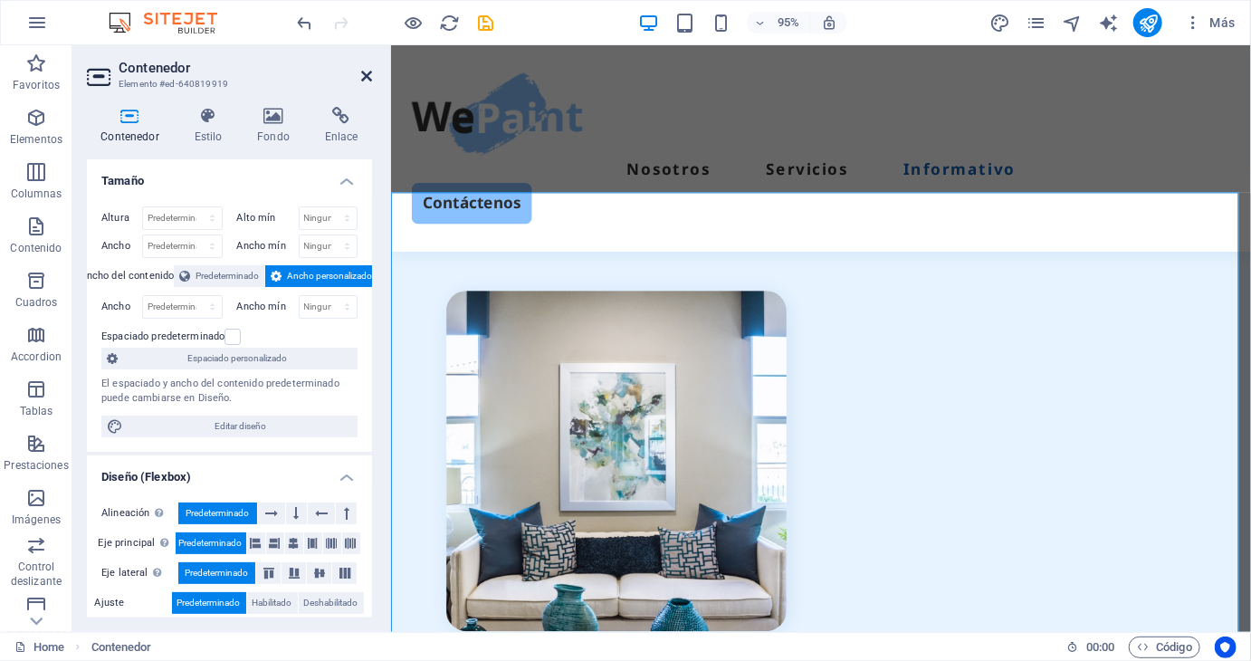
click at [362, 81] on icon at bounding box center [366, 76] width 11 height 14
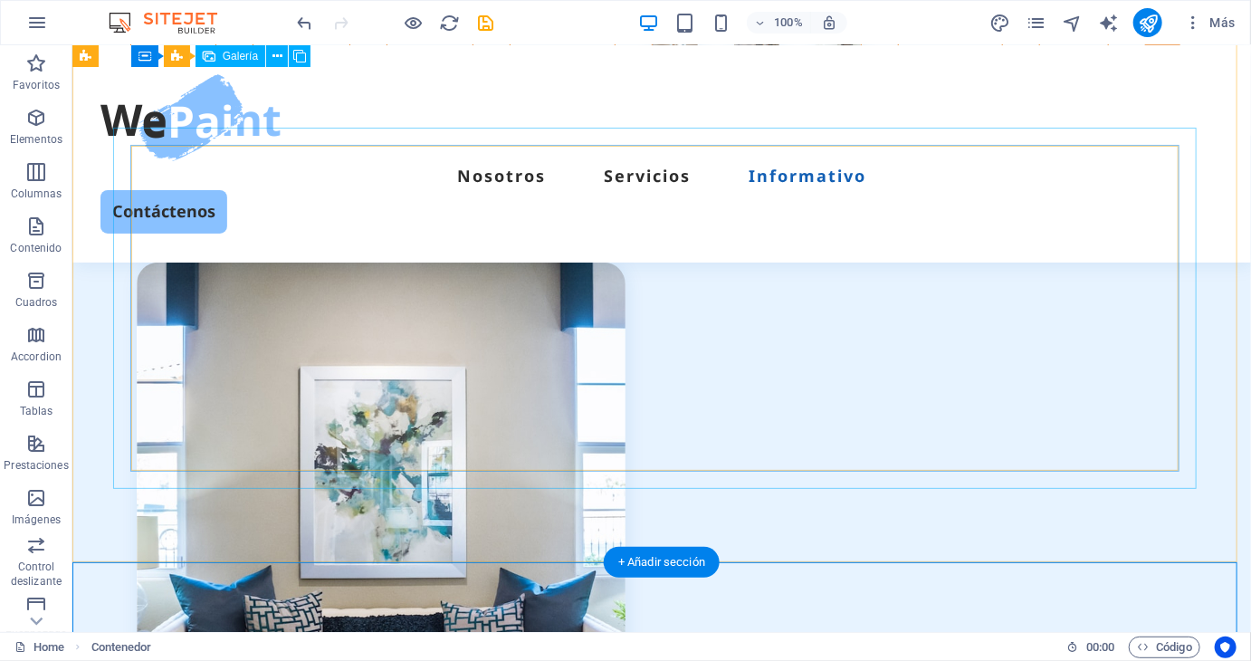
scroll to position [3877, 0]
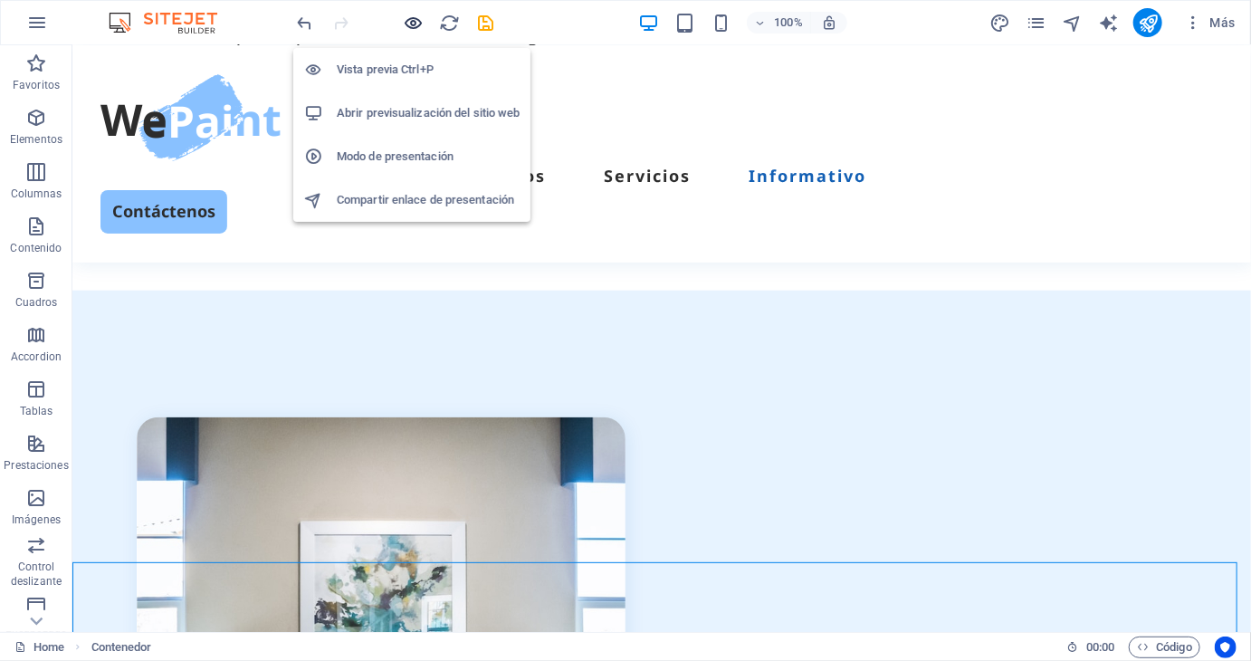
click at [413, 19] on icon "button" at bounding box center [414, 23] width 21 height 21
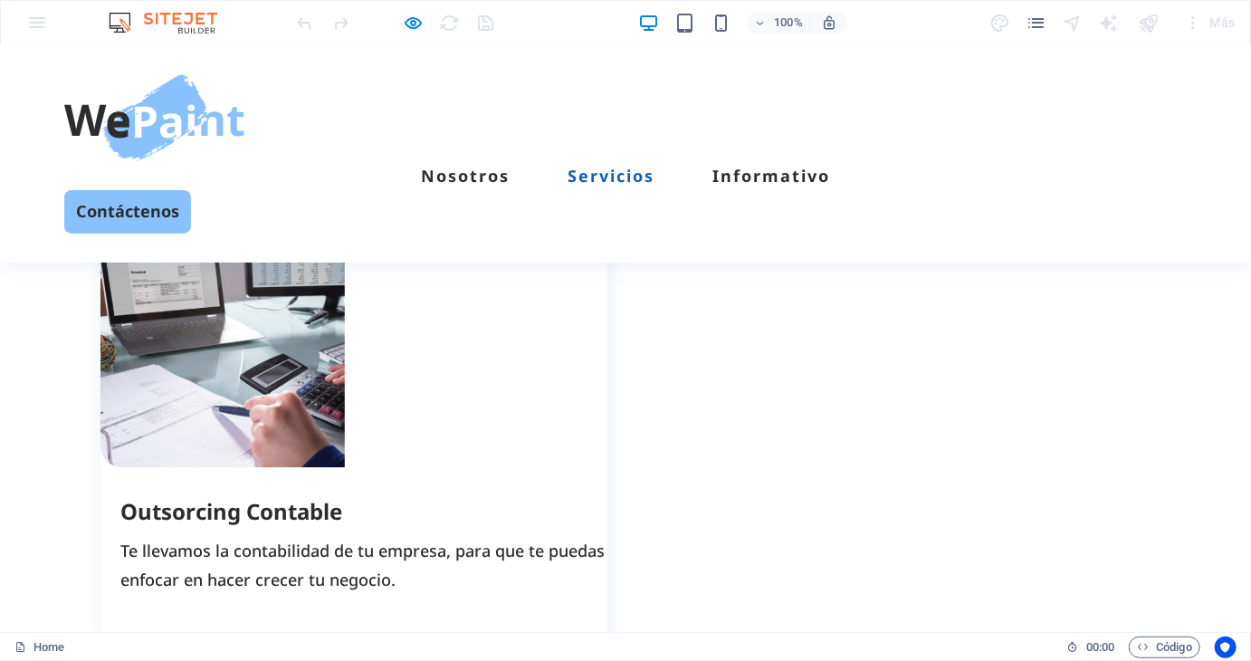
scroll to position [1705, 0]
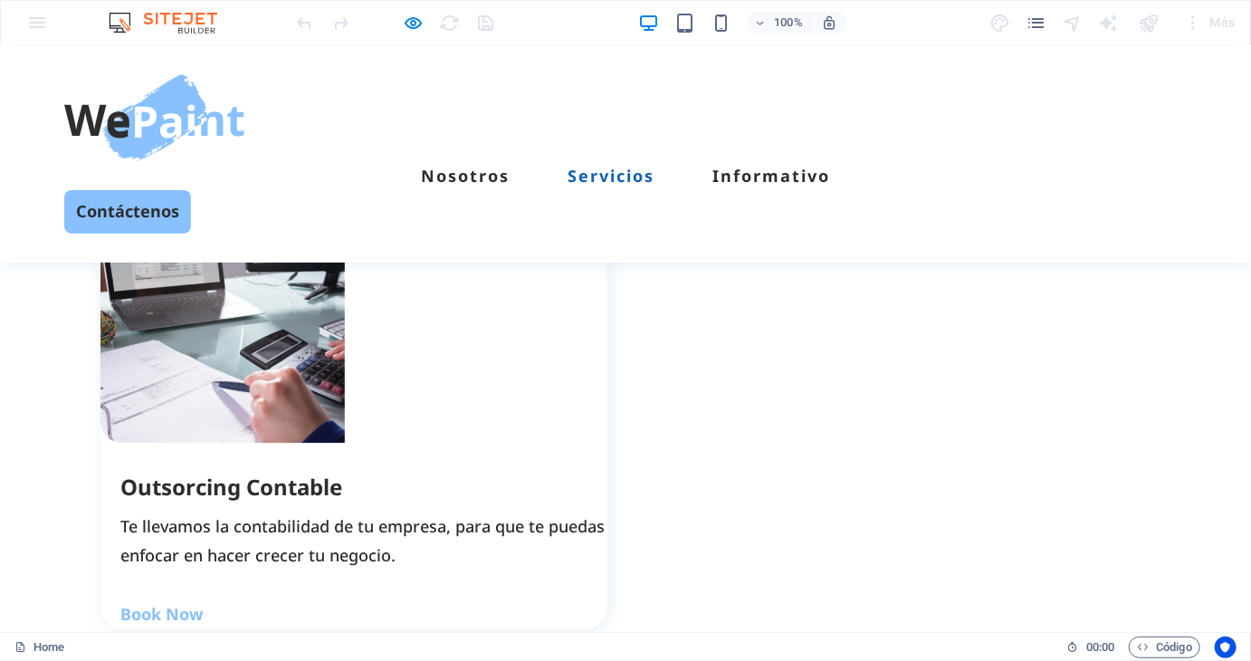
click at [416, 10] on div at bounding box center [395, 22] width 203 height 29
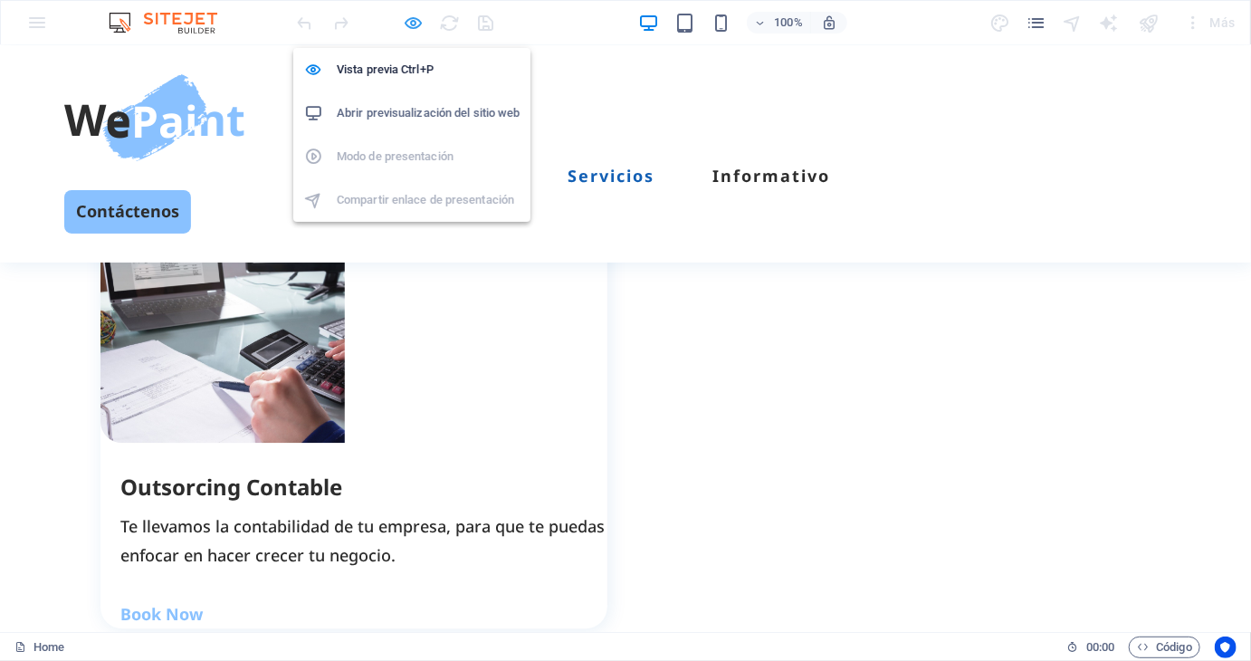
click at [416, 24] on icon "button" at bounding box center [414, 23] width 21 height 21
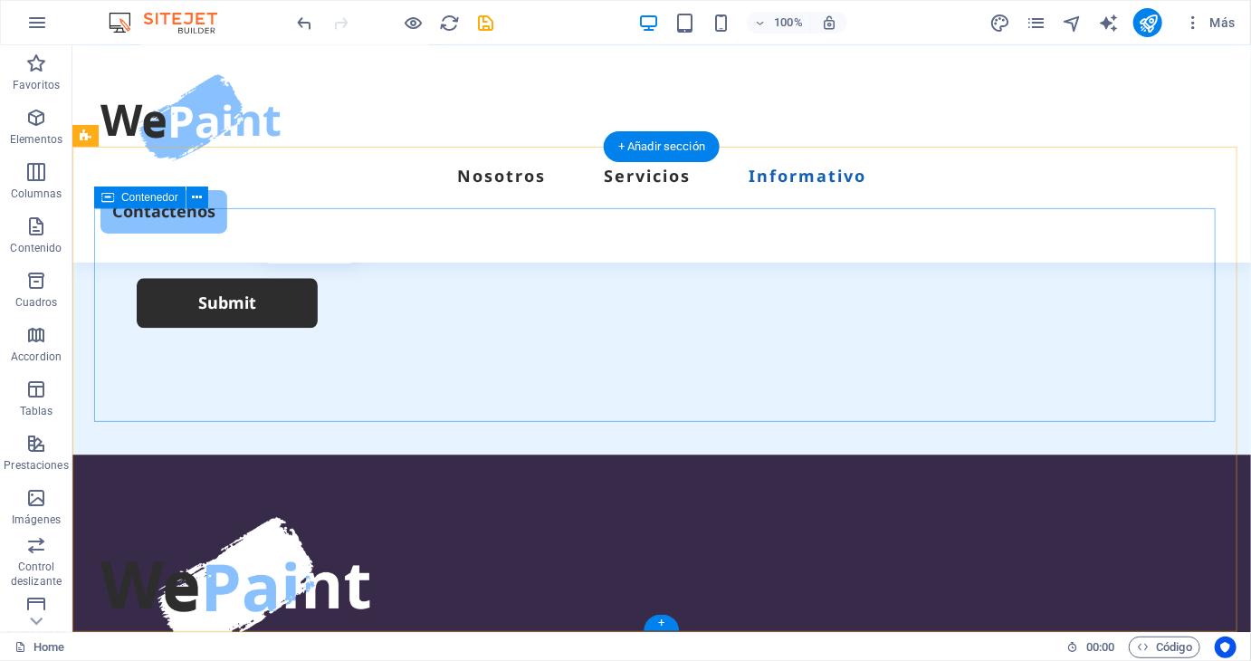
scroll to position [4942, 0]
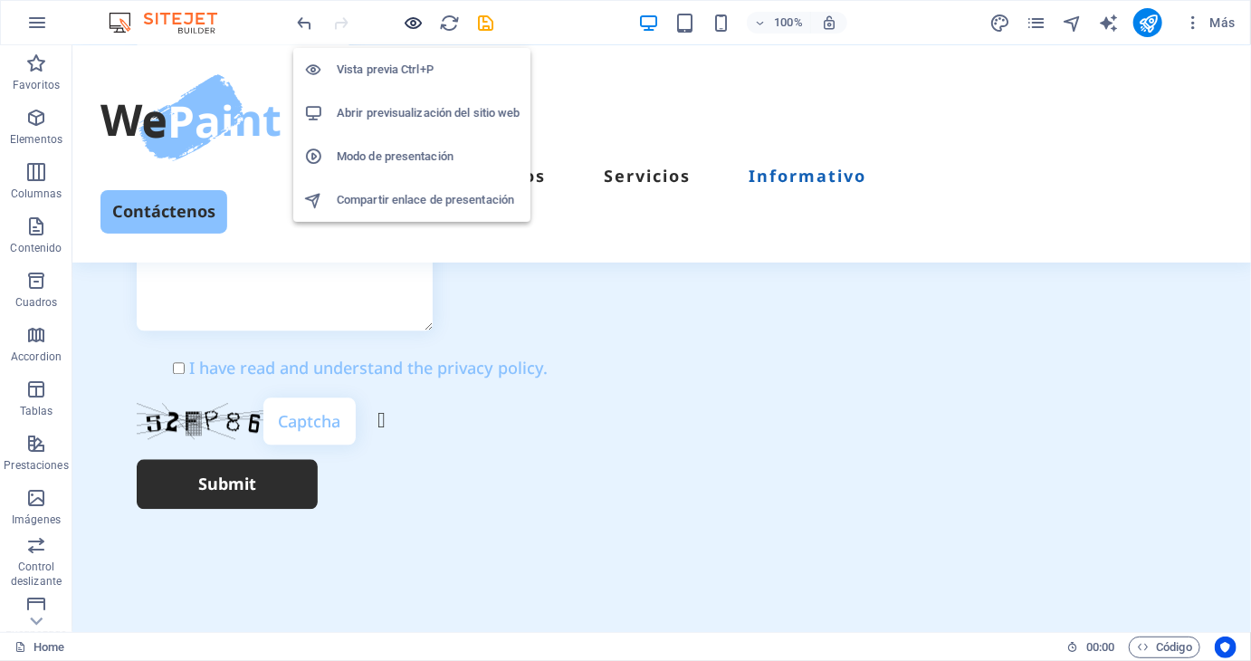
click at [416, 26] on icon "button" at bounding box center [414, 23] width 21 height 21
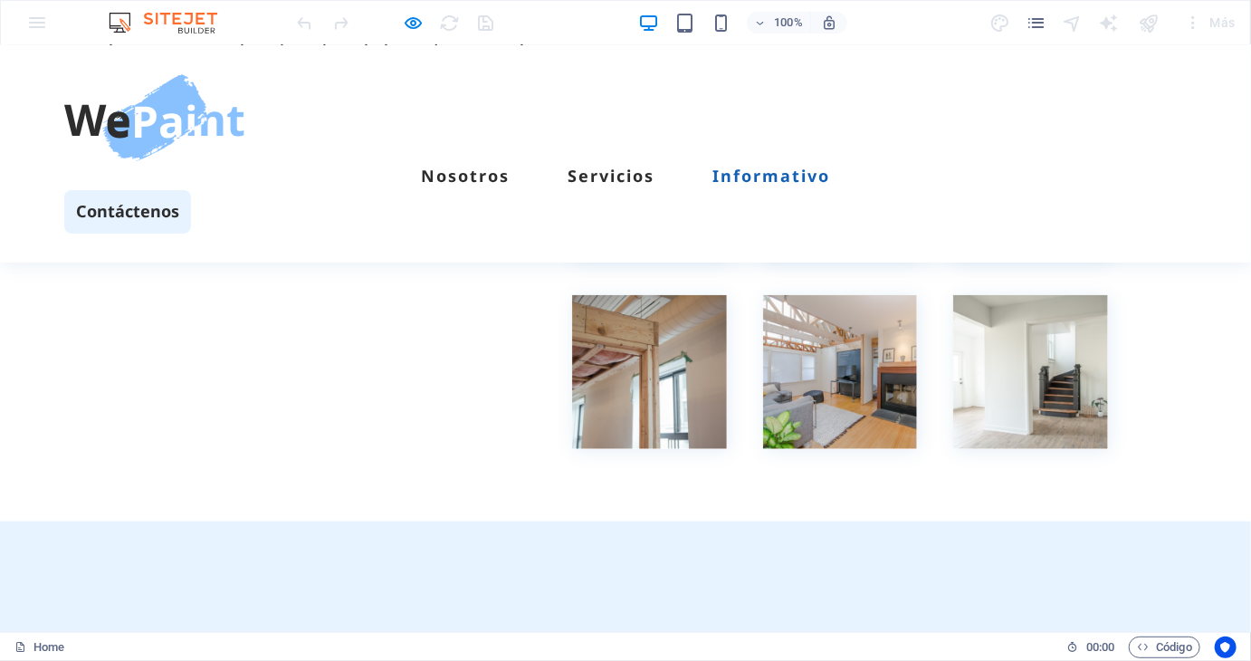
click at [191, 189] on link "Contáctenos" at bounding box center [127, 210] width 127 height 43
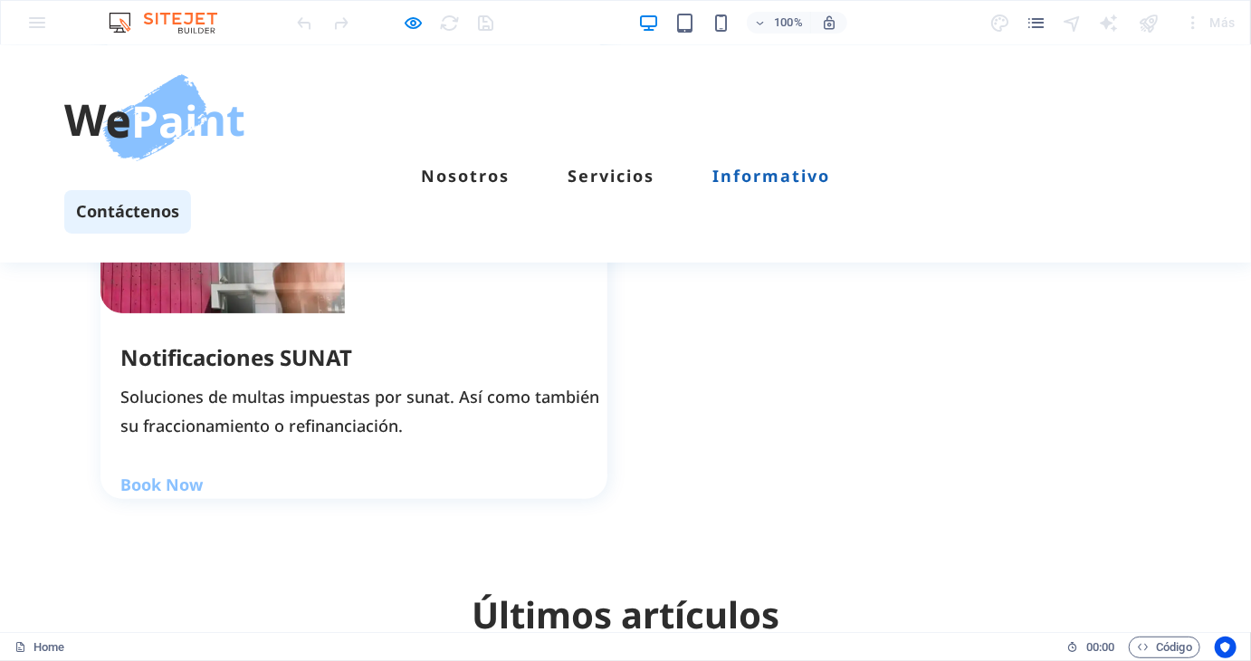
scroll to position [3142, 0]
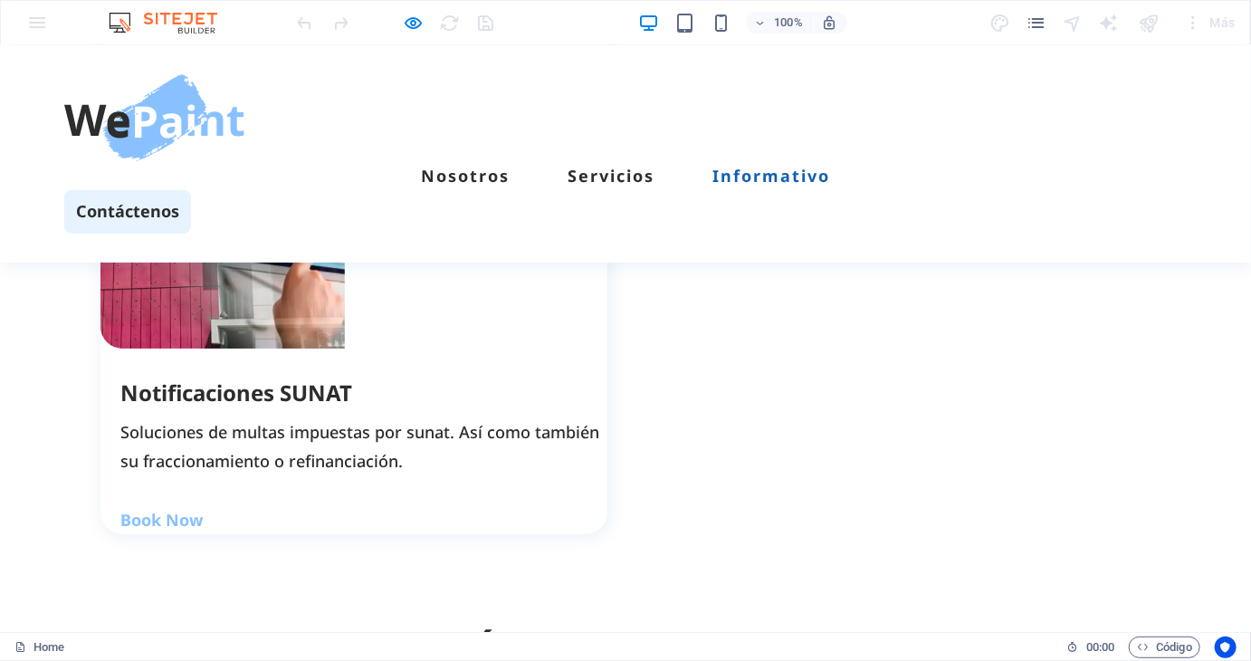
click at [191, 189] on link "Contáctenos" at bounding box center [127, 210] width 127 height 43
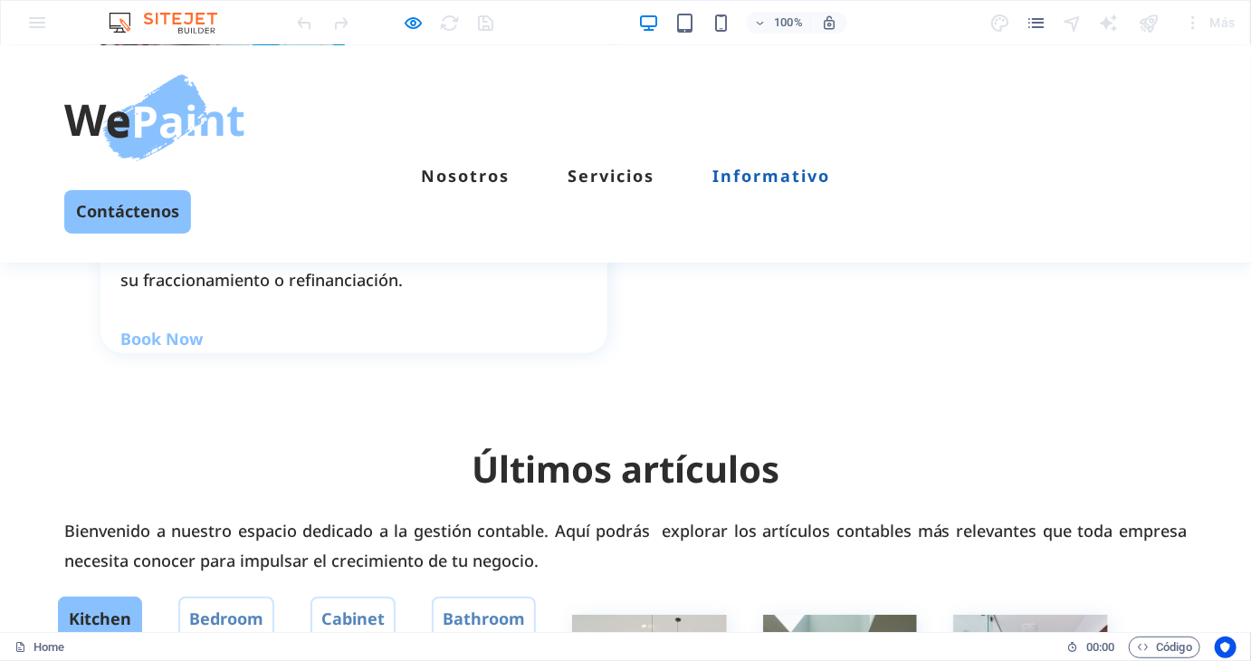
scroll to position [3504, 0]
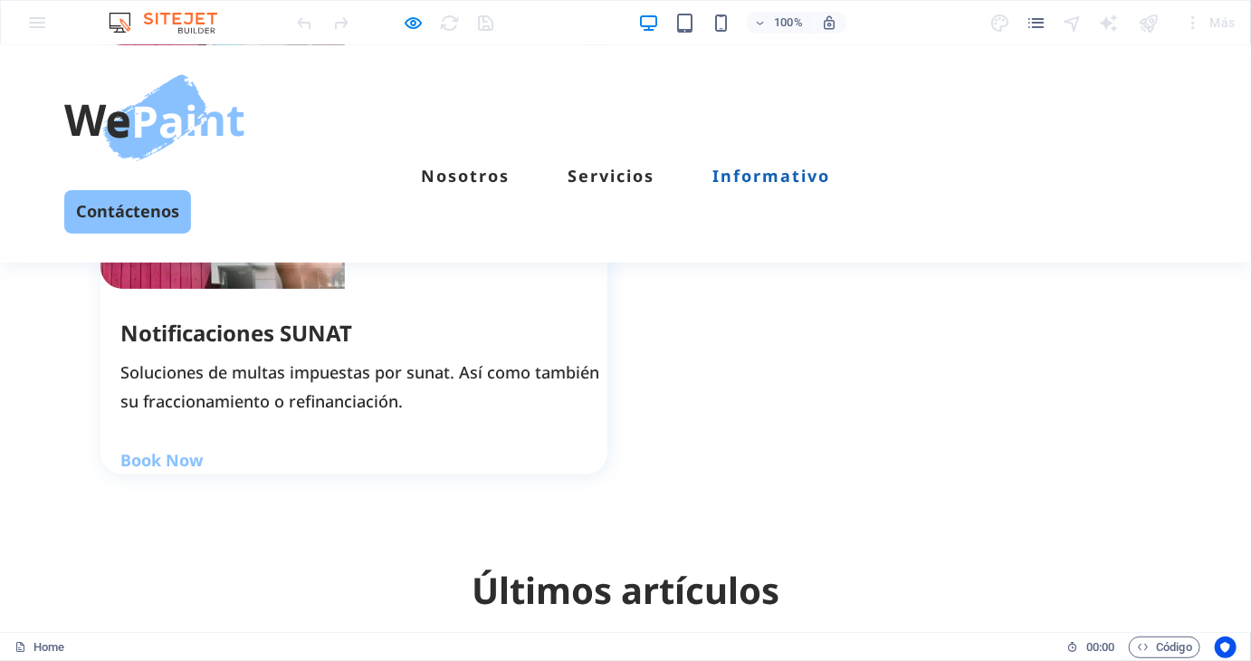
scroll to position [3142, 0]
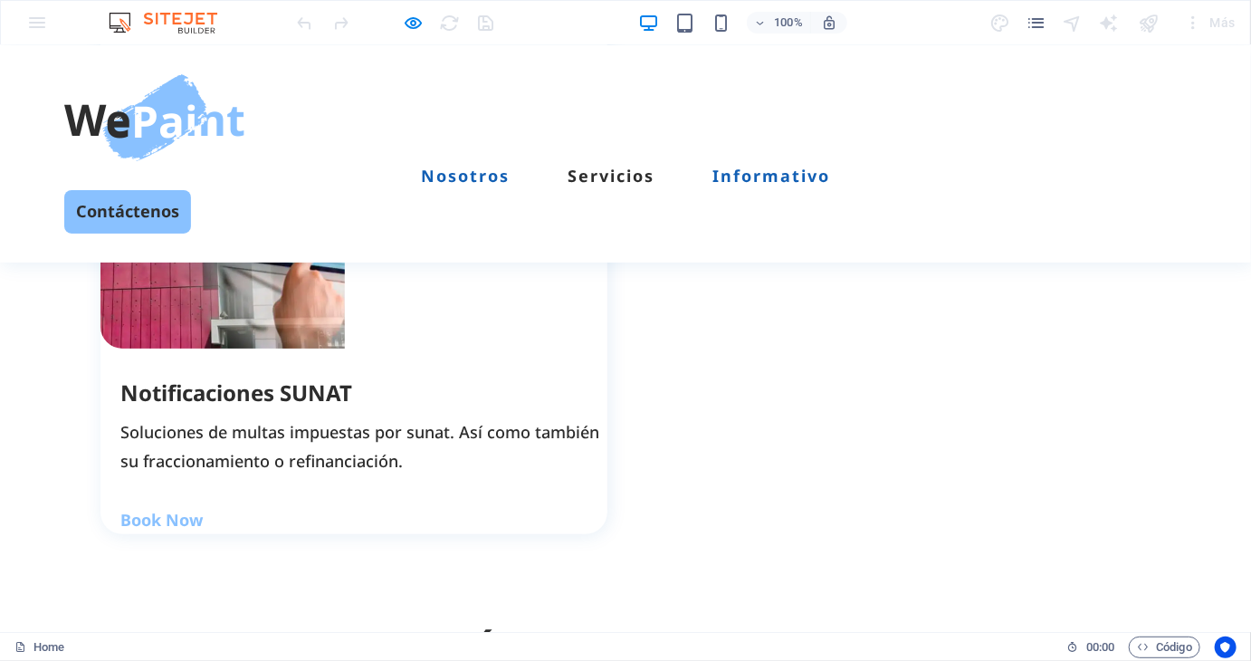
click at [489, 167] on link "Nosotros" at bounding box center [465, 175] width 89 height 16
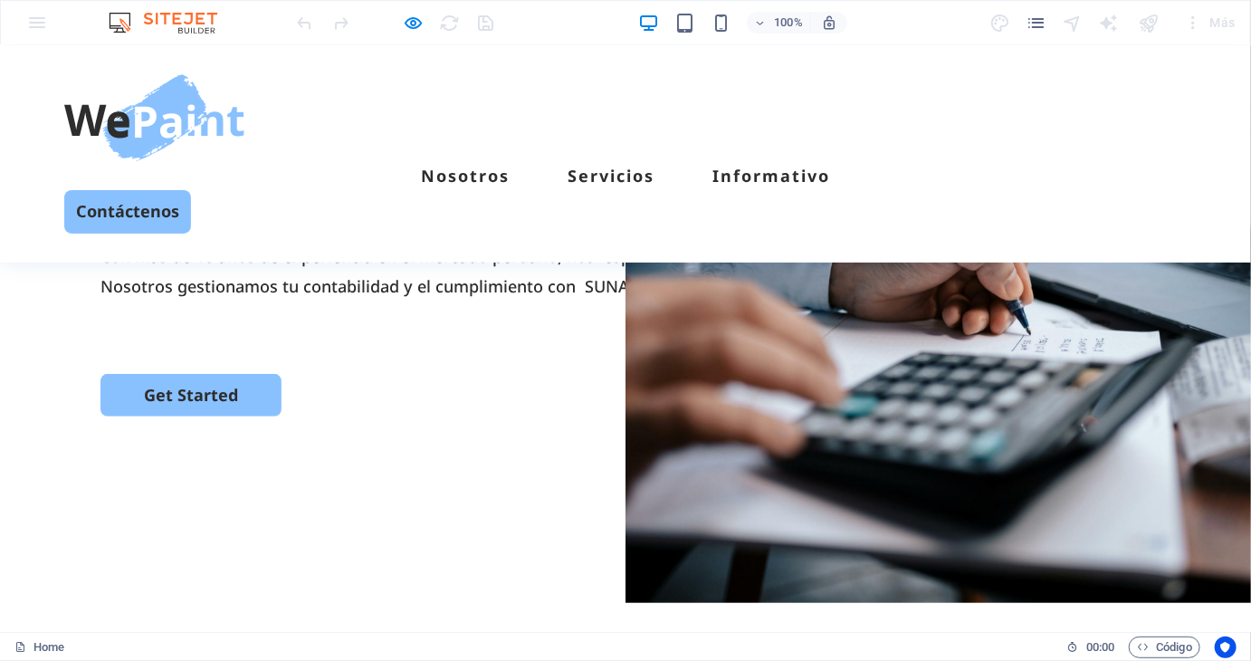
scroll to position [299, 0]
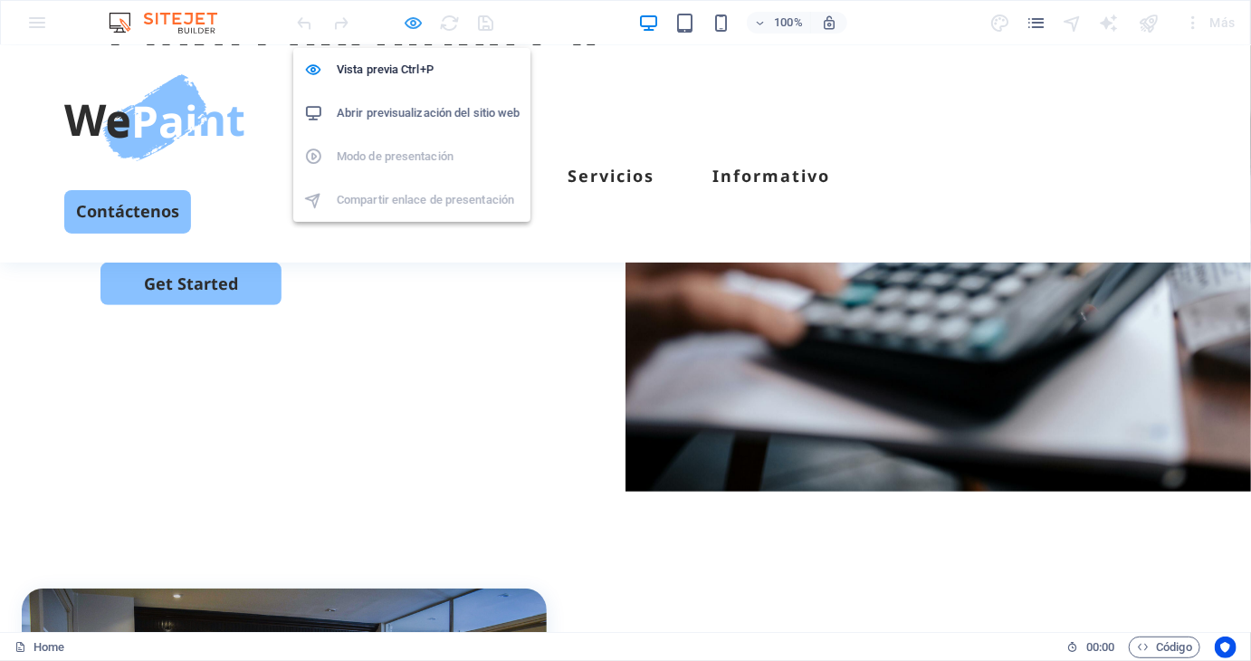
click at [423, 13] on icon "button" at bounding box center [414, 23] width 21 height 21
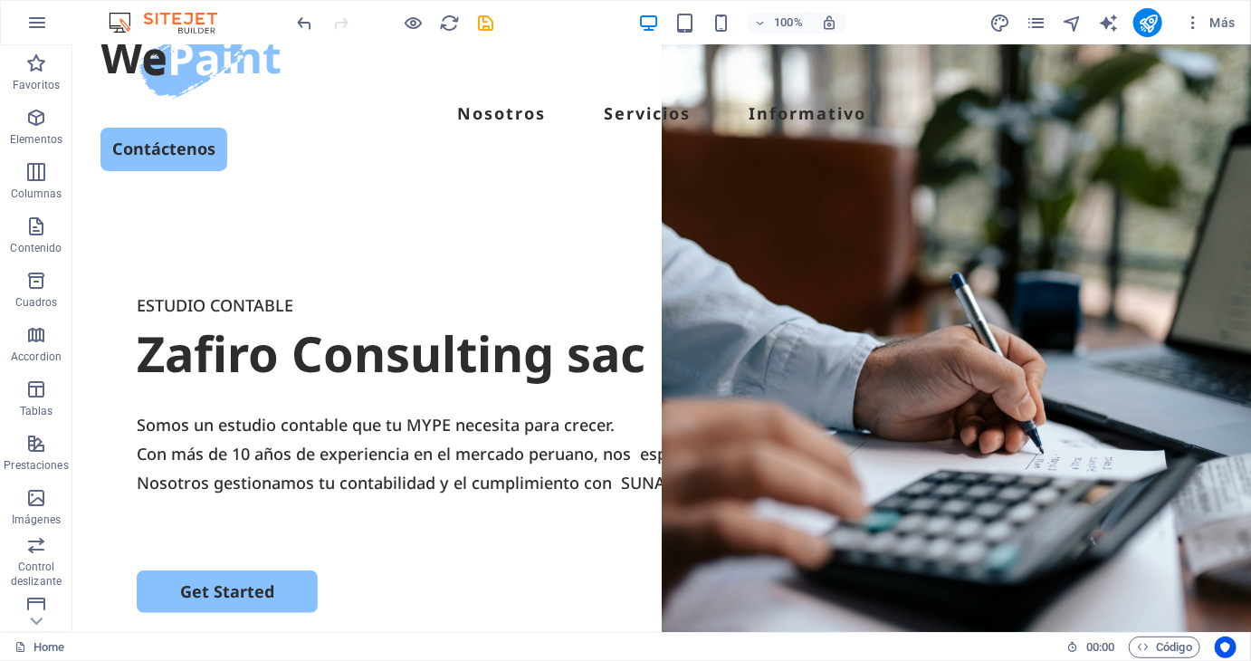
scroll to position [0, 0]
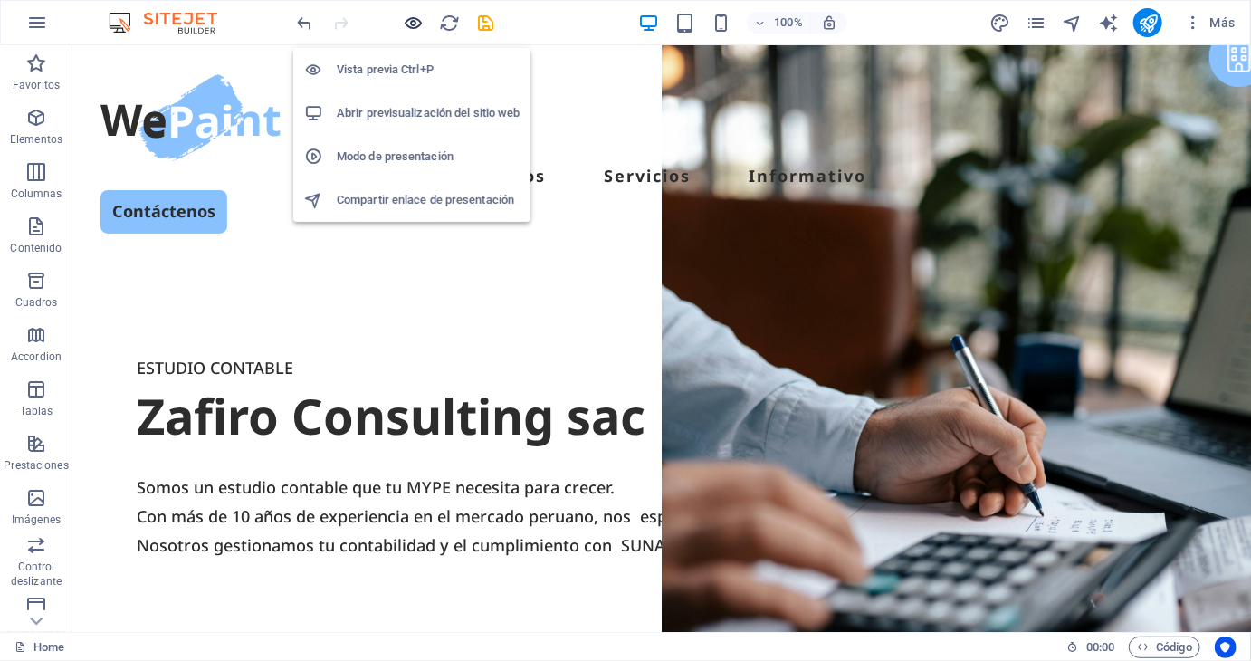
click at [419, 24] on icon "button" at bounding box center [414, 23] width 21 height 21
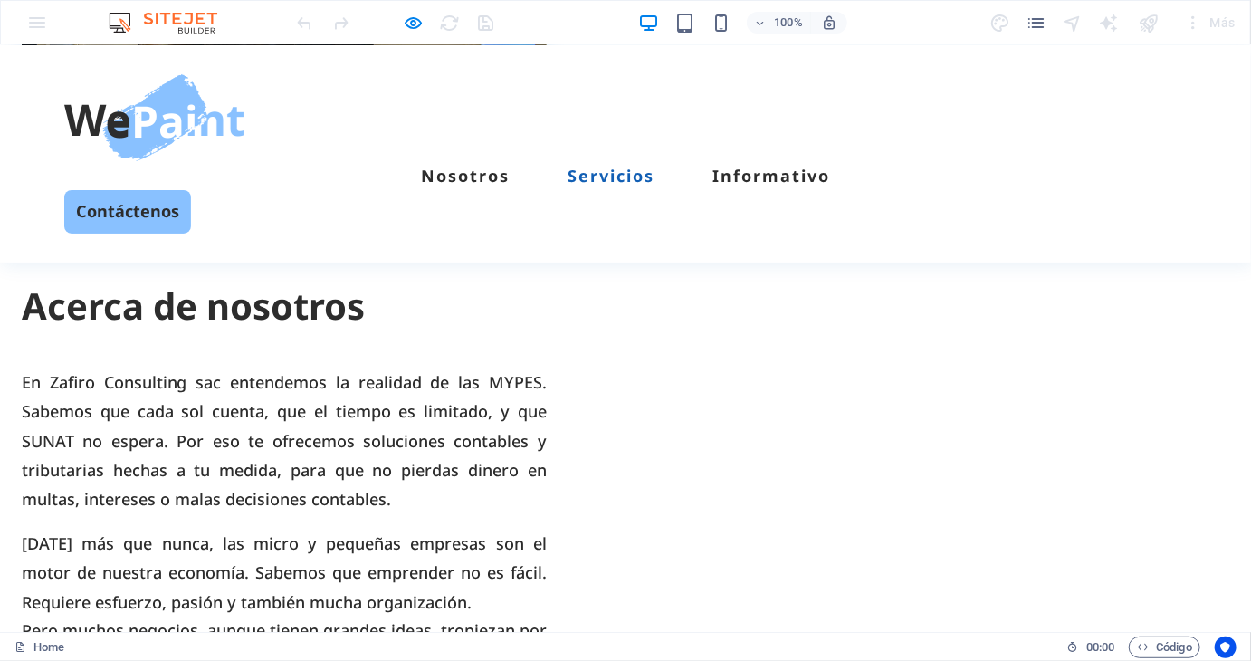
scroll to position [1086, 0]
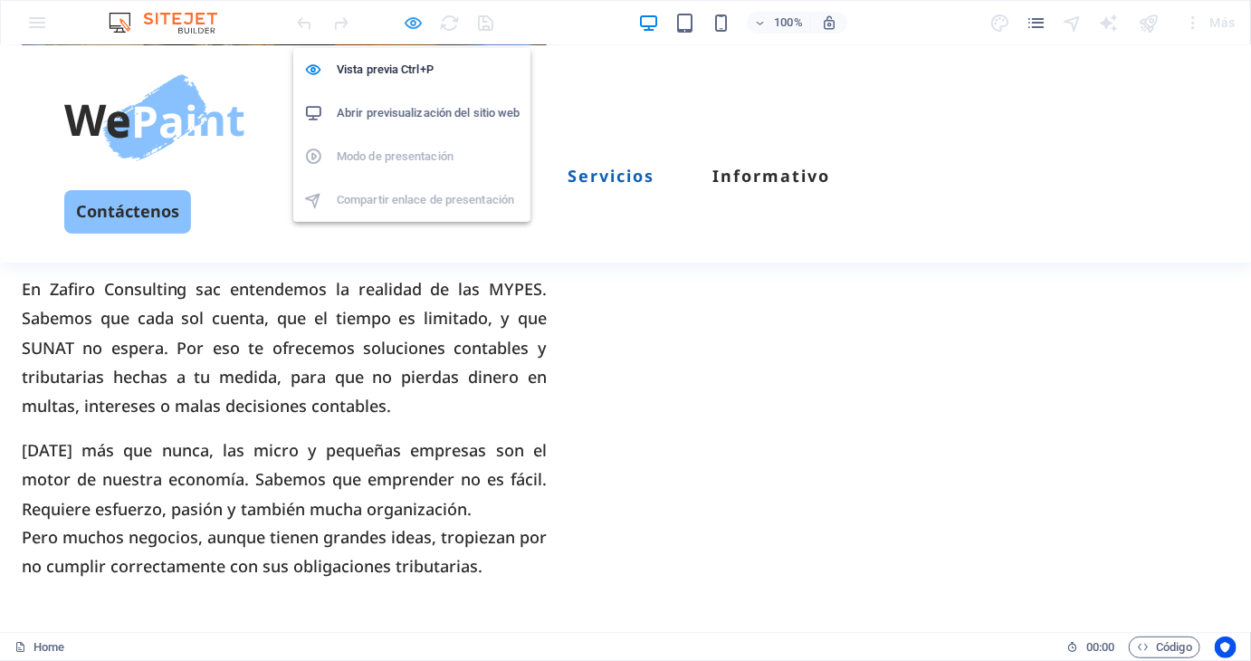
click at [417, 25] on icon "button" at bounding box center [414, 23] width 21 height 21
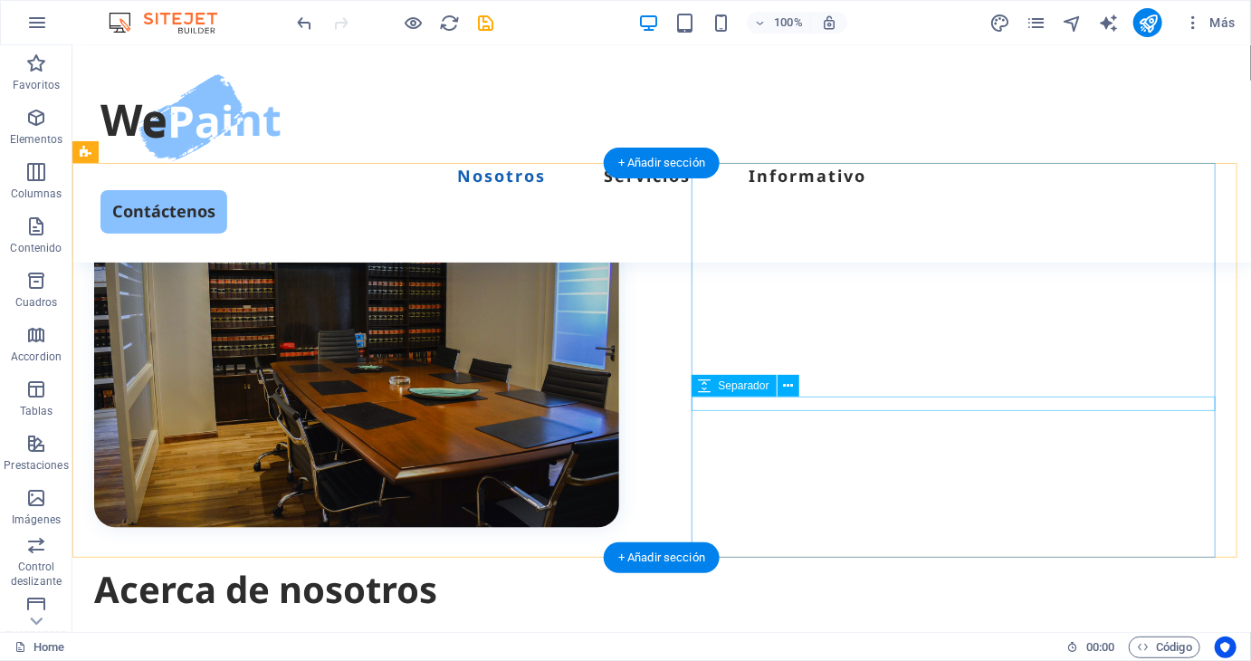
scroll to position [452, 0]
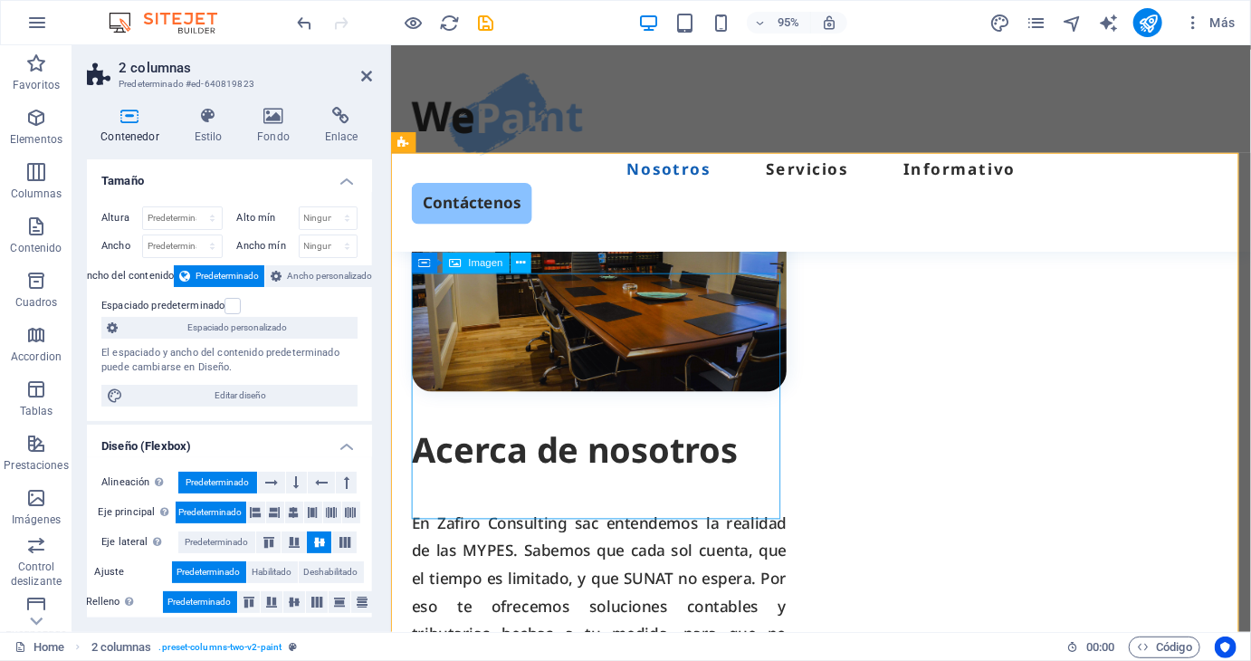
scroll to position [851, 0]
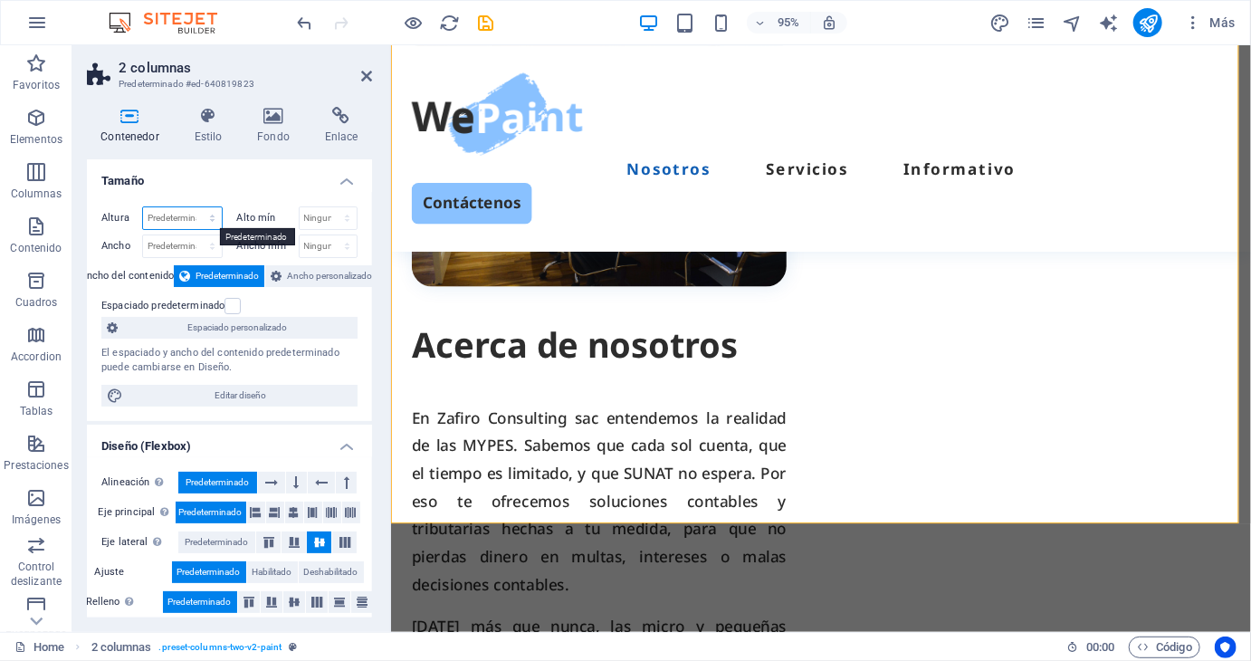
click at [170, 213] on select "Predeterminado px rem % vh vw" at bounding box center [182, 218] width 79 height 22
select select "px"
click at [194, 207] on select "Predeterminado px rem % vh vw" at bounding box center [182, 218] width 79 height 22
type input "646"
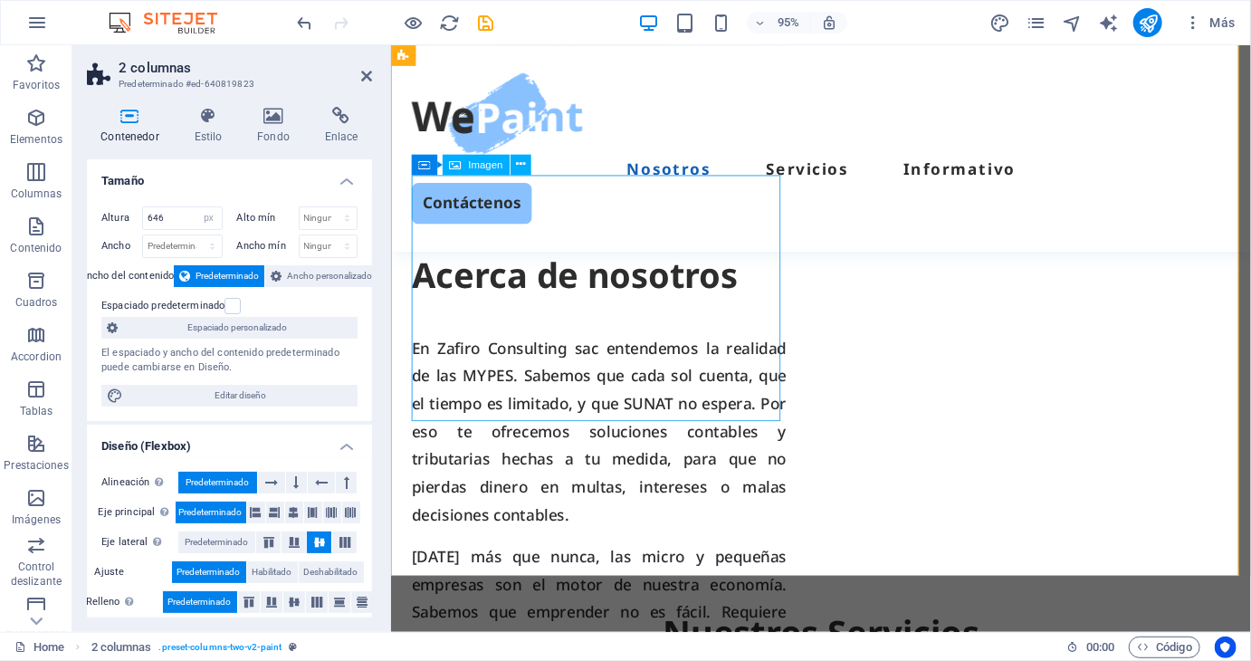
scroll to position [941, 0]
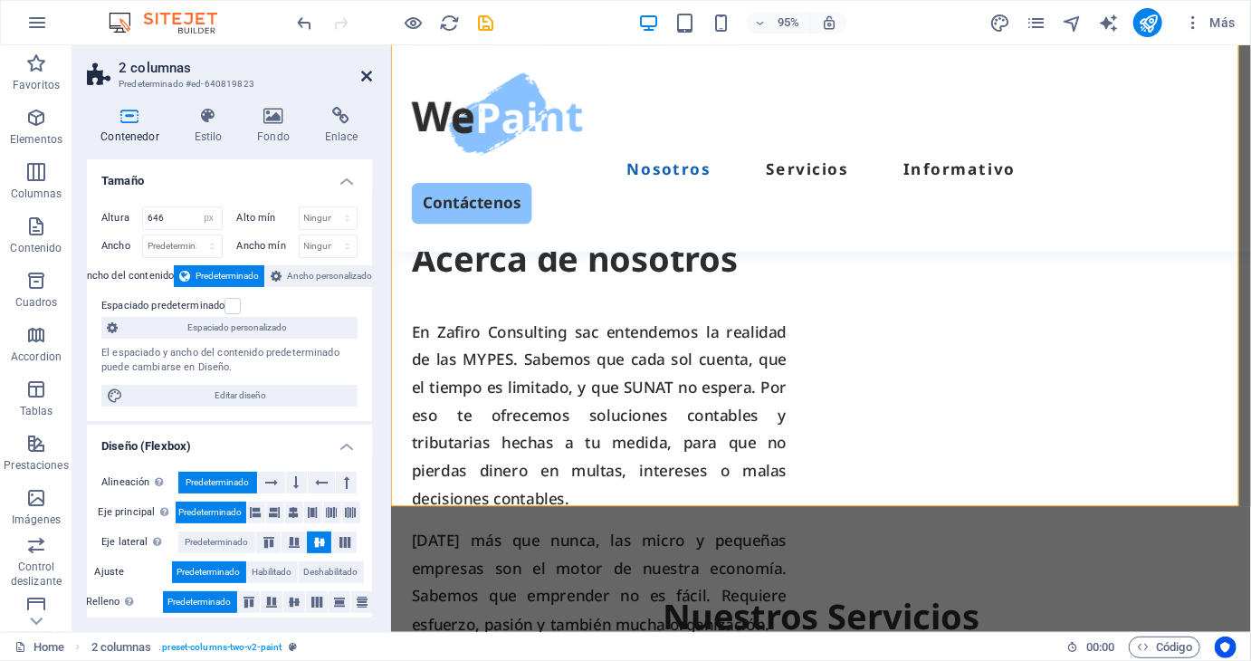
click at [371, 72] on icon at bounding box center [366, 76] width 11 height 14
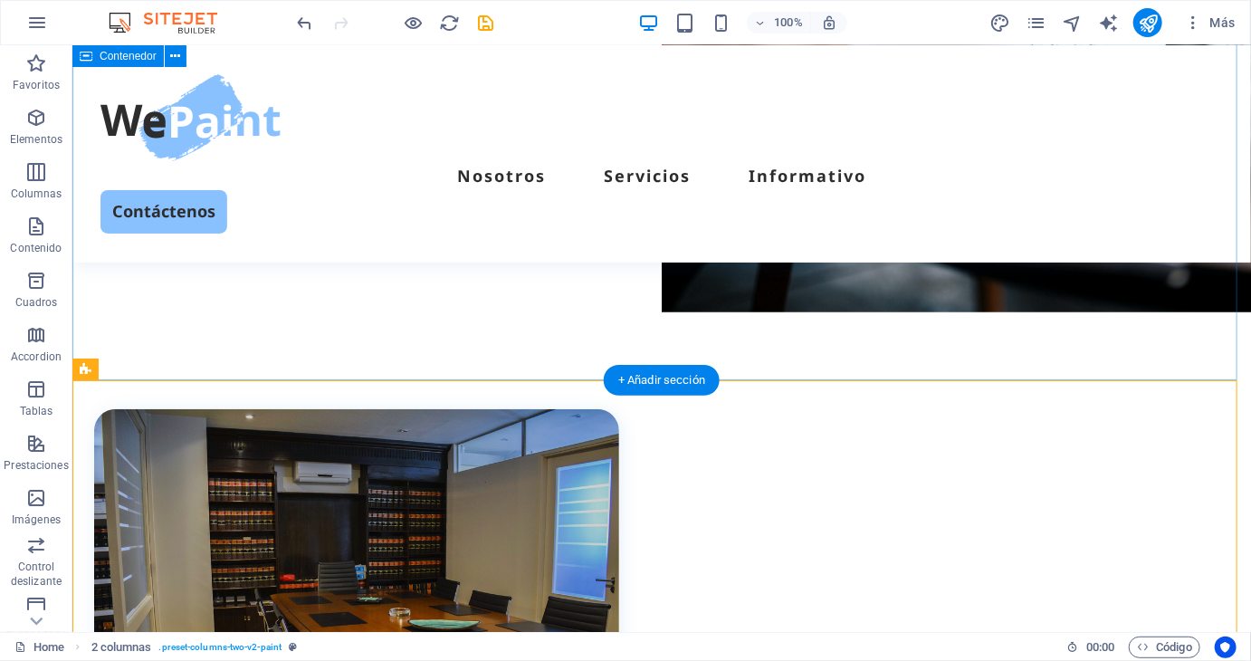
scroll to position [443, 0]
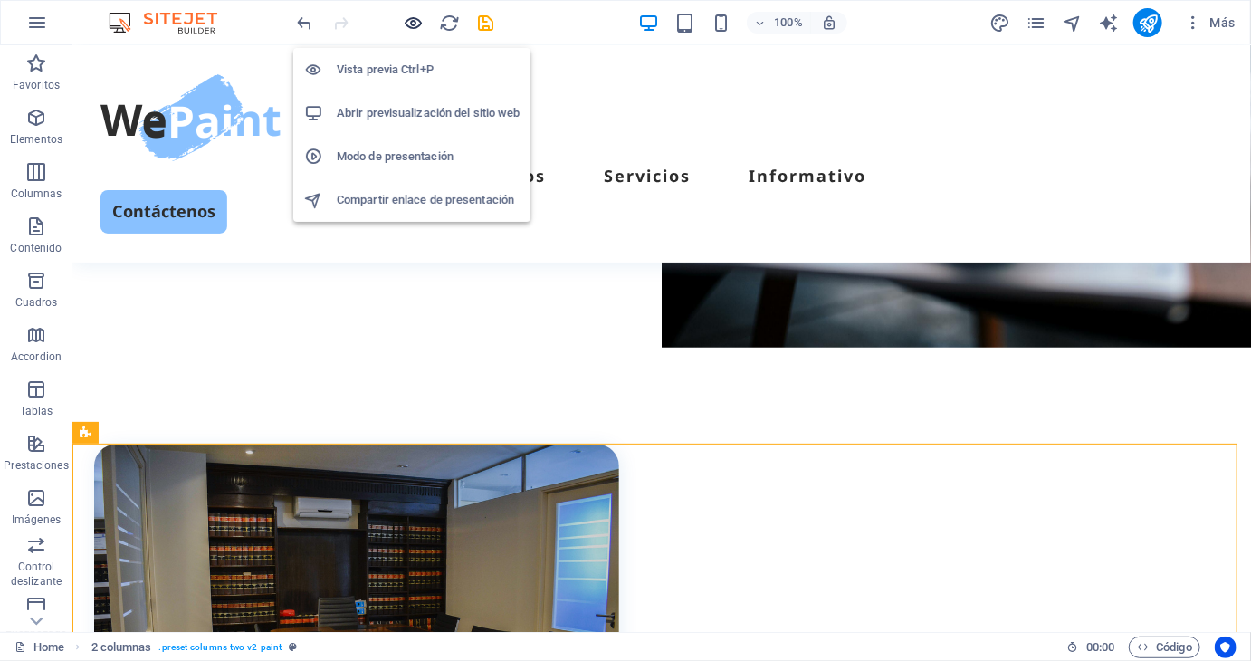
click at [404, 24] on icon "button" at bounding box center [414, 23] width 21 height 21
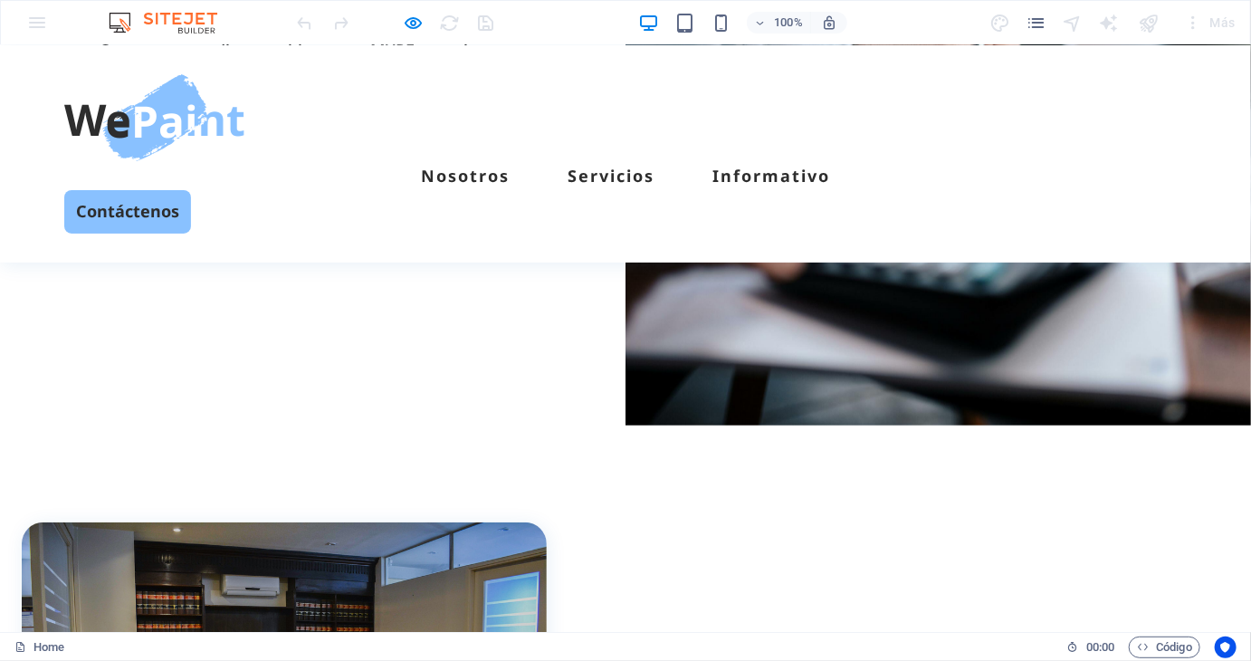
scroll to position [362, 0]
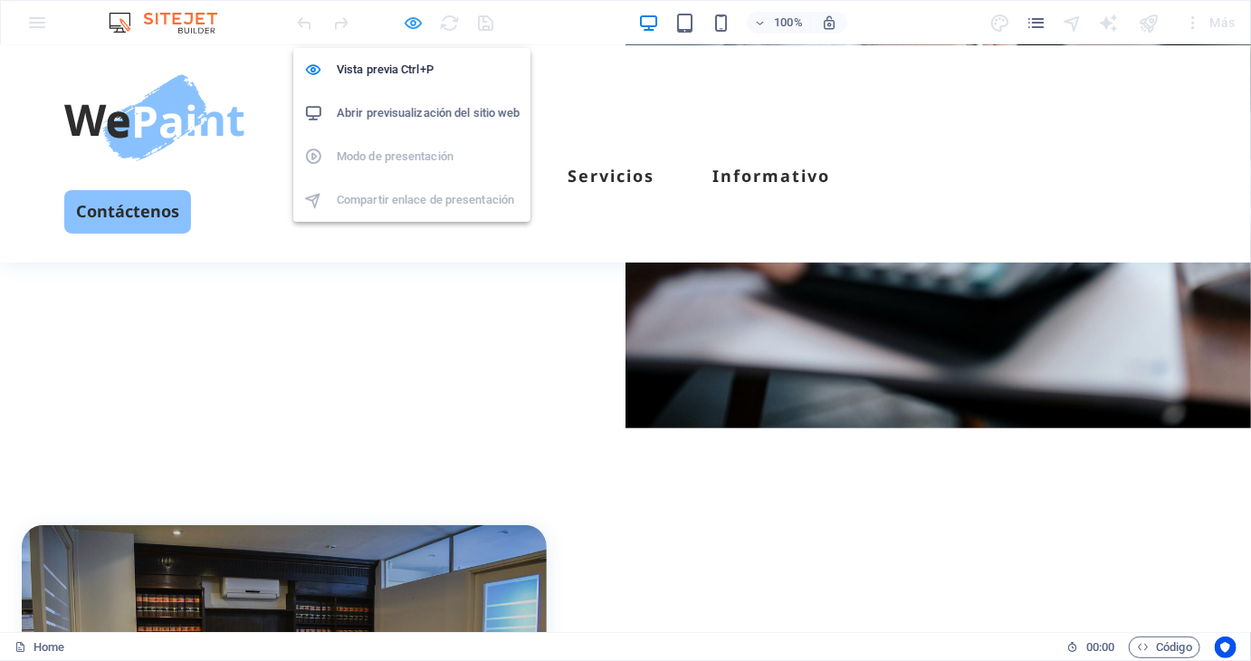
click at [414, 17] on icon "button" at bounding box center [414, 23] width 21 height 21
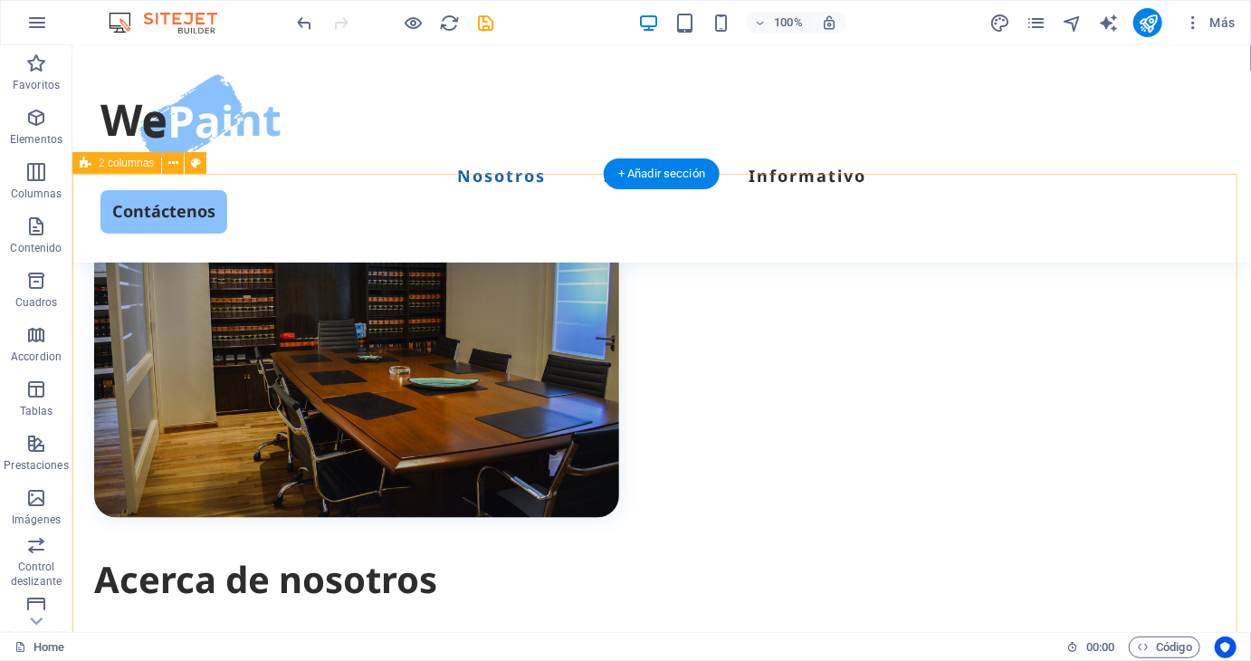
scroll to position [724, 0]
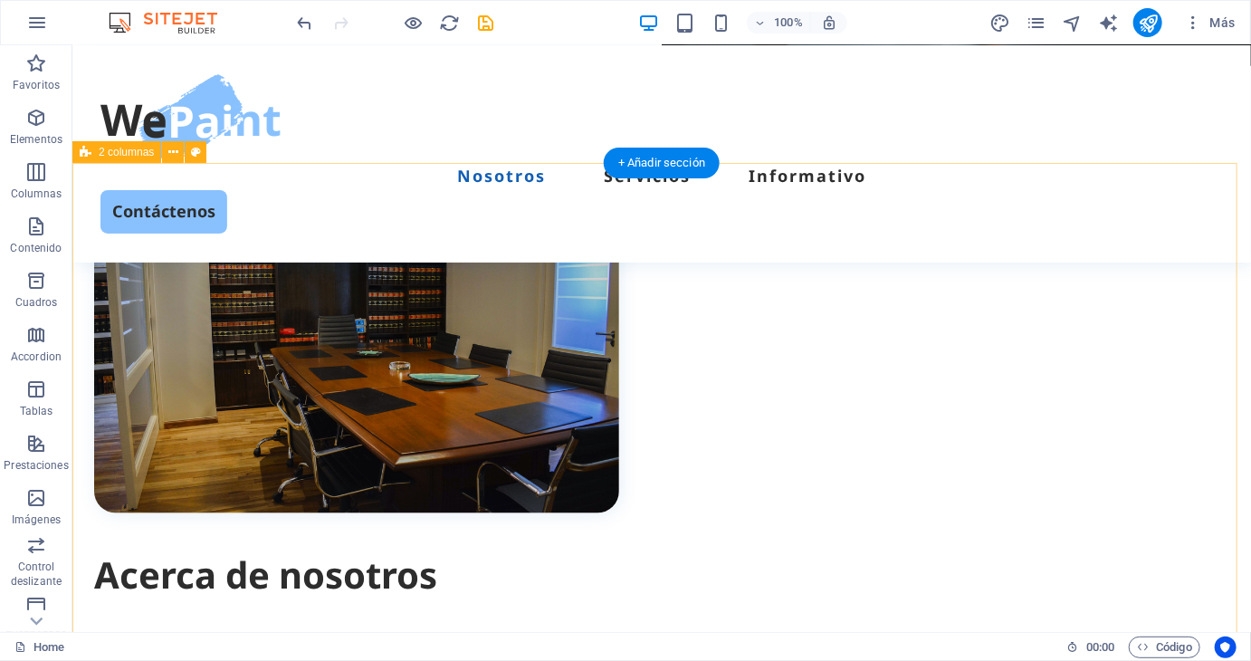
click at [1024, 232] on div "Acerca de nosotros En Zafiro Consulting sac entendemos la realidad de las MYPES…" at bounding box center [660, 454] width 1178 height 585
select select "px"
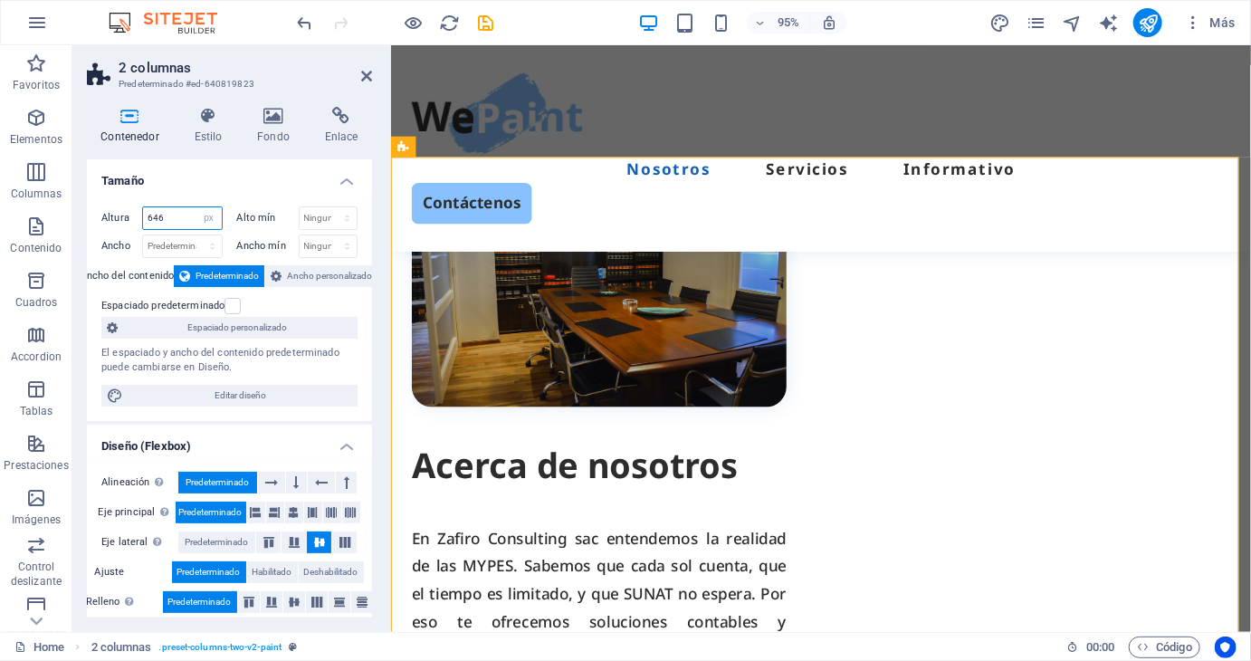
click at [172, 215] on input "646" at bounding box center [182, 218] width 79 height 22
type input "600"
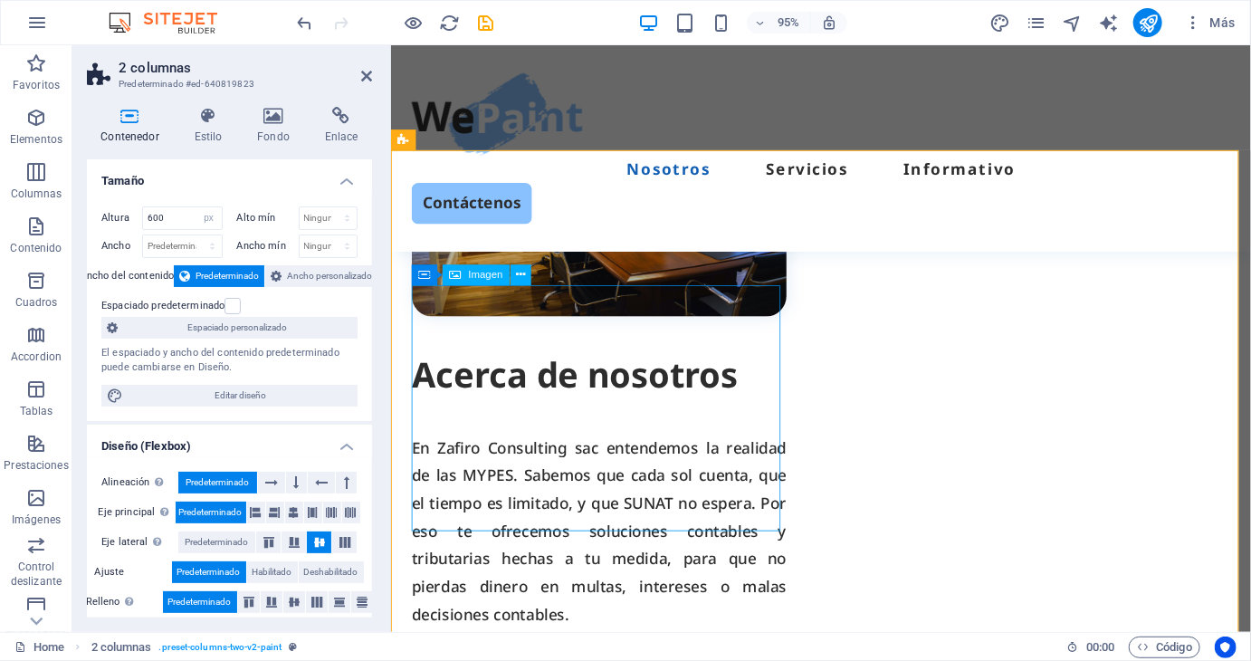
scroll to position [905, 0]
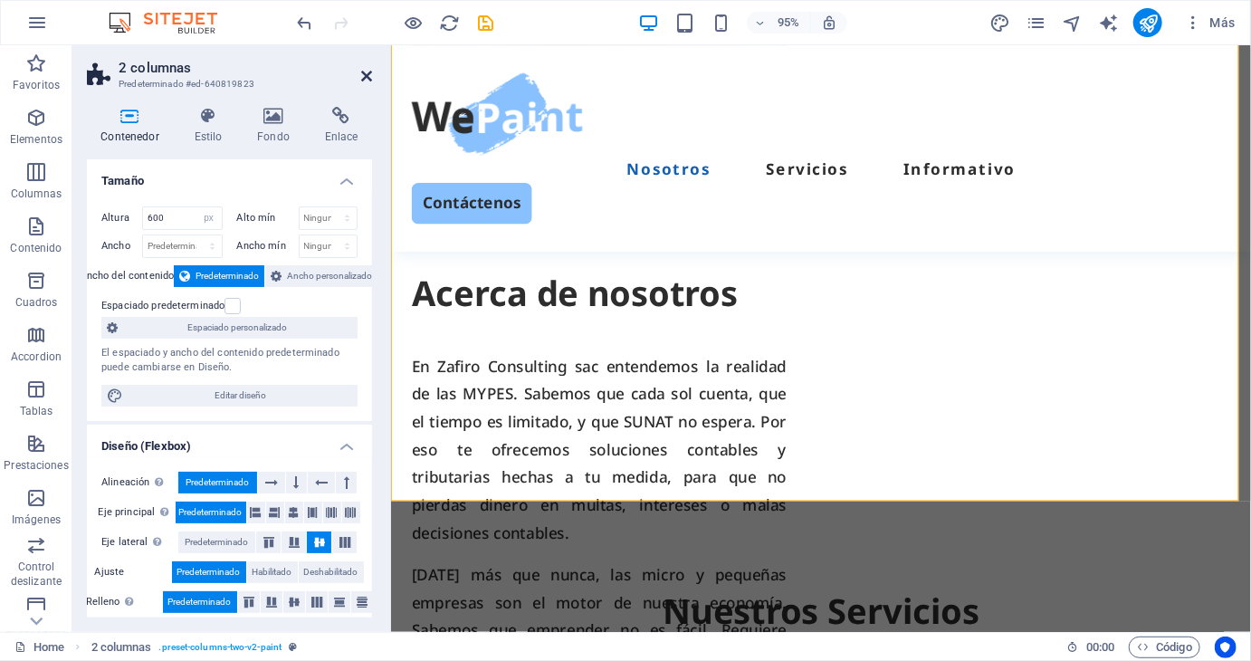
click at [366, 72] on icon at bounding box center [366, 76] width 11 height 14
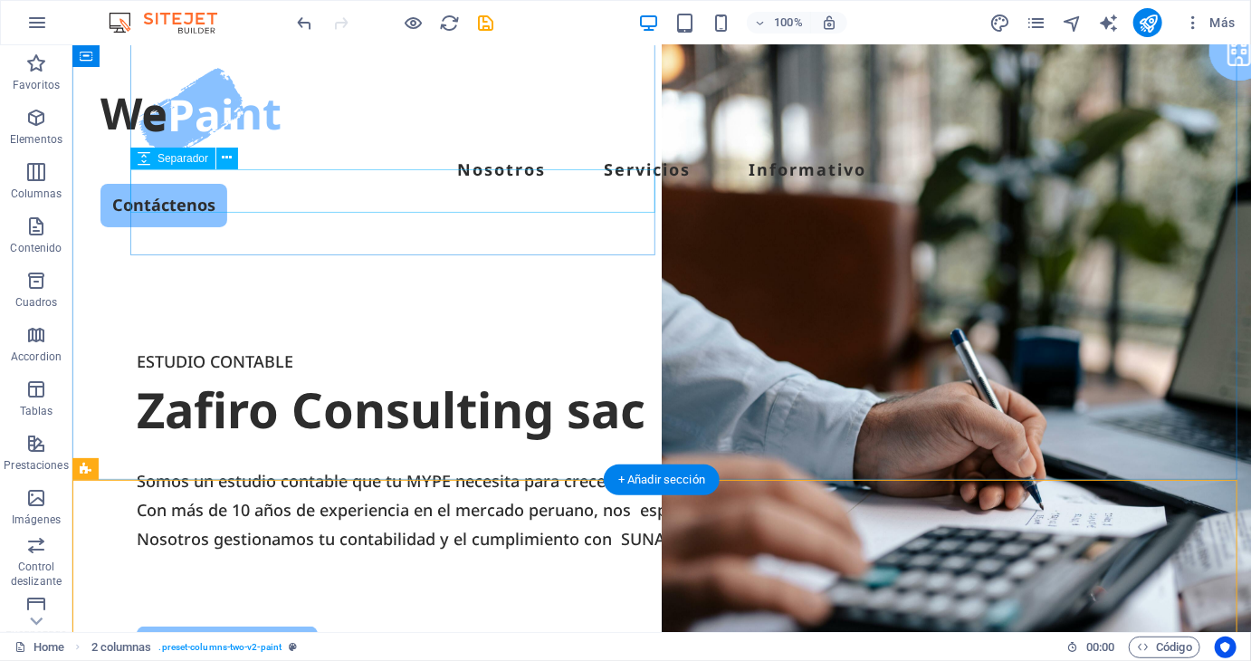
scroll to position [0, 0]
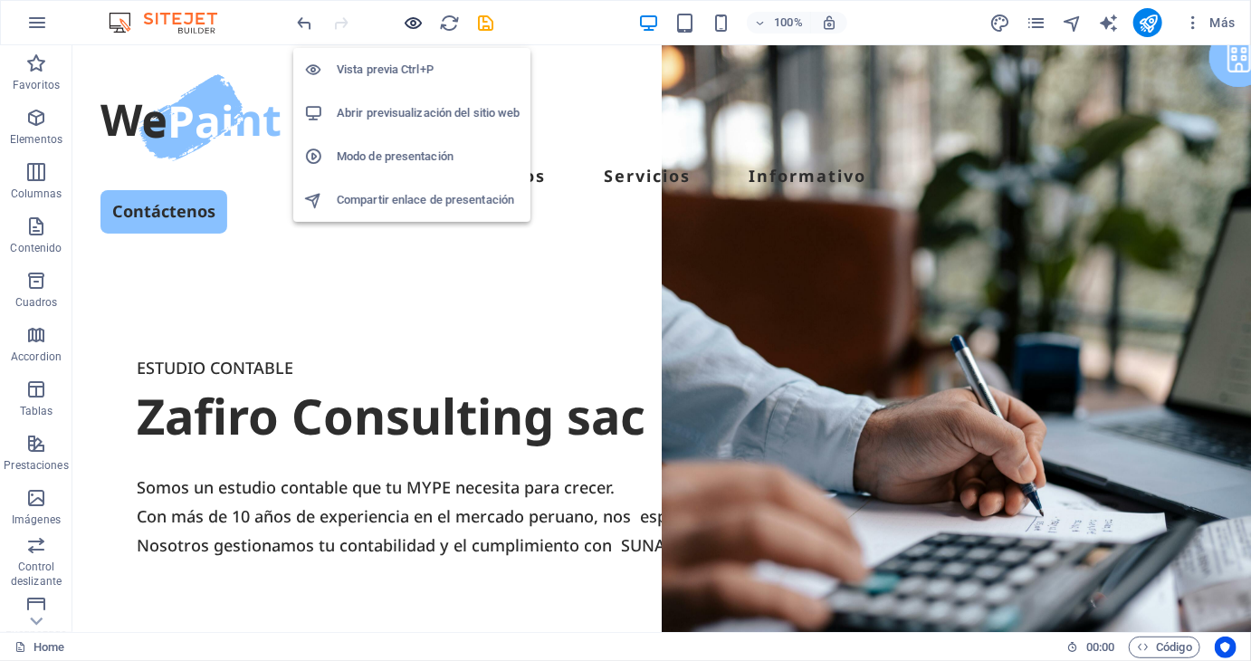
click at [405, 15] on icon "button" at bounding box center [414, 23] width 21 height 21
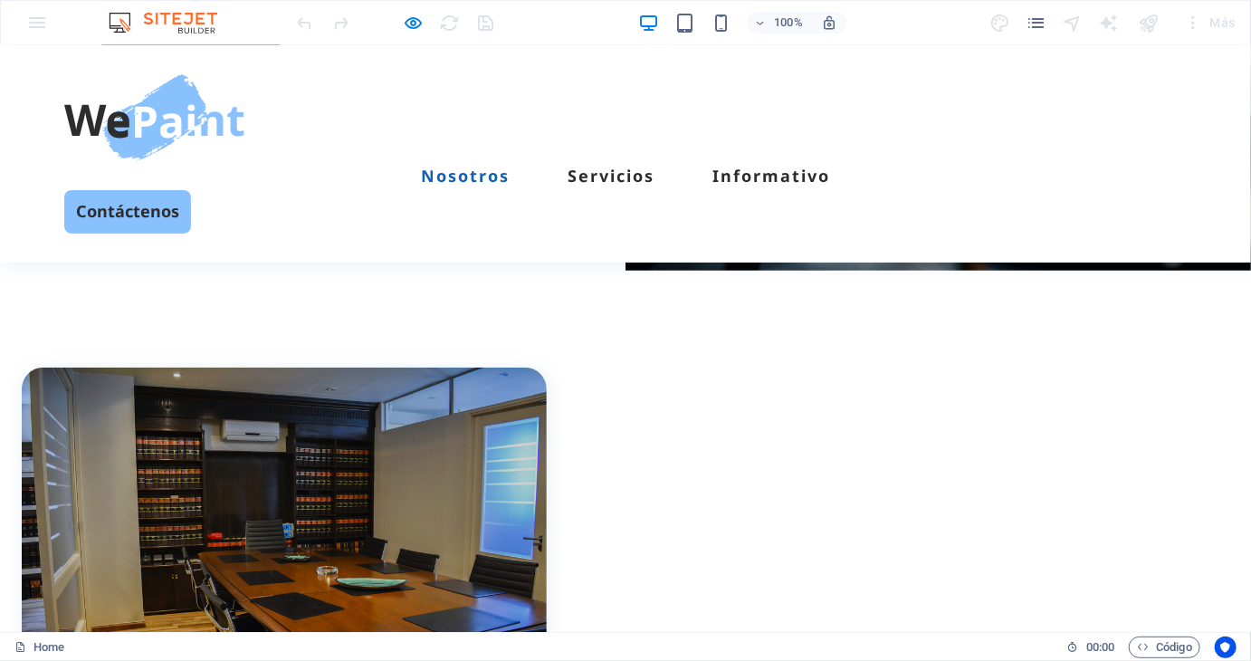
scroll to position [271, 0]
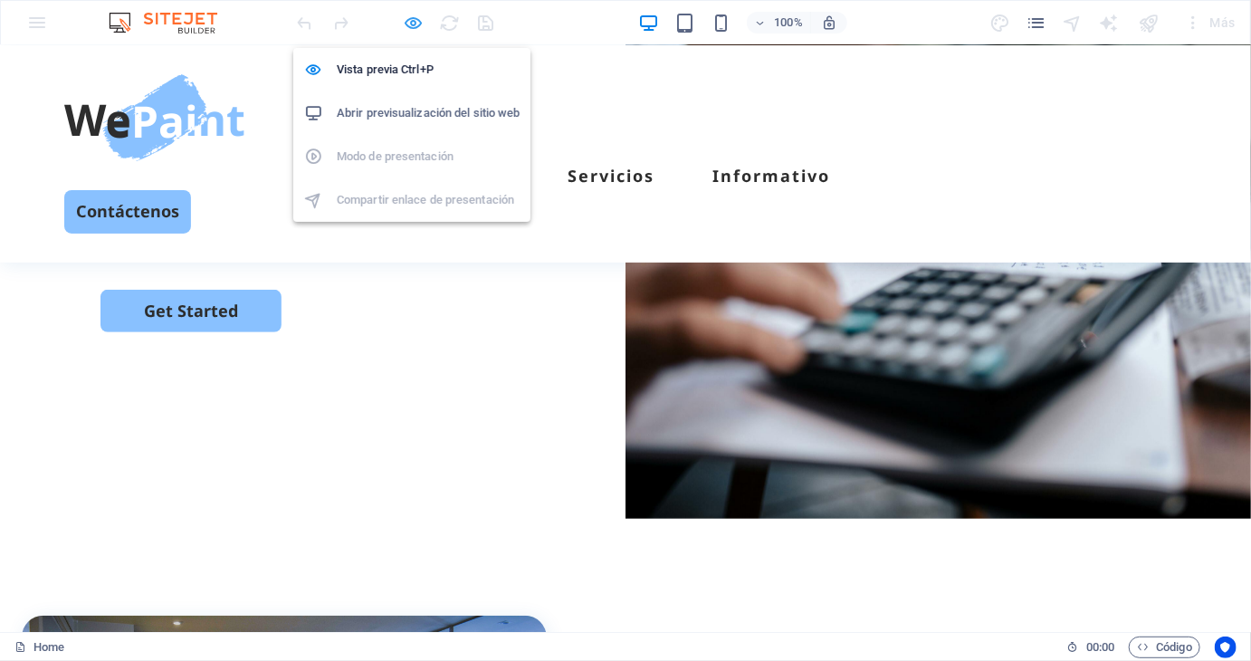
click at [414, 26] on icon "button" at bounding box center [414, 23] width 21 height 21
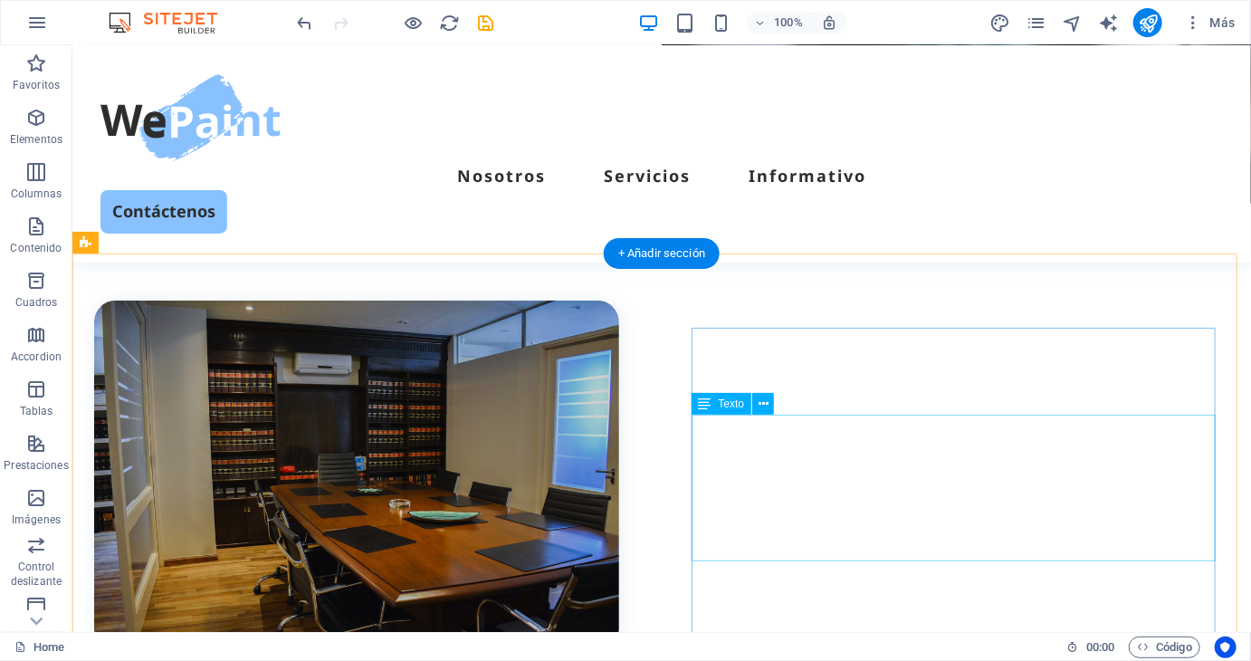
scroll to position [633, 0]
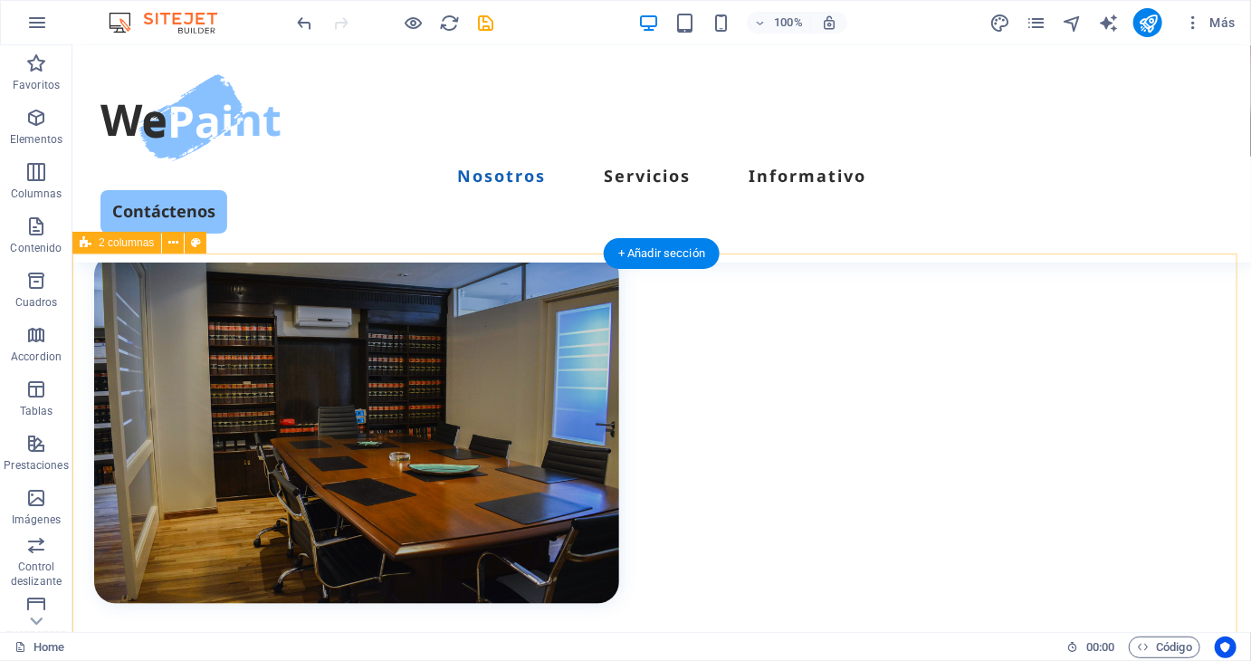
click at [567, 298] on div "Acerca de nosotros En Zafiro Consulting sac entendemos la realidad de las MYPES…" at bounding box center [660, 523] width 1178 height 543
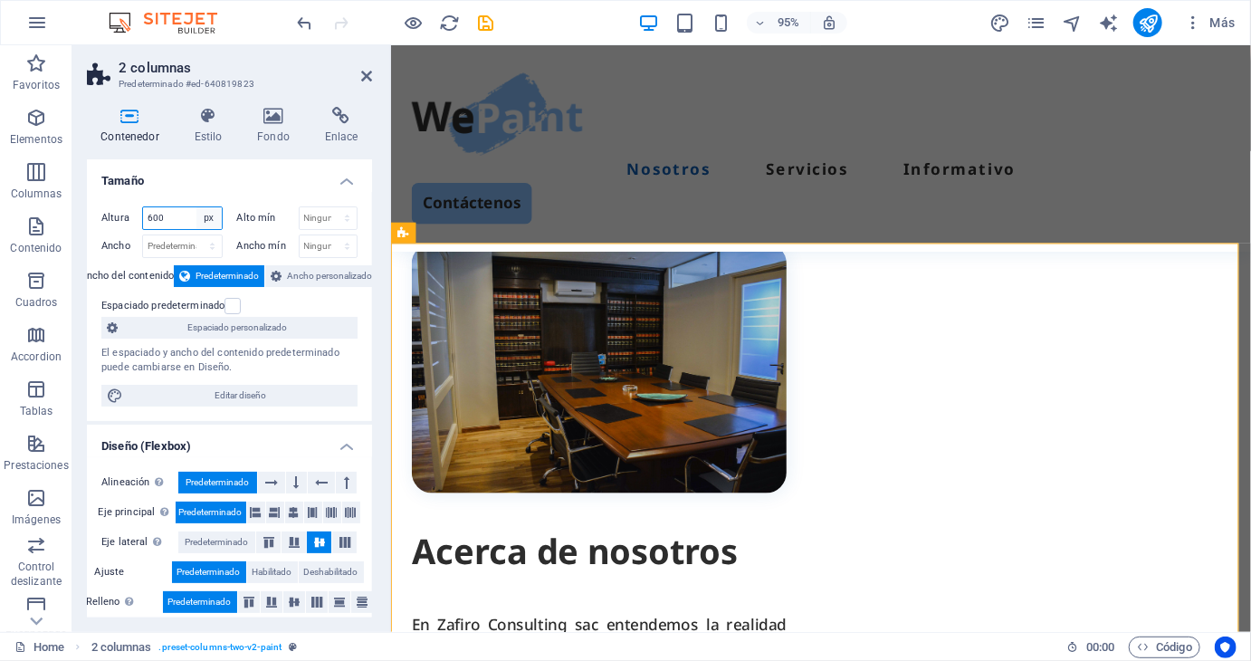
click at [210, 219] on select "Predeterminado px rem % vh vw" at bounding box center [208, 218] width 25 height 22
select select "default"
click at [196, 207] on select "Predeterminado px rem % vh vw" at bounding box center [208, 218] width 25 height 22
select select "DISABLED_OPTION_VALUE"
click at [361, 66] on h2 "2 columnas" at bounding box center [245, 68] width 253 height 16
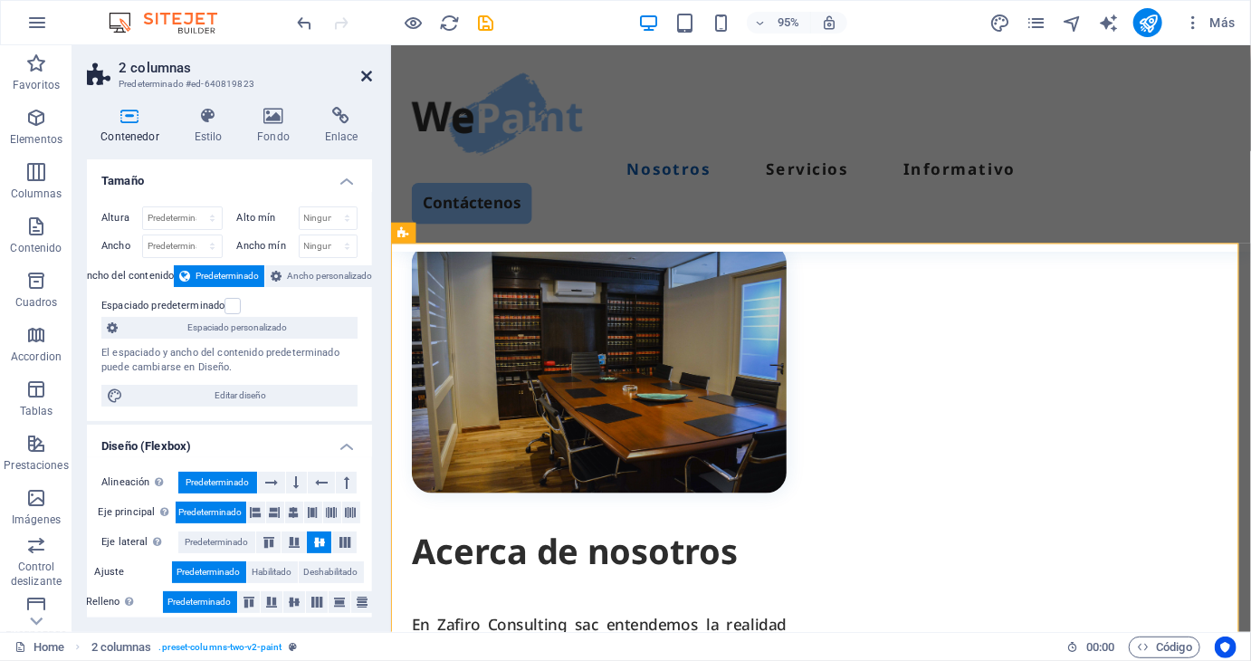
click at [362, 73] on icon at bounding box center [366, 76] width 11 height 14
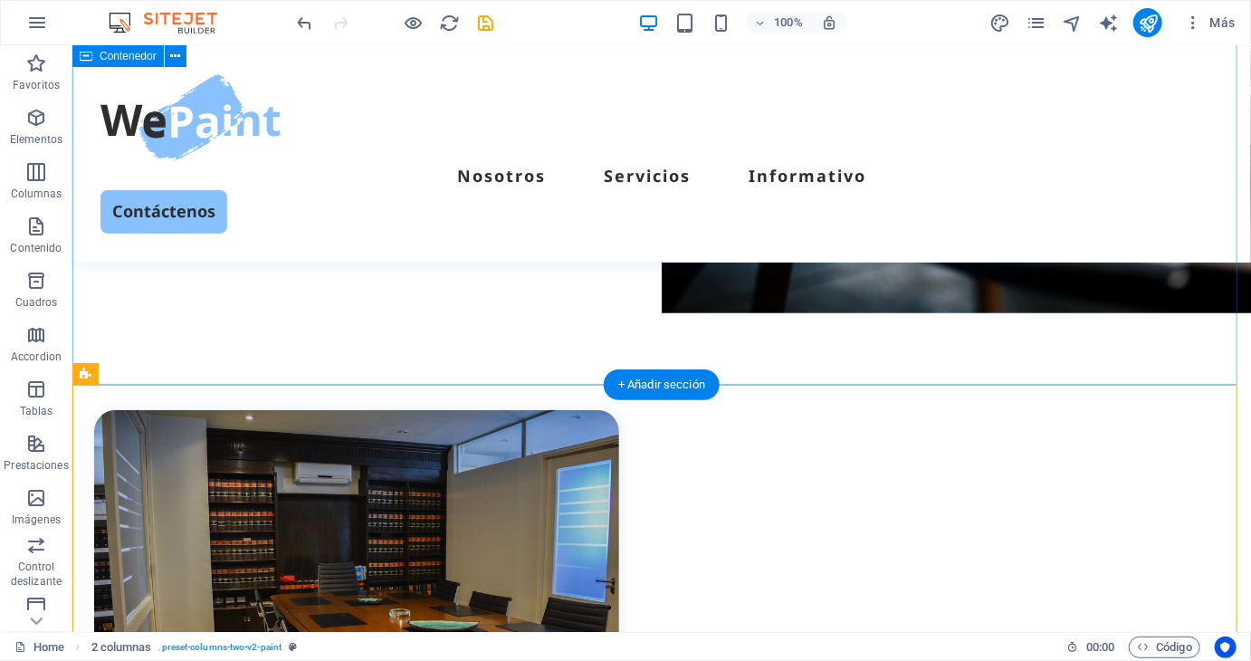
scroll to position [452, 0]
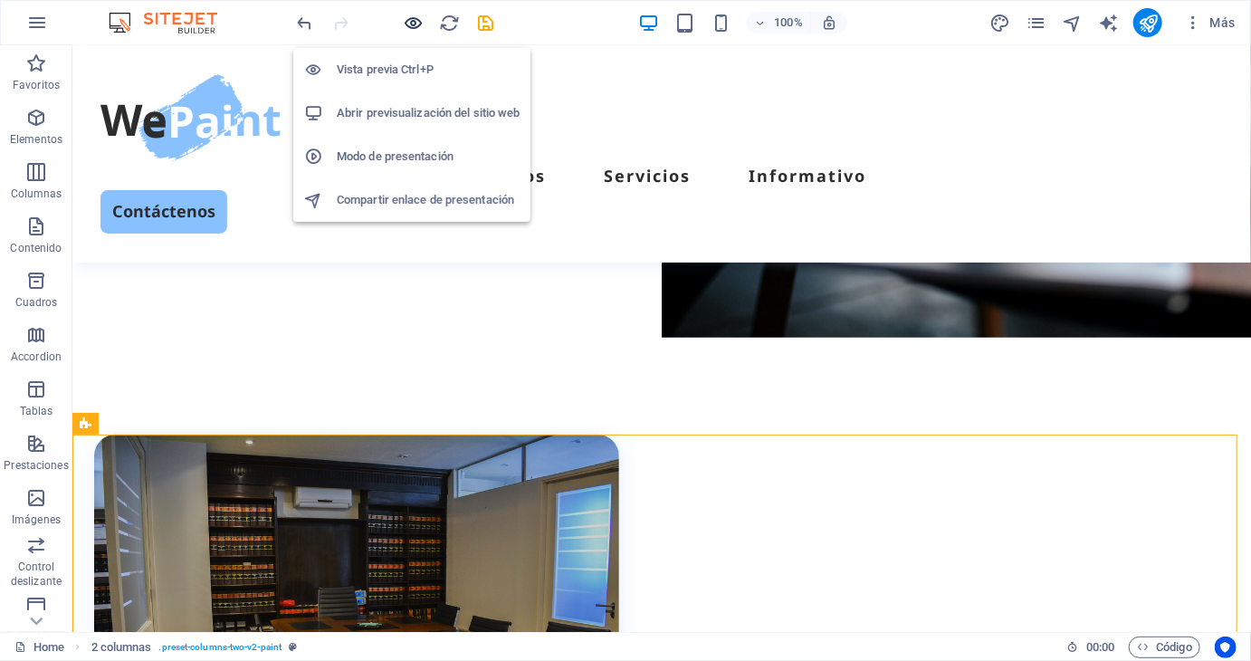
click at [407, 25] on icon "button" at bounding box center [414, 23] width 21 height 21
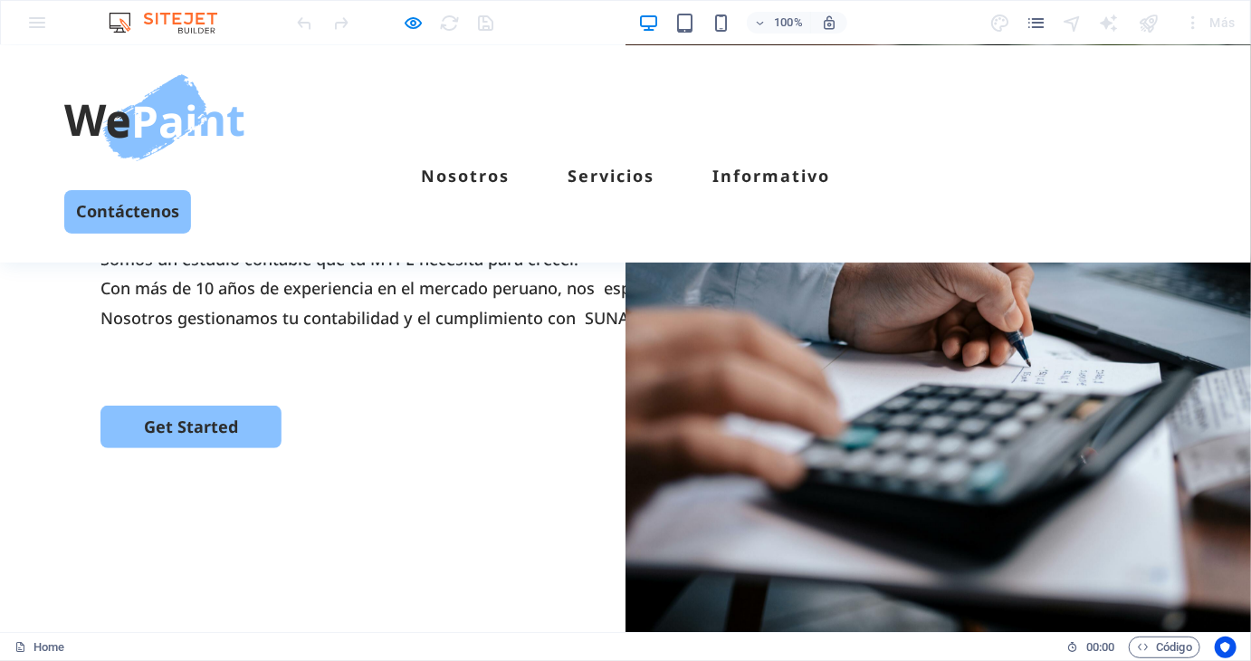
scroll to position [0, 0]
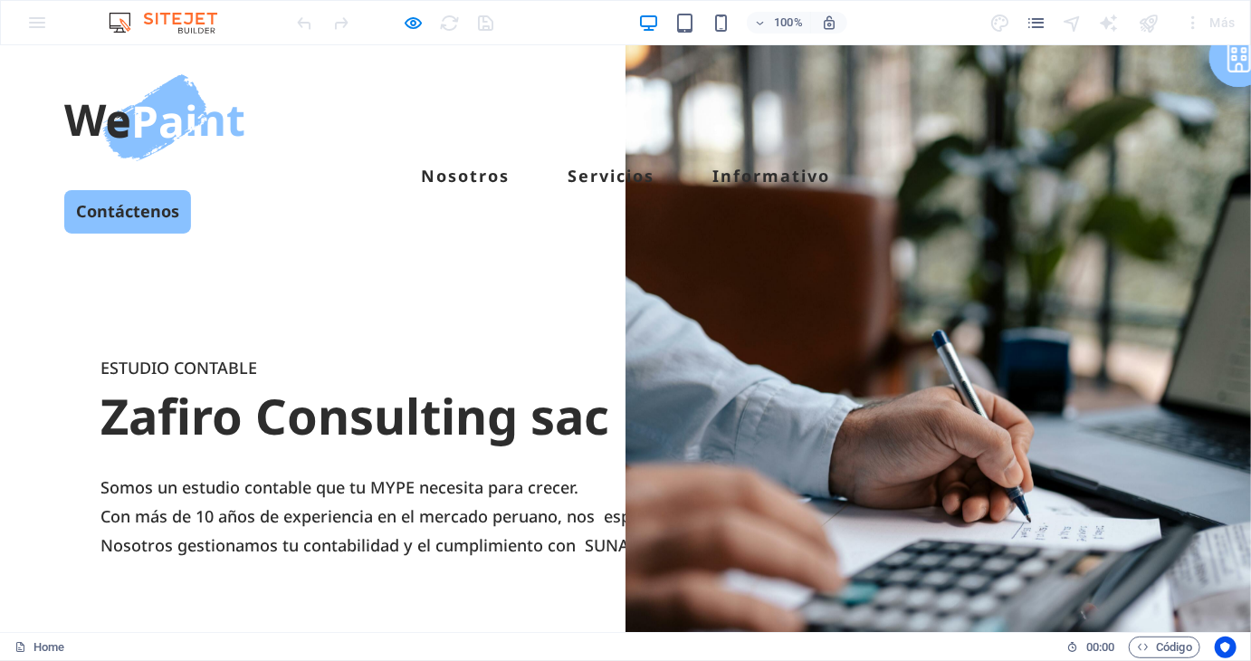
click at [389, 500] on p "Con más de 10 años de experiencia en el mercado peruano, nos especializamos en …" at bounding box center [625, 514] width 1050 height 29
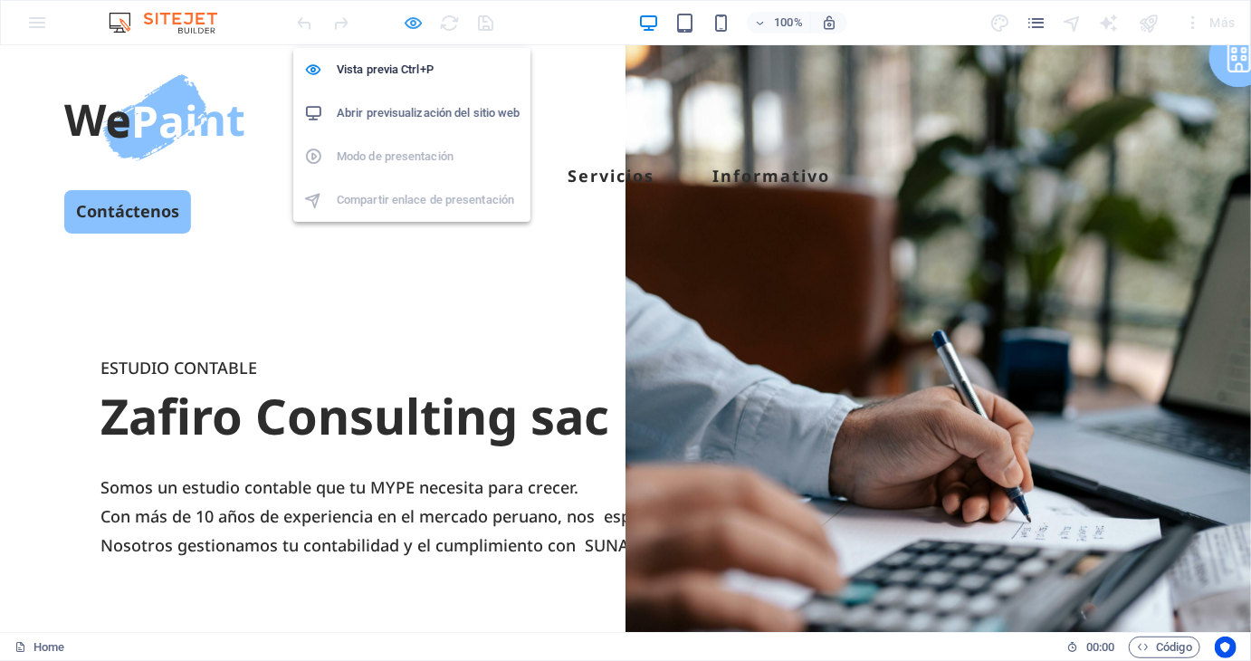
click at [410, 29] on icon "button" at bounding box center [414, 23] width 21 height 21
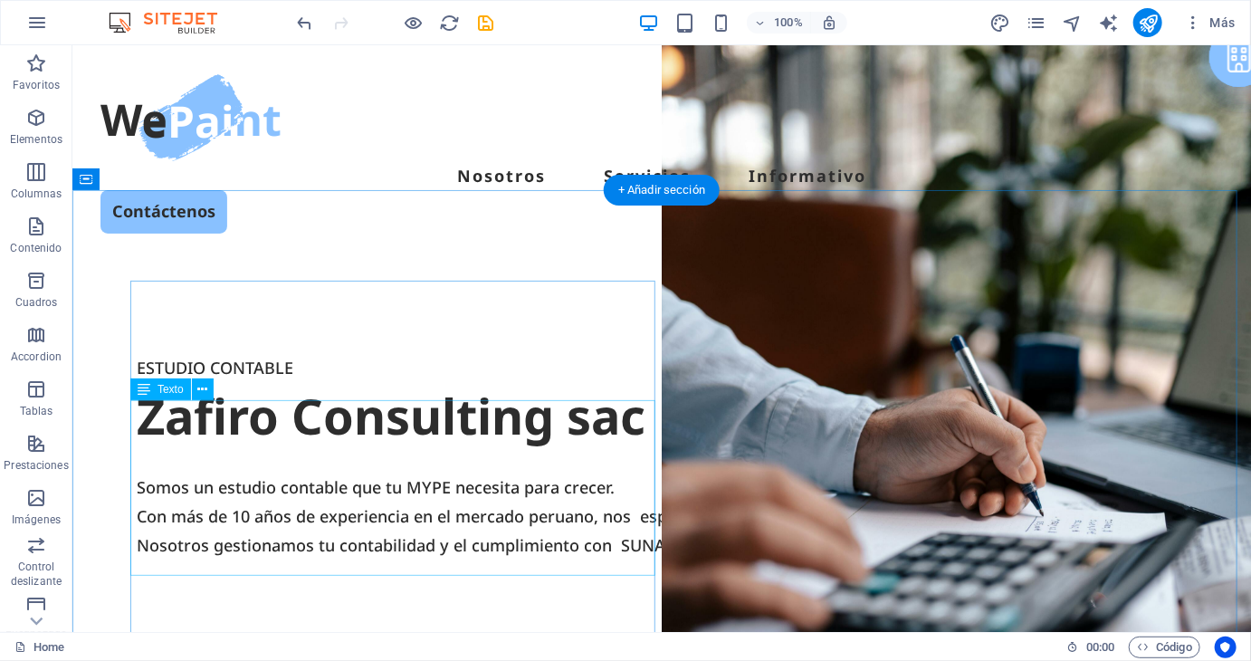
click at [455, 471] on div "Somos un estudio contable que tu MYPE necesita para crecer. Con más de 10 años …" at bounding box center [661, 530] width 1050 height 118
click at [466, 471] on div "Somos un estudio contable que tu MYPE necesita para crecer. Con más de 10 años …" at bounding box center [661, 530] width 1050 height 118
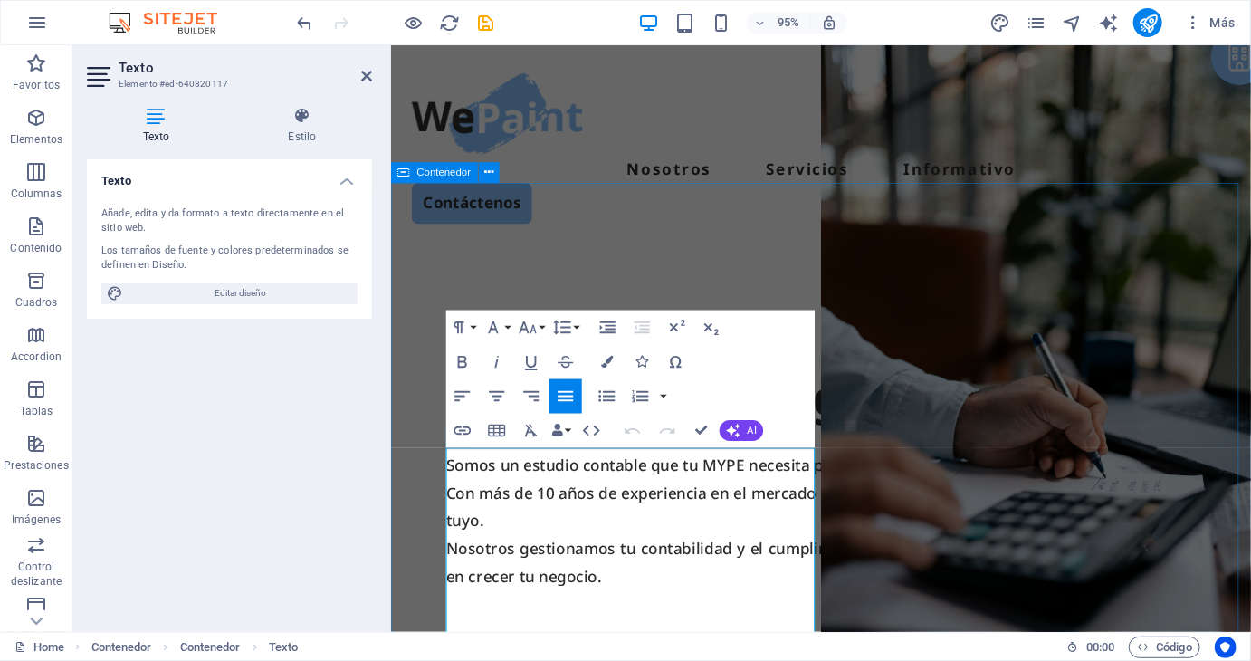
click at [648, 262] on div "ESTUDIO CONTABLE Zafiro Consulting sac Somos un estudio contable que tu MYPE ne…" at bounding box center [842, 610] width 905 height 697
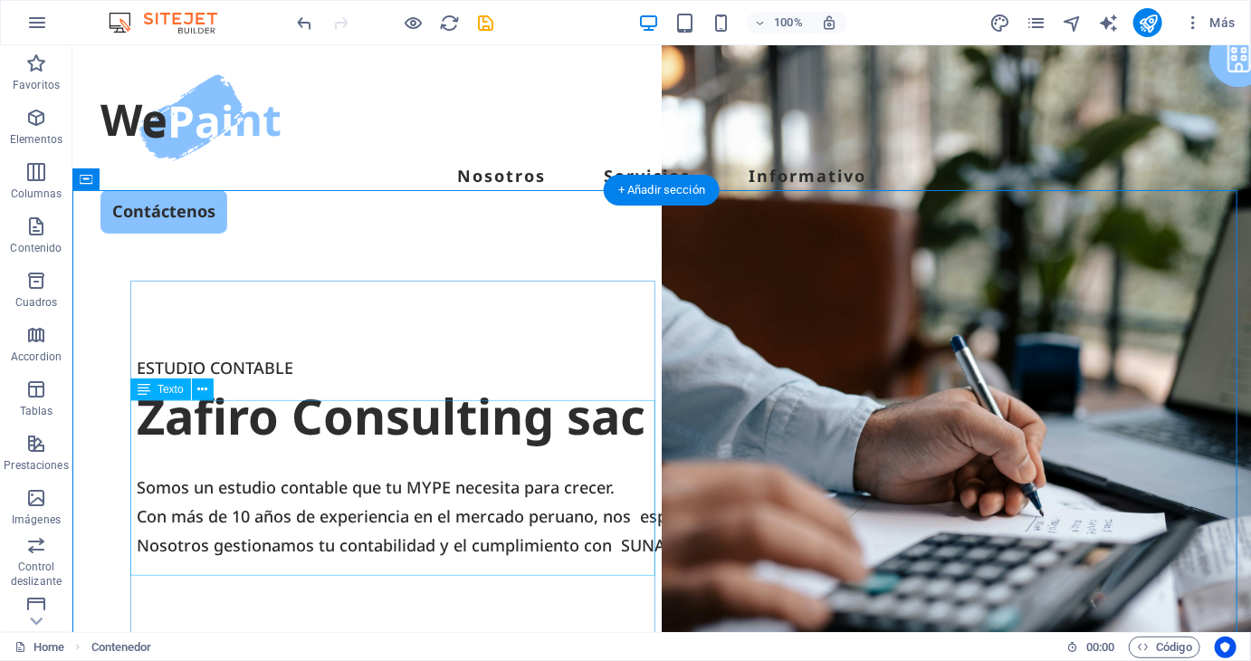
click at [310, 471] on div "Somos un estudio contable que tu MYPE necesita para crecer. Con más de 10 años …" at bounding box center [661, 530] width 1050 height 118
click at [210, 392] on button at bounding box center [203, 389] width 22 height 22
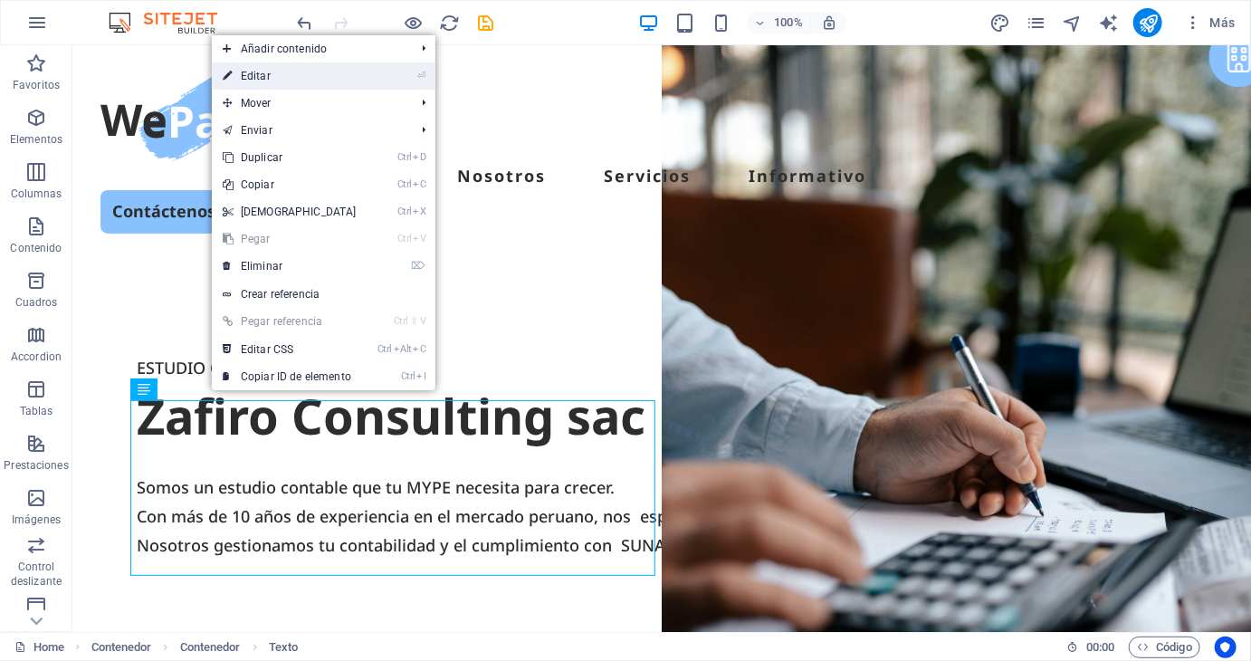
click at [396, 78] on li "⏎ Editar" at bounding box center [324, 75] width 224 height 27
click at [246, 74] on link "⏎ Editar" at bounding box center [290, 75] width 156 height 27
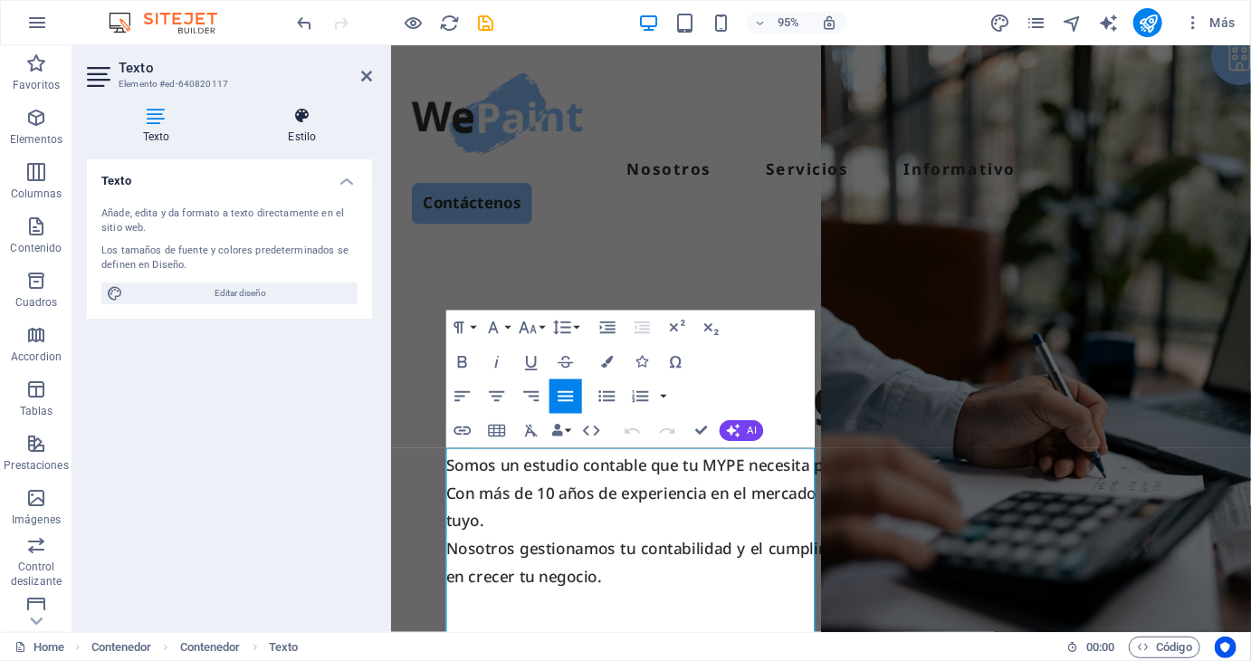
click at [320, 135] on h4 "Estilo" at bounding box center [302, 126] width 139 height 38
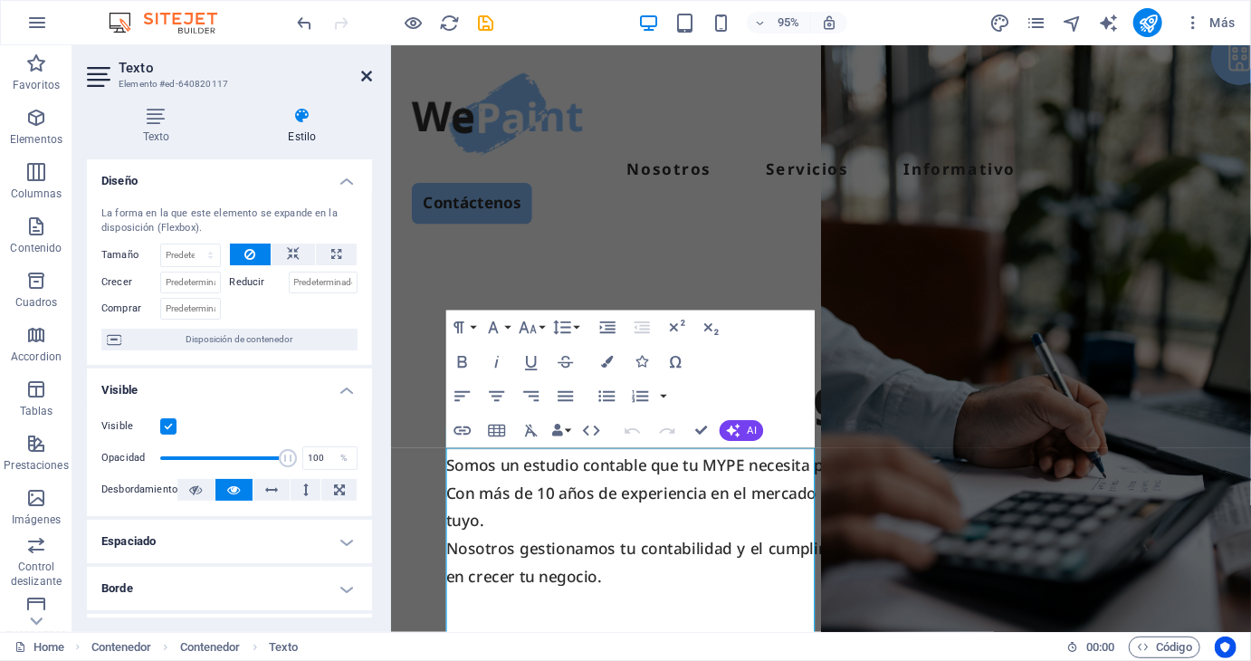
click at [361, 74] on icon at bounding box center [366, 76] width 11 height 14
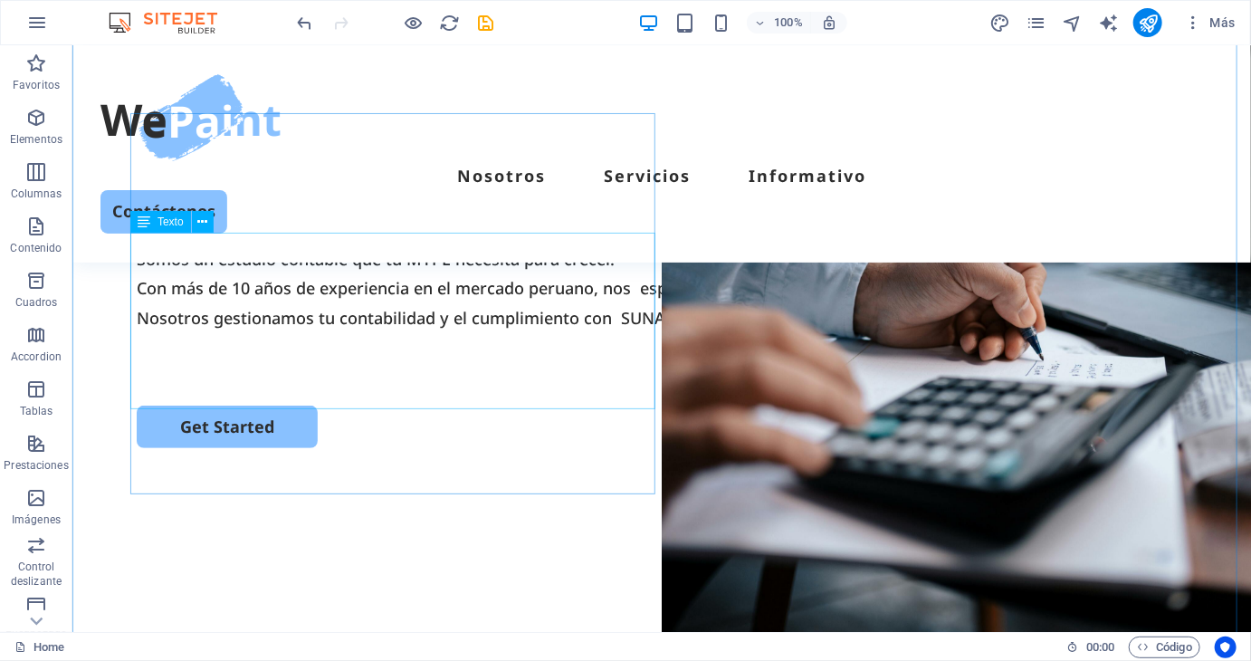
scroll to position [181, 0]
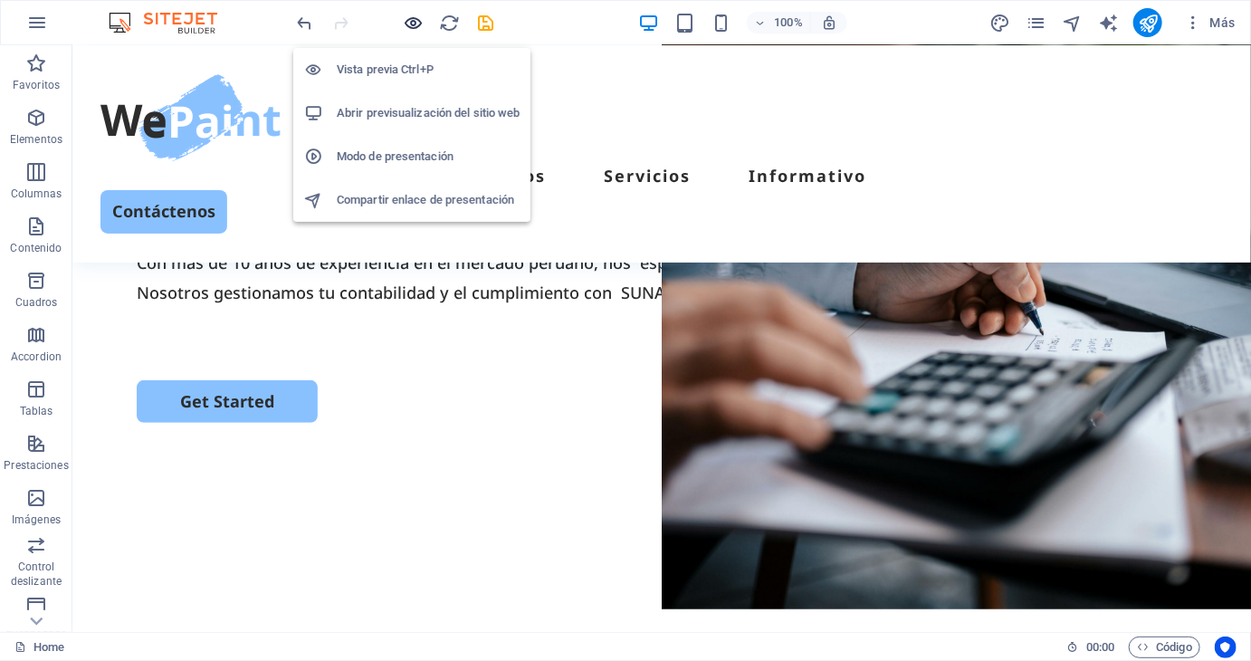
click at [413, 27] on icon "button" at bounding box center [414, 23] width 21 height 21
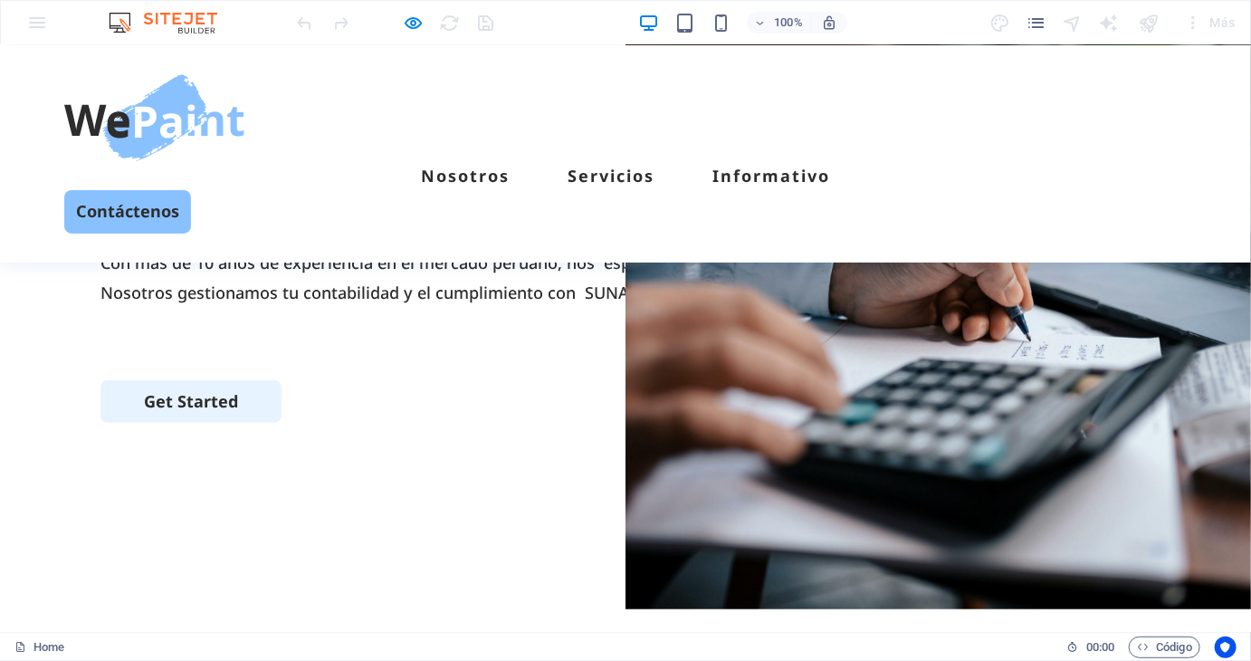
click at [163, 422] on link "Get Started" at bounding box center [190, 400] width 181 height 43
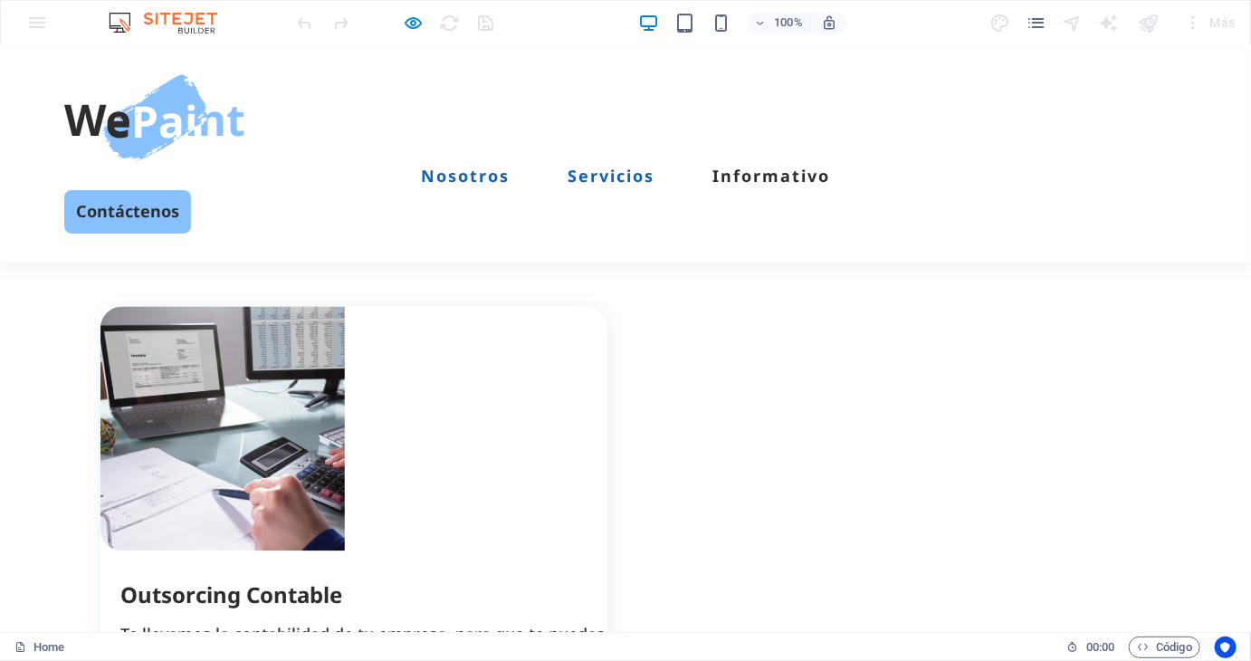
scroll to position [1423, 0]
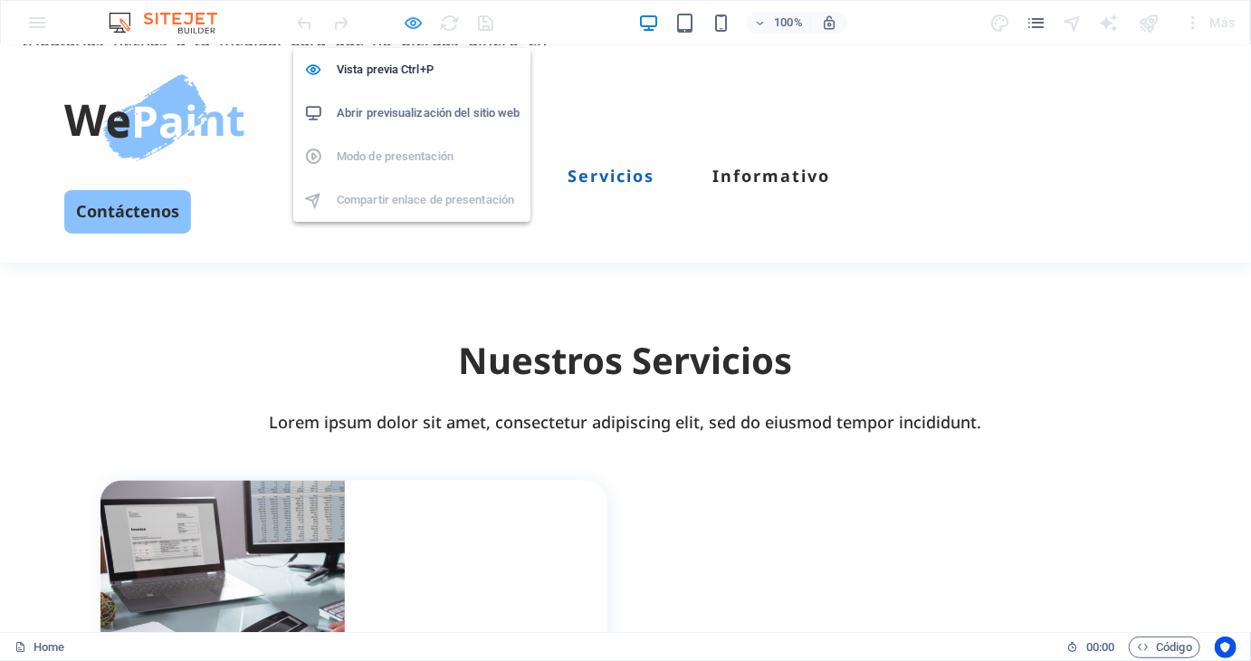
click at [418, 24] on icon "button" at bounding box center [414, 23] width 21 height 21
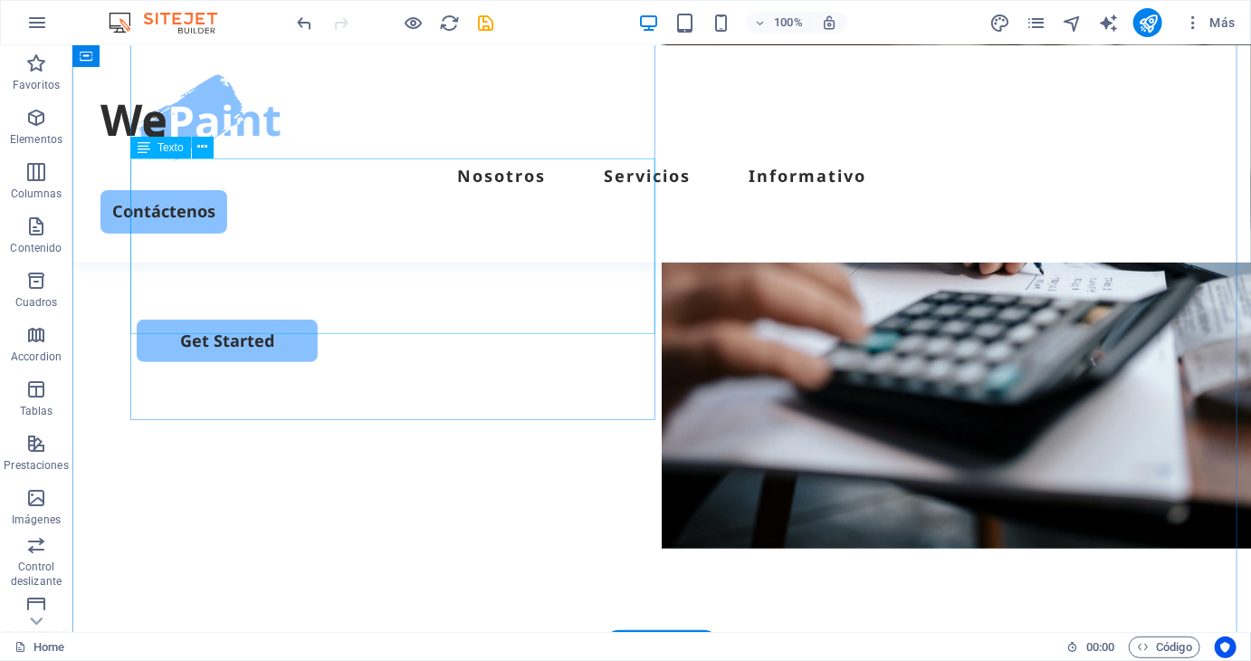
scroll to position [271, 0]
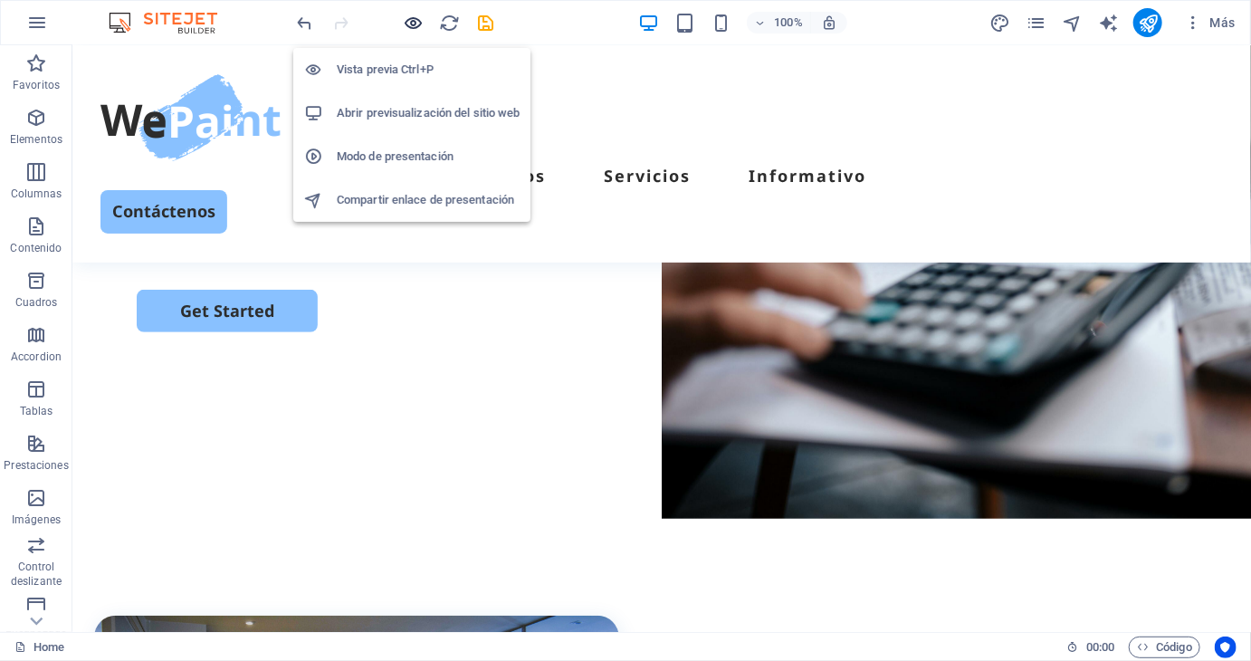
click at [417, 22] on icon "button" at bounding box center [414, 23] width 21 height 21
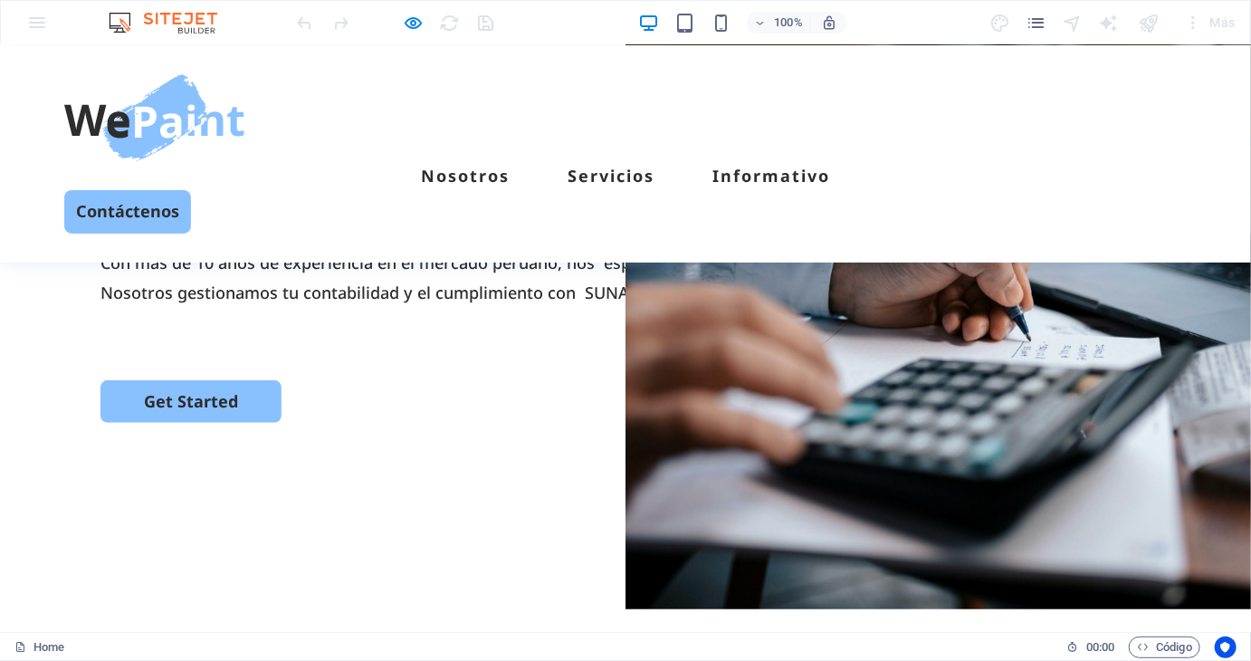
scroll to position [0, 0]
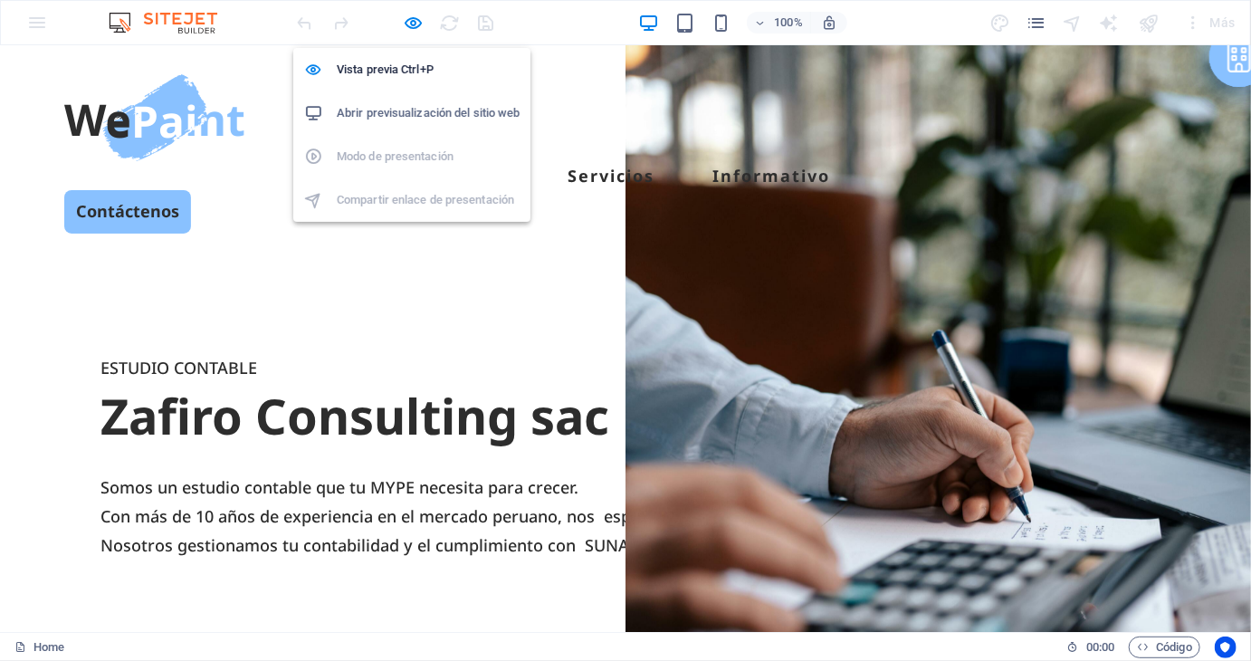
click at [427, 15] on div at bounding box center [395, 22] width 203 height 29
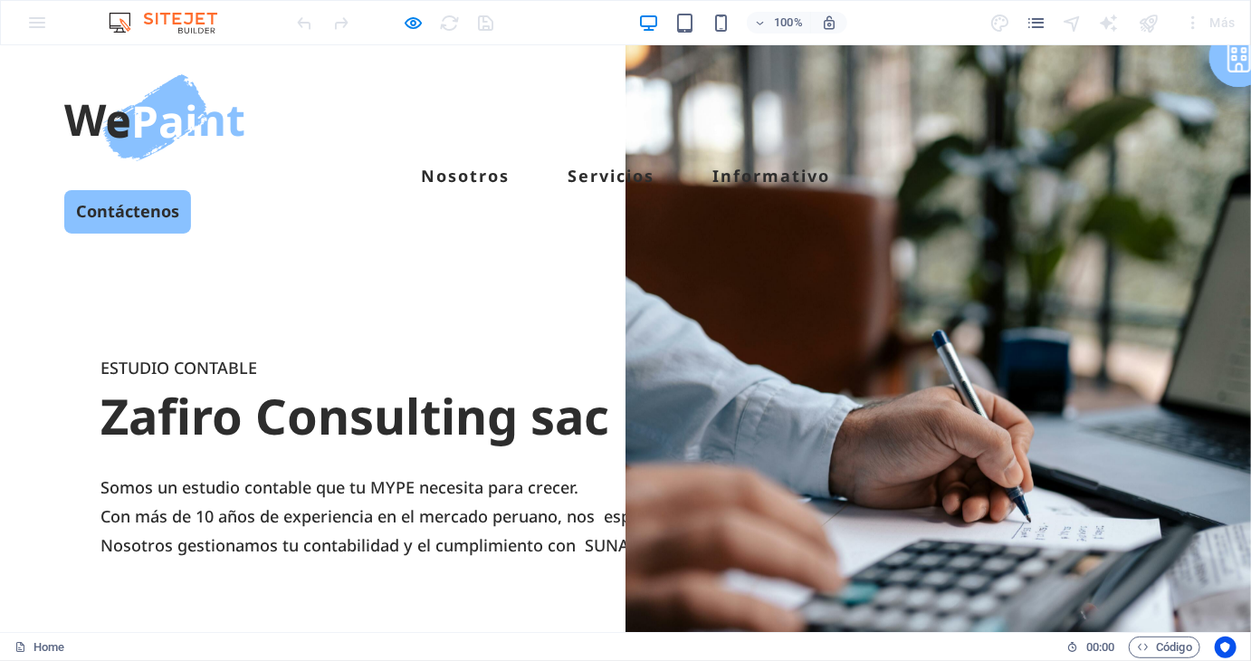
click at [424, 16] on div at bounding box center [395, 22] width 203 height 29
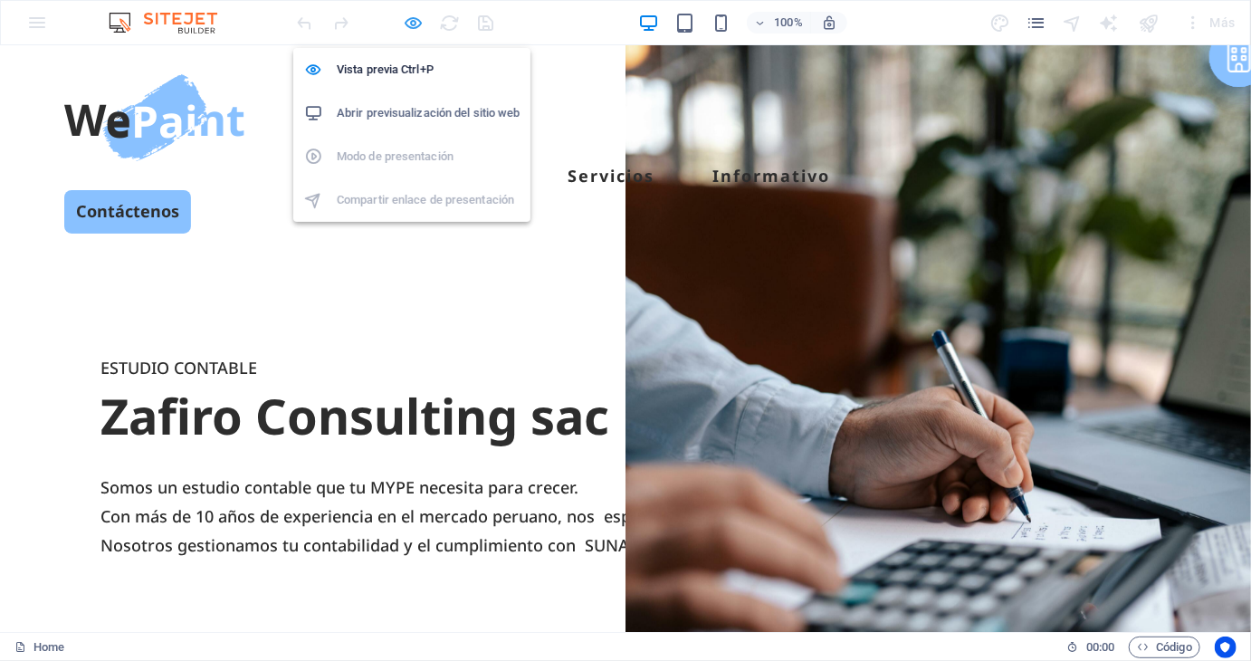
click at [414, 24] on icon "button" at bounding box center [414, 23] width 21 height 21
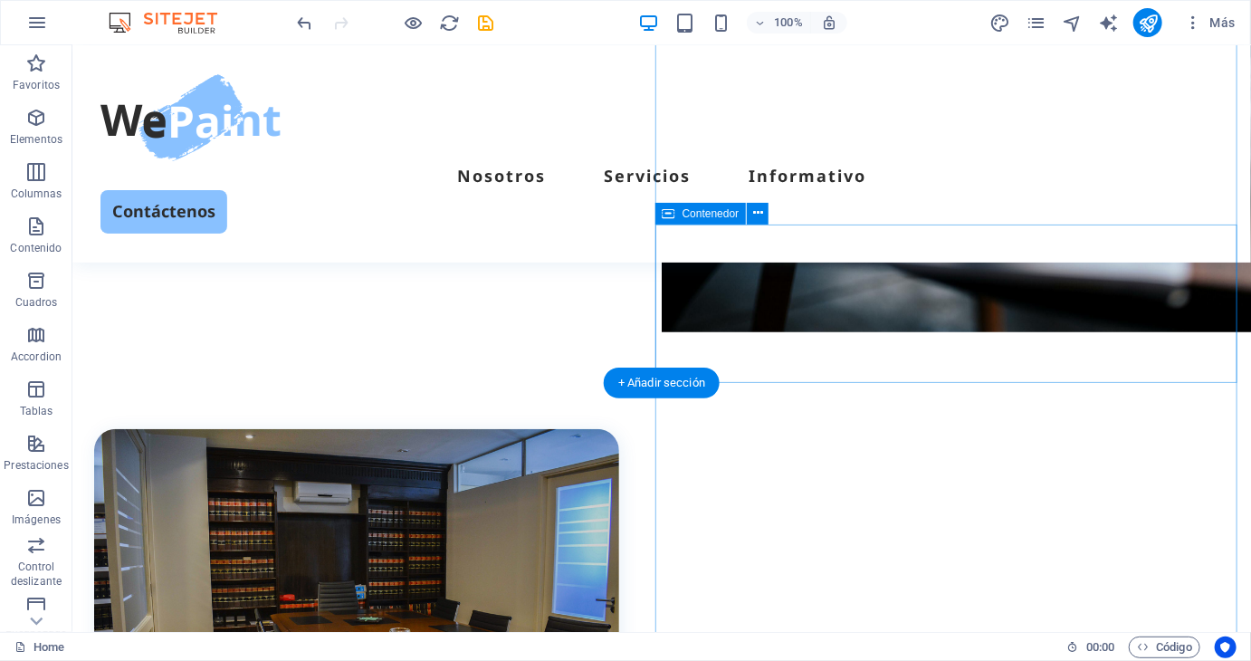
scroll to position [543, 0]
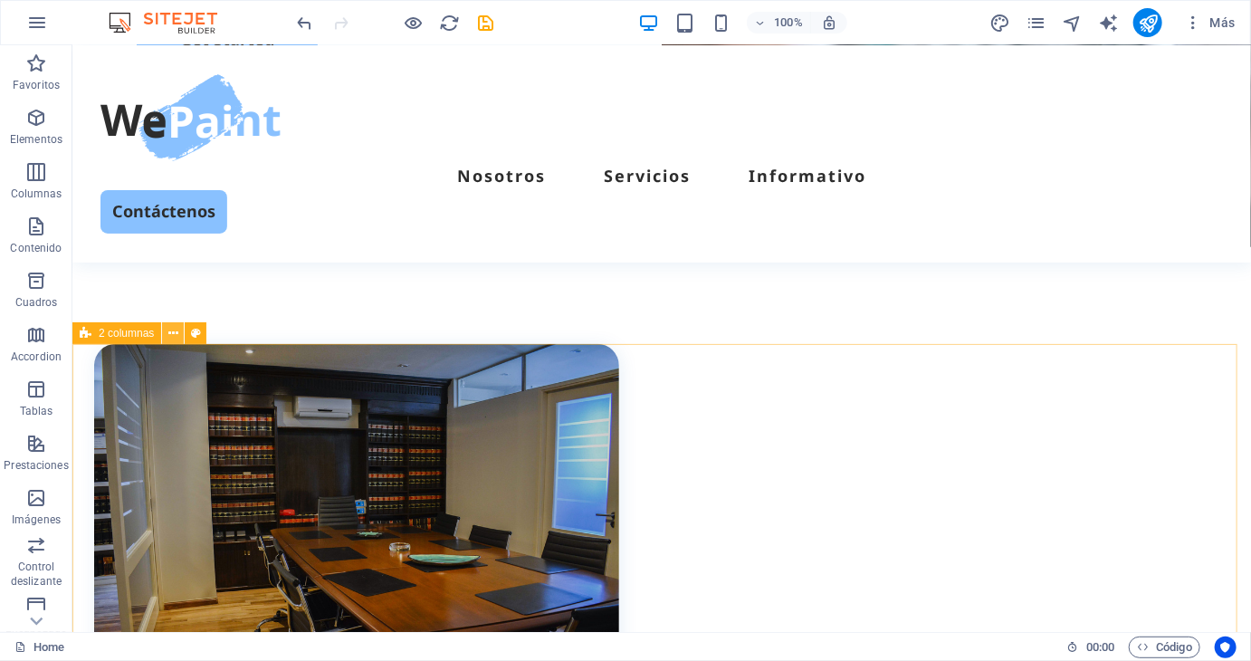
click at [179, 332] on button at bounding box center [173, 333] width 22 height 22
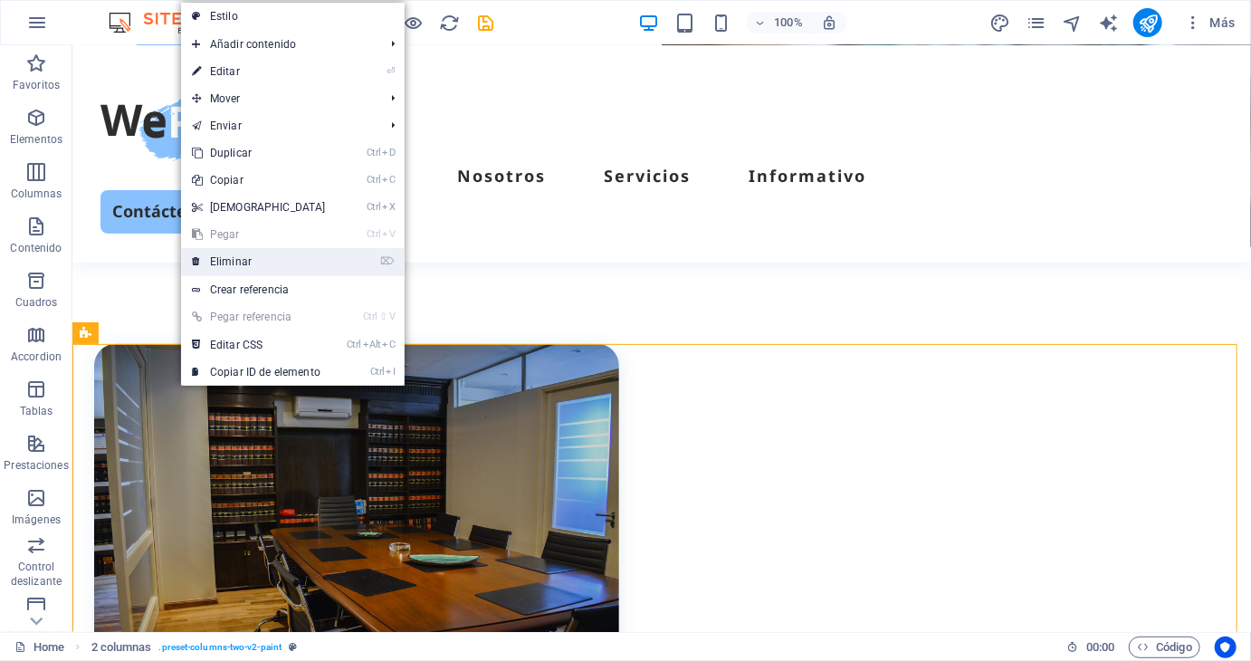
click at [310, 256] on link "⌦ Eliminar" at bounding box center [259, 261] width 156 height 27
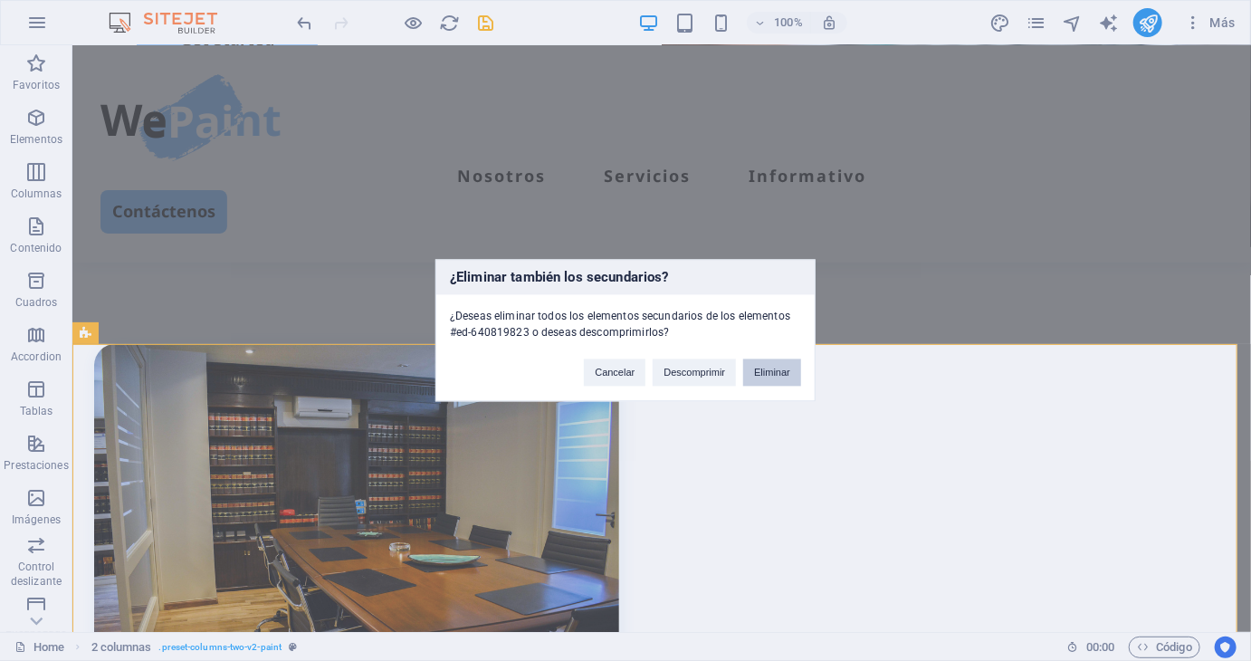
click at [781, 370] on button "Eliminar" at bounding box center [772, 372] width 58 height 27
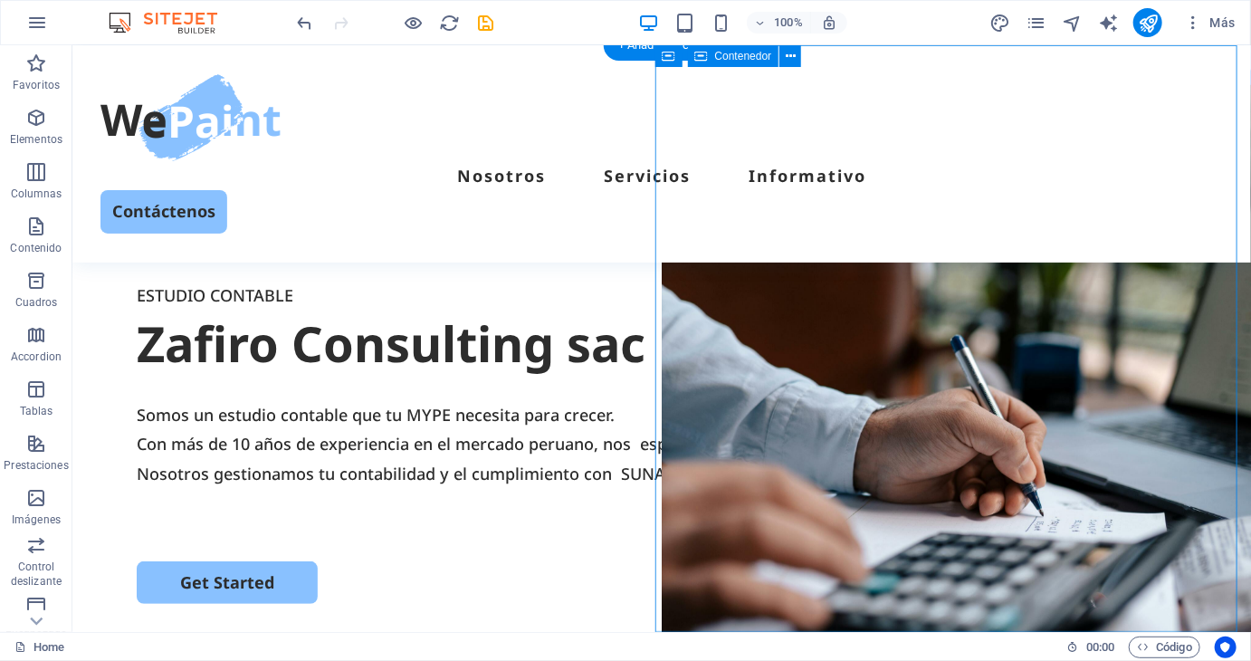
scroll to position [0, 0]
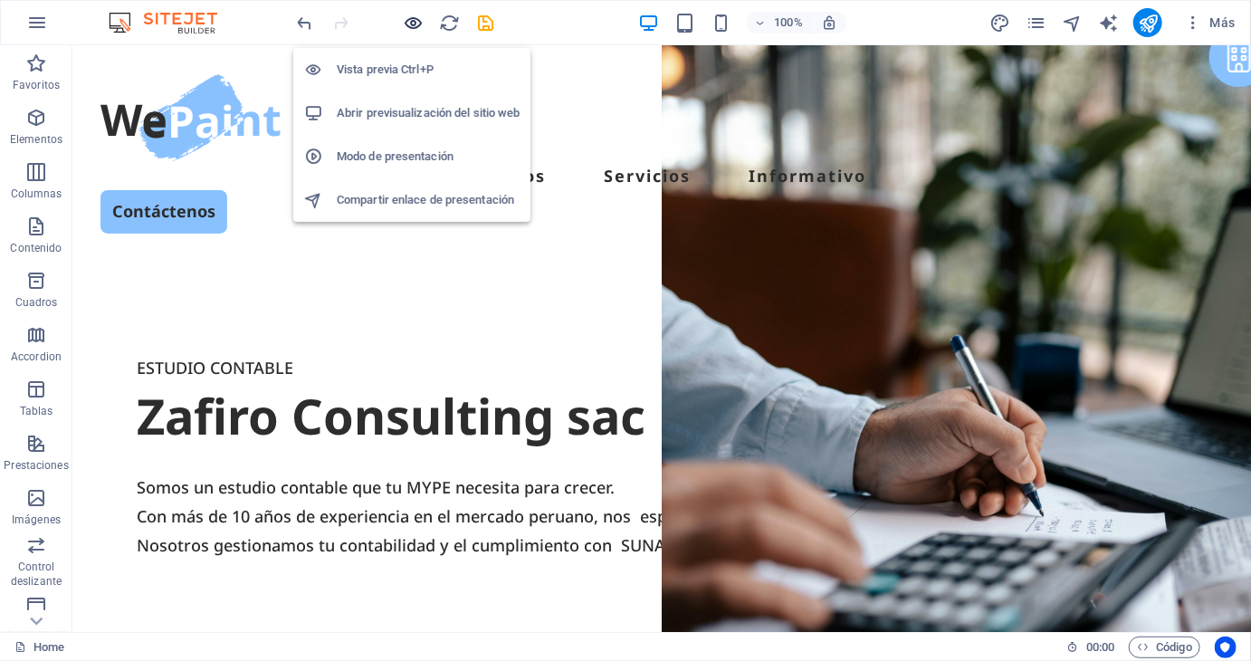
click at [409, 24] on icon "button" at bounding box center [414, 23] width 21 height 21
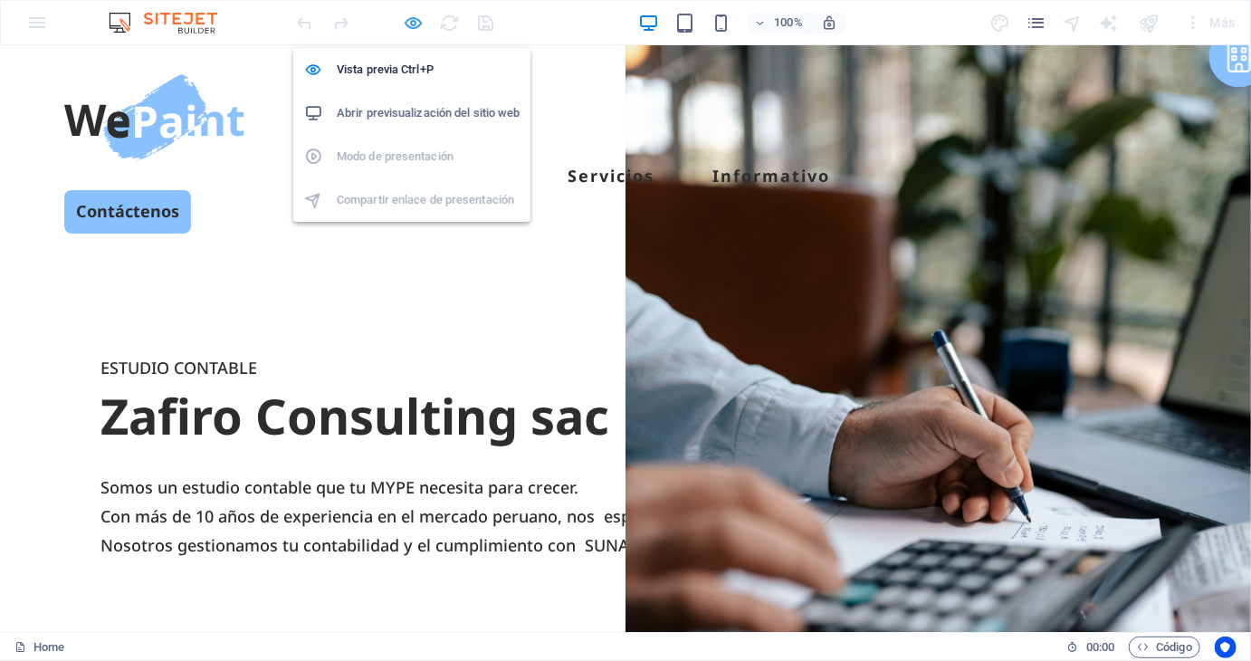
click at [411, 18] on icon "button" at bounding box center [414, 23] width 21 height 21
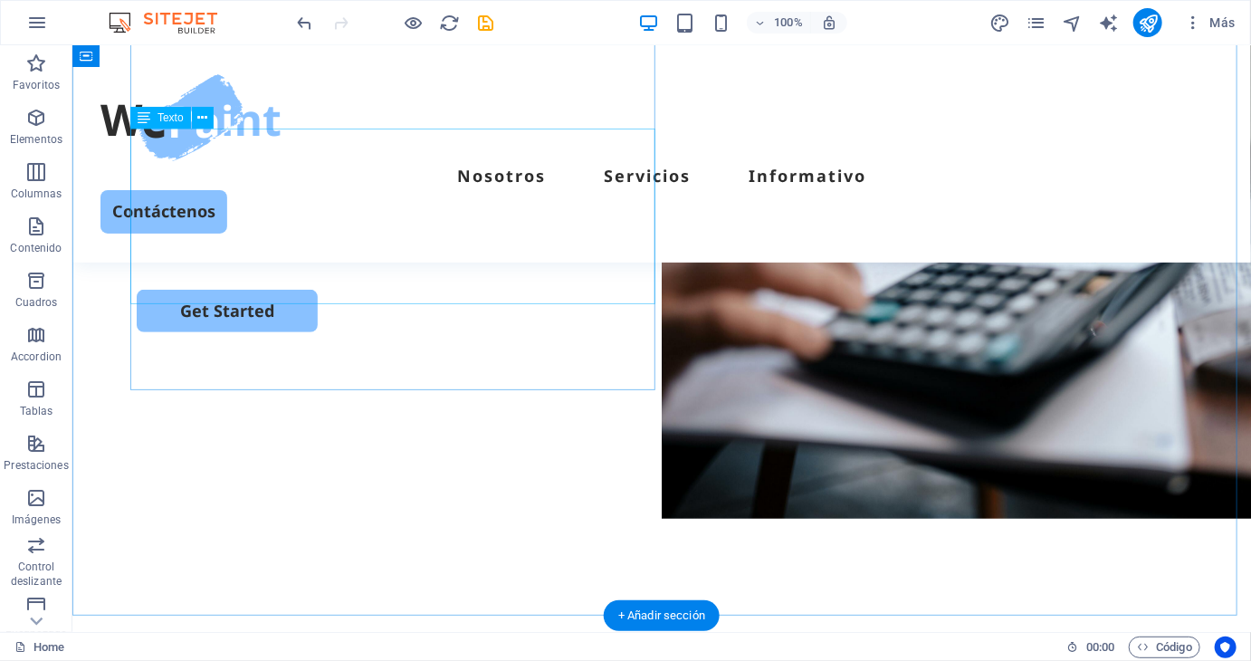
scroll to position [452, 0]
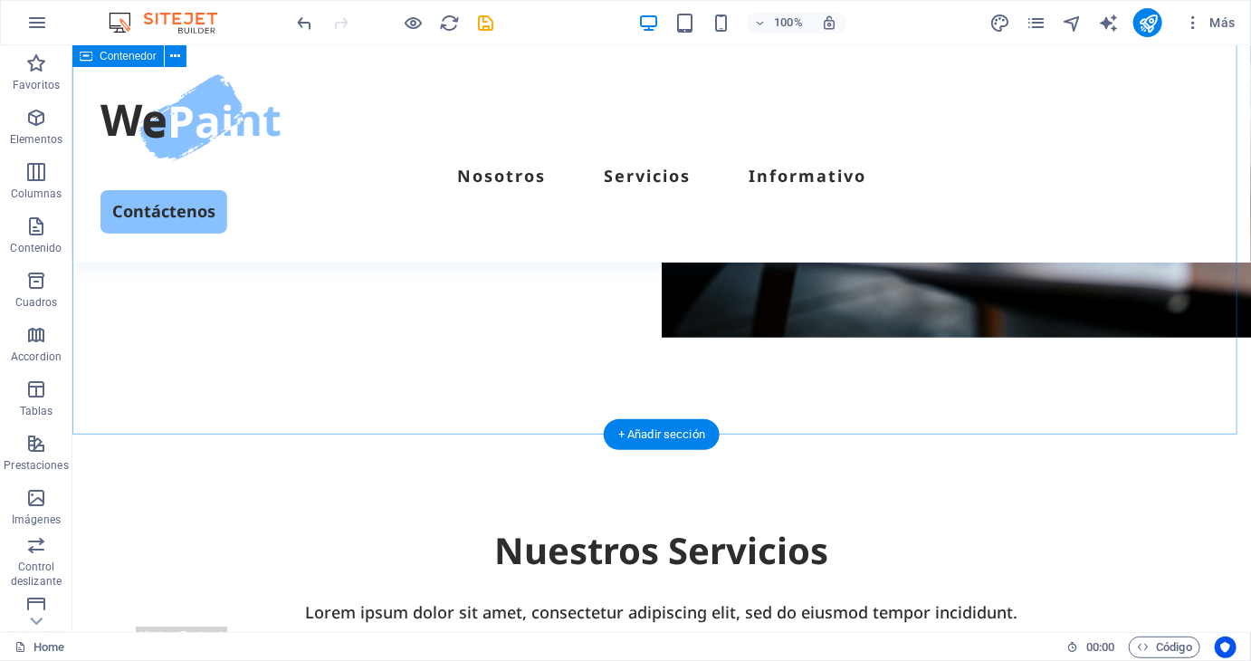
click at [433, 342] on div "ESTUDIO CONTABLE Zafiro Consulting sac Somos un estudio contable que tu MYPE ne…" at bounding box center [660, 85] width 1178 height 697
select select "px"
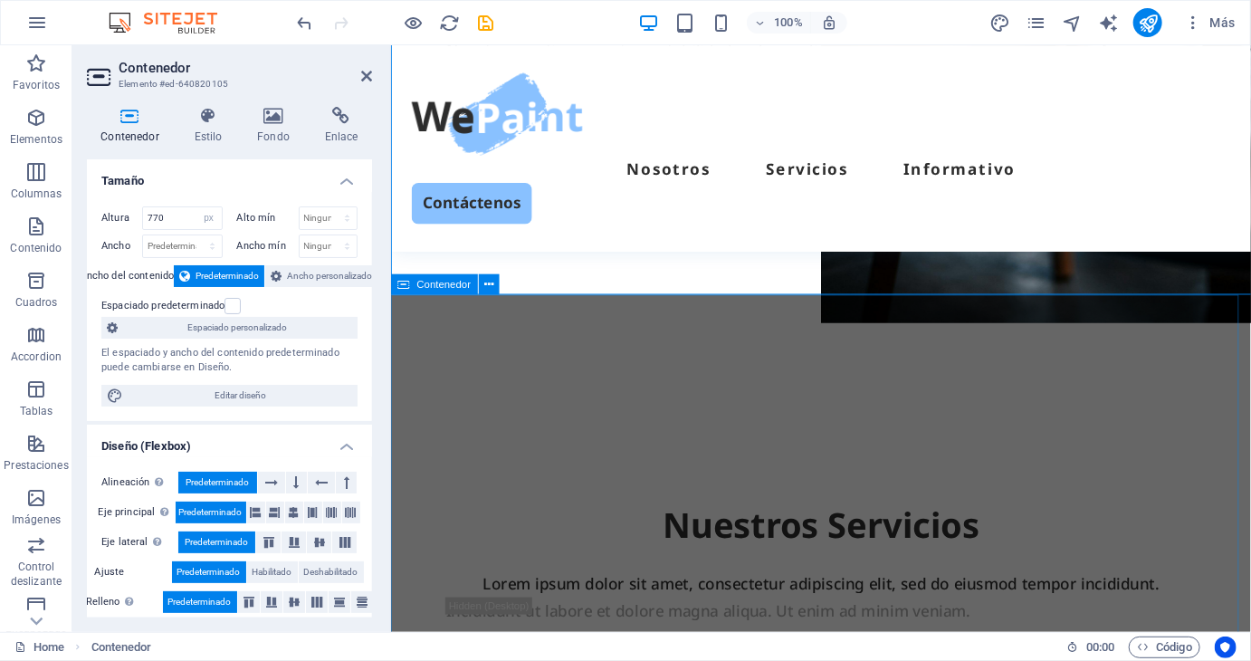
scroll to position [579, 0]
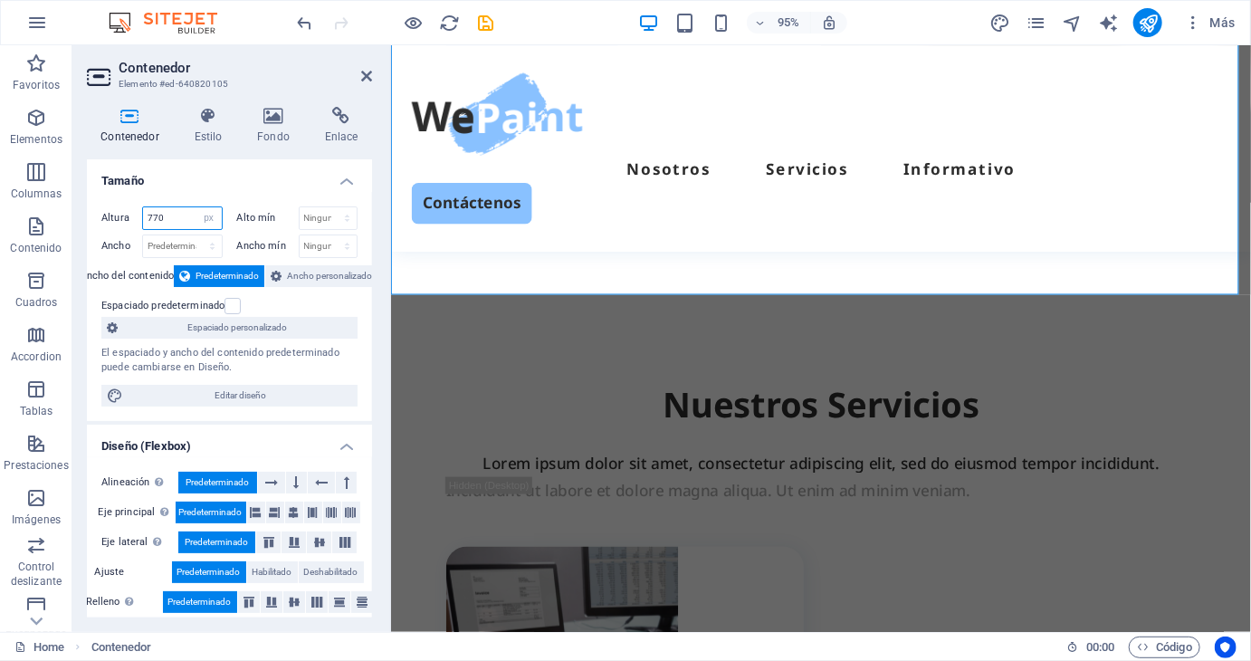
click at [181, 218] on input "770" at bounding box center [182, 218] width 79 height 22
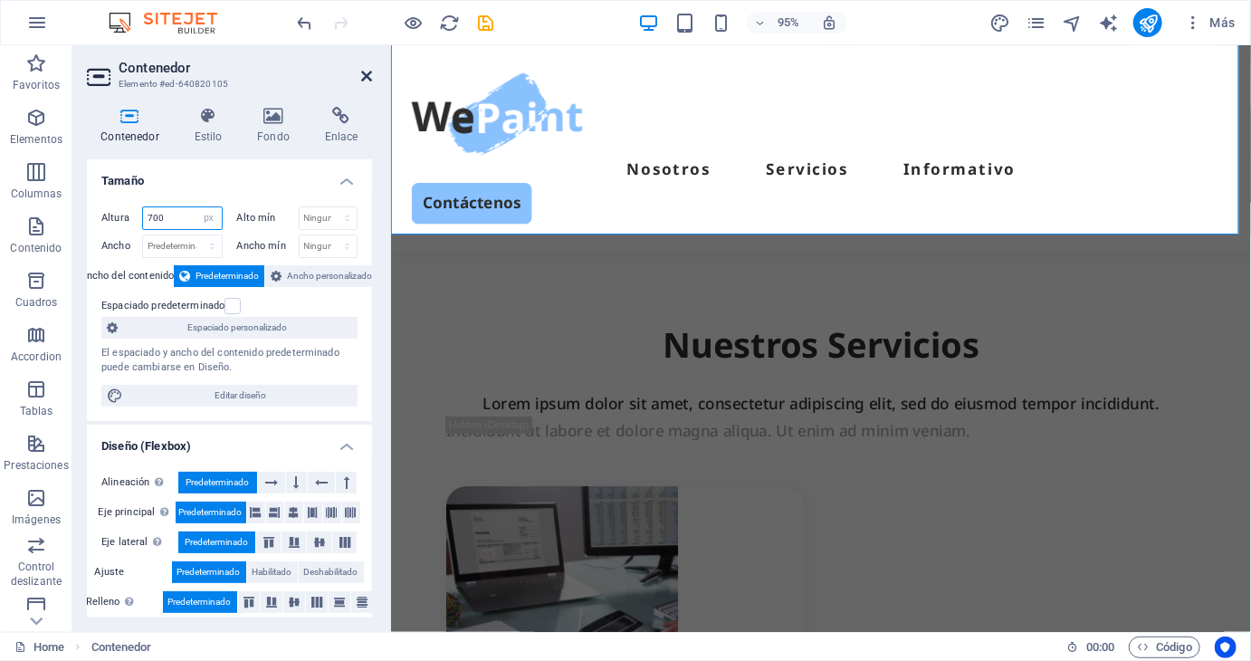
type input "700"
click at [370, 73] on icon at bounding box center [366, 76] width 11 height 14
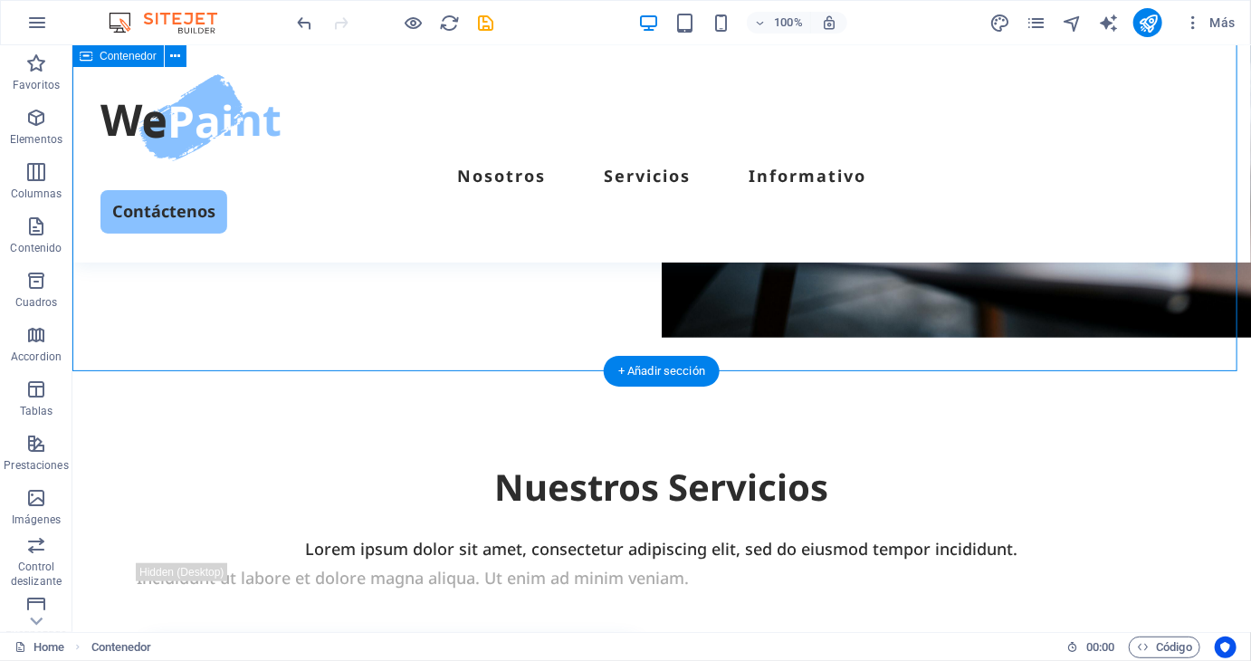
scroll to position [90, 0]
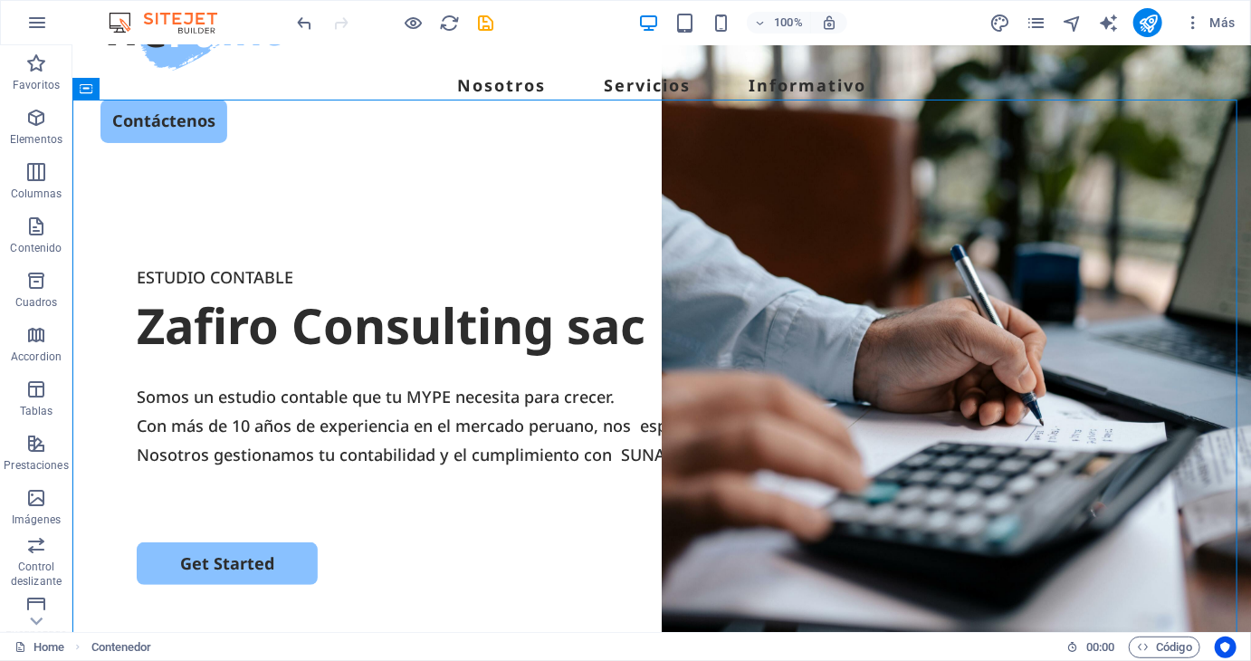
click at [424, 23] on div at bounding box center [395, 22] width 203 height 29
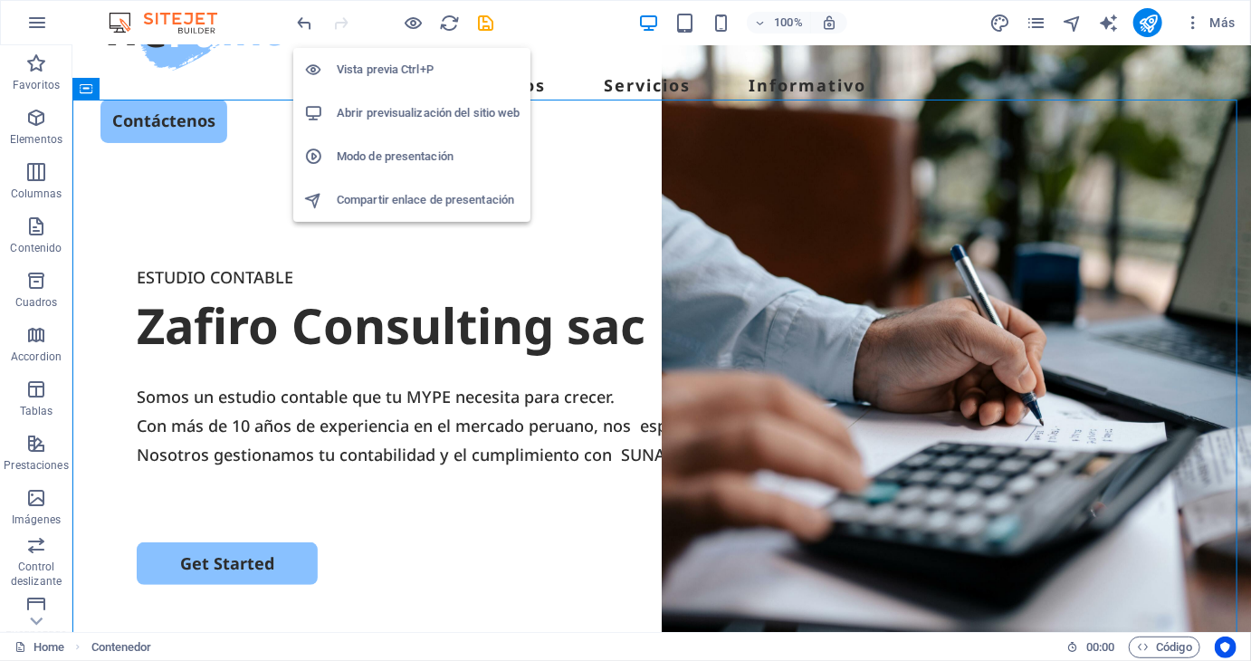
drag, startPoint x: 416, startPoint y: 20, endPoint x: 443, endPoint y: 30, distance: 28.1
click at [416, 21] on icon "button" at bounding box center [414, 23] width 21 height 21
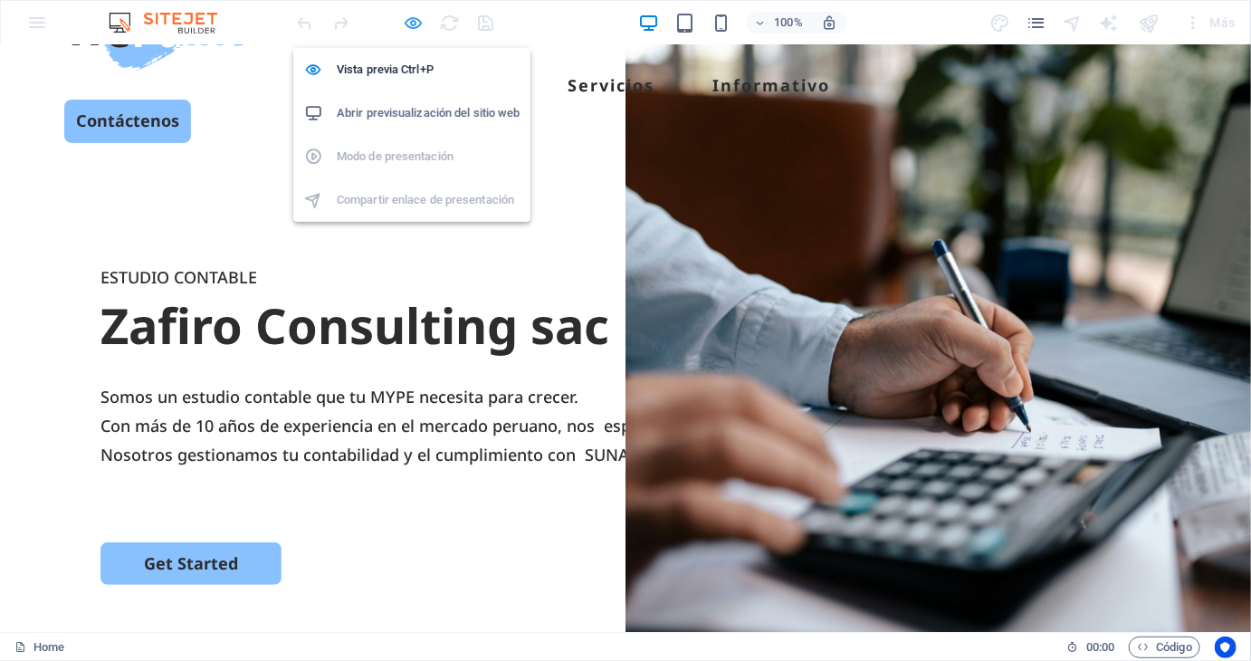
click at [408, 21] on icon "button" at bounding box center [414, 23] width 21 height 21
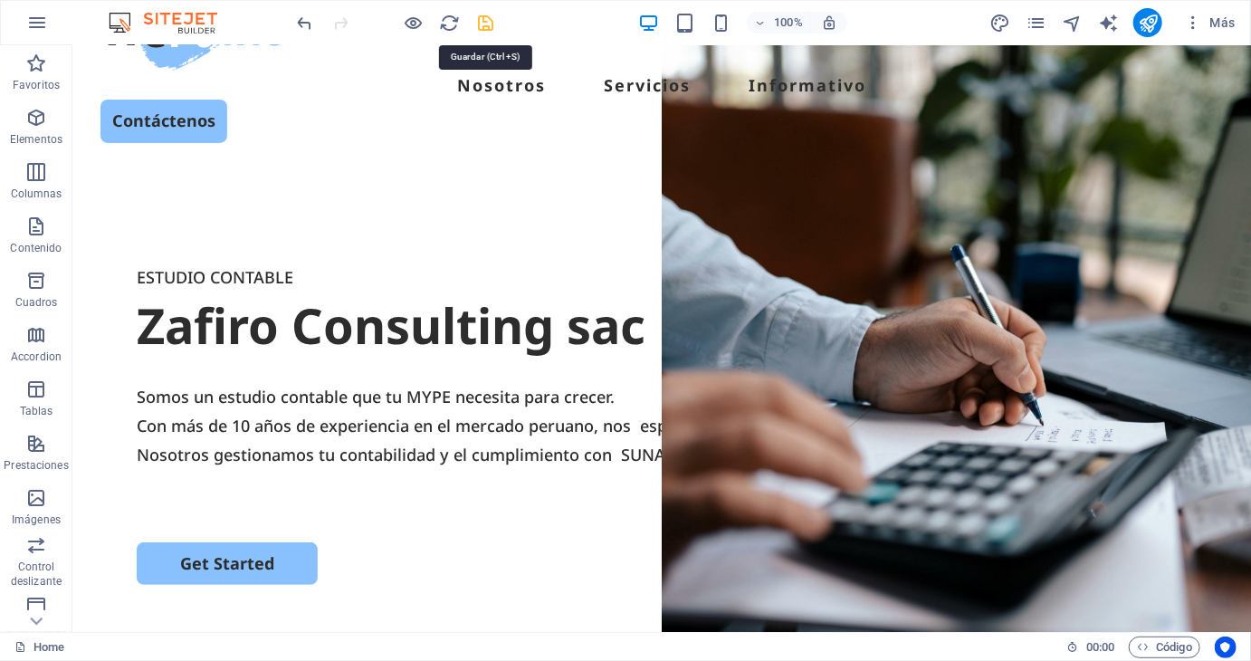
click at [495, 21] on icon "save" at bounding box center [486, 23] width 21 height 21
checkbox input "false"
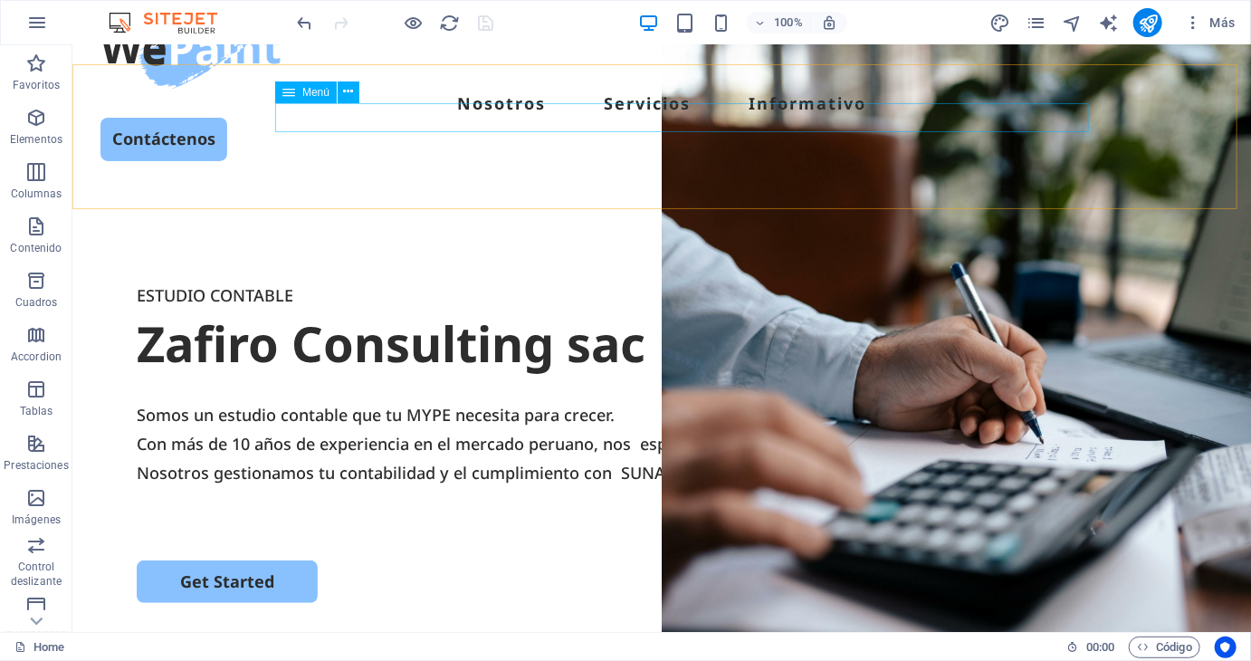
scroll to position [0, 0]
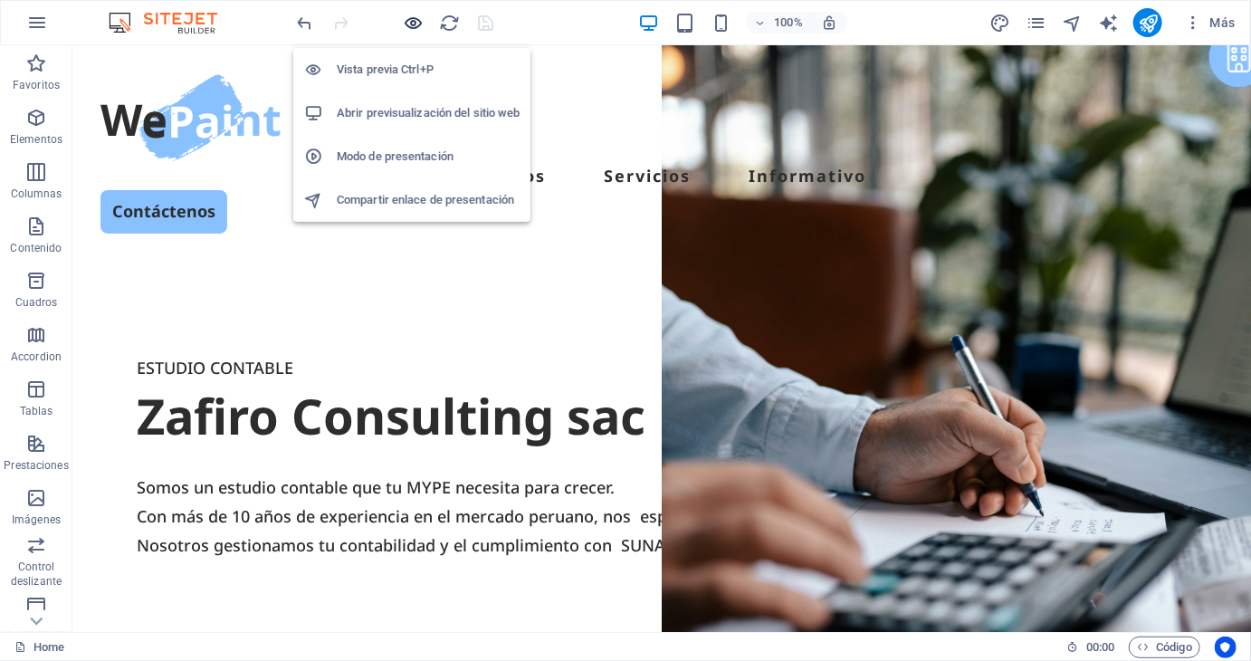
click at [420, 17] on icon "button" at bounding box center [414, 23] width 21 height 21
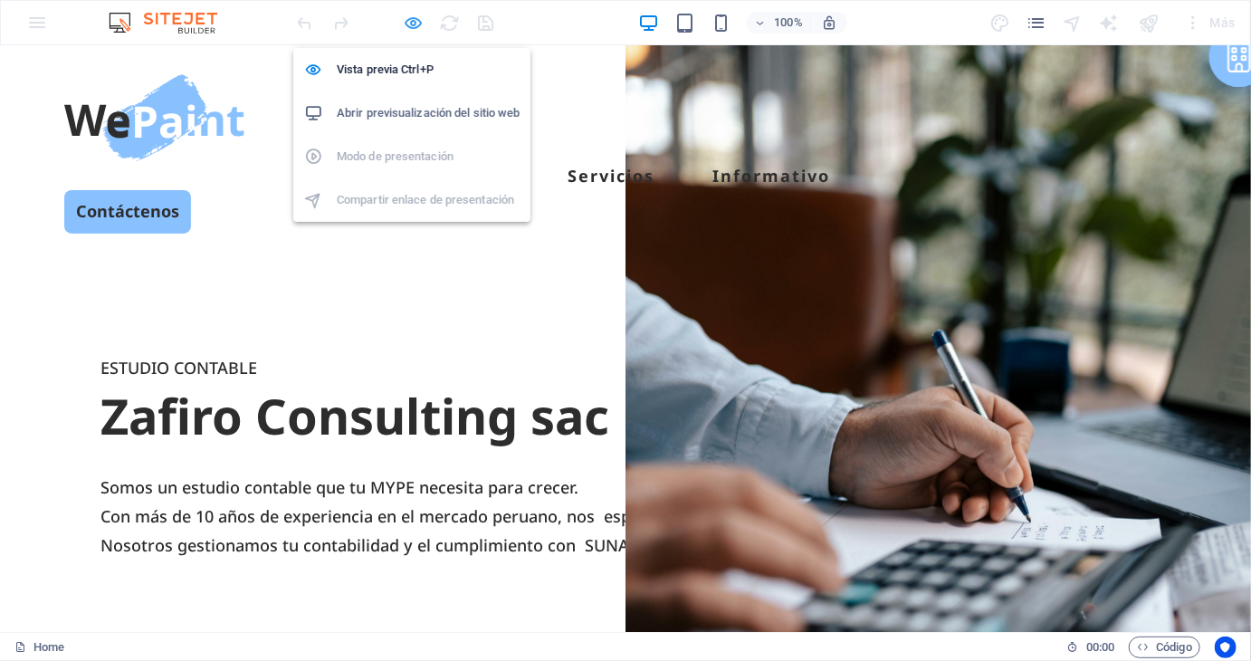
click at [417, 22] on icon "button" at bounding box center [414, 23] width 21 height 21
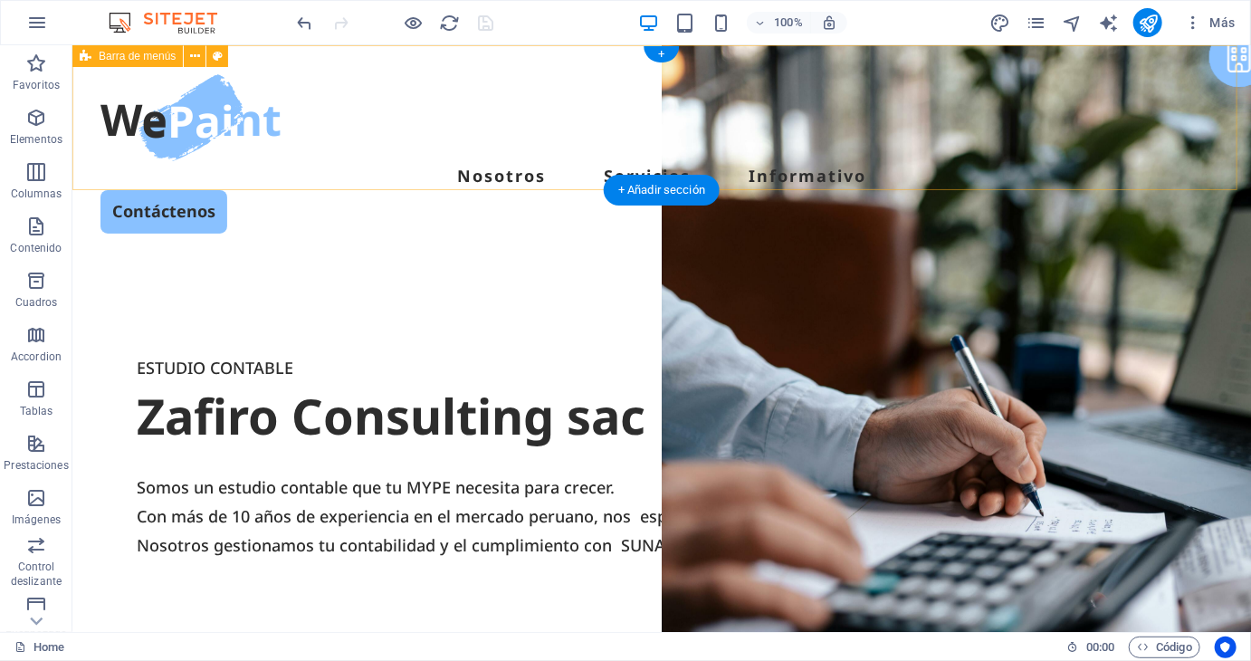
click at [423, 80] on div "Nosotros Servicios Informativo Contáctenos" at bounding box center [660, 152] width 1178 height 217
click at [424, 80] on div "Nosotros Servicios Informativo Contáctenos" at bounding box center [660, 152] width 1178 height 217
drag, startPoint x: 424, startPoint y: 80, endPoint x: 233, endPoint y: 108, distance: 193.0
click at [425, 80] on div "Nosotros Servicios Informativo Contáctenos" at bounding box center [660, 152] width 1178 height 217
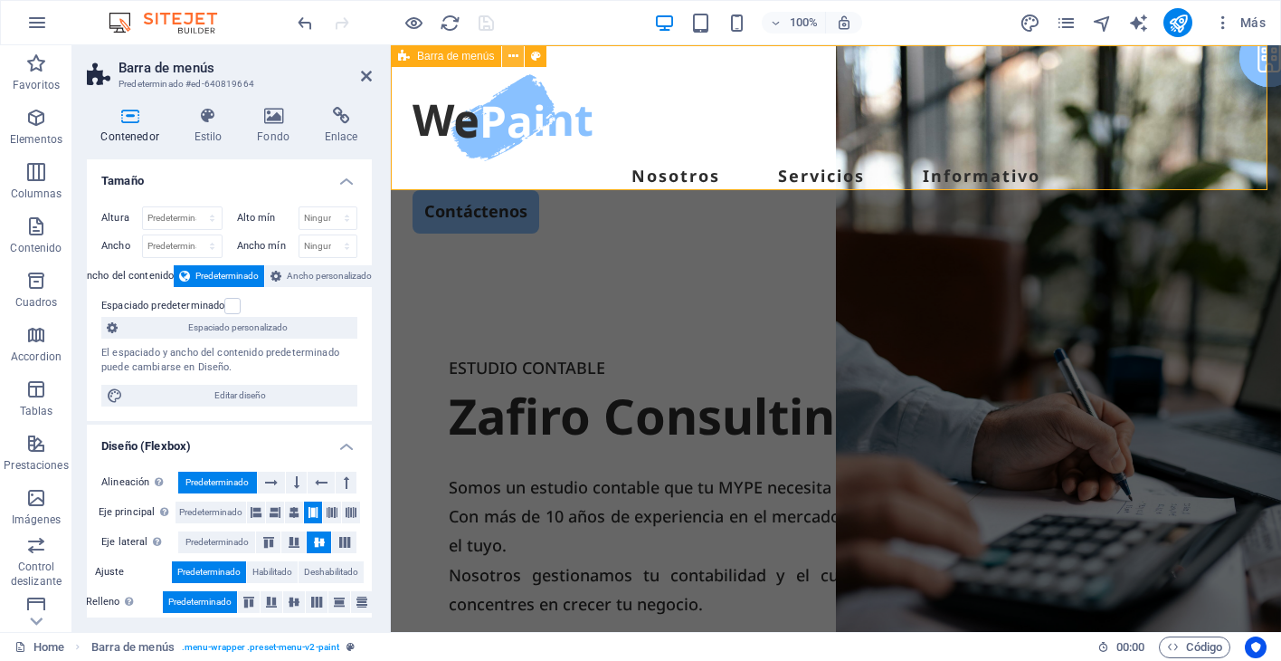
click at [509, 52] on icon at bounding box center [514, 56] width 10 height 19
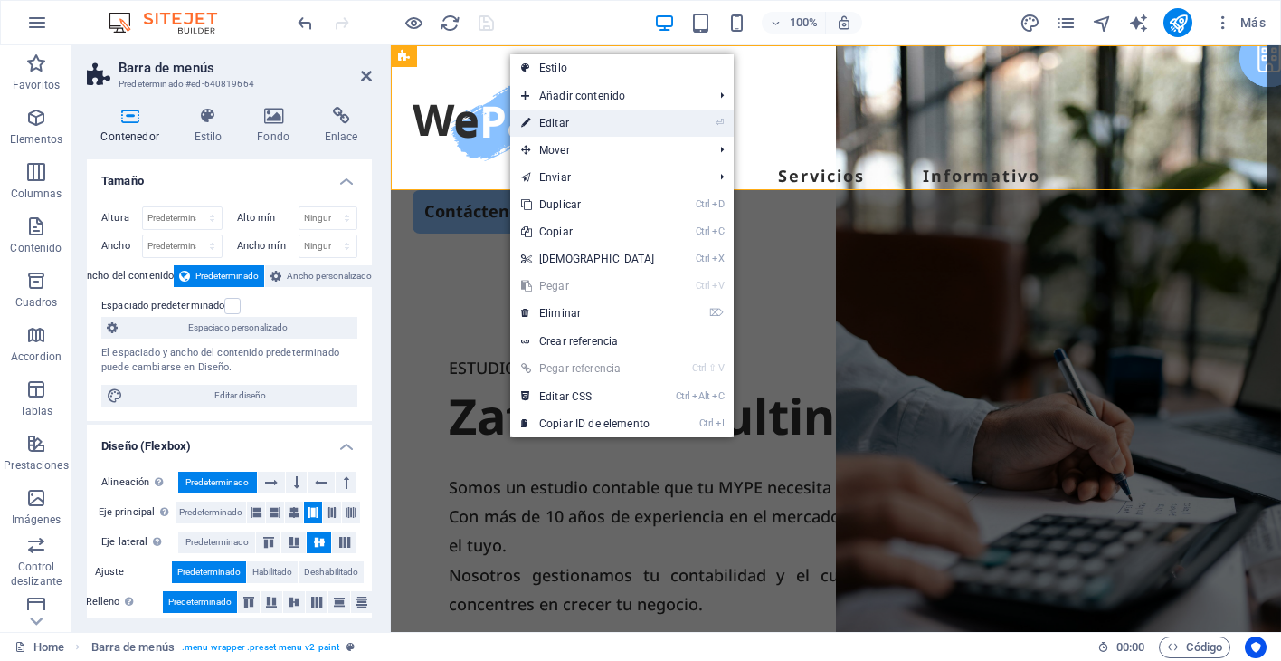
click at [559, 128] on link "⏎ Editar" at bounding box center [588, 123] width 156 height 27
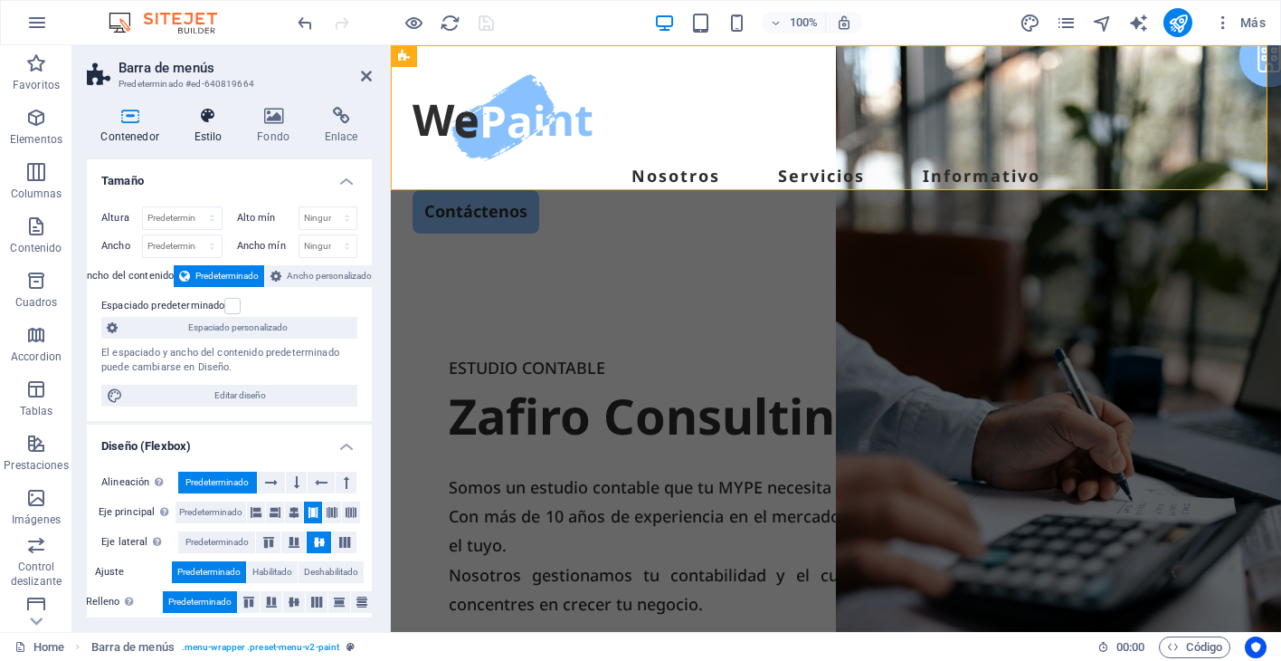
click at [219, 138] on h4 "Estilo" at bounding box center [211, 126] width 63 height 38
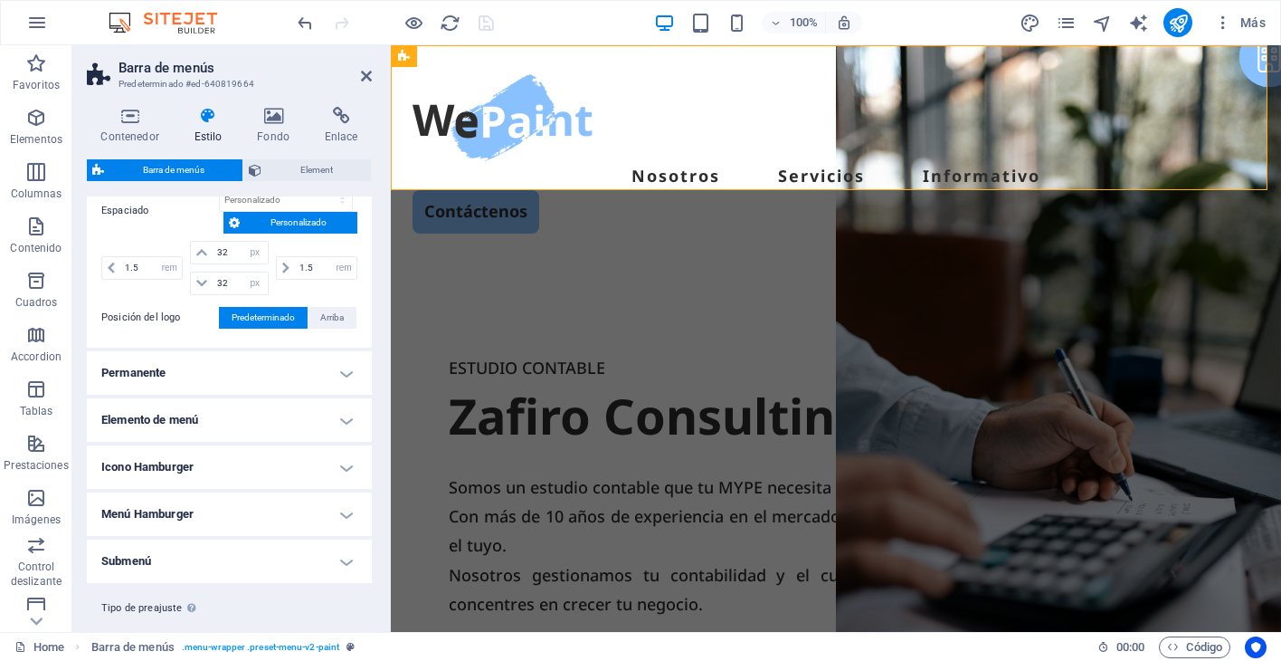
scroll to position [452, 0]
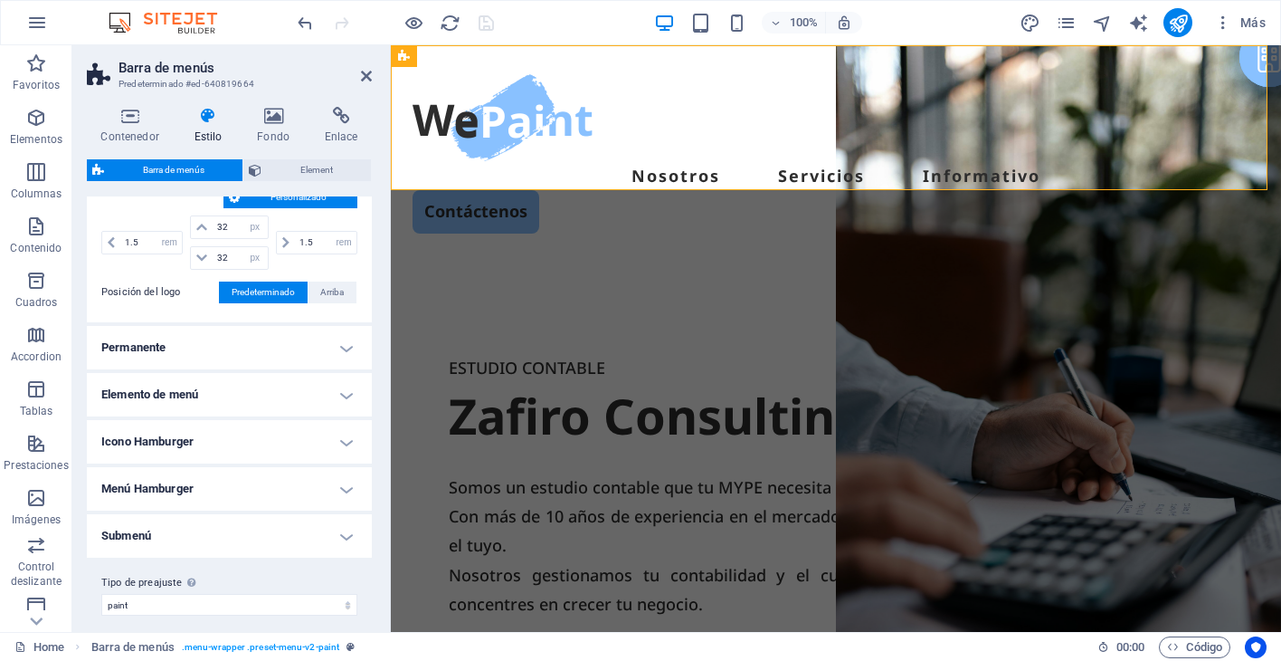
click at [293, 345] on h4 "Permanente" at bounding box center [229, 347] width 285 height 43
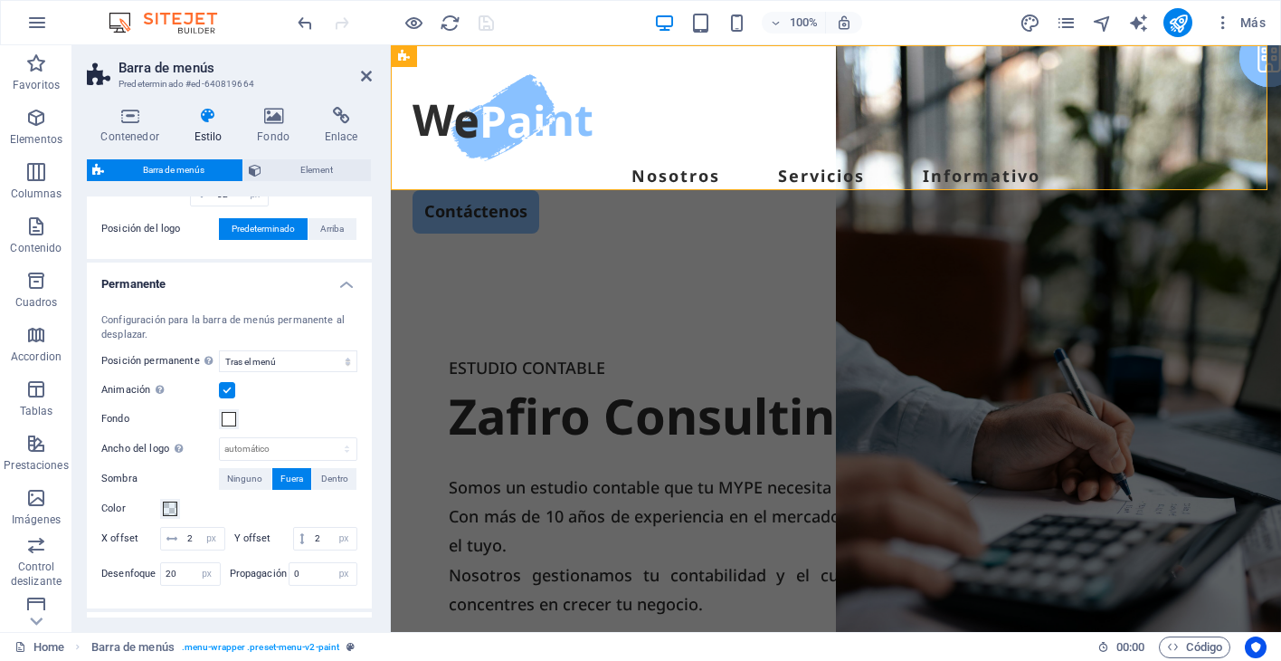
scroll to position [543, 0]
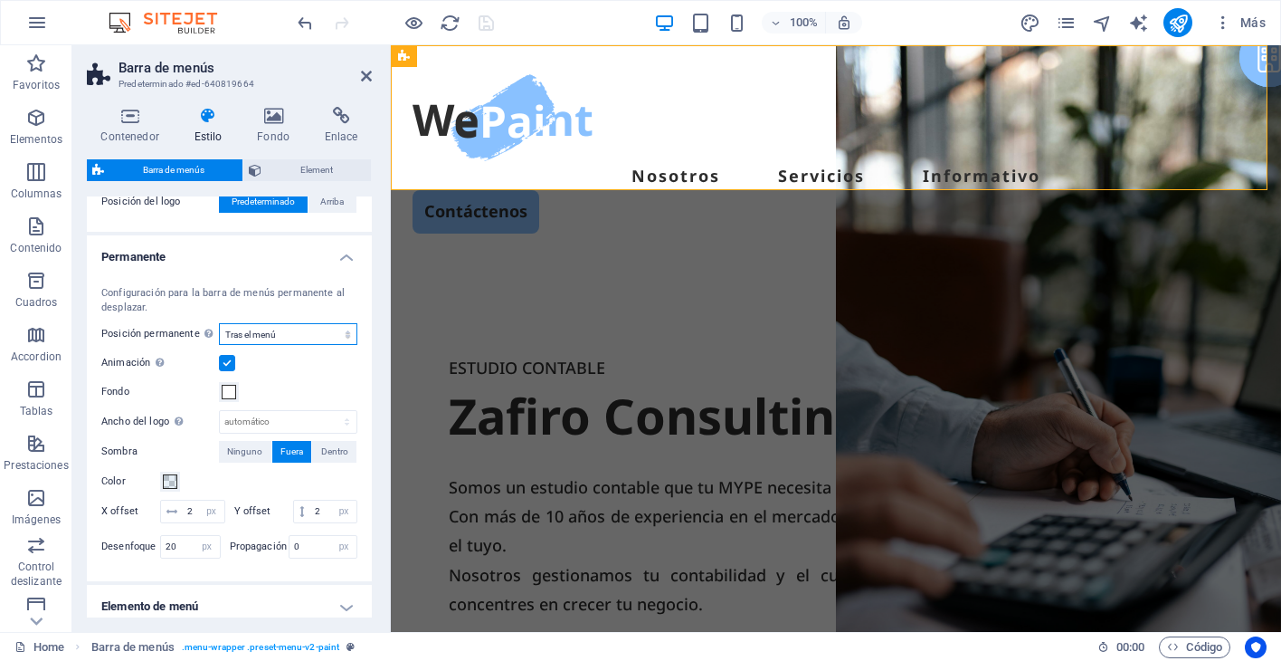
click at [336, 329] on select "Deshabilitado Instantáneo Tras el menú Tras el banner Al desplazarse hacia arri…" at bounding box center [288, 334] width 138 height 22
click at [337, 329] on select "Deshabilitado Instantáneo Tras el menú Tras el banner Al desplazarse hacia arri…" at bounding box center [288, 334] width 138 height 22
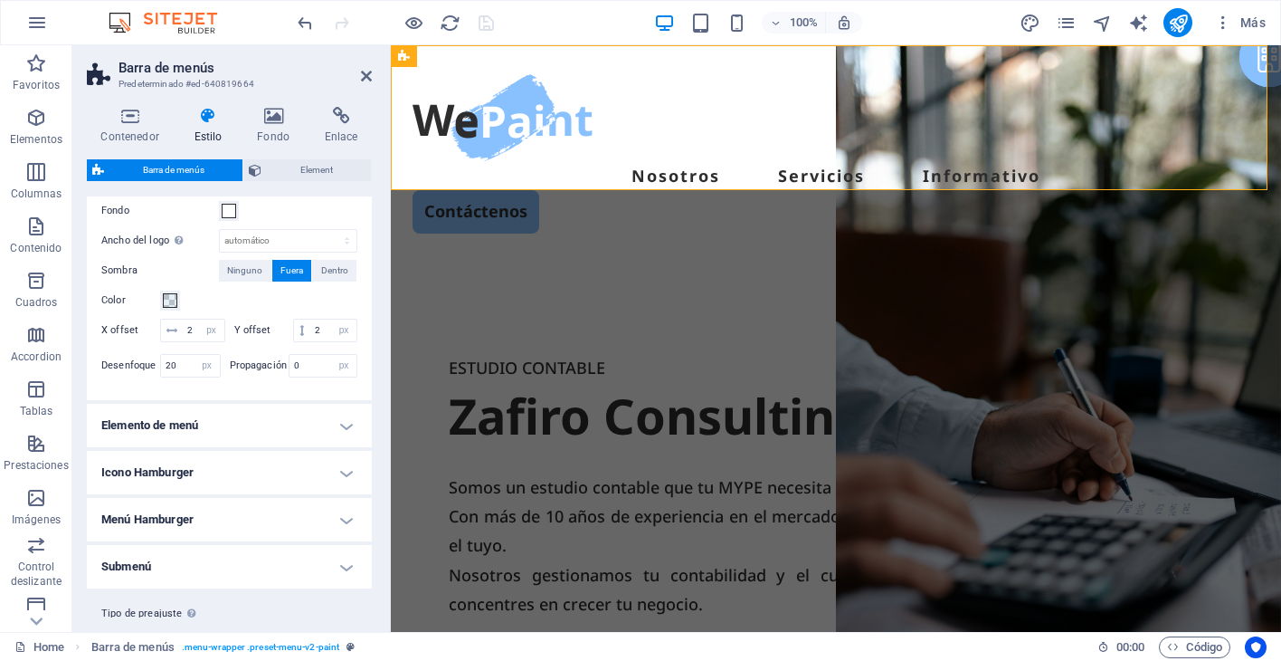
scroll to position [788, 0]
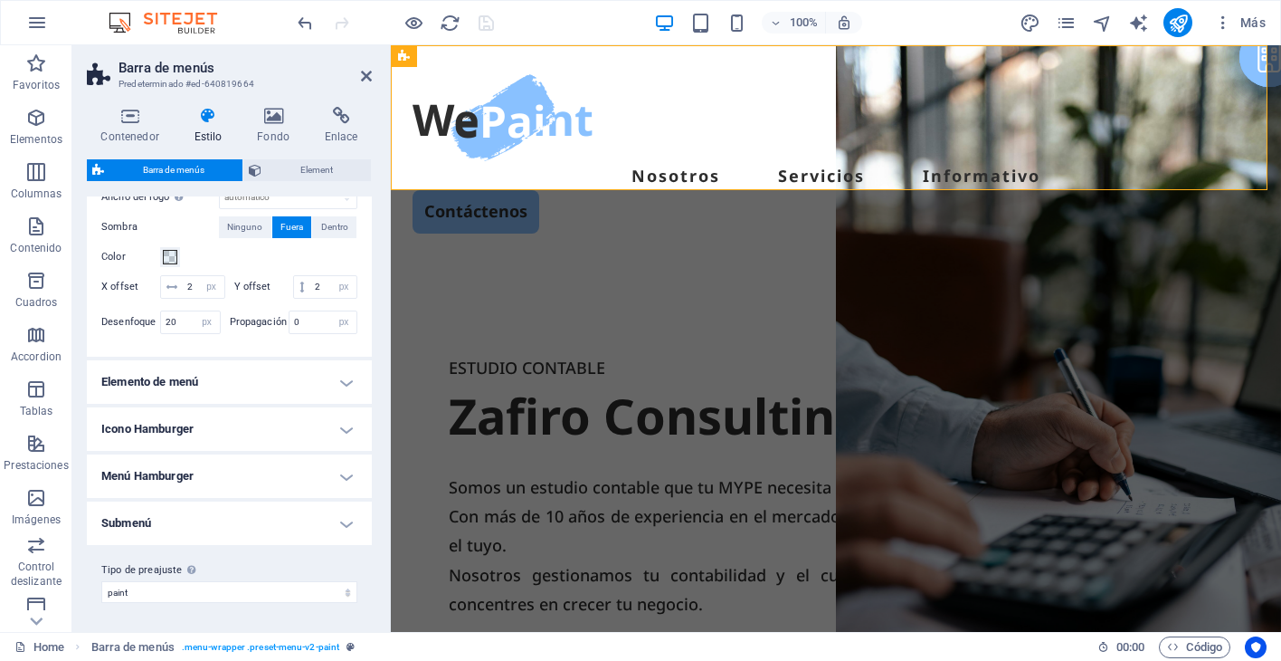
click at [307, 376] on h4 "Elemento de menú" at bounding box center [229, 381] width 285 height 43
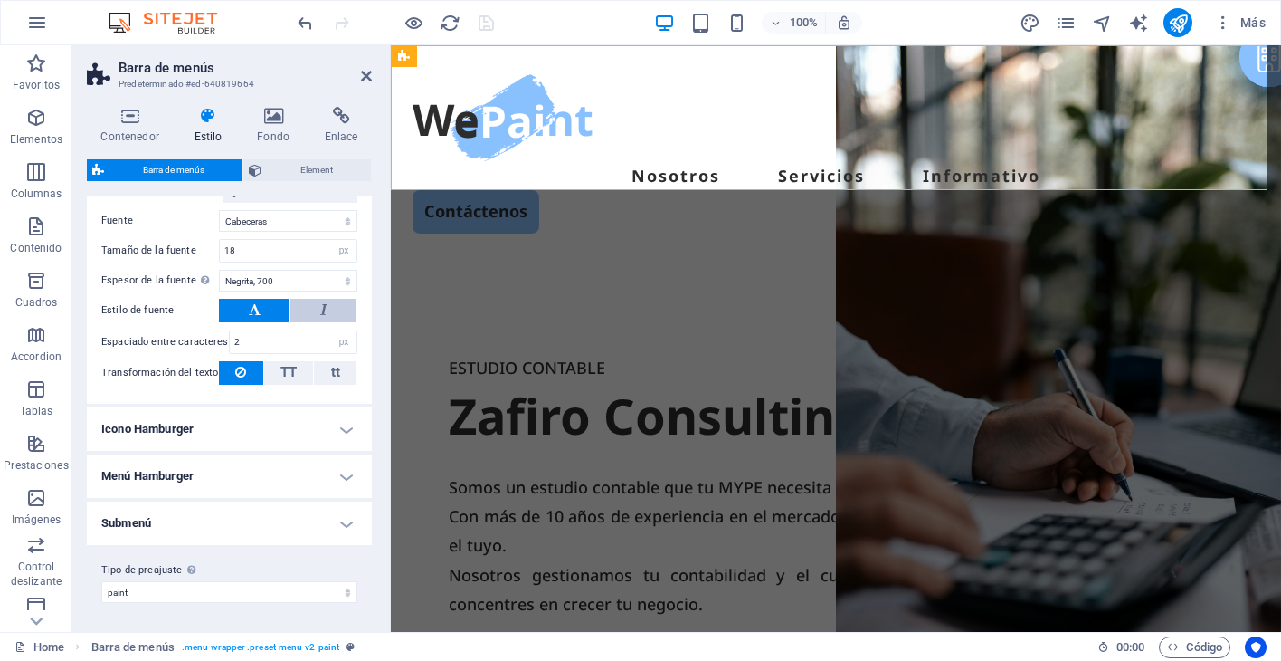
scroll to position [1302, 0]
click at [310, 481] on h4 "Menú Hamburger" at bounding box center [229, 475] width 285 height 43
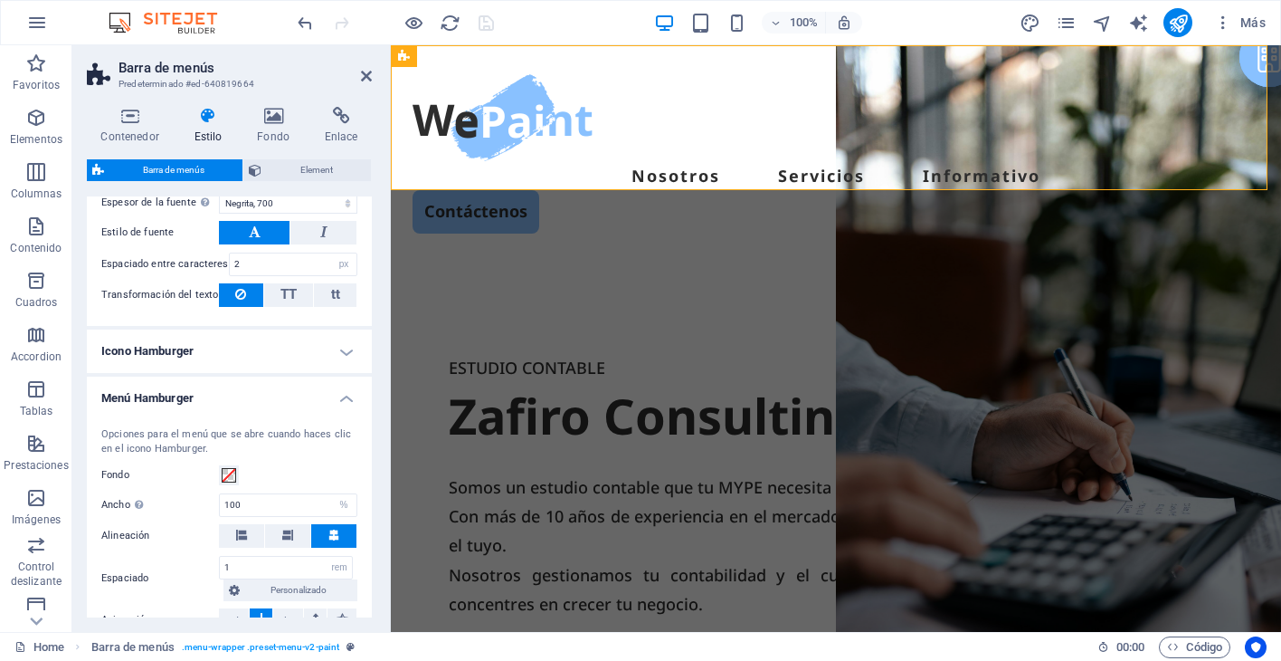
scroll to position [1393, 0]
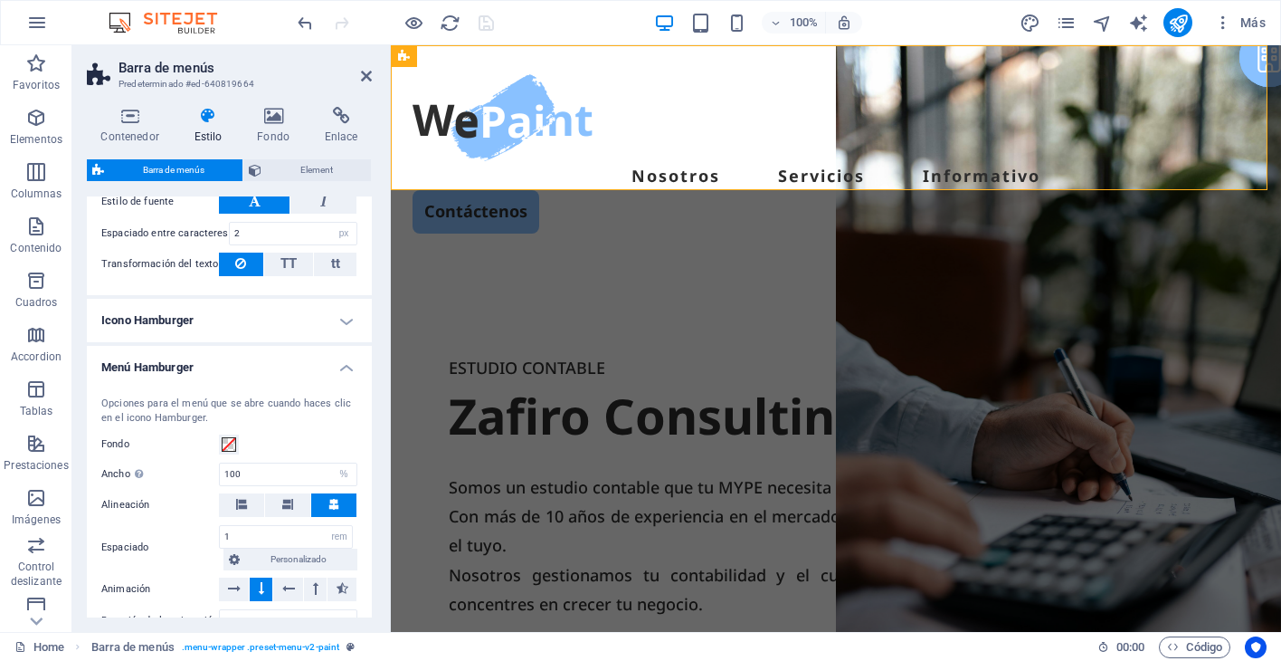
click at [304, 329] on h4 "Icono Hamburger" at bounding box center [229, 320] width 285 height 43
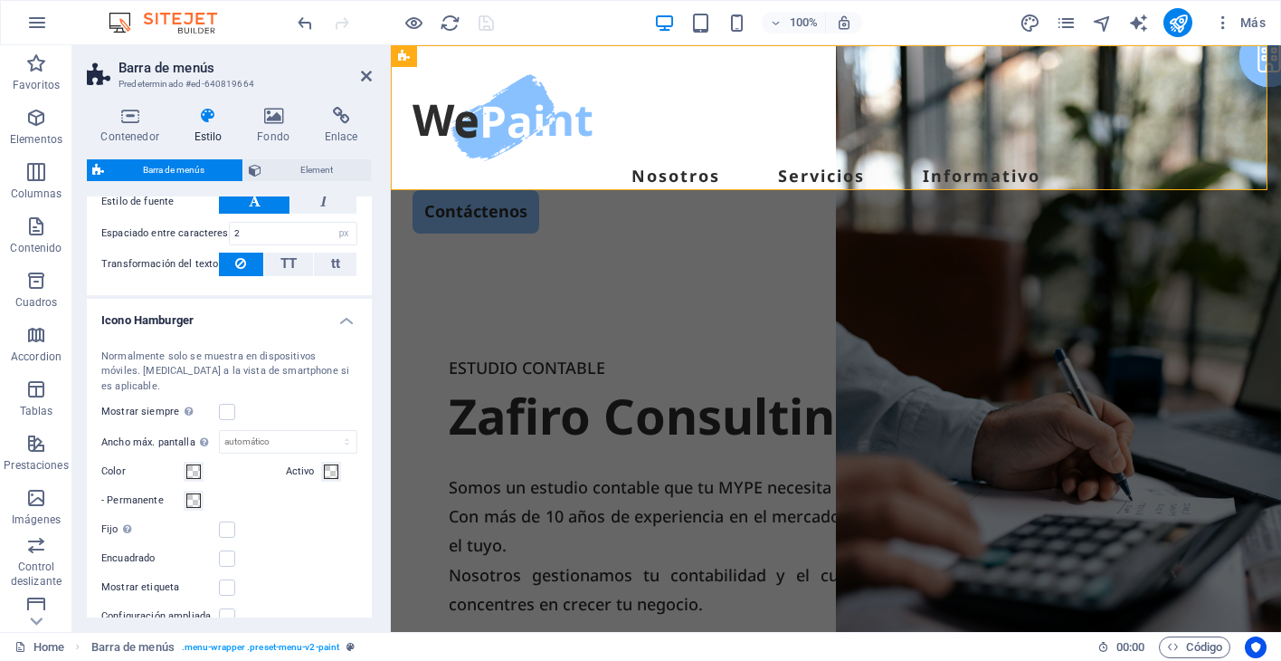
click at [304, 329] on h4 "Icono Hamburger" at bounding box center [229, 315] width 285 height 33
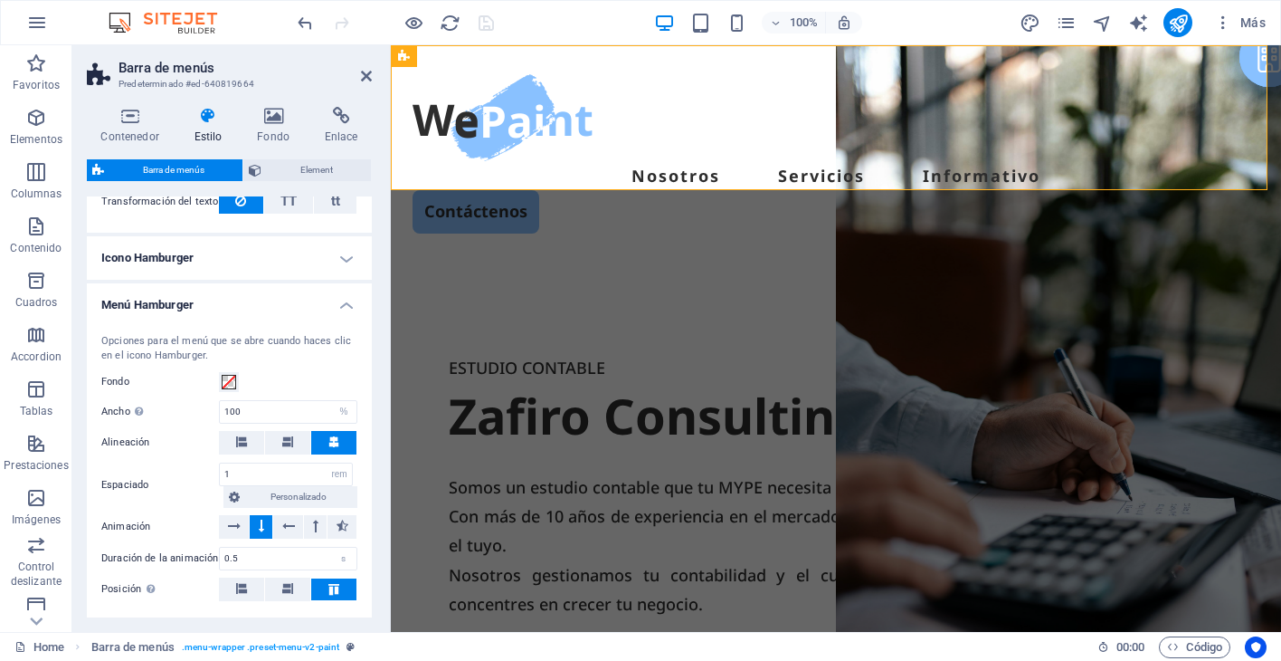
scroll to position [1483, 0]
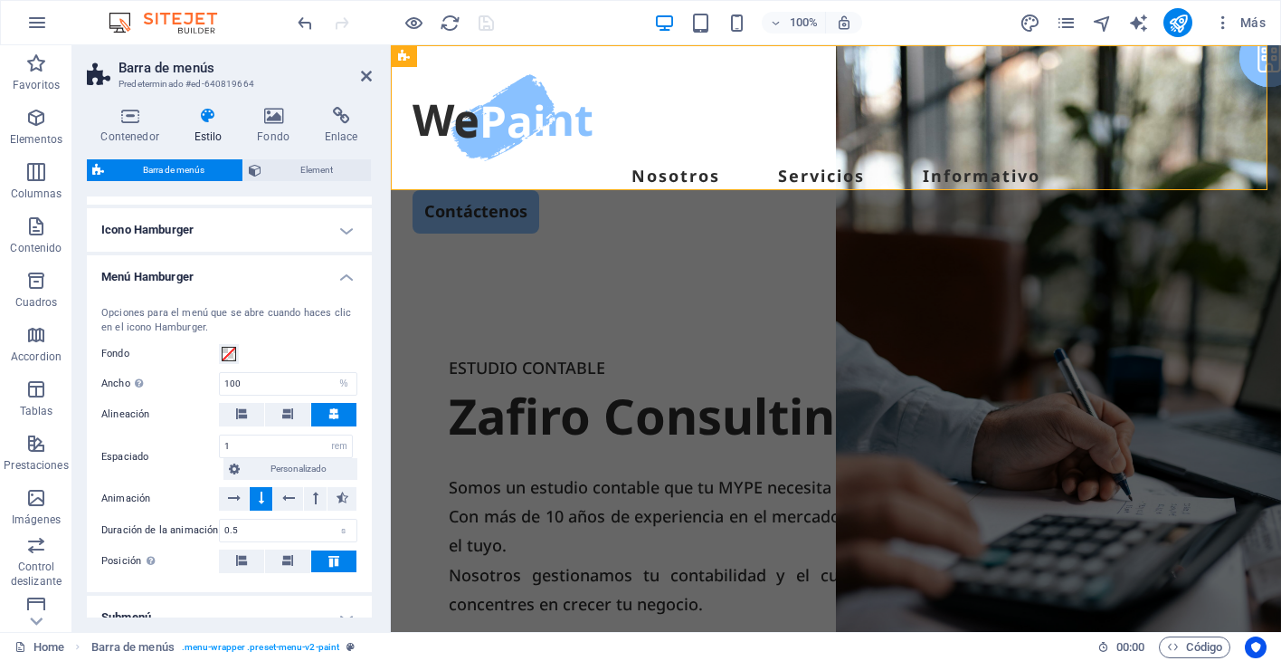
click at [329, 286] on h4 "Menú Hamburger" at bounding box center [229, 271] width 285 height 33
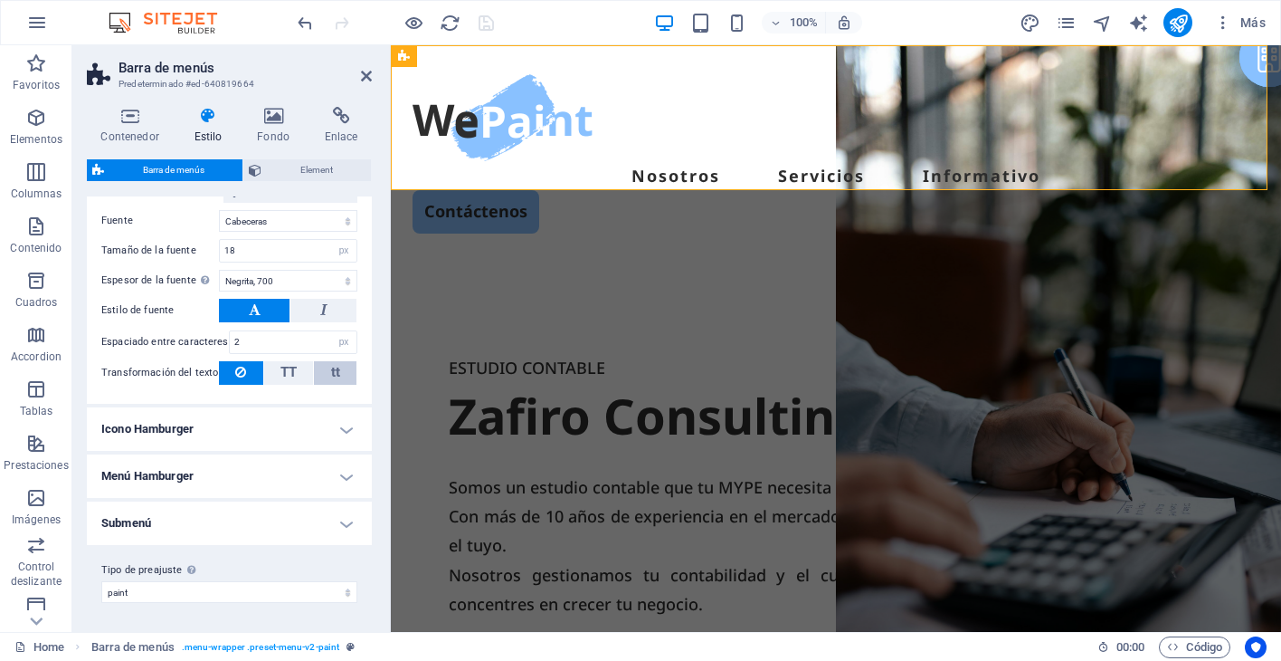
scroll to position [1302, 0]
click at [270, 515] on h4 "Submenú" at bounding box center [229, 522] width 285 height 43
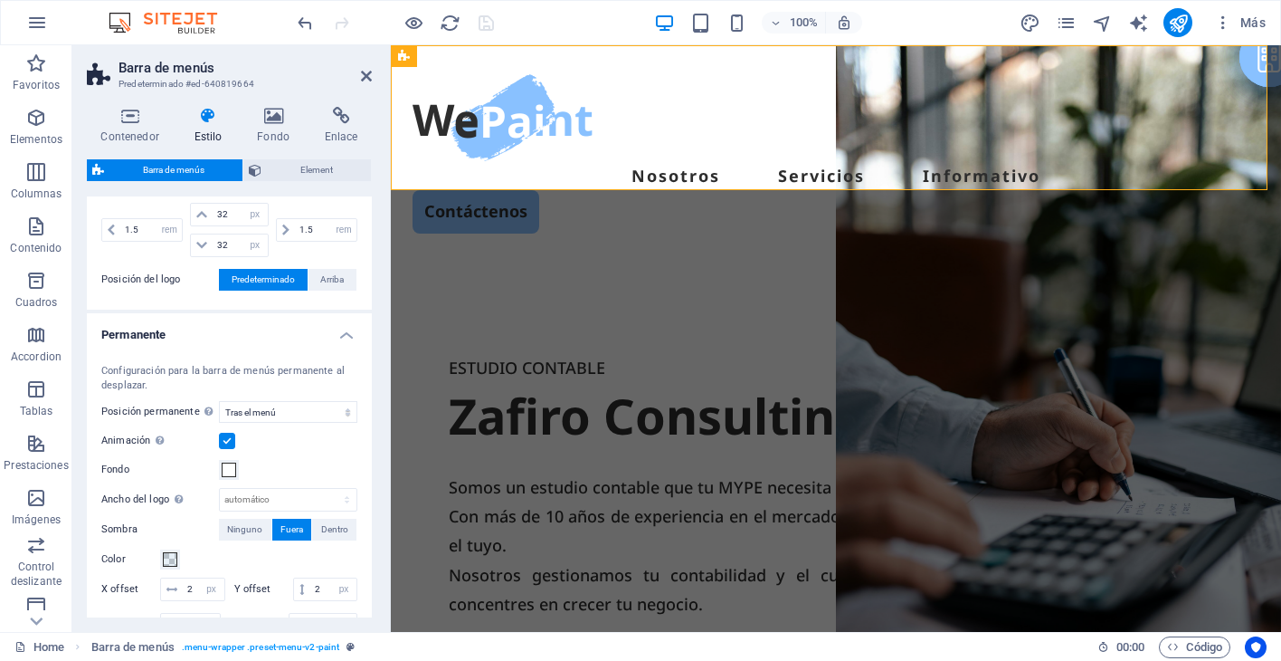
scroll to position [307, 0]
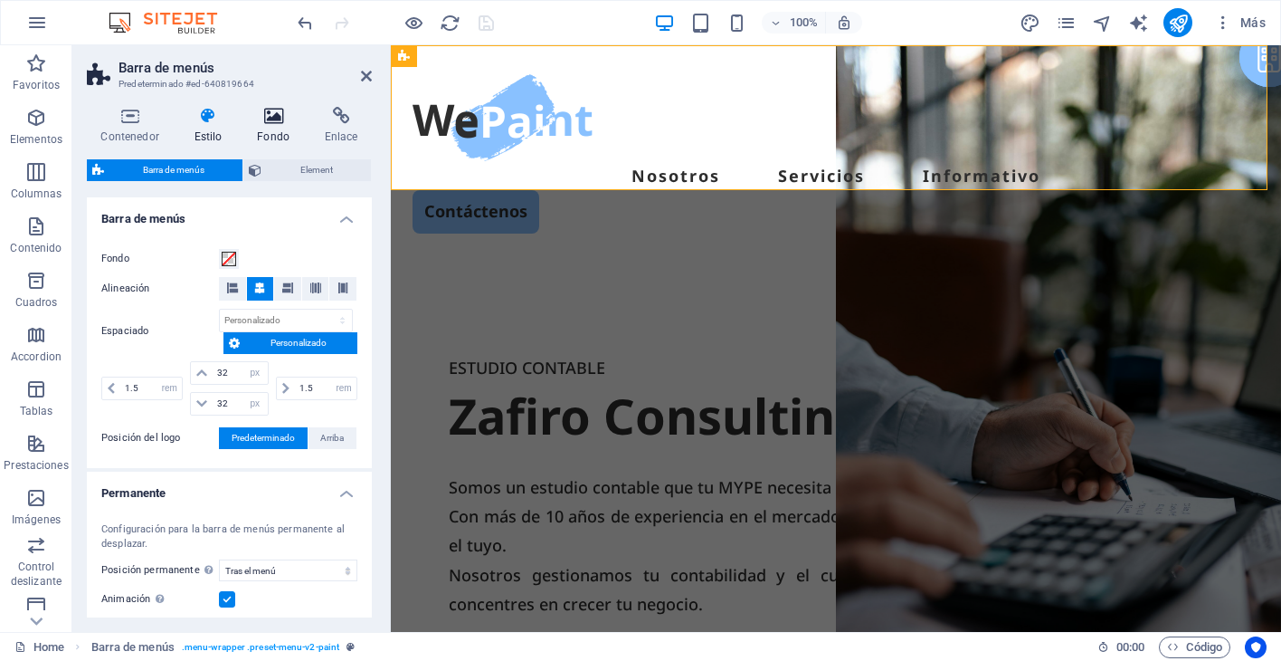
click at [285, 125] on h4 "Fondo" at bounding box center [277, 126] width 68 height 38
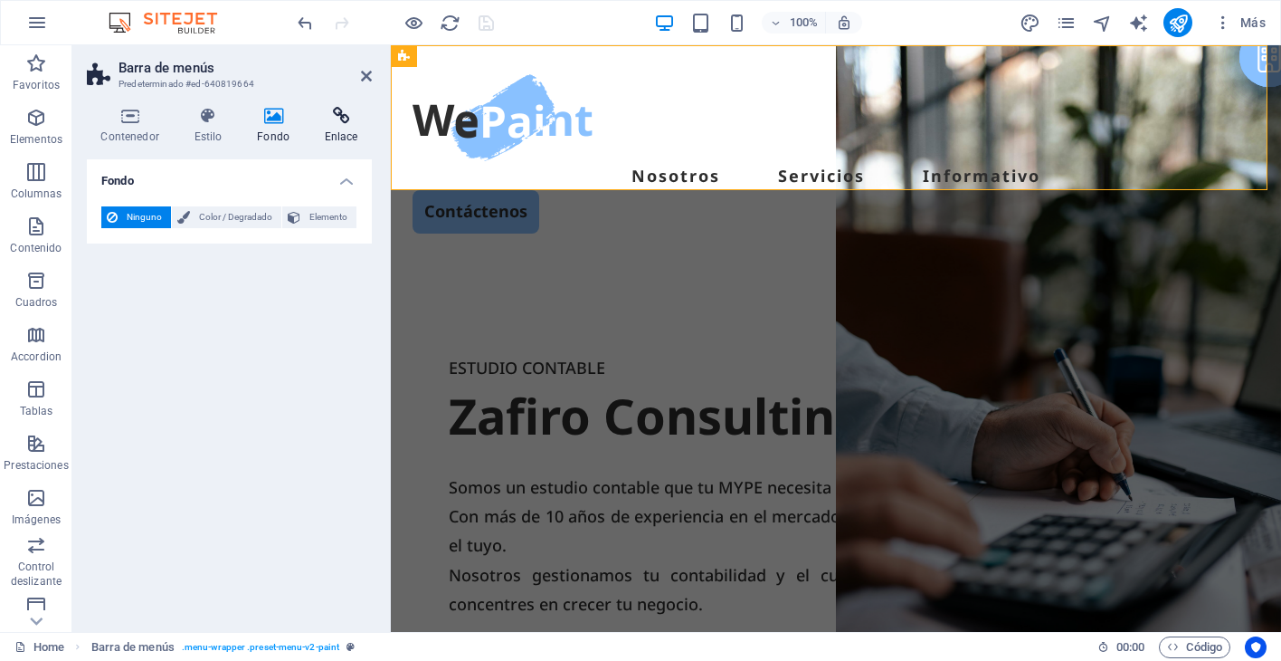
click at [346, 121] on icon at bounding box center [341, 116] width 62 height 18
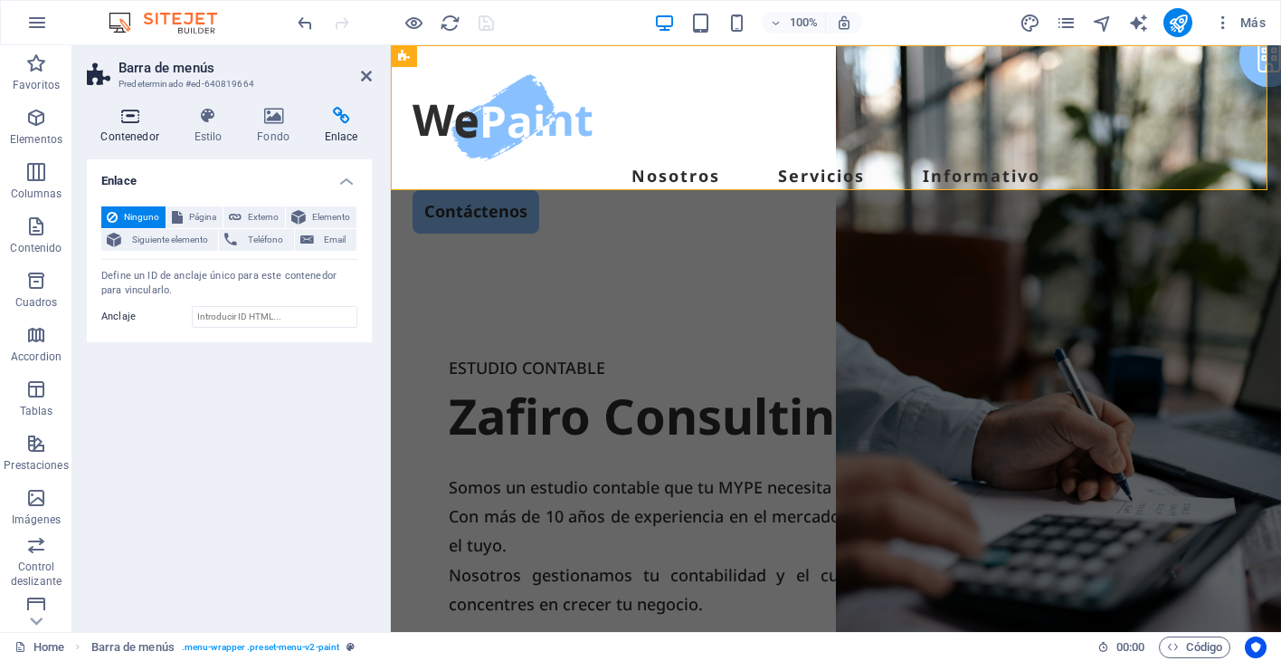
click at [129, 135] on h4 "Contenedor" at bounding box center [133, 126] width 93 height 38
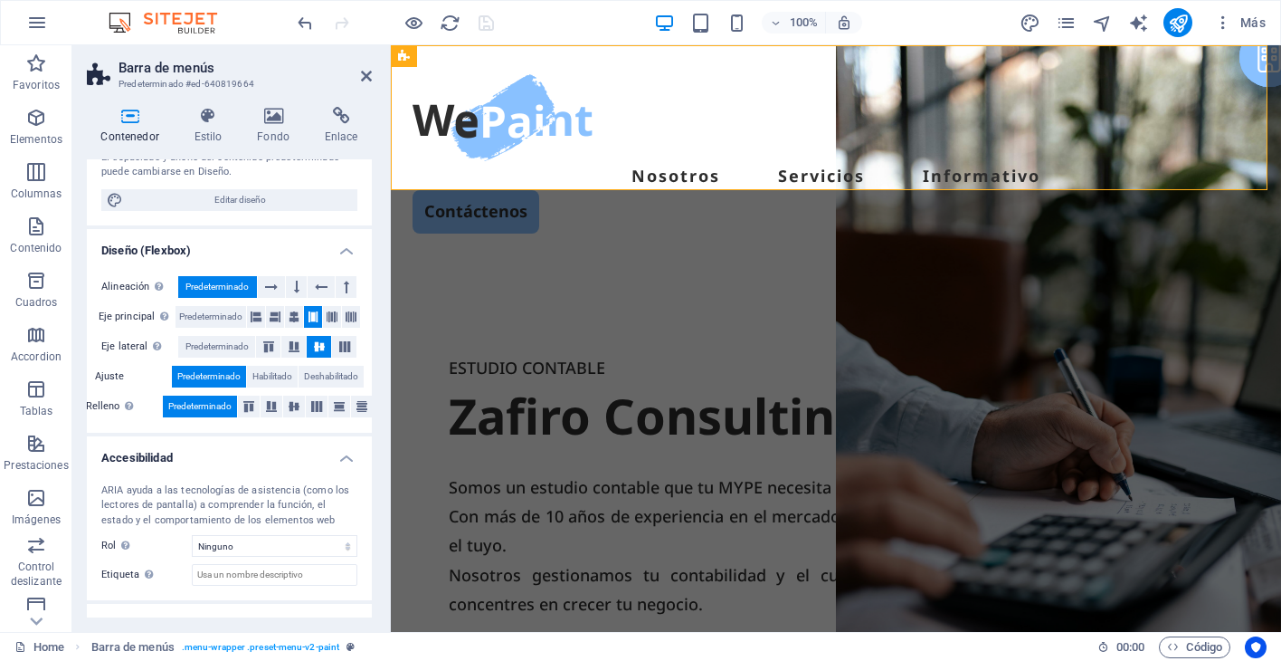
scroll to position [264, 0]
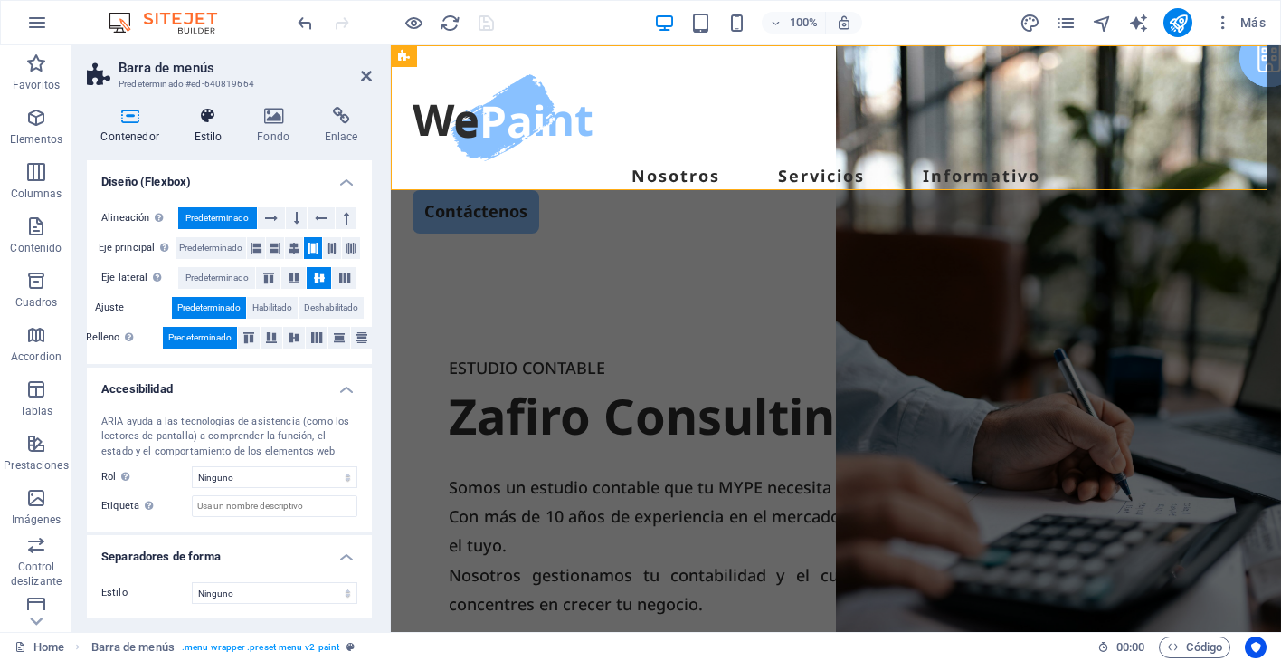
click at [196, 130] on h4 "Estilo" at bounding box center [211, 126] width 63 height 38
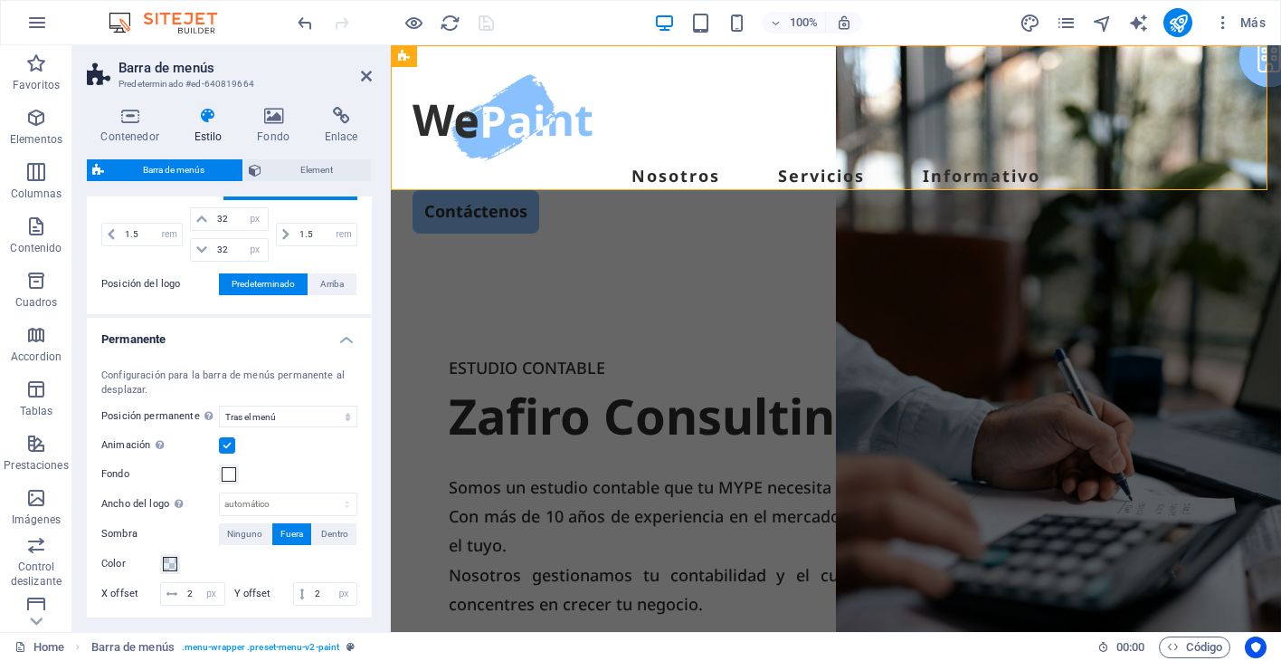
scroll to position [488, 0]
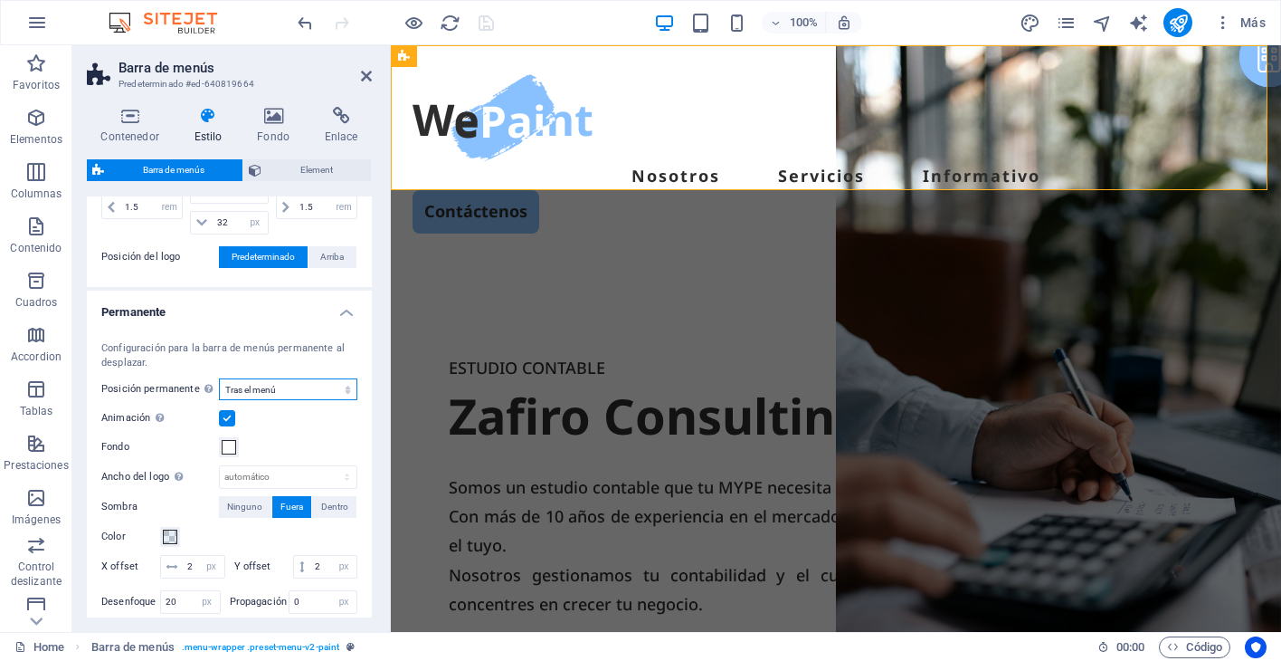
click at [333, 391] on select "Deshabilitado Instantáneo Tras el menú Tras el banner Al desplazarse hacia arri…" at bounding box center [288, 389] width 138 height 22
select select "sticky_none"
click at [219, 378] on select "Deshabilitado Instantáneo Tras el menú Tras el banner Al desplazarse hacia arri…" at bounding box center [288, 389] width 138 height 22
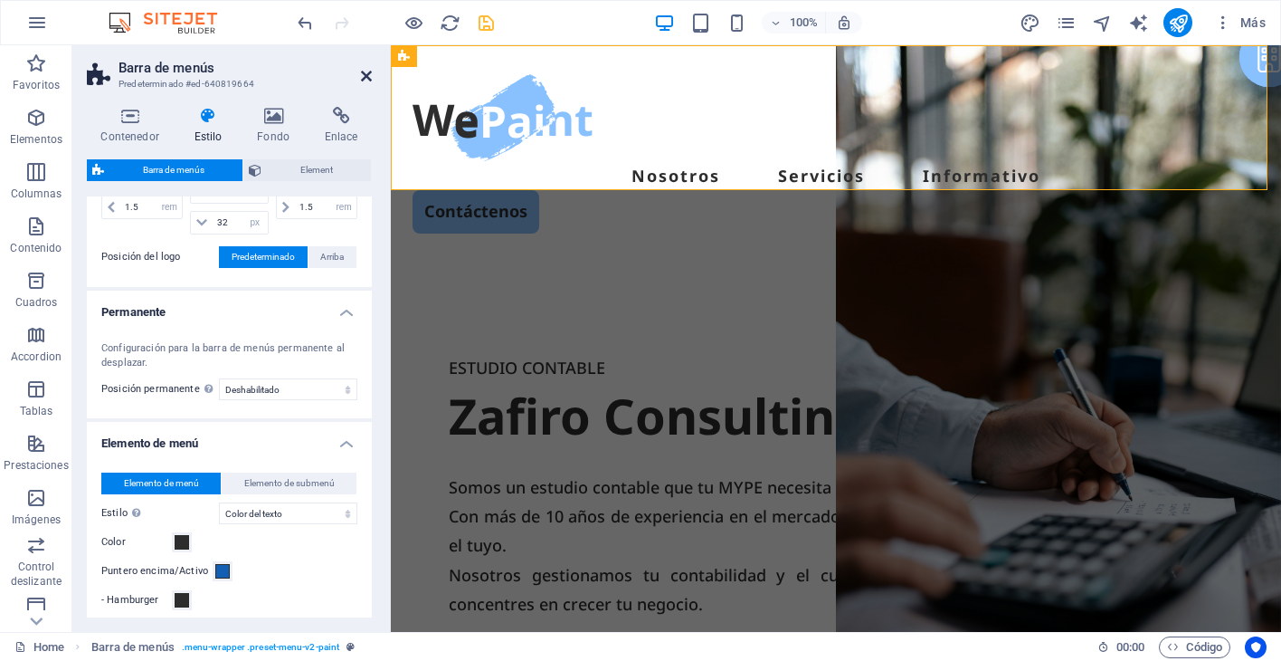
click at [365, 81] on icon at bounding box center [366, 76] width 11 height 14
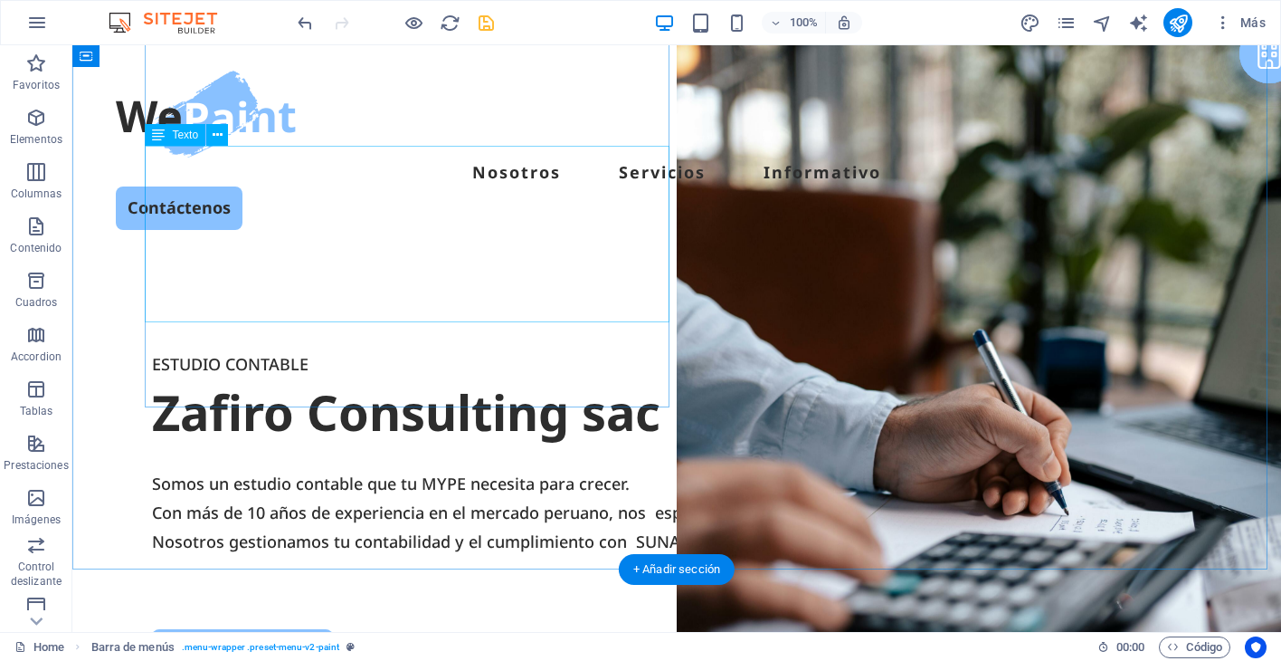
scroll to position [0, 0]
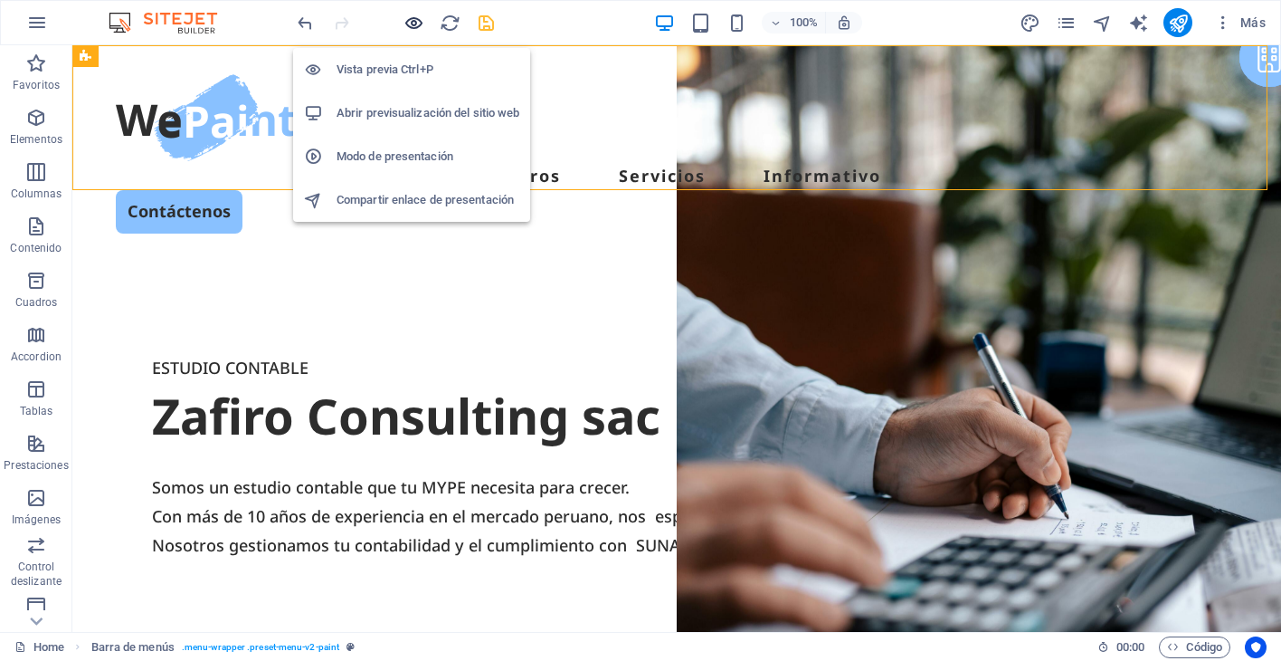
click at [421, 15] on icon "button" at bounding box center [414, 23] width 21 height 21
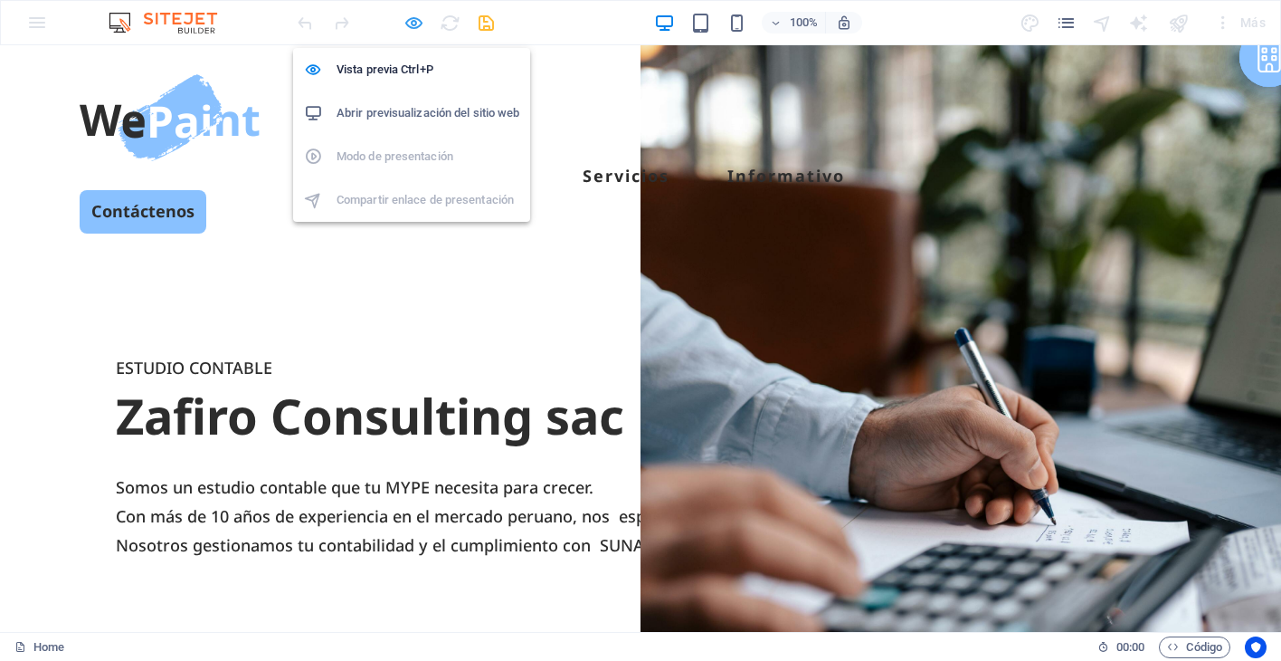
click at [415, 19] on icon "button" at bounding box center [414, 23] width 21 height 21
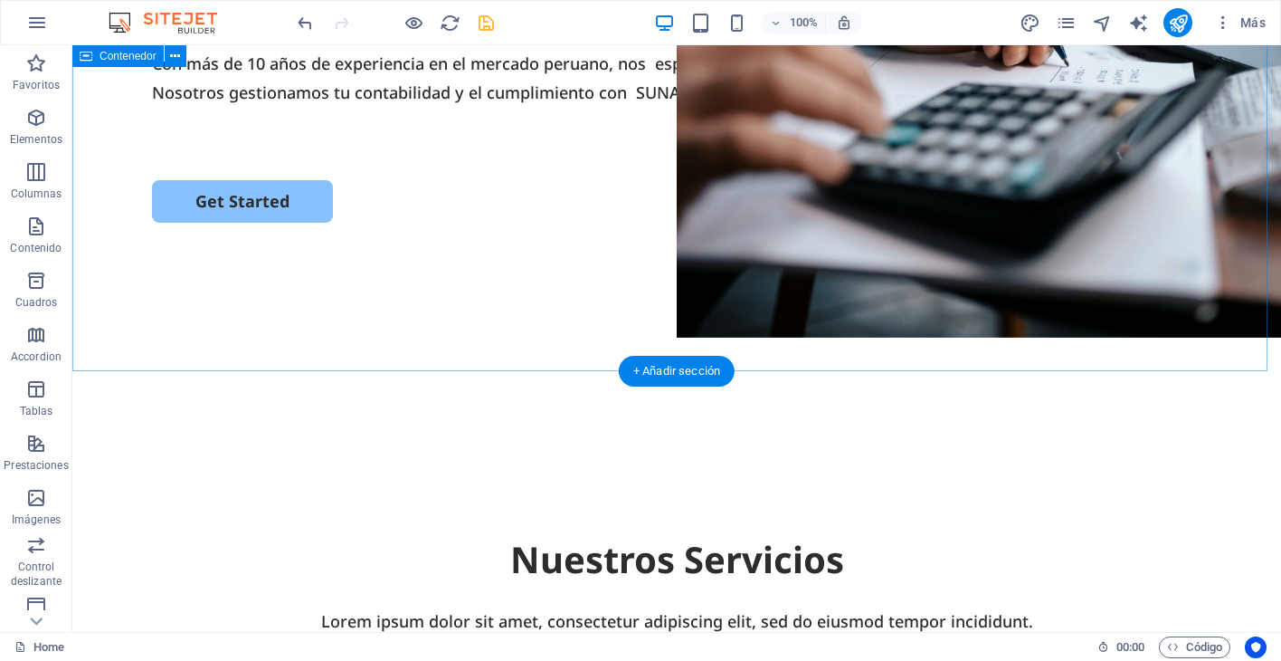
click at [449, 261] on div "ESTUDIO CONTABLE Zafiro Consulting sac Somos un estudio contable que tu MYPE ne…" at bounding box center [676, 126] width 1209 height 633
select select "px"
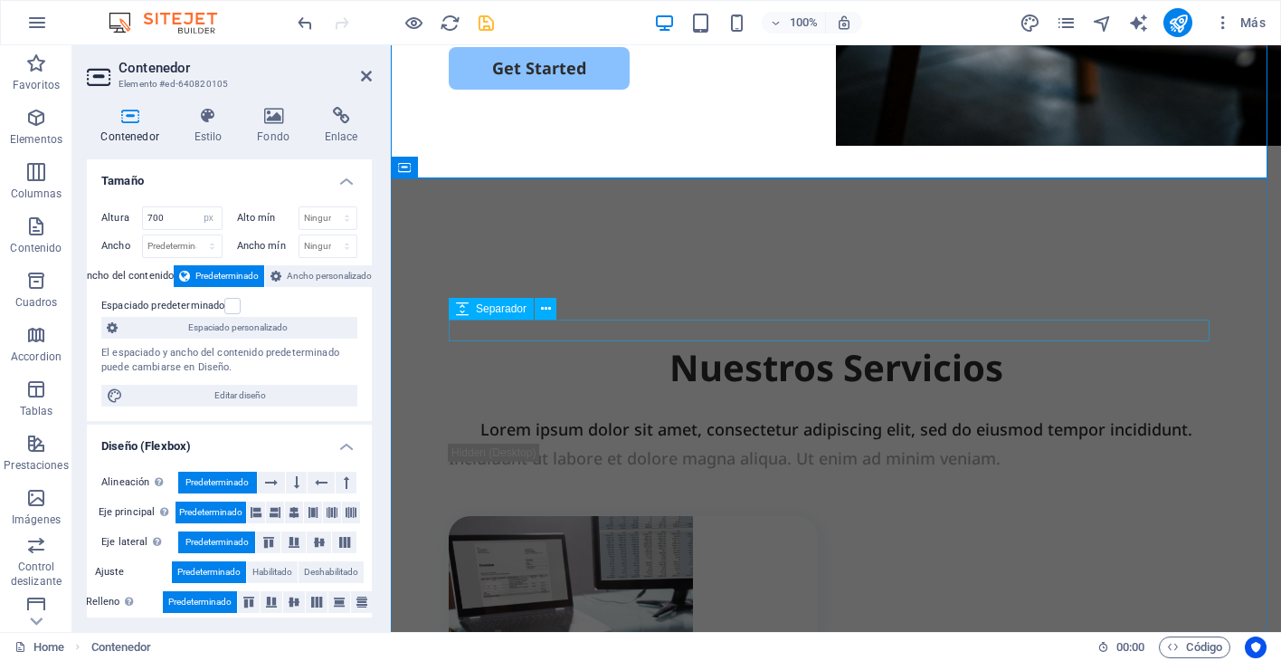
scroll to position [670, 0]
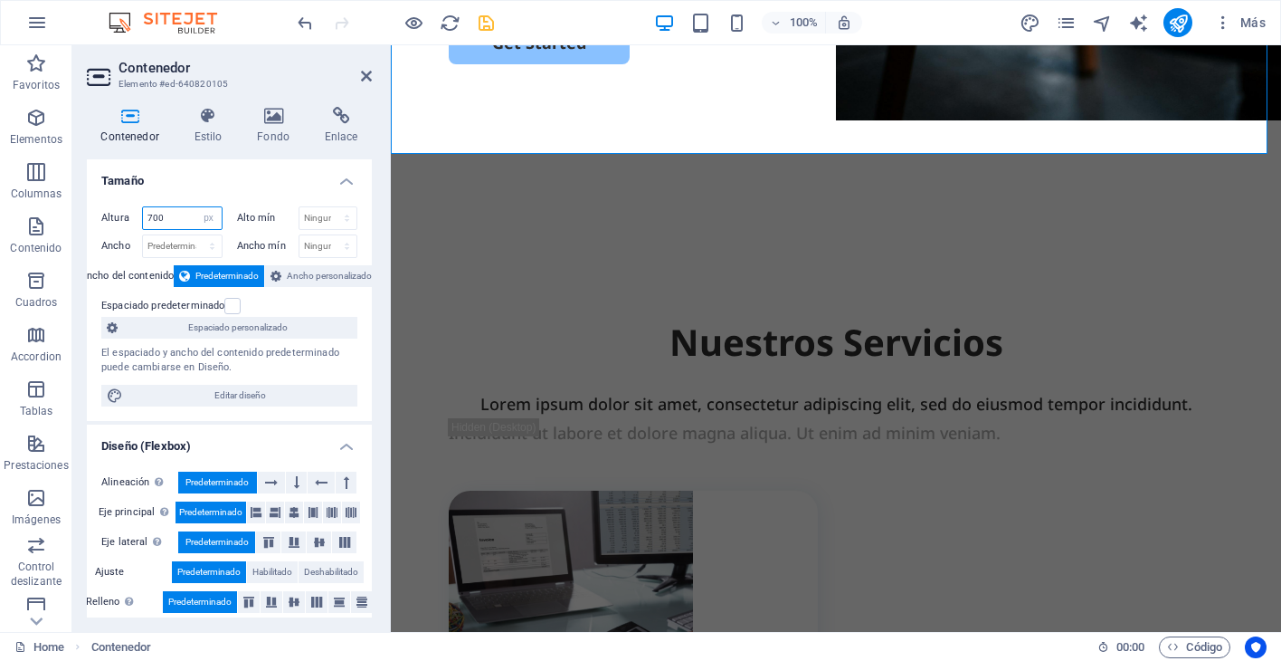
click at [161, 221] on input "700" at bounding box center [182, 218] width 79 height 22
click at [162, 221] on input "700" at bounding box center [182, 218] width 79 height 22
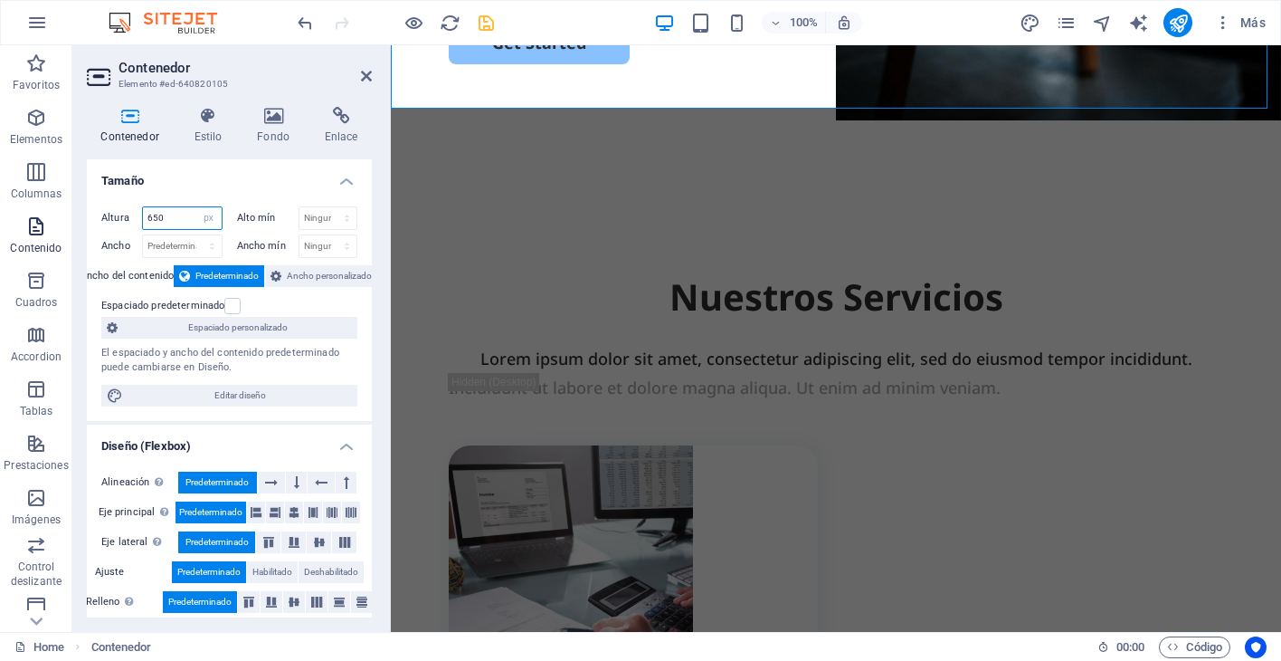
drag, startPoint x: 94, startPoint y: 215, endPoint x: 0, endPoint y: 227, distance: 94.8
click at [0, 227] on section "Favoritos Elementos Columnas Contenido Cuadros Accordion Tablas Prestaciones Im…" at bounding box center [640, 338] width 1281 height 586
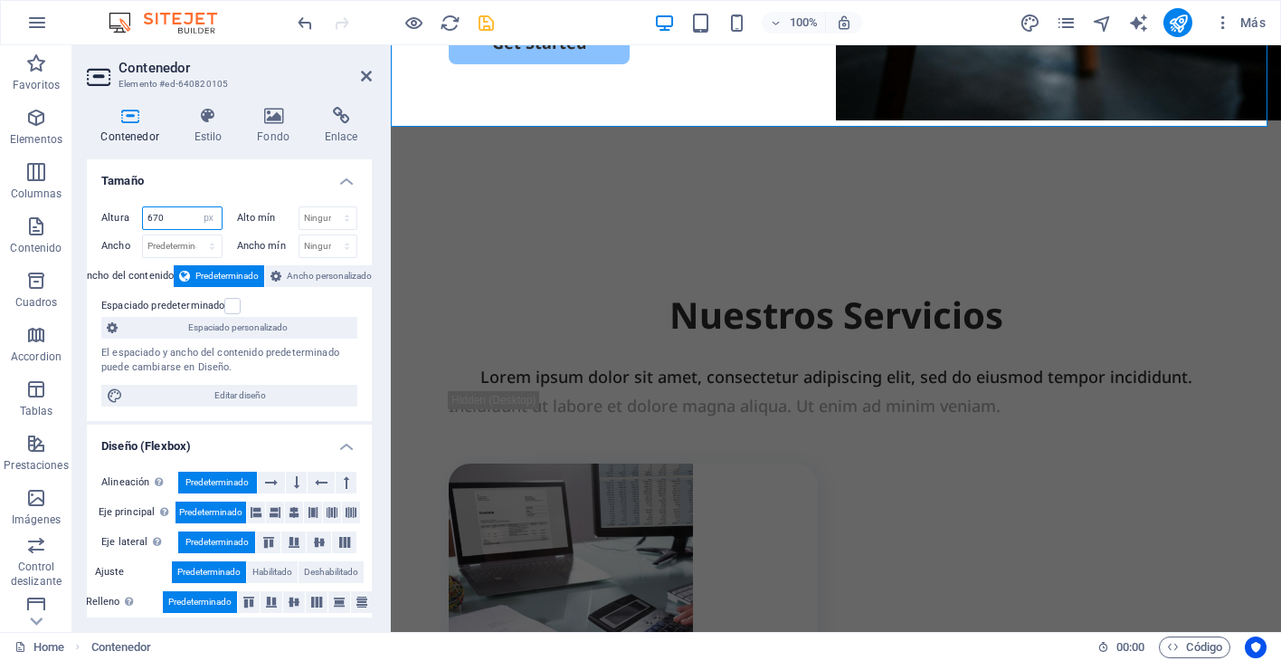
type input "670"
click at [357, 70] on h2 "Contenedor" at bounding box center [245, 68] width 253 height 16
click at [363, 75] on icon at bounding box center [366, 76] width 11 height 14
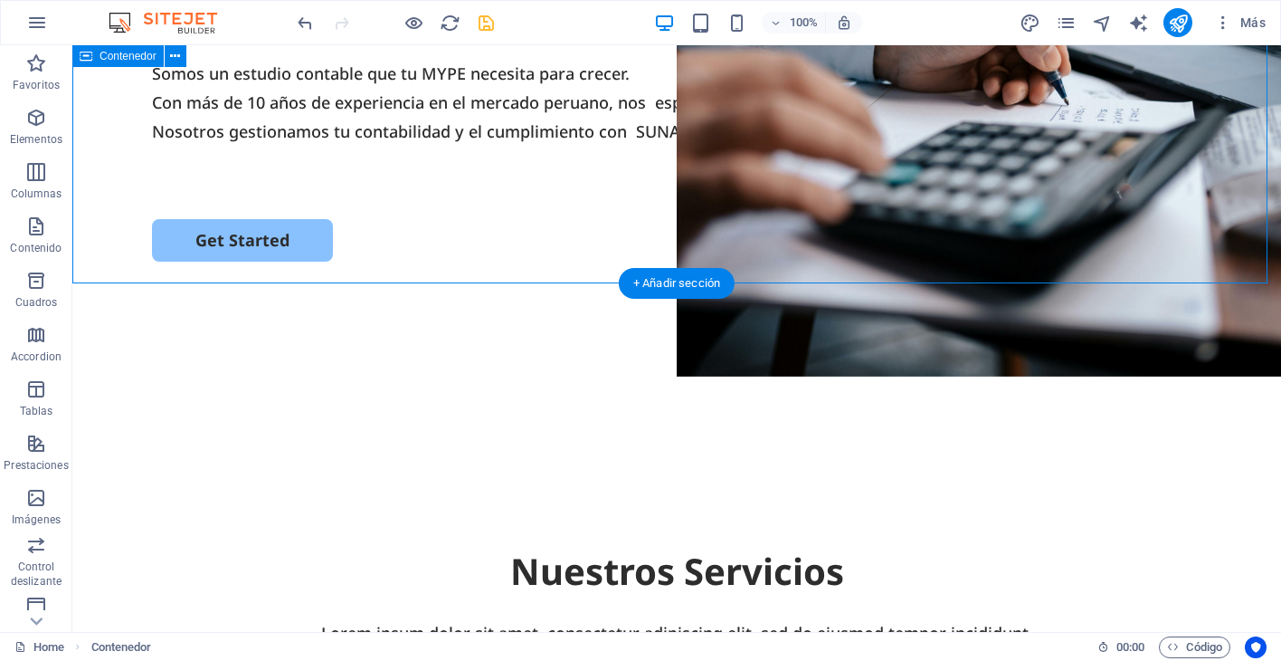
scroll to position [0, 0]
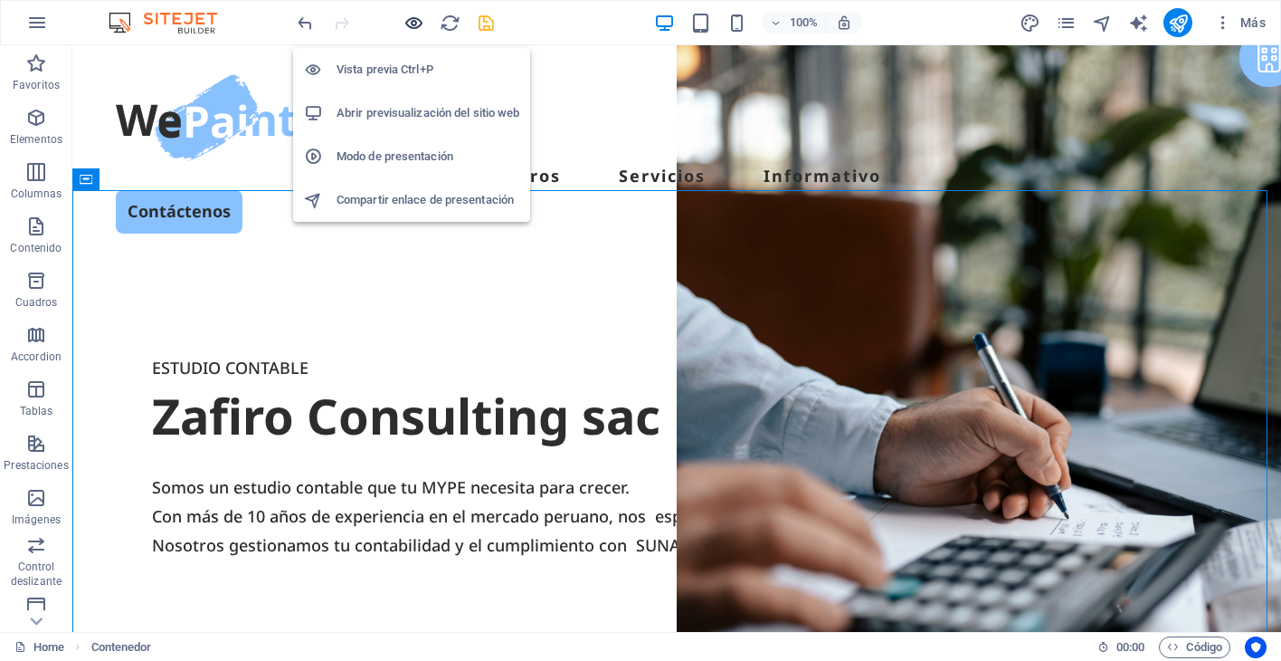
click at [410, 13] on icon "button" at bounding box center [414, 23] width 21 height 21
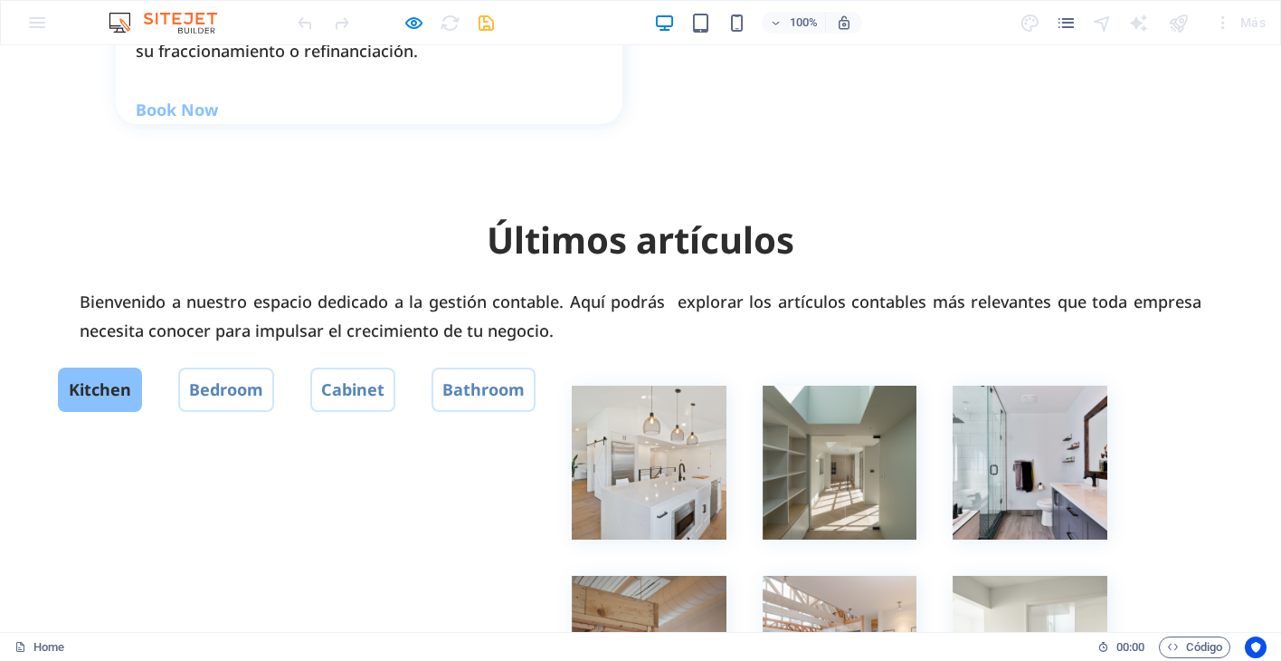
scroll to position [2624, 0]
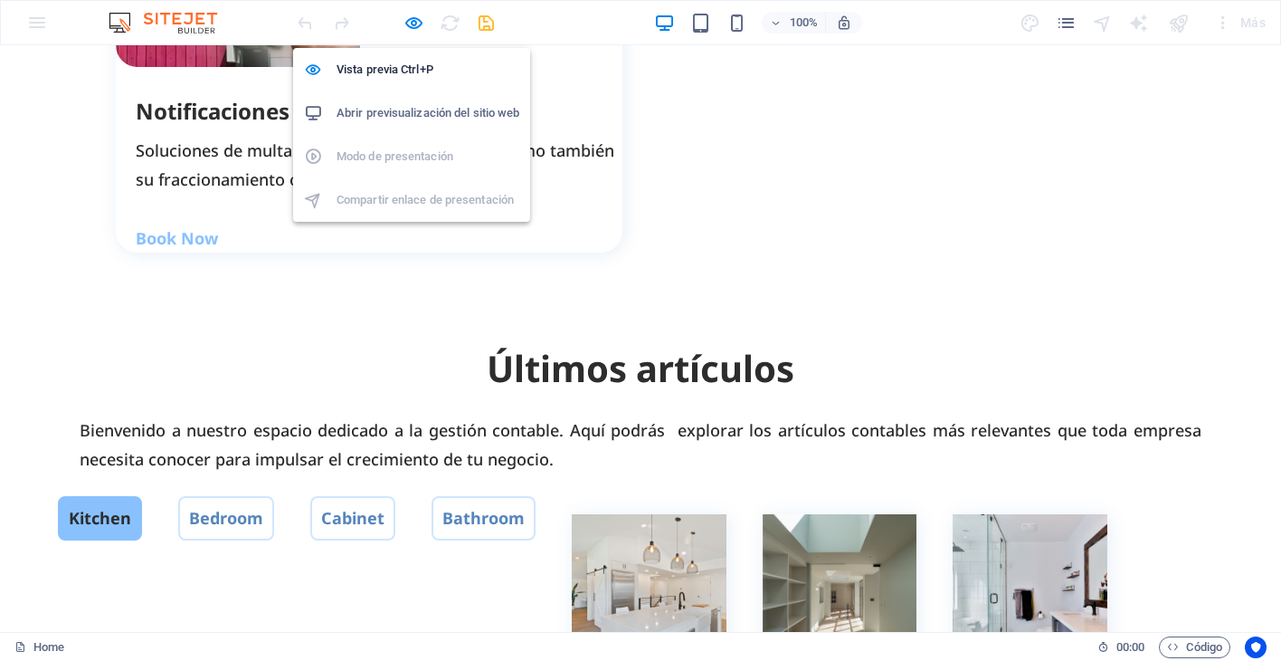
click at [420, 28] on icon "button" at bounding box center [414, 23] width 21 height 21
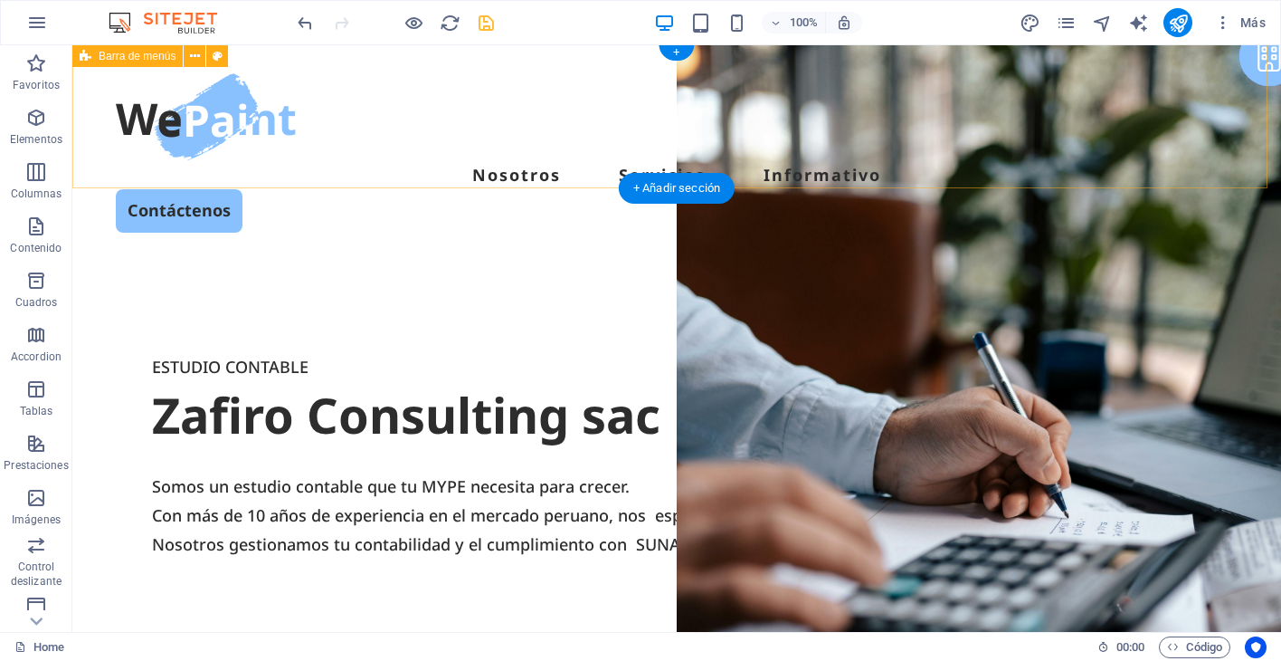
scroll to position [0, 0]
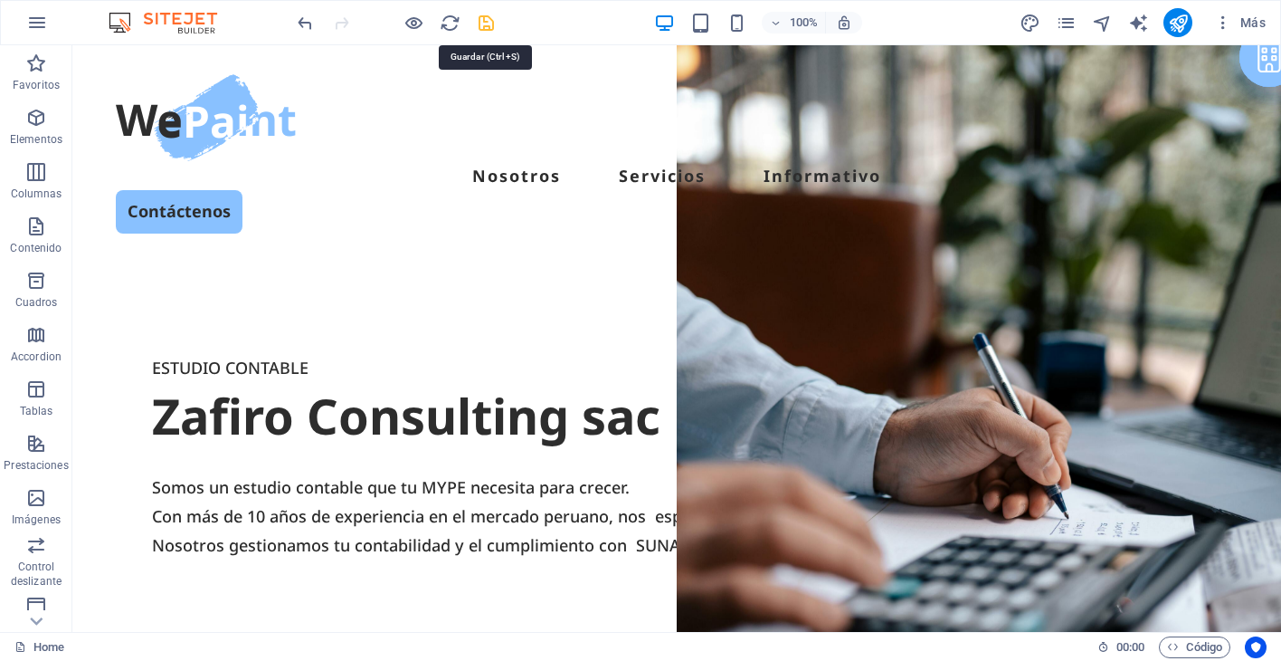
click at [487, 24] on icon "save" at bounding box center [486, 23] width 21 height 21
checkbox input "false"
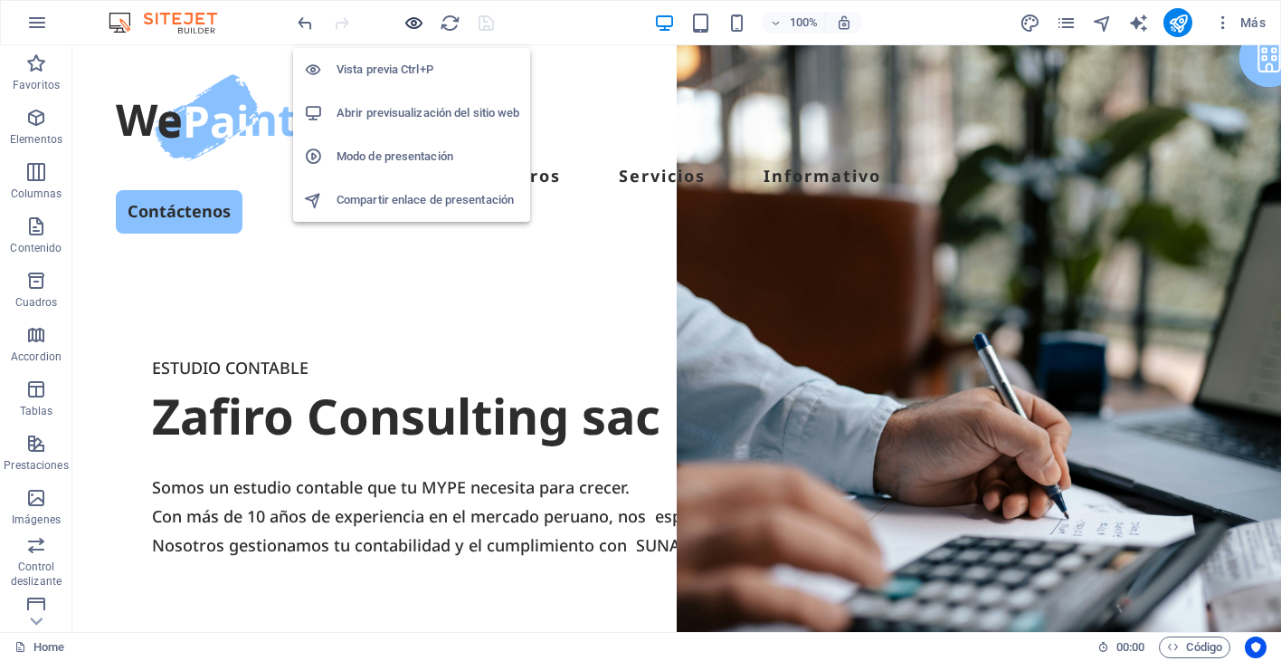
click at [421, 19] on icon "button" at bounding box center [414, 23] width 21 height 21
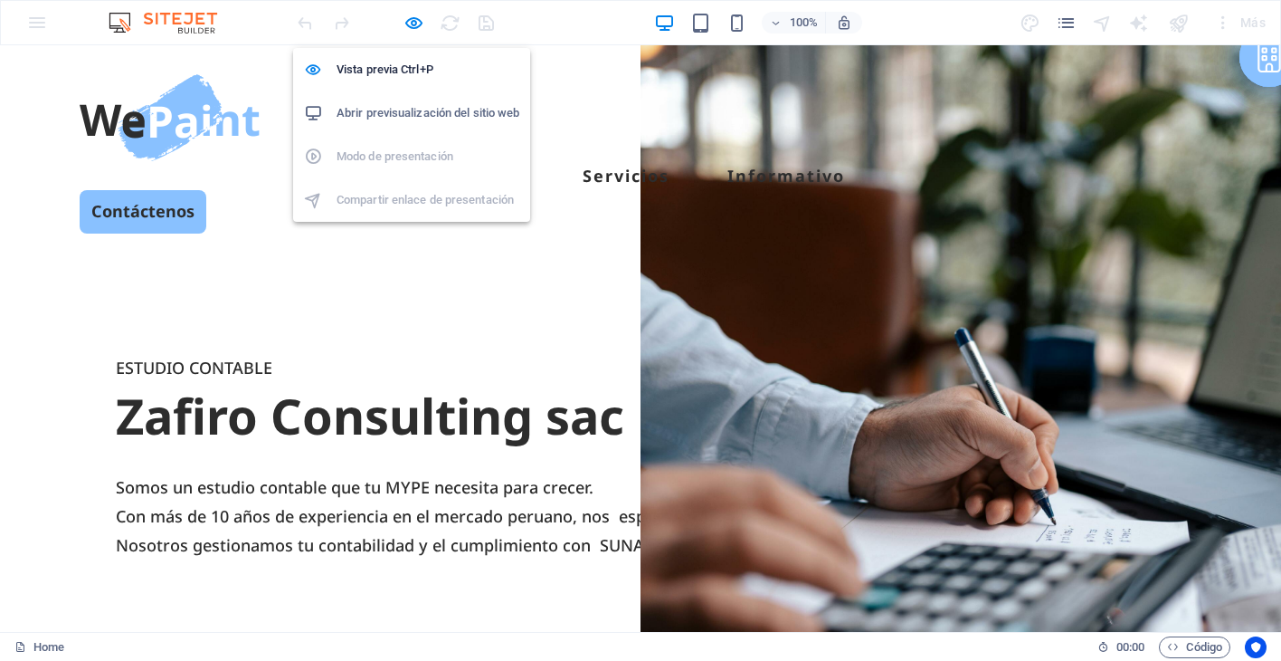
drag, startPoint x: 419, startPoint y: 23, endPoint x: 461, endPoint y: 5, distance: 45.4
click at [419, 23] on icon "button" at bounding box center [414, 23] width 21 height 21
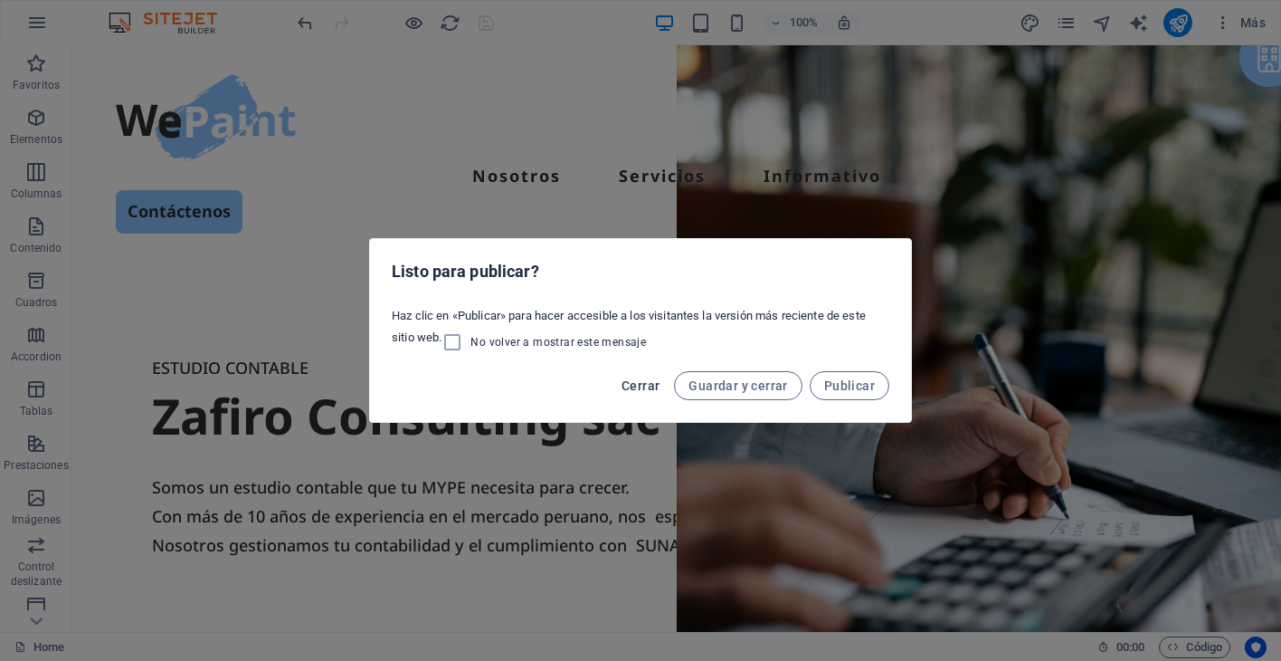
click at [637, 387] on span "Cerrar" at bounding box center [641, 385] width 38 height 14
